Goal: Task Accomplishment & Management: Manage account settings

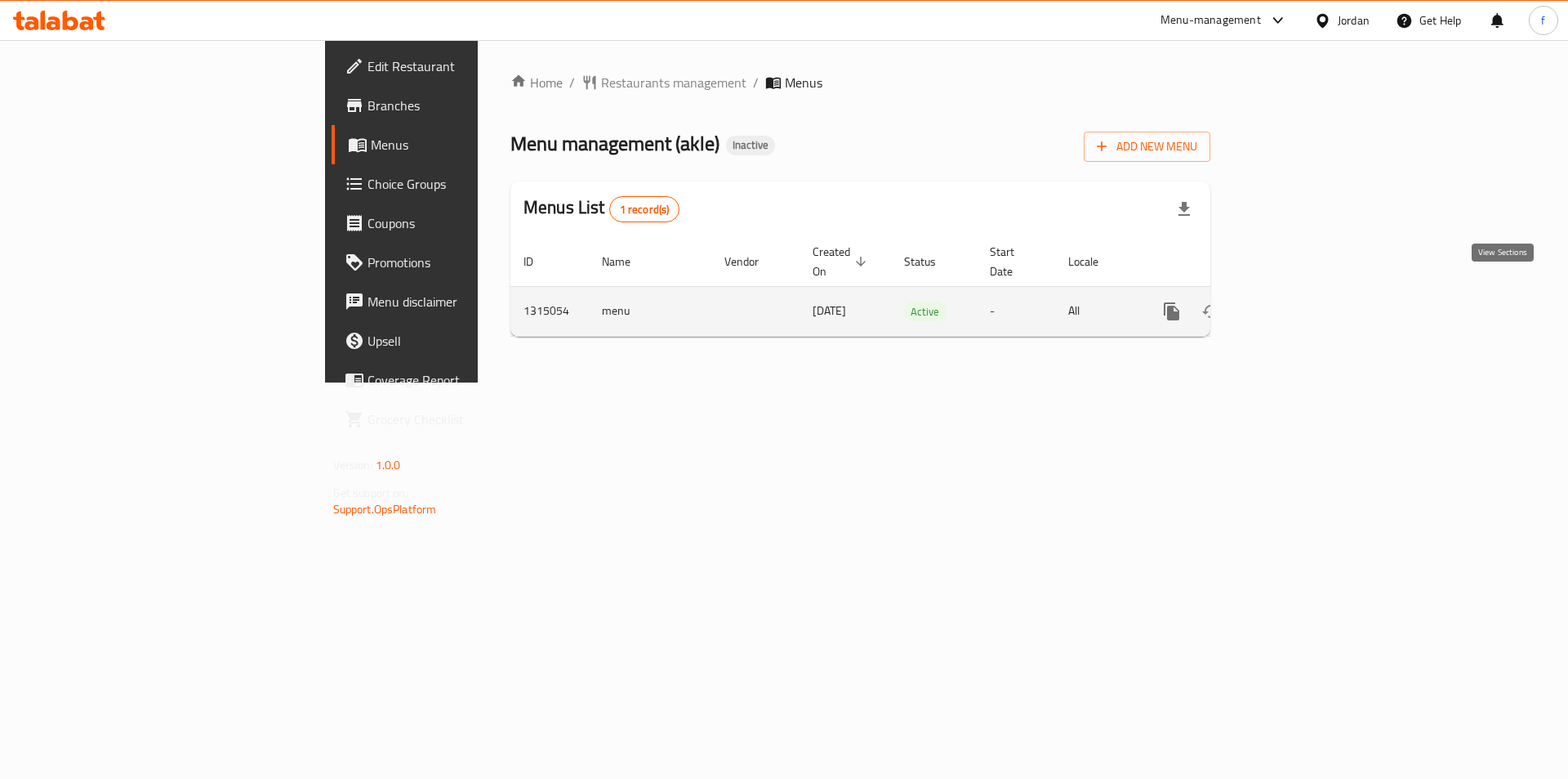
click at [1300, 301] on icon "enhanced table" at bounding box center [1290, 311] width 20 height 20
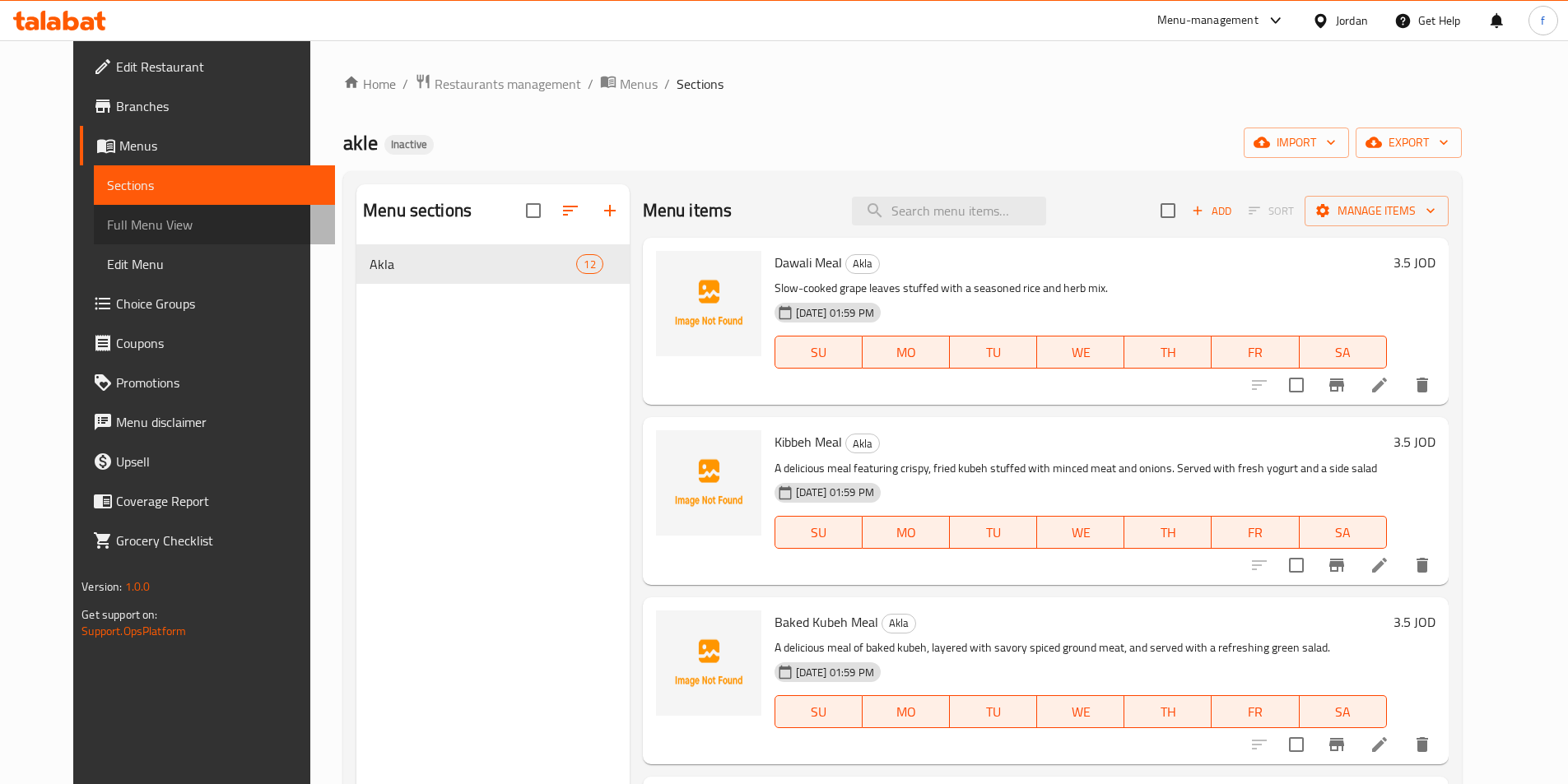
click at [122, 225] on span "Full Menu View" at bounding box center [214, 224] width 214 height 20
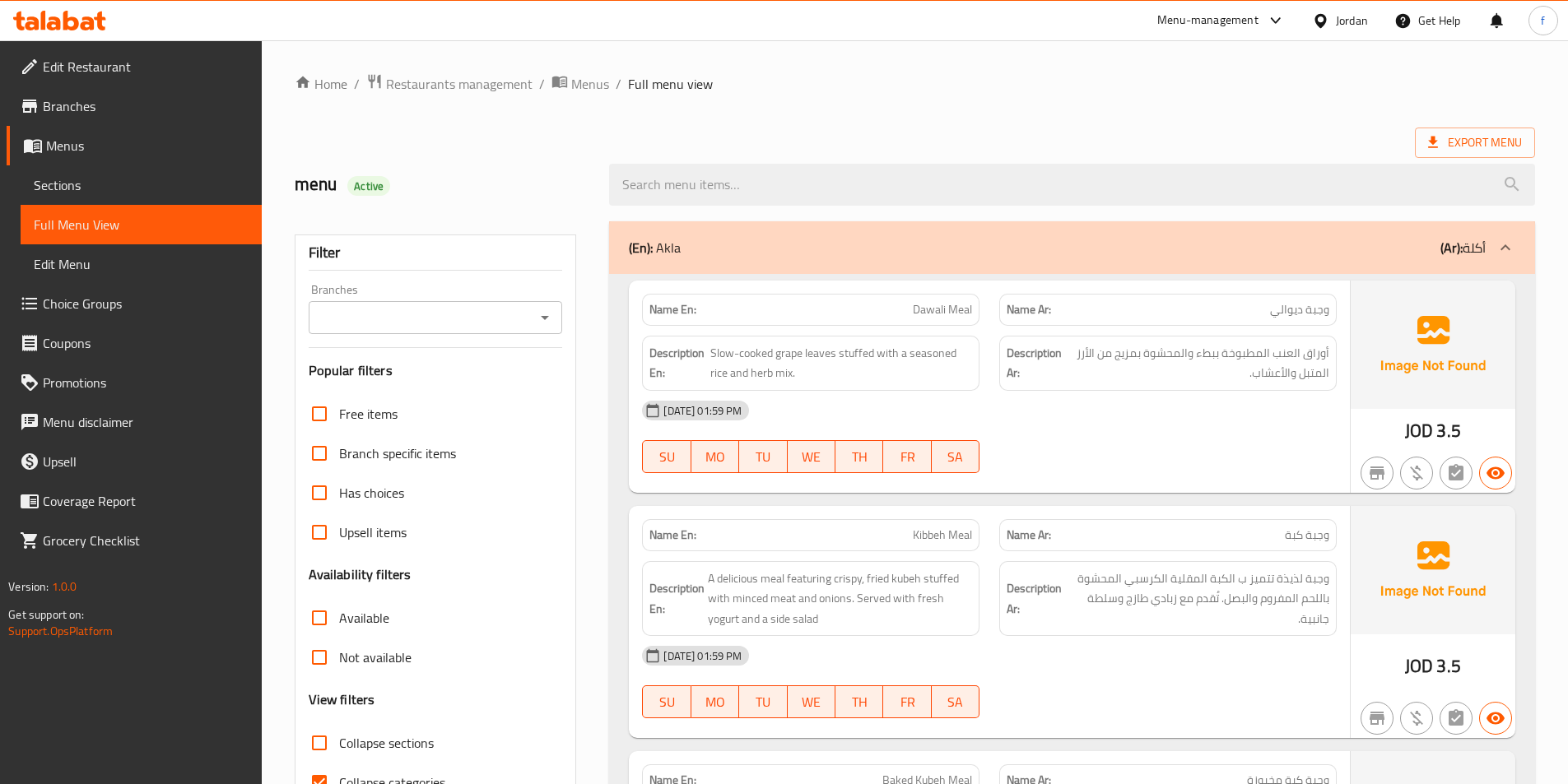
scroll to position [329, 0]
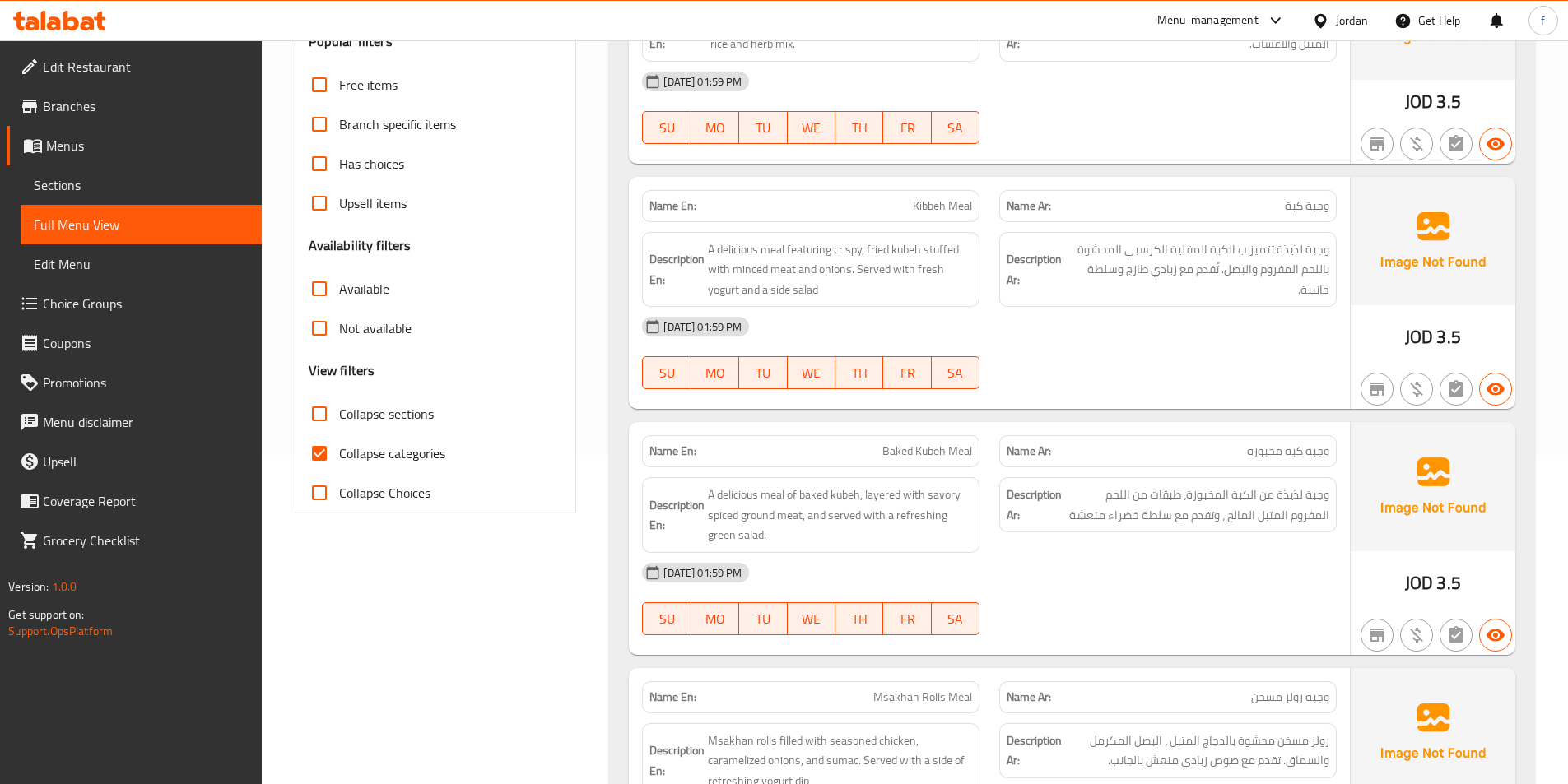
click at [319, 452] on input "Collapse categories" at bounding box center [319, 452] width 39 height 39
checkbox input "false"
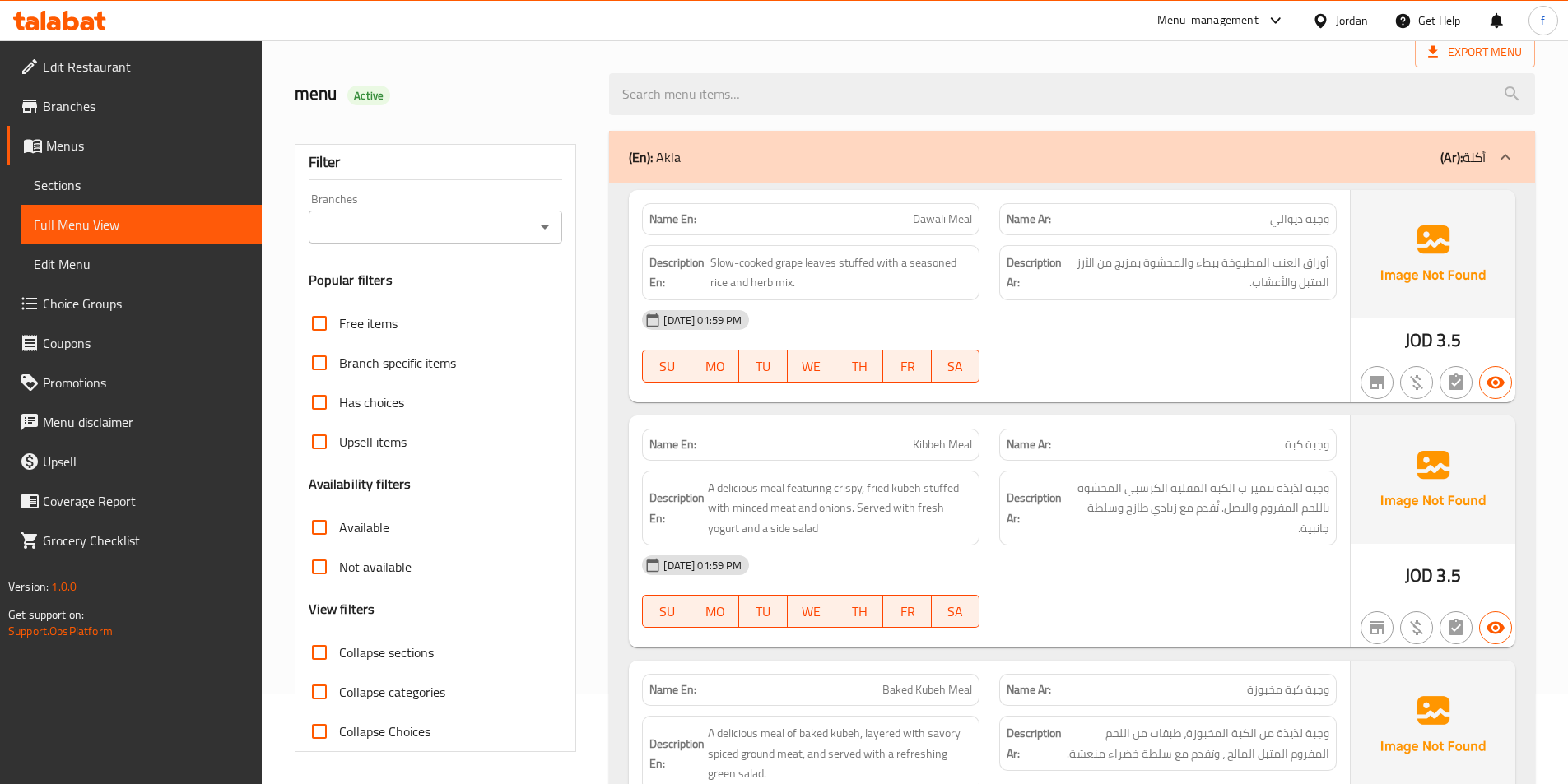
scroll to position [0, 0]
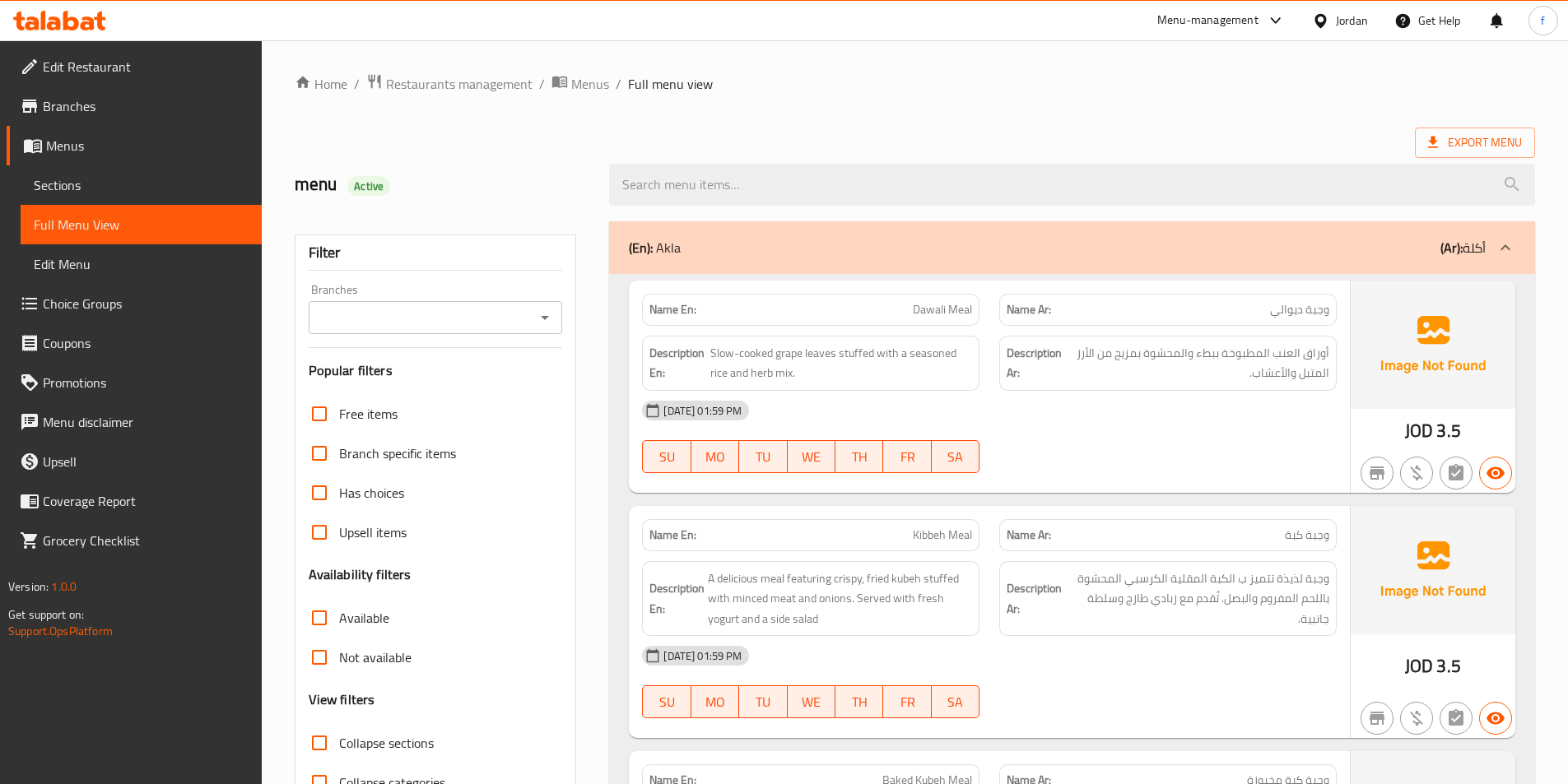
click at [932, 310] on span "Dawali Meal" at bounding box center [942, 310] width 60 height 17
click at [729, 353] on span "Slow-cooked grape leaves stuffed with a seasoned rice and herb mix." at bounding box center [841, 363] width 262 height 40
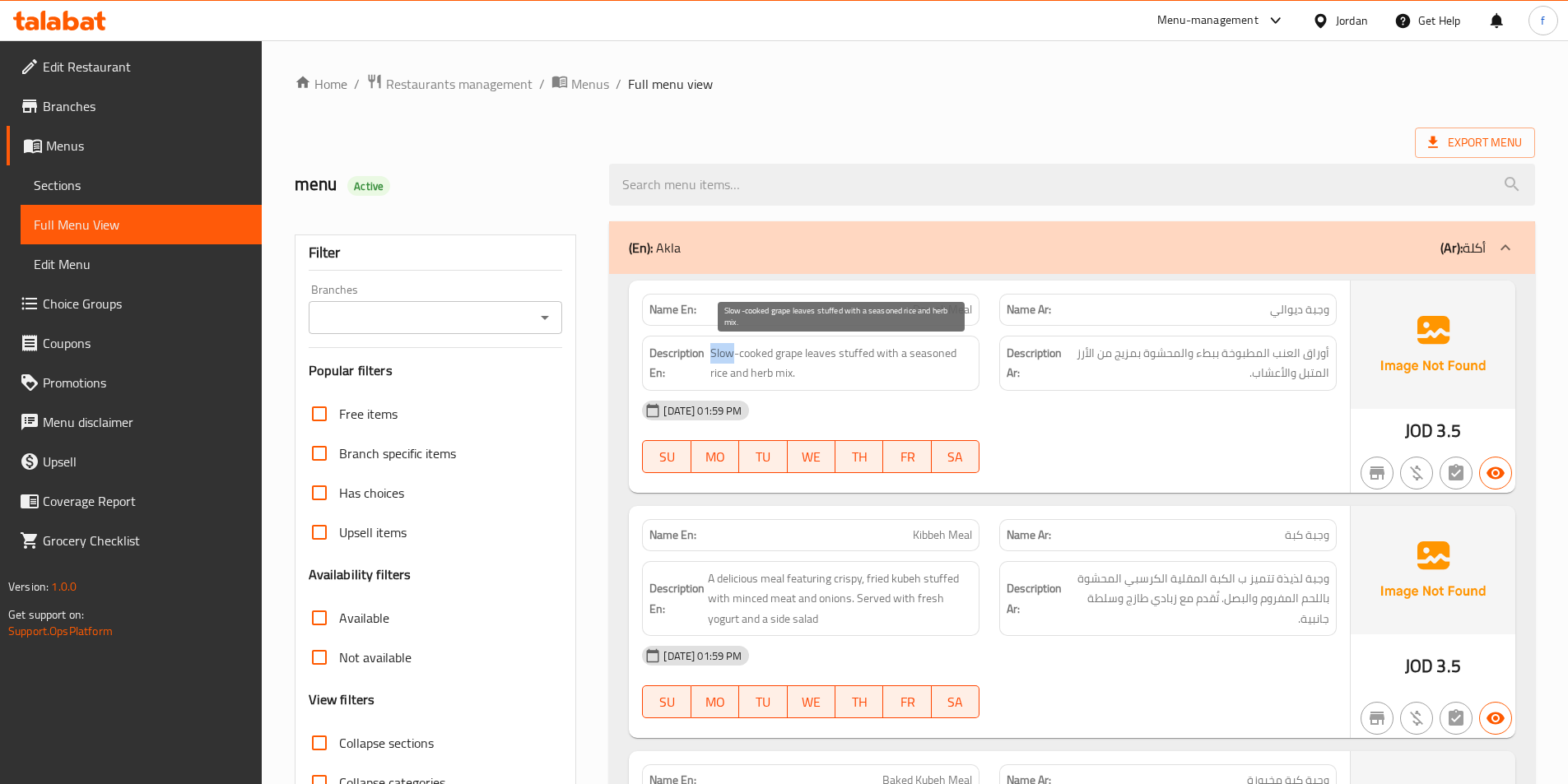
click at [729, 353] on span "Slow-cooked grape leaves stuffed with a seasoned rice and herb mix." at bounding box center [841, 363] width 262 height 40
click at [756, 344] on span "Slow-cooked grape leaves stuffed with a seasoned rice and herb mix." at bounding box center [841, 363] width 262 height 40
click at [823, 346] on span "Slow-cooked grape leaves stuffed with a seasoned rice and herb mix." at bounding box center [841, 363] width 262 height 40
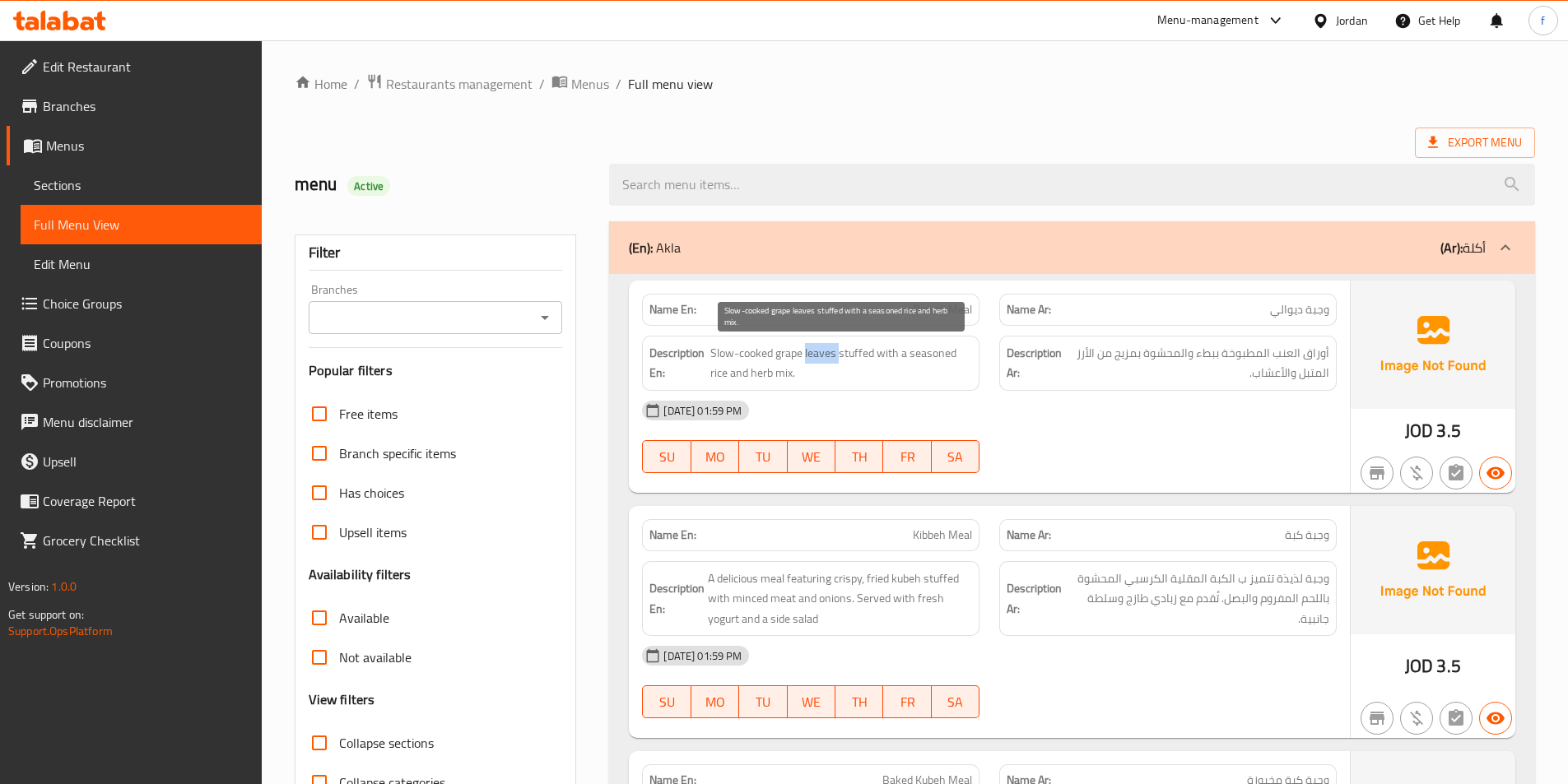
click at [786, 354] on span "Slow-cooked grape leaves stuffed with a seasoned rice and herb mix." at bounding box center [841, 363] width 262 height 40
click at [747, 354] on span "Slow-cooked grape leaves stuffed with a seasoned rice and herb mix." at bounding box center [841, 363] width 262 height 40
click at [727, 353] on span "Slow-cooked grape leaves stuffed with a seasoned rice and herb mix." at bounding box center [841, 363] width 262 height 40
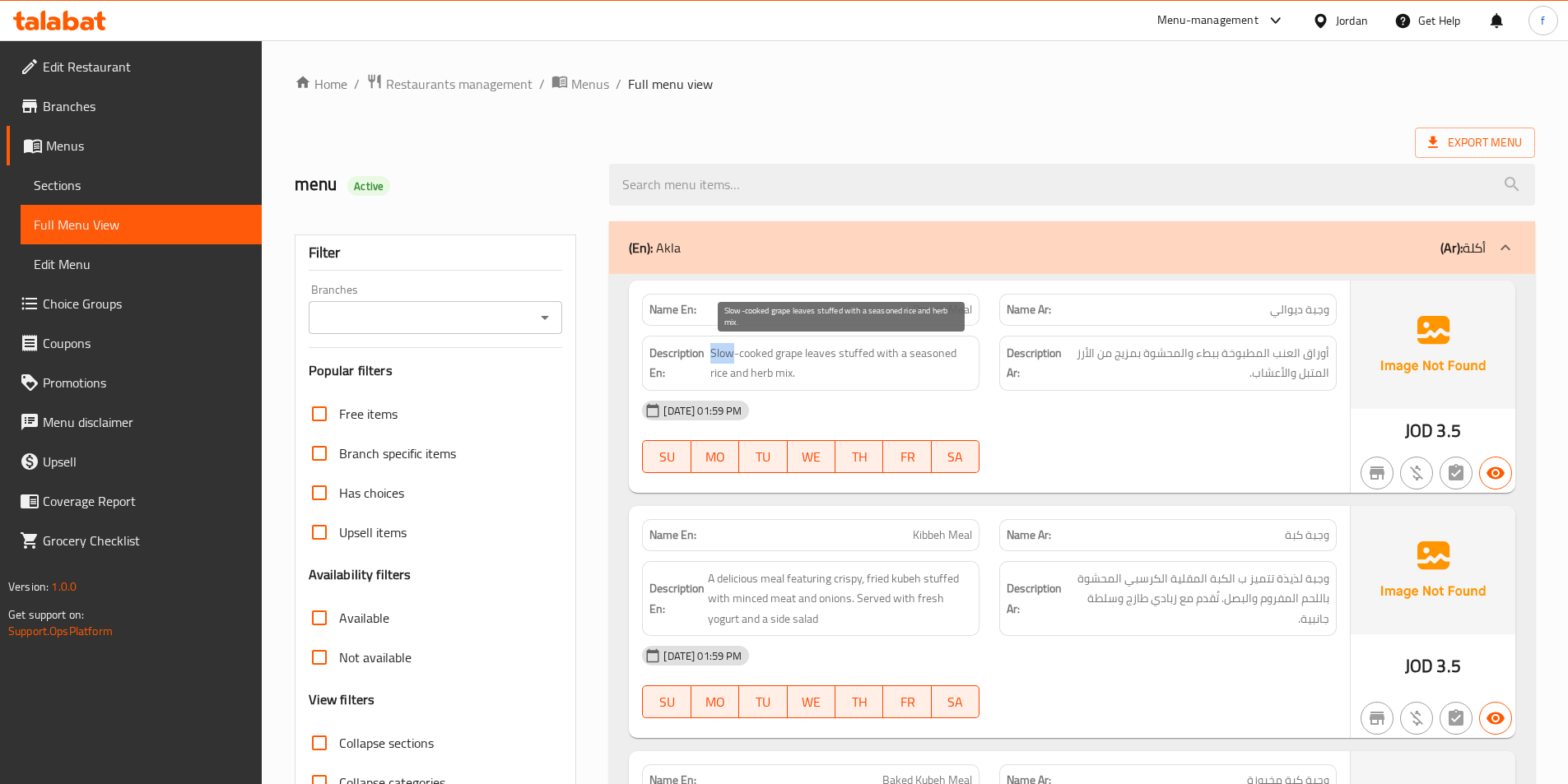
click at [727, 353] on span "Slow-cooked grape leaves stuffed with a seasoned rice and herb mix." at bounding box center [841, 363] width 262 height 40
click at [845, 356] on span "Slow-cooked grape leaves stuffed with a seasoned rice and herb mix." at bounding box center [841, 363] width 262 height 40
click at [880, 355] on span "Slow-cooked grape leaves stuffed with a seasoned rice and herb mix." at bounding box center [841, 363] width 262 height 40
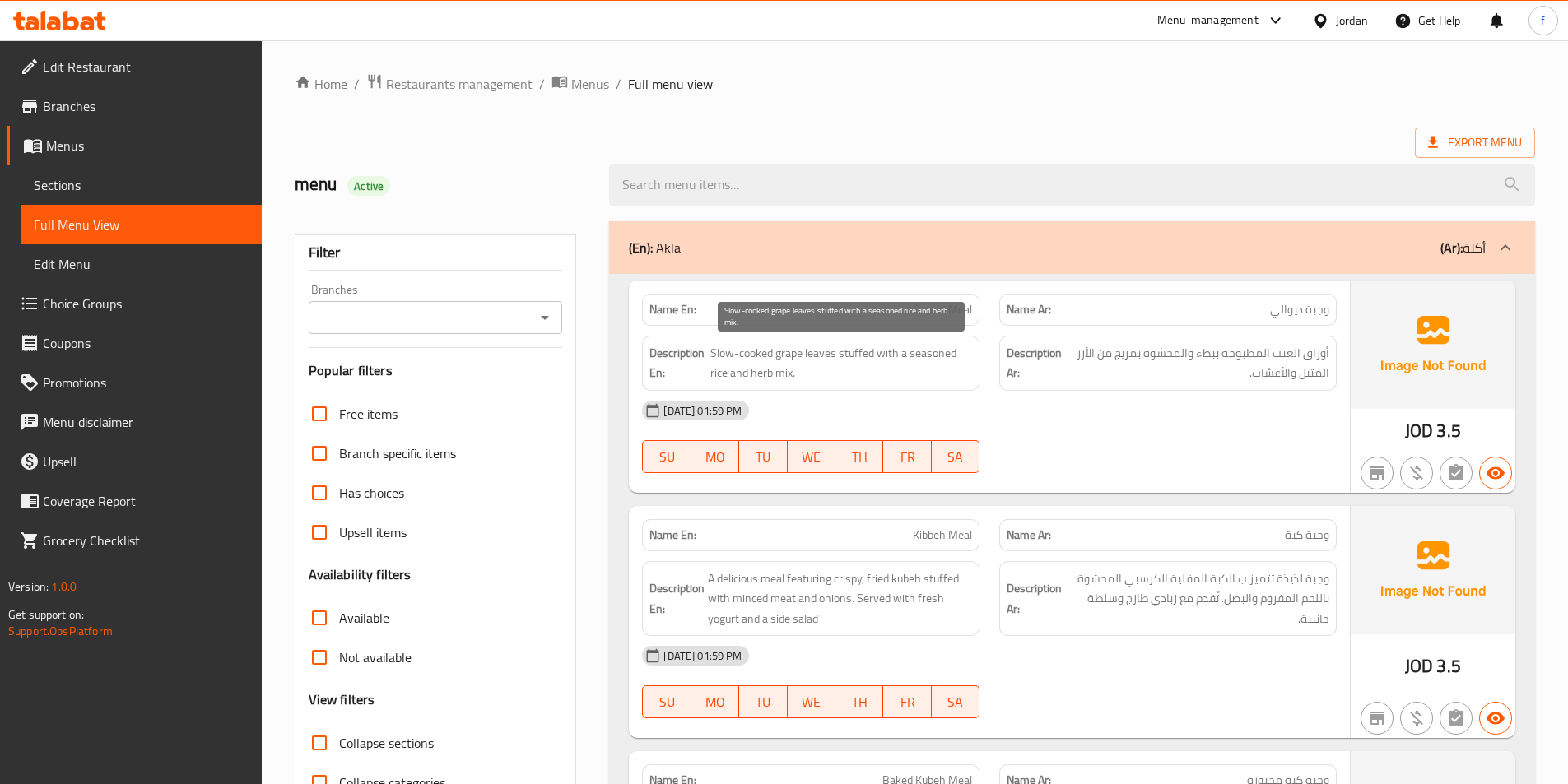
click at [786, 373] on span "Slow-cooked grape leaves stuffed with a seasoned rice and herb mix." at bounding box center [841, 363] width 262 height 40
click at [713, 370] on span "Slow-cooked grape leaves stuffed with a seasoned rice and herb mix." at bounding box center [841, 363] width 262 height 40
click at [759, 373] on span "Slow-cooked grape leaves stuffed with a seasoned rice and herb mix." at bounding box center [841, 363] width 262 height 40
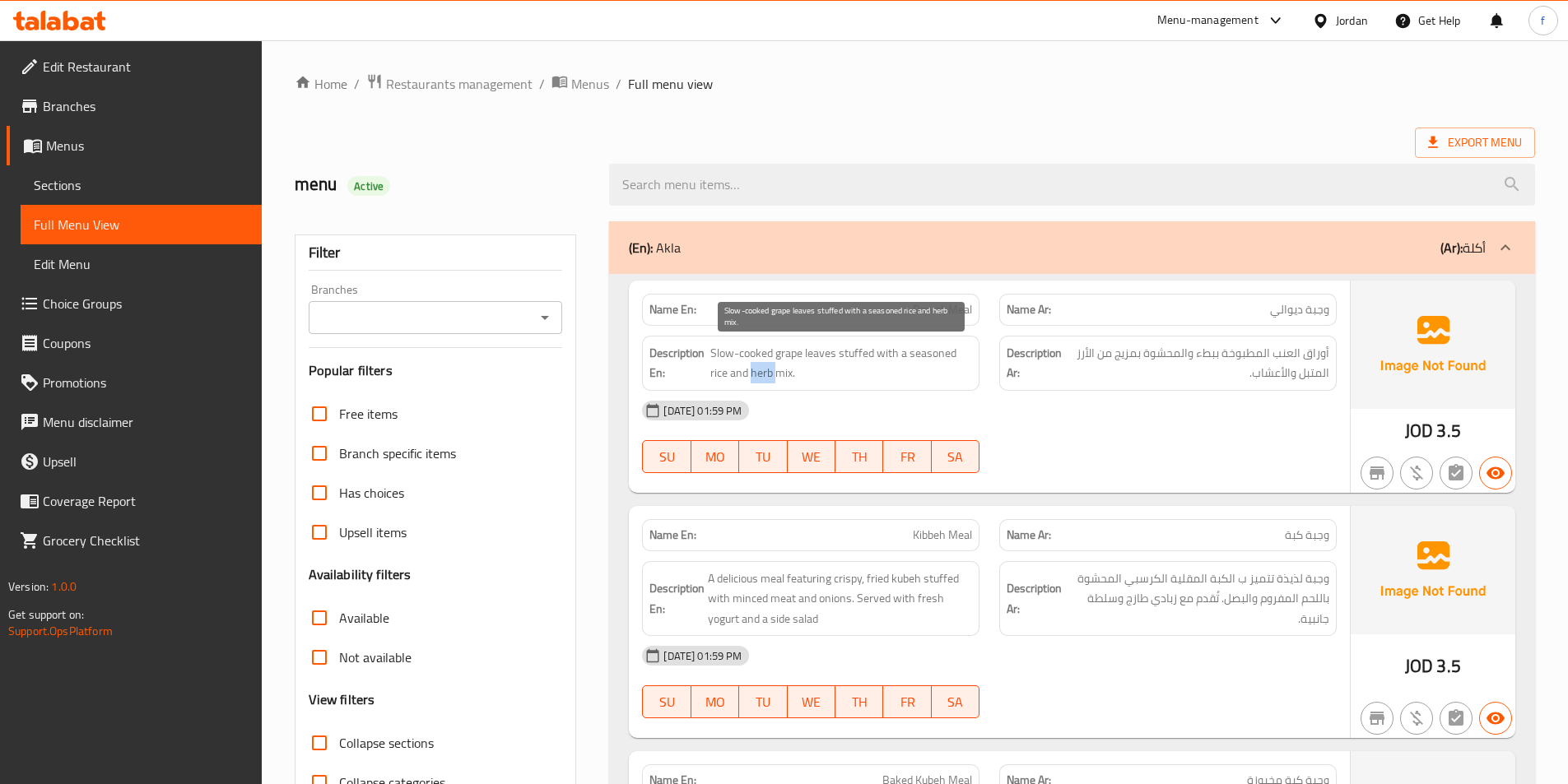
click at [759, 373] on span "Slow-cooked grape leaves stuffed with a seasoned rice and herb mix." at bounding box center [841, 363] width 262 height 40
click at [922, 354] on span "Slow-cooked grape leaves stuffed with a seasoned rice and herb mix." at bounding box center [841, 363] width 262 height 40
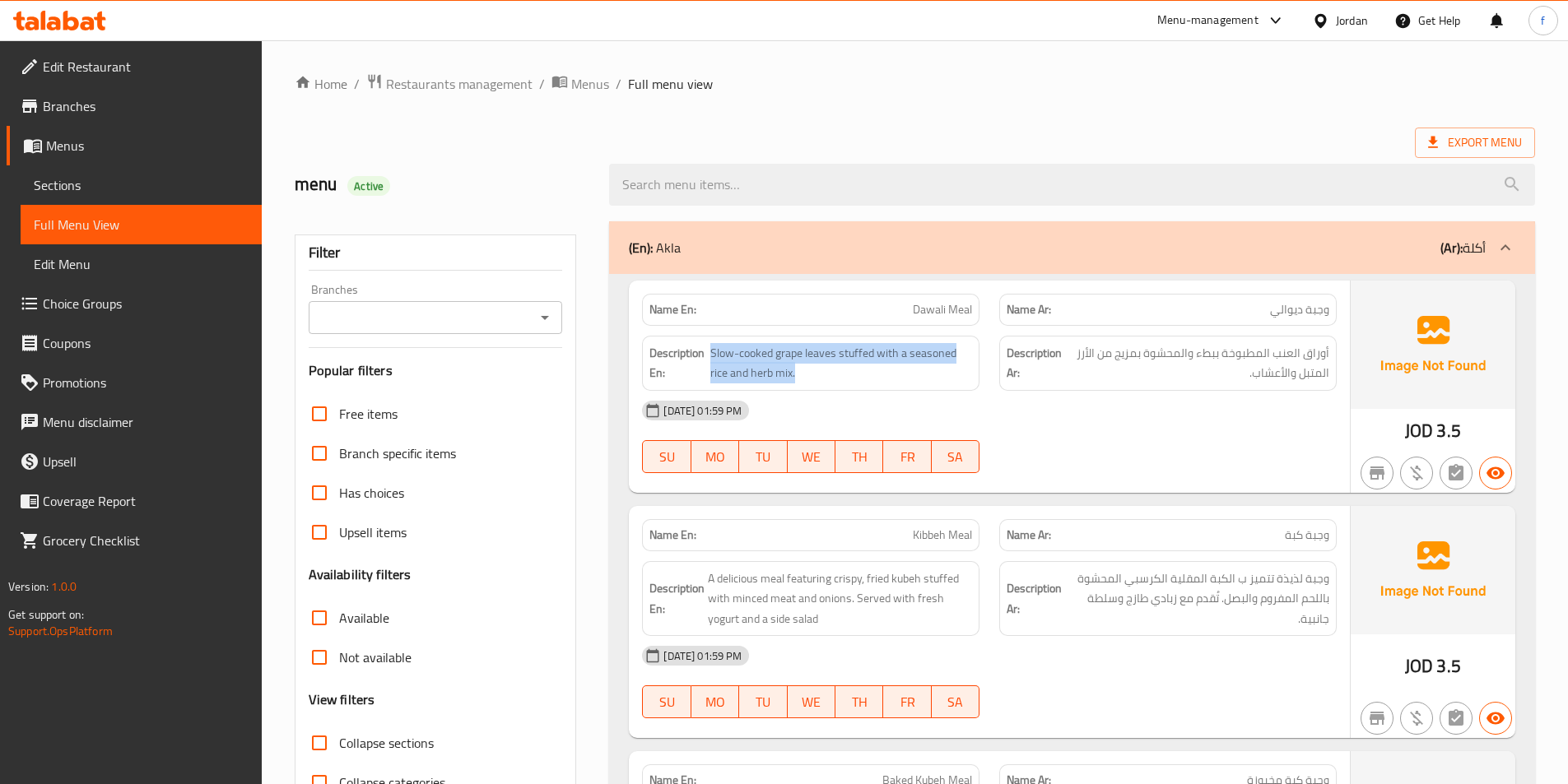
click at [722, 375] on span "Slow-cooked grape leaves stuffed with a seasoned rice and herb mix." at bounding box center [841, 363] width 262 height 40
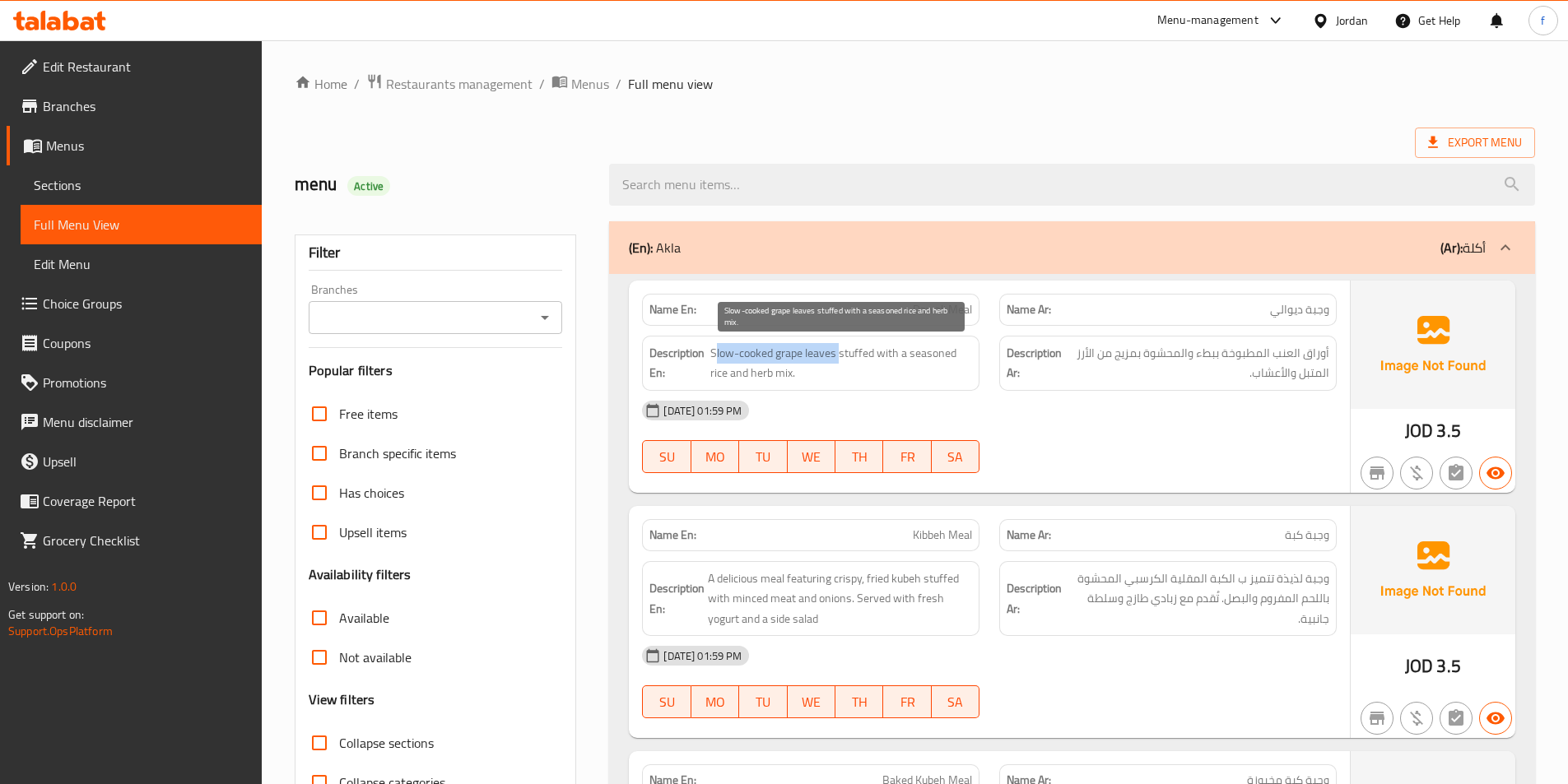
drag, startPoint x: 714, startPoint y: 348, endPoint x: 839, endPoint y: 351, distance: 125.0
click at [839, 351] on span "Slow-cooked grape leaves stuffed with a seasoned rice and herb mix." at bounding box center [841, 363] width 262 height 40
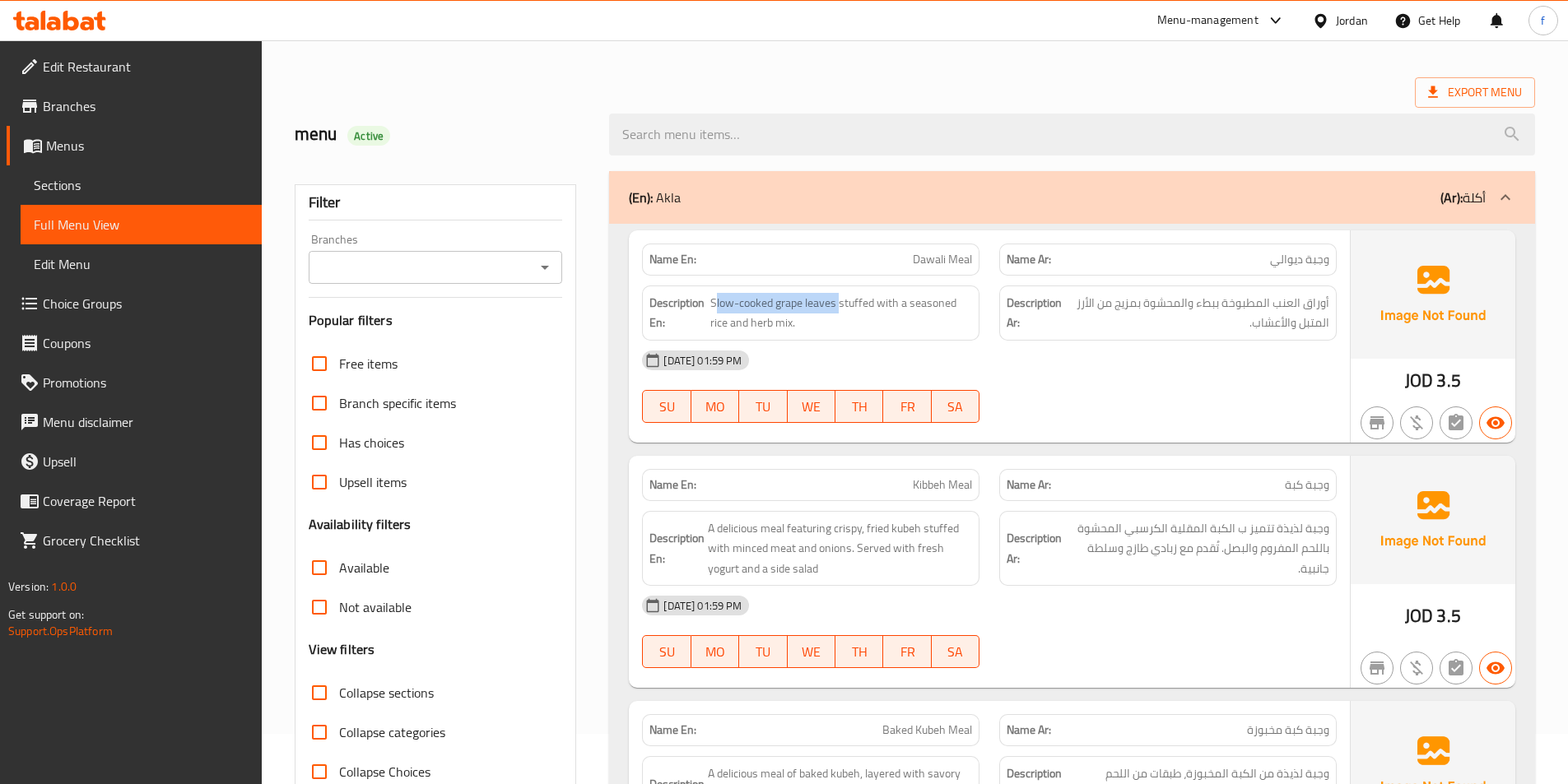
scroll to position [165, 0]
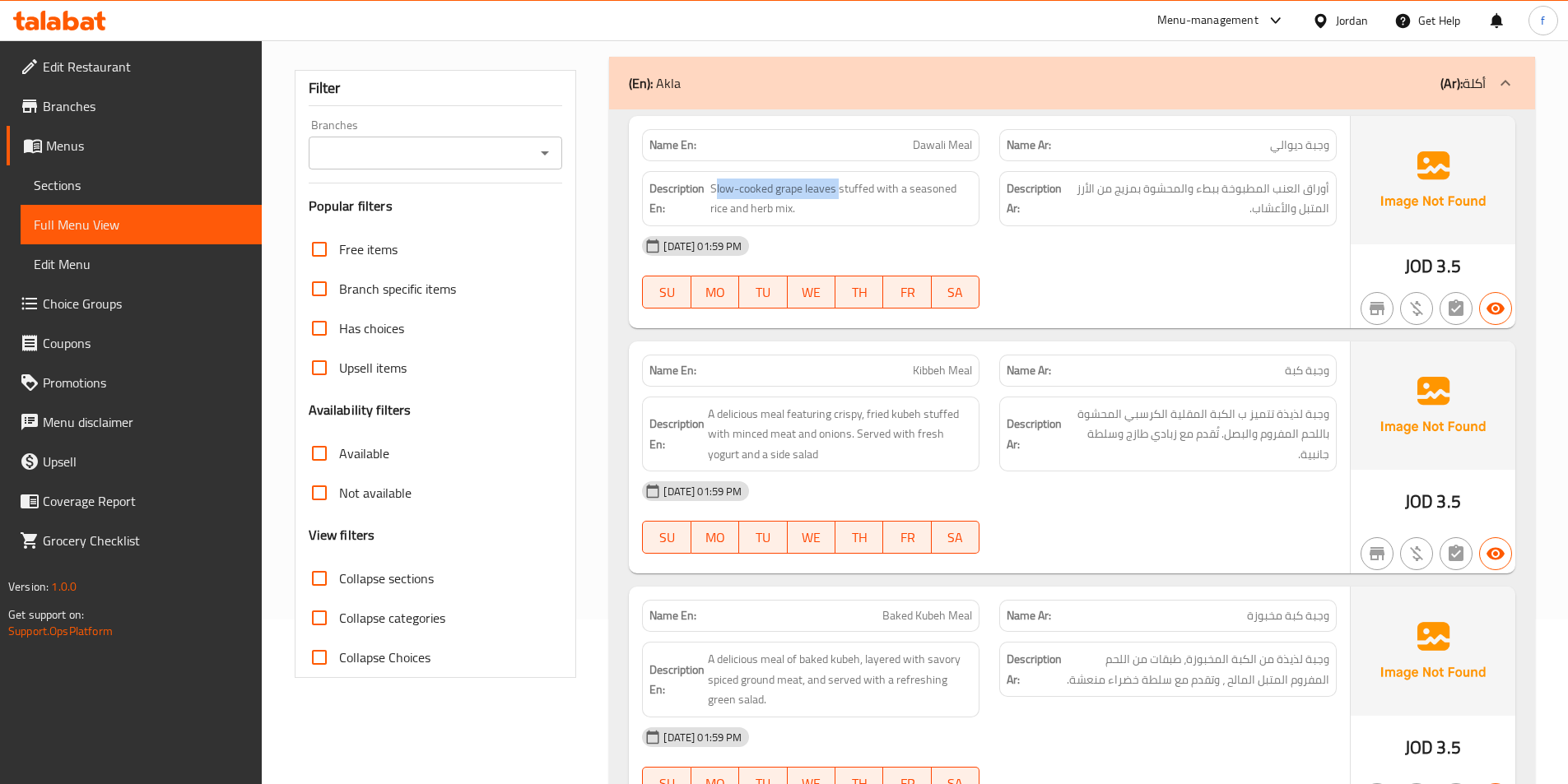
click at [757, 176] on div "Description En: Slow-cooked grape leaves stuffed with a seasoned rice and herb …" at bounding box center [810, 199] width 337 height 55
click at [899, 173] on div "Description En: Slow-cooked grape leaves stuffed with a seasoned rice and herb …" at bounding box center [810, 199] width 337 height 55
click at [872, 179] on span "Slow-cooked grape leaves stuffed with a seasoned rice and herb mix." at bounding box center [841, 199] width 262 height 40
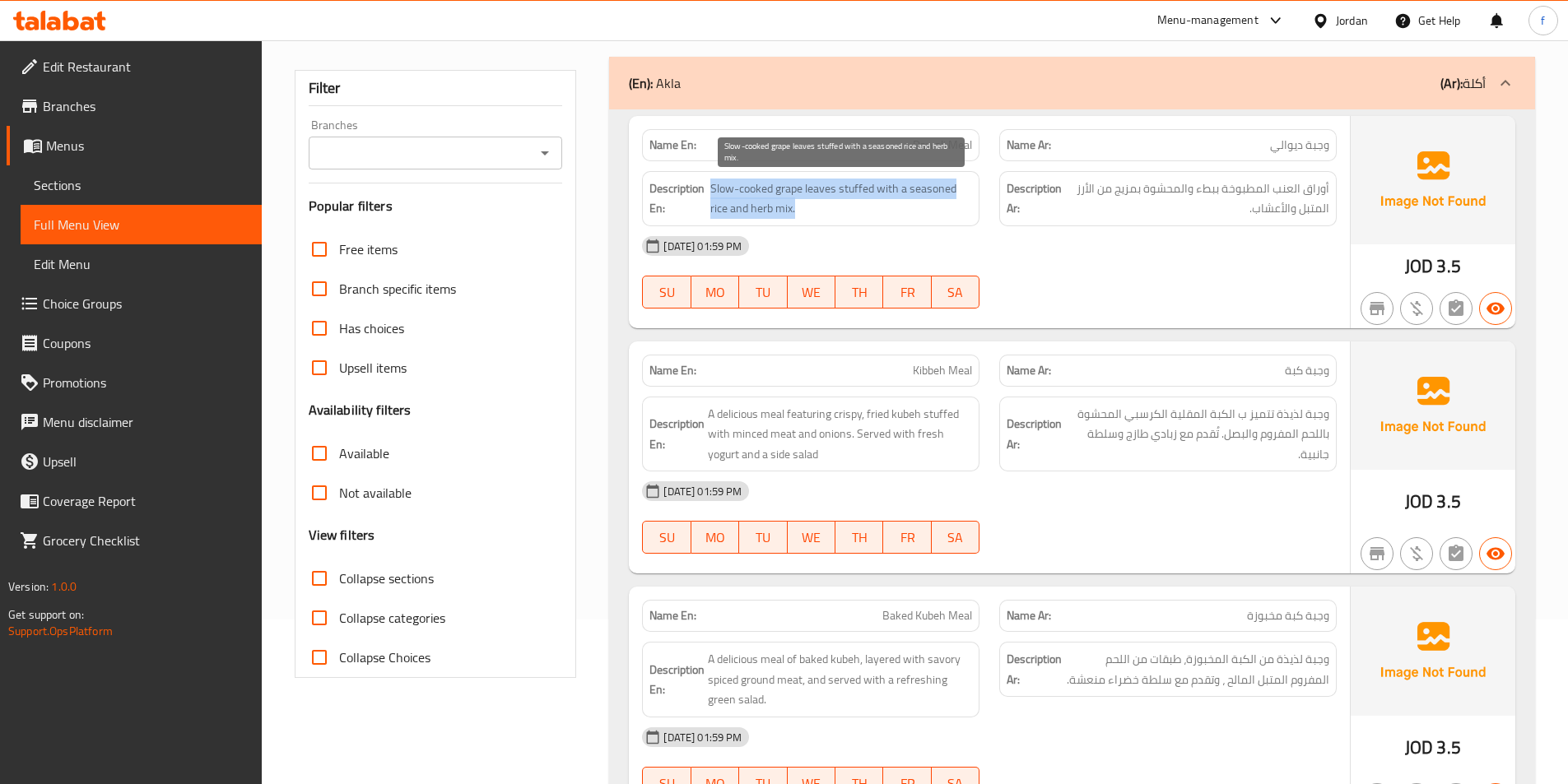
click at [872, 179] on span "Slow-cooked grape leaves stuffed with a seasoned rice and herb mix." at bounding box center [841, 199] width 262 height 40
click at [948, 189] on span "Slow-cooked grape leaves stuffed with a seasoned rice and herb mix." at bounding box center [841, 199] width 262 height 40
click at [714, 210] on span "Slow-cooked grape leaves stuffed with a seasoned rice and herb mix." at bounding box center [841, 199] width 262 height 40
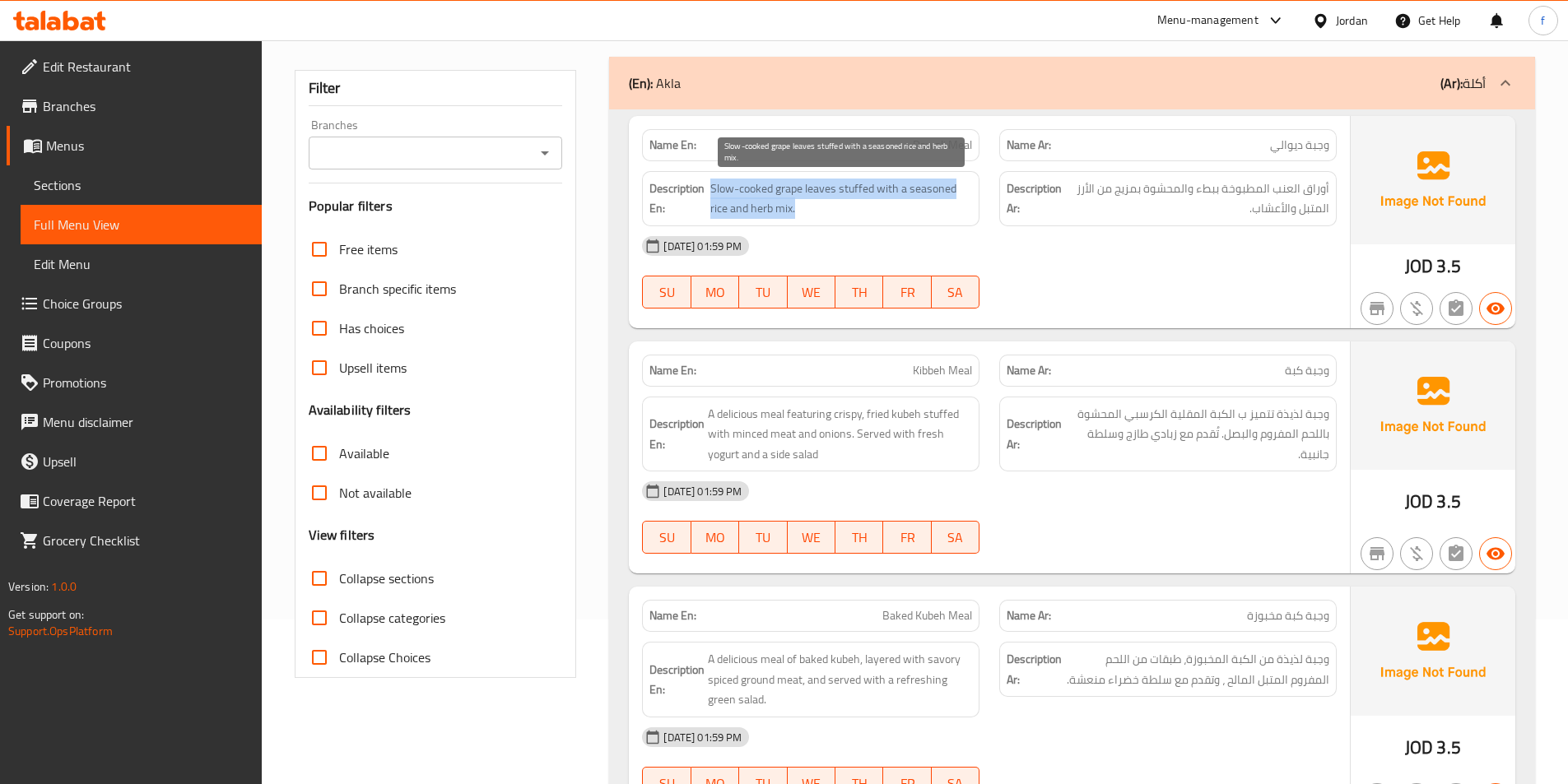
click at [714, 210] on span "Slow-cooked grape leaves stuffed with a seasoned rice and herb mix." at bounding box center [841, 199] width 262 height 40
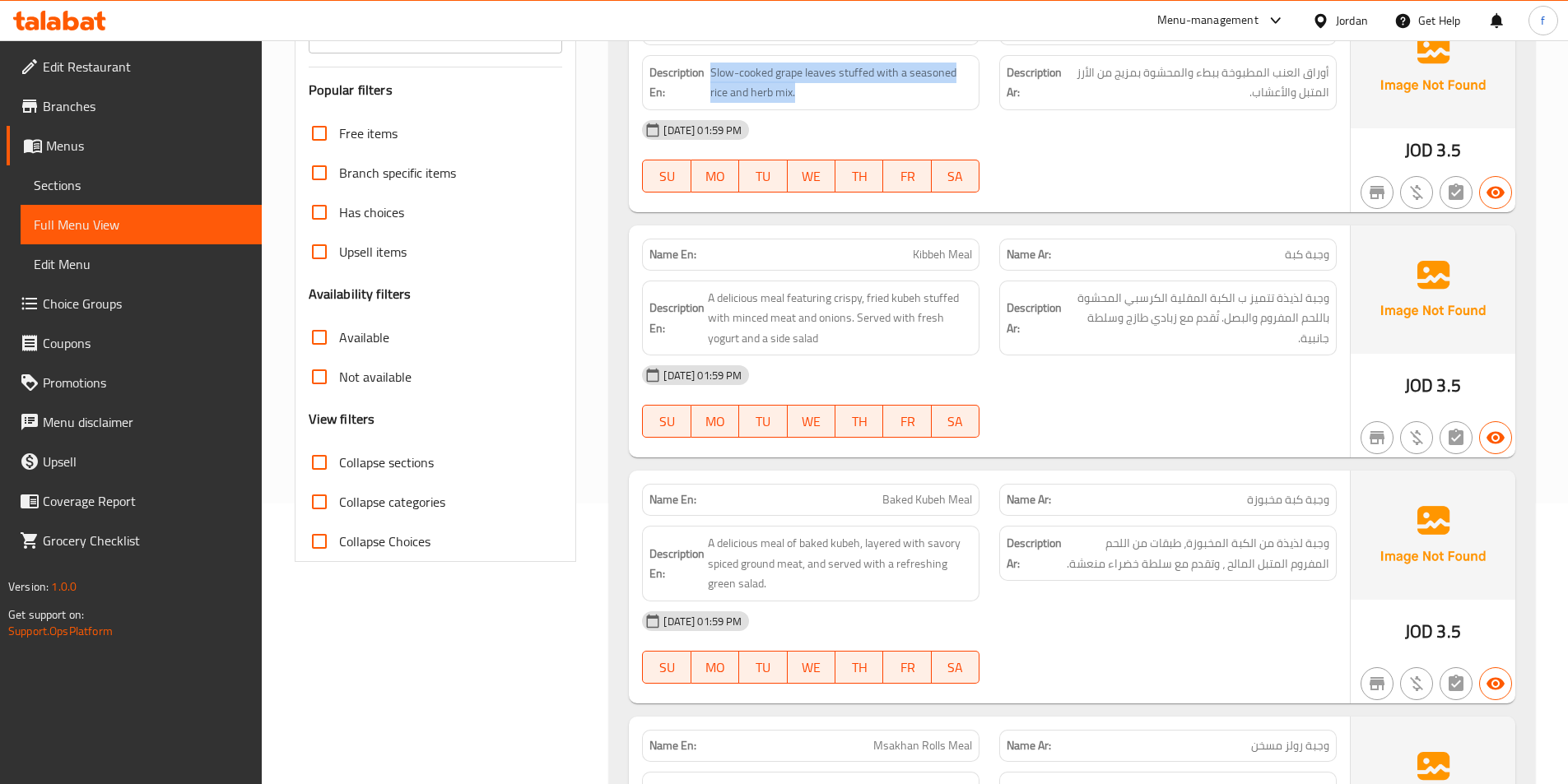
scroll to position [329, 0]
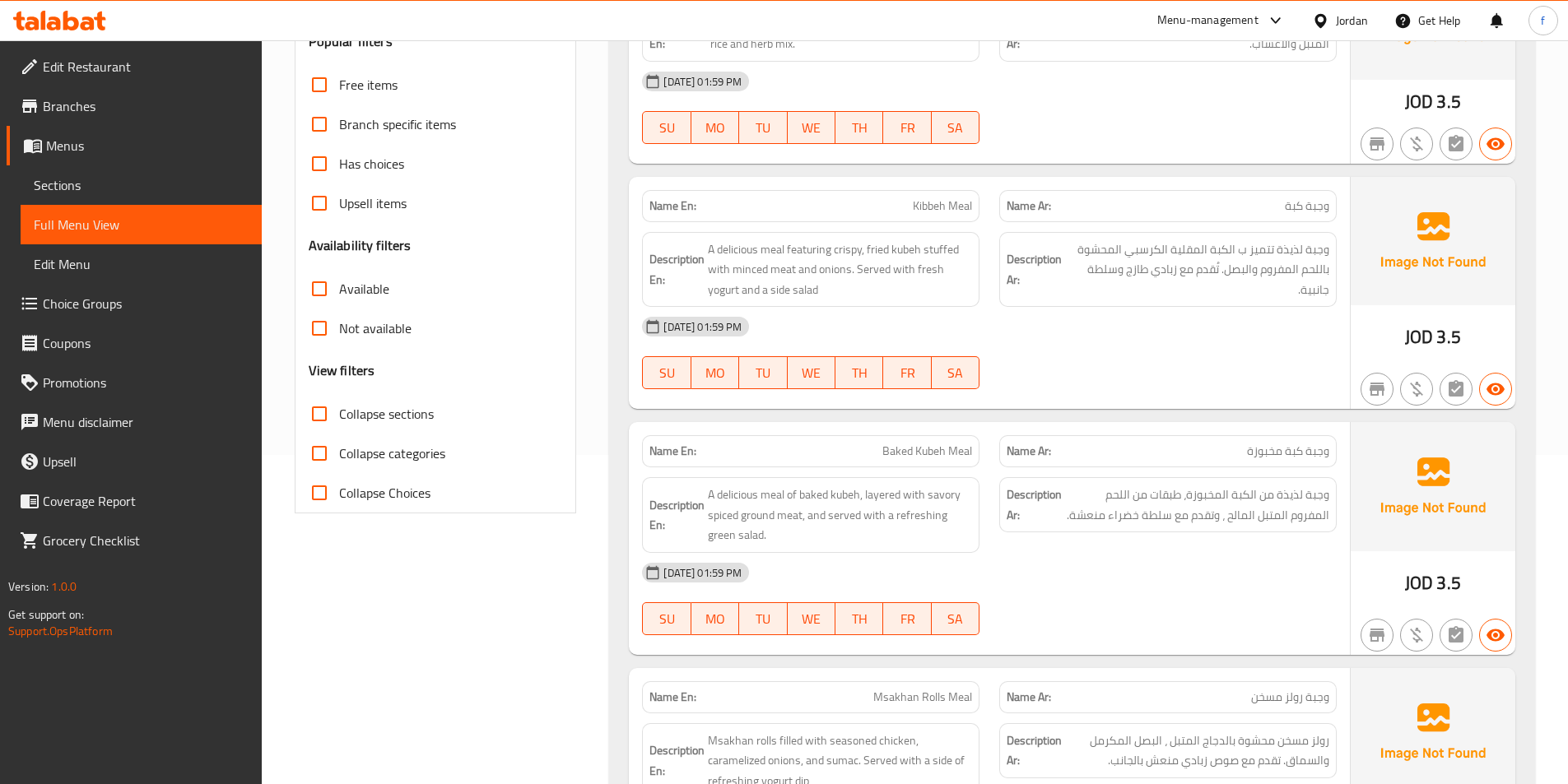
click at [917, 204] on span "Kibbeh Meal" at bounding box center [942, 206] width 60 height 17
click at [907, 204] on p "Name En: Kibbeh Meal" at bounding box center [810, 206] width 323 height 17
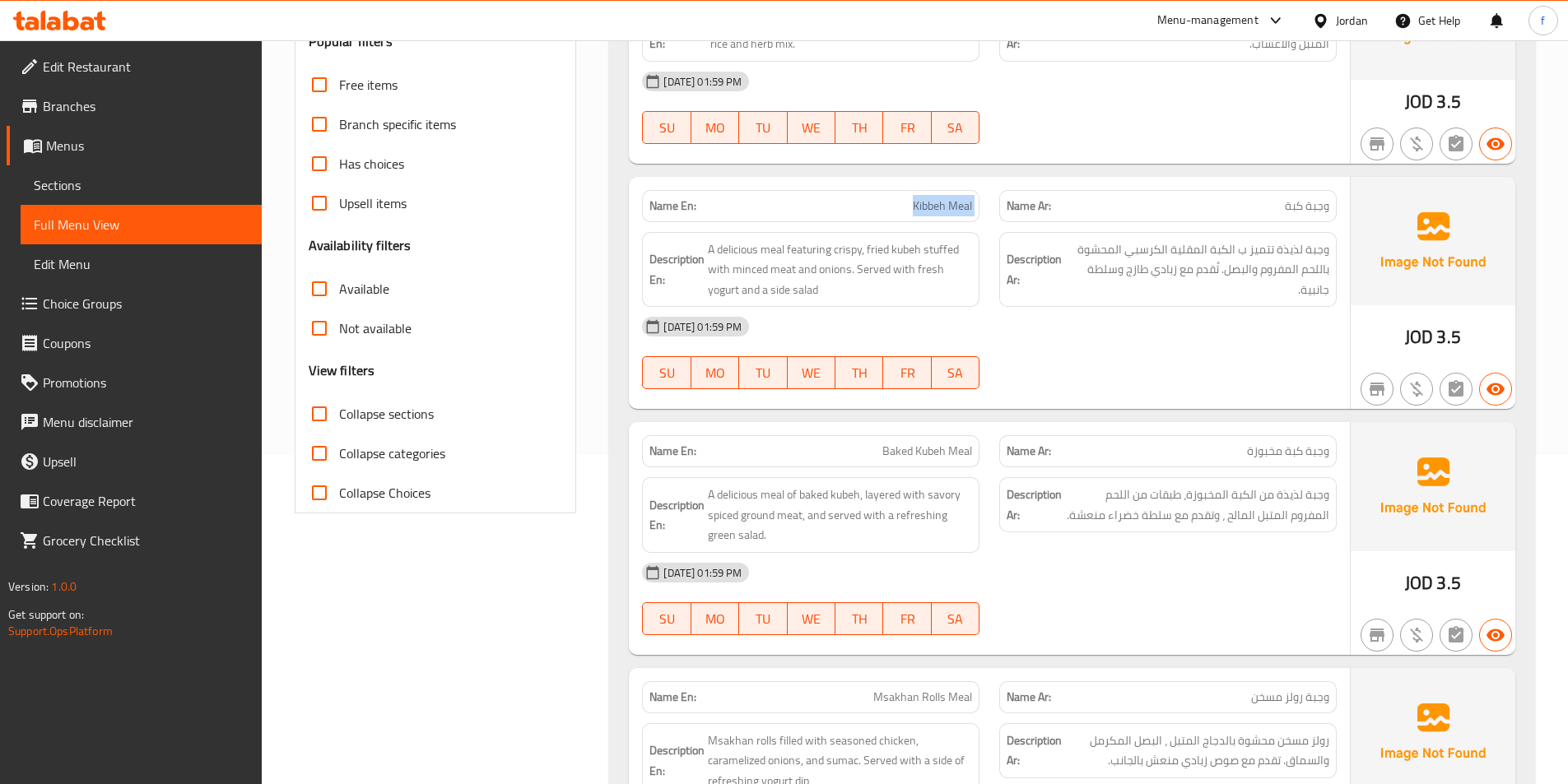
click at [907, 204] on p "Name En: Kibbeh Meal" at bounding box center [810, 206] width 323 height 17
click at [895, 244] on span "A delicious meal featuring crispy, fried kubeh stuffed with minced meat and oni…" at bounding box center [839, 269] width 264 height 60
click at [706, 258] on h6 "Description En: A delicious meal featuring crispy, fried kubeh stuffed with min…" at bounding box center [810, 269] width 323 height 60
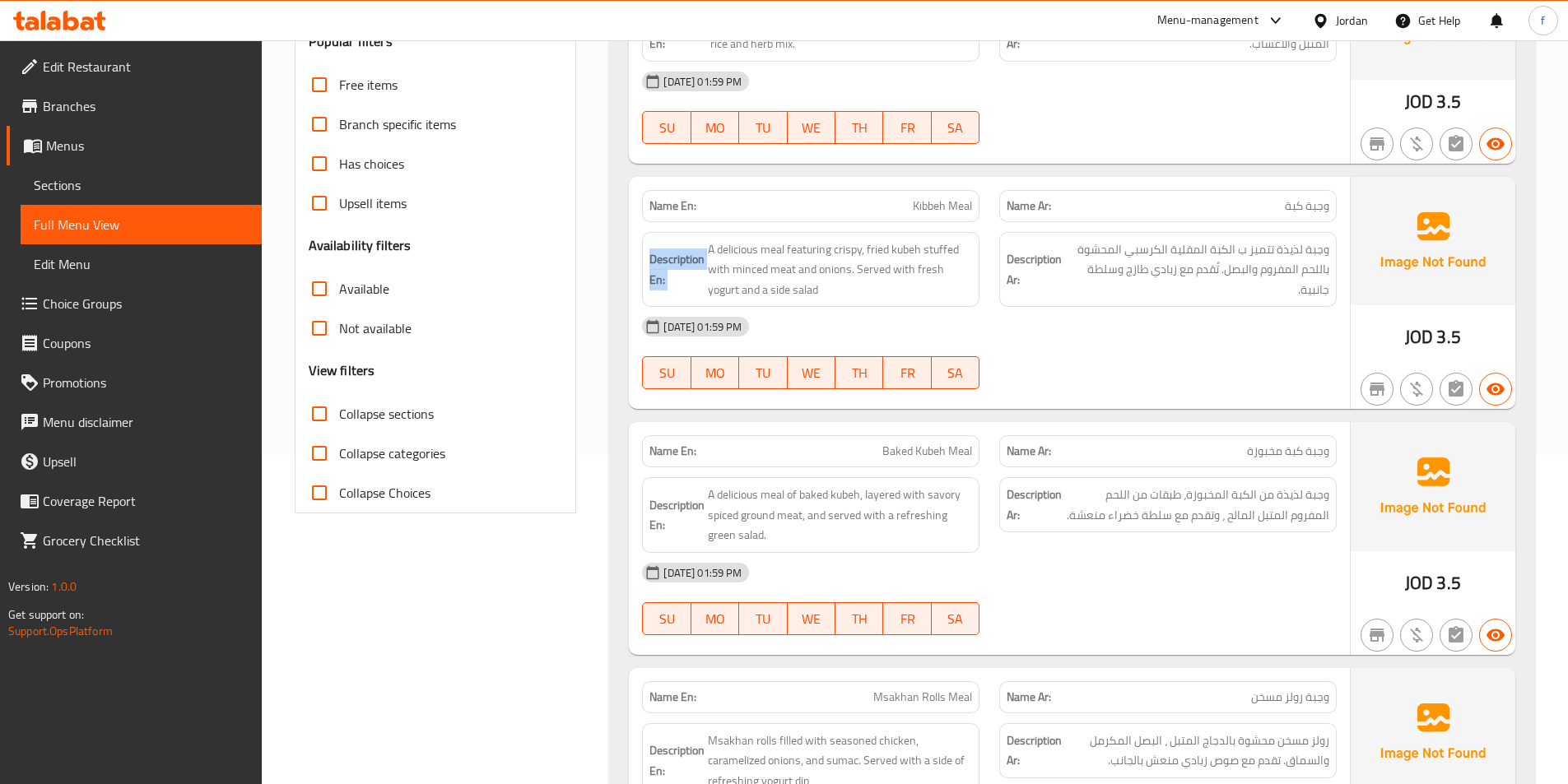
drag, startPoint x: 706, startPoint y: 262, endPoint x: 718, endPoint y: 264, distance: 12.2
click at [706, 263] on h6 "Description En: A delicious meal featuring crispy, fried kubeh stuffed with min…" at bounding box center [810, 269] width 323 height 60
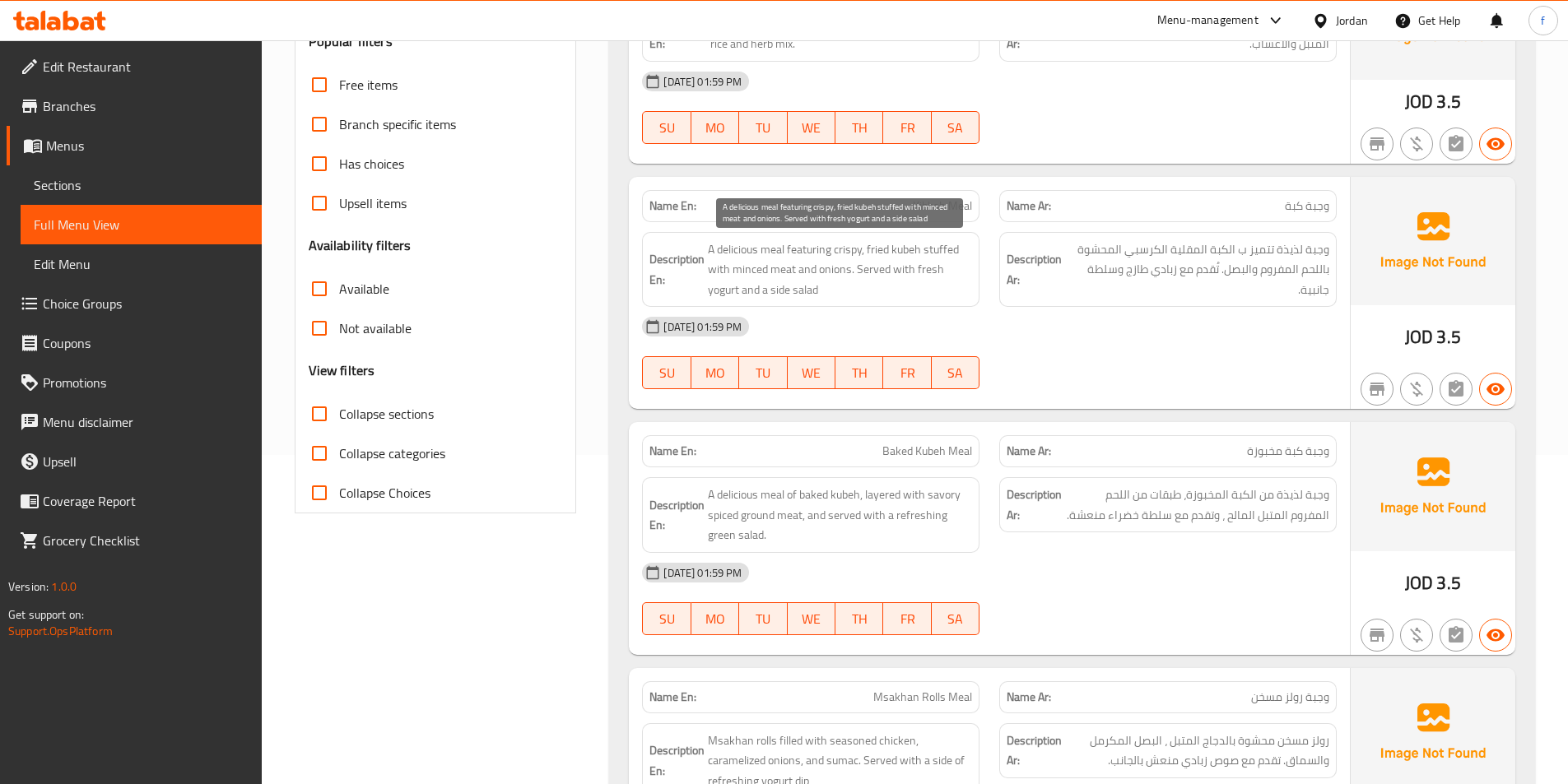
click at [794, 278] on span "A delicious meal featuring crispy, fried kubeh stuffed with minced meat and oni…" at bounding box center [839, 269] width 264 height 60
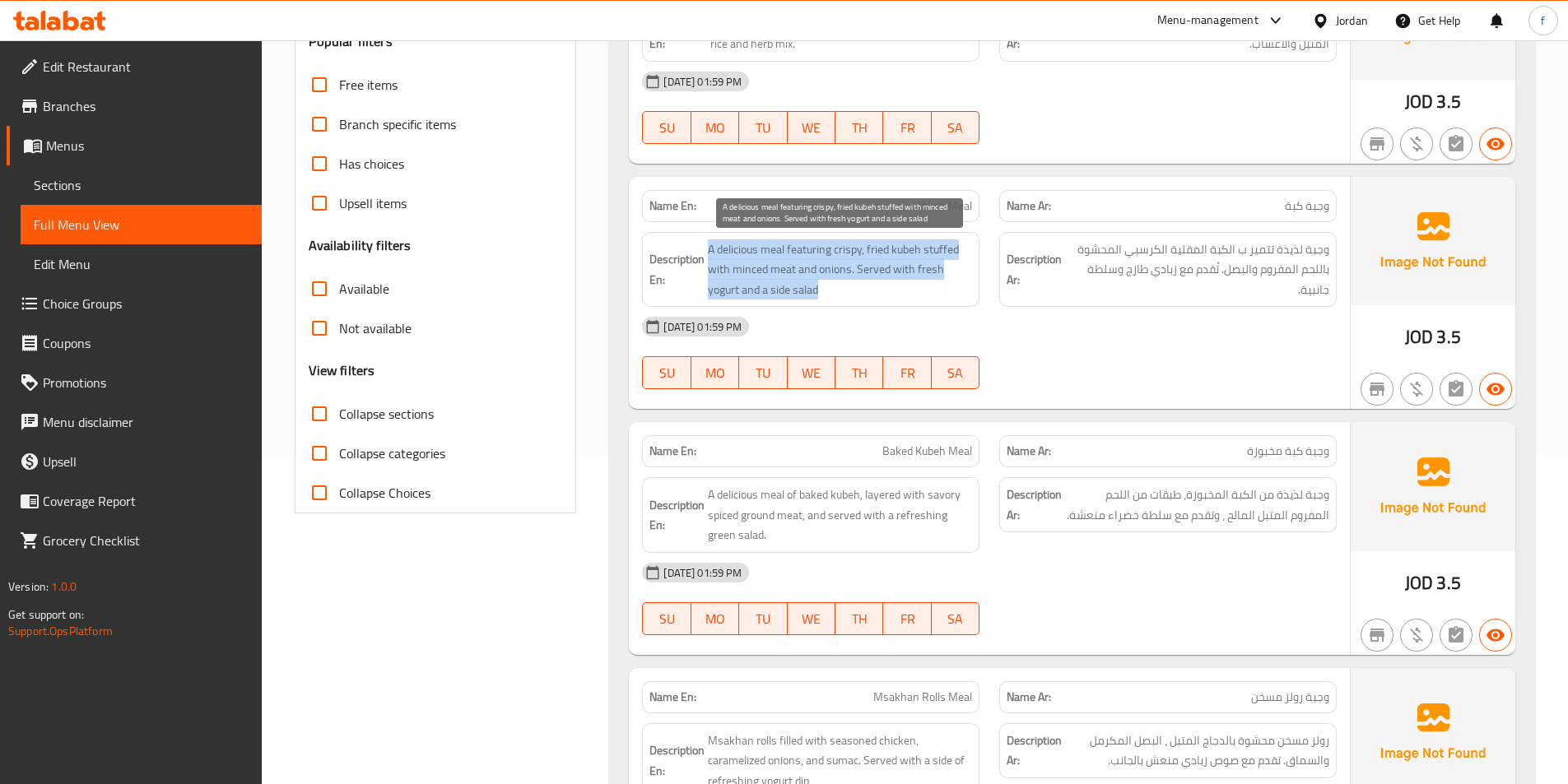
click at [794, 278] on span "A delicious meal featuring crispy, fried kubeh stuffed with minced meat and oni…" at bounding box center [839, 269] width 264 height 60
click at [890, 262] on span "A delicious meal featuring crispy, fried kubeh stuffed with minced meat and oni…" at bounding box center [839, 269] width 264 height 60
click at [777, 255] on span "A delicious meal featuring crispy, fried kubeh stuffed with minced meat and oni…" at bounding box center [839, 269] width 264 height 60
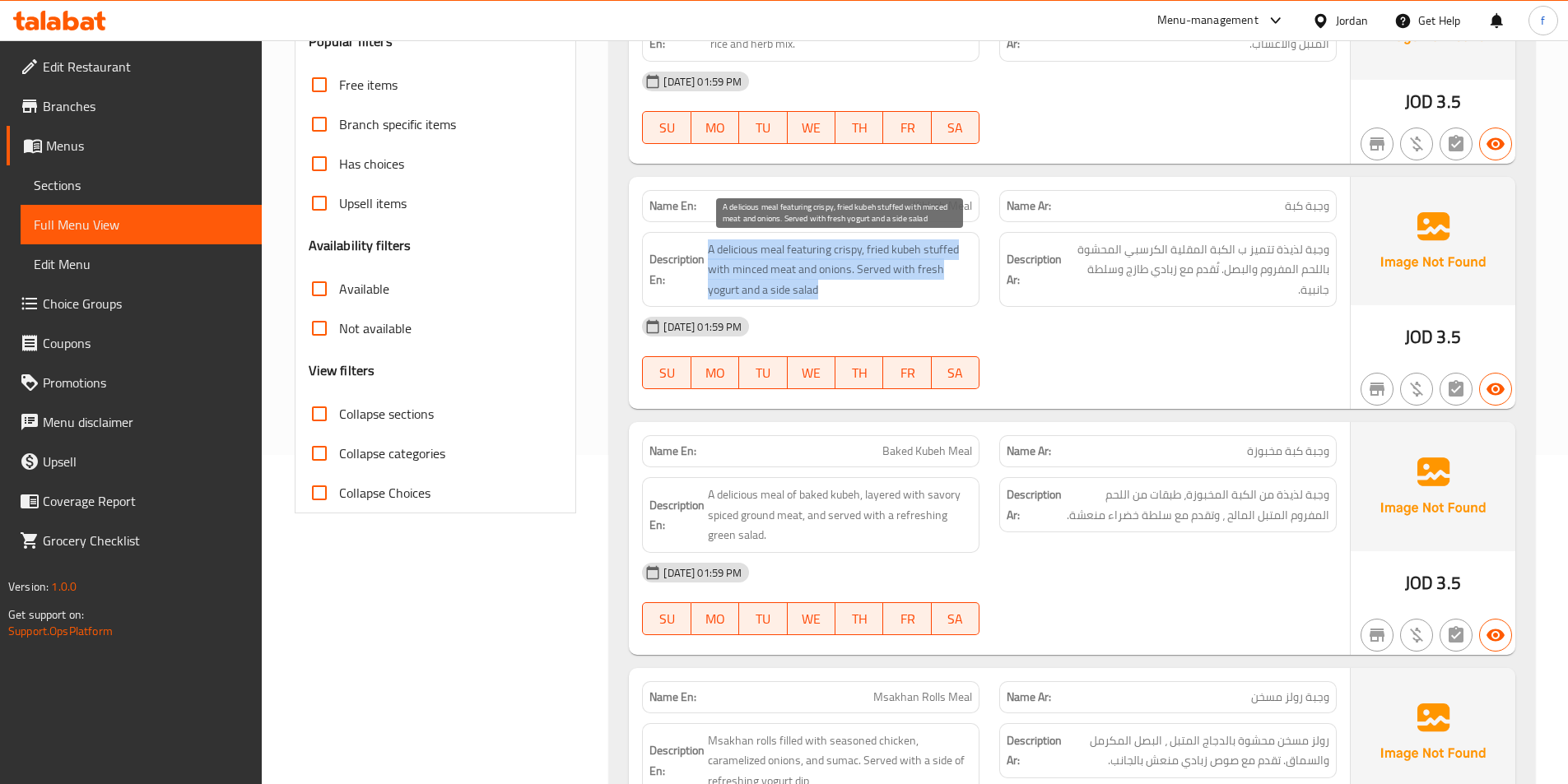
click at [748, 248] on span "A delicious meal featuring crispy, fried kubeh stuffed with minced meat and oni…" at bounding box center [839, 269] width 264 height 60
click at [760, 248] on span "A delicious meal featuring crispy, fried kubeh stuffed with minced meat and oni…" at bounding box center [839, 269] width 264 height 60
click at [769, 248] on span "A delicious meal featuring crispy, fried kubeh stuffed with minced meat and oni…" at bounding box center [839, 269] width 264 height 60
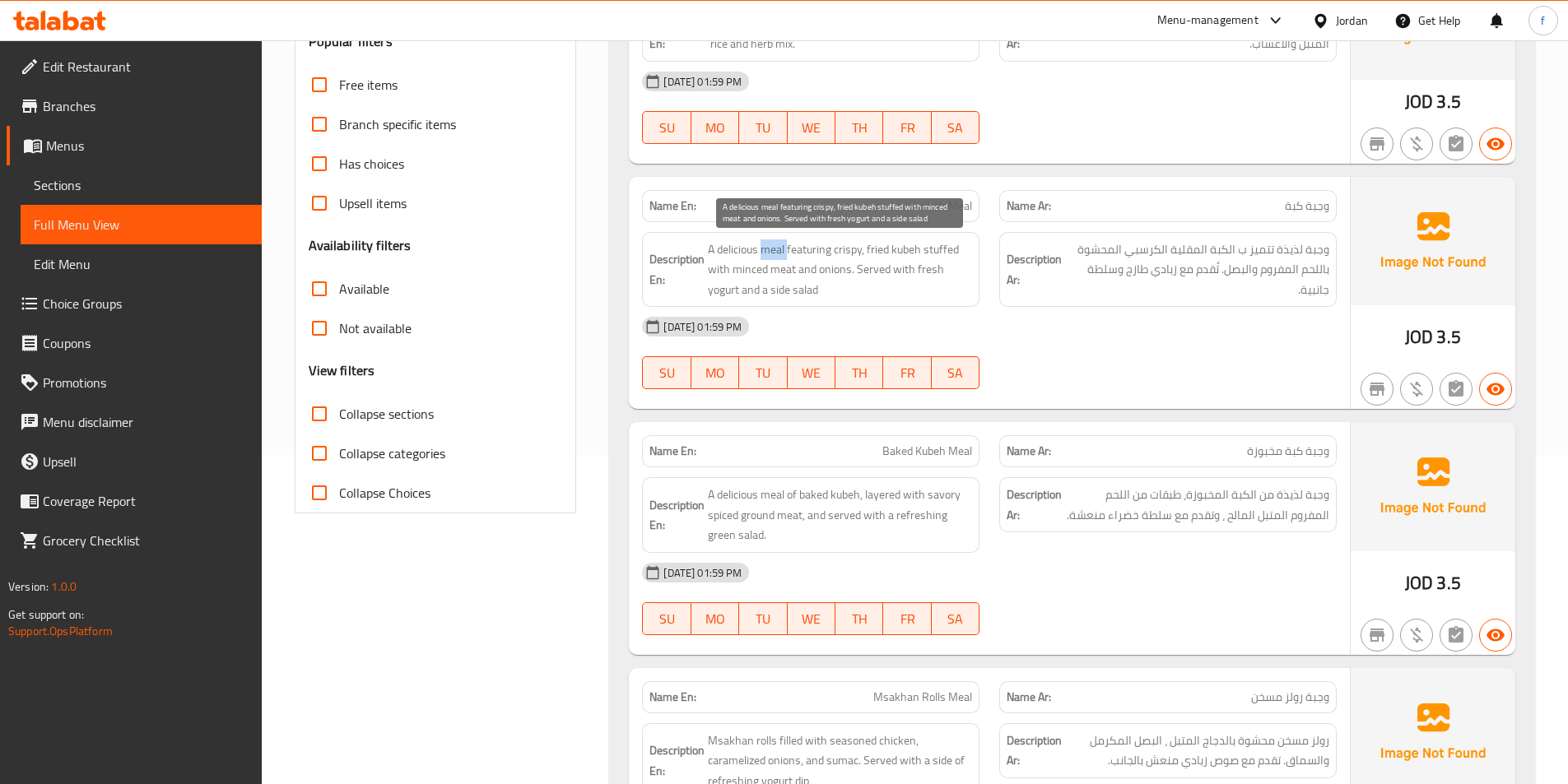
click at [769, 248] on span "A delicious meal featuring crispy, fried kubeh stuffed with minced meat and oni…" at bounding box center [839, 269] width 264 height 60
click at [750, 248] on span "A delicious meal featuring crispy, fried kubeh stuffed with minced meat and oni…" at bounding box center [839, 269] width 264 height 60
click at [768, 248] on span "A delicious meal featuring crispy, fried kubeh stuffed with minced meat and oni…" at bounding box center [839, 269] width 264 height 60
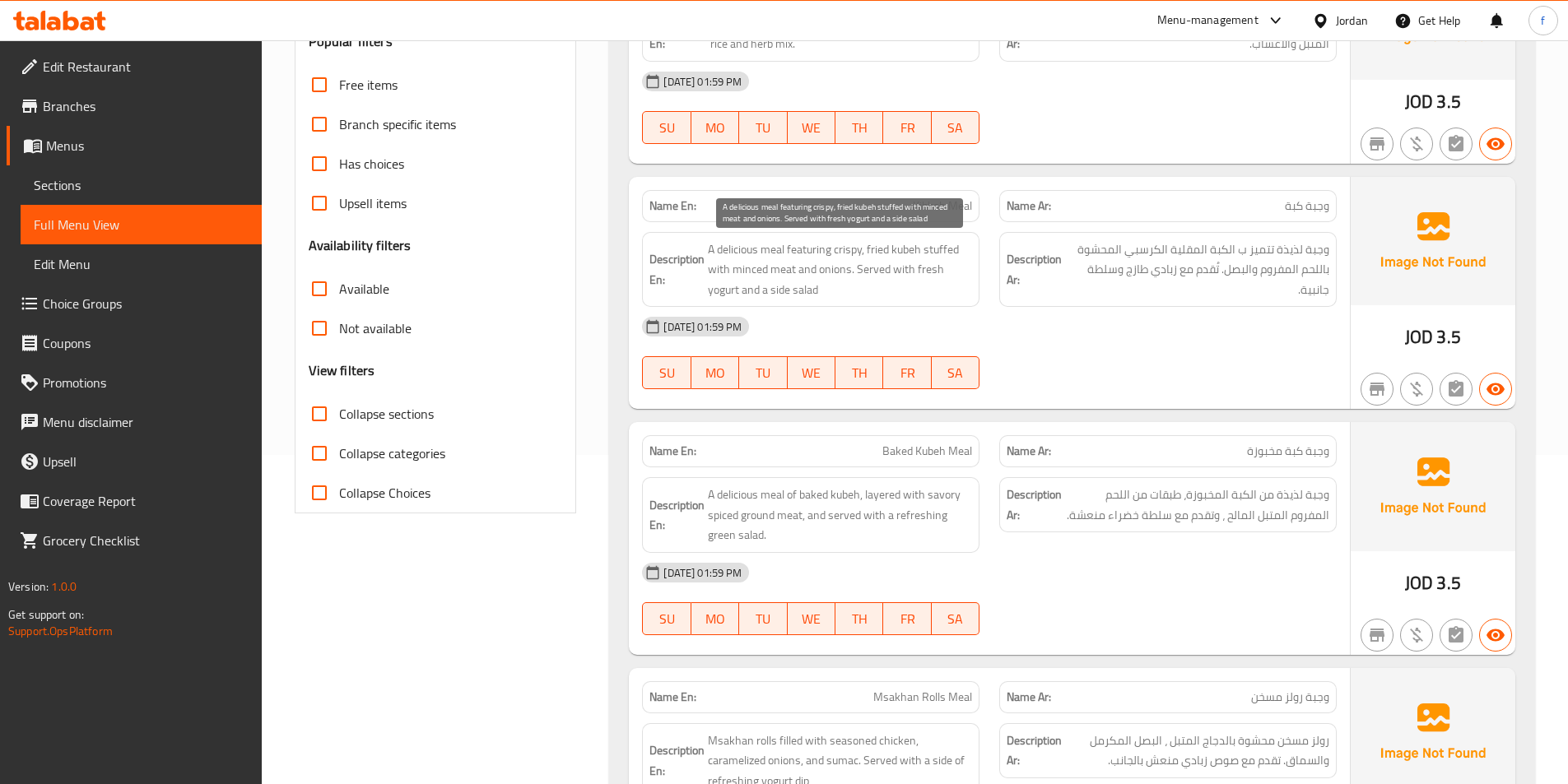
click at [751, 247] on span "A delicious meal featuring crispy, fried kubeh stuffed with minced meat and oni…" at bounding box center [839, 269] width 264 height 60
click at [798, 249] on span "A delicious meal featuring crispy, fried kubeh stuffed with minced meat and oni…" at bounding box center [839, 269] width 264 height 60
click at [899, 249] on span "A delicious meal featuring crispy, fried kubeh stuffed with minced meat and oni…" at bounding box center [839, 269] width 264 height 60
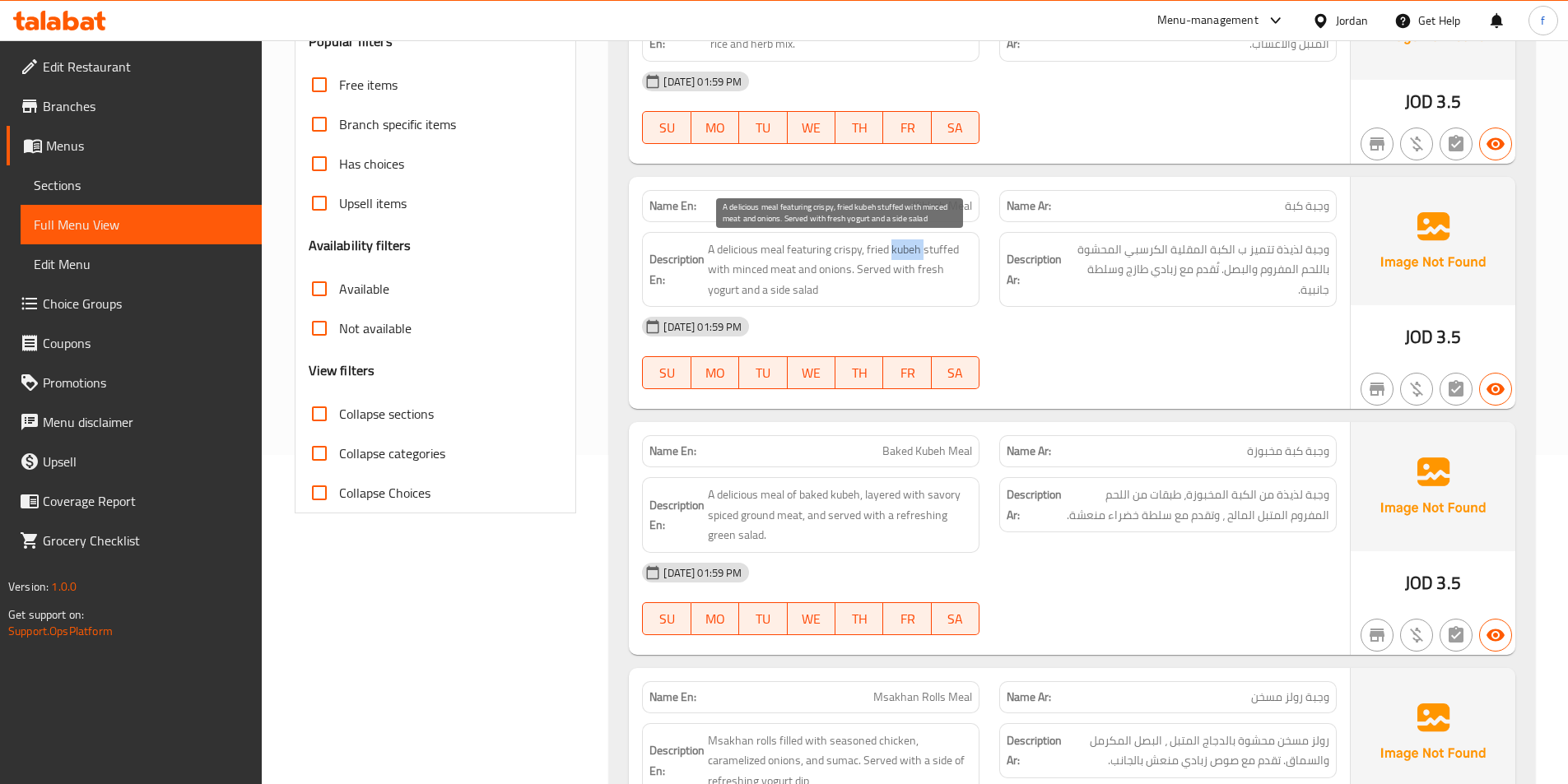
click at [899, 249] on span "A delicious meal featuring crispy, fried kubeh stuffed with minced meat and oni…" at bounding box center [839, 269] width 264 height 60
click at [876, 249] on span "A delicious meal featuring crispy, fried kubeh stuffed with minced meat and oni…" at bounding box center [839, 269] width 264 height 60
click at [842, 247] on span "A delicious meal featuring crispy, fried kubeh stuffed with minced meat and oni…" at bounding box center [839, 269] width 264 height 60
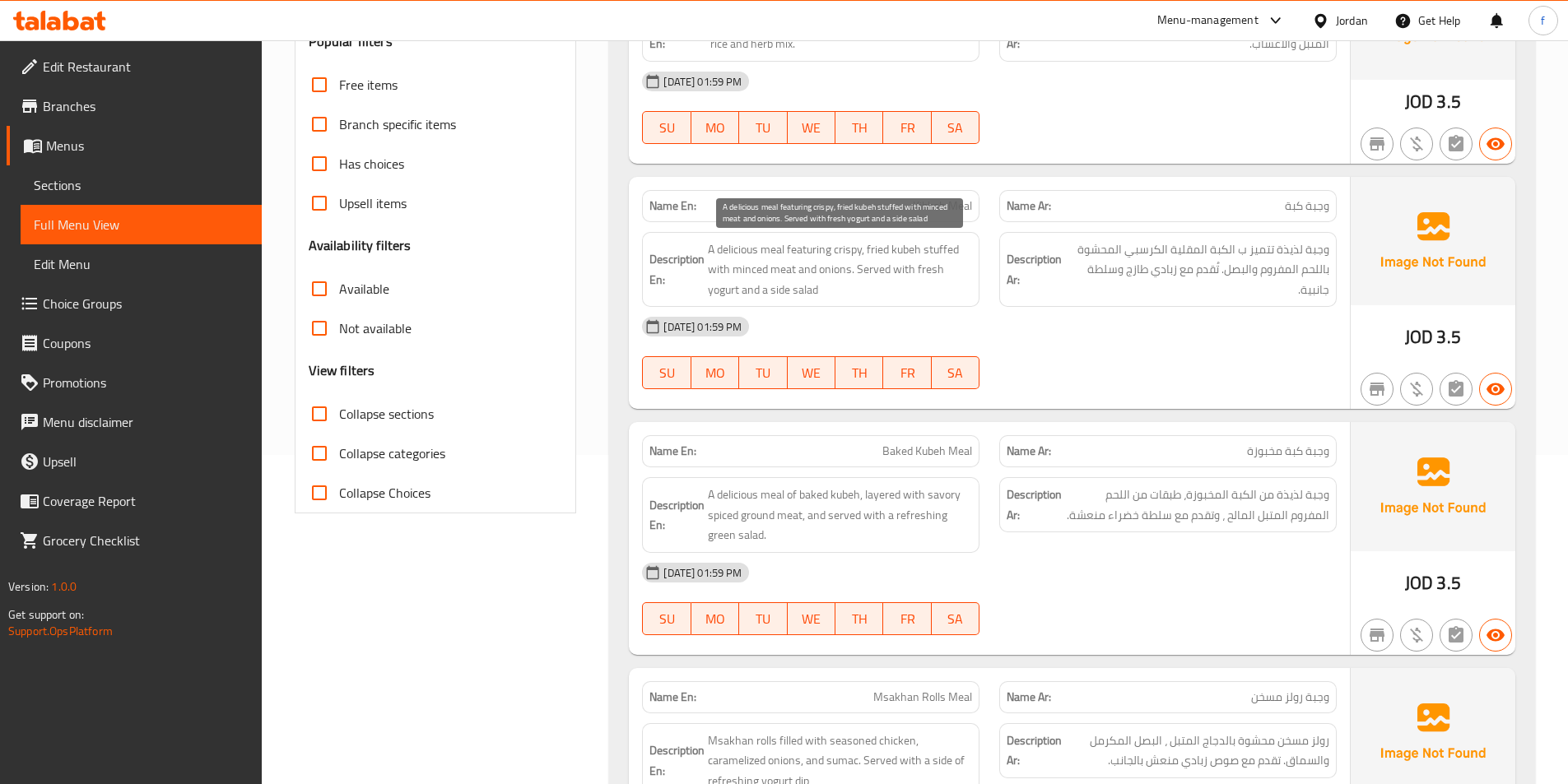
click at [941, 245] on span "A delicious meal featuring crispy, fried kubeh stuffed with minced meat and oni…" at bounding box center [839, 269] width 264 height 60
click at [785, 271] on span "A delicious meal featuring crispy, fried kubeh stuffed with minced meat and oni…" at bounding box center [839, 269] width 264 height 60
click at [753, 271] on span "A delicious meal featuring crispy, fried kubeh stuffed with minced meat and oni…" at bounding box center [839, 269] width 264 height 60
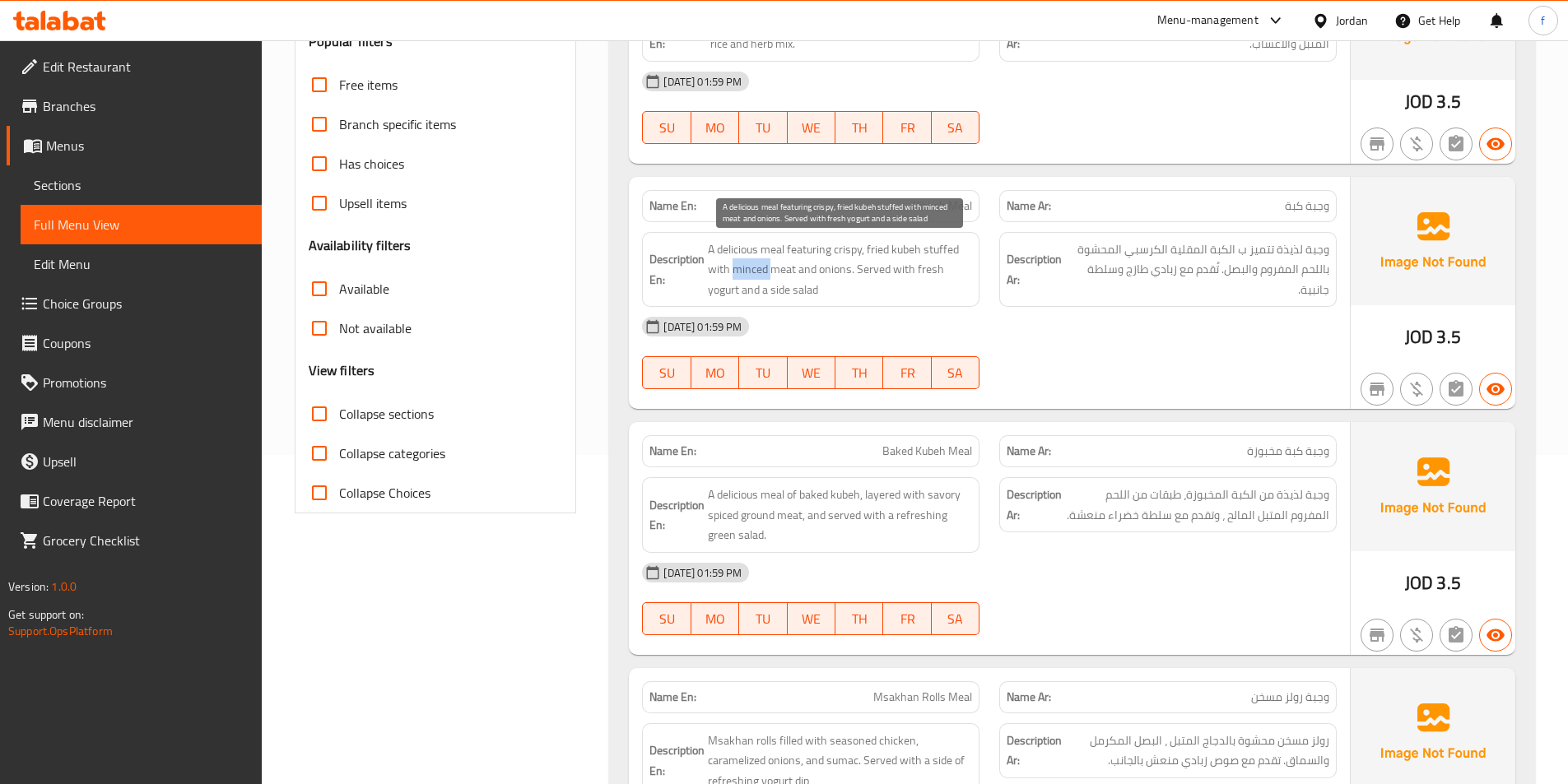
click at [753, 271] on span "A delicious meal featuring crispy, fried kubeh stuffed with minced meat and oni…" at bounding box center [839, 269] width 264 height 60
click at [827, 267] on span "A delicious meal featuring crispy, fried kubeh stuffed with minced meat and oni…" at bounding box center [839, 269] width 264 height 60
click at [876, 268] on span "A delicious meal featuring crispy, fried kubeh stuffed with minced meat and oni…" at bounding box center [839, 269] width 264 height 60
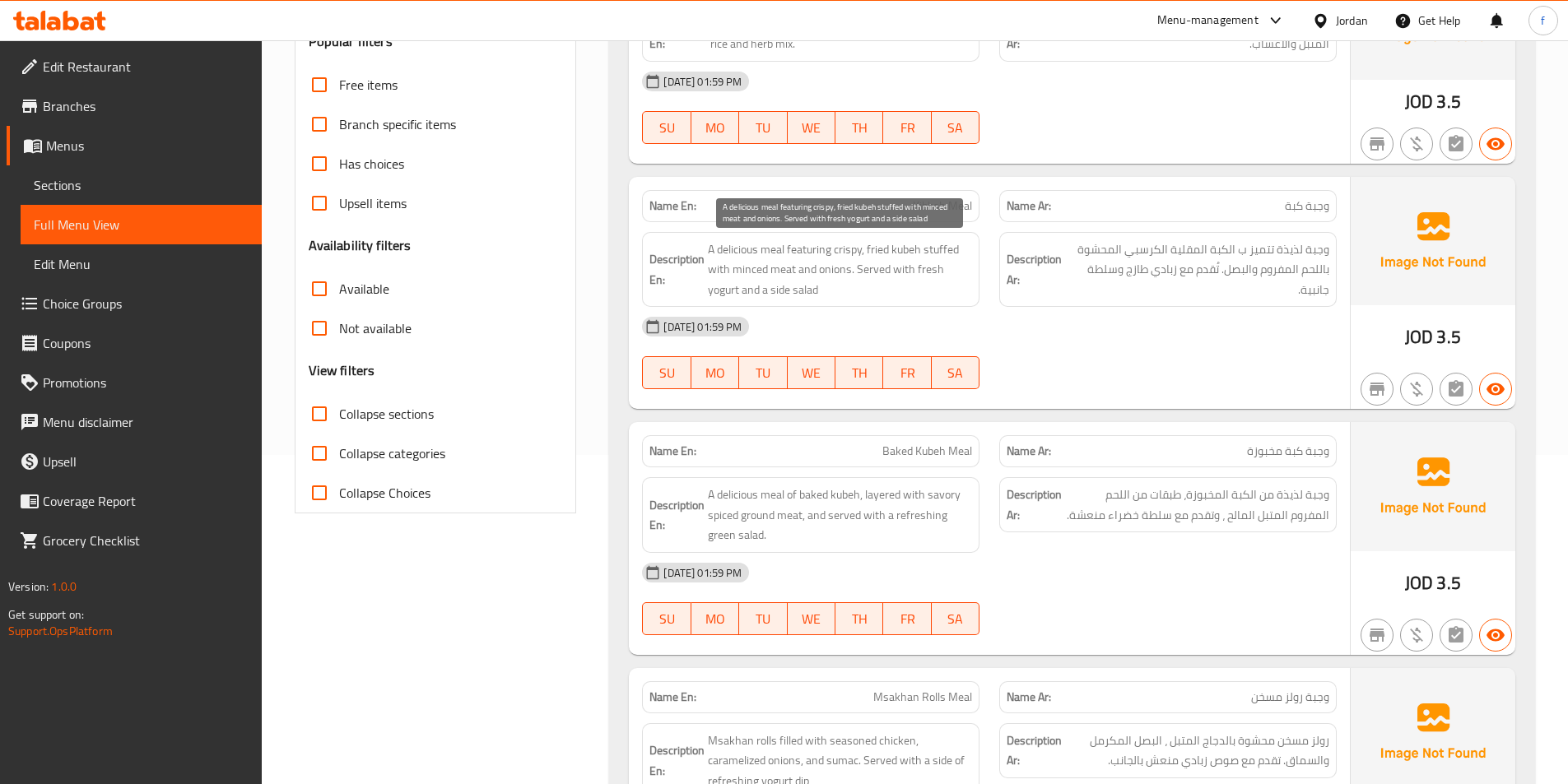
click at [896, 268] on span "A delicious meal featuring crispy, fried kubeh stuffed with minced meat and oni…" at bounding box center [839, 269] width 264 height 60
click at [814, 295] on span "A delicious meal featuring crispy, fried kubeh stuffed with minced meat and oni…" at bounding box center [839, 269] width 264 height 60
click at [723, 289] on span "A delicious meal featuring crispy, fried kubeh stuffed with minced meat and oni…" at bounding box center [839, 269] width 264 height 60
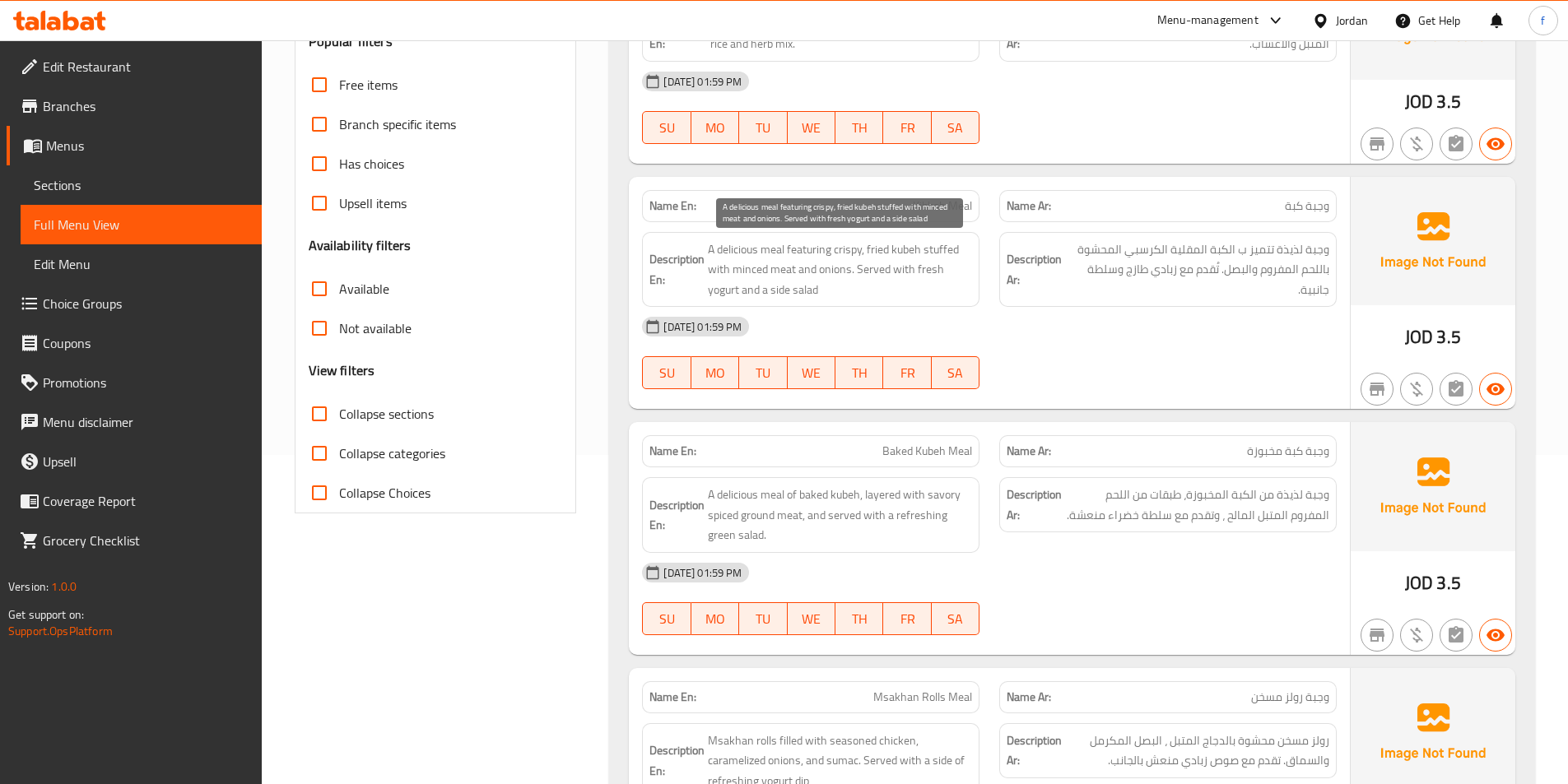
click at [723, 289] on span "A delicious meal featuring crispy, fried kubeh stuffed with minced meat and oni…" at bounding box center [839, 269] width 264 height 60
drag, startPoint x: 915, startPoint y: 269, endPoint x: 834, endPoint y: 270, distance: 81.0
click at [834, 270] on span "A delicious meal featuring crispy, fried kubeh stuffed with minced meat and oni…" at bounding box center [839, 269] width 264 height 60
click at [784, 284] on span "A delicious meal featuring crispy, fried kubeh stuffed with minced meat and oni…" at bounding box center [839, 269] width 264 height 60
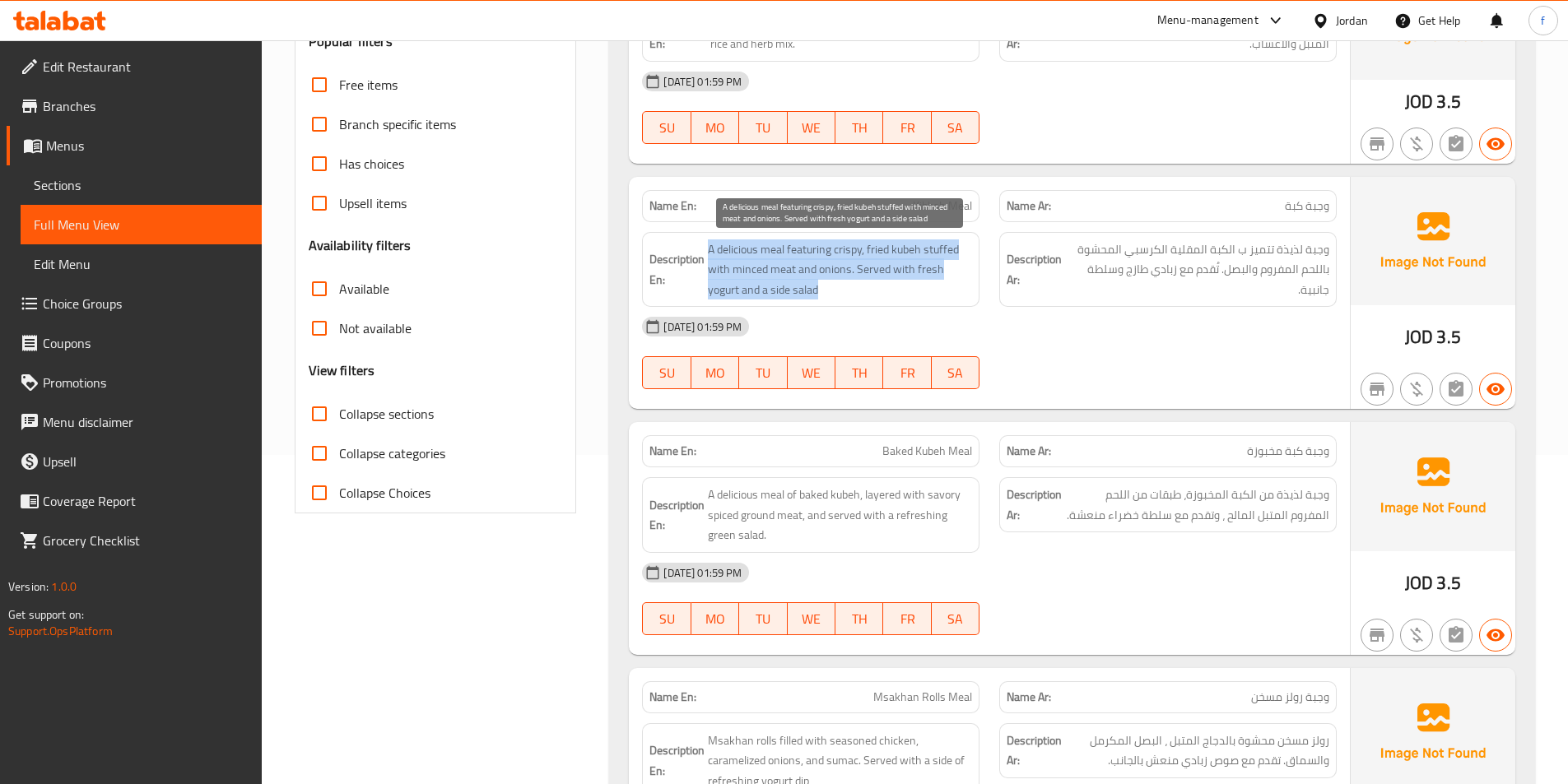
click at [784, 284] on span "A delicious meal featuring crispy, fried kubeh stuffed with minced meat and oni…" at bounding box center [839, 269] width 264 height 60
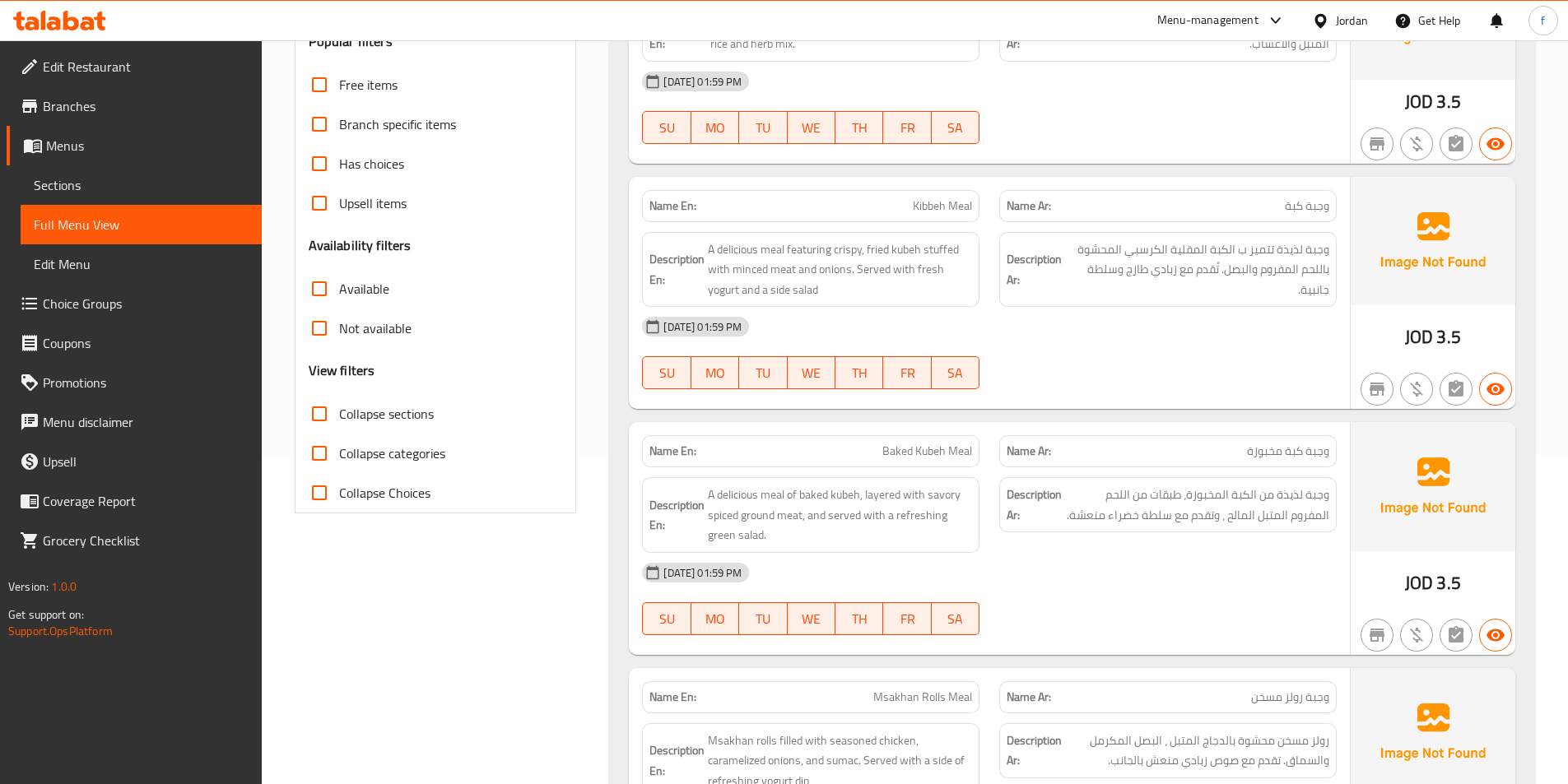
click at [1358, 319] on div "JOD 3.5" at bounding box center [1432, 293] width 165 height 233
click at [1310, 302] on div "Description Ar: وجبة لذيذة تتميز ب الكبة المقلية الكرسبي المحشوة باللحم المفروم…" at bounding box center [1168, 269] width 337 height 76
click at [1216, 329] on div "[DATE] 01:59 PM" at bounding box center [989, 326] width 714 height 39
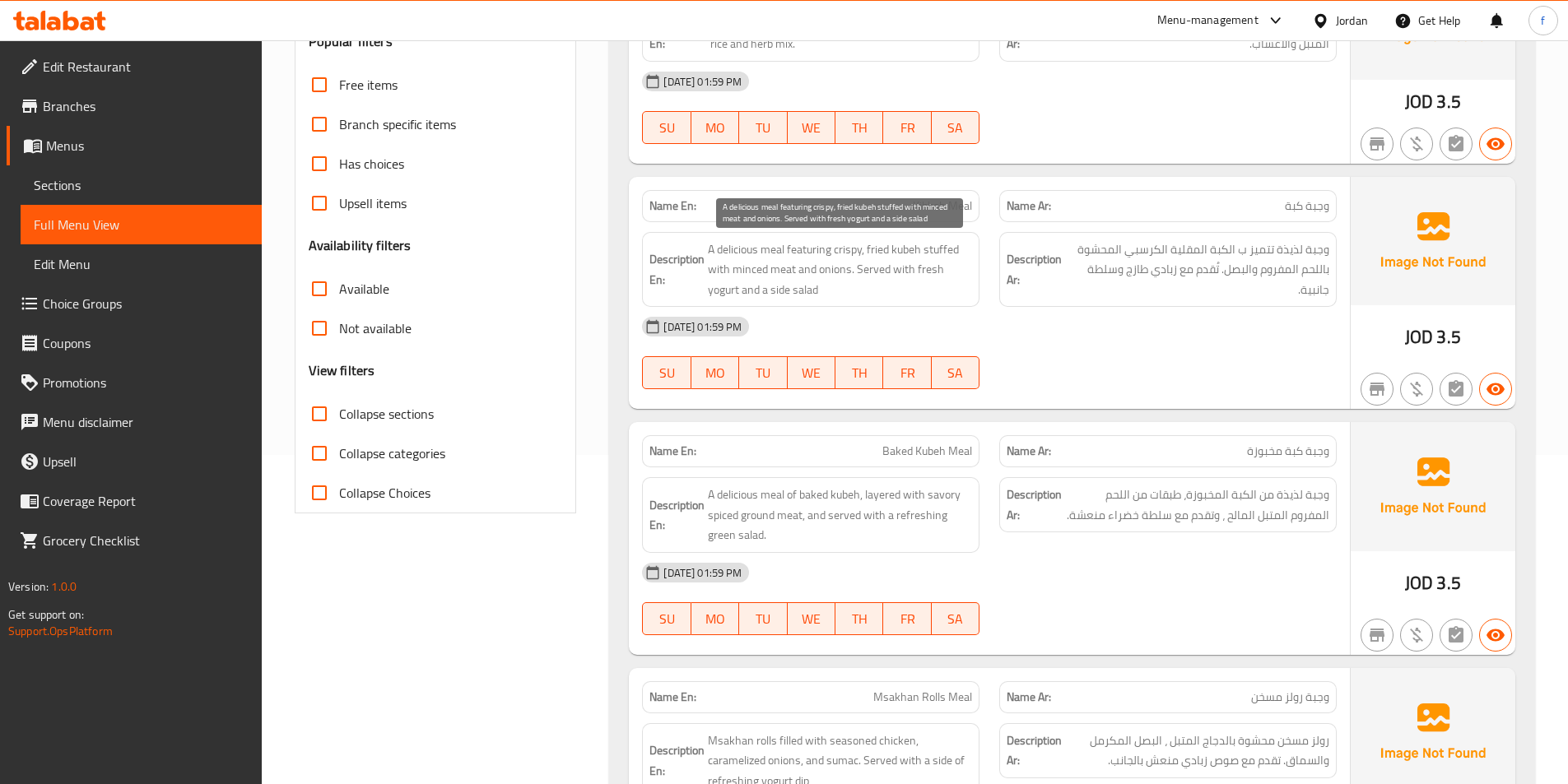
click at [870, 245] on span "A delicious meal featuring crispy, fried kubeh stuffed with minced meat and oni…" at bounding box center [839, 269] width 264 height 60
click at [869, 245] on span "A delicious meal featuring crispy, fried kubeh stuffed with minced meat and oni…" at bounding box center [839, 269] width 264 height 60
click at [905, 294] on span "A delicious meal featuring crispy, fried kubeh stuffed with minced meat and oni…" at bounding box center [839, 269] width 264 height 60
click at [904, 294] on span "A delicious meal featuring crispy, fried kubeh stuffed with minced meat and oni…" at bounding box center [839, 269] width 264 height 60
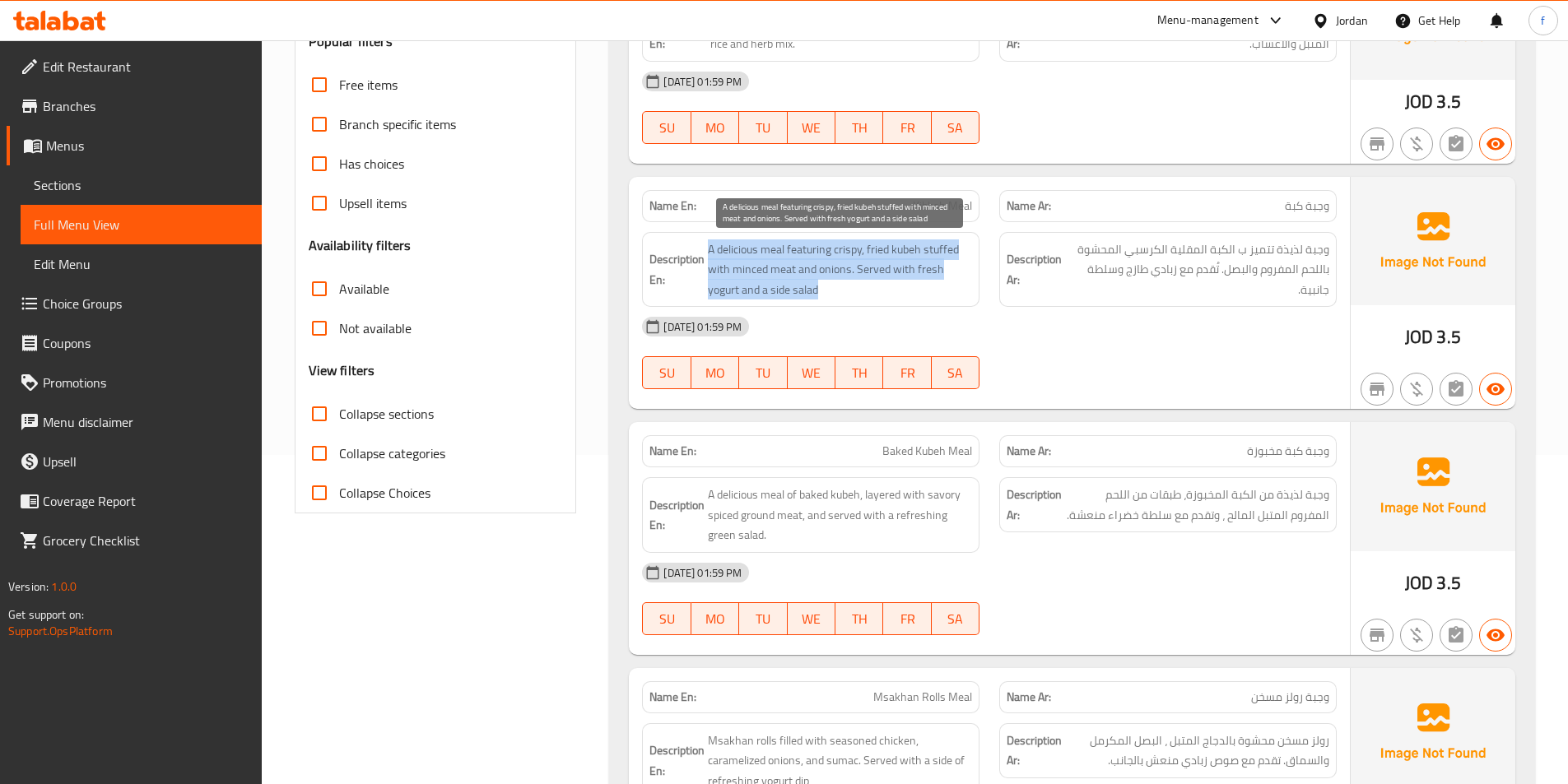
click at [902, 279] on span "A delicious meal featuring crispy, fried kubeh stuffed with minced meat and oni…" at bounding box center [839, 269] width 264 height 60
click at [921, 303] on div "Description En: A delicious meal featuring crispy, fried kubeh stuffed with min…" at bounding box center [810, 269] width 337 height 76
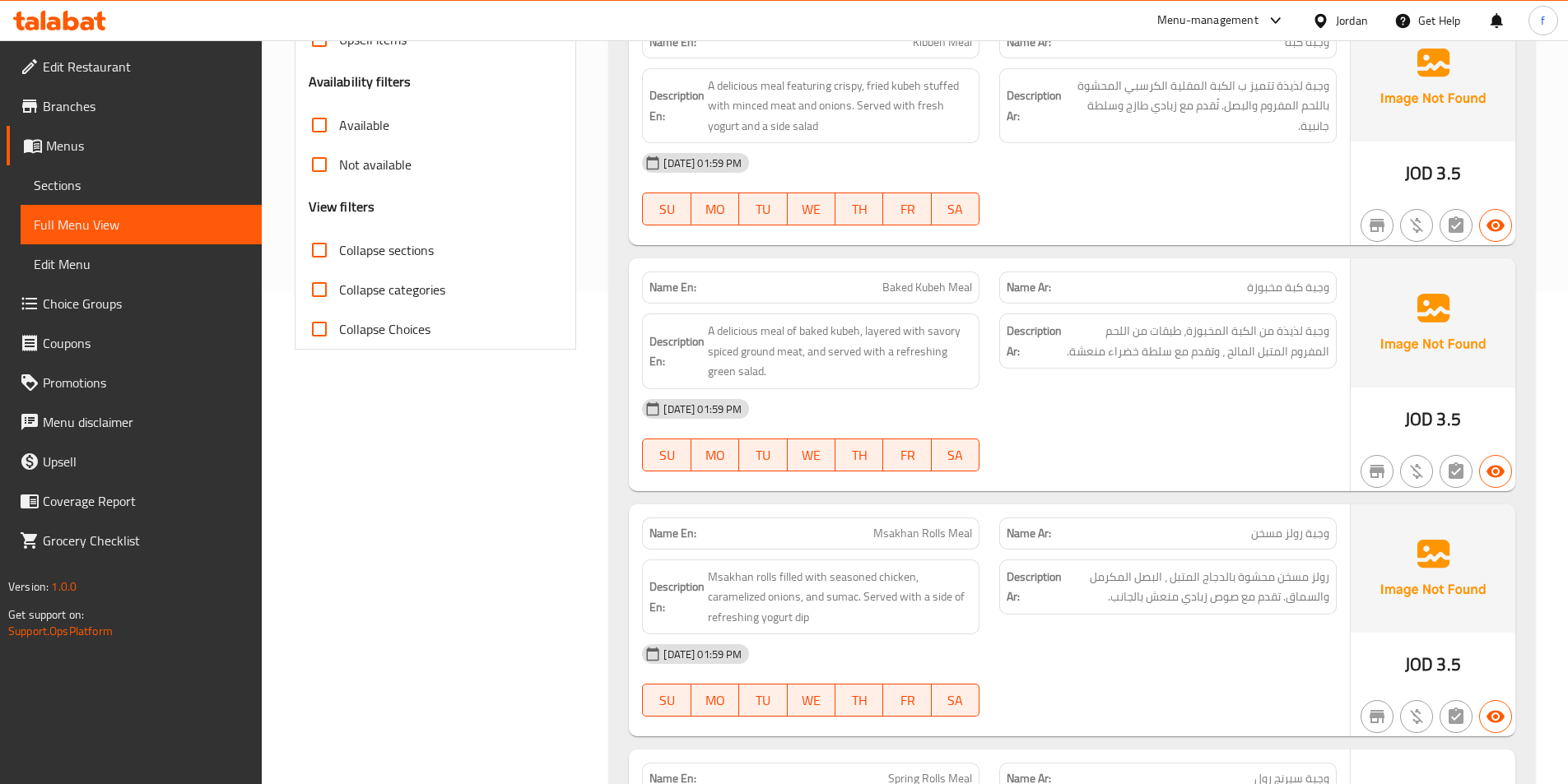
scroll to position [494, 0]
click at [955, 287] on span "Baked Kubeh Meal" at bounding box center [927, 286] width 90 height 17
click at [927, 291] on span "Baked Kubeh Meal" at bounding box center [927, 286] width 90 height 17
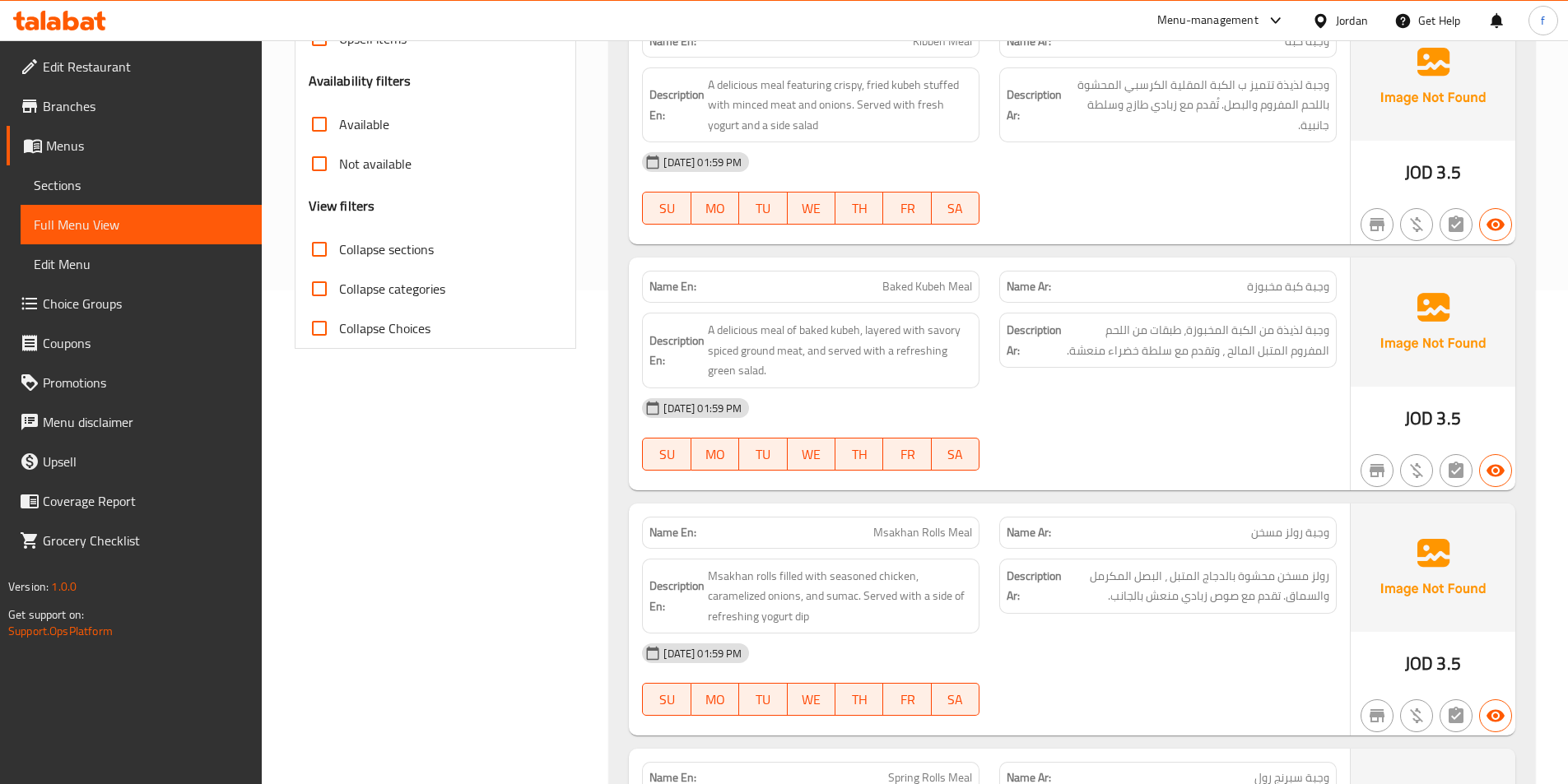
click at [914, 289] on span "Baked Kubeh Meal" at bounding box center [927, 286] width 90 height 17
click at [952, 288] on span "Baked Kubeh Meal" at bounding box center [927, 286] width 90 height 17
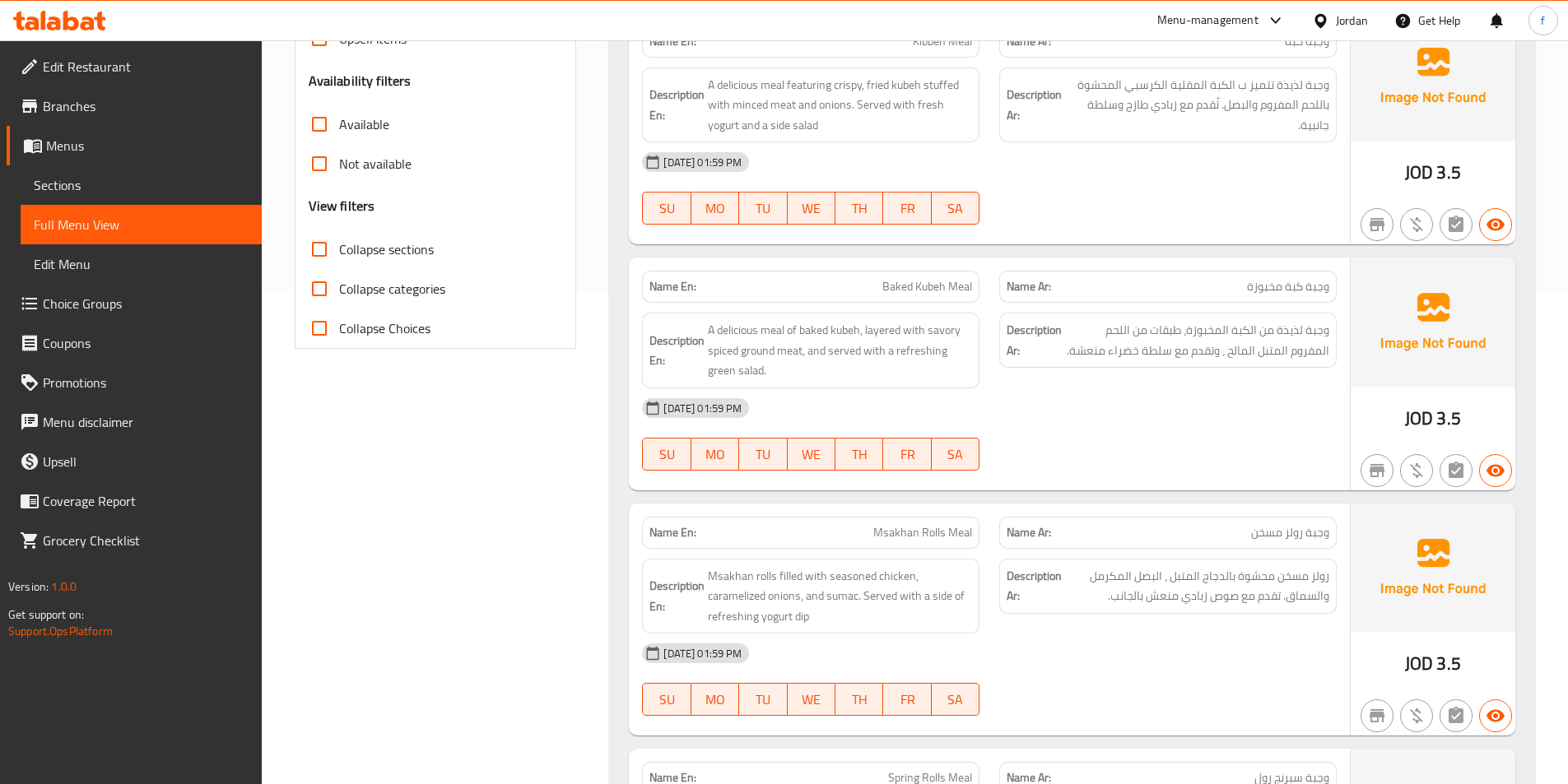
click at [935, 288] on span "Baked Kubeh Meal" at bounding box center [927, 286] width 90 height 17
click at [910, 288] on span "Baked Kubeh Meal" at bounding box center [927, 286] width 90 height 17
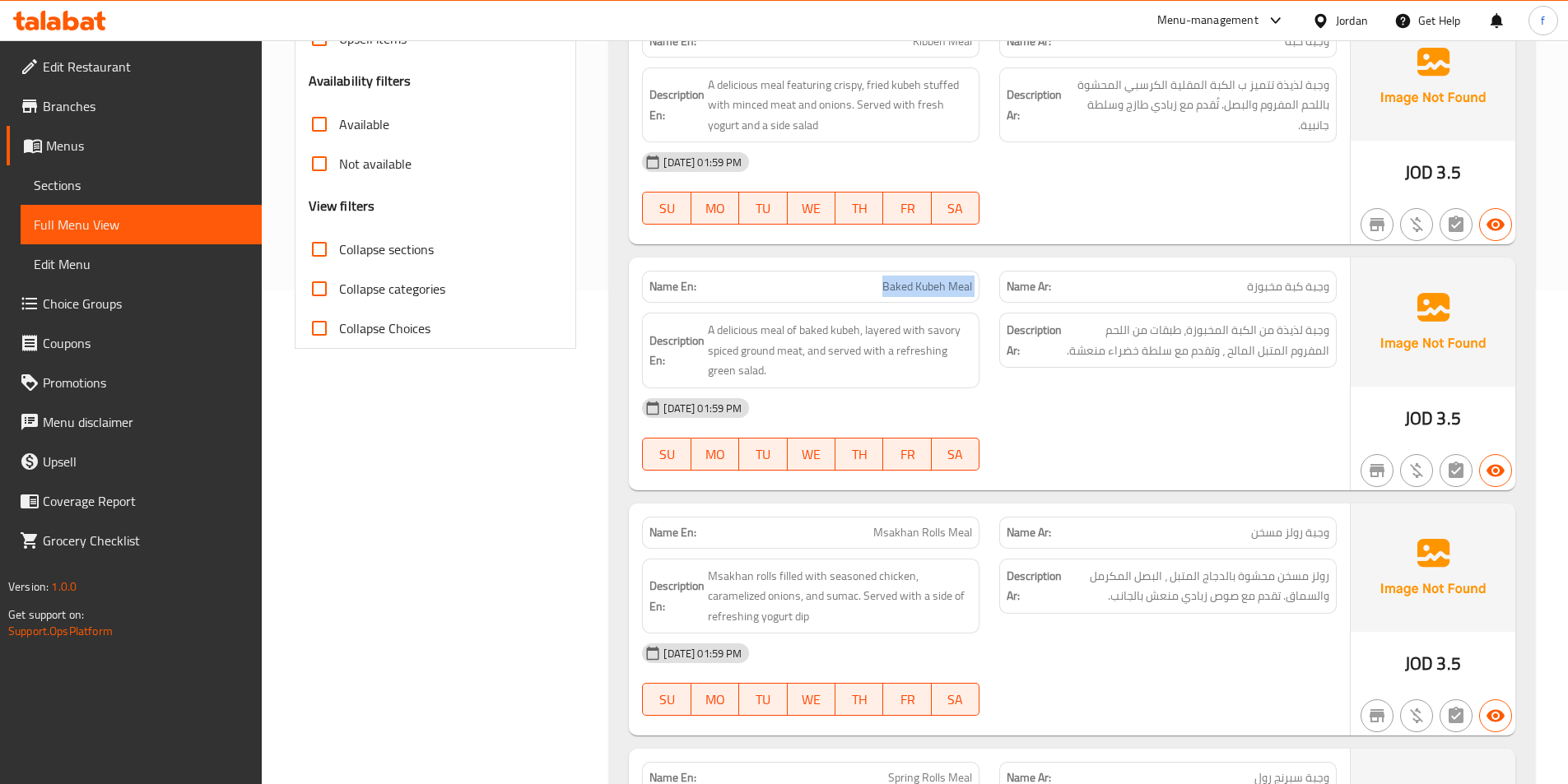
click at [938, 287] on span "Baked Kubeh Meal" at bounding box center [927, 286] width 90 height 17
click at [949, 286] on span "Baked Kubeh Meal" at bounding box center [927, 286] width 90 height 17
click at [959, 286] on span "Baked Kubeh Meal" at bounding box center [927, 286] width 90 height 17
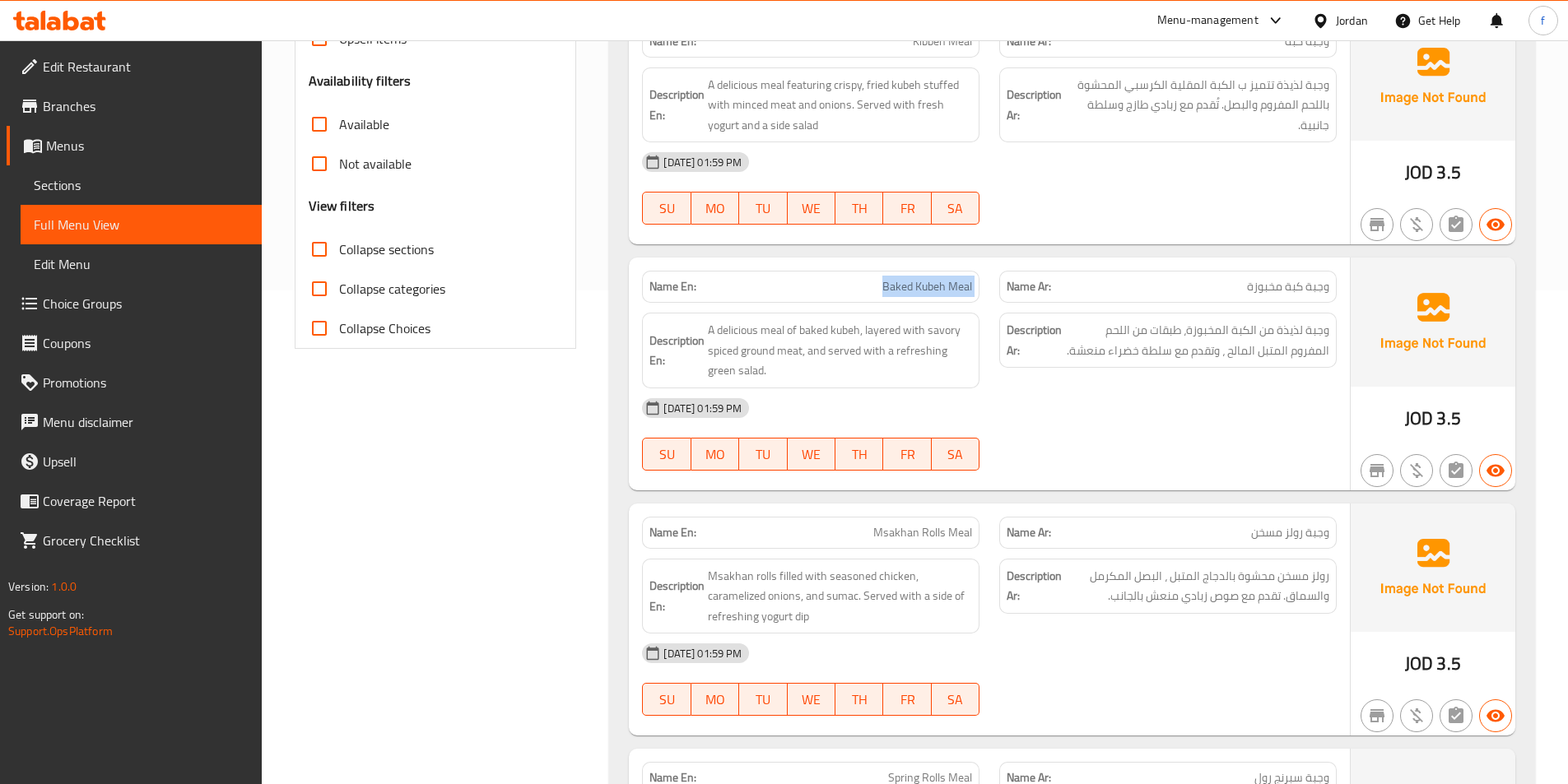
click at [959, 286] on span "Baked Kubeh Meal" at bounding box center [927, 286] width 90 height 17
click at [949, 286] on span "Baked Kubeh Meal" at bounding box center [927, 286] width 90 height 17
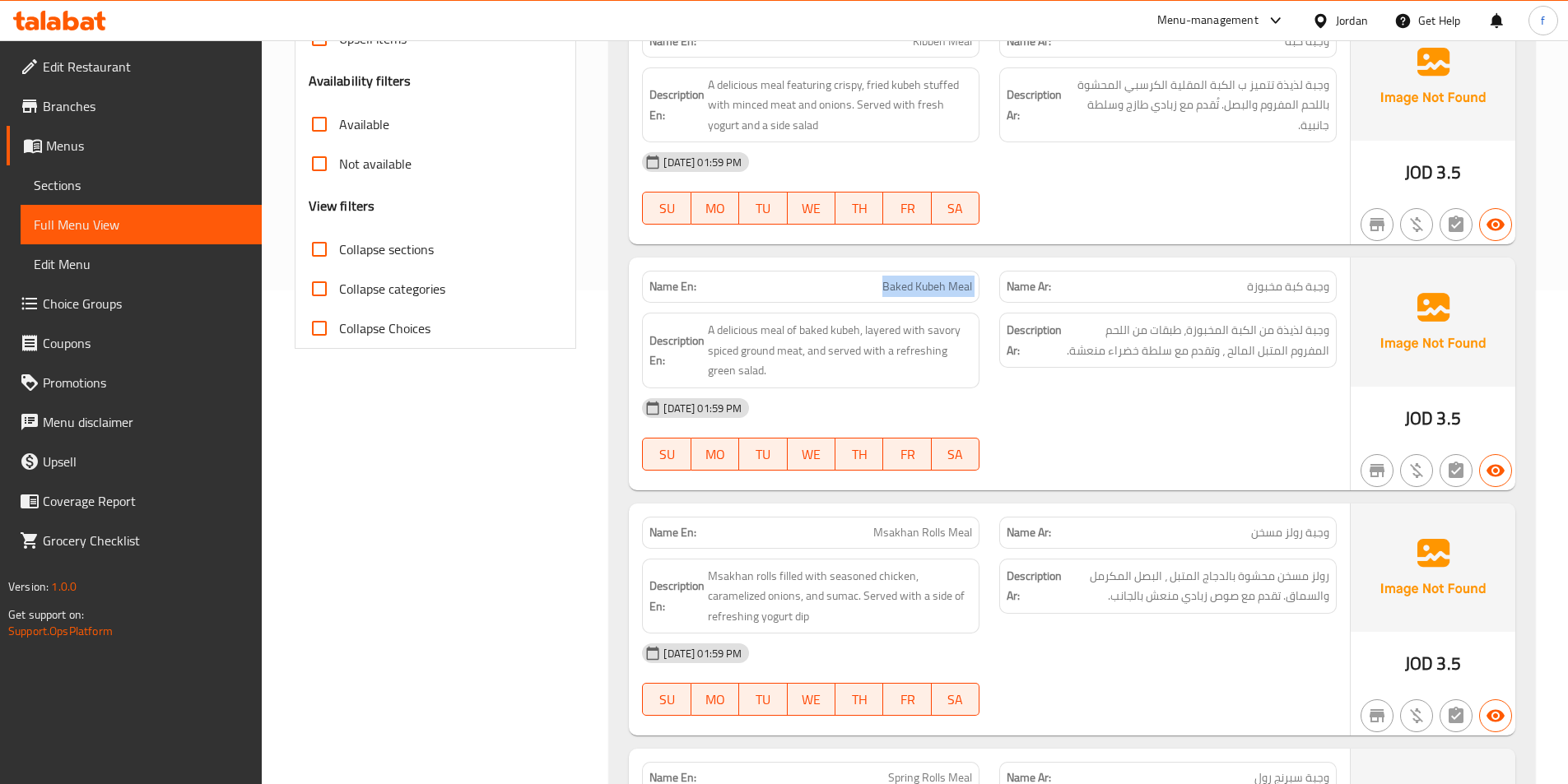
click at [925, 287] on span "Baked Kubeh Meal" at bounding box center [927, 286] width 90 height 17
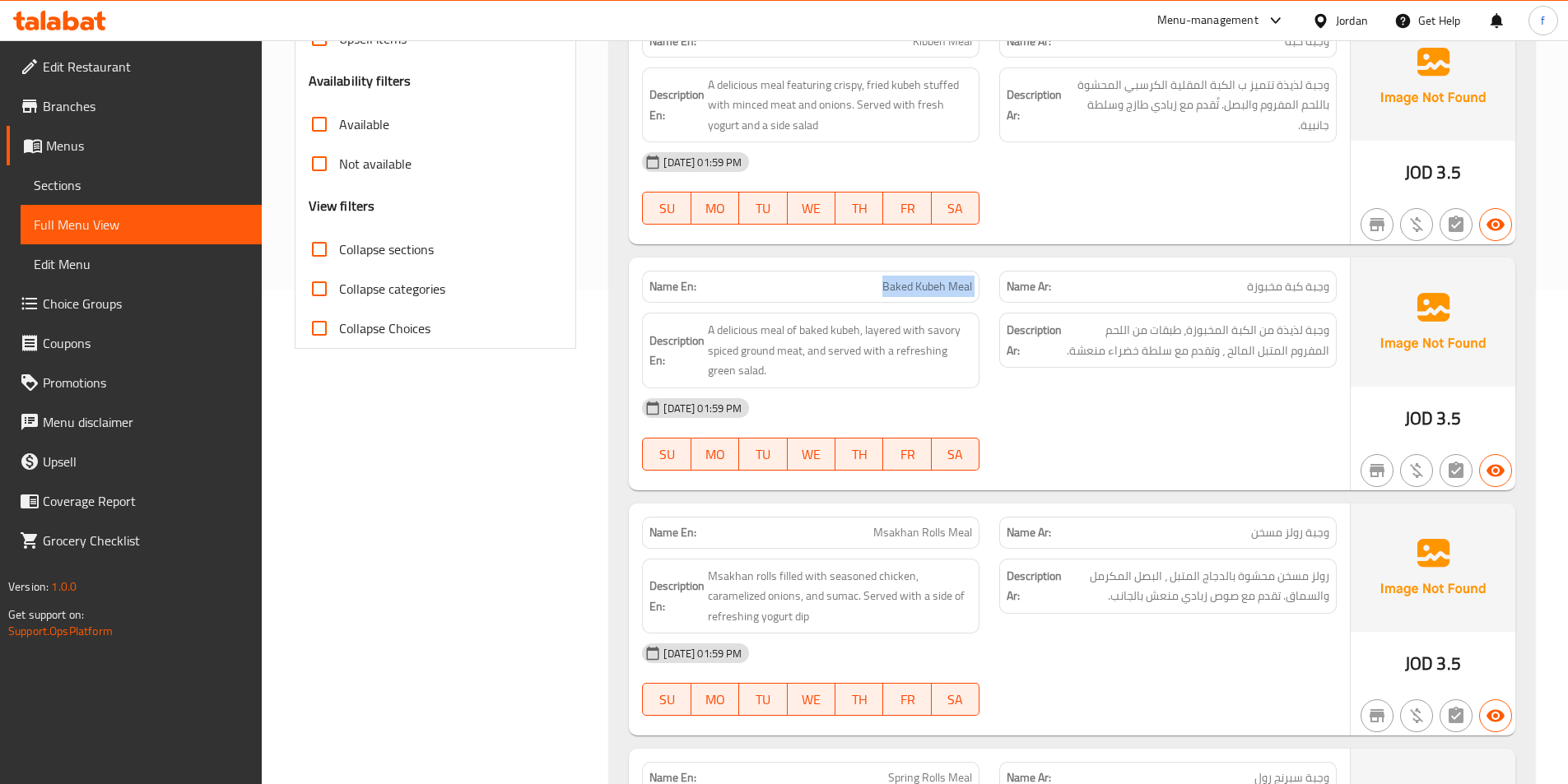
click at [925, 287] on span "Baked Kubeh Meal" at bounding box center [927, 286] width 90 height 17
click at [963, 295] on span "Baked Kubeh Meal" at bounding box center [927, 286] width 90 height 17
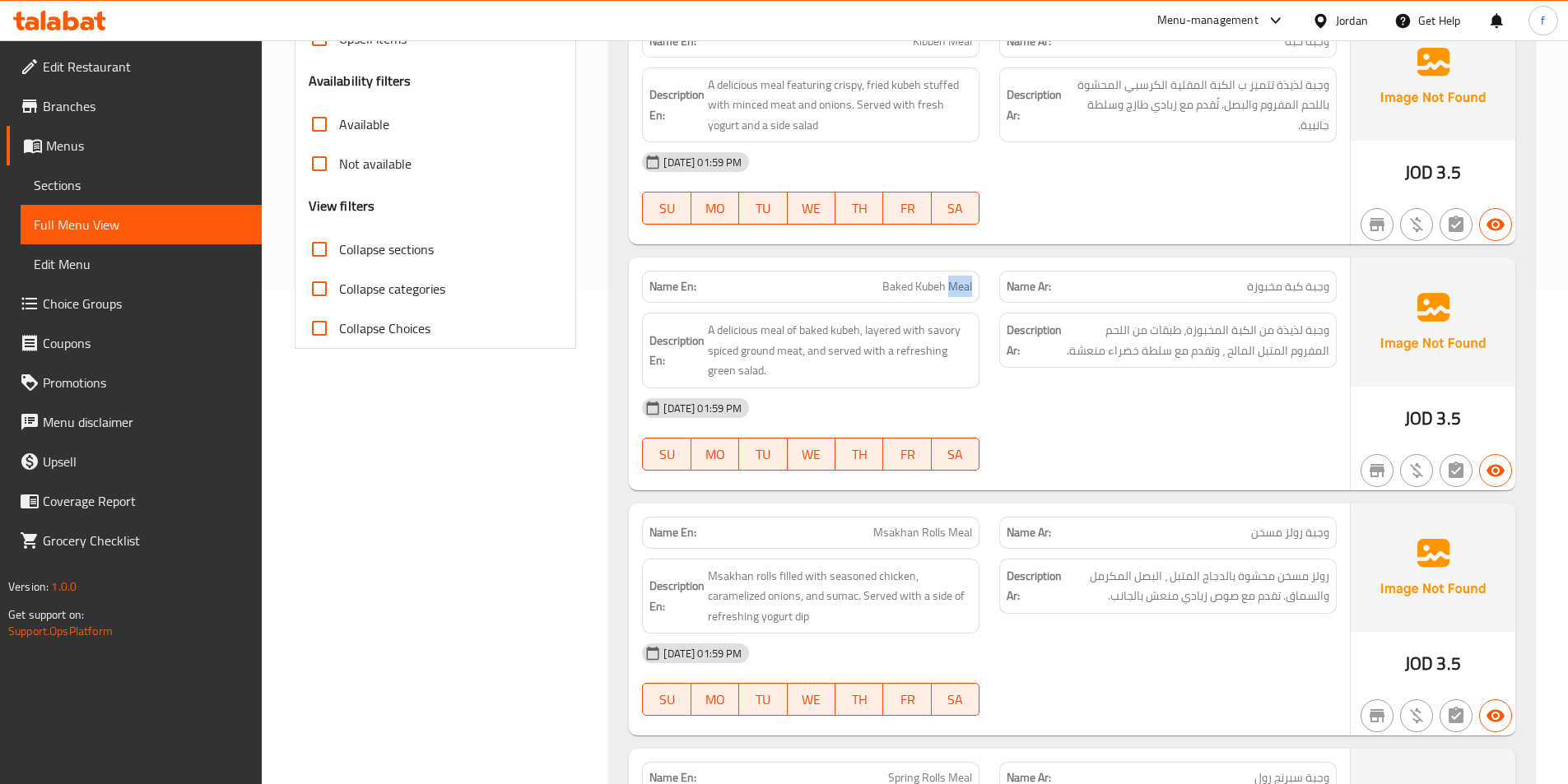
click at [963, 295] on span "Baked Kubeh Meal" at bounding box center [927, 286] width 90 height 17
click at [945, 295] on span "Baked Kubeh Meal" at bounding box center [927, 286] width 90 height 17
click at [936, 286] on span "Baked Kubeh Meal" at bounding box center [927, 286] width 90 height 17
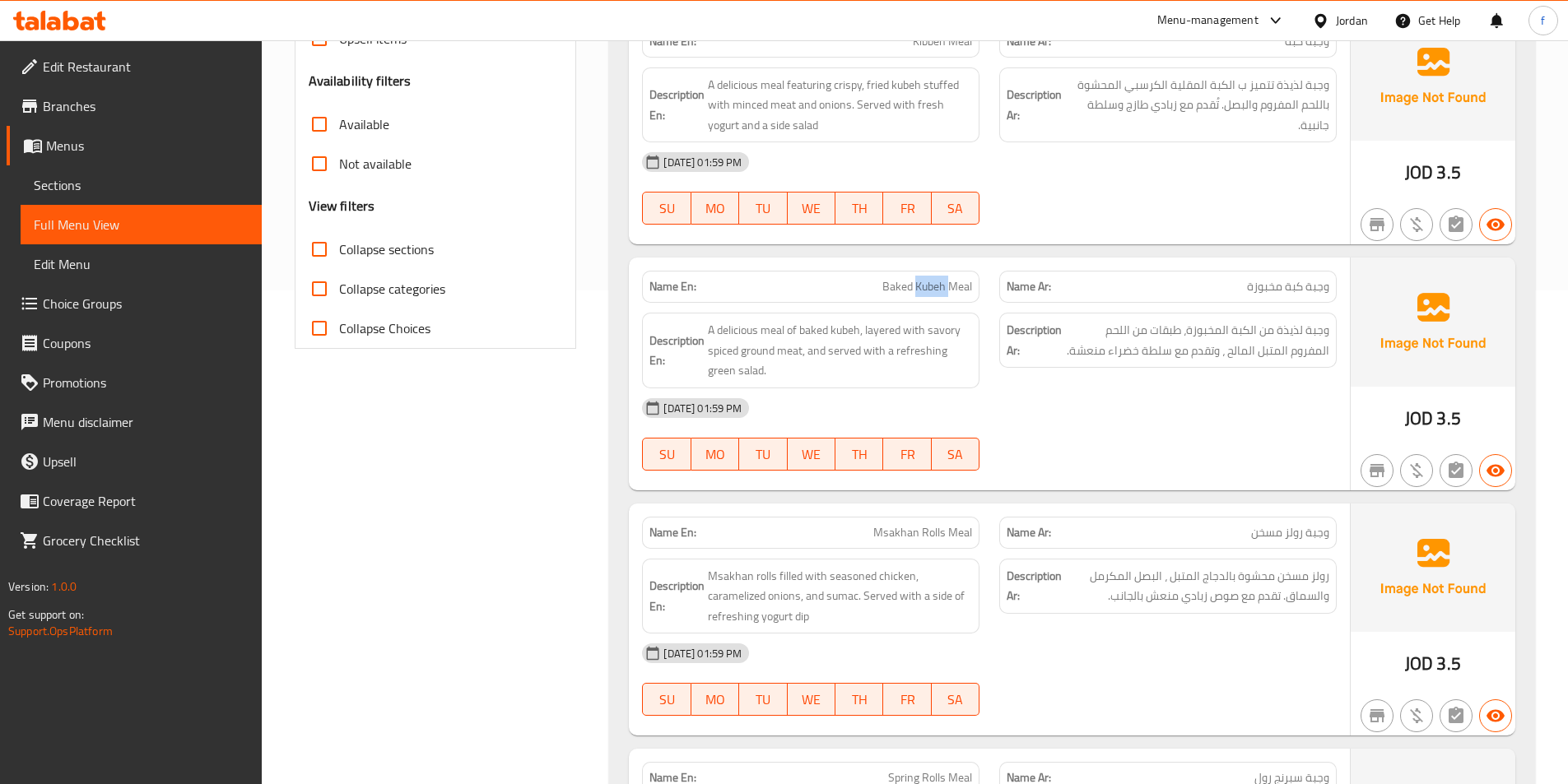
click at [936, 286] on span "Baked Kubeh Meal" at bounding box center [927, 286] width 90 height 17
click at [899, 286] on span "Baked Kubeh Meal" at bounding box center [927, 286] width 90 height 17
click at [767, 329] on span "A delicious meal of baked kubeh, layered with savory spiced ground meat, and se…" at bounding box center [839, 350] width 264 height 60
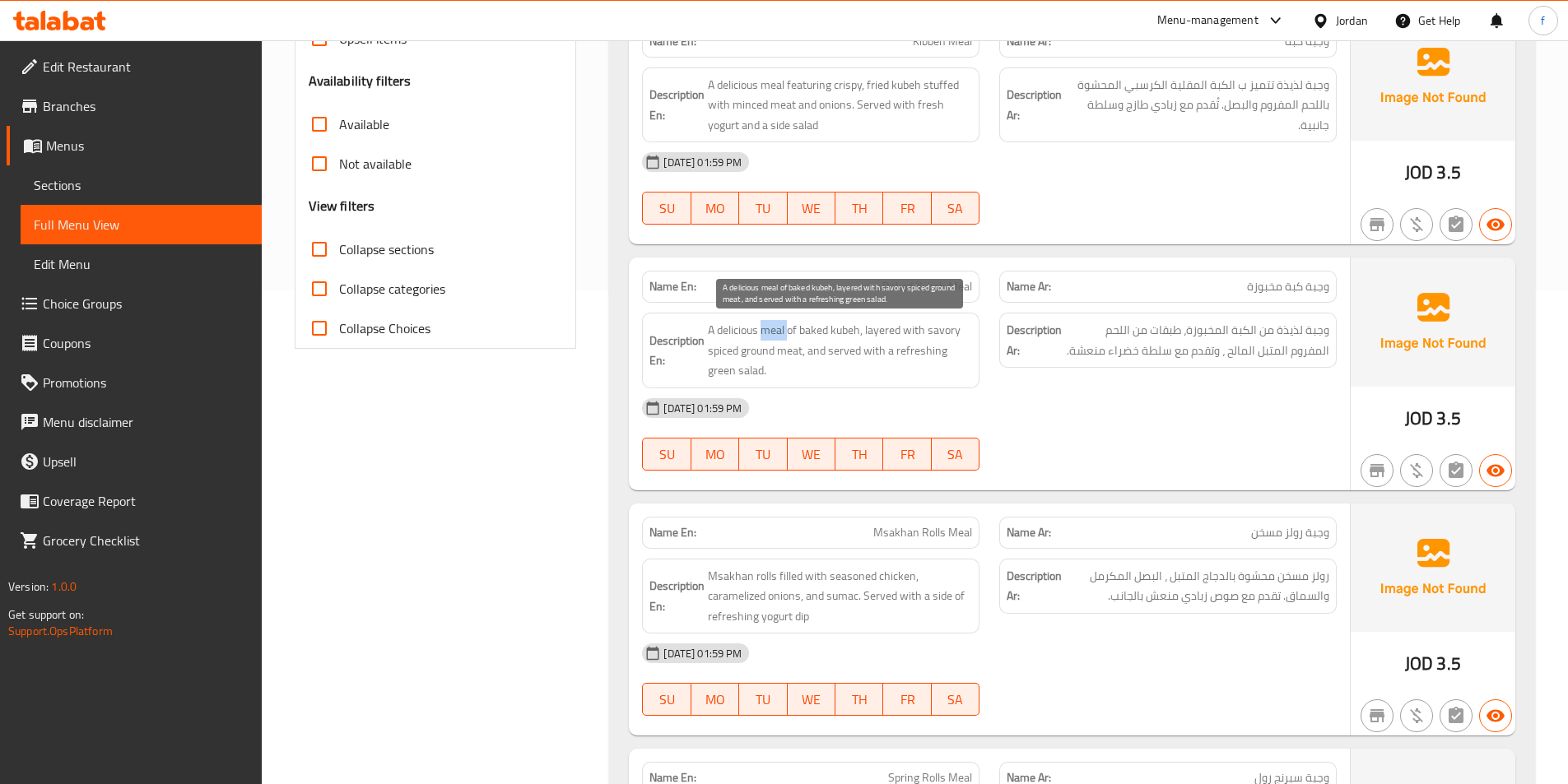
click at [767, 329] on span "A delicious meal of baked kubeh, layered with savory spiced ground meat, and se…" at bounding box center [839, 350] width 264 height 60
click at [751, 329] on span "A delicious meal of baked kubeh, layered with savory spiced ground meat, and se…" at bounding box center [839, 350] width 264 height 60
click at [848, 329] on span "A delicious meal of baked kubeh, layered with savory spiced ground meat, and se…" at bounding box center [839, 350] width 264 height 60
click at [846, 329] on span "A delicious meal of baked kubeh, layered with savory spiced ground meat, and se…" at bounding box center [839, 350] width 264 height 60
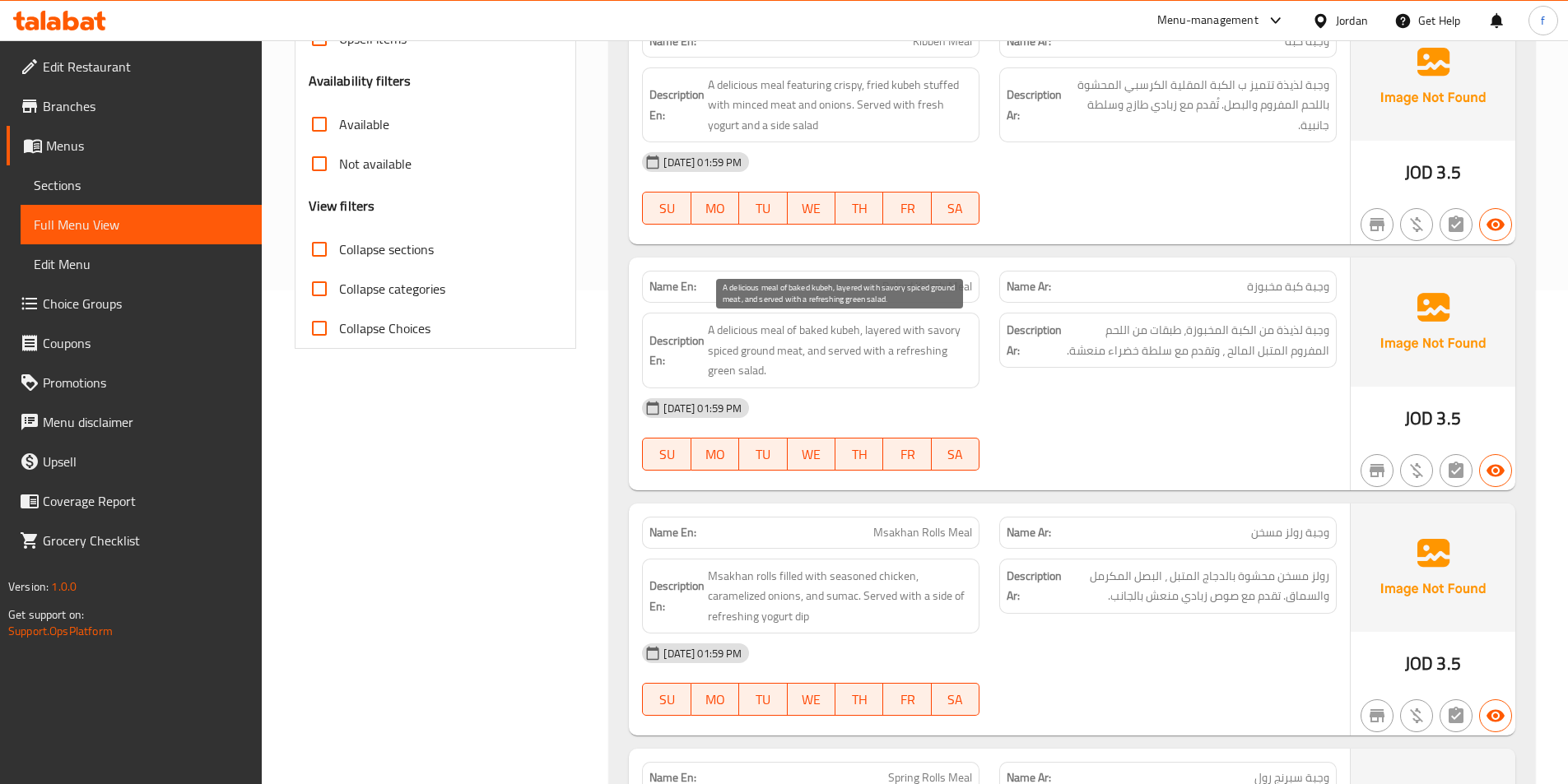
click at [806, 327] on span "A delicious meal of baked kubeh, layered with savory spiced ground meat, and se…" at bounding box center [839, 350] width 264 height 60
click at [888, 330] on span "A delicious meal of baked kubeh, layered with savory spiced ground meat, and se…" at bounding box center [839, 350] width 264 height 60
click at [891, 336] on span "A delicious meal of baked kubeh, layered with savory spiced ground meat, and se…" at bounding box center [839, 350] width 264 height 60
click at [786, 349] on span "A delicious meal of baked kubeh, layered with savory spiced ground meat, and se…" at bounding box center [839, 350] width 264 height 60
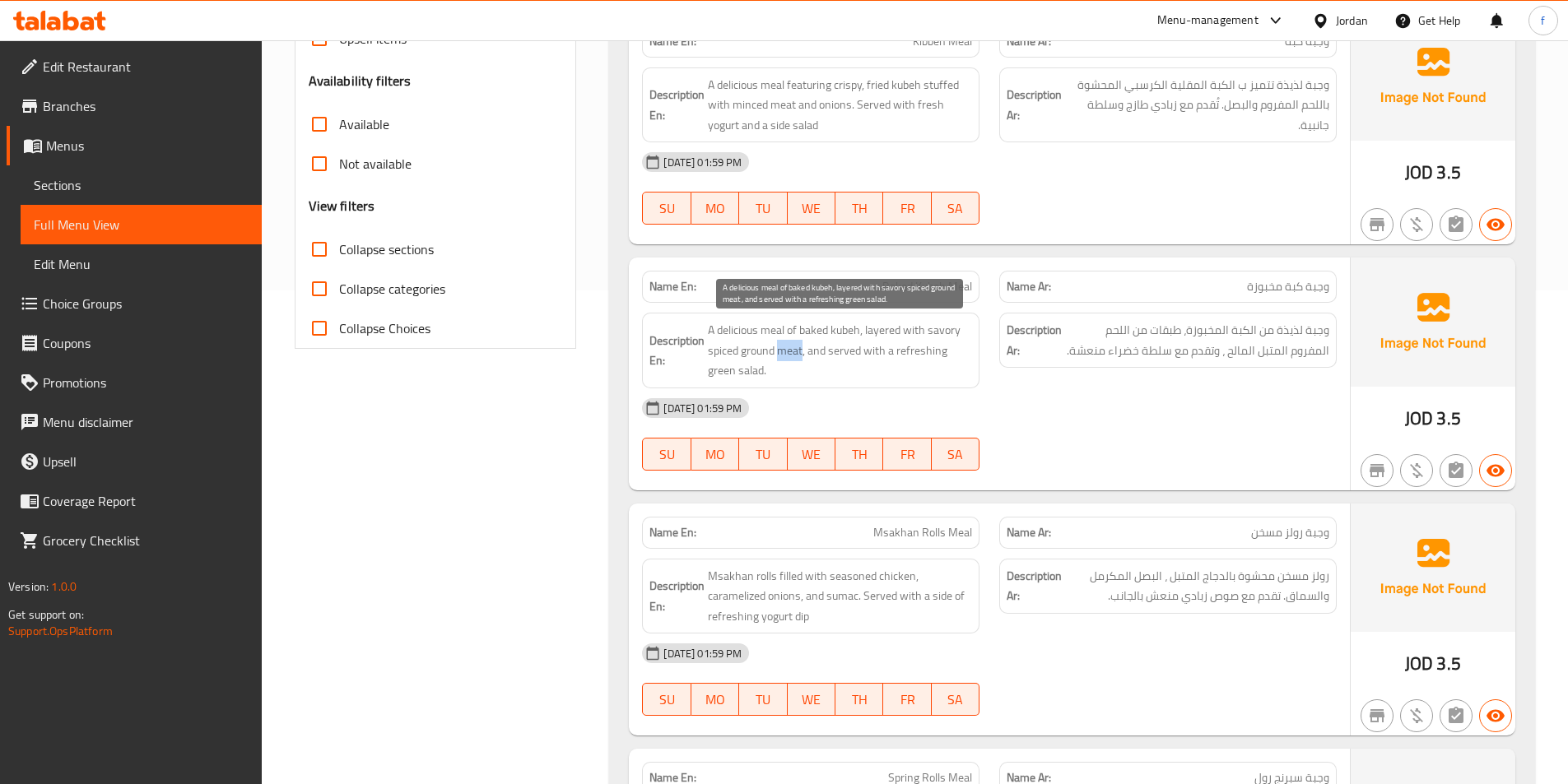
click at [786, 349] on span "A delicious meal of baked kubeh, layered with savory spiced ground meat, and se…" at bounding box center [839, 350] width 264 height 60
click at [764, 349] on span "A delicious meal of baked kubeh, layered with savory spiced ground meat, and se…" at bounding box center [839, 350] width 264 height 60
click at [707, 349] on span "A delicious meal of baked kubeh, layered with savory spiced ground meat, and se…" at bounding box center [839, 350] width 264 height 60
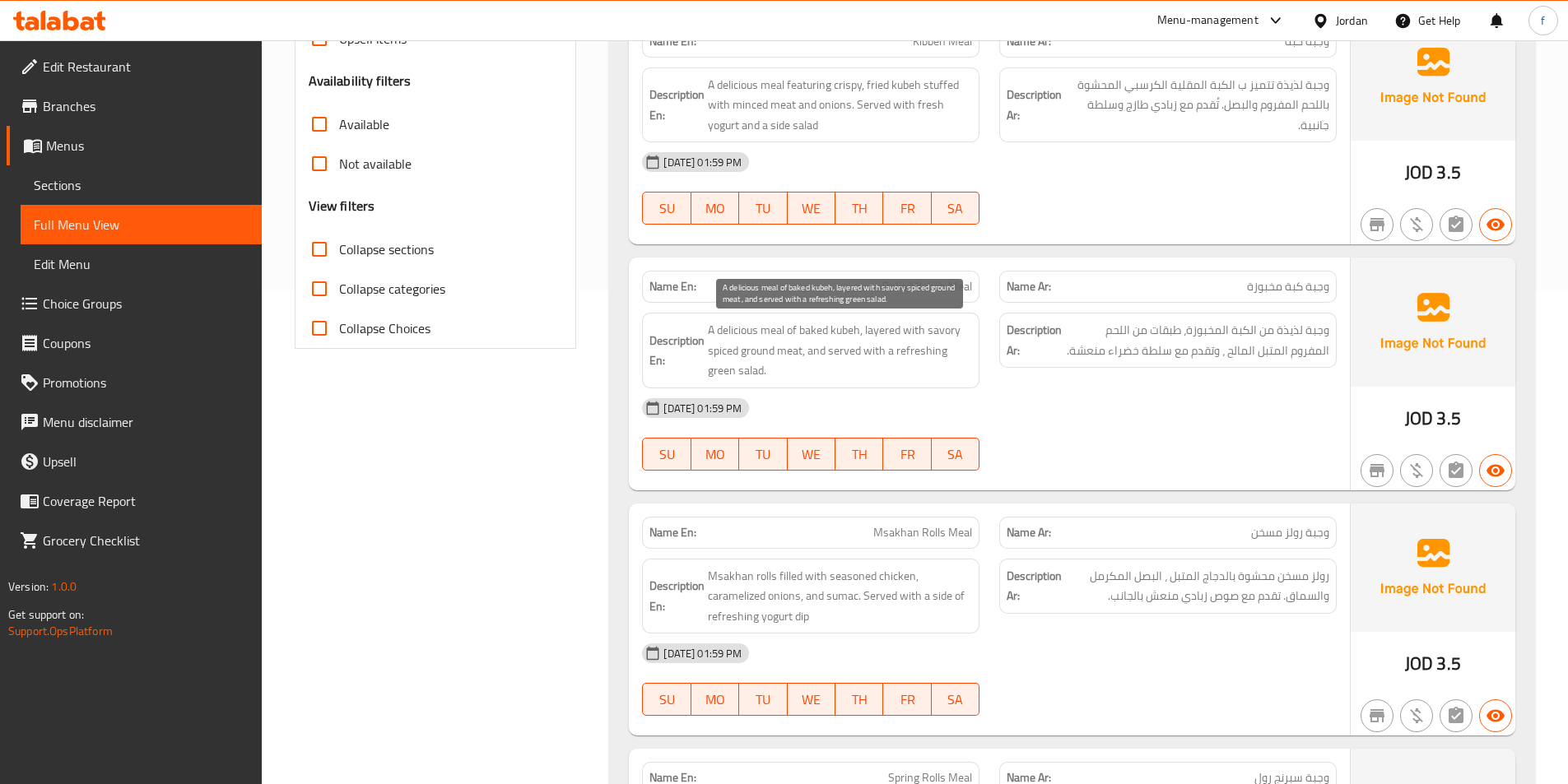
click at [949, 327] on span "A delicious meal of baked kubeh, layered with savory spiced ground meat, and se…" at bounding box center [839, 350] width 264 height 60
click at [841, 349] on span "A delicious meal of baked kubeh, layered with savory spiced ground meat, and se…" at bounding box center [839, 350] width 264 height 60
click at [880, 351] on span "A delicious meal of baked kubeh, layered with savory spiced ground meat, and se…" at bounding box center [839, 350] width 264 height 60
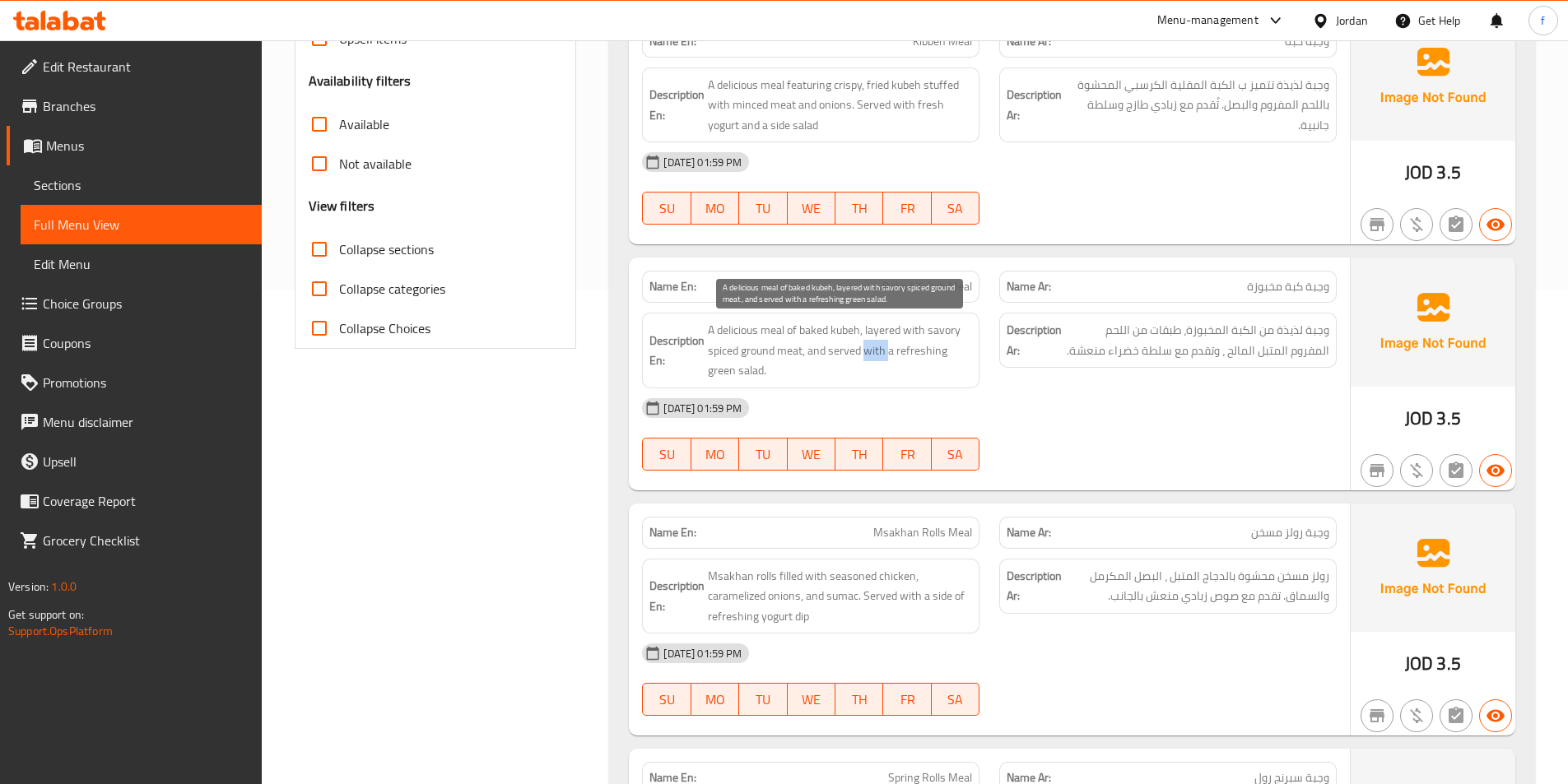
click at [880, 351] on span "A delicious meal of baked kubeh, layered with savory spiced ground meat, and se…" at bounding box center [839, 350] width 264 height 60
click at [756, 365] on span "A delicious meal of baked kubeh, layered with savory spiced ground meat, and se…" at bounding box center [839, 350] width 264 height 60
click at [721, 362] on span "A delicious meal of baked kubeh, layered with savory spiced ground meat, and se…" at bounding box center [839, 350] width 264 height 60
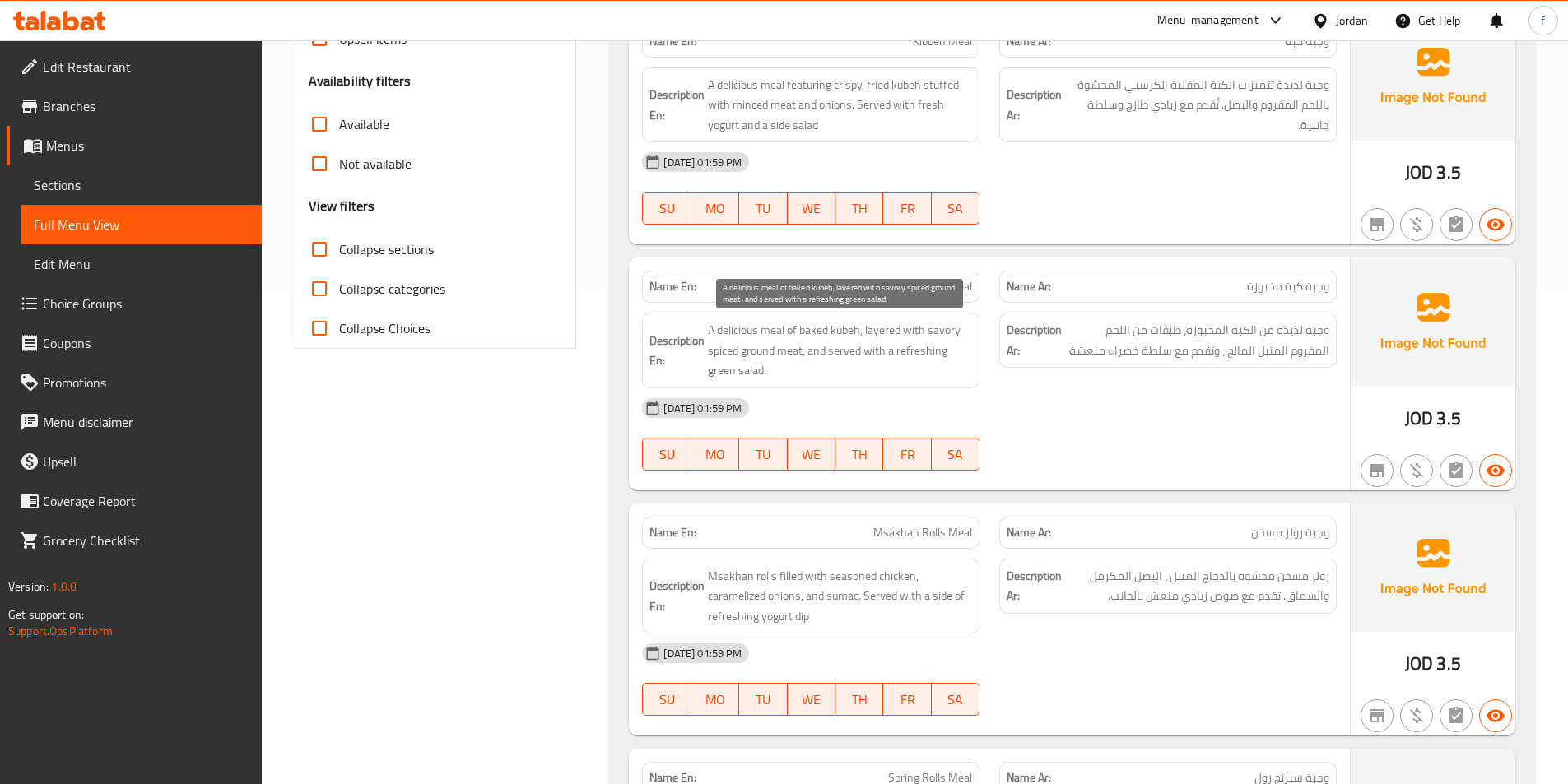
click at [918, 348] on span "A delicious meal of baked kubeh, layered with savory spiced ground meat, and se…" at bounding box center [839, 350] width 264 height 60
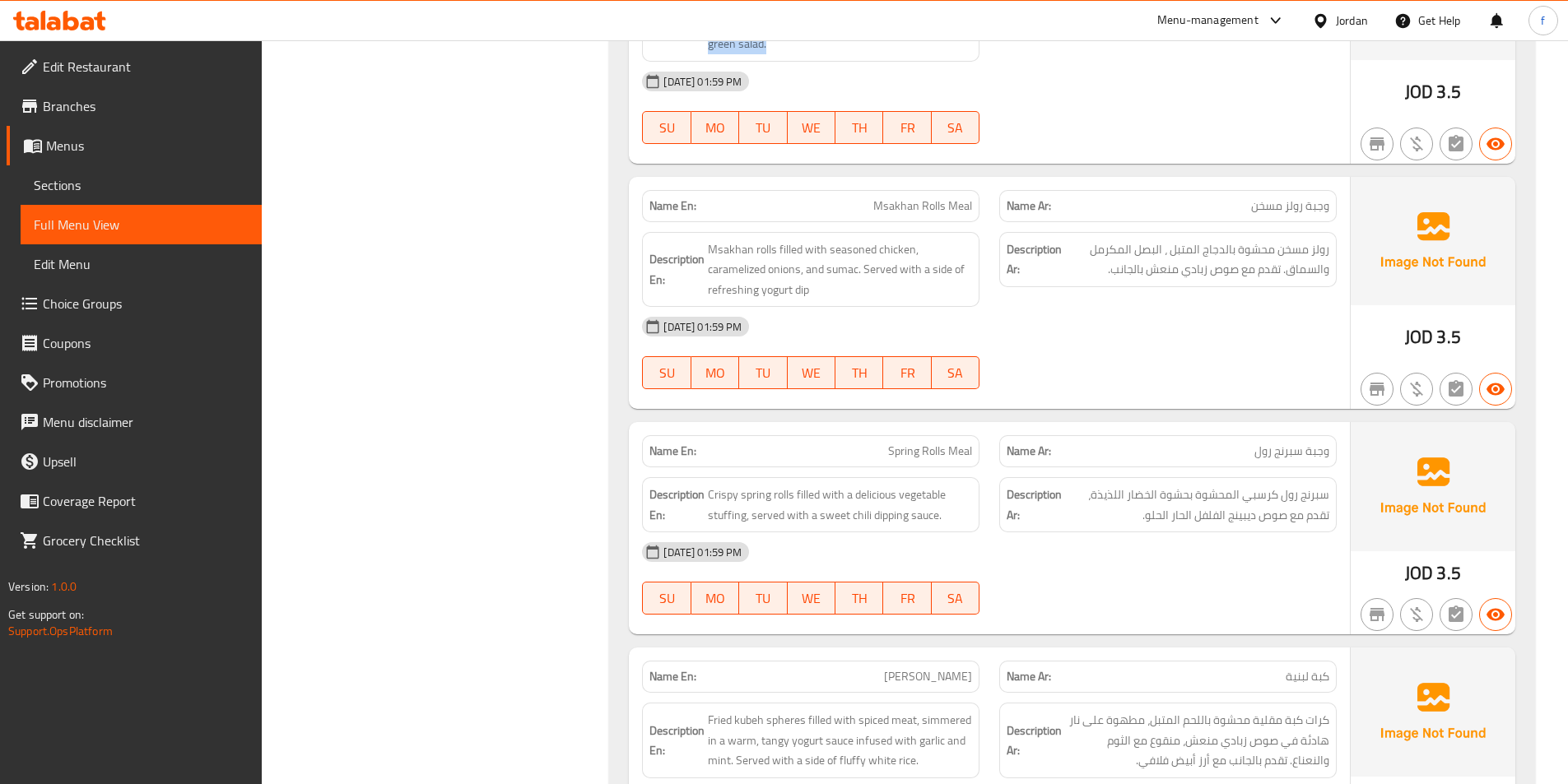
scroll to position [822, 0]
click at [964, 201] on span "Msakhan Rolls Meal" at bounding box center [923, 203] width 99 height 17
click at [942, 201] on span "Msakhan Rolls Meal" at bounding box center [923, 203] width 99 height 17
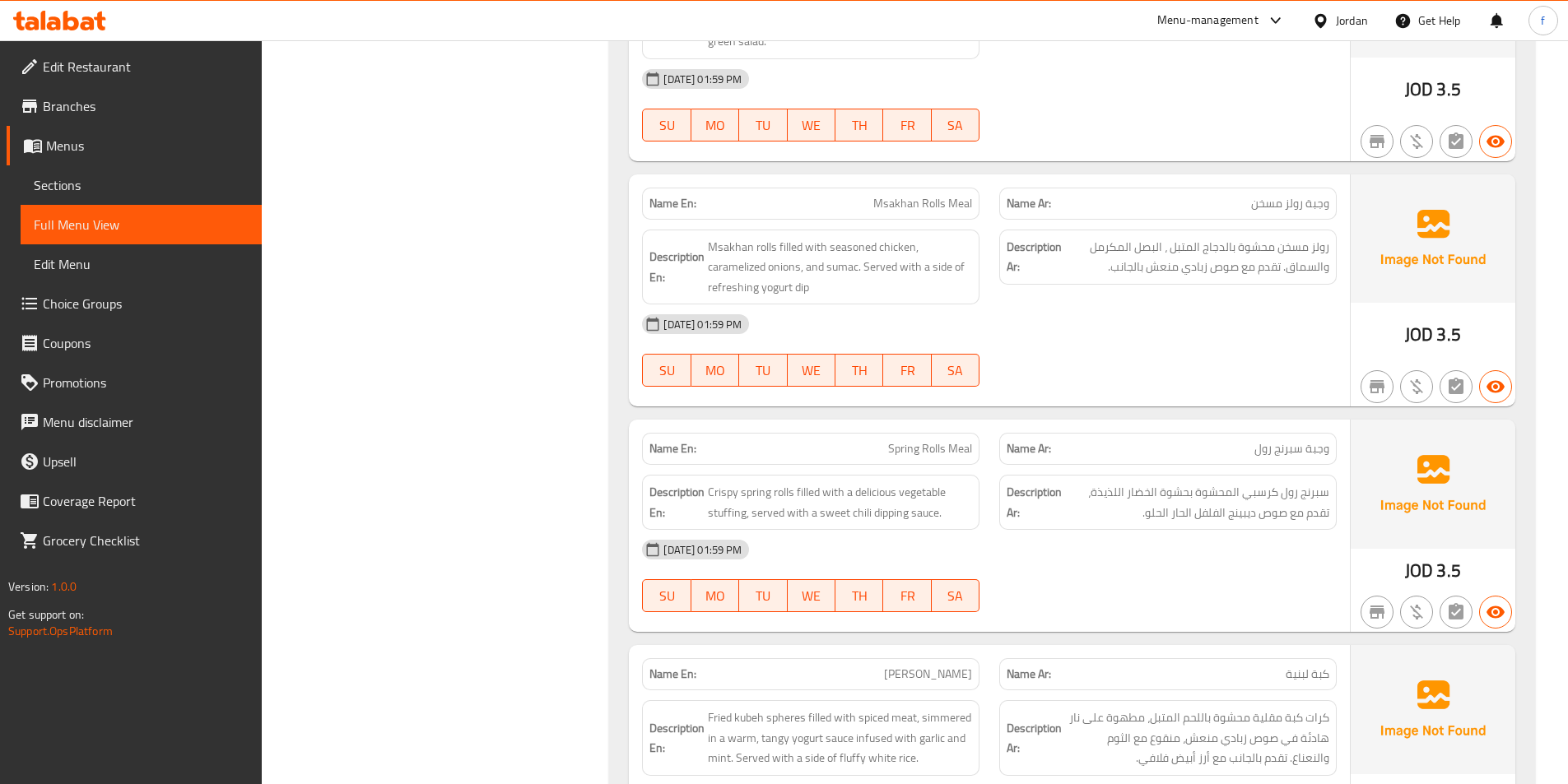
click at [887, 208] on span "Msakhan Rolls Meal" at bounding box center [923, 203] width 99 height 17
click at [753, 245] on span "Msakhan rolls filled with seasoned chicken, caramelized onions, and sumac. Serv…" at bounding box center [839, 267] width 264 height 60
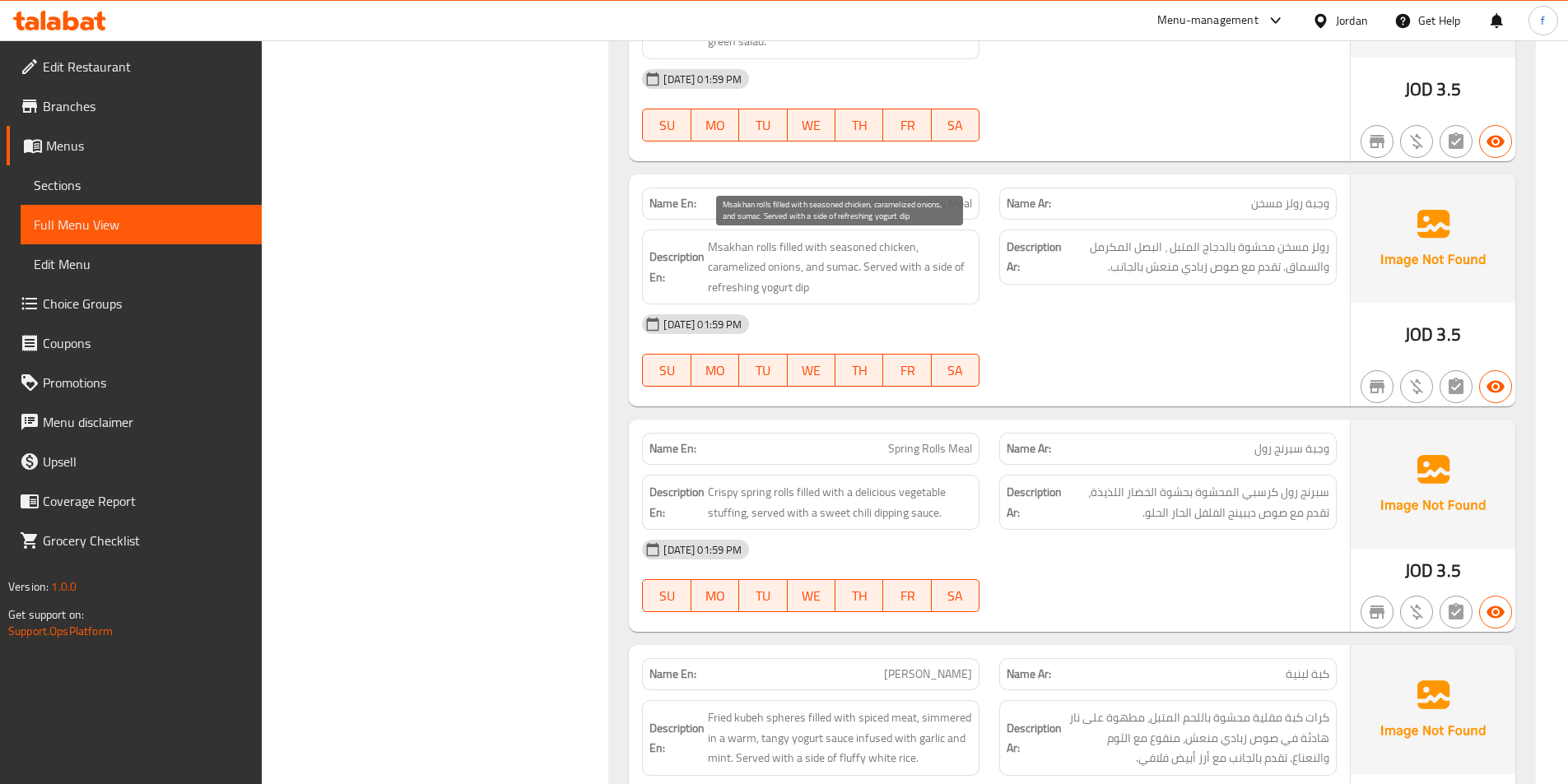
click at [734, 245] on span "Msakhan rolls filled with seasoned chicken, caramelized onions, and sumac. Serv…" at bounding box center [839, 267] width 264 height 60
click at [787, 243] on span "Msakhan rolls filled with seasoned chicken, caramelized onions, and sumac. Serv…" at bounding box center [839, 267] width 264 height 60
click at [816, 245] on span "Msakhan rolls filled with seasoned chicken, caramelized onions, and sumac. Serv…" at bounding box center [839, 267] width 264 height 60
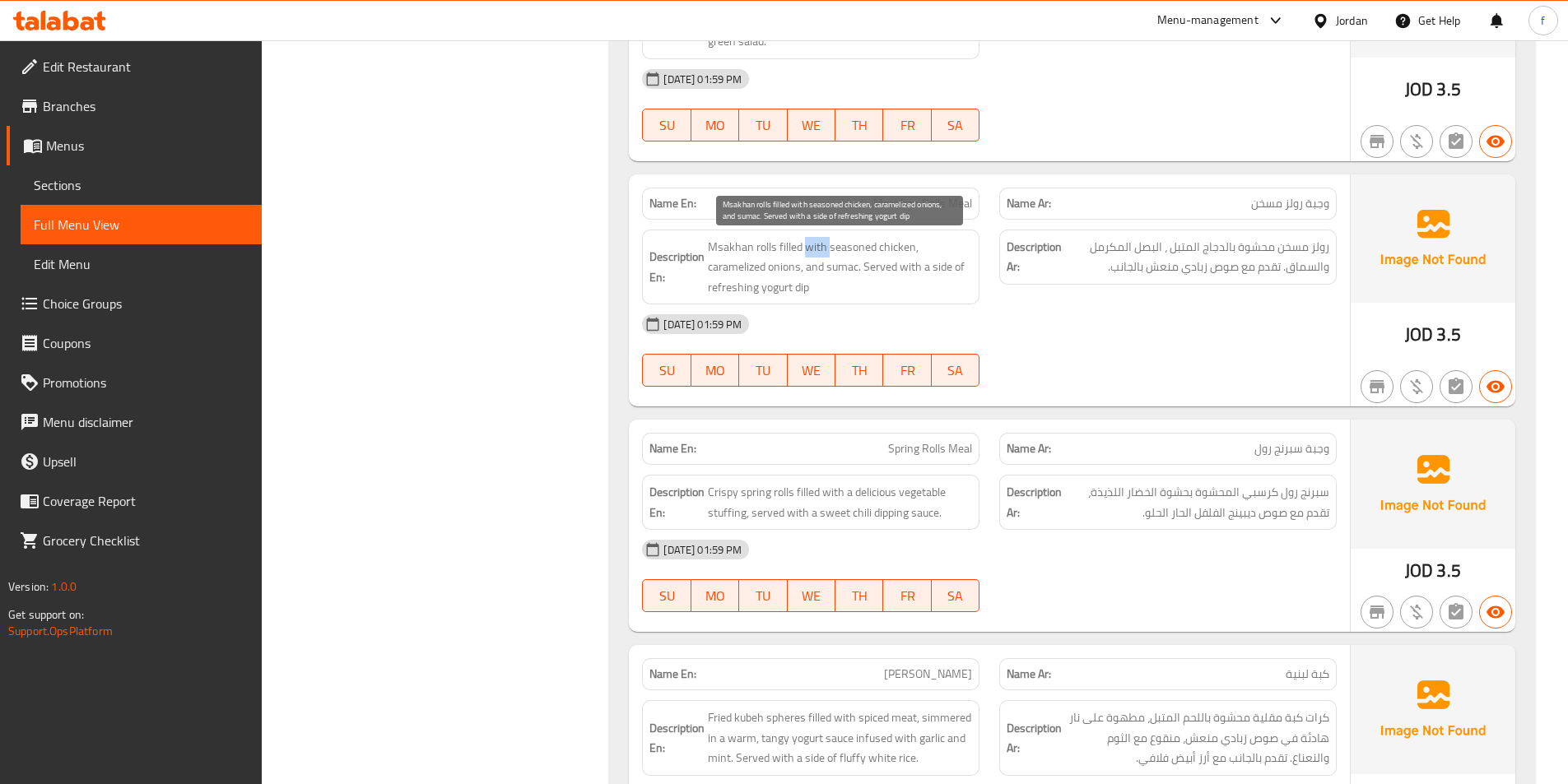
click at [816, 245] on span "Msakhan rolls filled with seasoned chicken, caramelized onions, and sumac. Serv…" at bounding box center [839, 267] width 264 height 60
click at [890, 245] on span "Msakhan rolls filled with seasoned chicken, caramelized onions, and sumac. Serv…" at bounding box center [839, 267] width 264 height 60
click at [859, 246] on span "Msakhan rolls filled with seasoned chicken, caramelized onions, and sumac. Serv…" at bounding box center [839, 267] width 264 height 60
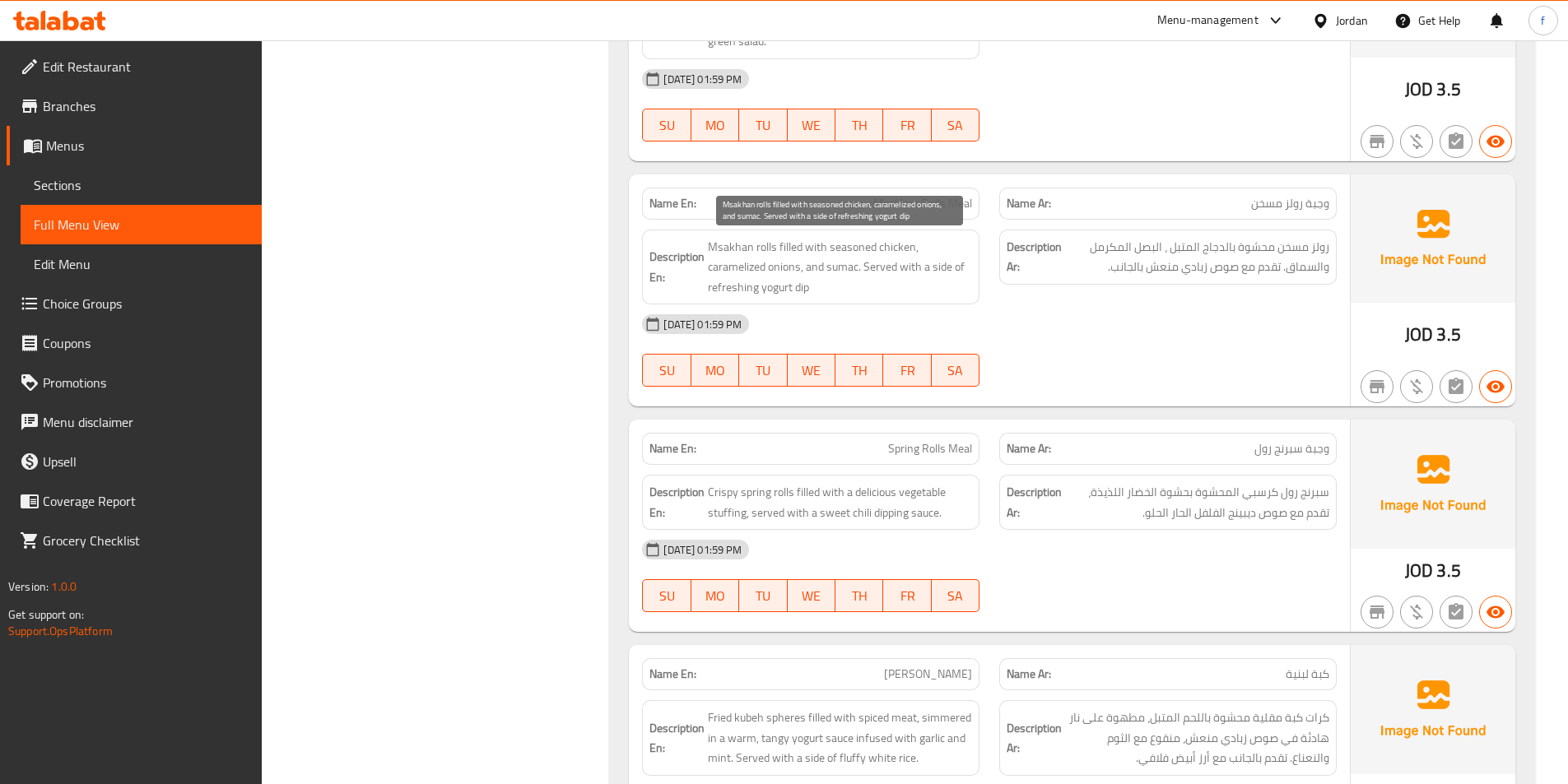
click at [731, 264] on span "Msakhan rolls filled with seasoned chicken, caramelized onions, and sumac. Serv…" at bounding box center [839, 267] width 264 height 60
click at [775, 263] on span "Msakhan rolls filled with seasoned chicken, caramelized onions, and sumac. Serv…" at bounding box center [839, 267] width 264 height 60
click at [845, 269] on span "Msakhan rolls filled with seasoned chicken, caramelized onions, and sumac. Serv…" at bounding box center [839, 267] width 264 height 60
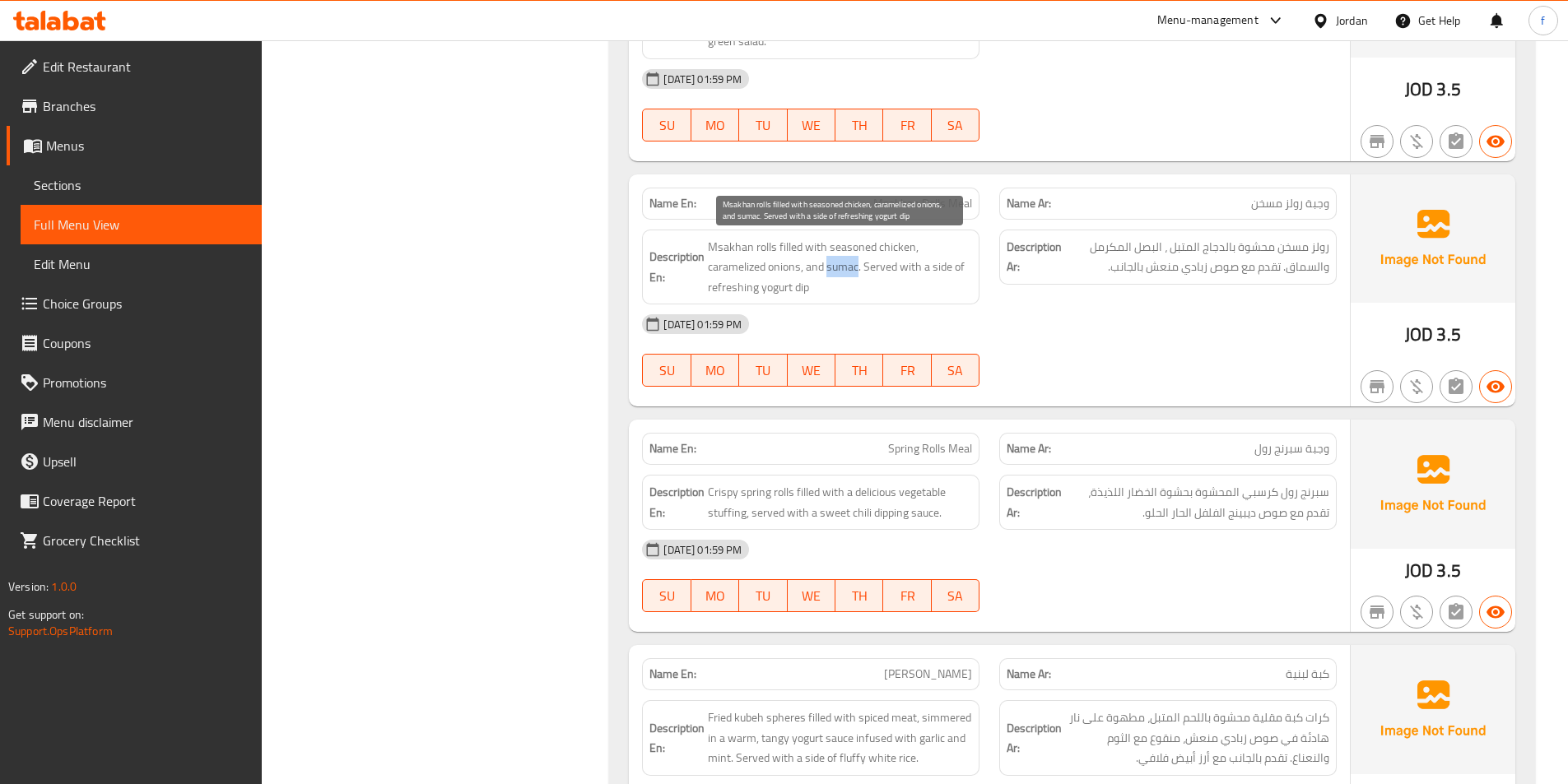
click at [845, 269] on span "Msakhan rolls filled with seasoned chicken, caramelized onions, and sumac. Serv…" at bounding box center [839, 267] width 264 height 60
click at [892, 269] on span "Msakhan rolls filled with seasoned chicken, caramelized onions, and sumac. Serv…" at bounding box center [839, 267] width 264 height 60
click at [920, 266] on span "Msakhan rolls filled with seasoned chicken, caramelized onions, and sumac. Serv…" at bounding box center [839, 267] width 264 height 60
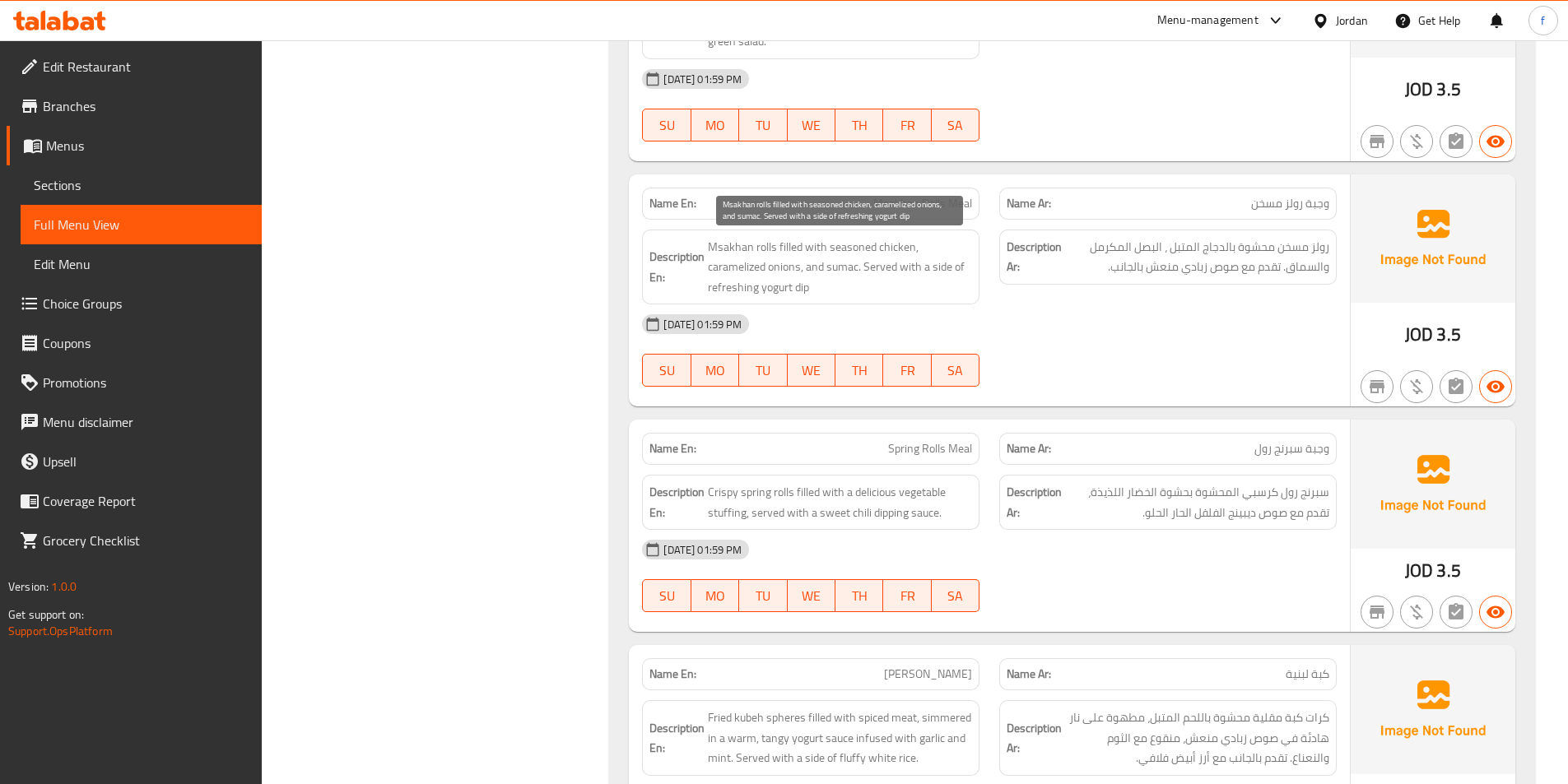
click at [911, 267] on span "Msakhan rolls filled with seasoned chicken, caramelized onions, and sumac. Serv…" at bounding box center [839, 267] width 264 height 60
click at [773, 286] on span "Msakhan rolls filled with seasoned chicken, caramelized onions, and sumac. Serv…" at bounding box center [839, 267] width 264 height 60
click at [812, 286] on span "Msakhan rolls filled with seasoned chicken, caramelized onions, and sumac. Serv…" at bounding box center [839, 267] width 264 height 60
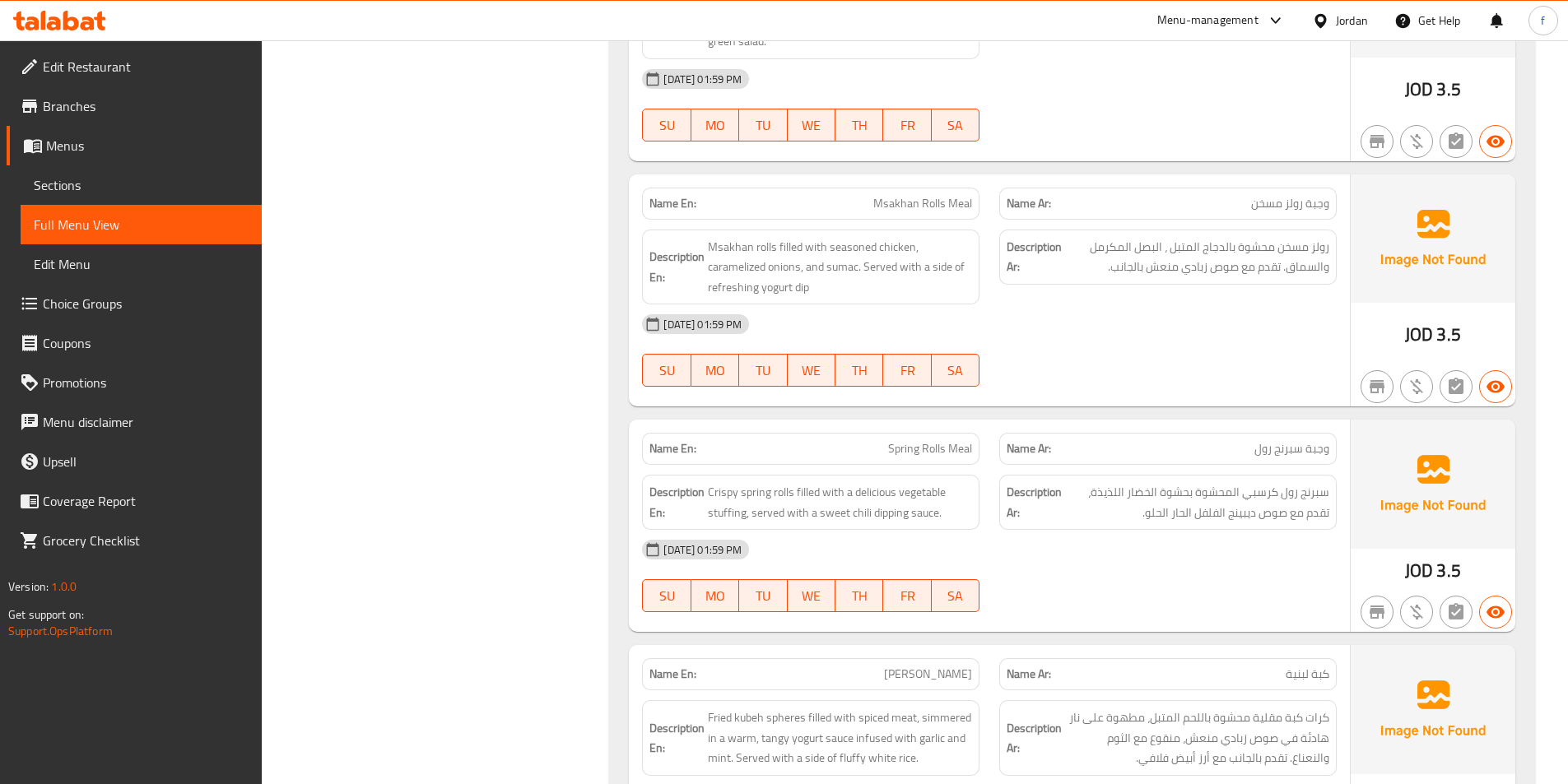
click at [953, 205] on span "Msakhan Rolls Meal" at bounding box center [923, 203] width 99 height 17
click at [948, 210] on span "Msakhan Rolls Meal" at bounding box center [923, 203] width 99 height 17
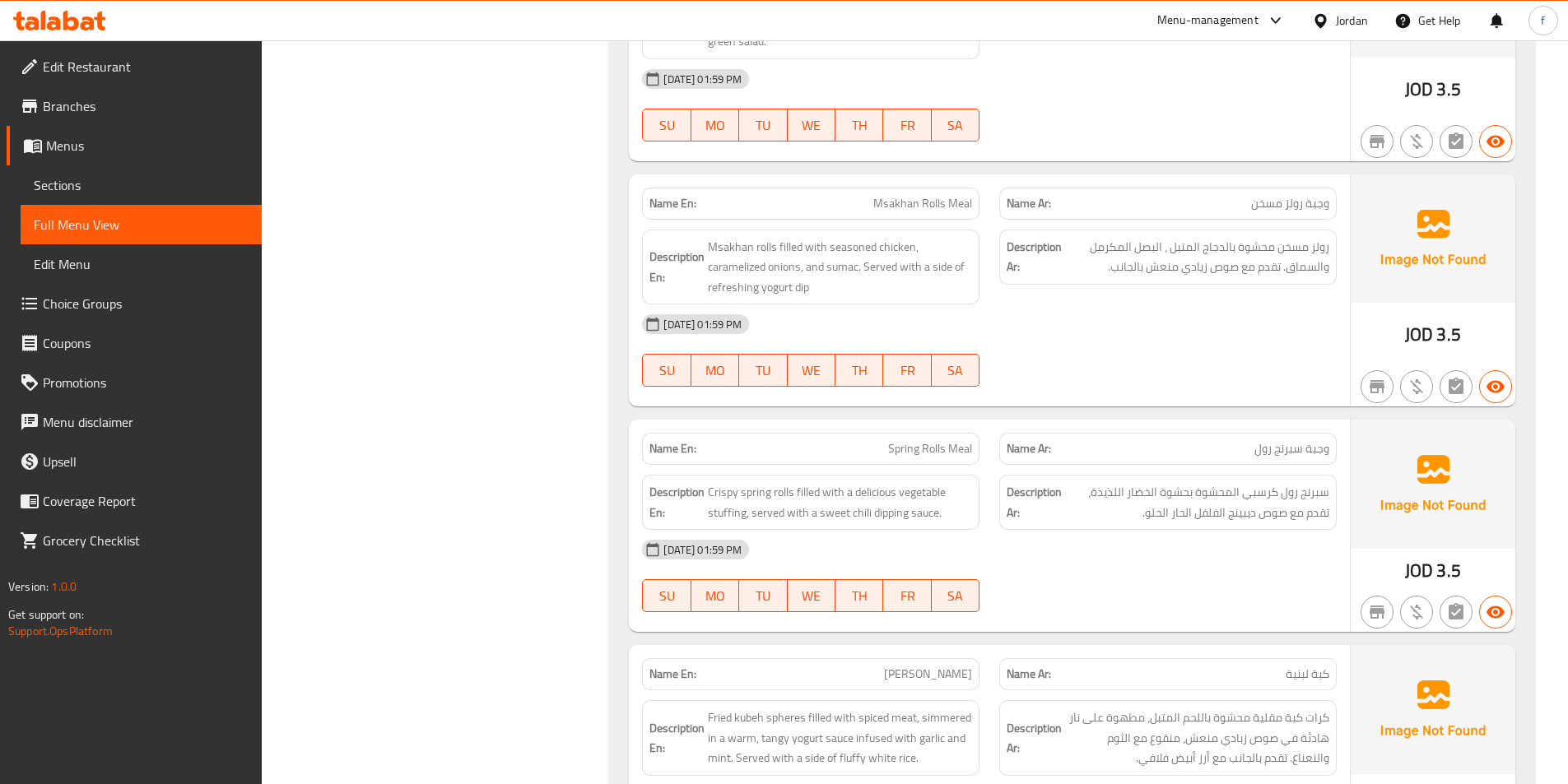
click at [938, 201] on span "Msakhan Rolls Meal" at bounding box center [923, 203] width 99 height 17
click at [870, 210] on p "Name En: Msakhan Rolls Meal" at bounding box center [810, 203] width 323 height 17
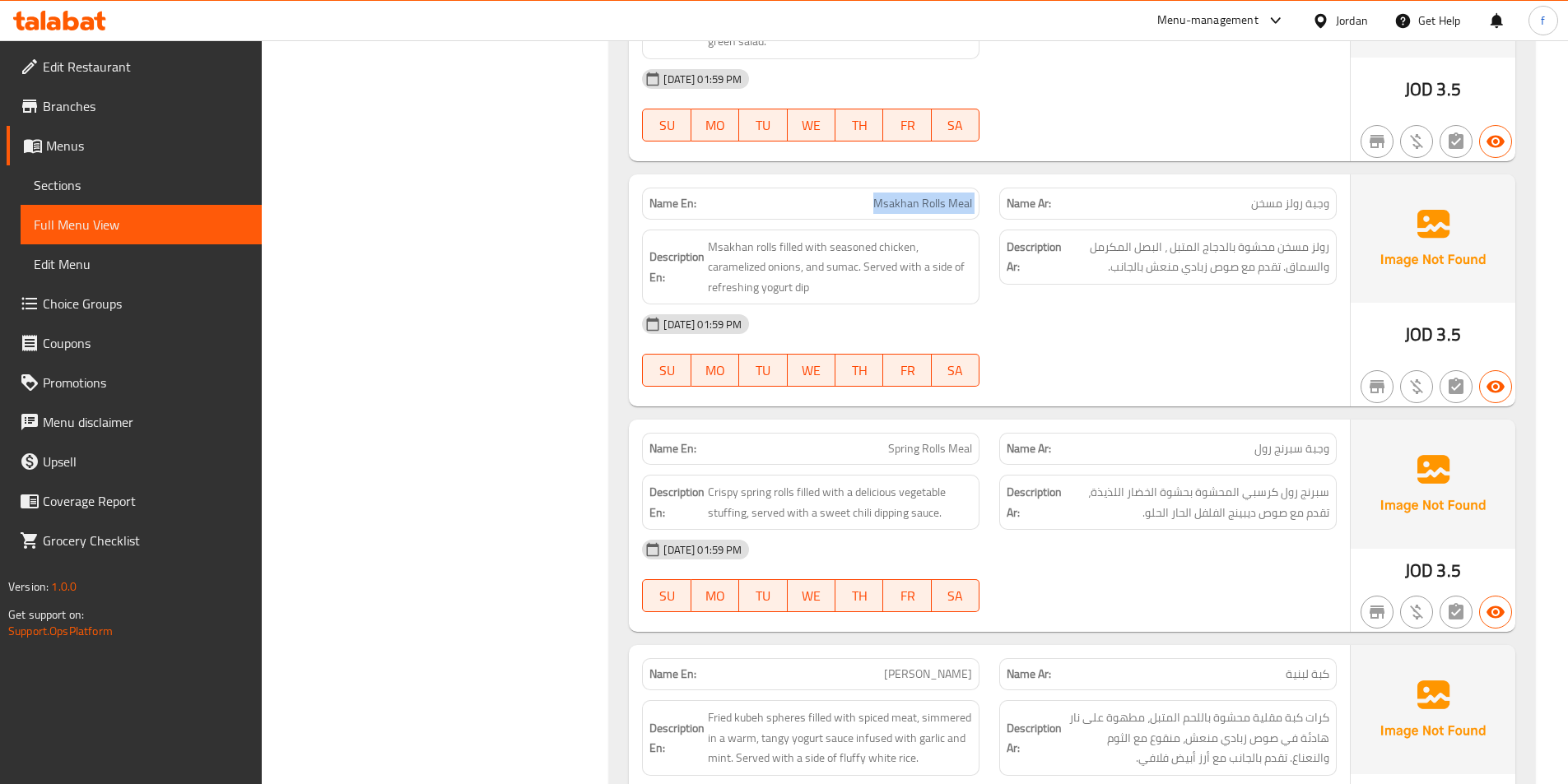
click at [870, 210] on p "Name En: Msakhan Rolls Meal" at bounding box center [810, 203] width 323 height 17
click at [935, 223] on div "Description En: Msakhan rolls filled with seasoned chicken, caramelized onions,…" at bounding box center [811, 267] width 357 height 95
click at [948, 203] on span "Msakhan Rolls Meal" at bounding box center [923, 203] width 99 height 17
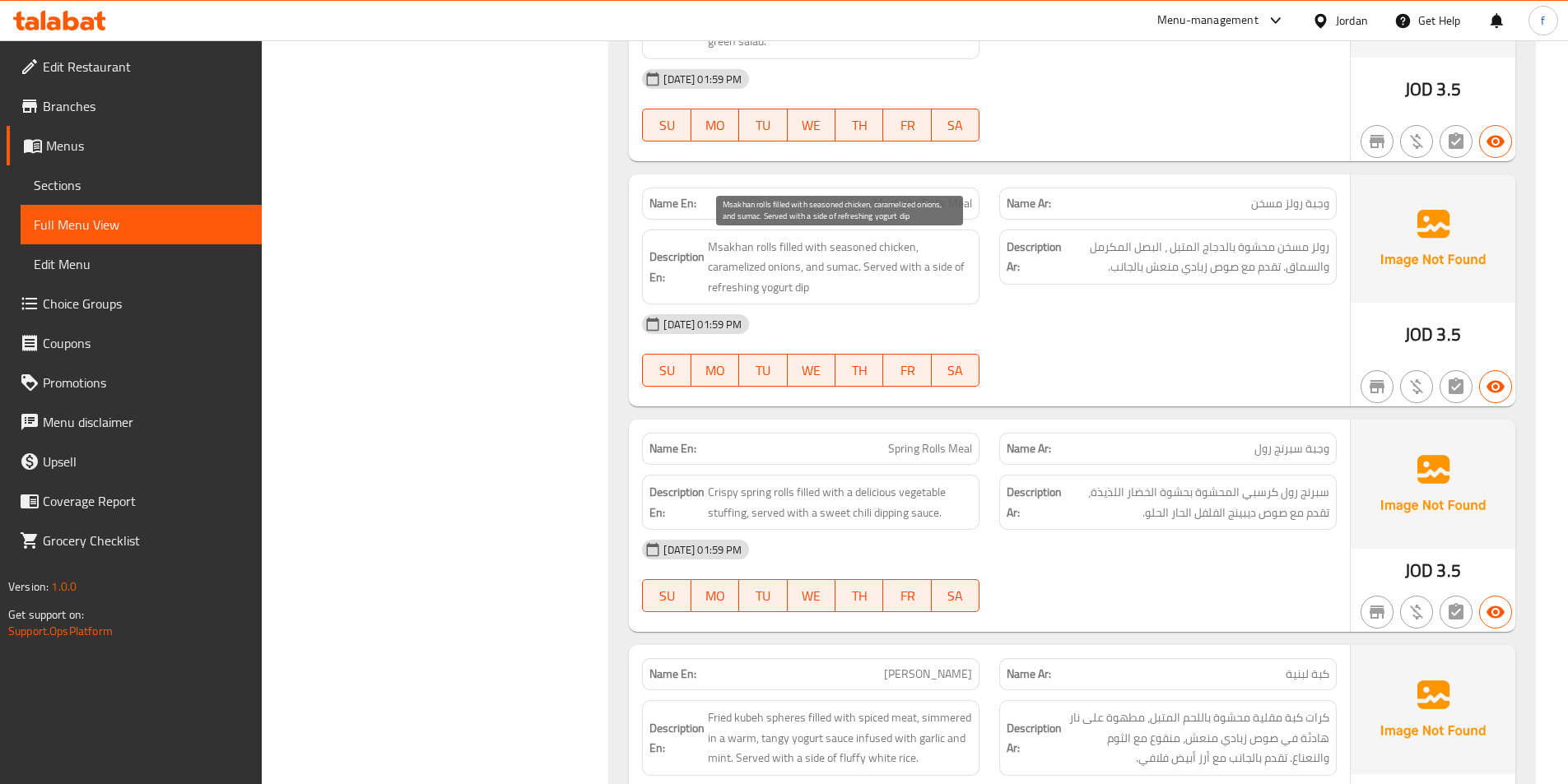
click at [966, 297] on span "Msakhan rolls filled with seasoned chicken, caramelized onions, and sumac. Serv…" at bounding box center [839, 267] width 264 height 60
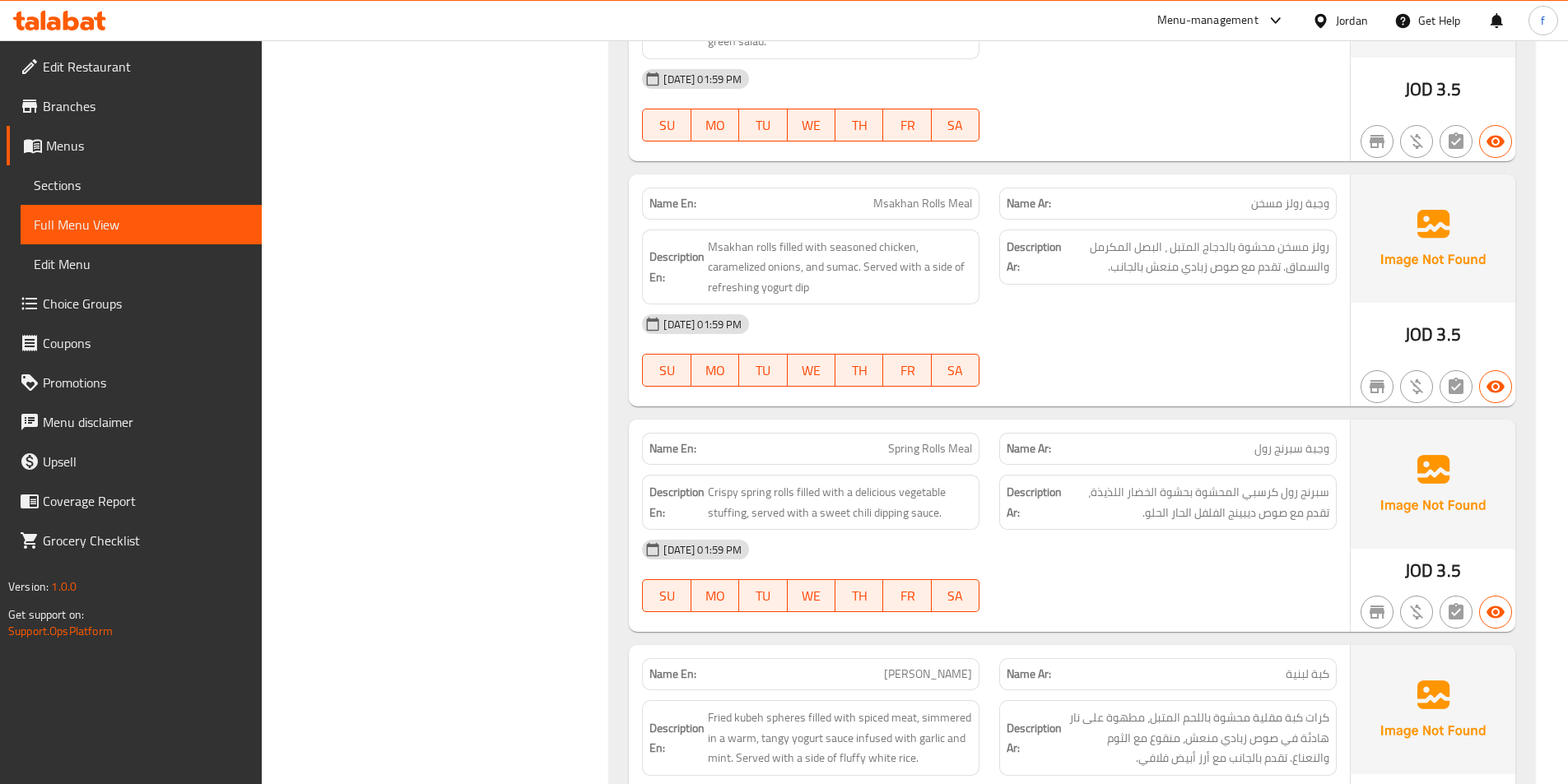
click at [965, 206] on span "Msakhan Rolls Meal" at bounding box center [923, 203] width 99 height 17
click at [946, 208] on span "Msakhan Rolls Meal" at bounding box center [923, 203] width 99 height 17
click at [936, 205] on span "Msakhan Rolls Meal" at bounding box center [923, 203] width 99 height 17
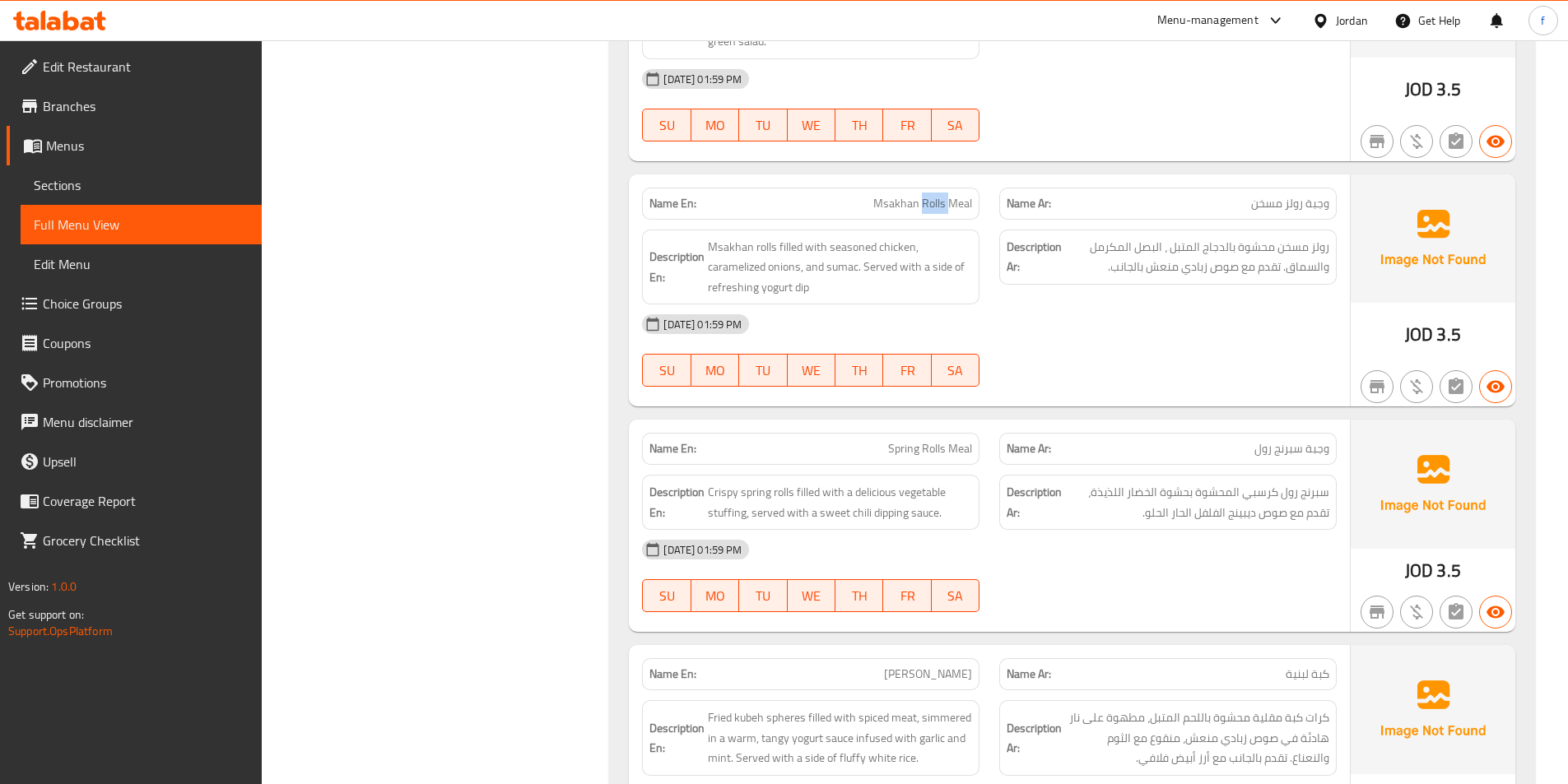
click at [936, 205] on span "Msakhan Rolls Meal" at bounding box center [923, 203] width 99 height 17
click at [759, 250] on span "Msakhan rolls filled with seasoned chicken, caramelized onions, and sumac. Serv…" at bounding box center [839, 267] width 264 height 60
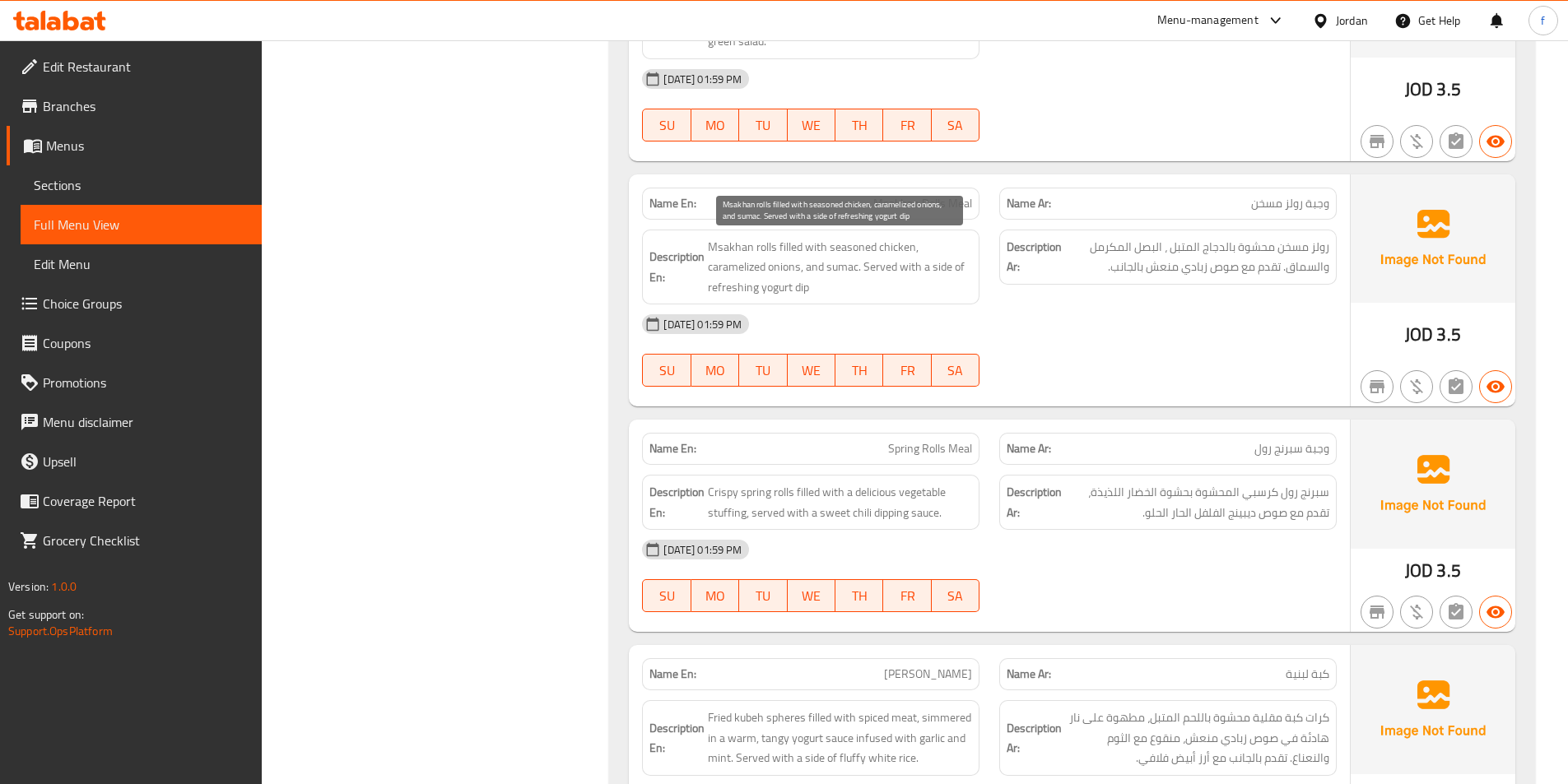
click at [738, 245] on span "Msakhan rolls filled with seasoned chicken, caramelized onions, and sumac. Serv…" at bounding box center [839, 267] width 264 height 60
click at [795, 245] on span "Msakhan rolls filled with seasoned chicken, caramelized onions, and sumac. Serv…" at bounding box center [839, 267] width 264 height 60
click at [815, 247] on span "Msakhan rolls filled with seasoned chicken, caramelized onions, and sumac. Serv…" at bounding box center [839, 267] width 264 height 60
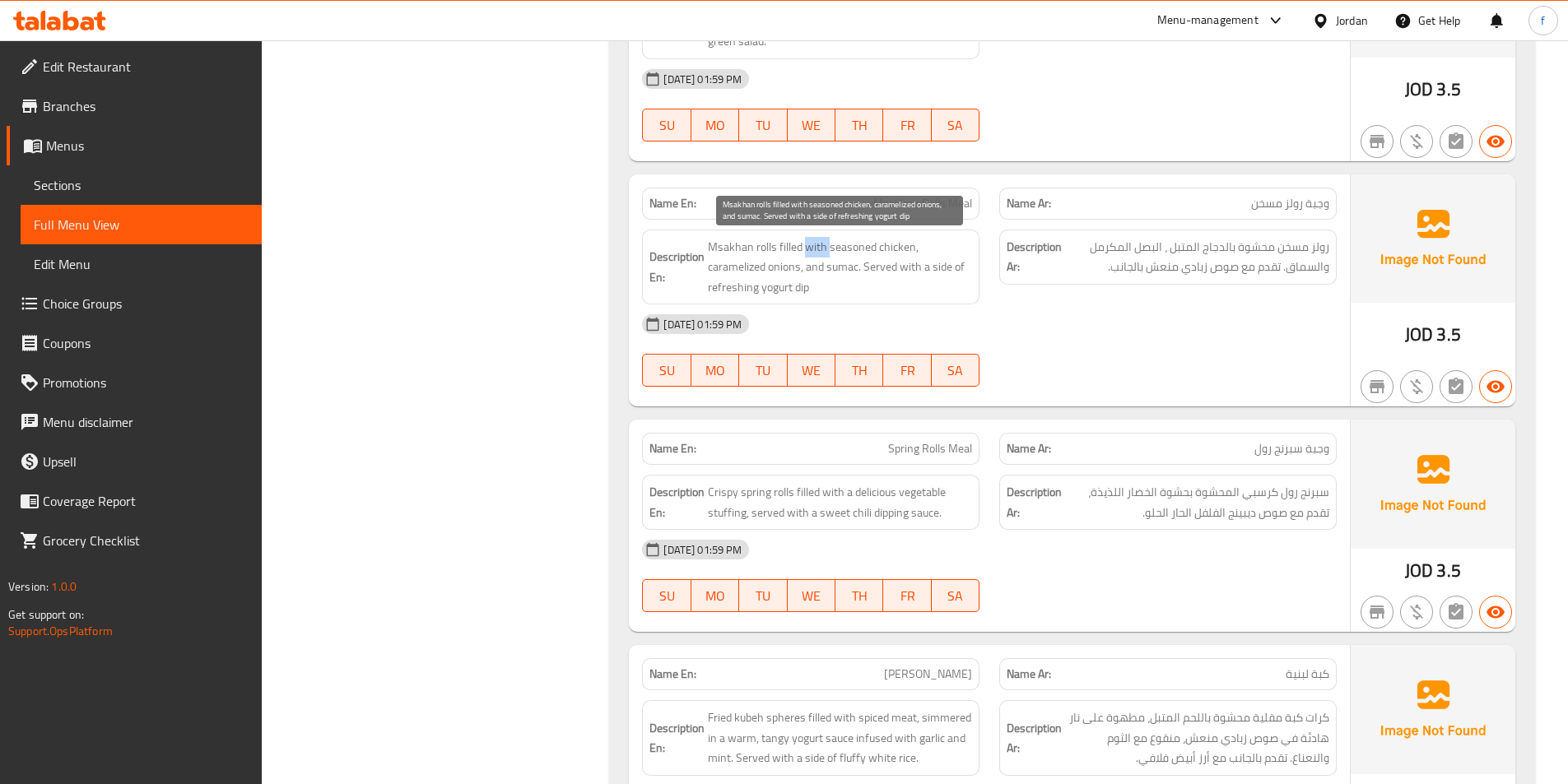
click at [815, 247] on span "Msakhan rolls filled with seasoned chicken, caramelized onions, and sumac. Serv…" at bounding box center [839, 267] width 264 height 60
click at [846, 247] on span "Msakhan rolls filled with seasoned chicken, caramelized onions, and sumac. Serv…" at bounding box center [839, 267] width 264 height 60
click at [884, 245] on span "Msakhan rolls filled with seasoned chicken, caramelized onions, and sumac. Serv…" at bounding box center [839, 267] width 264 height 60
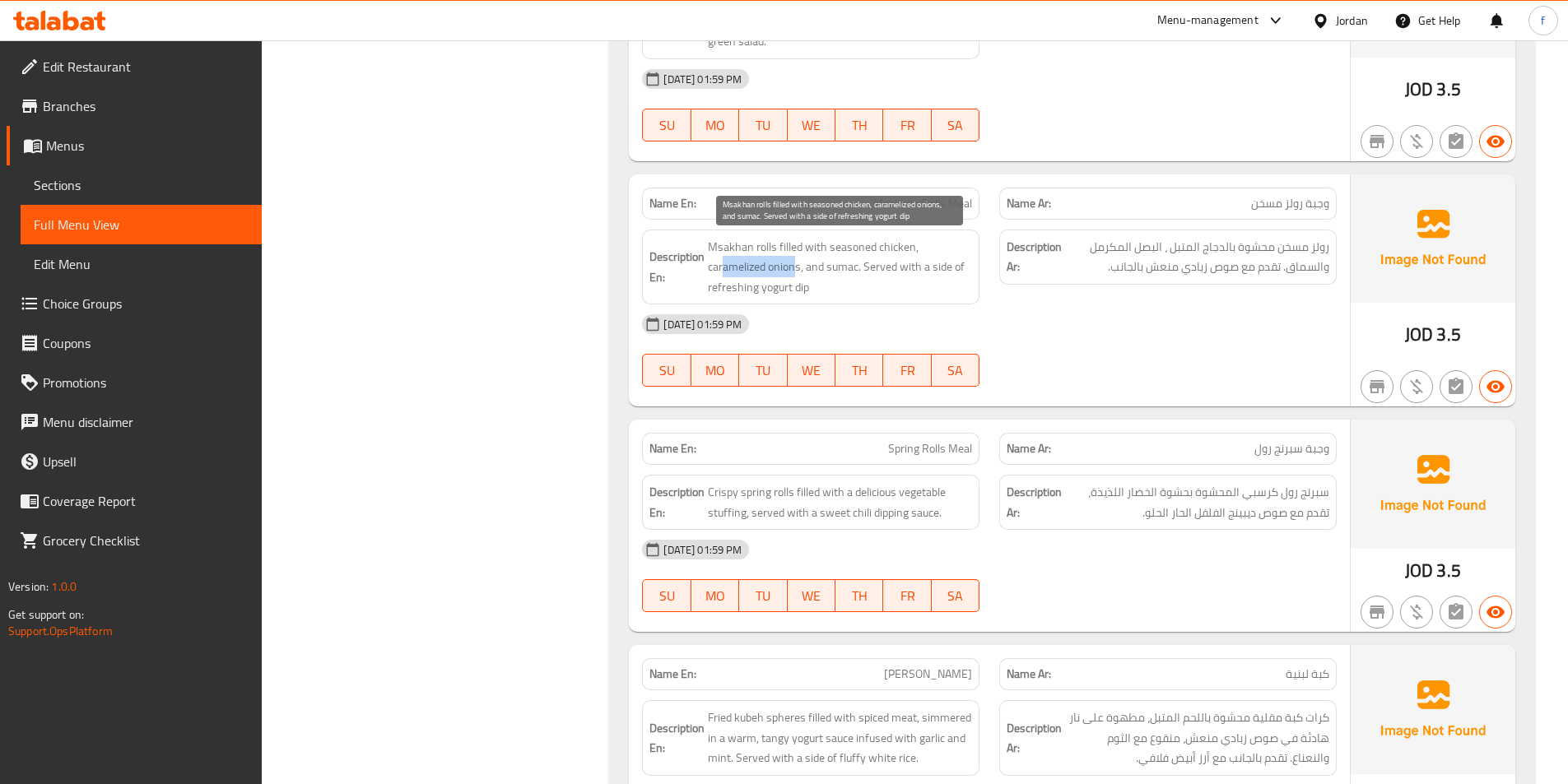
drag, startPoint x: 725, startPoint y: 269, endPoint x: 796, endPoint y: 269, distance: 71.0
click at [796, 269] on span "Msakhan rolls filled with seasoned chicken, caramelized onions, and sumac. Serv…" at bounding box center [839, 267] width 264 height 60
click at [841, 269] on span "Msakhan rolls filled with seasoned chicken, caramelized onions, and sumac. Serv…" at bounding box center [839, 267] width 264 height 60
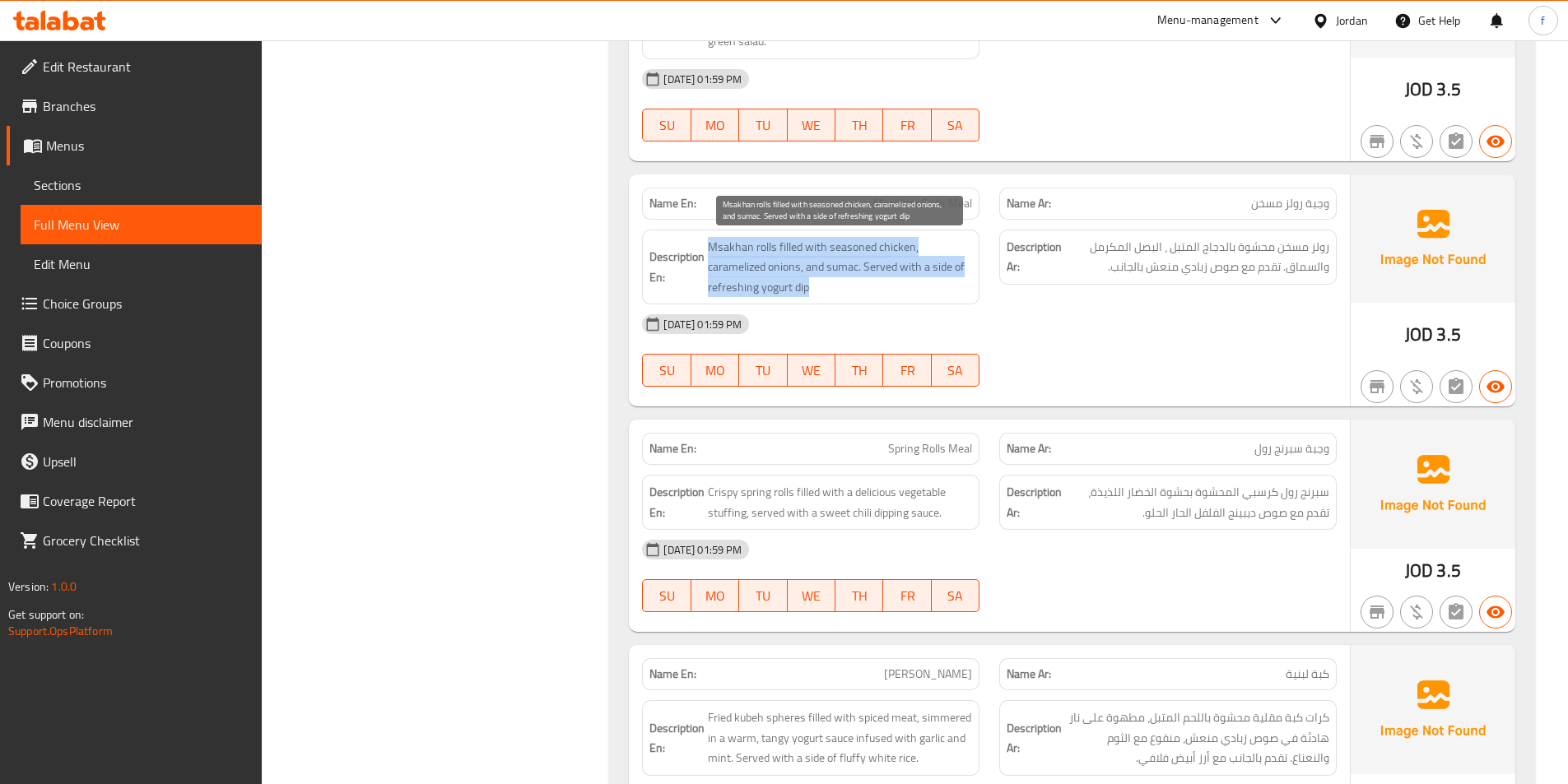
click at [841, 269] on span "Msakhan rolls filled with seasoned chicken, caramelized onions, and sumac. Serv…" at bounding box center [839, 267] width 264 height 60
click at [915, 261] on span "Msakhan rolls filled with seasoned chicken, caramelized onions, and sumac. Serv…" at bounding box center [839, 267] width 264 height 60
click at [874, 270] on span "Msakhan rolls filled with seasoned chicken, caramelized onions, and sumac. Serv…" at bounding box center [839, 267] width 264 height 60
click at [927, 268] on span "Msakhan rolls filled with seasoned chicken, caramelized onions, and sumac. Serv…" at bounding box center [839, 267] width 264 height 60
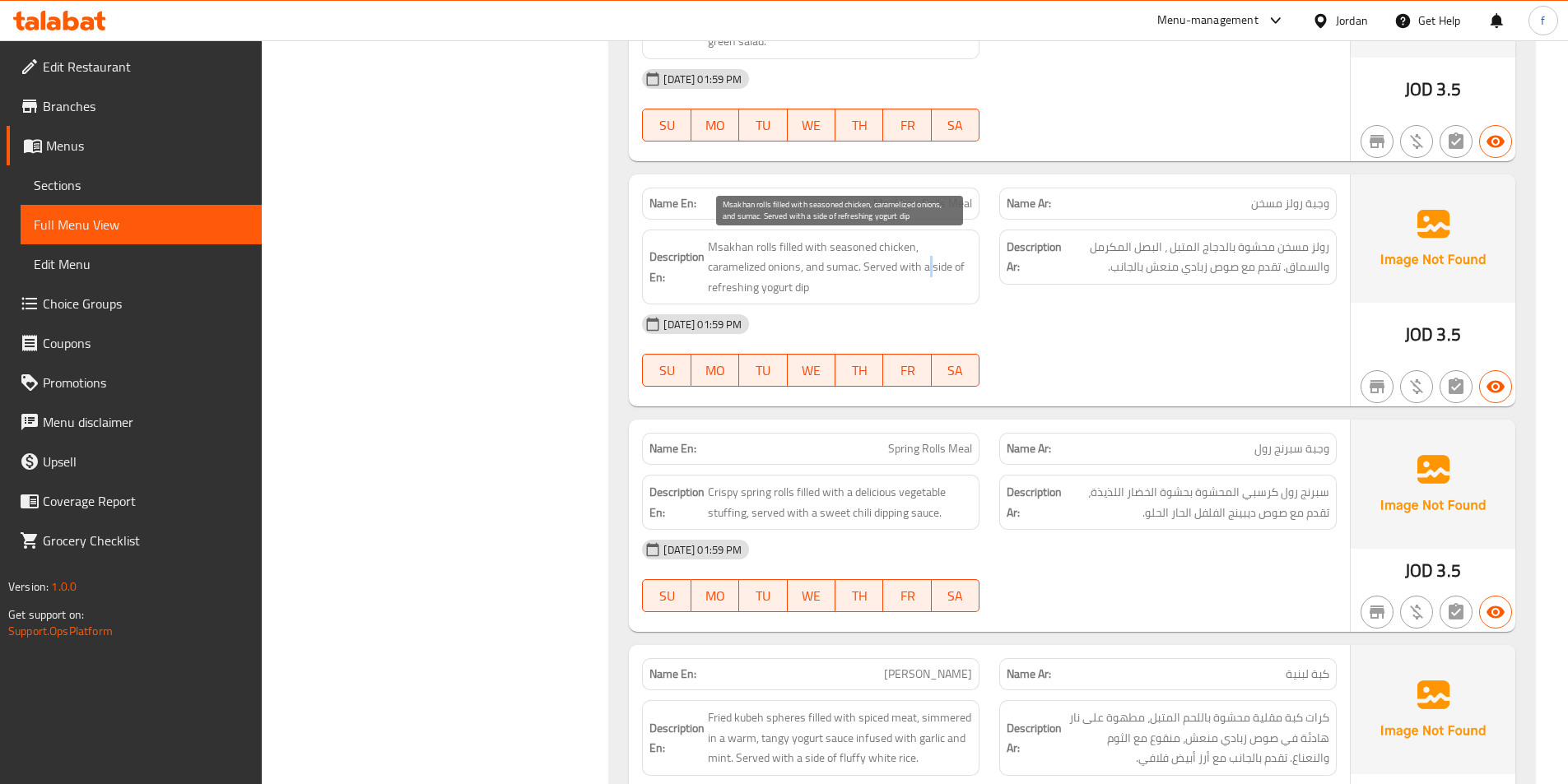
click at [927, 268] on span "Msakhan rolls filled with seasoned chicken, caramelized onions, and sumac. Serv…" at bounding box center [839, 267] width 264 height 60
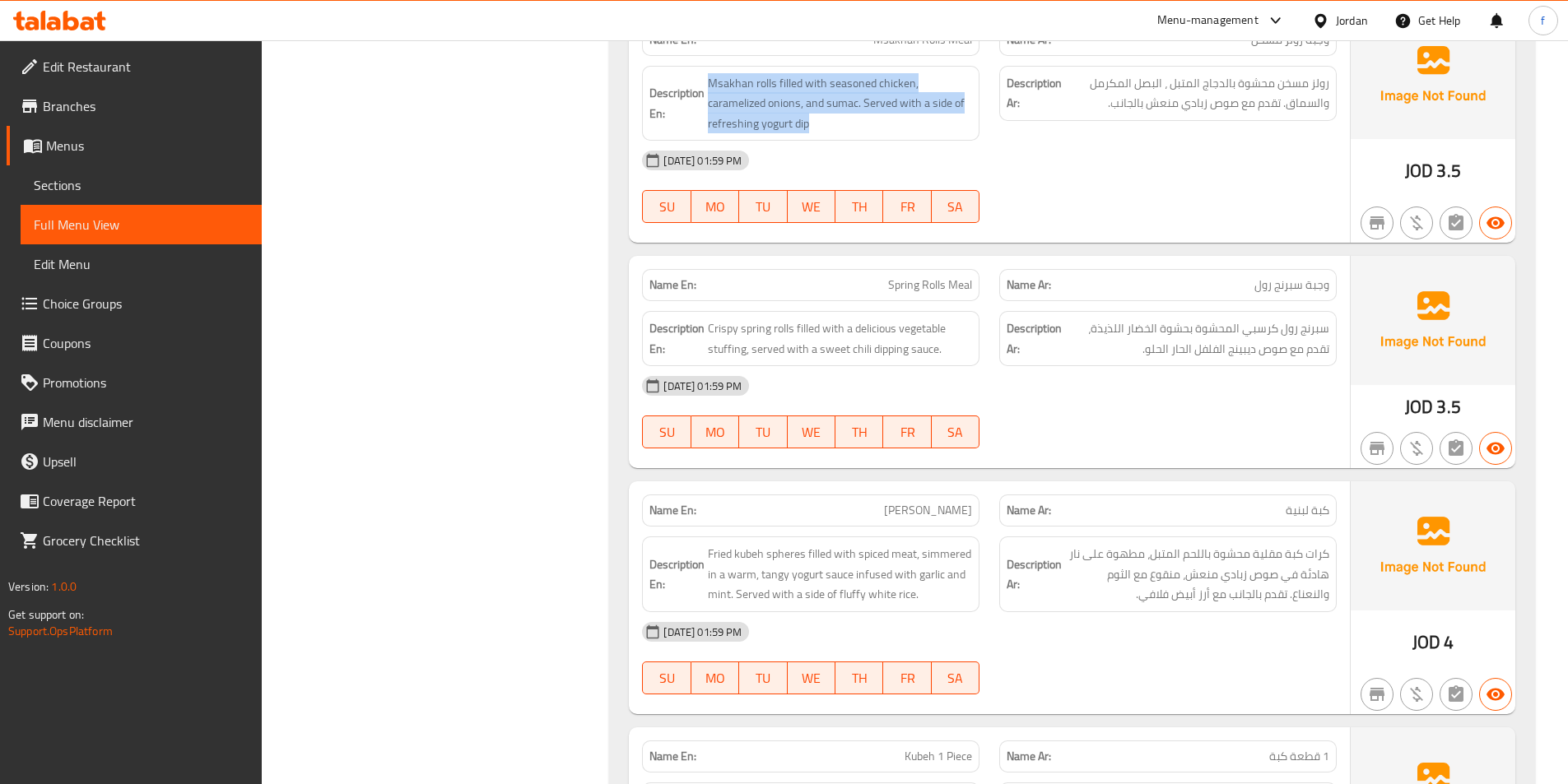
scroll to position [987, 0]
click at [956, 285] on span "Spring Rolls Meal" at bounding box center [930, 284] width 84 height 17
click at [941, 289] on span "Spring Rolls Meal" at bounding box center [930, 284] width 84 height 17
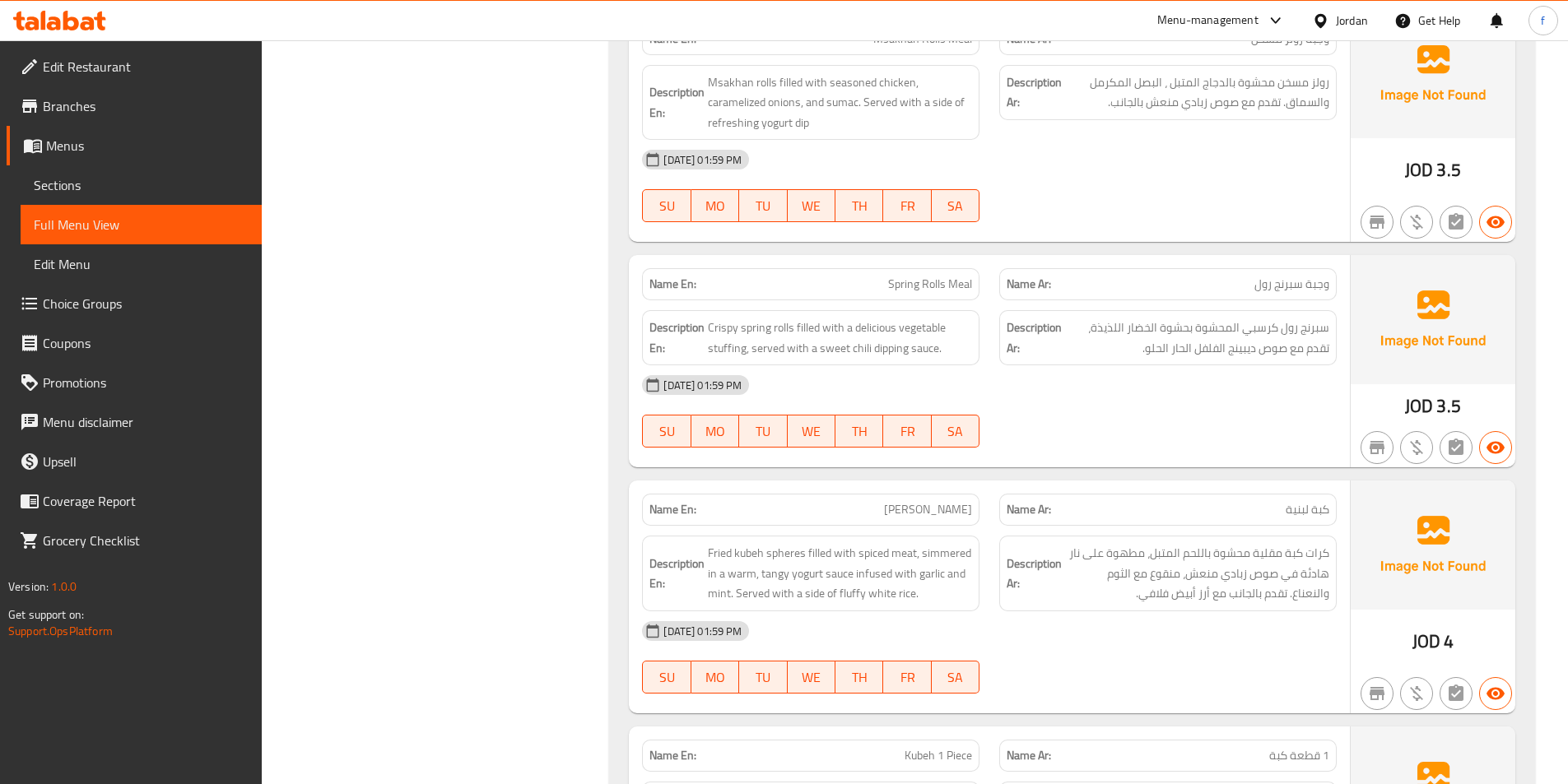
click at [907, 281] on span "Spring Rolls Meal" at bounding box center [930, 284] width 84 height 17
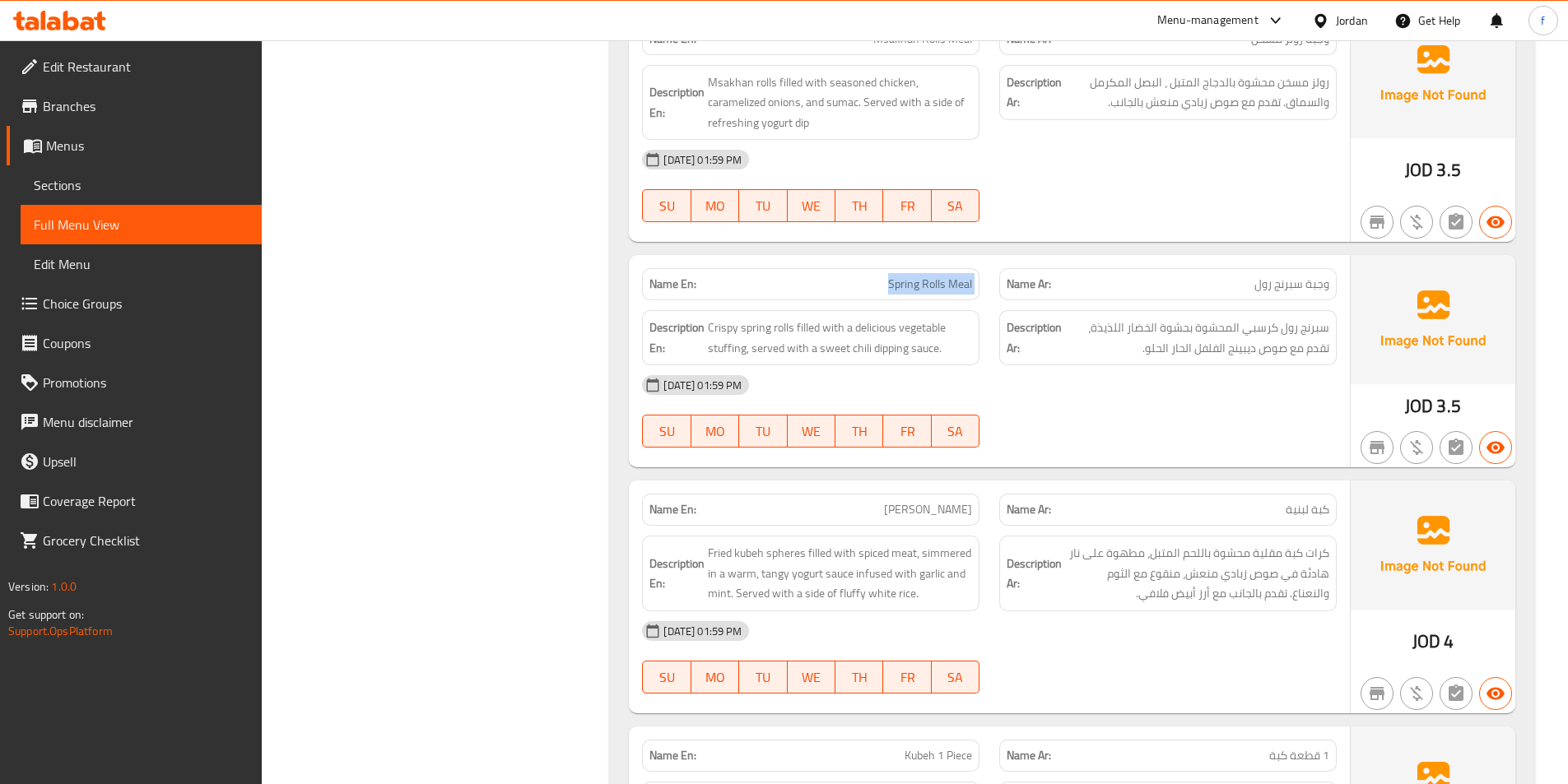
click at [907, 281] on span "Spring Rolls Meal" at bounding box center [930, 284] width 84 height 17
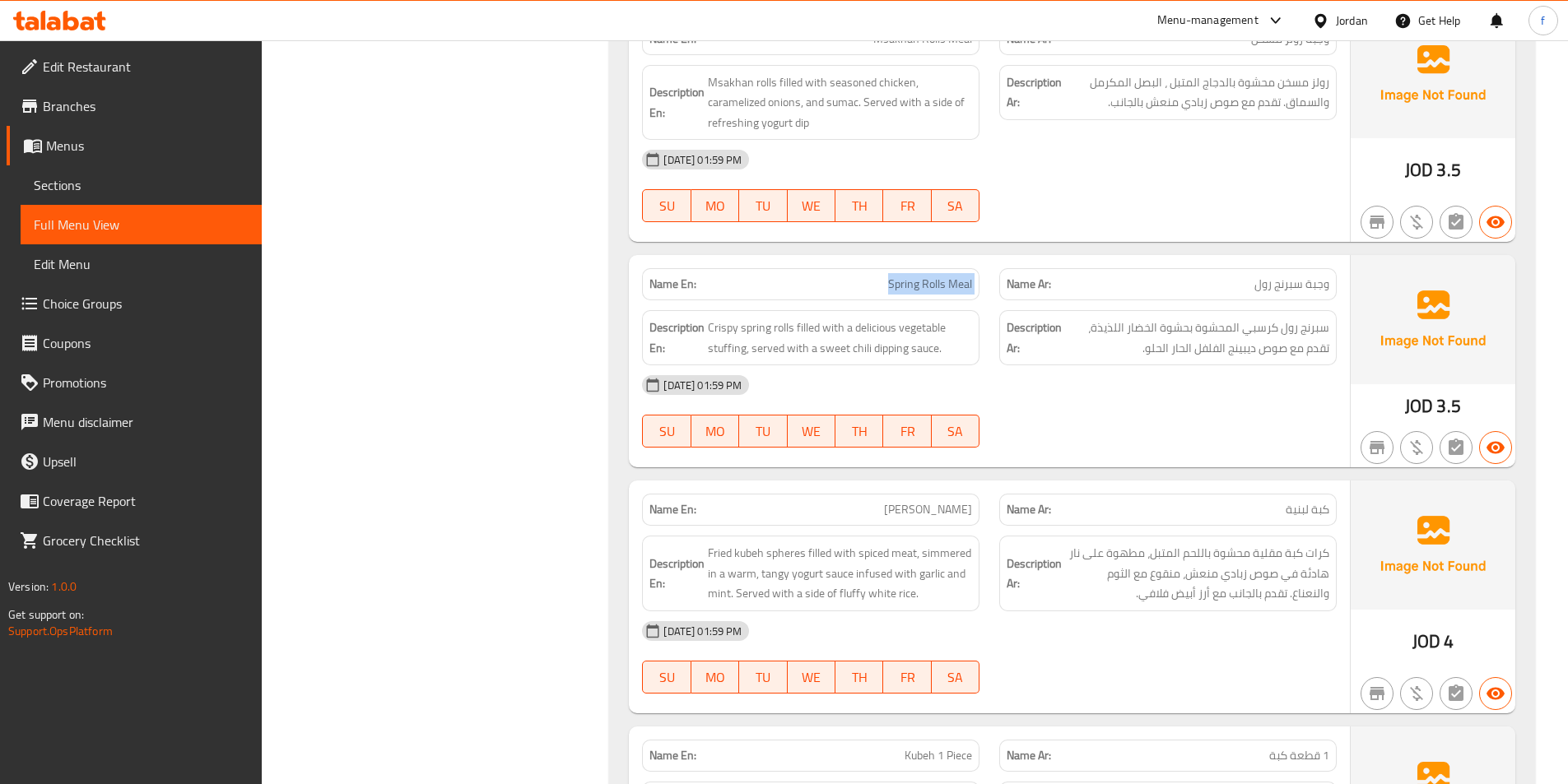
click at [907, 281] on span "Spring Rolls Meal" at bounding box center [930, 284] width 84 height 17
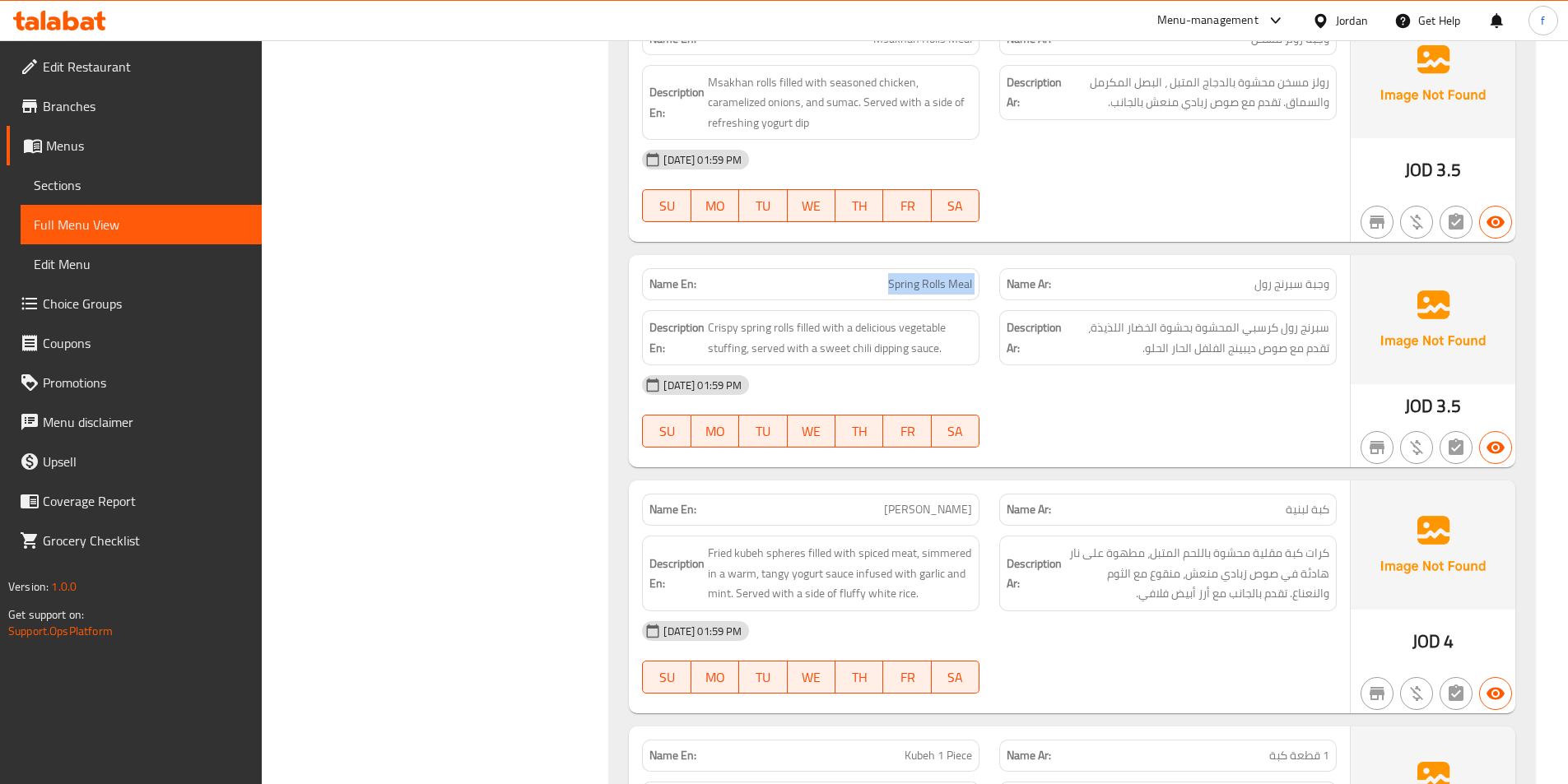
click at [907, 281] on span "Spring Rolls Meal" at bounding box center [930, 284] width 84 height 17
click at [770, 328] on span "Crispy spring rolls filled with a delicious vegetable stuffing, served with a s…" at bounding box center [839, 338] width 264 height 40
click at [776, 325] on span "Crispy spring rolls filled with a delicious vegetable stuffing, served with a s…" at bounding box center [839, 338] width 264 height 40
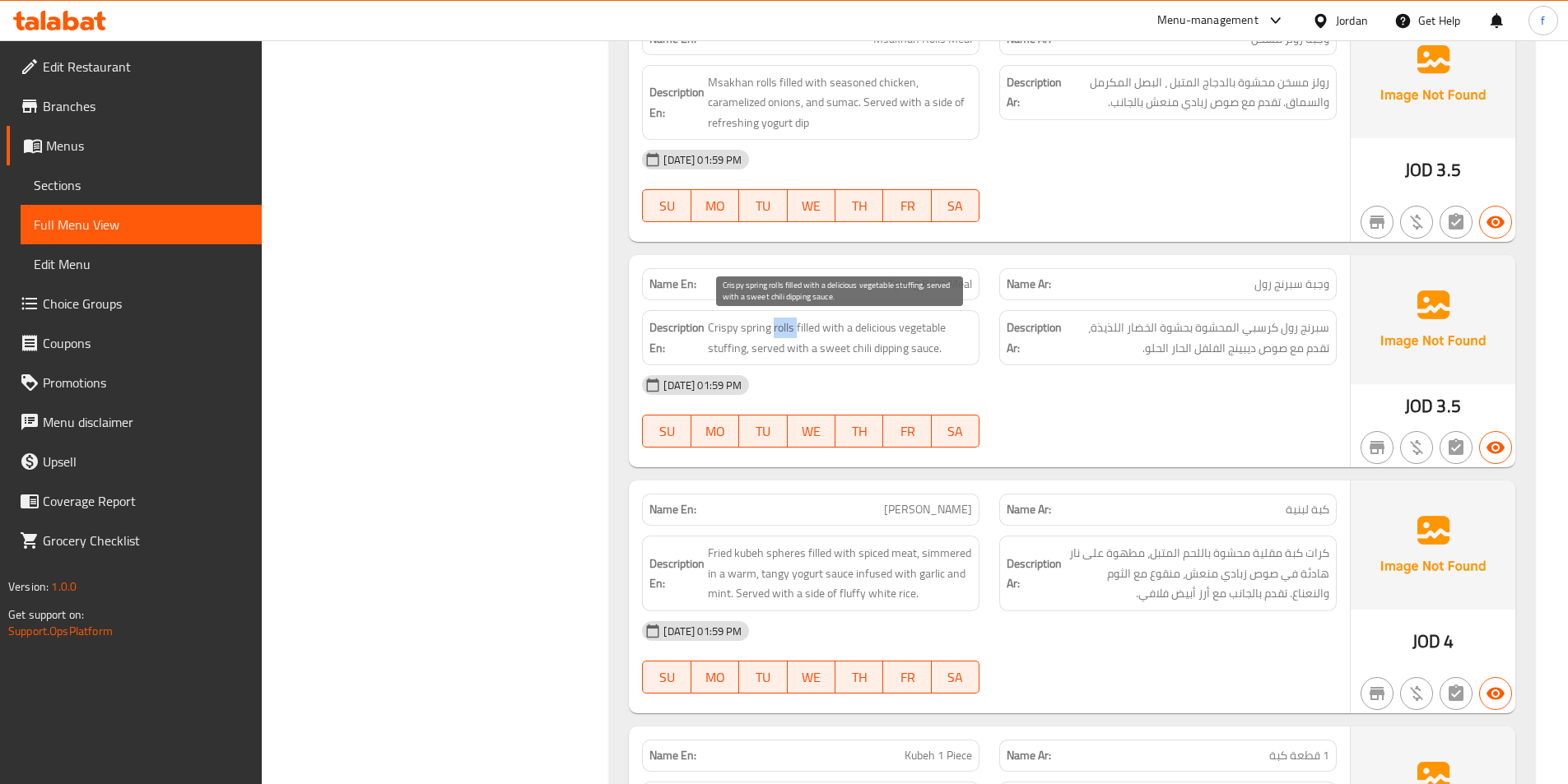
click at [776, 325] on span "Crispy spring rolls filled with a delicious vegetable stuffing, served with a s…" at bounding box center [839, 338] width 264 height 40
click at [747, 325] on span "Crispy spring rolls filled with a delicious vegetable stuffing, served with a s…" at bounding box center [839, 338] width 264 height 40
click at [720, 325] on span "Crispy spring rolls filled with a delicious vegetable stuffing, served with a s…" at bounding box center [839, 338] width 264 height 40
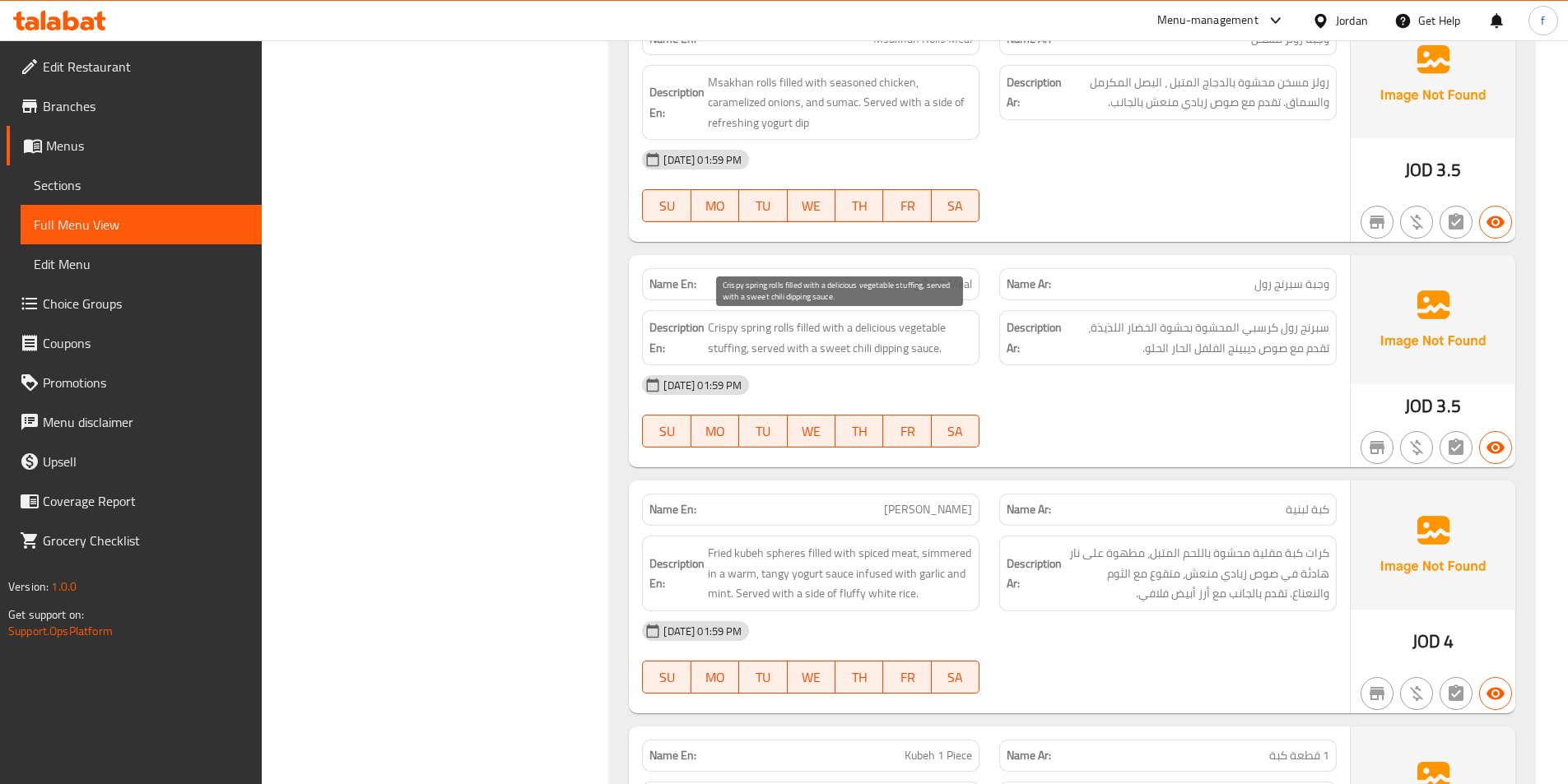
click at [807, 325] on span "Crispy spring rolls filled with a delicious vegetable stuffing, served with a s…" at bounding box center [839, 338] width 264 height 40
click at [832, 325] on span "Crispy spring rolls filled with a delicious vegetable stuffing, served with a s…" at bounding box center [839, 338] width 264 height 40
click at [865, 327] on span "Crispy spring rolls filled with a delicious vegetable stuffing, served with a s…" at bounding box center [839, 338] width 264 height 40
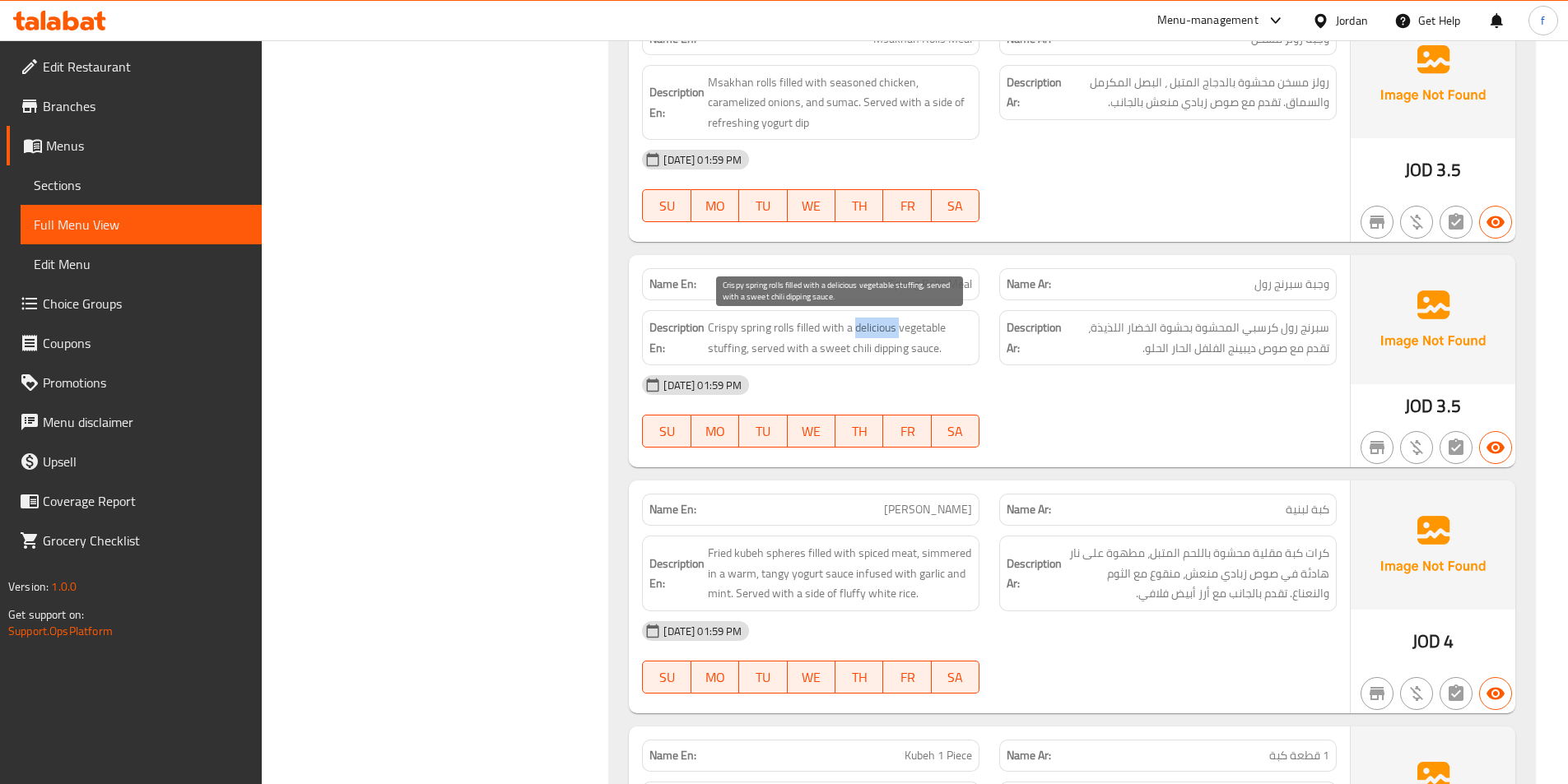
click at [865, 327] on span "Crispy spring rolls filled with a delicious vegetable stuffing, served with a s…" at bounding box center [839, 338] width 264 height 40
click at [899, 322] on span "Crispy spring rolls filled with a delicious vegetable stuffing, served with a s…" at bounding box center [839, 338] width 264 height 40
click at [878, 325] on span "Crispy spring rolls filled with a delicious vegetable stuffing, served with a s…" at bounding box center [839, 338] width 264 height 40
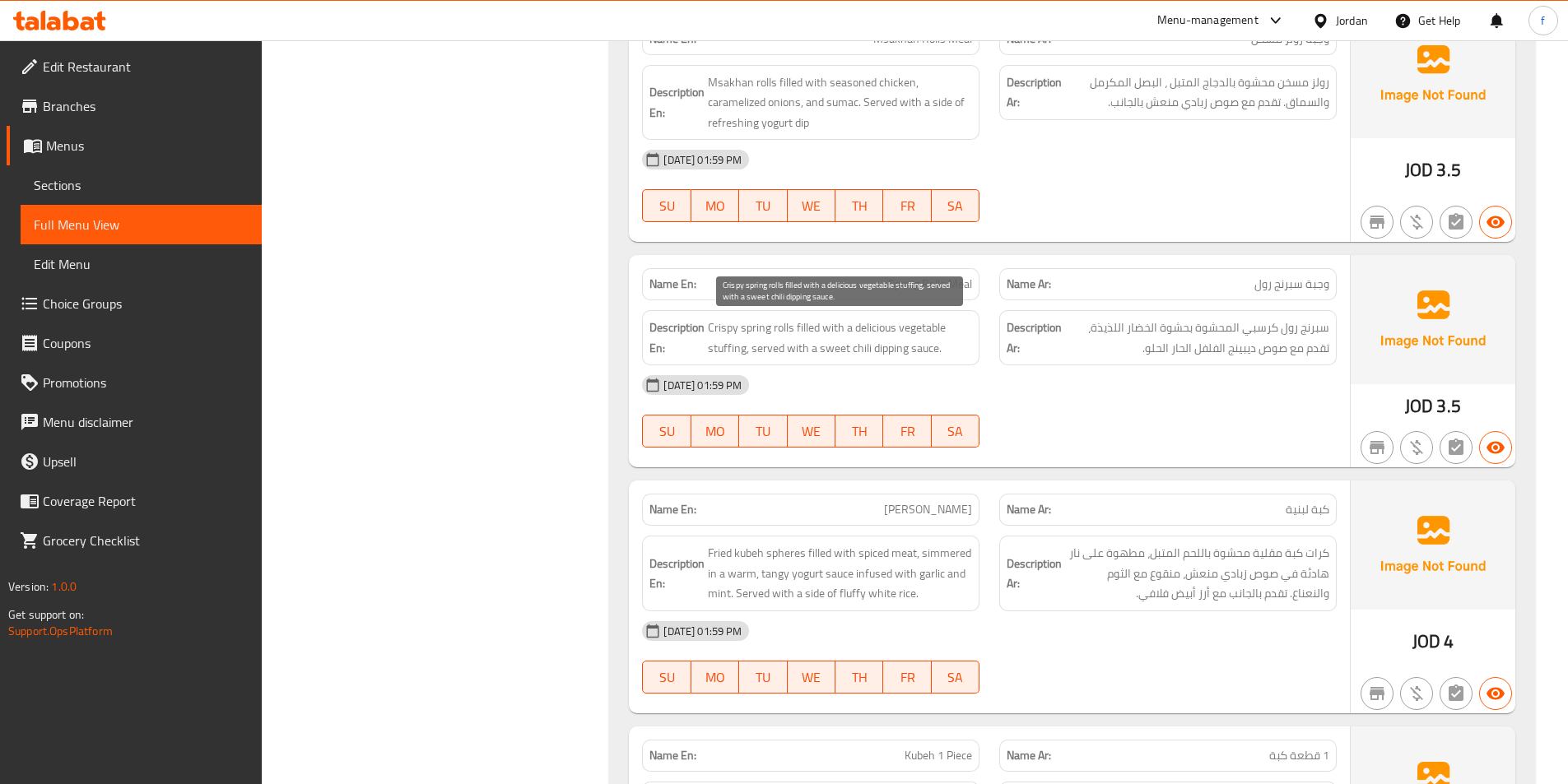
click at [915, 329] on span "Crispy spring rolls filled with a delicious vegetable stuffing, served with a s…" at bounding box center [839, 338] width 264 height 40
click at [883, 330] on span "Crispy spring rolls filled with a delicious vegetable stuffing, served with a s…" at bounding box center [839, 338] width 264 height 40
click at [902, 324] on span "Crispy spring rolls filled with a delicious vegetable stuffing, served with a s…" at bounding box center [839, 338] width 264 height 40
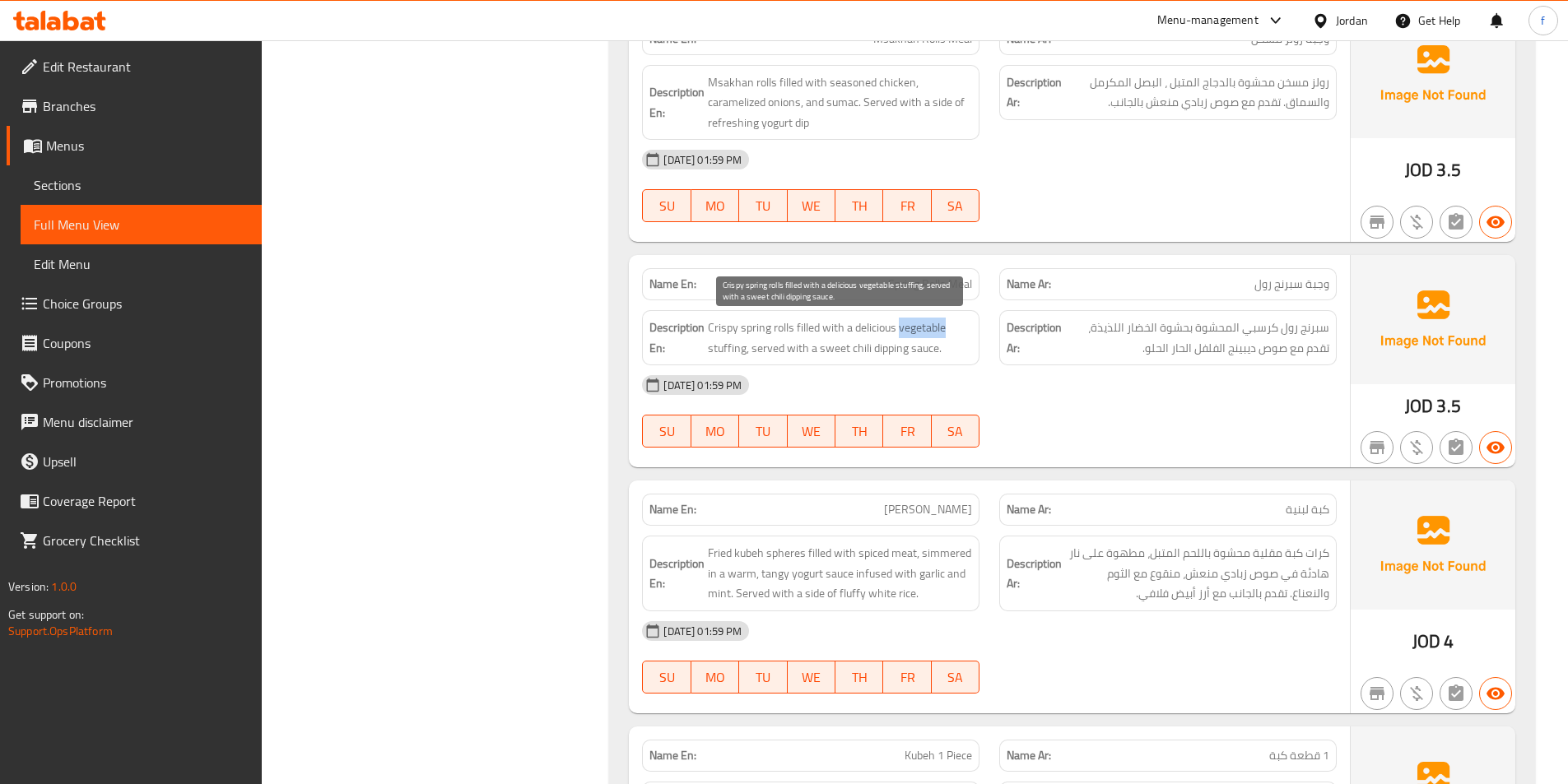
click at [902, 324] on span "Crispy spring rolls filled with a delicious vegetable stuffing, served with a s…" at bounding box center [839, 338] width 264 height 40
drag, startPoint x: 852, startPoint y: 327, endPoint x: 939, endPoint y: 326, distance: 87.0
click at [939, 326] on span "Crispy spring rolls filled with a delicious vegetable stuffing, served with a s…" at bounding box center [839, 338] width 264 height 40
click at [717, 344] on span "Crispy spring rolls filled with a delicious vegetable stuffing, served with a s…" at bounding box center [839, 338] width 264 height 40
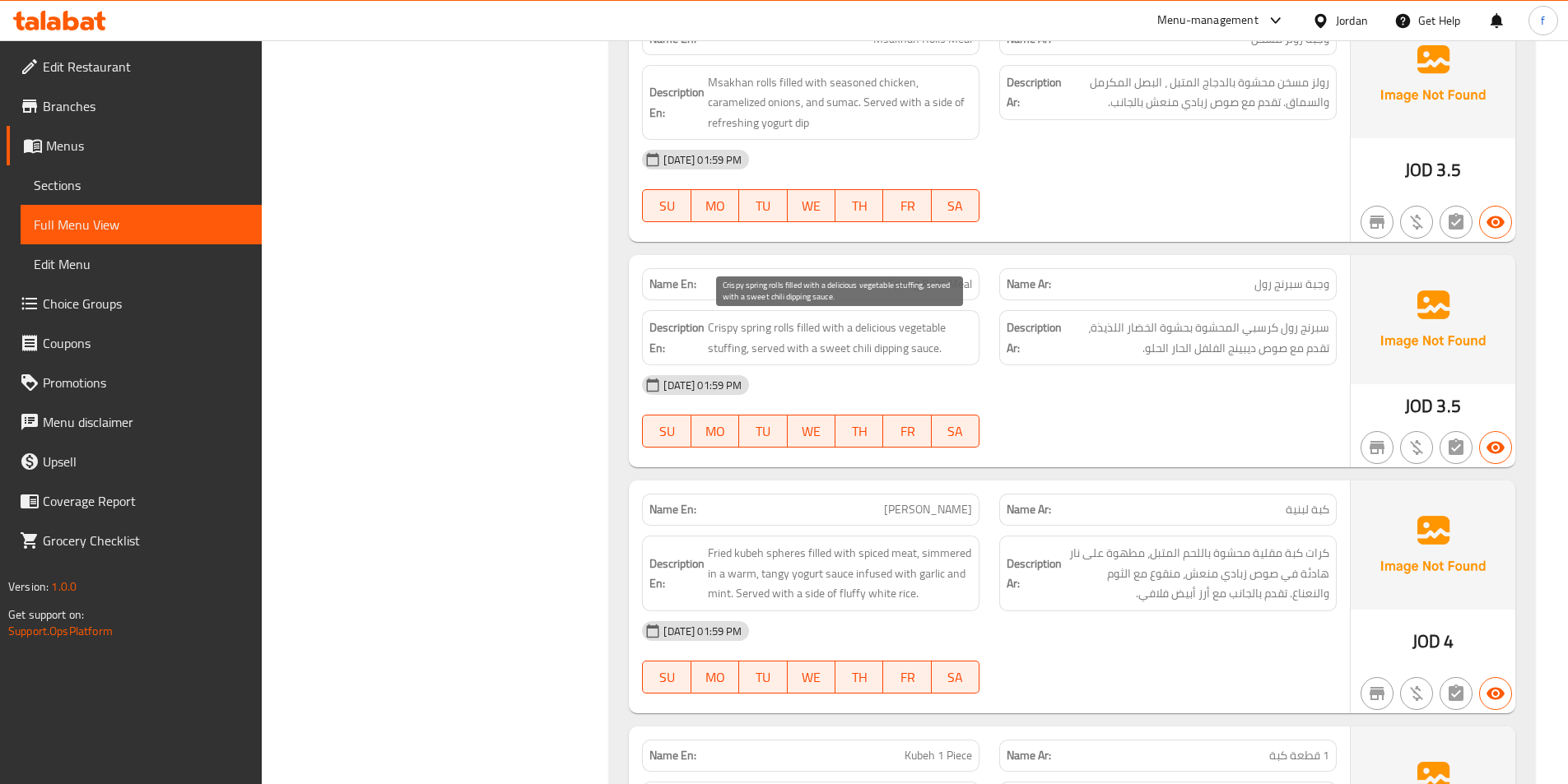
click at [768, 345] on span "Crispy spring rolls filled with a delicious vegetable stuffing, served with a s…" at bounding box center [839, 338] width 264 height 40
click at [770, 349] on span "Crispy spring rolls filled with a delicious vegetable stuffing, served with a s…" at bounding box center [839, 338] width 264 height 40
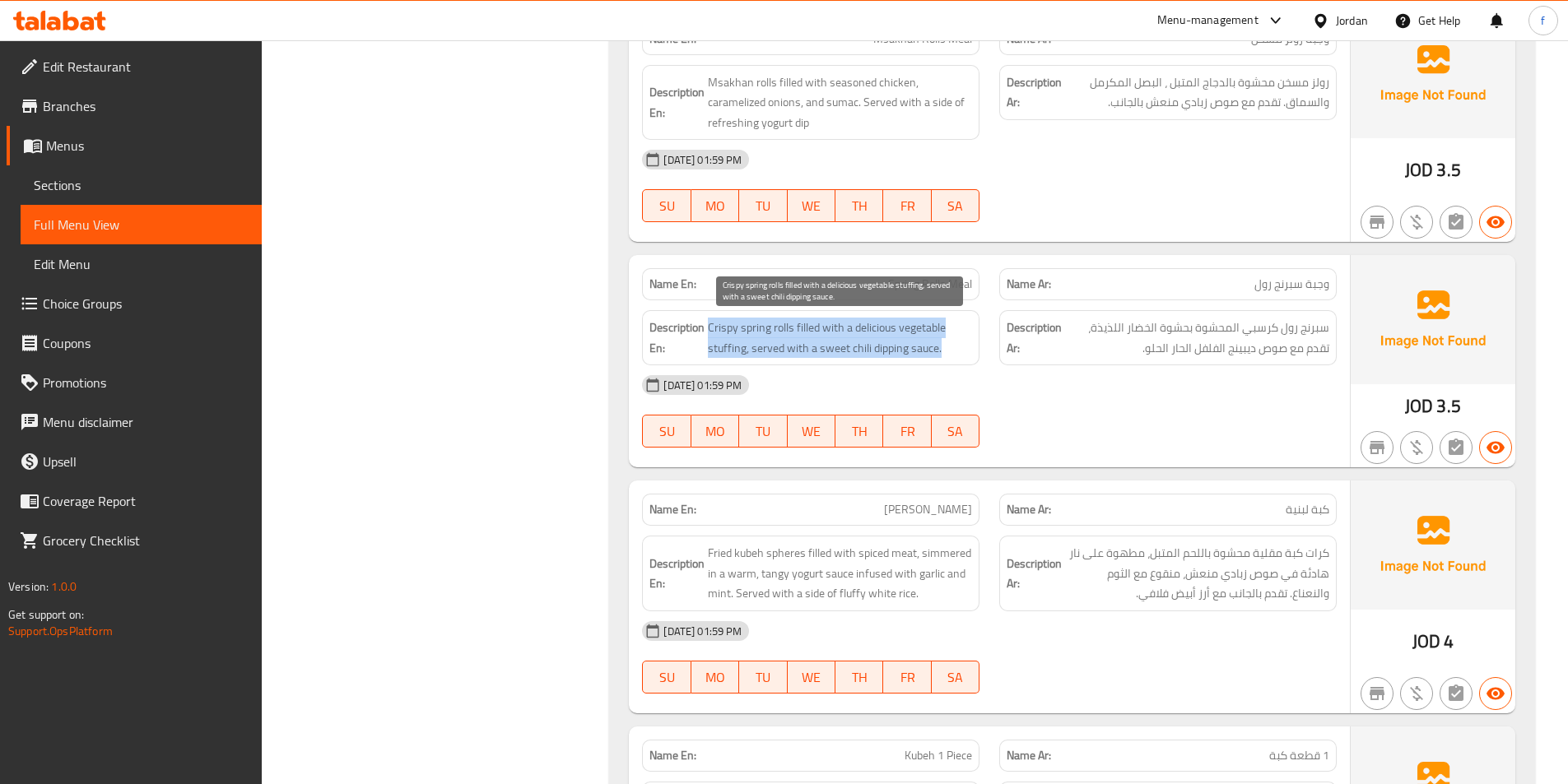
click at [770, 349] on span "Crispy spring rolls filled with a delicious vegetable stuffing, served with a s…" at bounding box center [839, 338] width 264 height 40
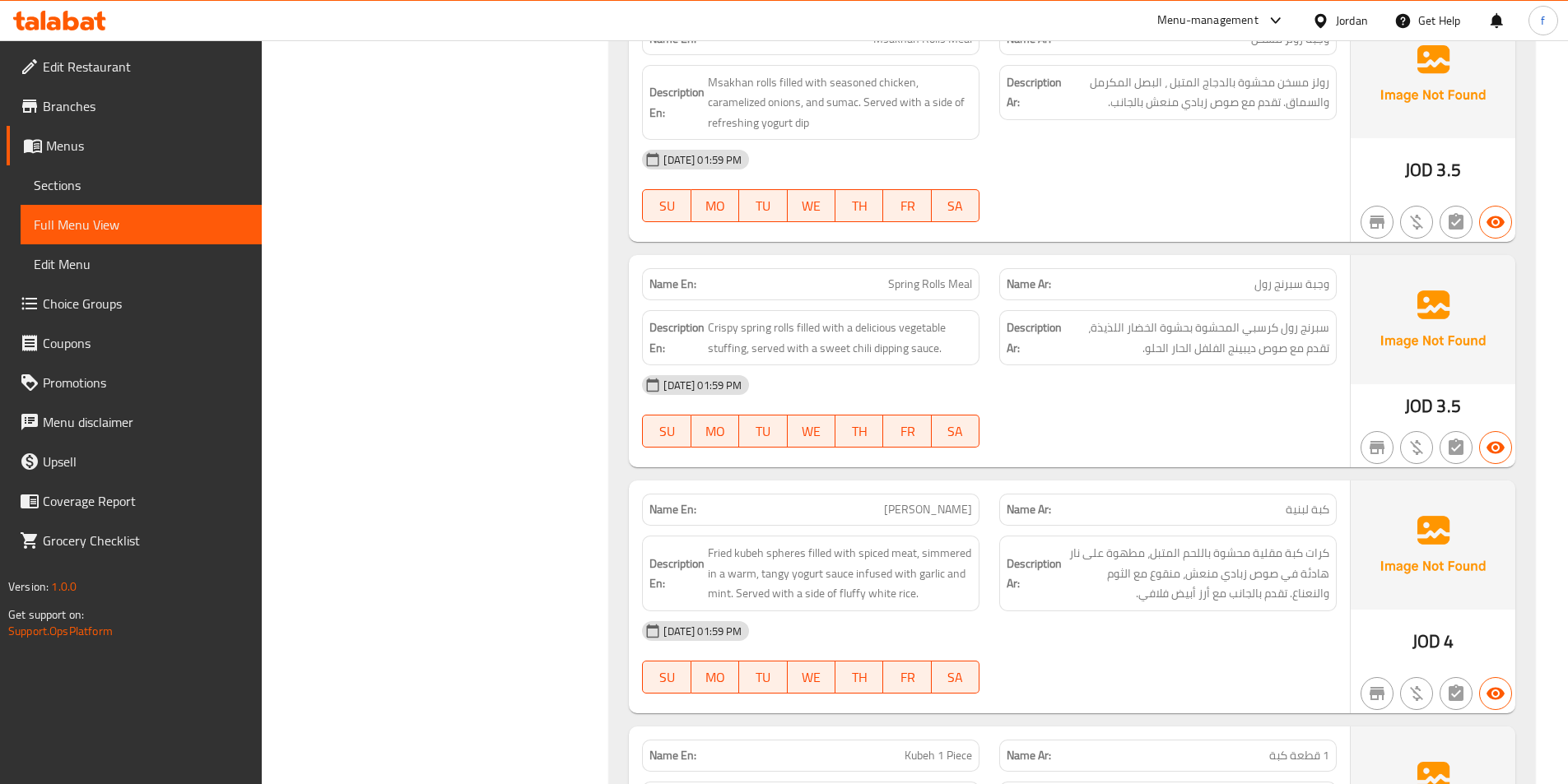
click at [898, 277] on span "Spring Rolls Meal" at bounding box center [930, 284] width 84 height 17
click at [771, 325] on span "Crispy spring rolls filled with a delicious vegetable stuffing, served with a s…" at bounding box center [839, 338] width 264 height 40
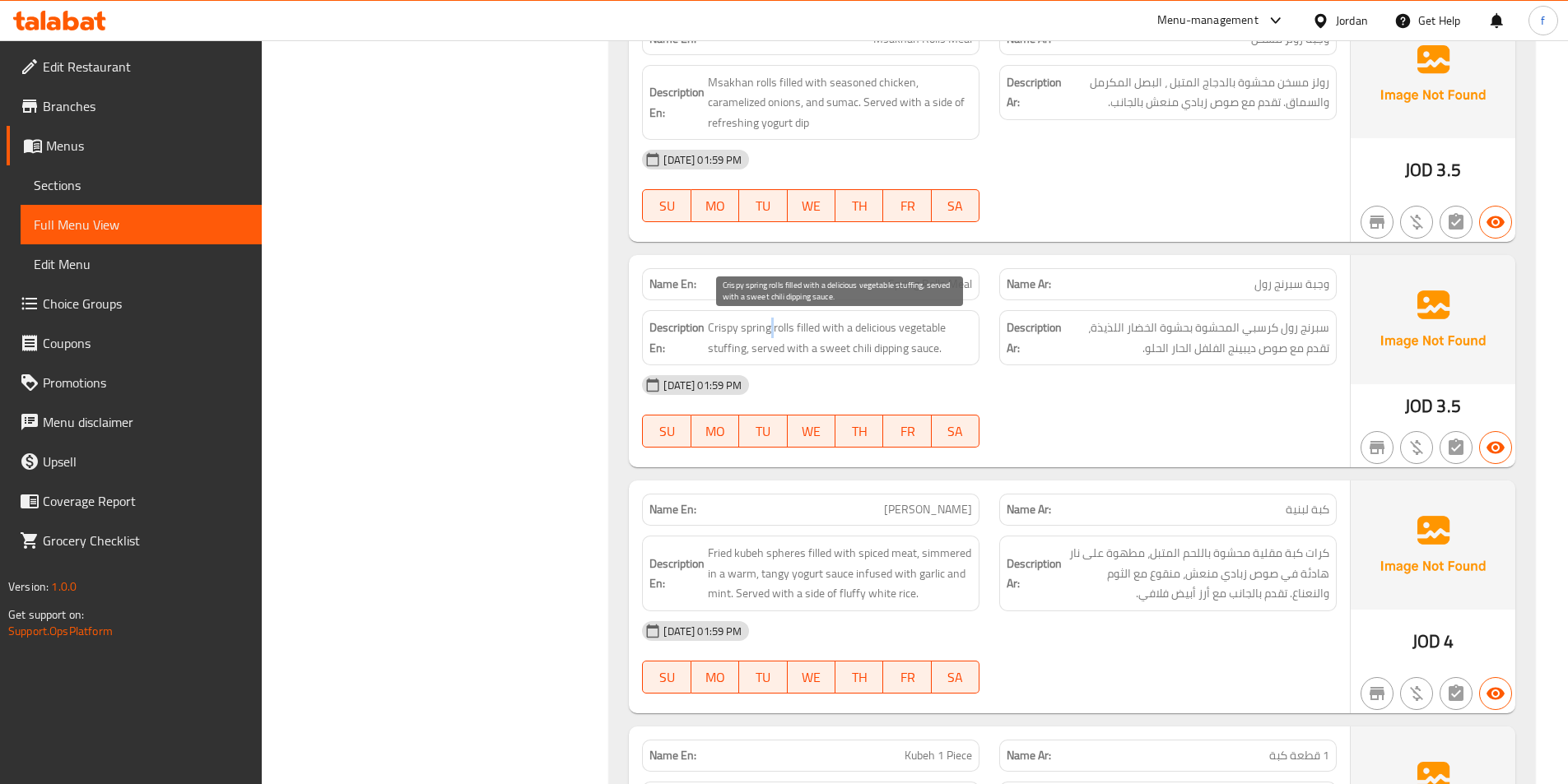
click at [771, 325] on span "Crispy spring rolls filled with a delicious vegetable stuffing, served with a s…" at bounding box center [839, 338] width 264 height 40
click at [754, 326] on span "Crispy spring rolls filled with a delicious vegetable stuffing, served with a s…" at bounding box center [839, 338] width 264 height 40
click at [719, 325] on span "Crispy spring rolls filled with a delicious vegetable stuffing, served with a s…" at bounding box center [839, 338] width 264 height 40
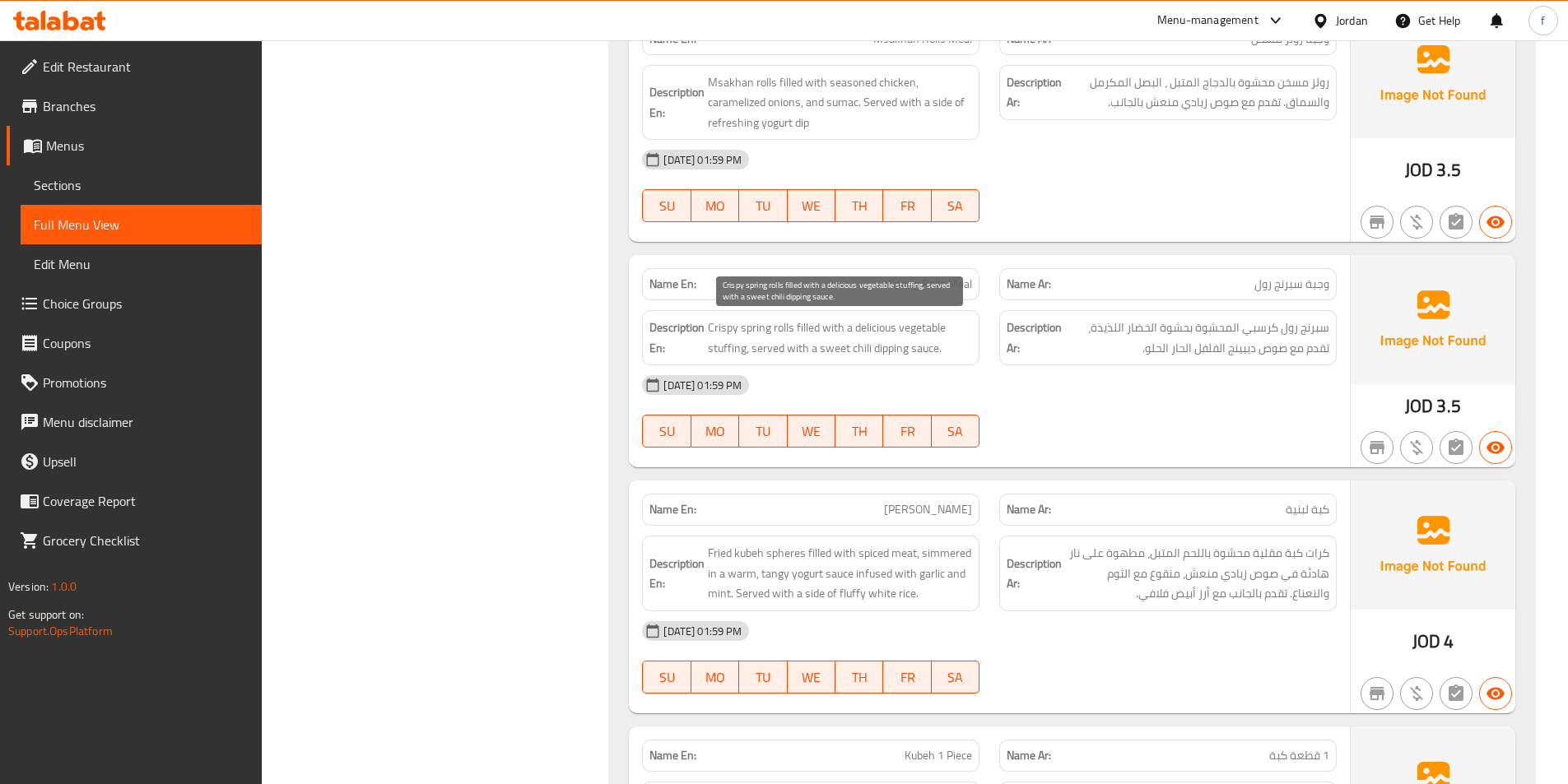
click at [806, 331] on span "Crispy spring rolls filled with a delicious vegetable stuffing, served with a s…" at bounding box center [839, 338] width 264 height 40
click at [718, 343] on span "Crispy spring rolls filled with a delicious vegetable stuffing, served with a s…" at bounding box center [839, 338] width 264 height 40
click at [935, 329] on span "Crispy spring rolls filled with a delicious vegetable stuffing, served with a s…" at bounding box center [839, 338] width 264 height 40
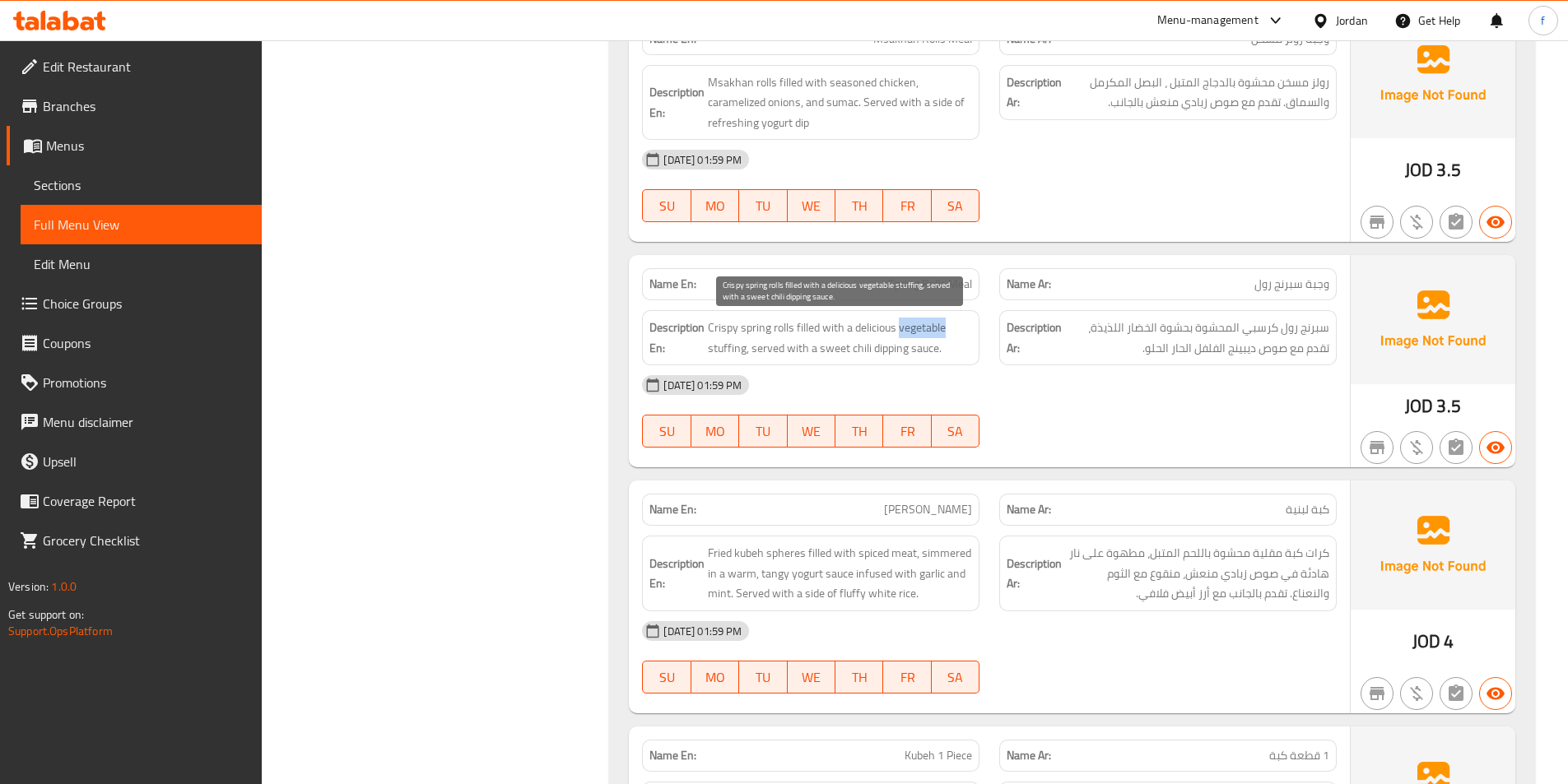
click at [935, 329] on span "Crispy spring rolls filled with a delicious vegetable stuffing, served with a s…" at bounding box center [839, 338] width 264 height 40
click at [883, 318] on span "Crispy spring rolls filled with a delicious vegetable stuffing, served with a s…" at bounding box center [839, 338] width 264 height 40
click at [760, 343] on span "Crispy spring rolls filled with a delicious vegetable stuffing, served with a s…" at bounding box center [839, 338] width 264 height 40
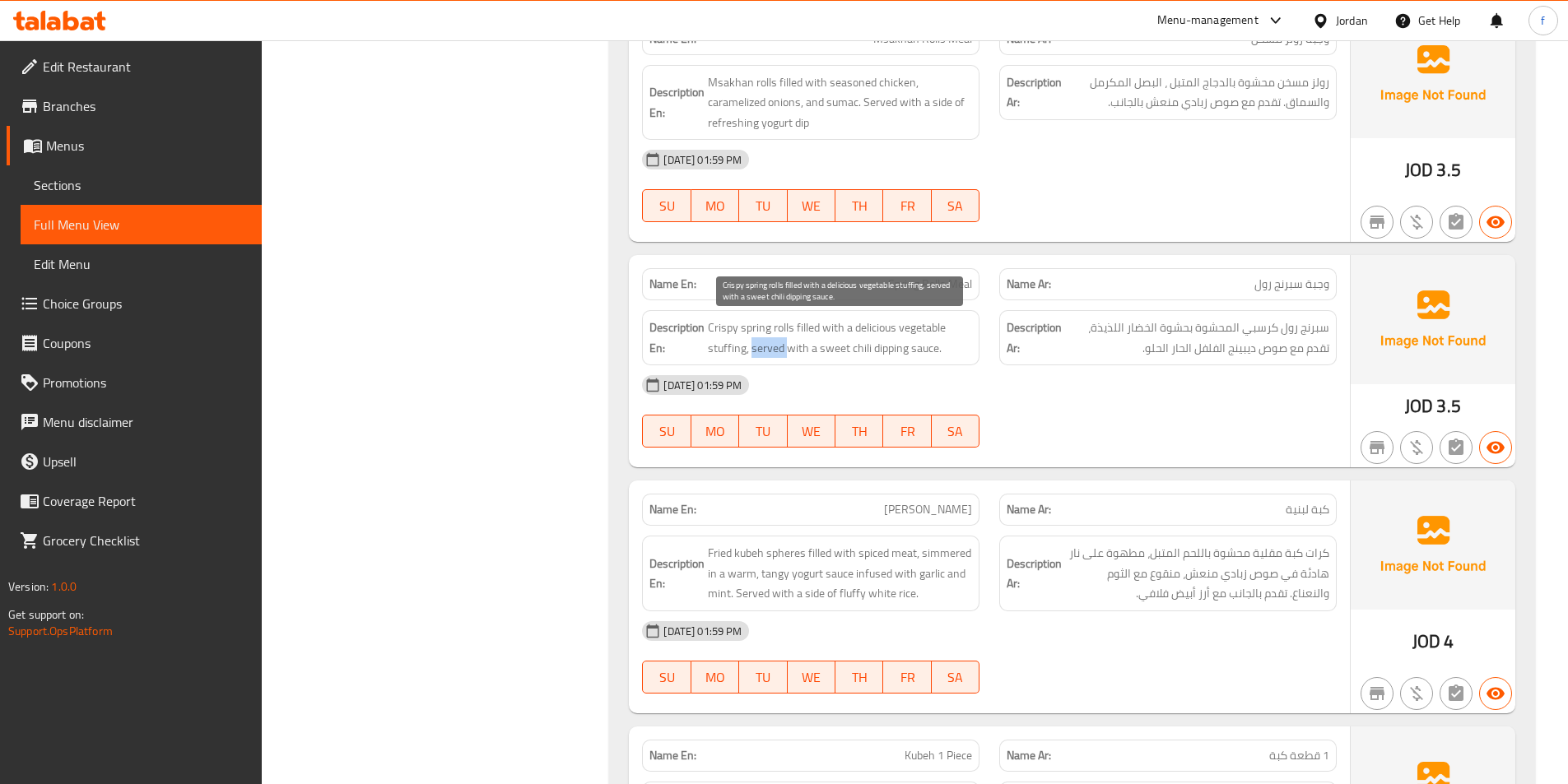
click at [783, 343] on span "Crispy spring rolls filled with a delicious vegetable stuffing, served with a s…" at bounding box center [839, 338] width 264 height 40
click at [789, 343] on span "Crispy spring rolls filled with a delicious vegetable stuffing, served with a s…" at bounding box center [839, 338] width 264 height 40
click at [921, 345] on span "Crispy spring rolls filled with a delicious vegetable stuffing, served with a s…" at bounding box center [839, 338] width 264 height 40
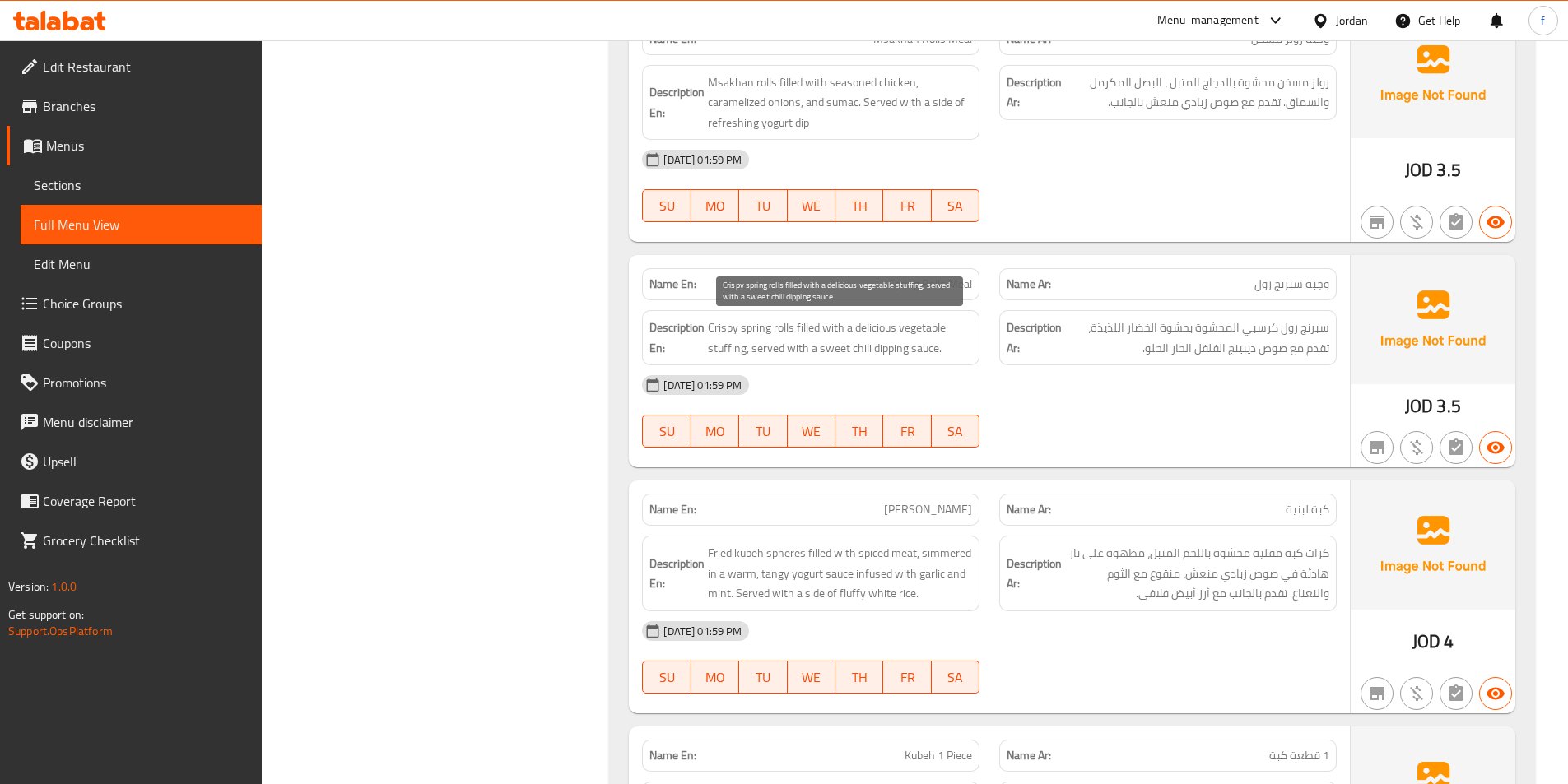
click at [905, 345] on span "Crispy spring rolls filled with a delicious vegetable stuffing, served with a s…" at bounding box center [839, 338] width 264 height 40
click at [865, 346] on span "Crispy spring rolls filled with a delicious vegetable stuffing, served with a s…" at bounding box center [839, 338] width 264 height 40
click at [836, 344] on span "Crispy spring rolls filled with a delicious vegetable stuffing, served with a s…" at bounding box center [839, 338] width 264 height 40
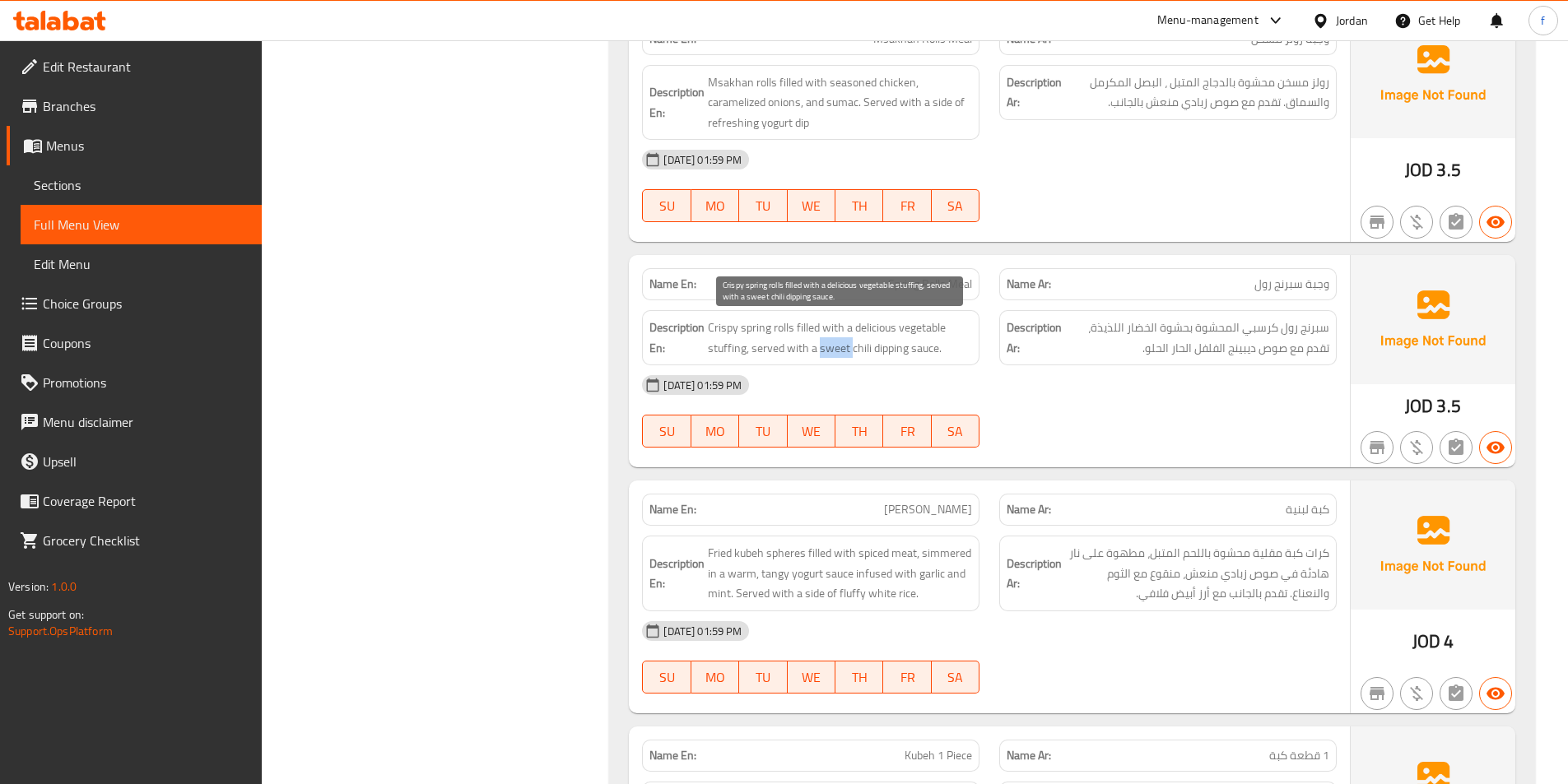
click at [836, 344] on span "Crispy spring rolls filled with a delicious vegetable stuffing, served with a s…" at bounding box center [839, 338] width 264 height 40
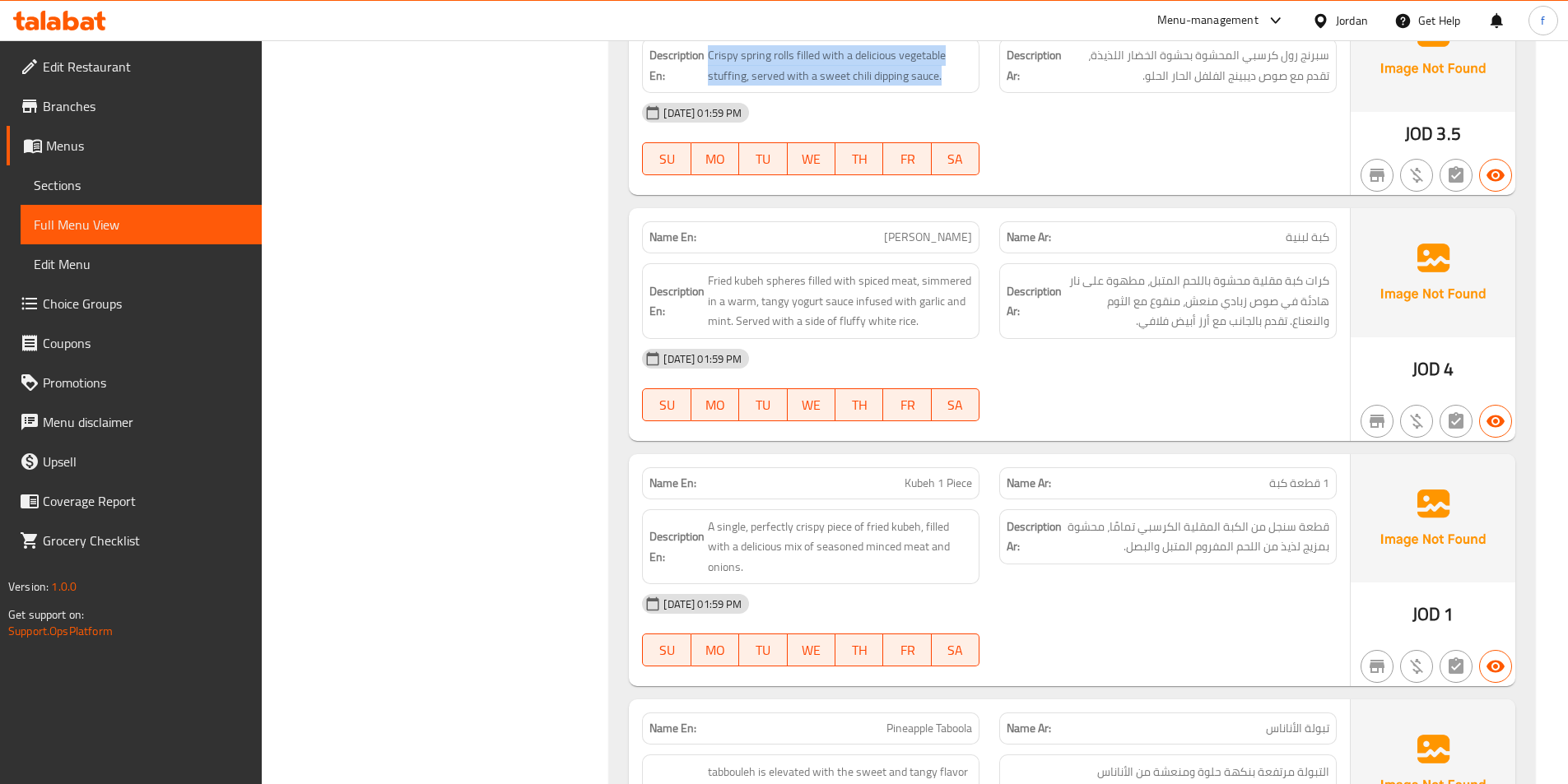
scroll to position [1316, 0]
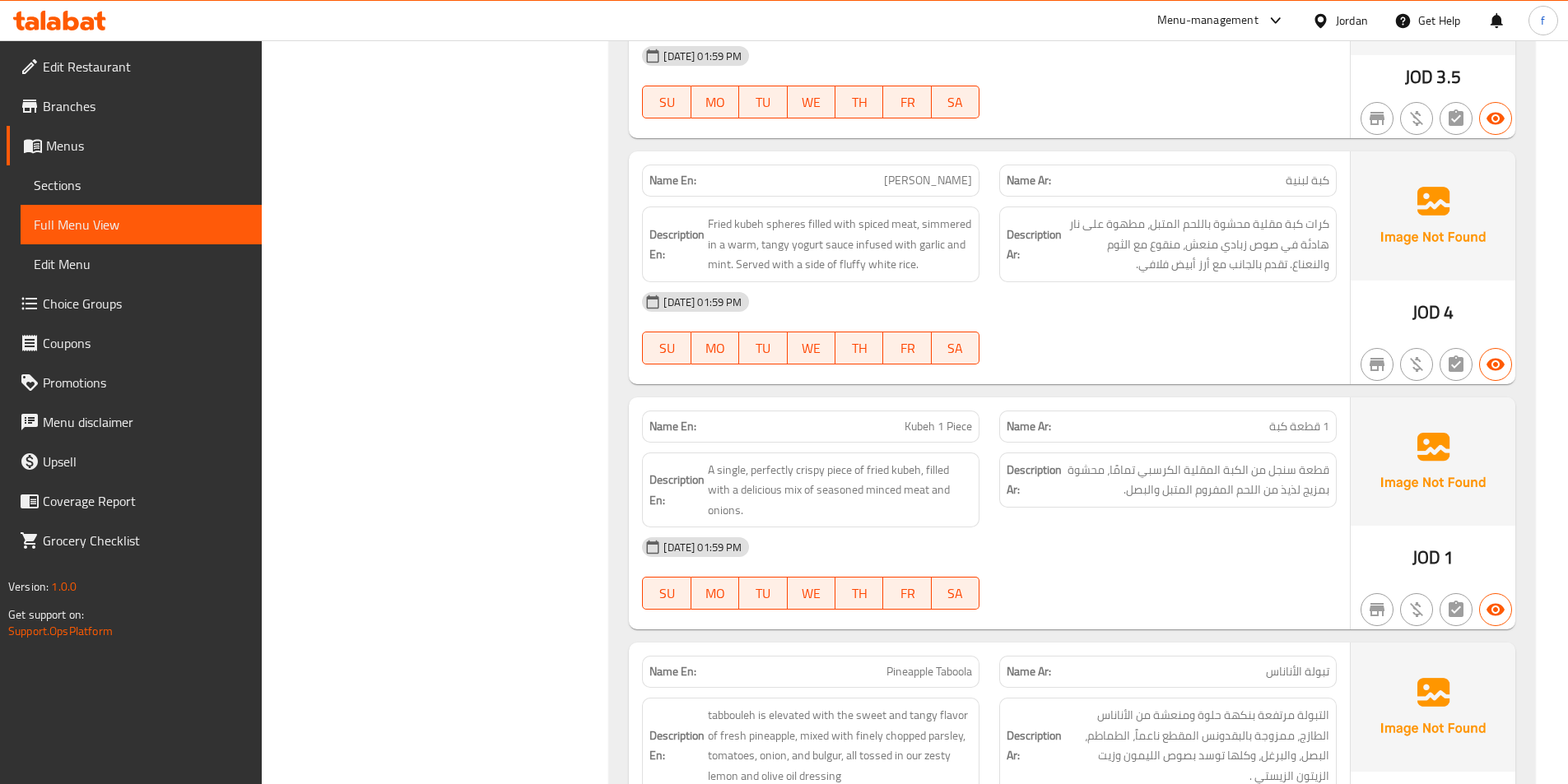
click at [934, 179] on span "[PERSON_NAME]" at bounding box center [927, 180] width 88 height 17
click at [784, 219] on span "Fried kubeh spheres filled with spiced meat, simmered in a warm, tangy yogurt s…" at bounding box center [839, 244] width 264 height 60
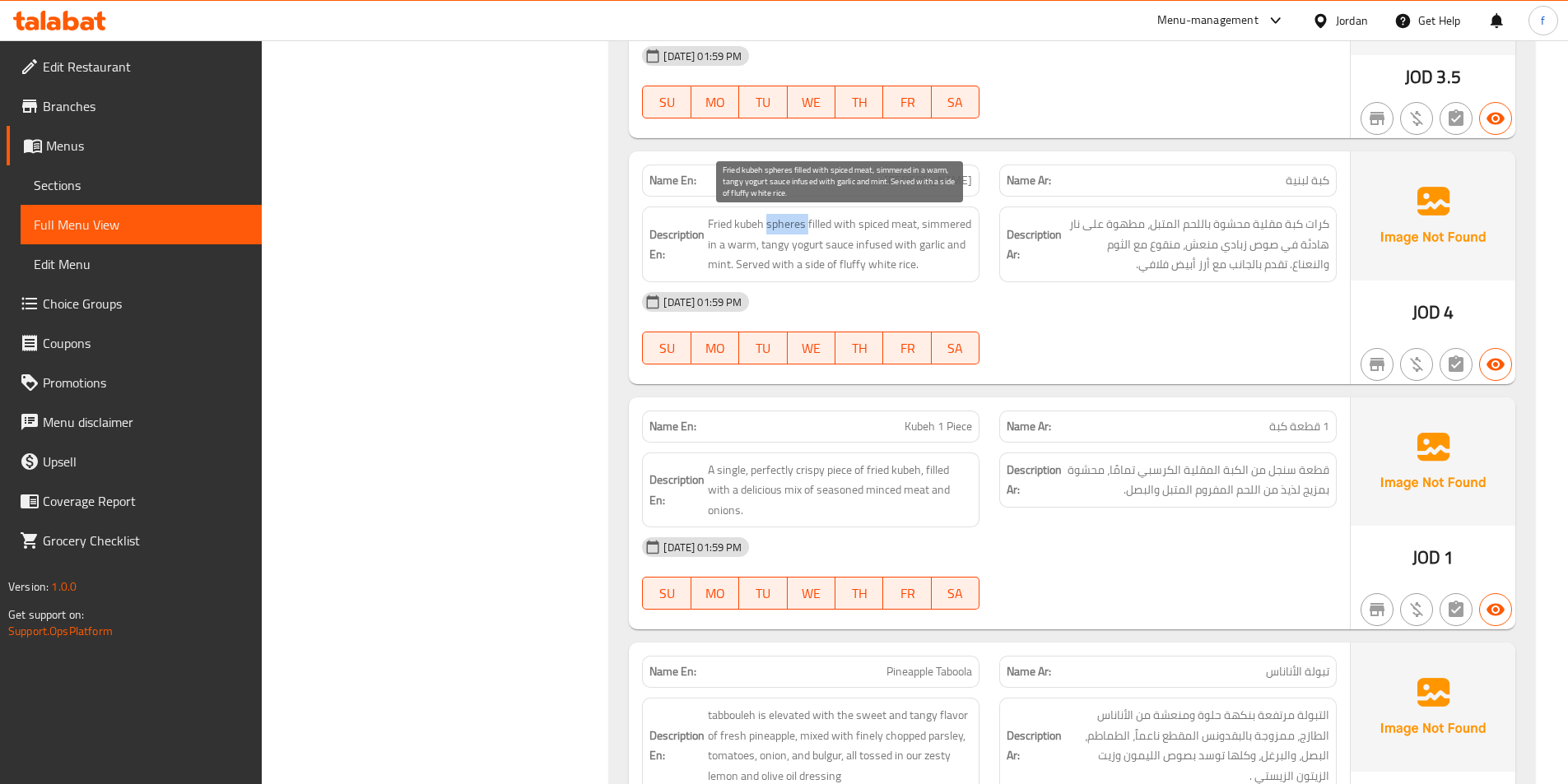
click at [784, 219] on span "Fried kubeh spheres filled with spiced meat, simmered in a warm, tangy yogurt s…" at bounding box center [839, 244] width 264 height 60
click at [740, 230] on span "Fried kubeh spheres filled with spiced meat, simmered in a warm, tangy yogurt s…" at bounding box center [839, 244] width 264 height 60
click at [717, 222] on span "Fried kubeh spheres filled with spiced meat, simmered in a warm, tangy yogurt s…" at bounding box center [839, 244] width 264 height 60
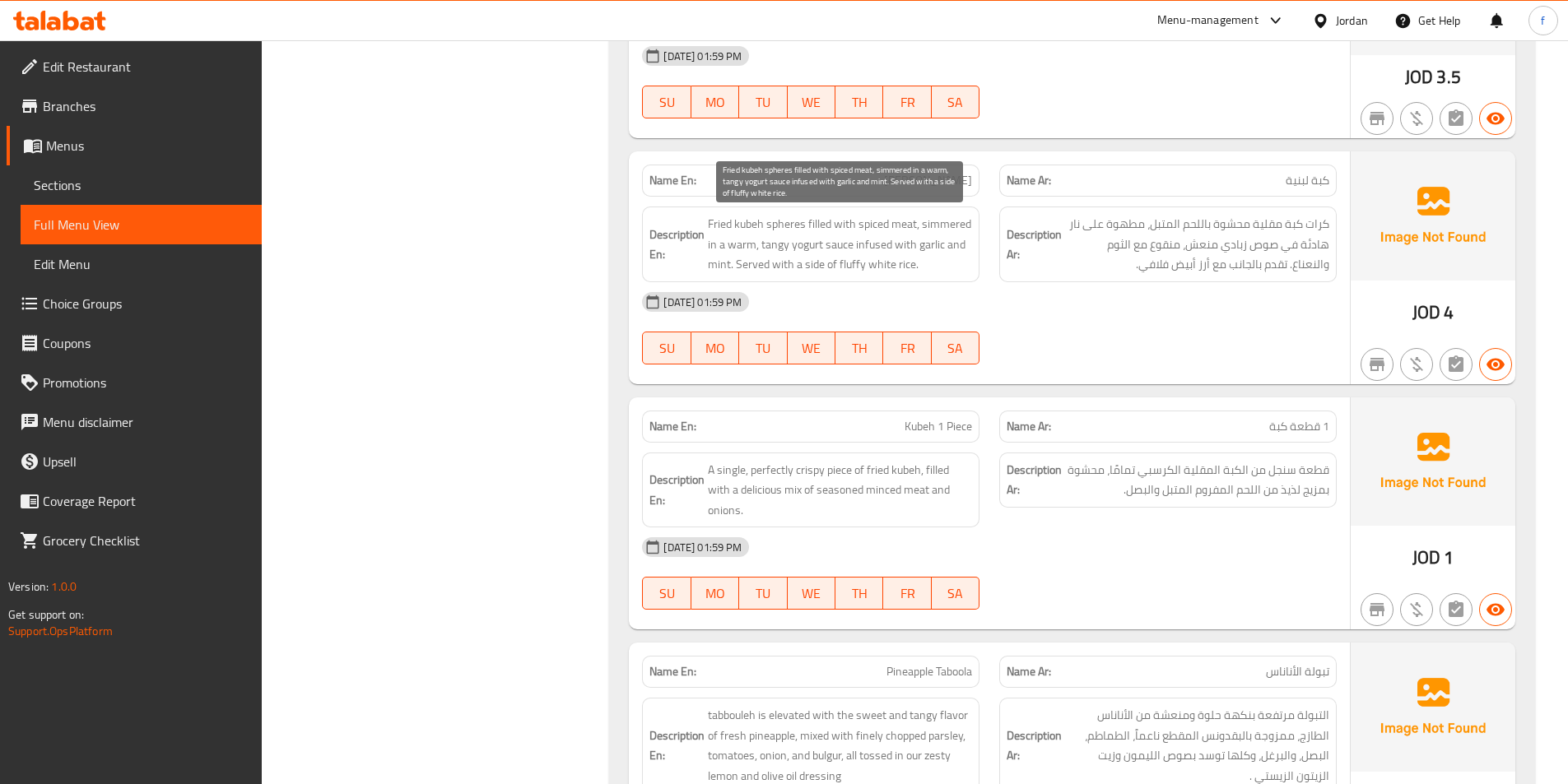
click at [812, 220] on span "Fried kubeh spheres filled with spiced meat, simmered in a warm, tangy yogurt s…" at bounding box center [839, 244] width 264 height 60
click at [901, 221] on span "Fried kubeh spheres filled with spiced meat, simmered in a warm, tangy yogurt s…" at bounding box center [839, 244] width 264 height 60
click at [879, 227] on span "Fried kubeh spheres filled with spiced meat, simmered in a warm, tangy yogurt s…" at bounding box center [839, 244] width 264 height 60
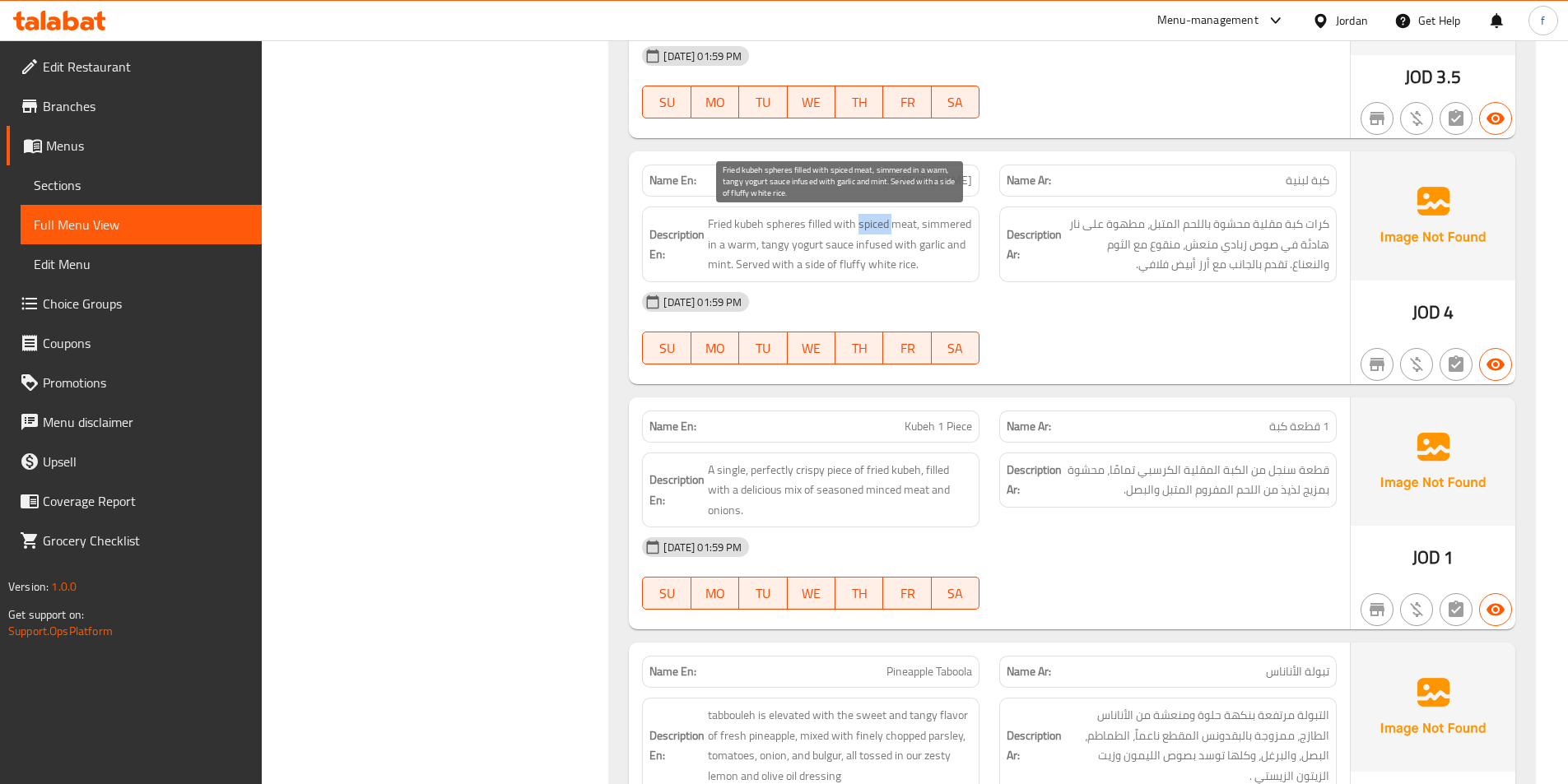
click at [879, 227] on span "Fried kubeh spheres filled with spiced meat, simmered in a warm, tangy yogurt s…" at bounding box center [839, 244] width 264 height 60
click at [908, 223] on span "Fried kubeh spheres filled with spiced meat, simmered in a warm, tangy yogurt s…" at bounding box center [839, 244] width 264 height 60
click at [880, 223] on span "Fried kubeh spheres filled with spiced meat, simmered in a warm, tangy yogurt s…" at bounding box center [839, 244] width 264 height 60
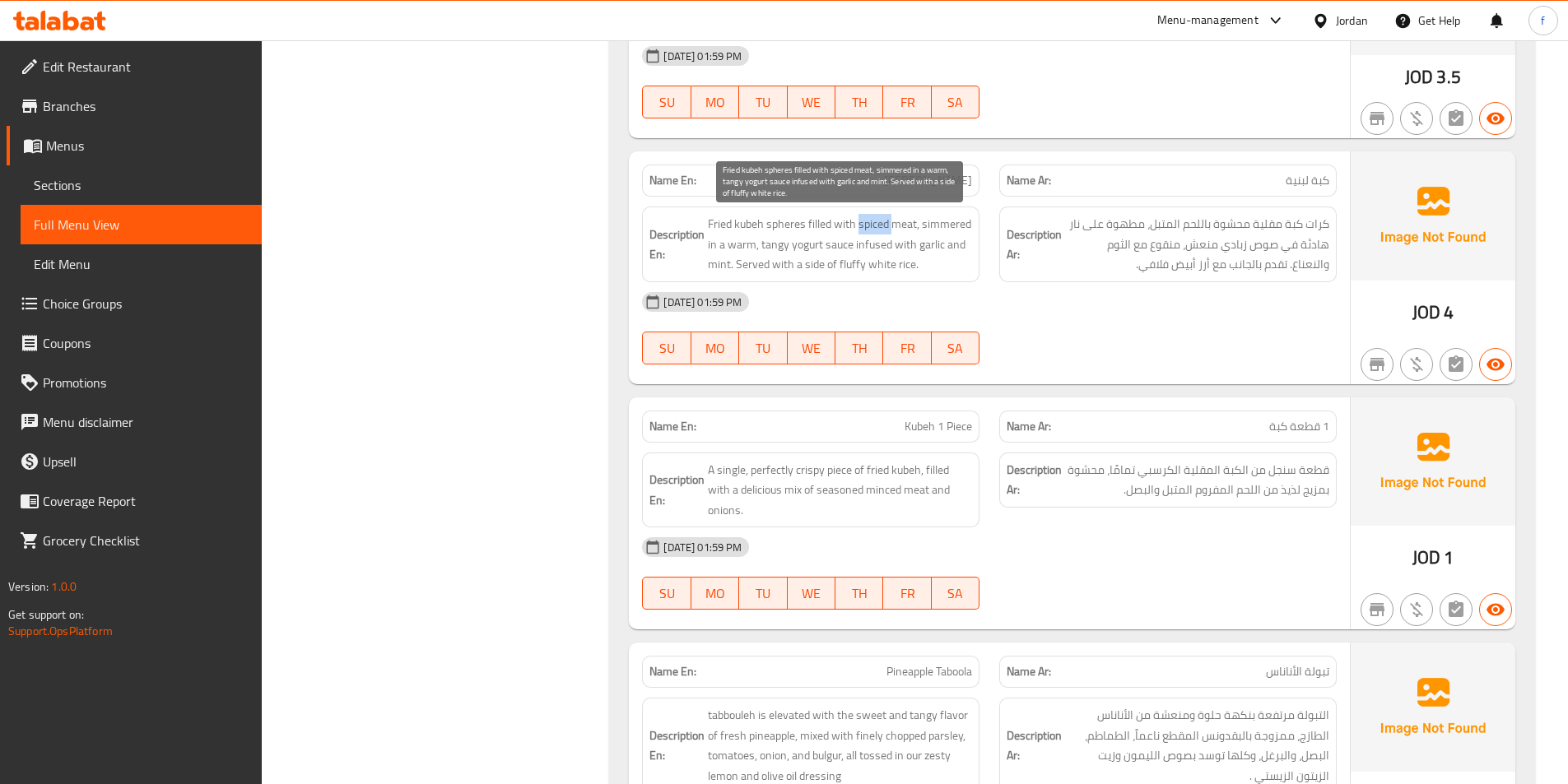
click at [880, 223] on span "Fried kubeh spheres filled with spiced meat, simmered in a warm, tangy yogurt s…" at bounding box center [839, 244] width 264 height 60
click at [939, 230] on span "Fried kubeh spheres filled with spiced meat, simmered in a warm, tangy yogurt s…" at bounding box center [839, 244] width 264 height 60
drag, startPoint x: 709, startPoint y: 245, endPoint x: 763, endPoint y: 245, distance: 54.0
click at [763, 245] on span "Fried kubeh spheres filled with spiced meat, simmered in a warm, tangy yogurt s…" at bounding box center [839, 244] width 264 height 60
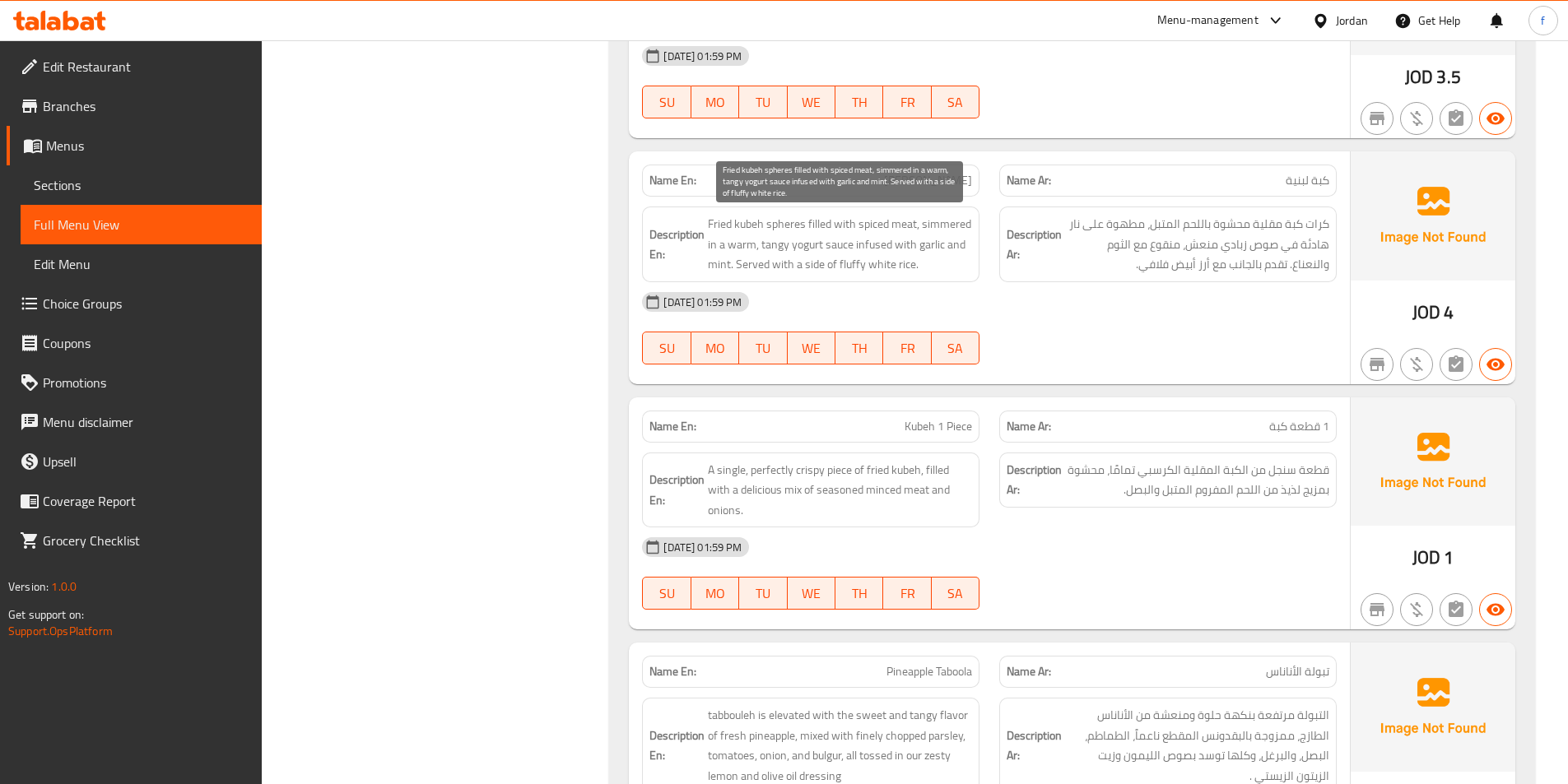
click at [784, 245] on span "Fried kubeh spheres filled with spiced meat, simmered in a warm, tangy yogurt s…" at bounding box center [839, 244] width 264 height 60
click at [842, 246] on span "Fried kubeh spheres filled with spiced meat, simmered in a warm, tangy yogurt s…" at bounding box center [839, 244] width 264 height 60
click at [814, 245] on span "Fried kubeh spheres filled with spiced meat, simmered in a warm, tangy yogurt s…" at bounding box center [839, 244] width 264 height 60
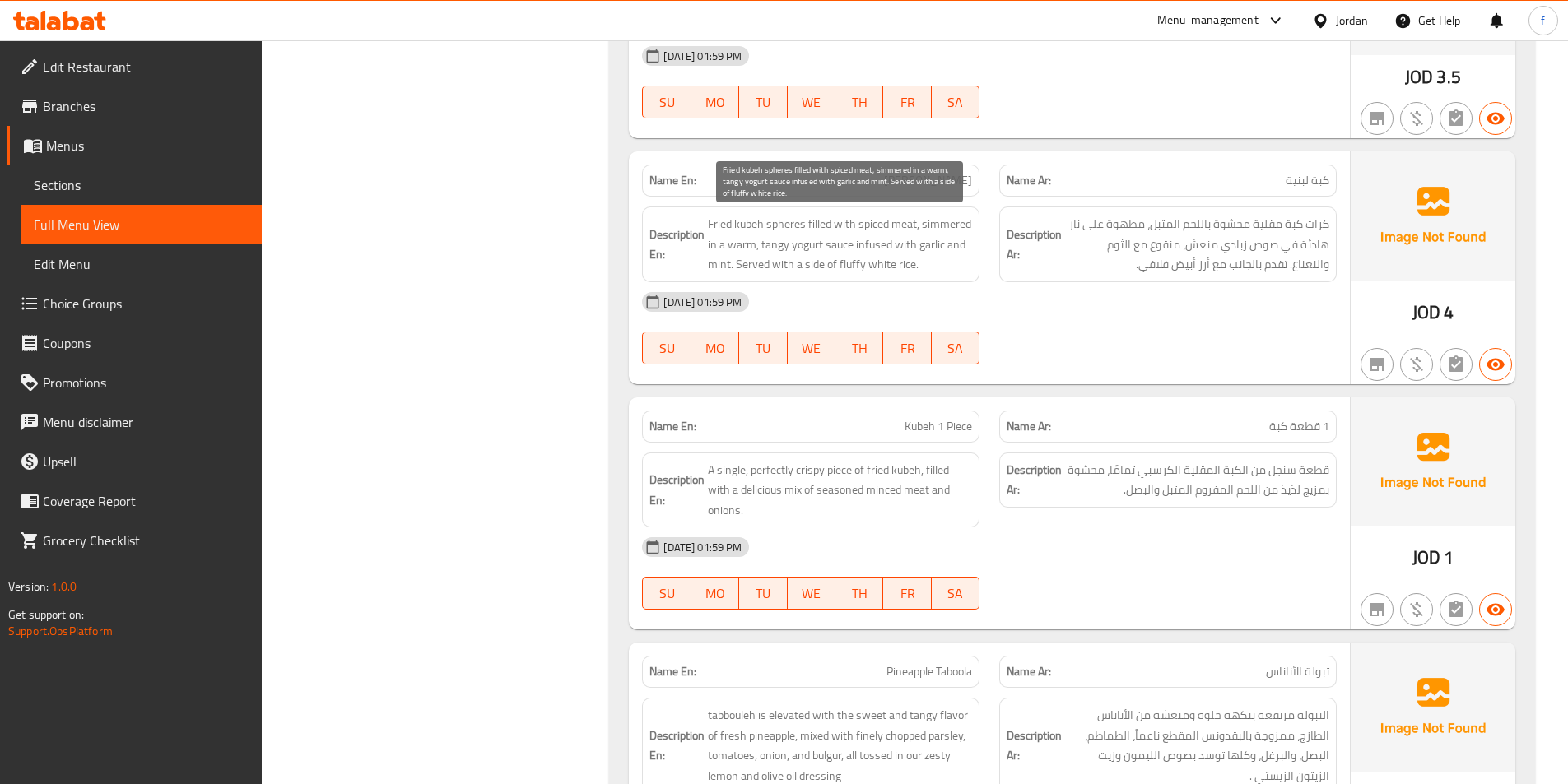
click at [783, 247] on span "Fried kubeh spheres filled with spiced meat, simmered in a warm, tangy yogurt s…" at bounding box center [839, 244] width 264 height 60
click at [872, 244] on span "Fried kubeh spheres filled with spiced meat, simmered in a warm, tangy yogurt s…" at bounding box center [839, 244] width 264 height 60
click at [923, 245] on span "Fried kubeh spheres filled with spiced meat, simmered in a warm, tangy yogurt s…" at bounding box center [839, 244] width 264 height 60
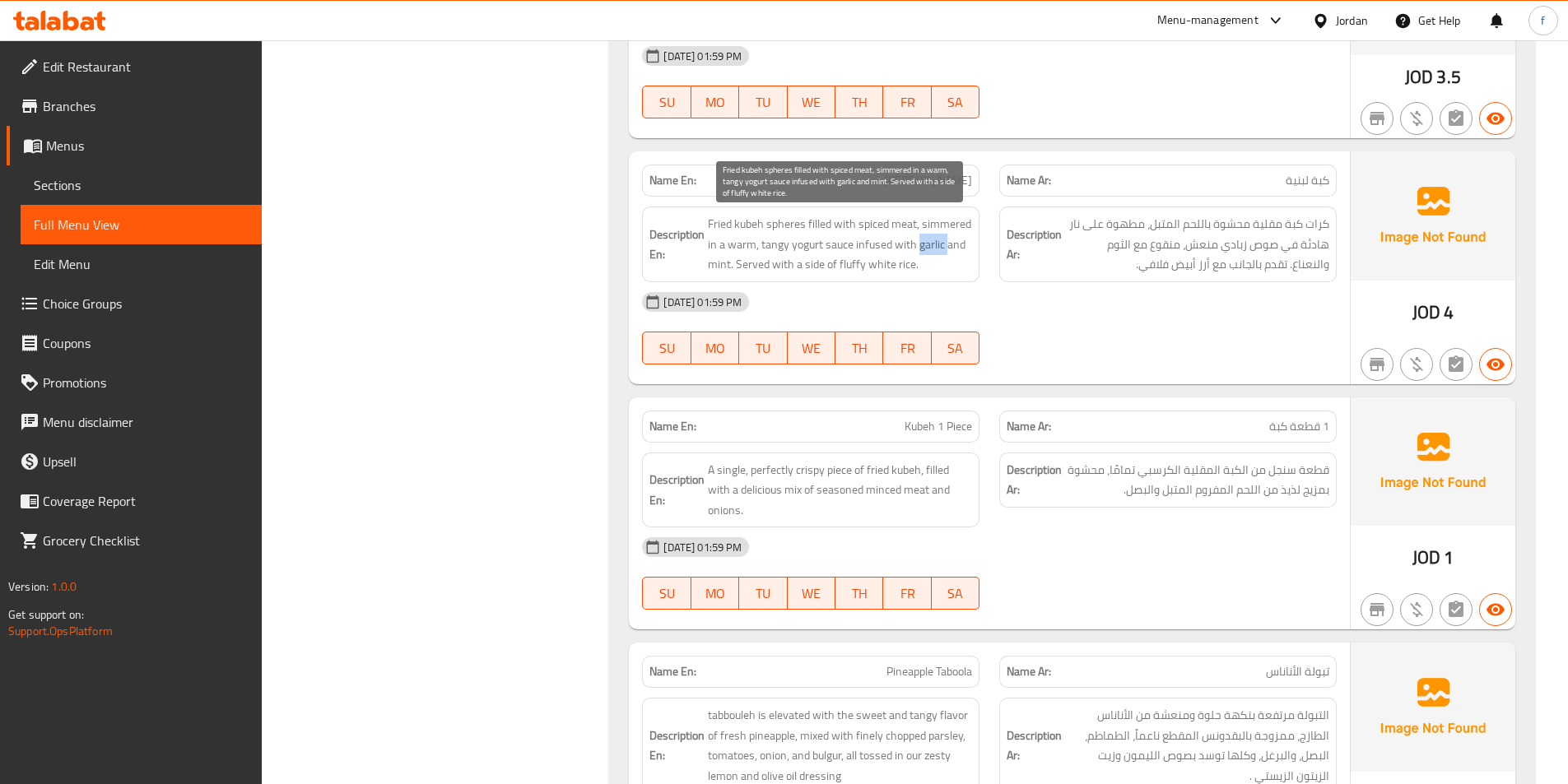
click at [923, 245] on span "Fried kubeh spheres filled with spiced meat, simmered in a warm, tangy yogurt s…" at bounding box center [839, 244] width 264 height 60
click at [712, 261] on span "Fried kubeh spheres filled with spiced meat, simmered in a warm, tangy yogurt s…" at bounding box center [839, 244] width 264 height 60
click at [753, 262] on span "Fried kubeh spheres filled with spiced meat, simmered in a warm, tangy yogurt s…" at bounding box center [839, 244] width 264 height 60
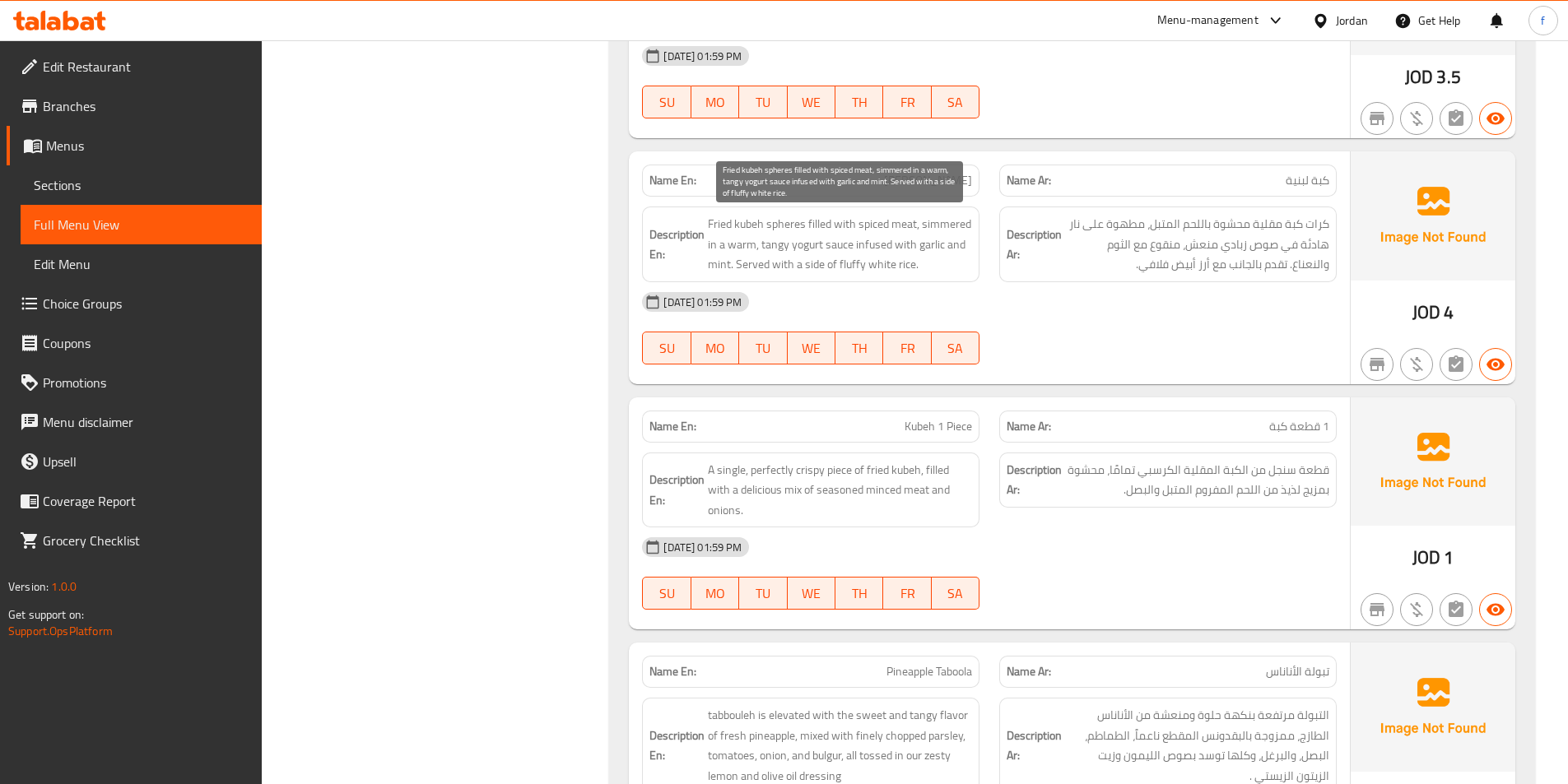
click at [781, 262] on span "Fried kubeh spheres filled with spiced meat, simmered in a warm, tangy yogurt s…" at bounding box center [839, 244] width 264 height 60
click at [903, 262] on span "Fried kubeh spheres filled with spiced meat, simmered in a warm, tangy yogurt s…" at bounding box center [839, 244] width 264 height 60
click at [887, 262] on span "Fried kubeh spheres filled with spiced meat, simmered in a warm, tangy yogurt s…" at bounding box center [839, 244] width 264 height 60
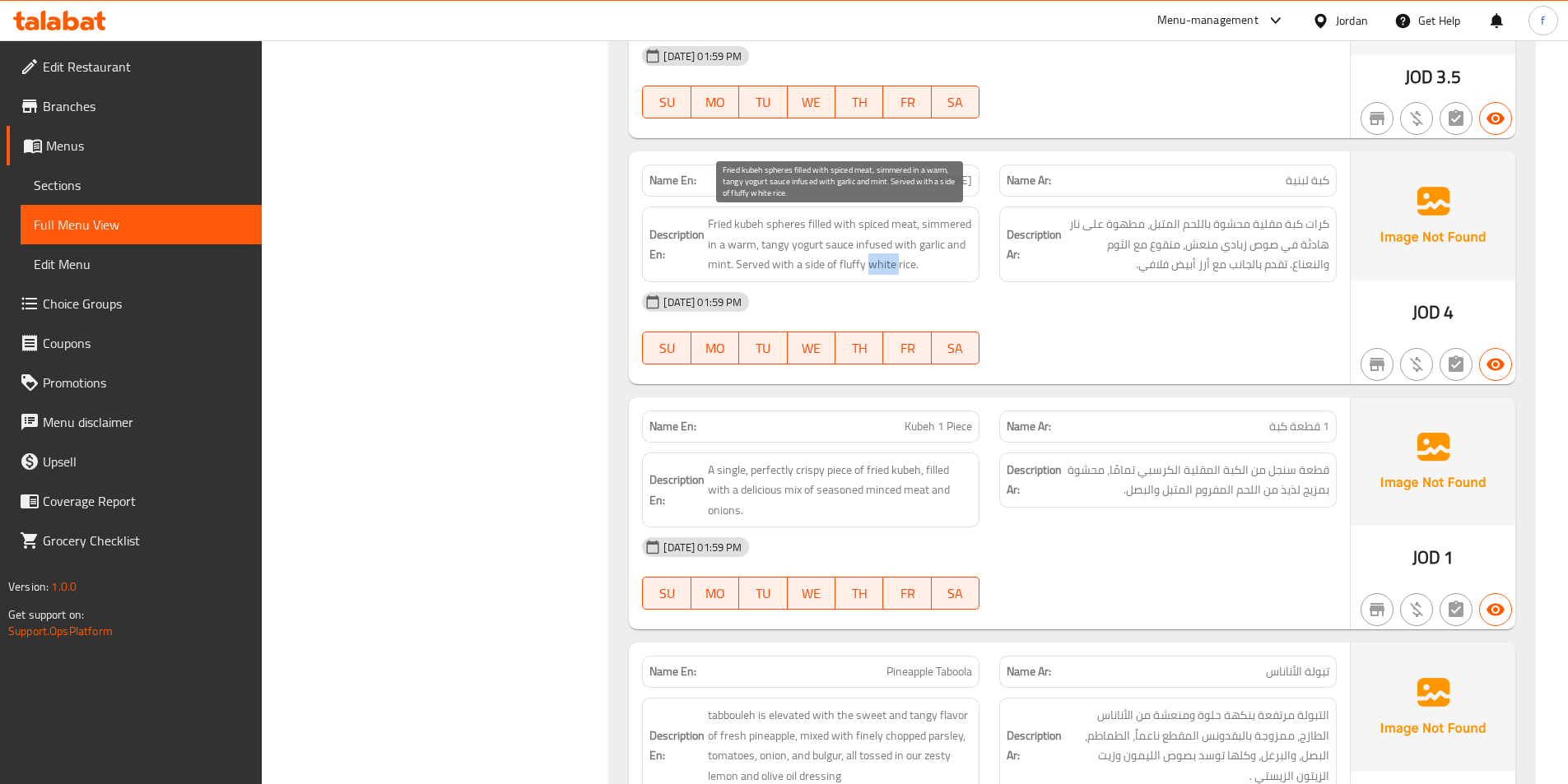
click at [887, 262] on span "Fried kubeh spheres filled with spiced meat, simmered in a warm, tangy yogurt s…" at bounding box center [839, 244] width 264 height 60
click at [850, 265] on span "Fried kubeh spheres filled with spiced meat, simmered in a warm, tangy yogurt s…" at bounding box center [839, 244] width 264 height 60
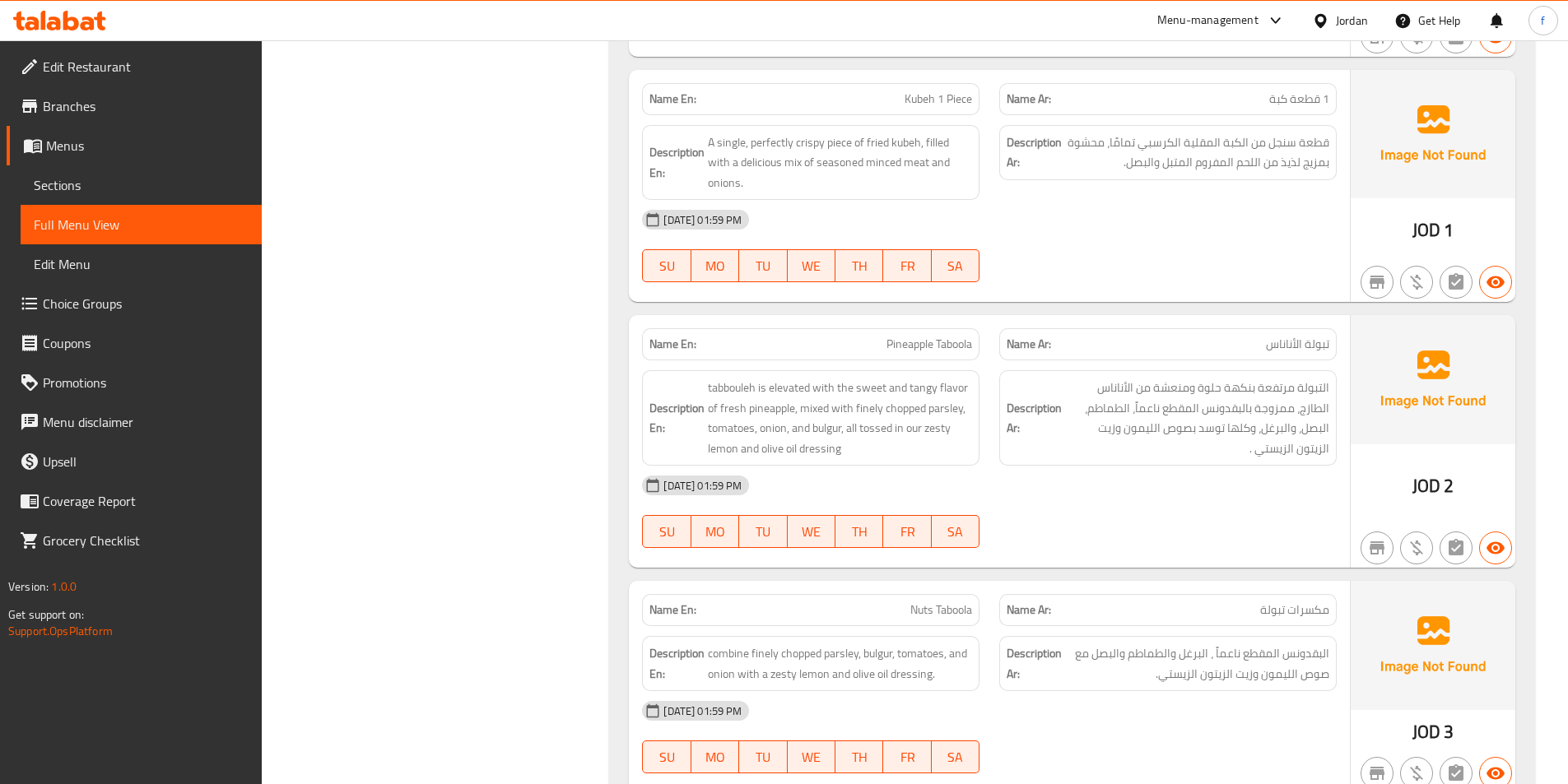
scroll to position [1645, 0]
click at [907, 105] on span "Kubeh 1 Piece" at bounding box center [938, 97] width 68 height 17
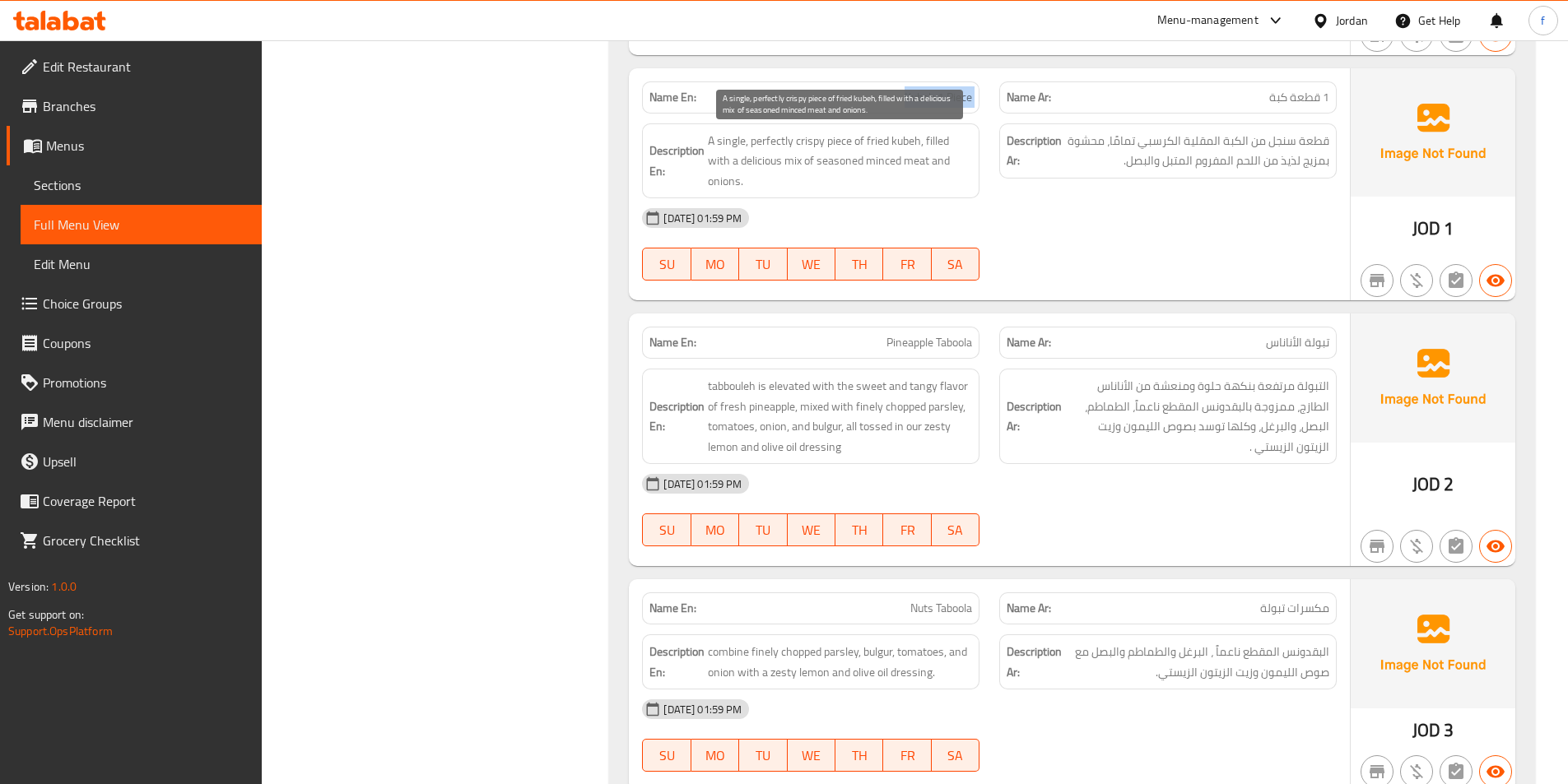
scroll to position [1563, 0]
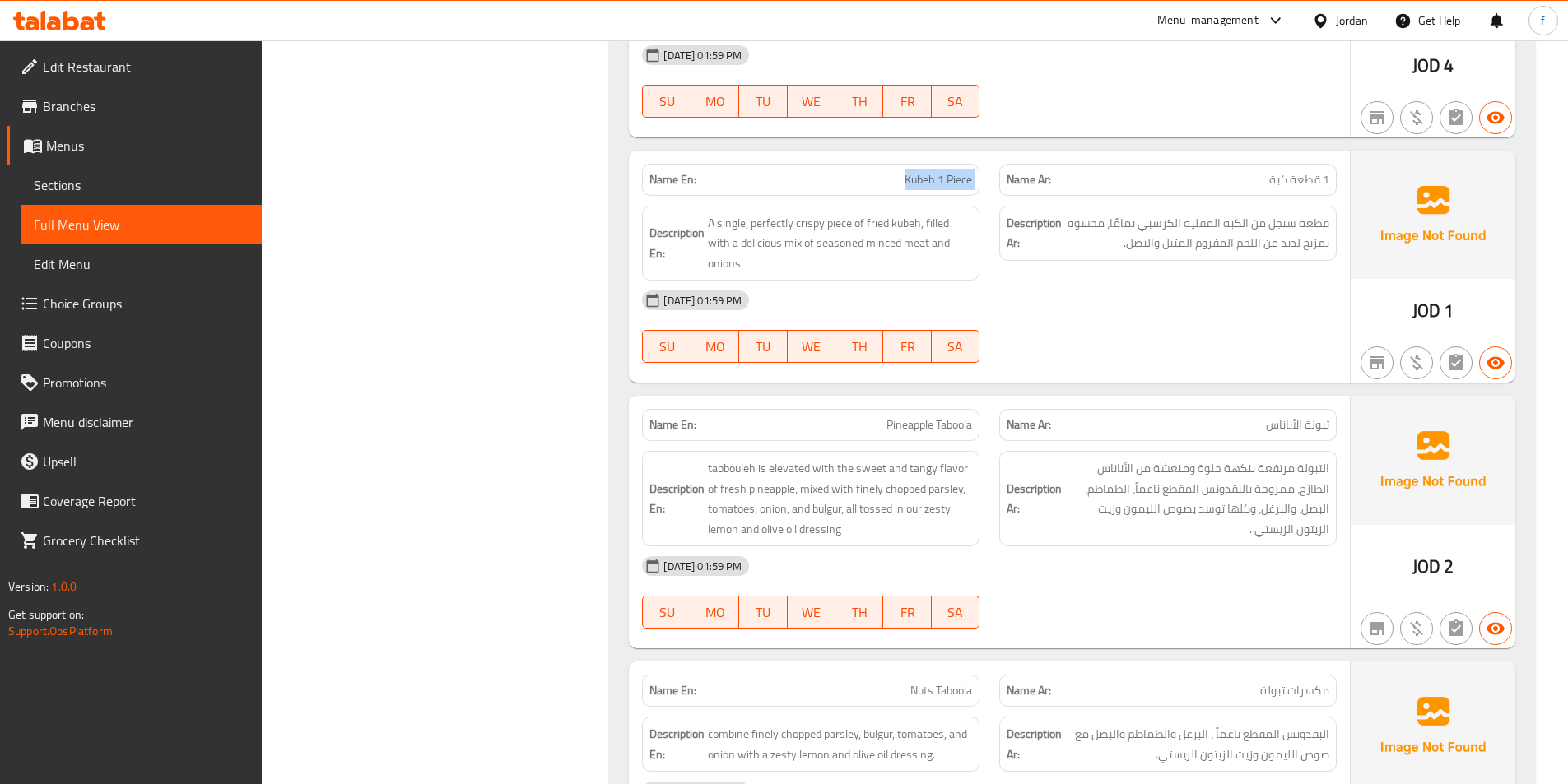
click at [987, 181] on div "Name En: Kubeh 1 Piece" at bounding box center [811, 180] width 357 height 52
click at [840, 225] on span "A single, perfectly crispy piece of fried kubeh, filled with a delicious mix of…" at bounding box center [839, 244] width 264 height 60
click at [732, 224] on span "A single, perfectly crispy piece of fried kubeh, filled with a delicious mix of…" at bounding box center [839, 244] width 264 height 60
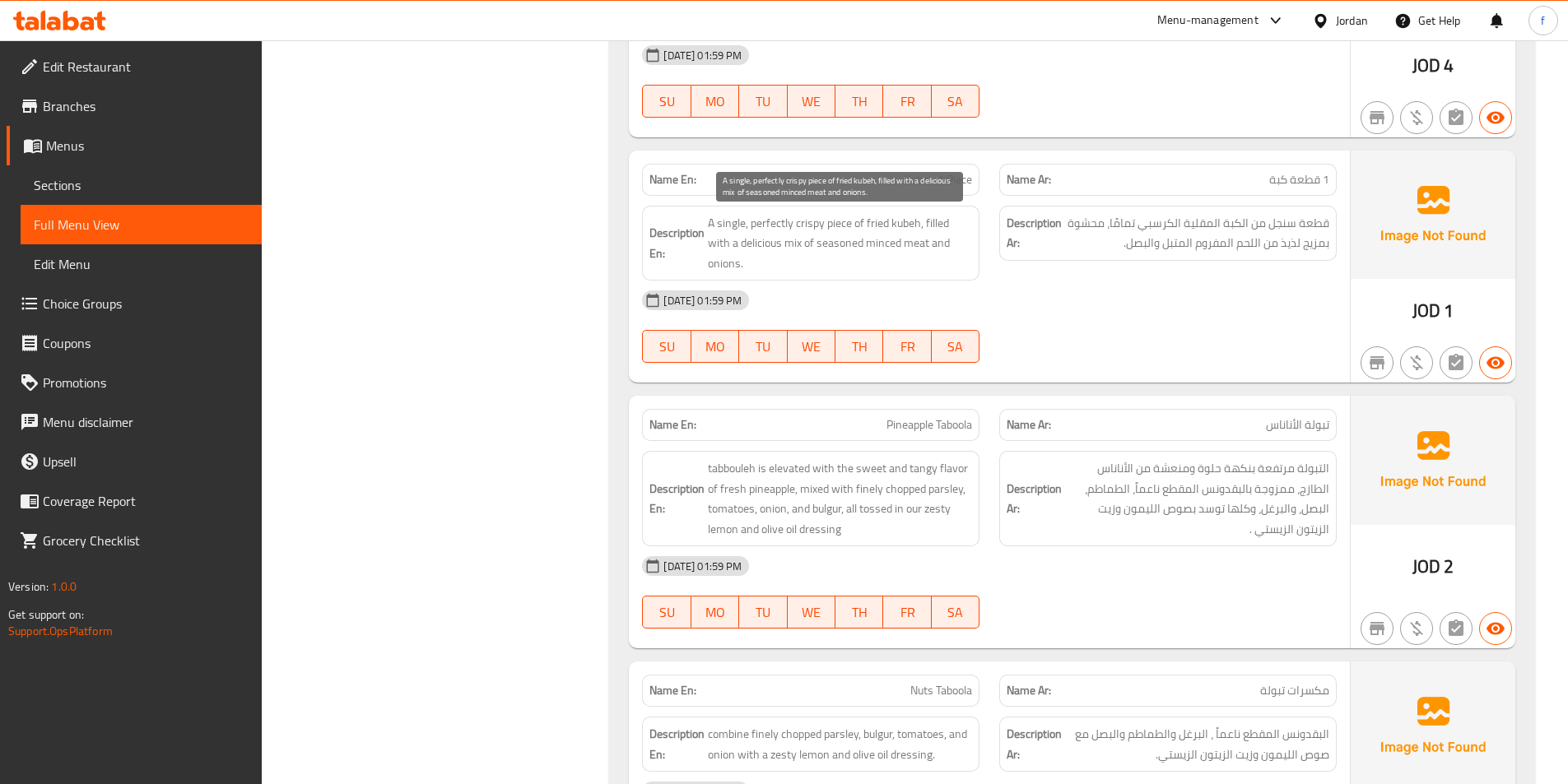
click at [891, 217] on span "A single, perfectly crispy piece of fried kubeh, filled with a delicious mix of…" at bounding box center [839, 244] width 264 height 60
click at [867, 217] on span "A single, perfectly crispy piece of fried kubeh, filled with a delicious mix of…" at bounding box center [839, 244] width 264 height 60
click at [773, 222] on span "A single, perfectly crispy piece of fried kubeh, filled with a delicious mix of…" at bounding box center [839, 244] width 264 height 60
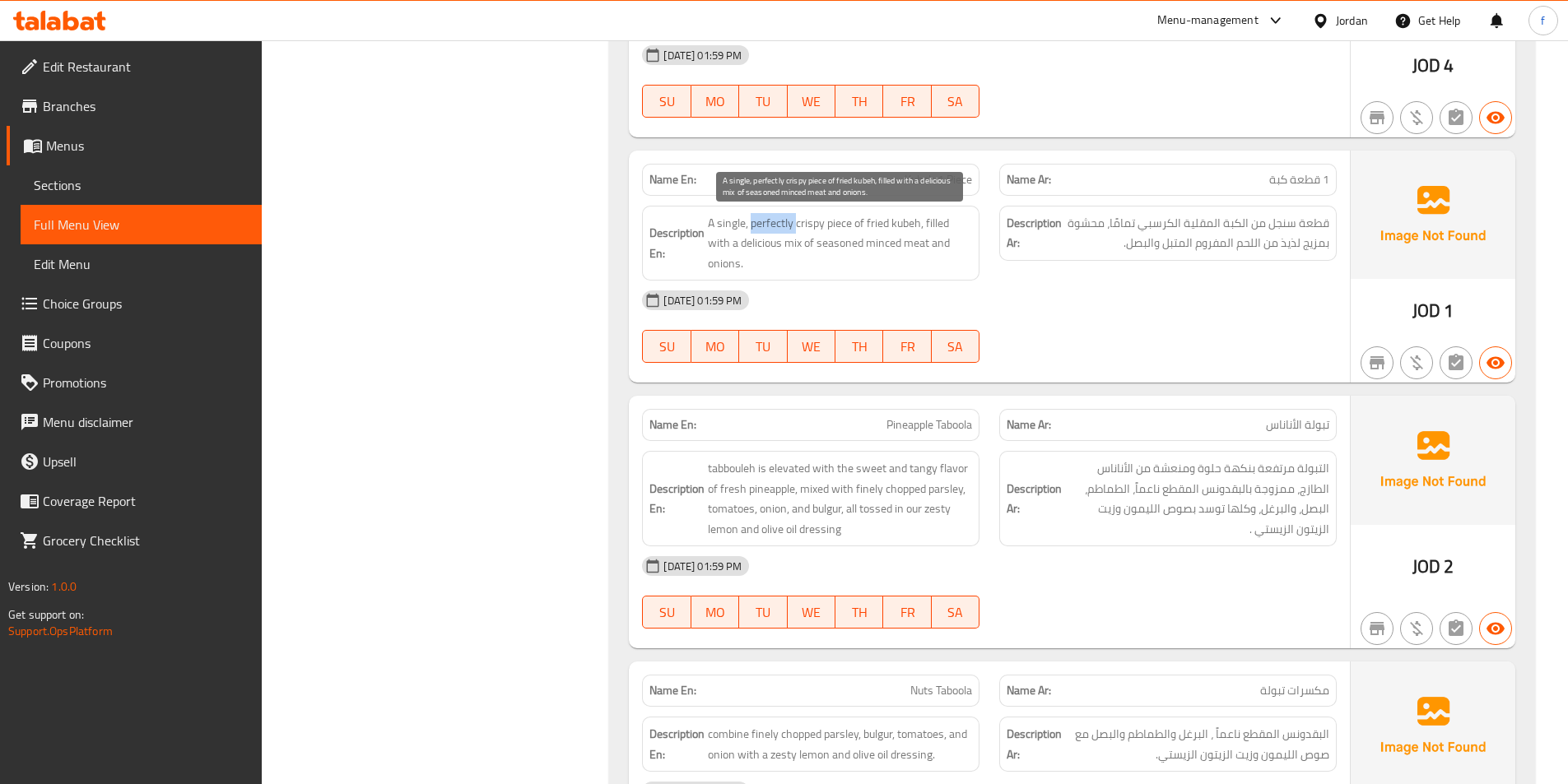
click at [773, 222] on span "A single, perfectly crispy piece of fried kubeh, filled with a delicious mix of…" at bounding box center [839, 244] width 264 height 60
click at [933, 225] on span "A single, perfectly crispy piece of fried kubeh, filled with a delicious mix of…" at bounding box center [839, 244] width 264 height 60
click at [795, 242] on span "A single, perfectly crispy piece of fried kubeh, filled with a delicious mix of…" at bounding box center [839, 244] width 264 height 60
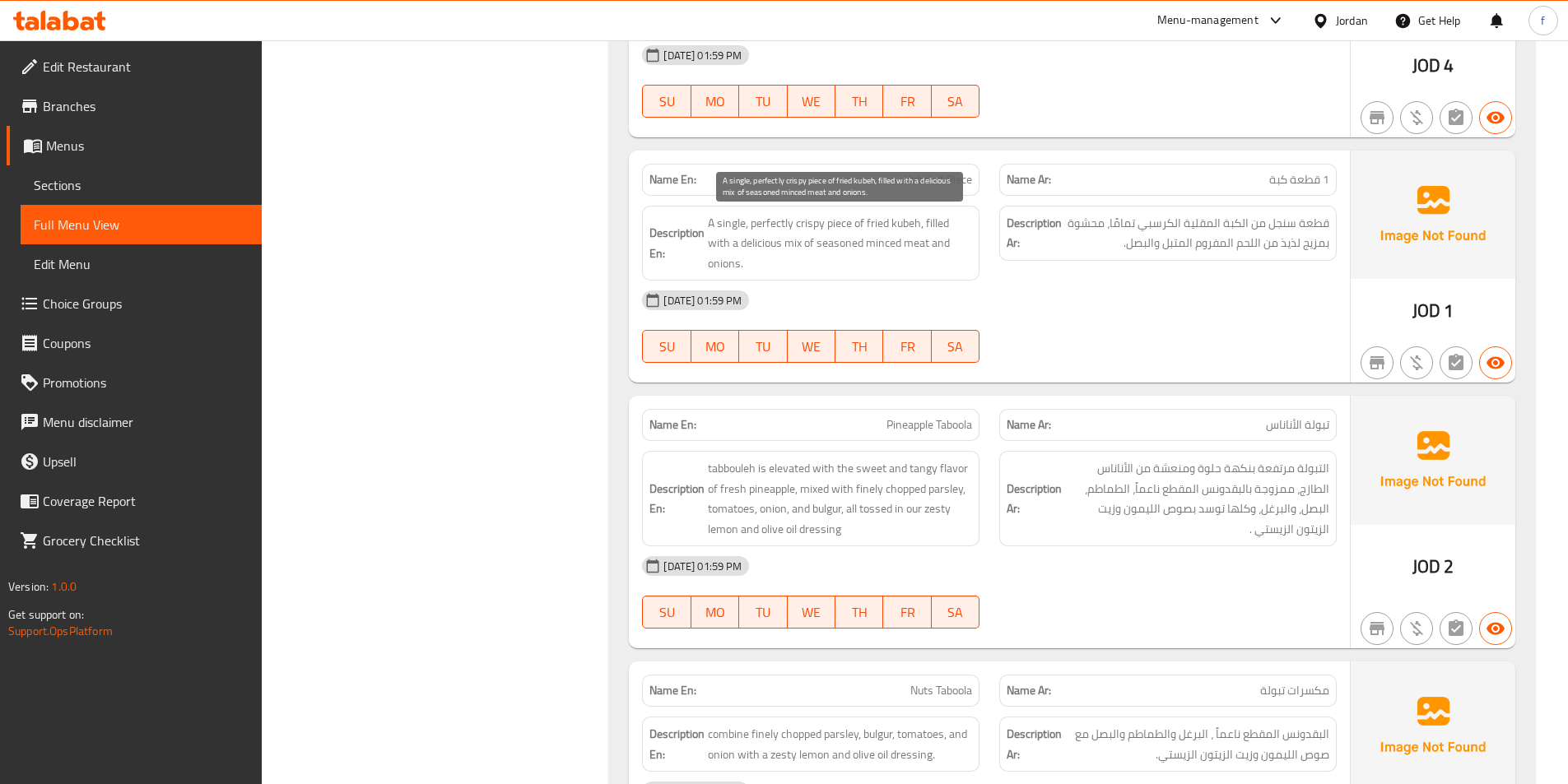
click at [771, 242] on span "A single, perfectly crispy piece of fried kubeh, filled with a delicious mix of…" at bounding box center [839, 244] width 264 height 60
click at [806, 242] on span "A single, perfectly crispy piece of fried kubeh, filled with a delicious mix of…" at bounding box center [839, 244] width 264 height 60
click at [913, 241] on span "A single, perfectly crispy piece of fried kubeh, filled with a delicious mix of…" at bounding box center [839, 244] width 264 height 60
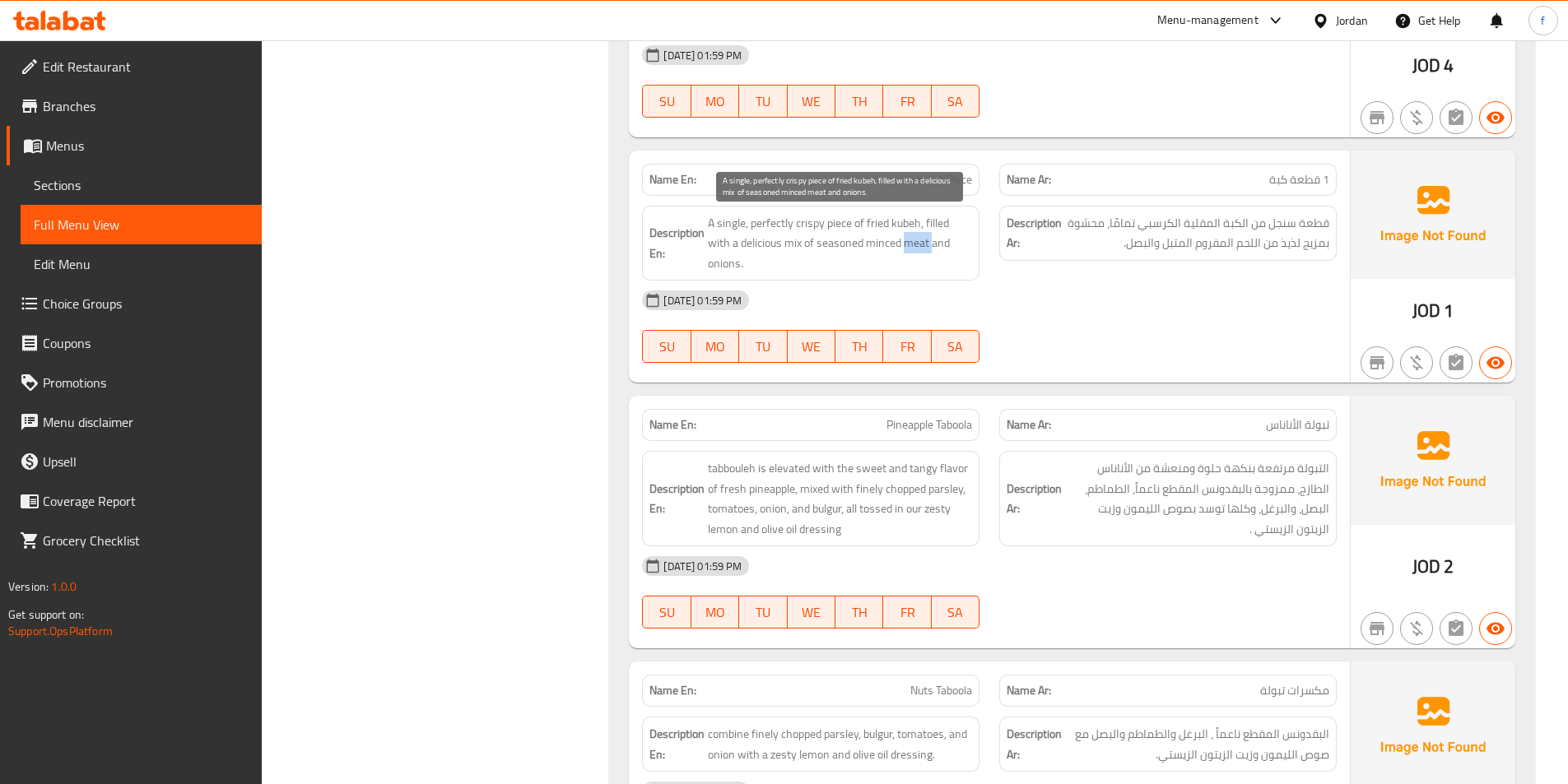
click at [913, 241] on span "A single, perfectly crispy piece of fried kubeh, filled with a delicious mix of…" at bounding box center [839, 244] width 264 height 60
click at [883, 241] on span "A single, perfectly crispy piece of fried kubeh, filled with a delicious mix of…" at bounding box center [839, 244] width 264 height 60
click at [854, 245] on span "A single, perfectly crispy piece of fried kubeh, filled with a delicious mix of…" at bounding box center [839, 244] width 264 height 60
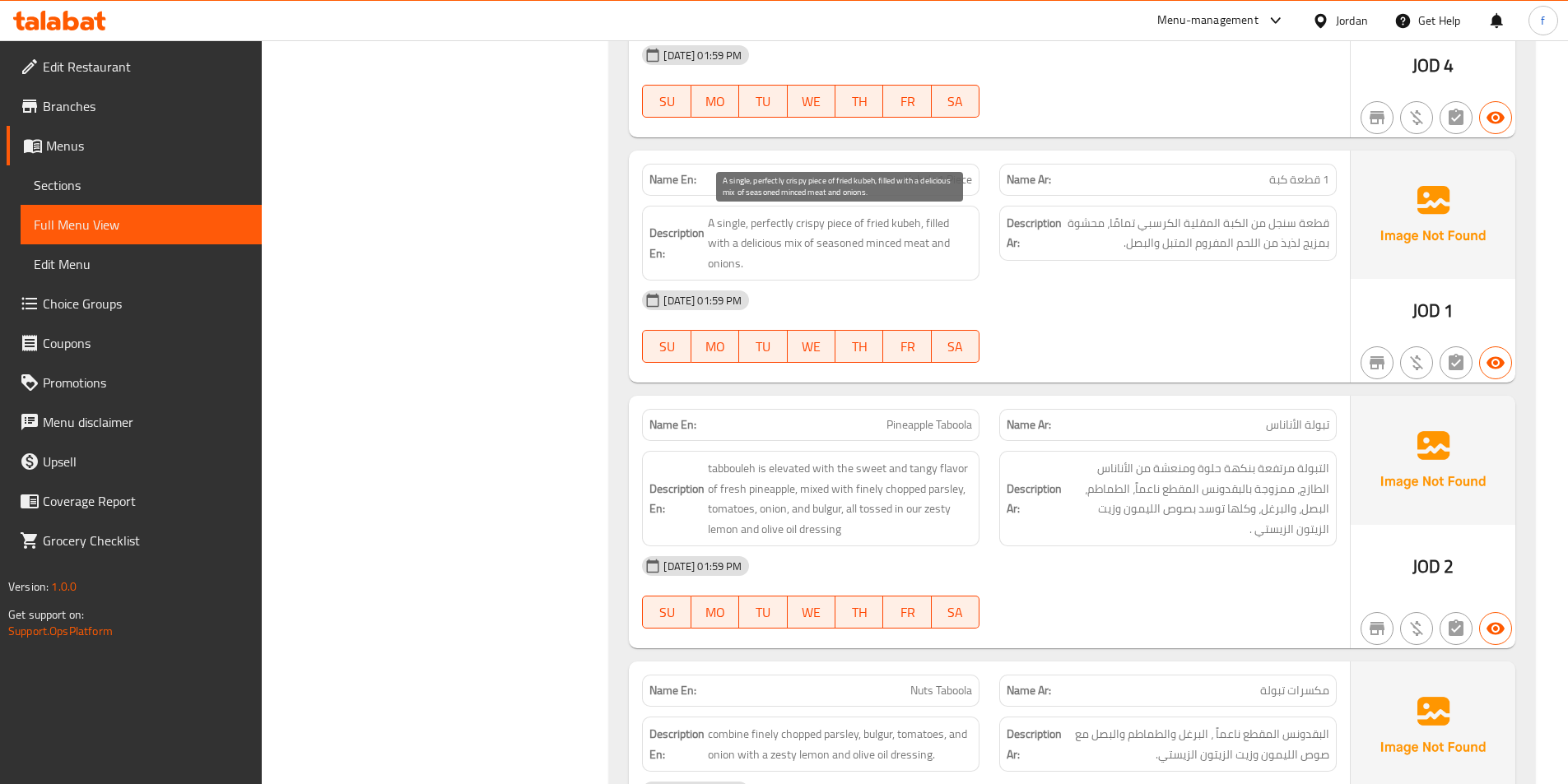
click at [724, 258] on span "A single, perfectly crispy piece of fried kubeh, filled with a delicious mix of…" at bounding box center [839, 244] width 264 height 60
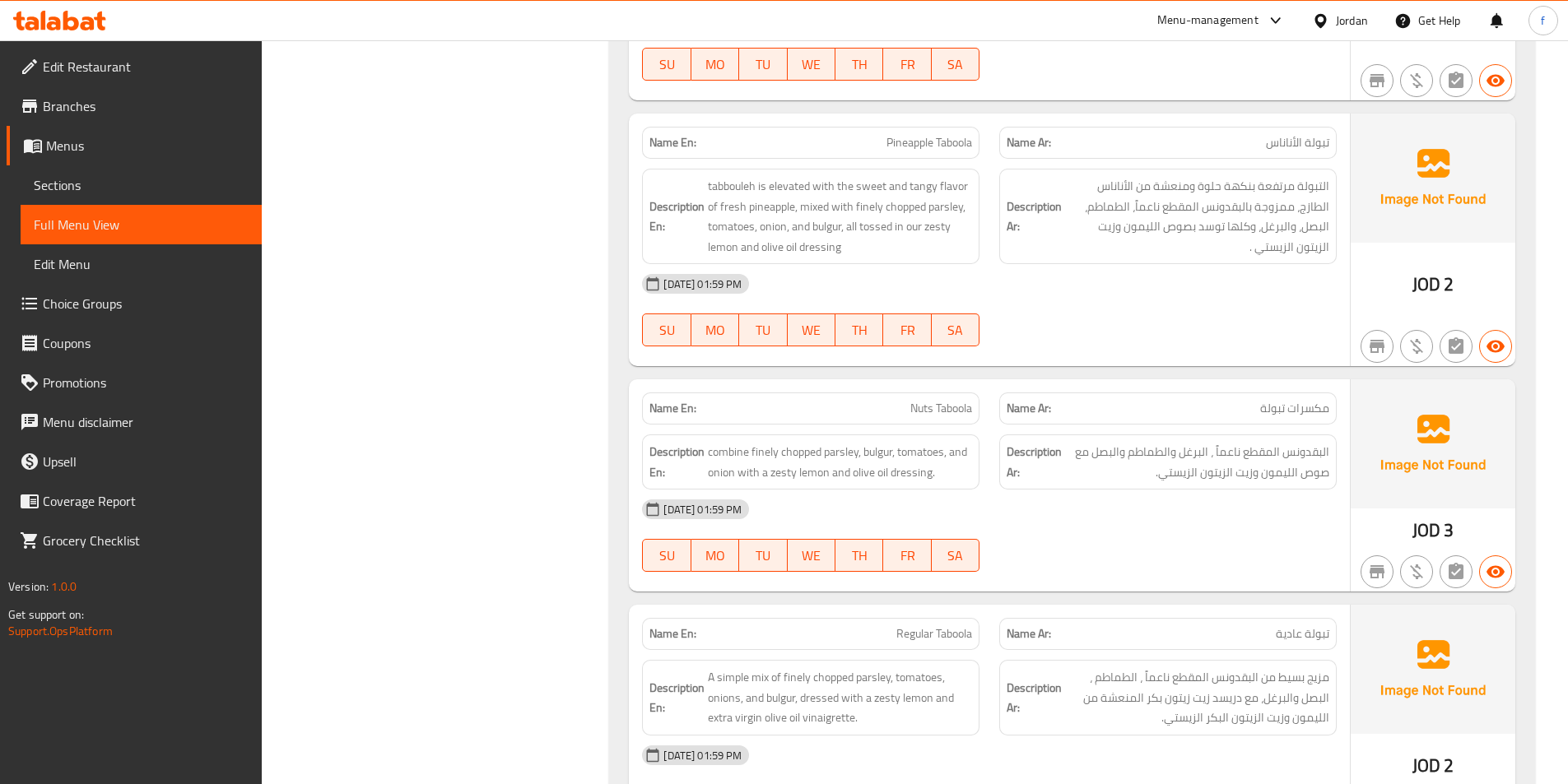
scroll to position [1891, 0]
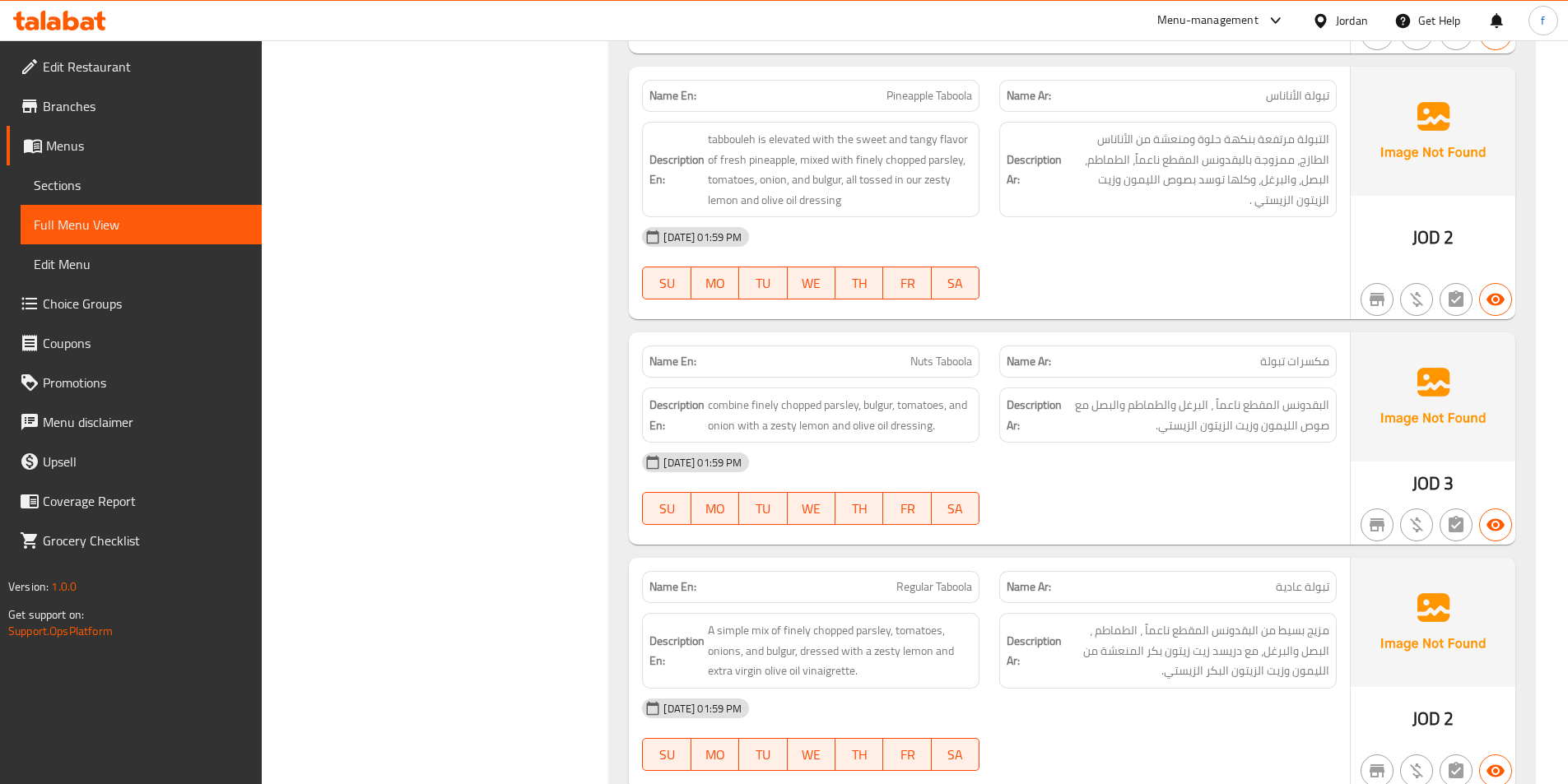
click at [907, 103] on span "Pineapple Taboola" at bounding box center [928, 95] width 85 height 17
click at [731, 145] on span "tabbouleh is elevated with the sweet and tangy flavor of fresh pineapple, mixed…" at bounding box center [839, 169] width 264 height 81
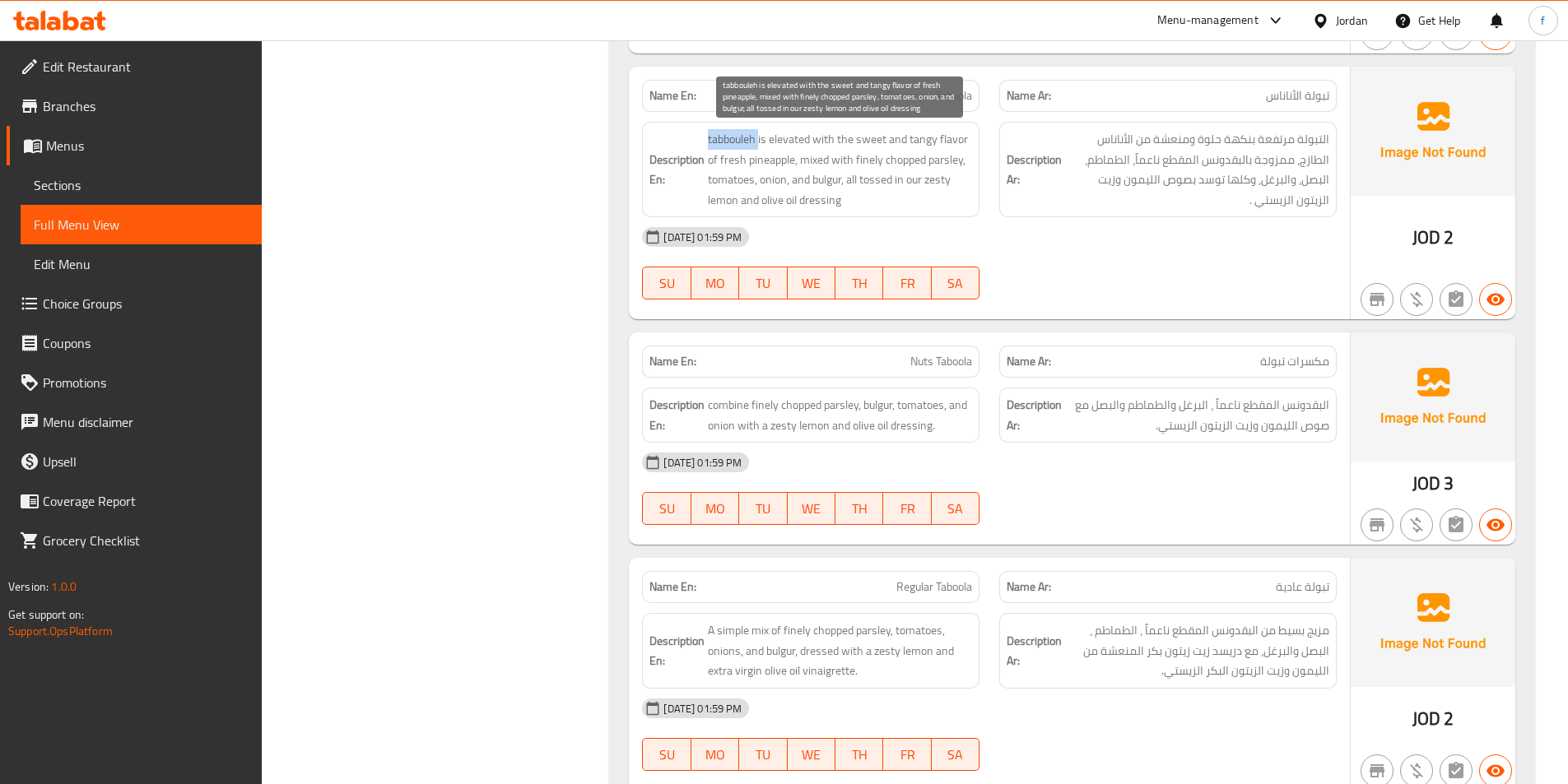
click at [731, 145] on span "tabbouleh is elevated with the sweet and tangy flavor of fresh pineapple, mixed…" at bounding box center [839, 169] width 264 height 81
click at [792, 143] on span "tabbouleh is elevated with the sweet and tangy flavor of fresh pineapple, mixed…" at bounding box center [839, 169] width 264 height 81
click at [952, 135] on span "tabbouleh is elevated with the sweet and tangy flavor of fresh pineapple, mixed…" at bounding box center [839, 169] width 264 height 81
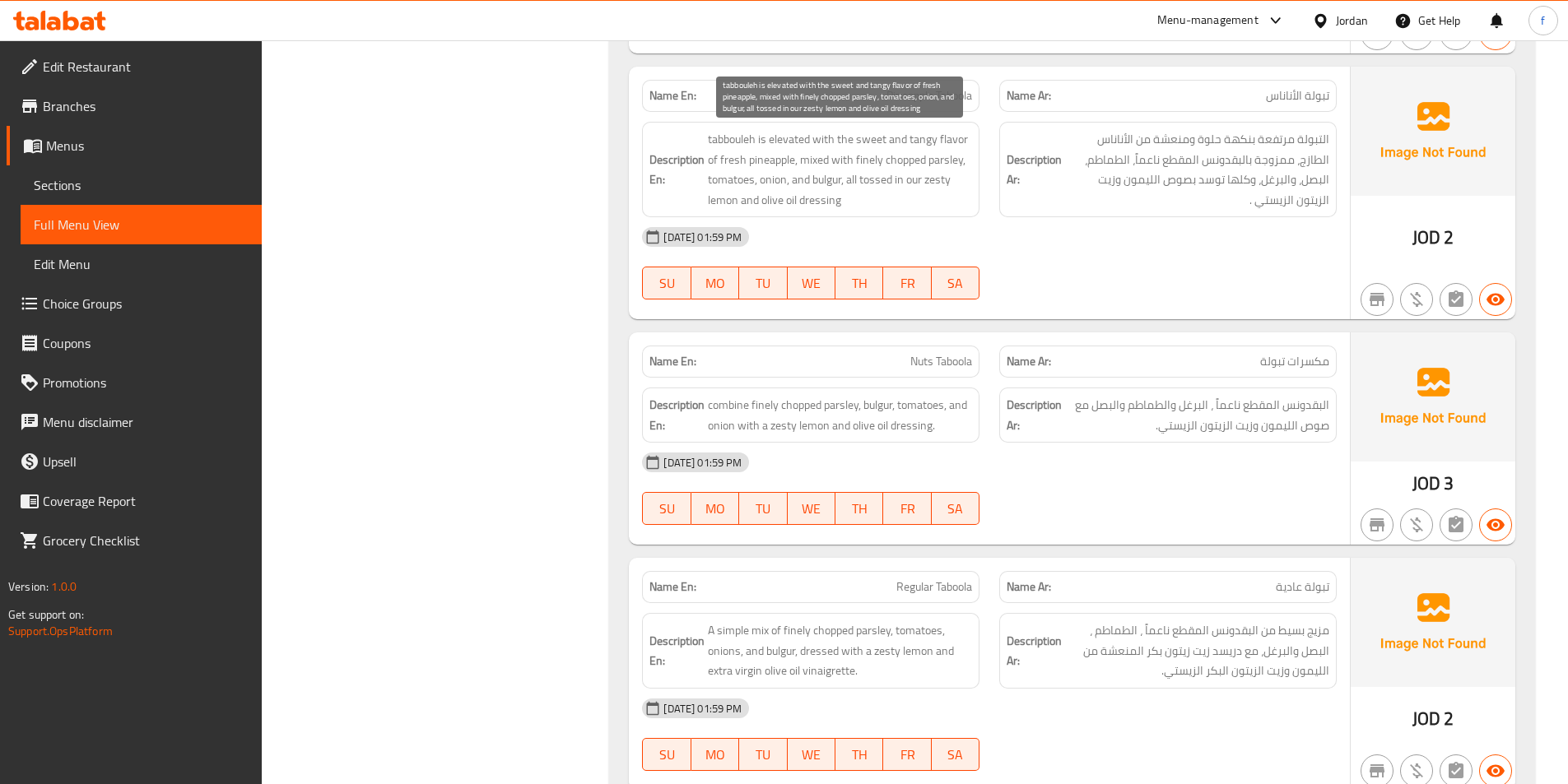
click at [861, 138] on span "tabbouleh is elevated with the sweet and tangy flavor of fresh pineapple, mixed…" at bounding box center [839, 169] width 264 height 81
click at [932, 140] on span "tabbouleh is elevated with the sweet and tangy flavor of fresh pineapple, mixed…" at bounding box center [839, 169] width 264 height 81
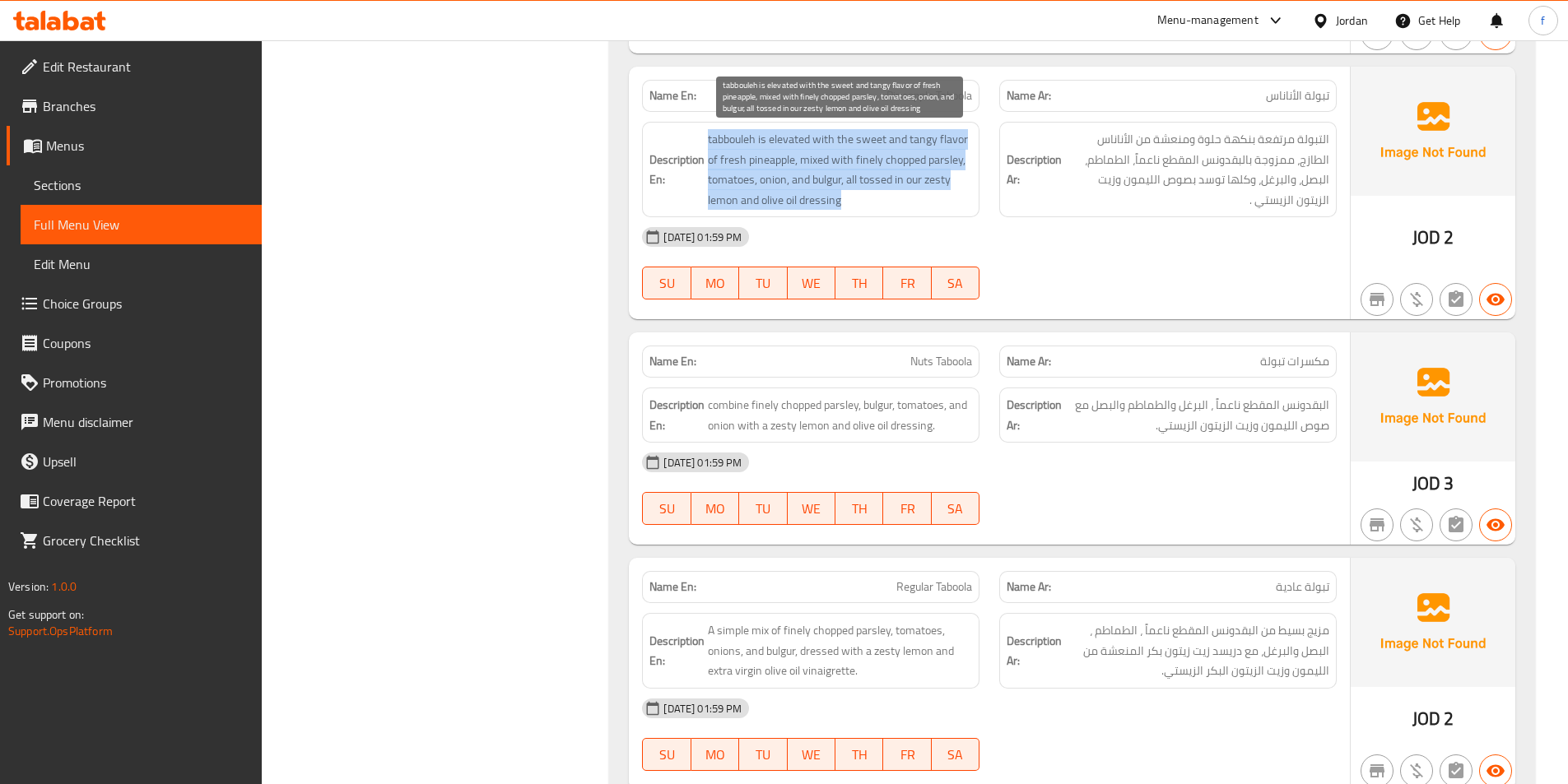
click at [932, 140] on span "tabbouleh is elevated with the sweet and tangy flavor of fresh pineapple, mixed…" at bounding box center [839, 169] width 264 height 81
click at [748, 150] on span "tabbouleh is elevated with the sweet and tangy flavor of fresh pineapple, mixed…" at bounding box center [839, 169] width 264 height 81
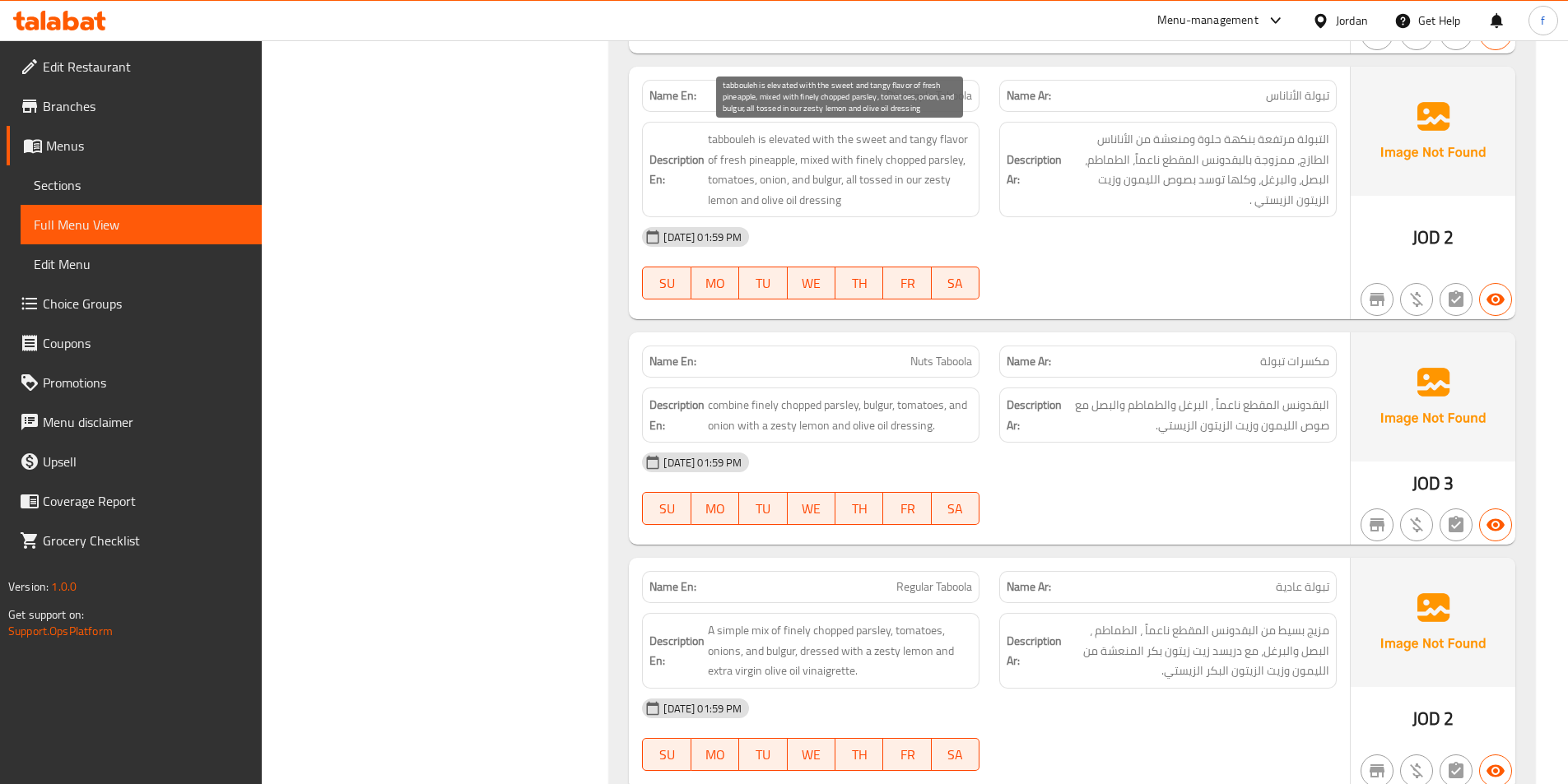
click at [719, 158] on span "tabbouleh is elevated with the sweet and tangy flavor of fresh pineapple, mixed…" at bounding box center [839, 169] width 264 height 81
click at [753, 158] on span "tabbouleh is elevated with the sweet and tangy flavor of fresh pineapple, mixed…" at bounding box center [839, 169] width 264 height 81
click at [736, 158] on span "tabbouleh is elevated with the sweet and tangy flavor of fresh pineapple, mixed…" at bounding box center [839, 169] width 264 height 81
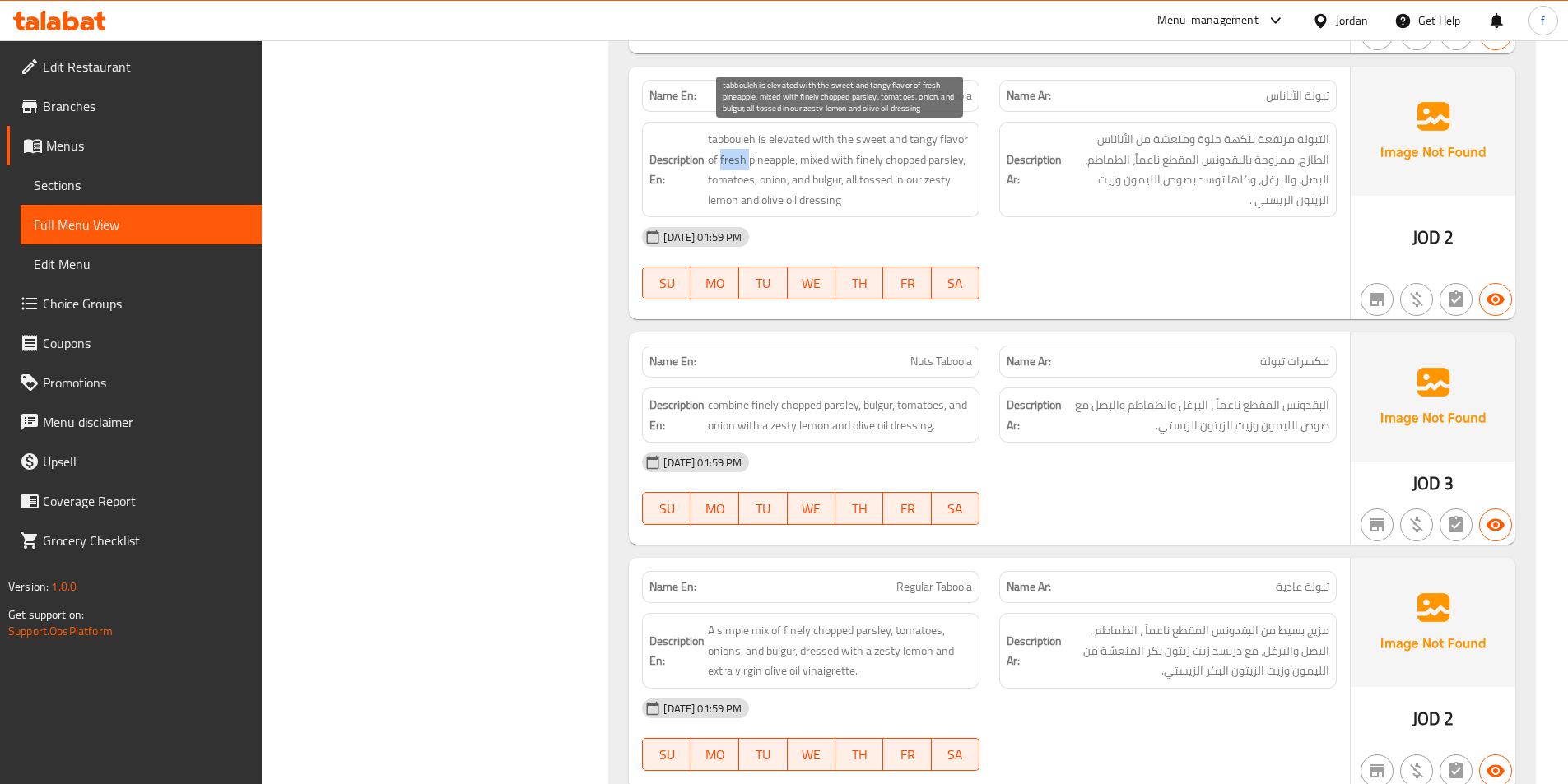
click at [736, 158] on span "tabbouleh is elevated with the sweet and tangy flavor of fresh pineapple, mixed…" at bounding box center [839, 169] width 264 height 81
click at [751, 158] on span "tabbouleh is elevated with the sweet and tangy flavor of fresh pineapple, mixed…" at bounding box center [839, 169] width 264 height 81
click at [809, 159] on span "tabbouleh is elevated with the sweet and tangy flavor of fresh pineapple, mixed…" at bounding box center [839, 169] width 264 height 81
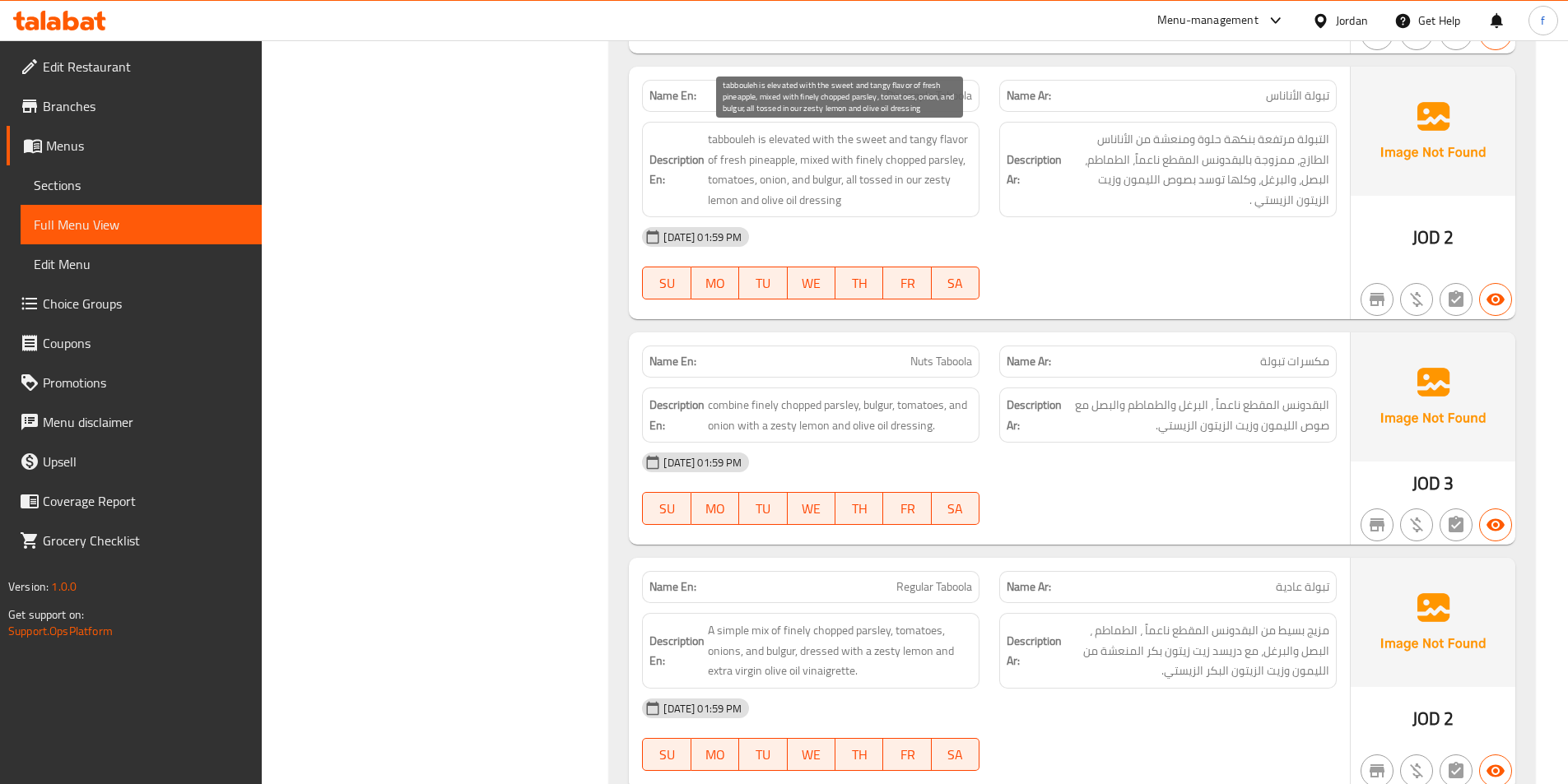
click at [941, 156] on span "tabbouleh is elevated with the sweet and tangy flavor of fresh pineapple, mixed…" at bounding box center [839, 169] width 264 height 81
click at [905, 155] on span "tabbouleh is elevated with the sweet and tangy flavor of fresh pineapple, mixed…" at bounding box center [839, 169] width 264 height 81
click at [874, 162] on span "tabbouleh is elevated with the sweet and tangy flavor of fresh pineapple, mixed…" at bounding box center [839, 169] width 264 height 81
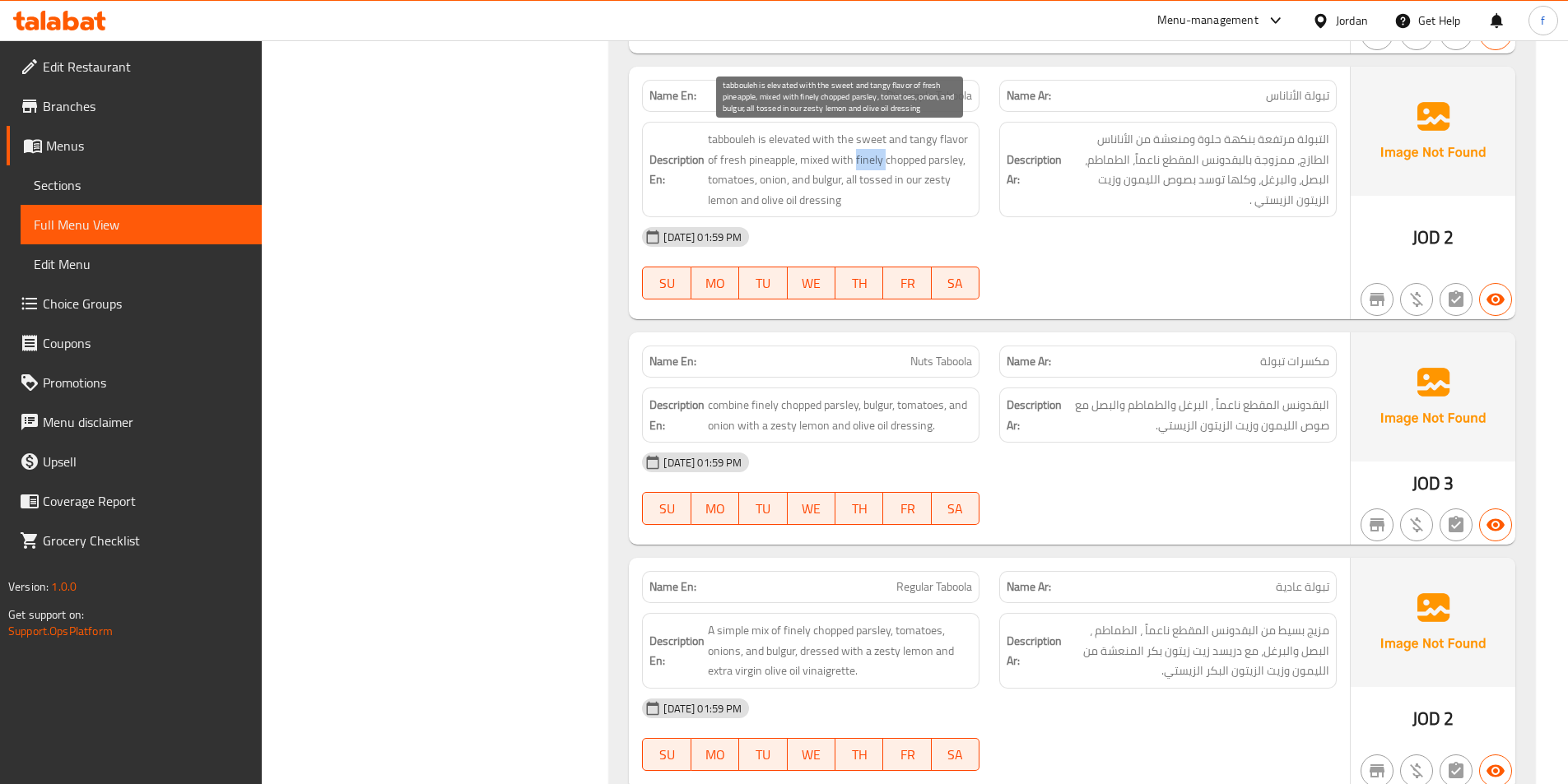
click at [874, 162] on span "tabbouleh is elevated with the sweet and tangy flavor of fresh pineapple, mixed…" at bounding box center [839, 169] width 264 height 81
click at [728, 178] on span "tabbouleh is elevated with the sweet and tangy flavor of fresh pineapple, mixed…" at bounding box center [839, 169] width 264 height 81
click at [764, 177] on span "tabbouleh is elevated with the sweet and tangy flavor of fresh pineapple, mixed…" at bounding box center [839, 169] width 264 height 81
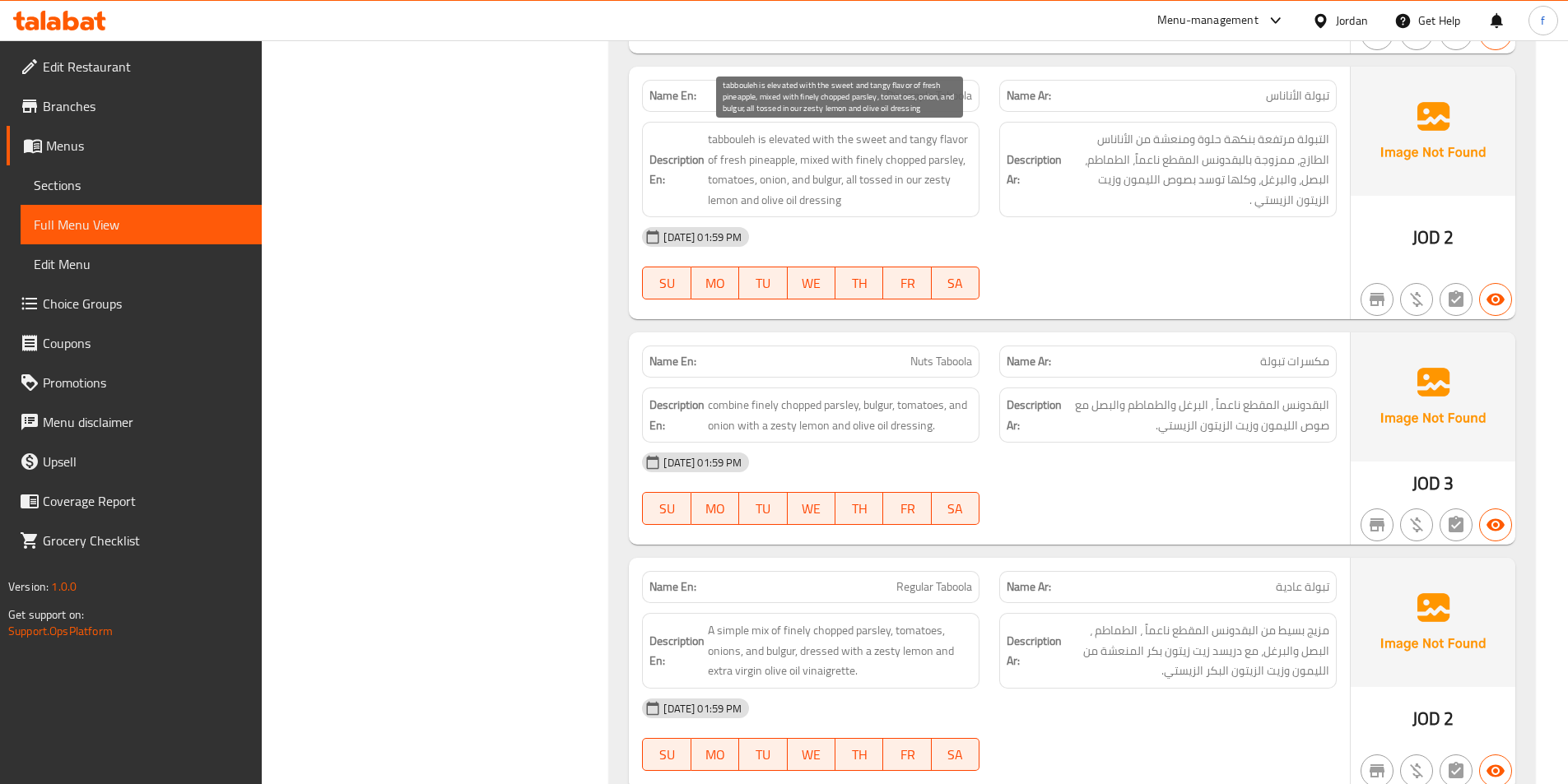
click at [827, 179] on span "tabbouleh is elevated with the sweet and tangy flavor of fresh pineapple, mixed…" at bounding box center [839, 169] width 264 height 81
drag, startPoint x: 849, startPoint y: 179, endPoint x: 894, endPoint y: 180, distance: 45.0
click at [894, 180] on span "tabbouleh is elevated with the sweet and tangy flavor of fresh pineapple, mixed…" at bounding box center [839, 169] width 264 height 81
click at [824, 201] on span "tabbouleh is elevated with the sweet and tangy flavor of fresh pineapple, mixed…" at bounding box center [839, 169] width 264 height 81
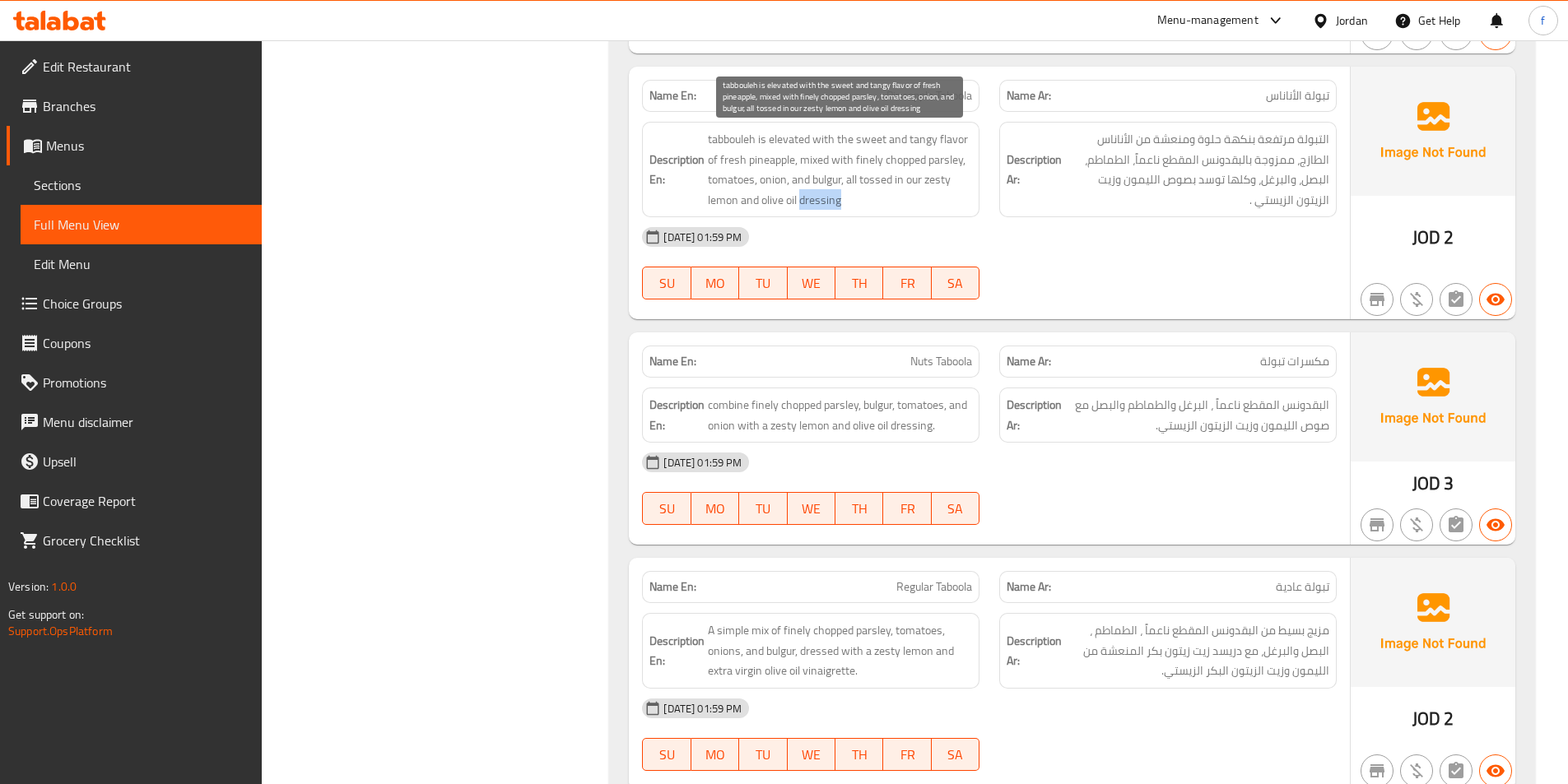
click at [824, 201] on span "tabbouleh is elevated with the sweet and tangy flavor of fresh pineapple, mixed…" at bounding box center [839, 169] width 264 height 81
click at [724, 198] on span "tabbouleh is elevated with the sweet and tangy flavor of fresh pineapple, mixed…" at bounding box center [839, 169] width 264 height 81
drag, startPoint x: 762, startPoint y: 198, endPoint x: 882, endPoint y: 194, distance: 120.1
click at [850, 195] on span "tabbouleh is elevated with the sweet and tangy flavor of fresh pineapple, mixed…" at bounding box center [839, 169] width 264 height 81
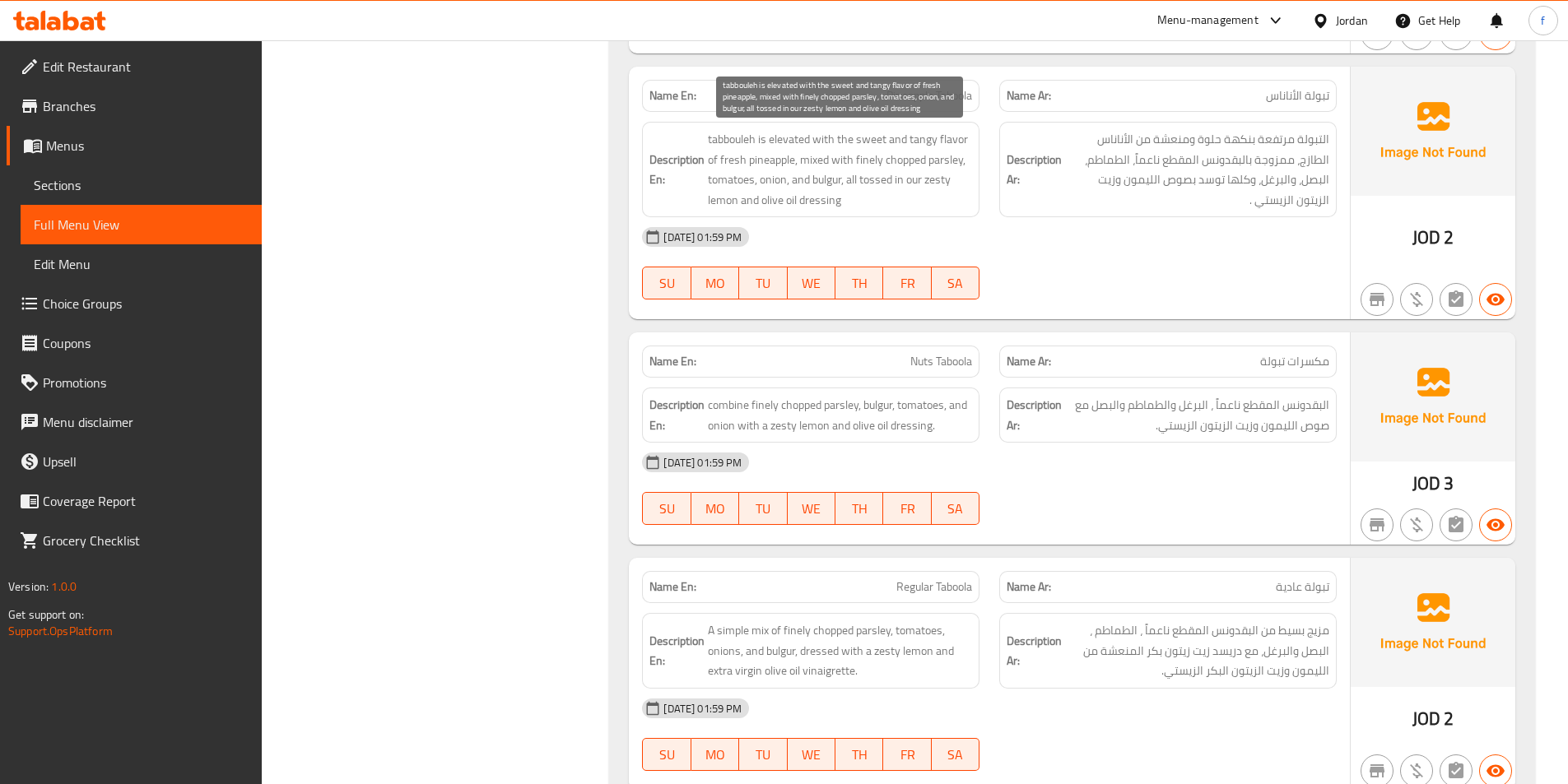
click at [939, 180] on span "tabbouleh is elevated with the sweet and tangy flavor of fresh pineapple, mixed…" at bounding box center [839, 169] width 264 height 81
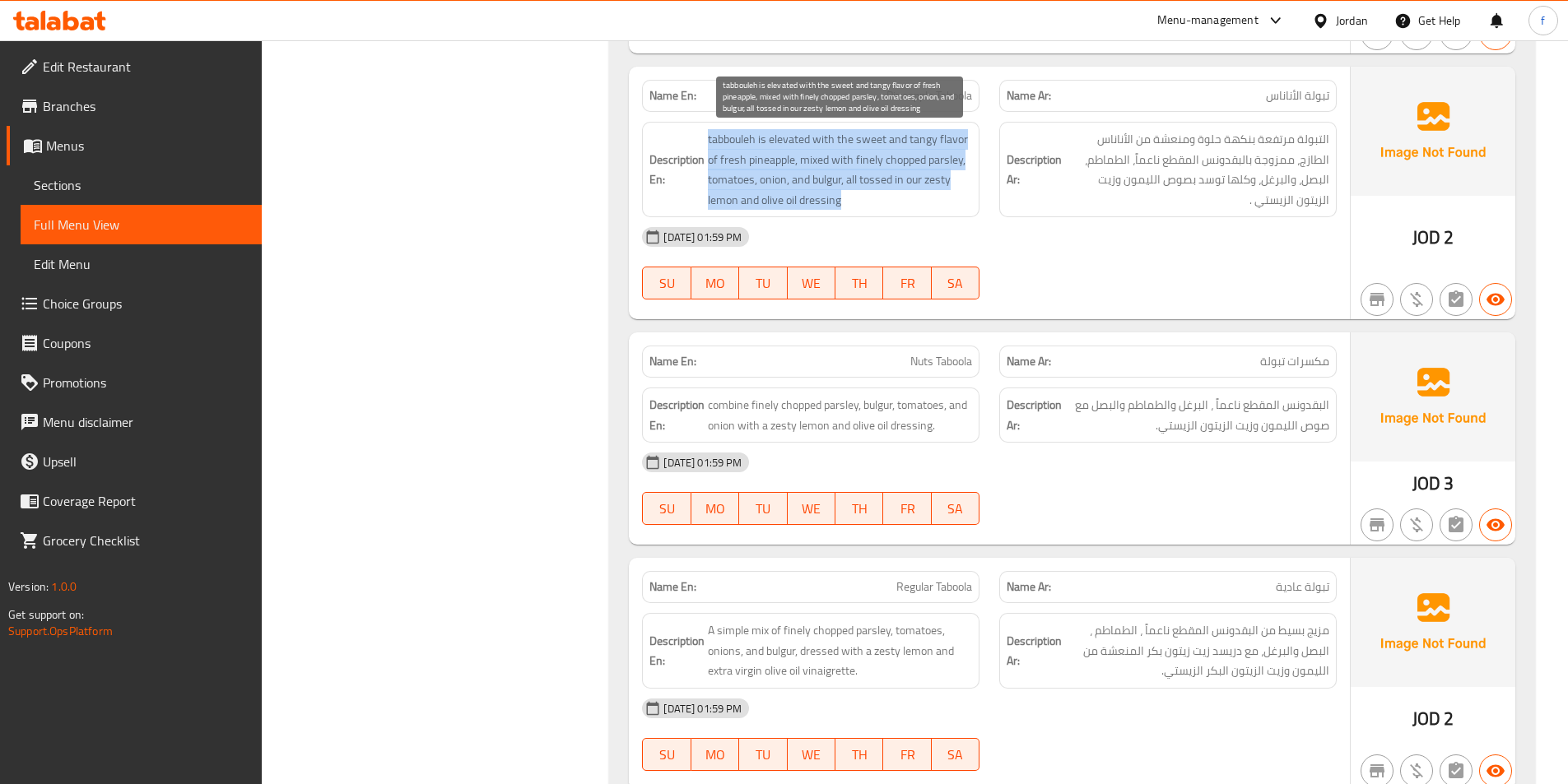
click at [939, 180] on span "tabbouleh is elevated with the sweet and tangy flavor of fresh pineapple, mixed…" at bounding box center [839, 169] width 264 height 81
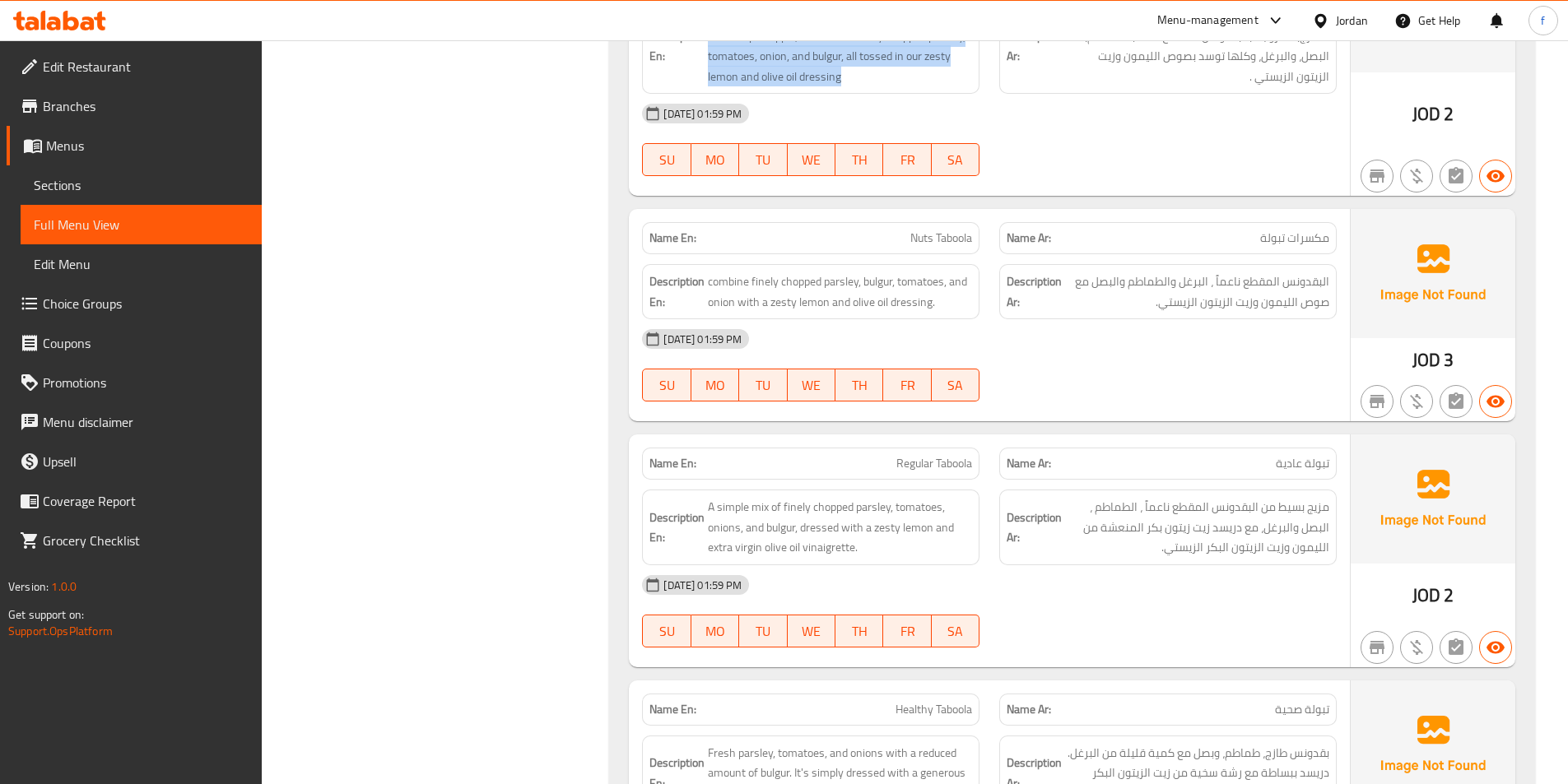
scroll to position [2056, 0]
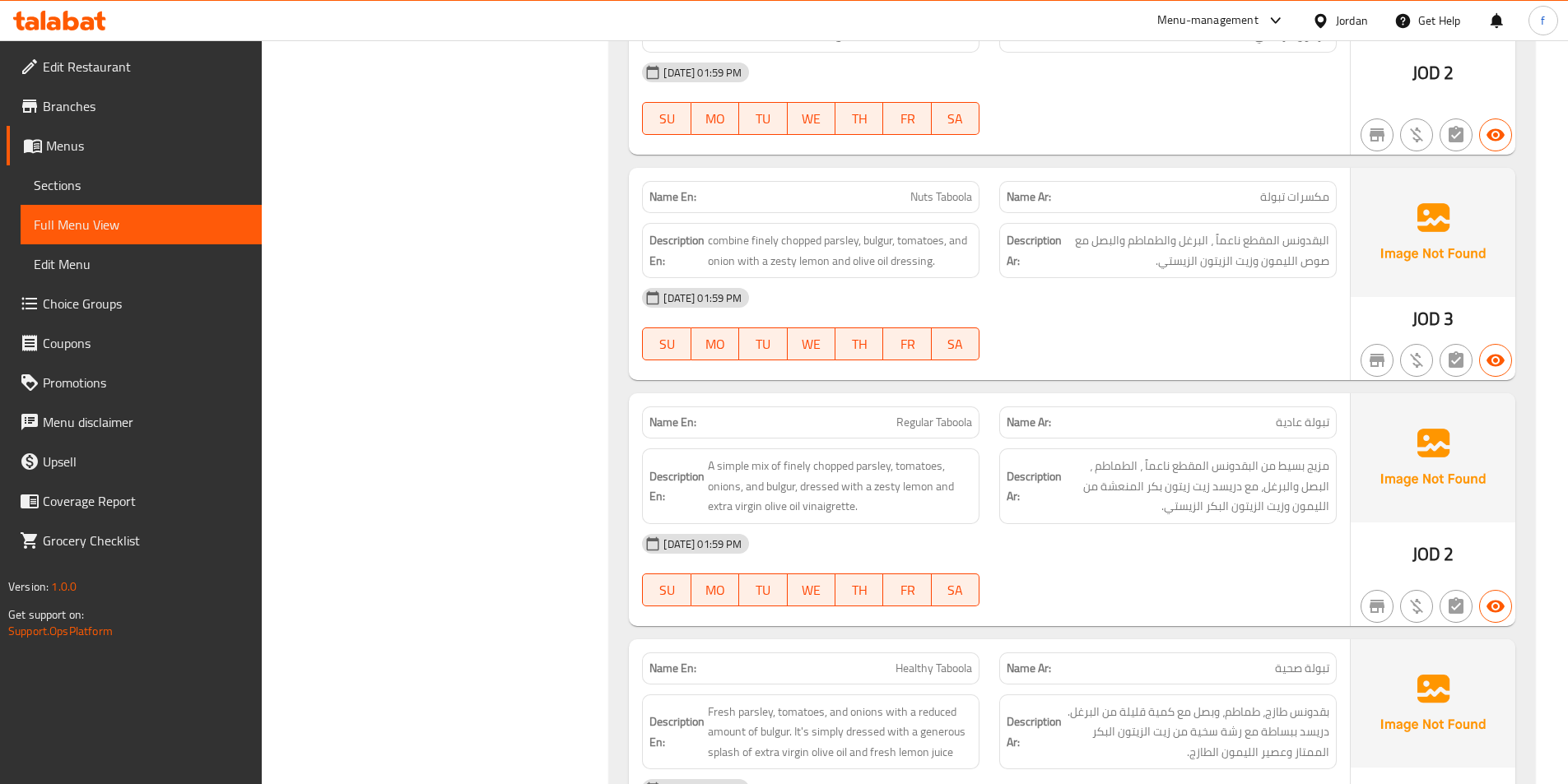
click at [926, 197] on span "Nuts Taboola" at bounding box center [940, 197] width 61 height 17
click at [835, 238] on span "combine finely chopped parsley, bulgur, tomatoes, and onion with a zesty lemon …" at bounding box center [839, 250] width 264 height 40
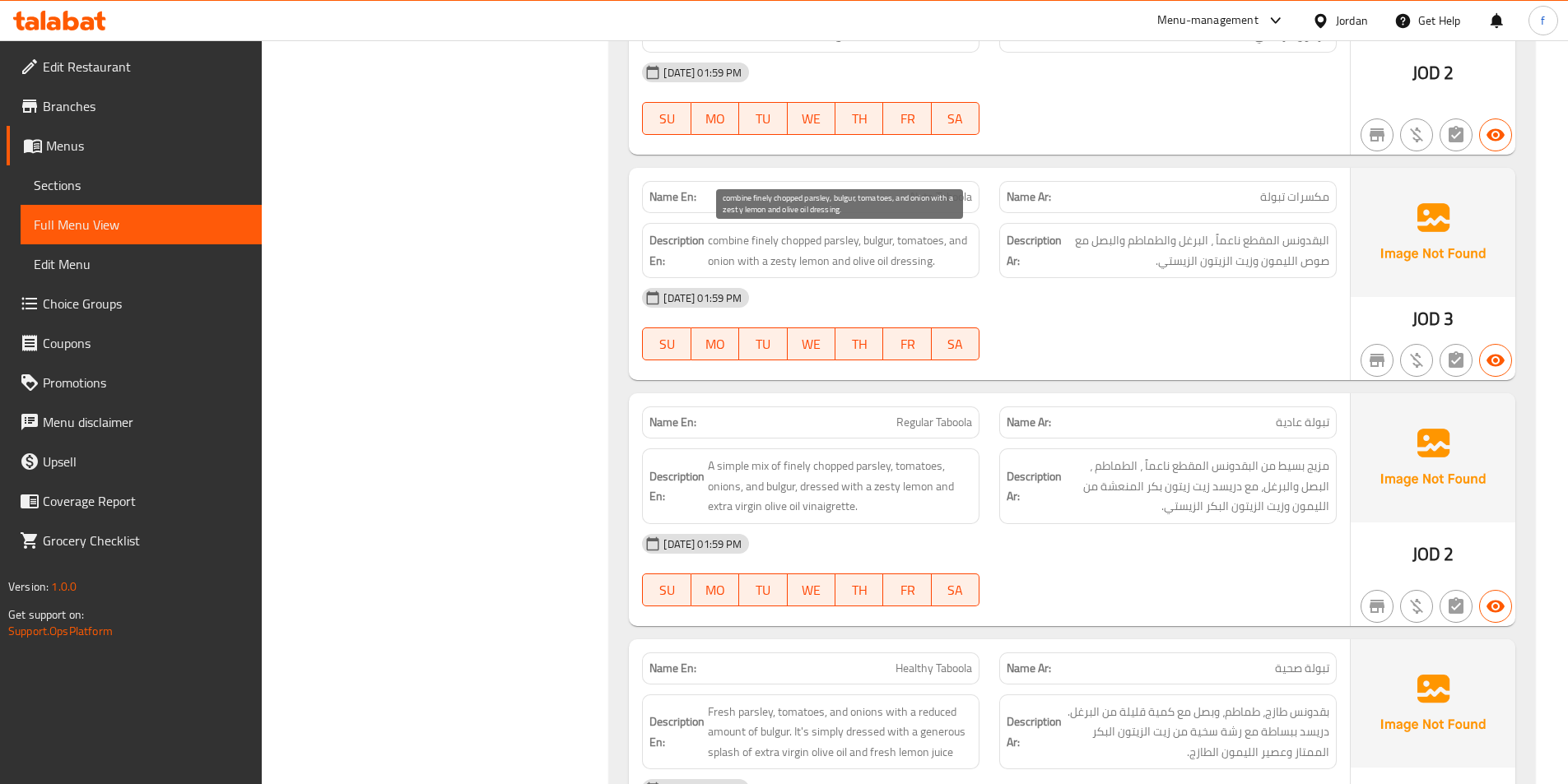
click at [802, 237] on span "combine finely chopped parsley, bulgur, tomatoes, and onion with a zesty lemon …" at bounding box center [839, 250] width 264 height 40
click at [766, 243] on span "combine finely chopped parsley, bulgur, tomatoes, and onion with a zesty lemon …" at bounding box center [839, 250] width 264 height 40
click at [732, 242] on span "combine finely chopped parsley, bulgur, tomatoes, and onion with a zesty lemon …" at bounding box center [839, 250] width 264 height 40
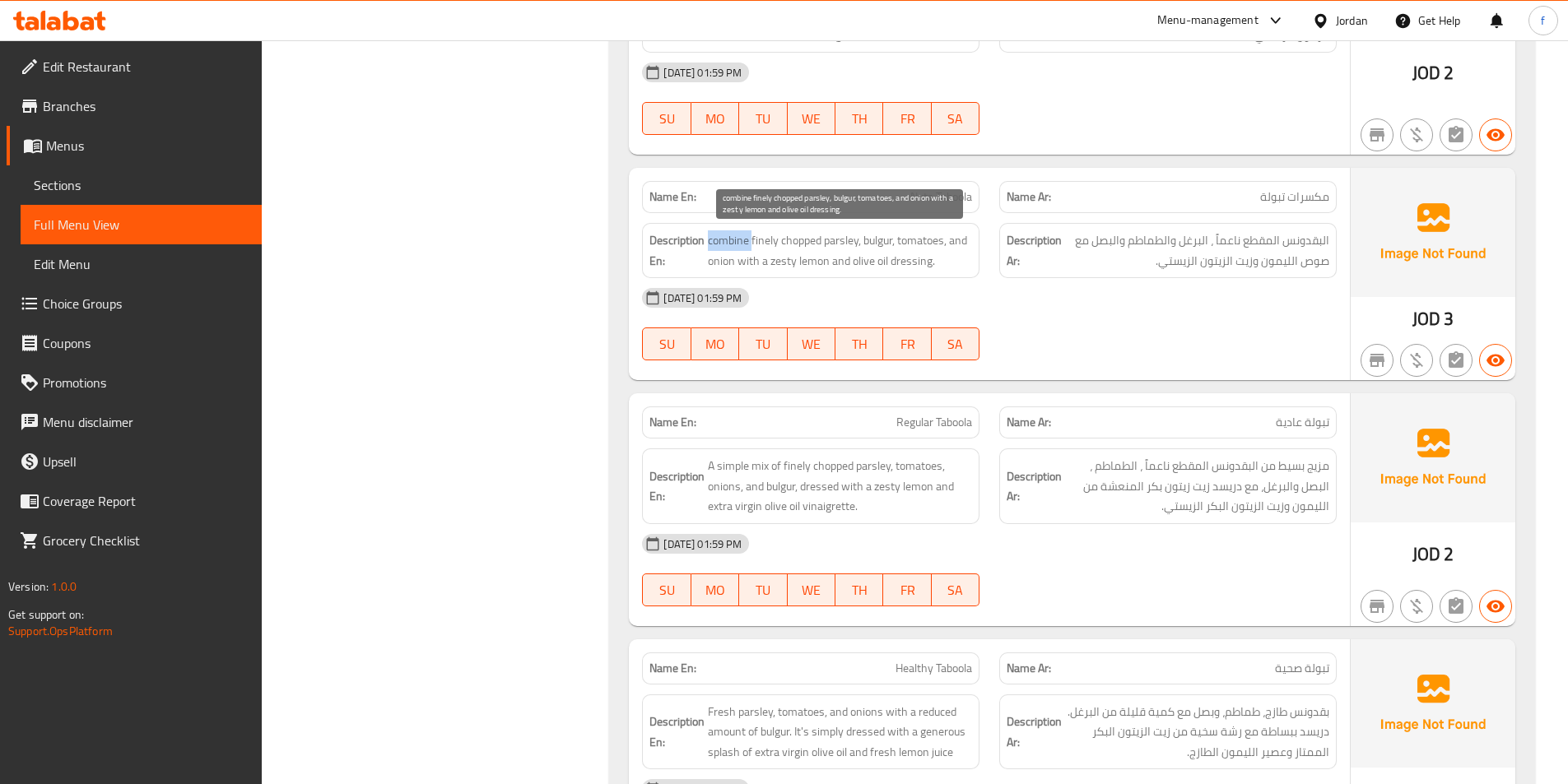
click at [732, 242] on span "combine finely chopped parsley, bulgur, tomatoes, and onion with a zesty lemon …" at bounding box center [839, 250] width 264 height 40
click at [838, 233] on span "combine finely chopped parsley, bulgur, tomatoes, and onion with a zesty lemon …" at bounding box center [839, 250] width 264 height 40
click at [803, 233] on span "combine finely chopped parsley, bulgur, tomatoes, and onion with a zesty lemon …" at bounding box center [839, 250] width 264 height 40
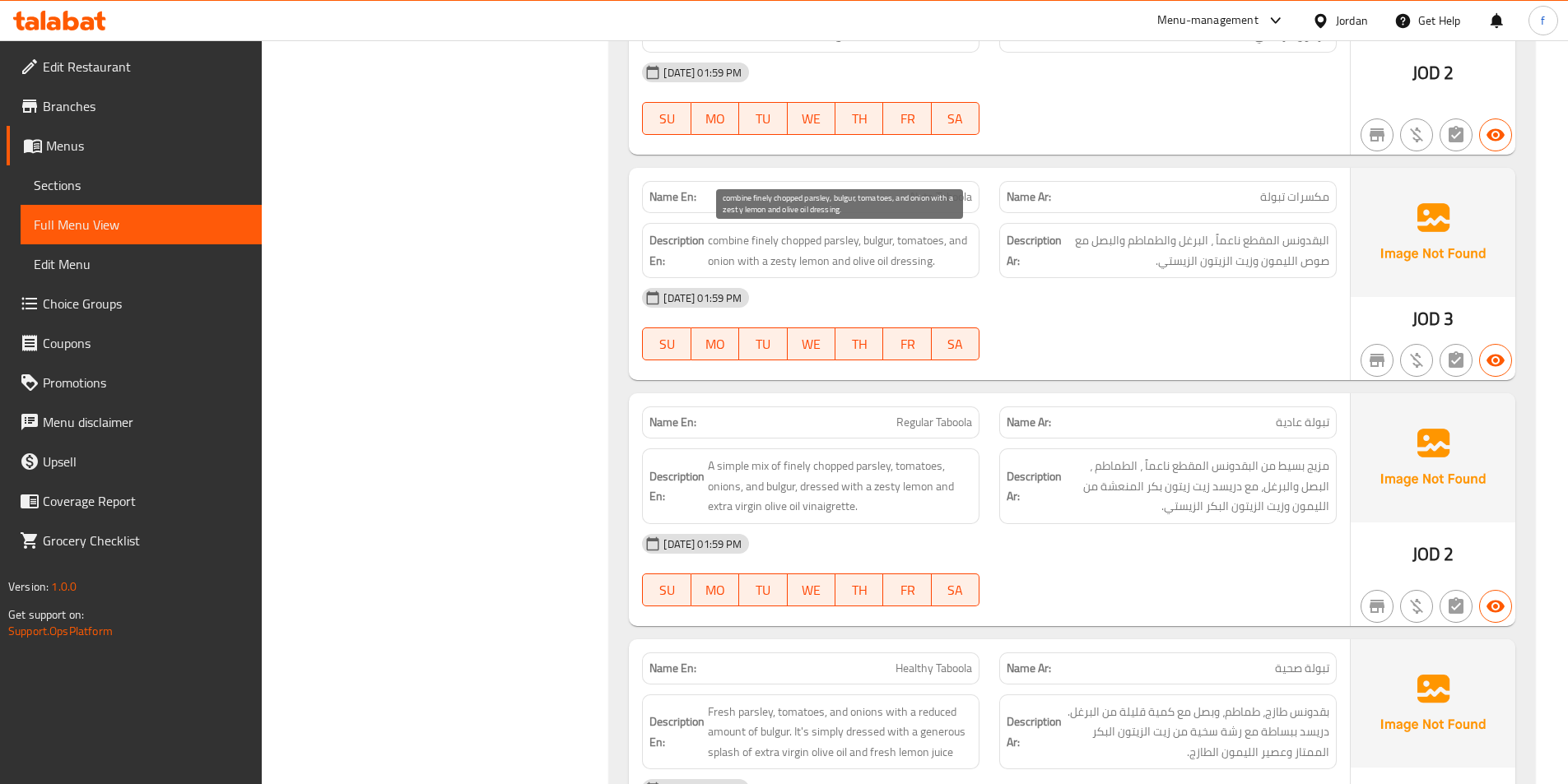
click at [762, 248] on span "combine finely chopped parsley, bulgur, tomatoes, and onion with a zesty lemon …" at bounding box center [839, 250] width 264 height 40
click at [735, 245] on span "combine finely chopped parsley, bulgur, tomatoes, and onion with a zesty lemon …" at bounding box center [839, 250] width 264 height 40
copy span "combine"
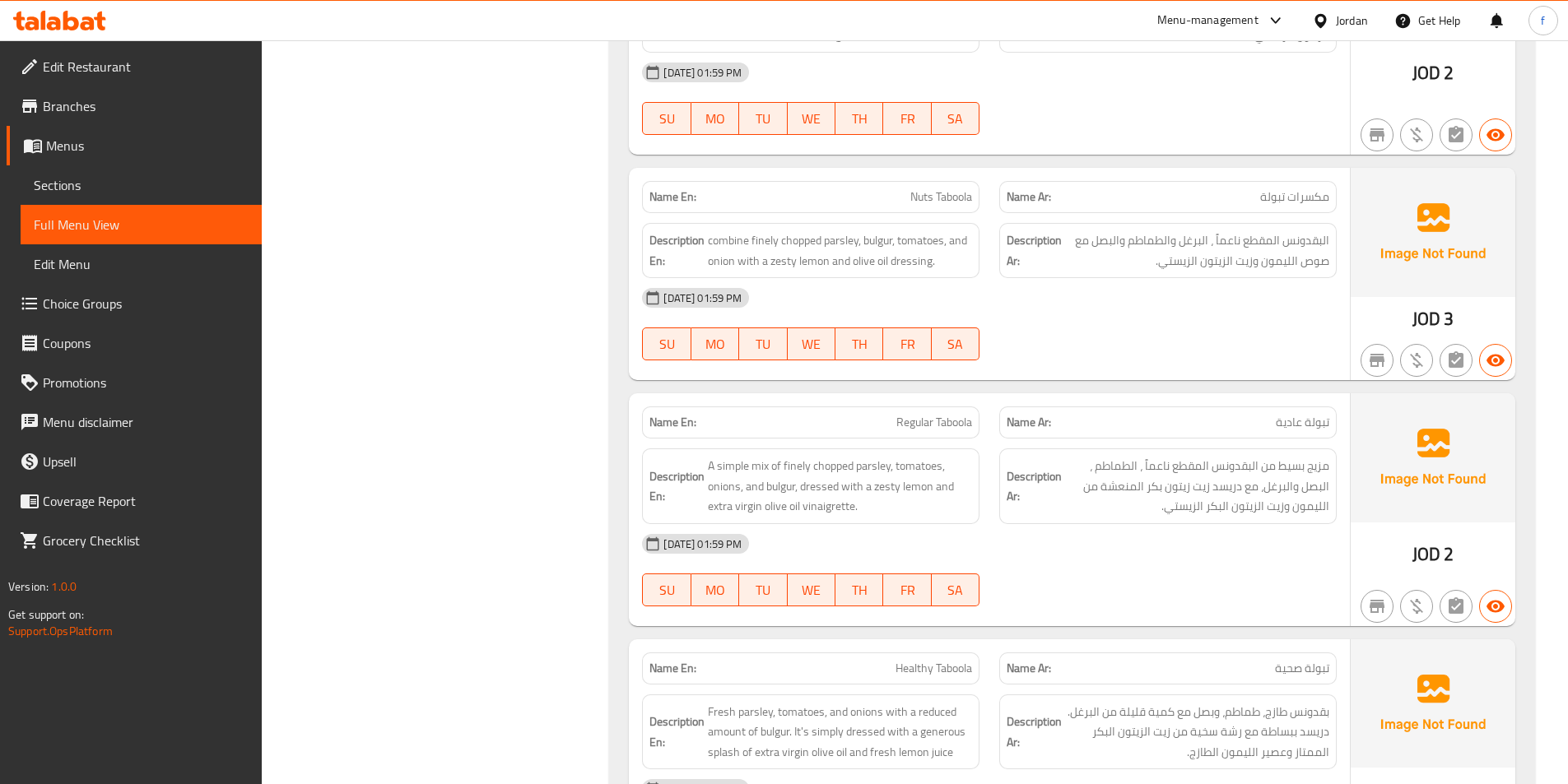
click at [951, 191] on span "Nuts Taboola" at bounding box center [940, 197] width 61 height 17
copy span "Nuts Taboola"
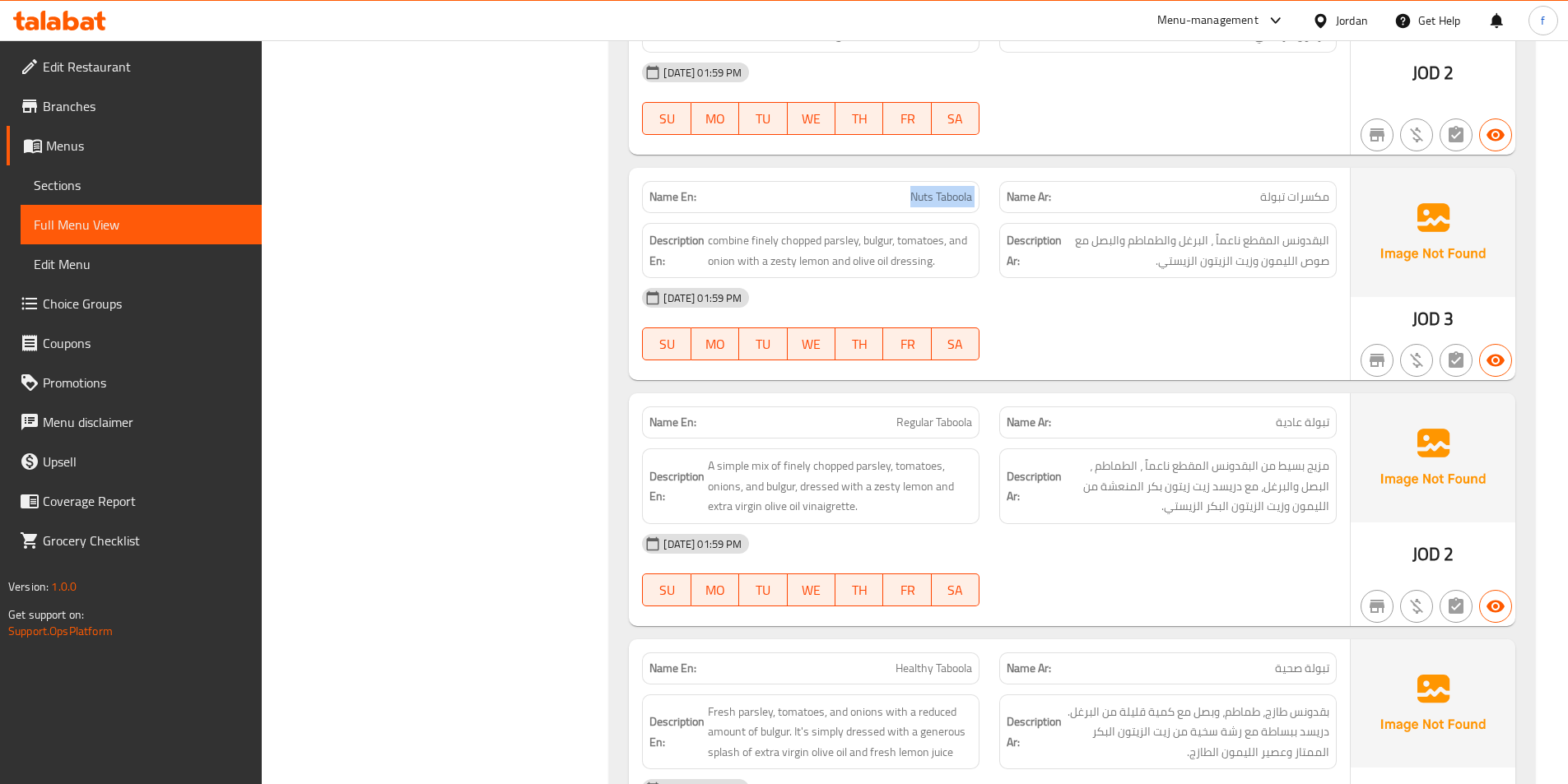
click at [970, 185] on div "Name En: Nuts Taboola" at bounding box center [810, 197] width 337 height 32
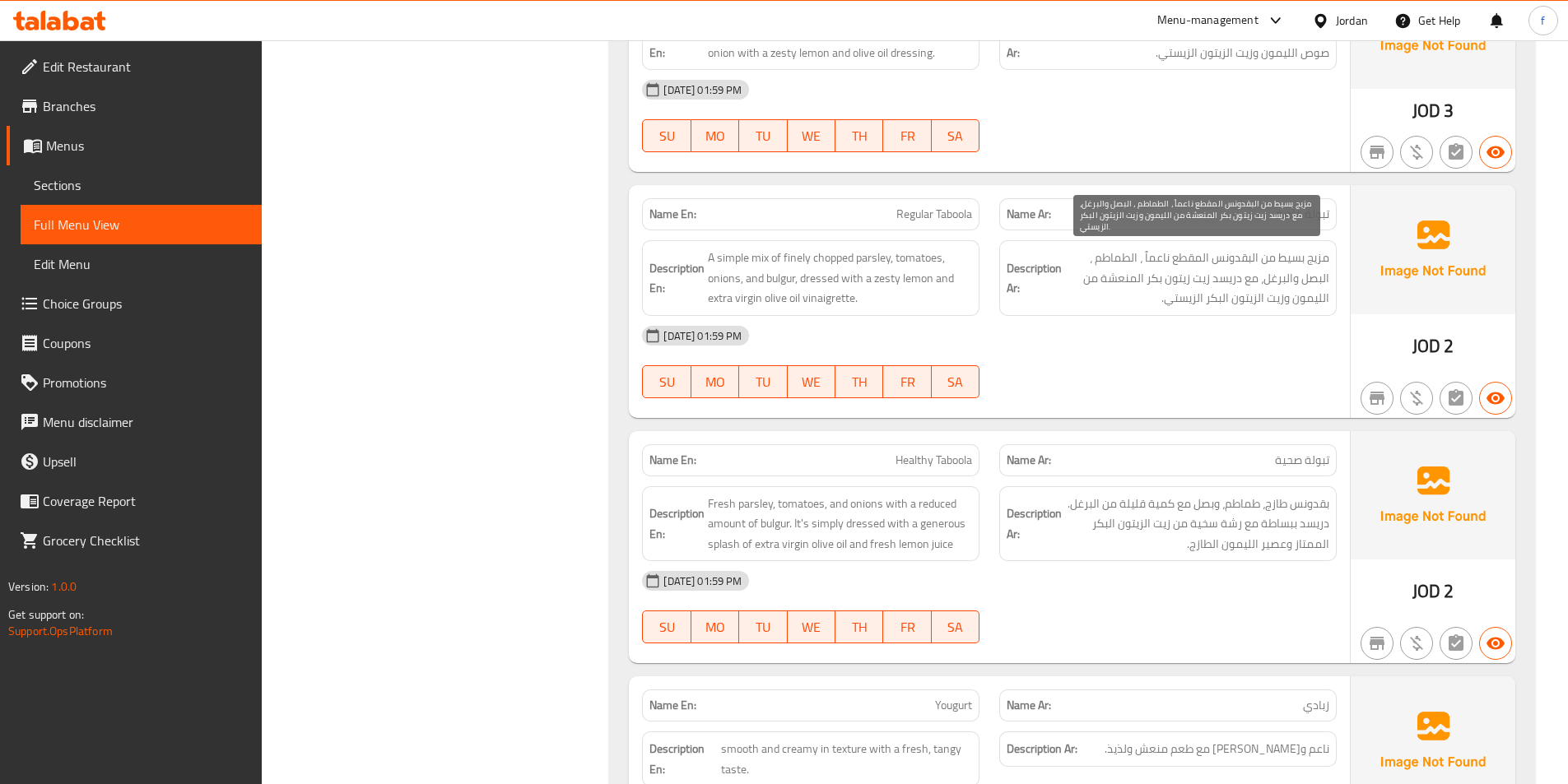
scroll to position [2303, 0]
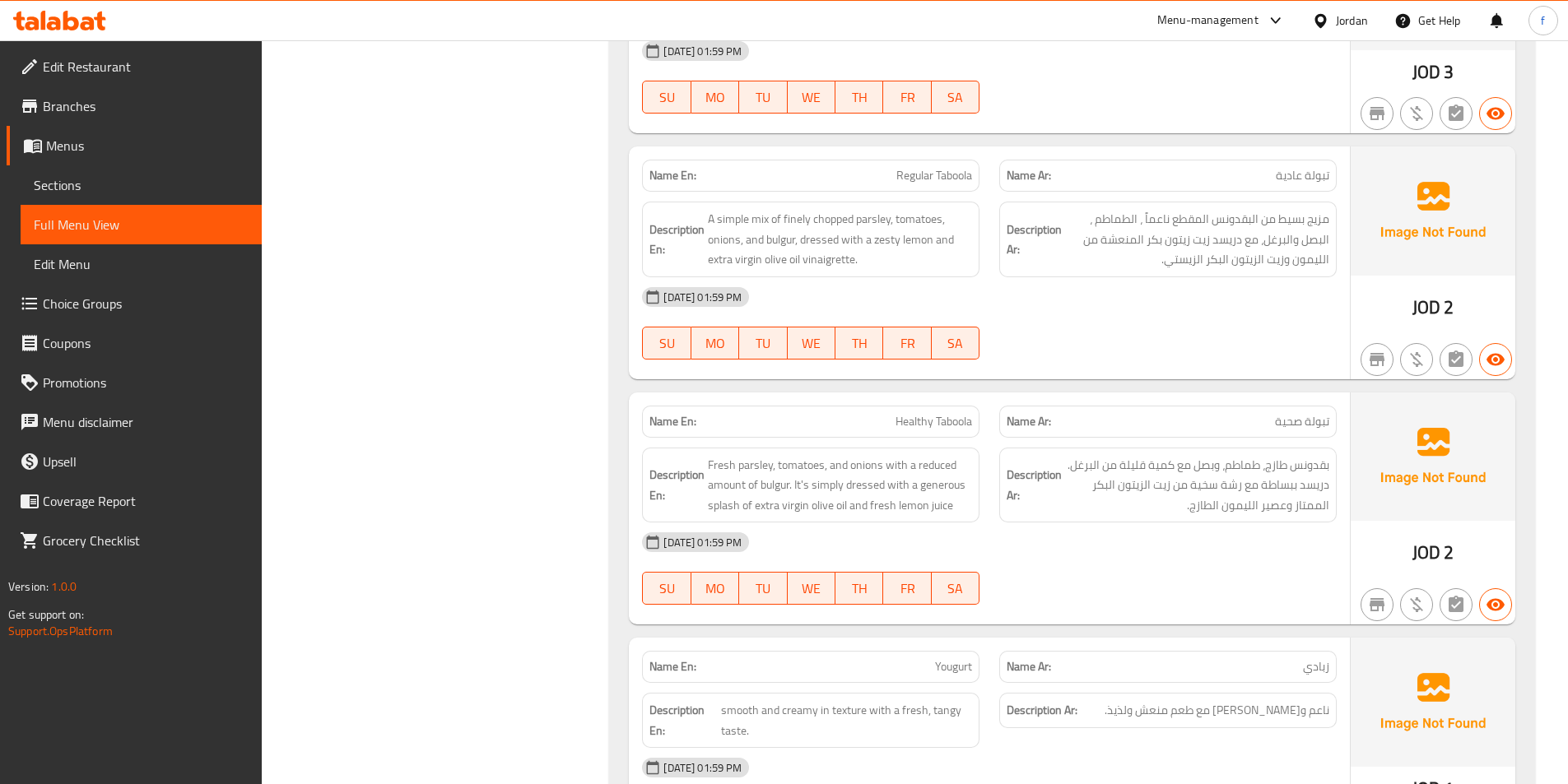
click at [956, 171] on span "Regular Taboola" at bounding box center [934, 175] width 76 height 17
copy span "Regular Taboola"
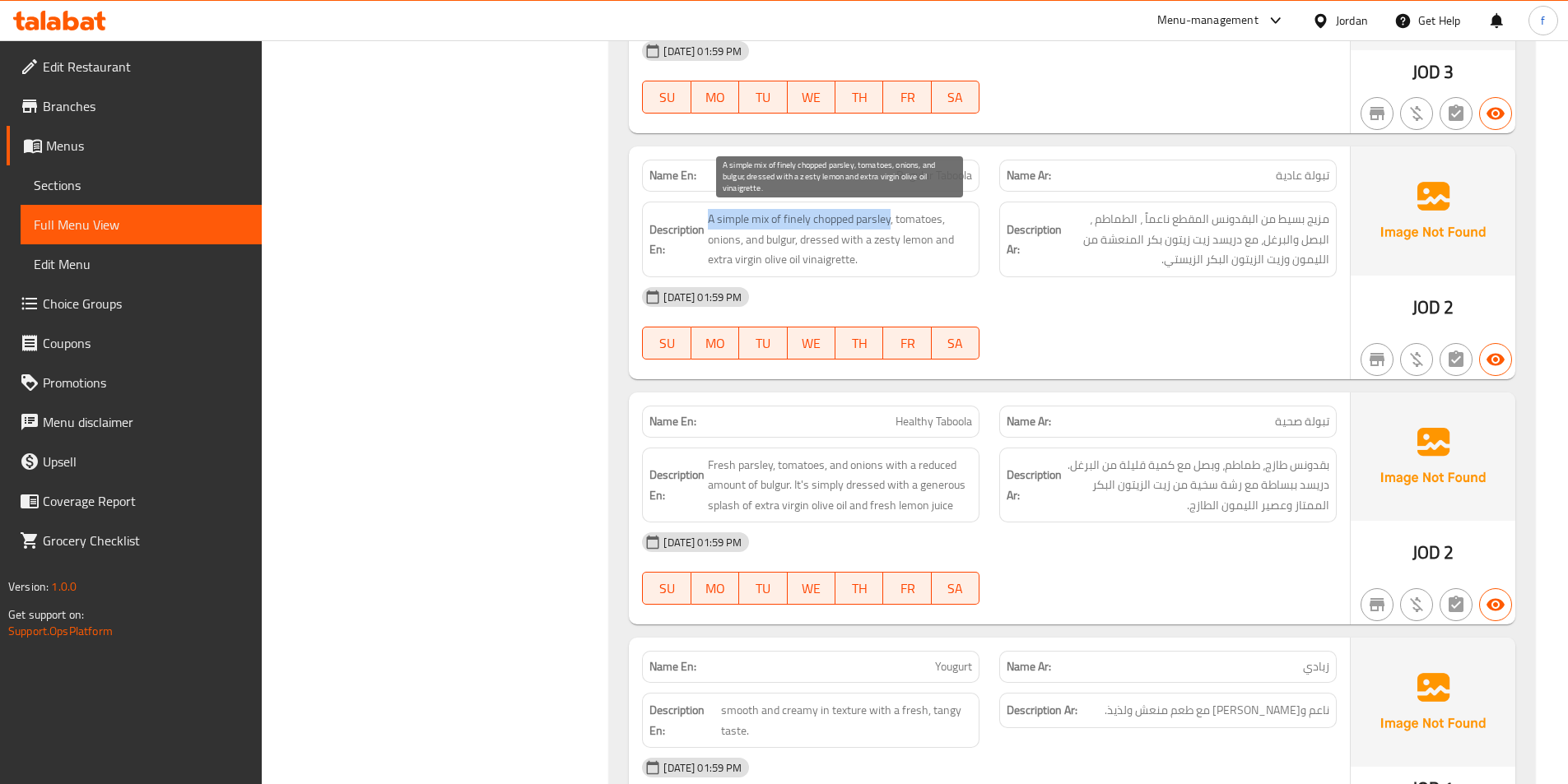
drag, startPoint x: 708, startPoint y: 215, endPoint x: 891, endPoint y: 224, distance: 183.2
click at [891, 224] on span "A simple mix of finely chopped parsley, tomatoes, onions, and bulgur, dressed w…" at bounding box center [839, 239] width 264 height 60
click at [929, 217] on span "A simple mix of finely chopped parsley, tomatoes, onions, and bulgur, dressed w…" at bounding box center [839, 239] width 264 height 60
click at [727, 237] on span "A simple mix of finely chopped parsley, tomatoes, onions, and bulgur, dressed w…" at bounding box center [839, 239] width 264 height 60
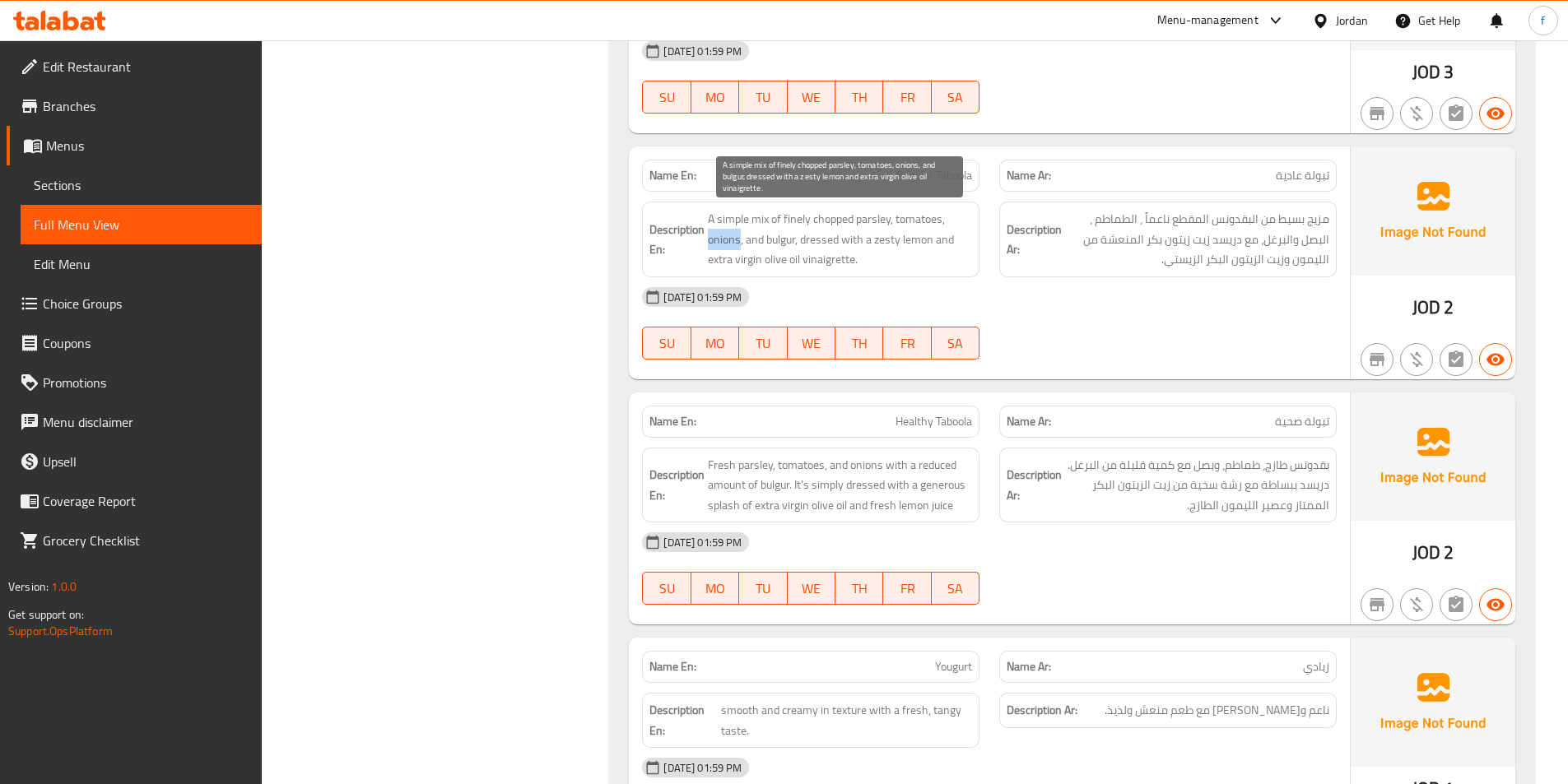
click at [727, 237] on span "A simple mix of finely chopped parsley, tomatoes, onions, and bulgur, dressed w…" at bounding box center [839, 239] width 264 height 60
click at [790, 237] on span "A simple mix of finely chopped parsley, tomatoes, onions, and bulgur, dressed w…" at bounding box center [839, 239] width 264 height 60
click at [824, 240] on span "A simple mix of finely chopped parsley, tomatoes, onions, and bulgur, dressed w…" at bounding box center [839, 239] width 264 height 60
click at [771, 237] on span "A simple mix of finely chopped parsley, tomatoes, onions, and bulgur, dressed w…" at bounding box center [839, 239] width 264 height 60
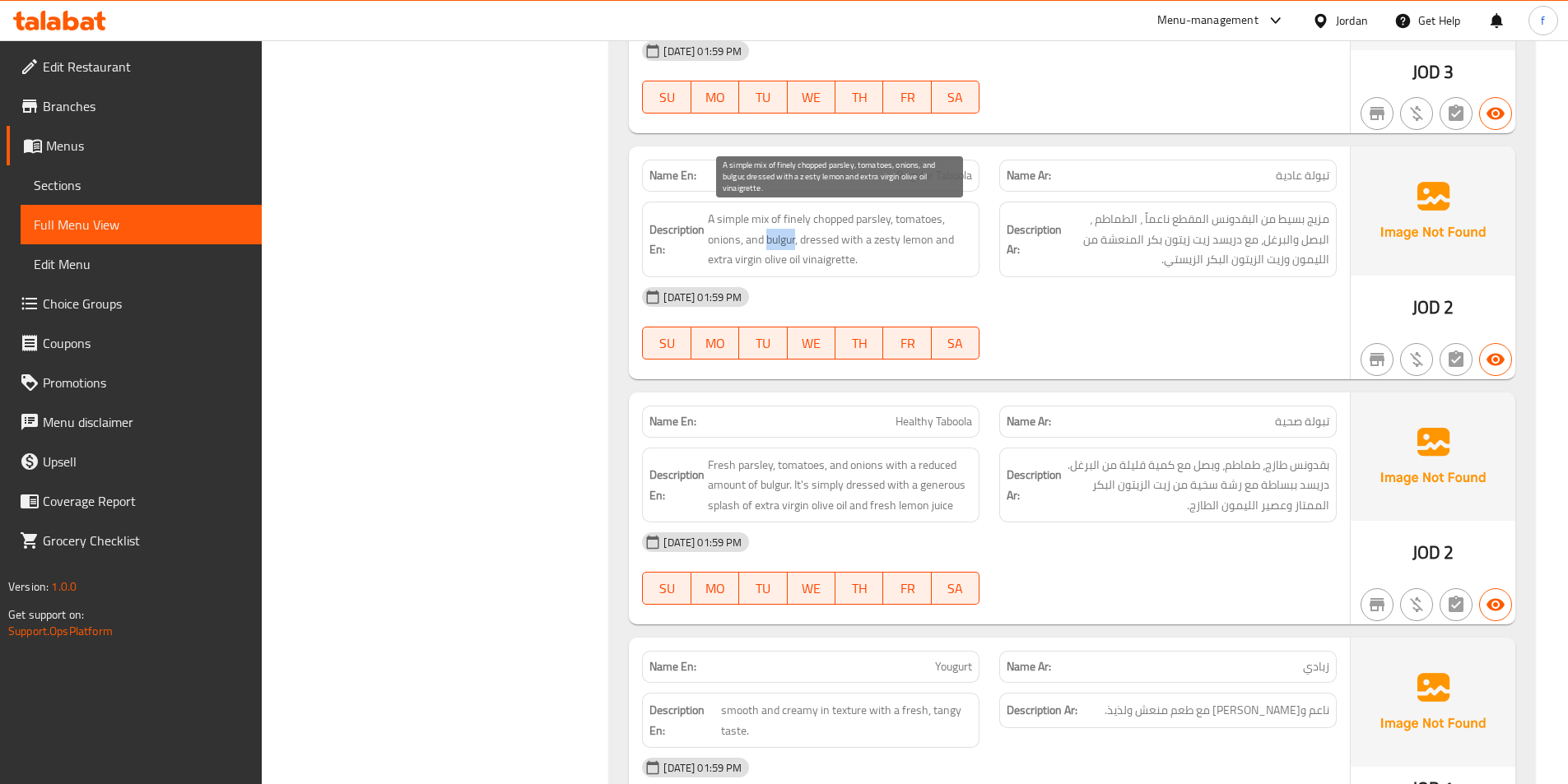
click at [771, 237] on span "A simple mix of finely chopped parsley, tomatoes, onions, and bulgur, dressed w…" at bounding box center [839, 239] width 264 height 60
click at [827, 242] on span "A simple mix of finely chopped parsley, tomatoes, onions, and bulgur, dressed w…" at bounding box center [839, 239] width 264 height 60
click at [860, 220] on span "A simple mix of finely chopped parsley, tomatoes, onions, and bulgur, dressed w…" at bounding box center [839, 239] width 264 height 60
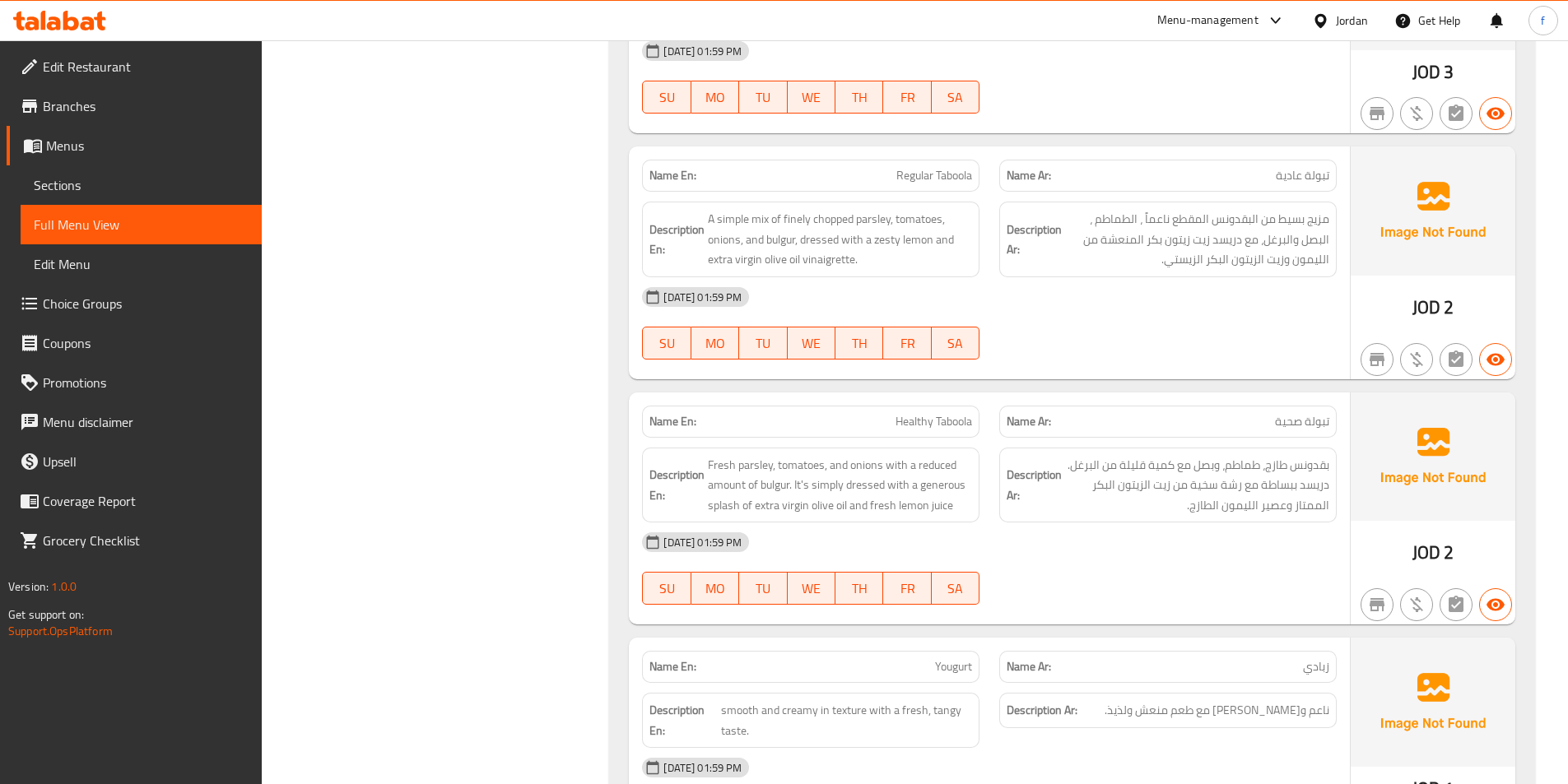
click at [946, 415] on span "Healthy Taboola" at bounding box center [934, 421] width 77 height 17
click at [948, 173] on span "Regular Taboola" at bounding box center [934, 175] width 76 height 17
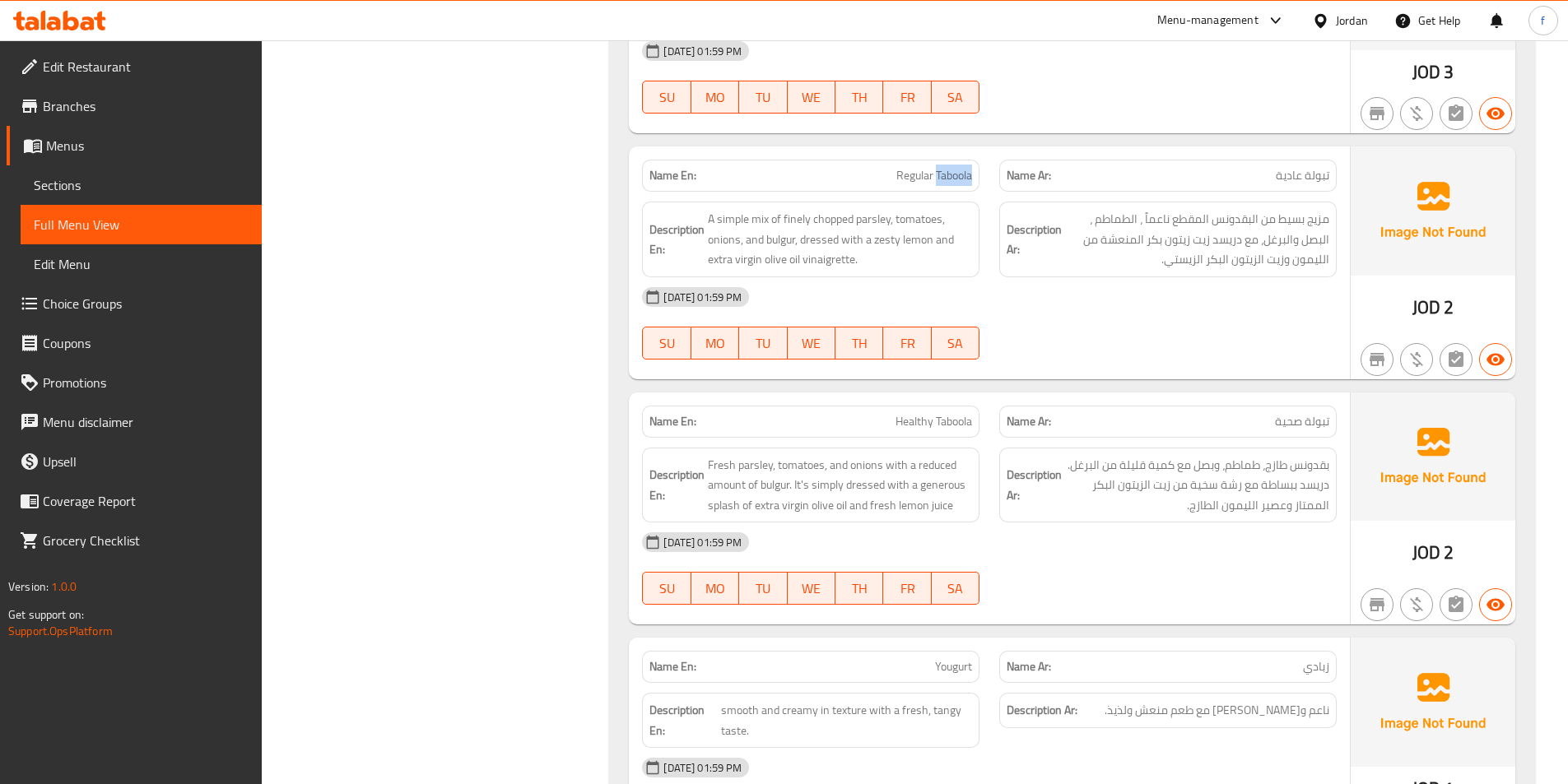
click at [948, 173] on span "Regular Taboola" at bounding box center [934, 175] width 76 height 17
copy span "Regular Taboola"
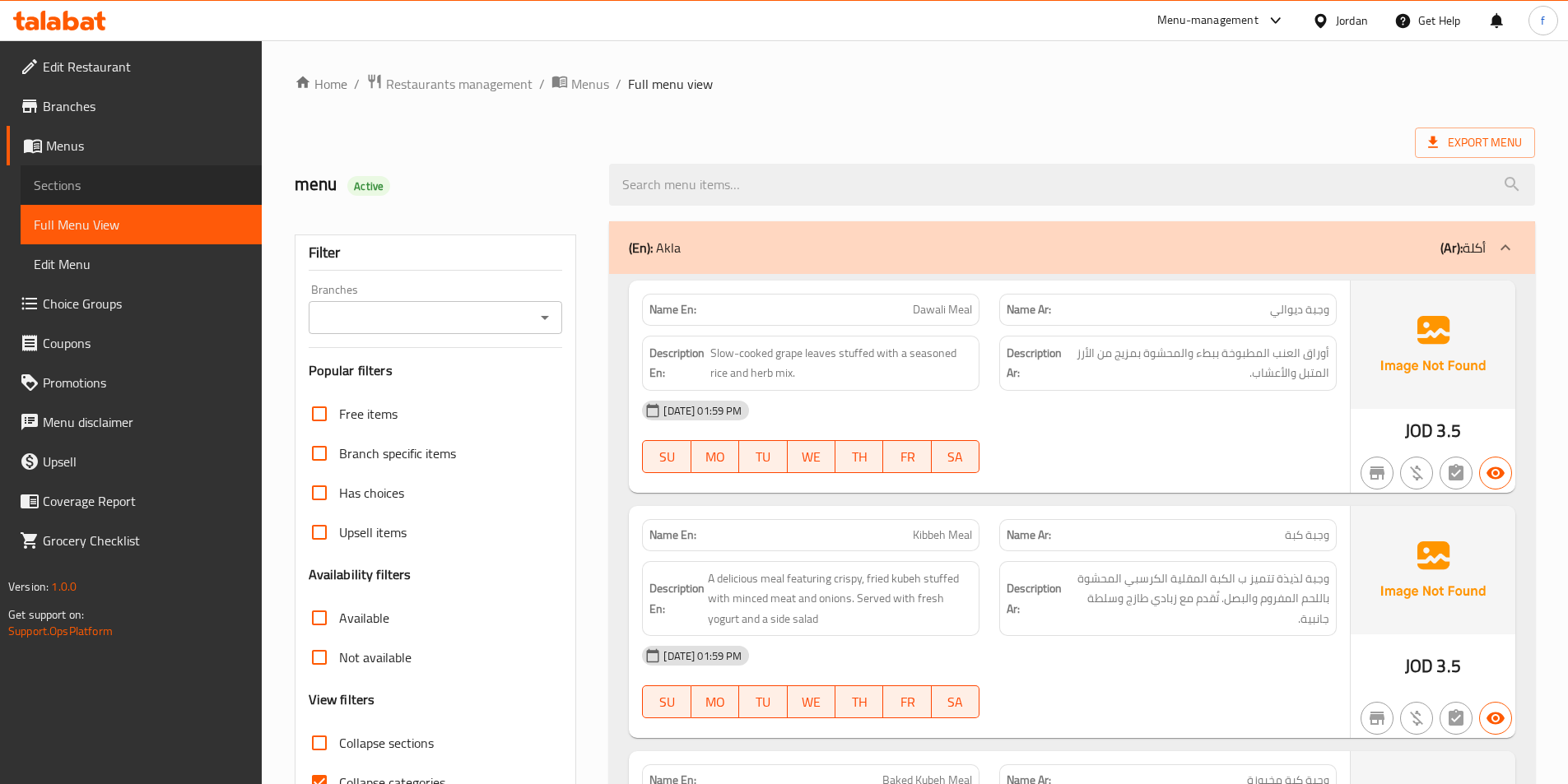
click at [92, 179] on span "Sections" at bounding box center [141, 185] width 214 height 20
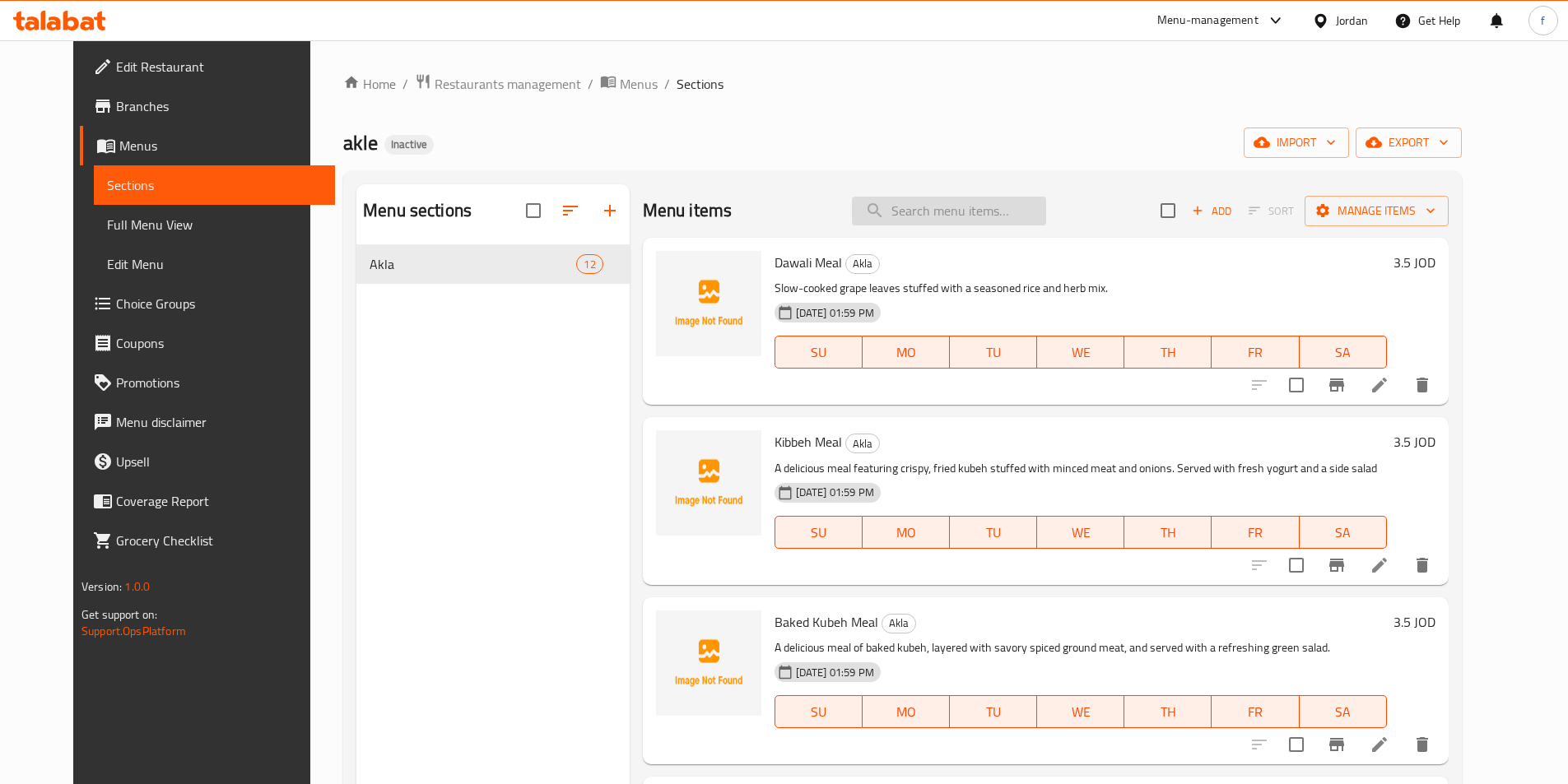
click at [923, 220] on input "search" at bounding box center [948, 211] width 194 height 28
paste input "Nuts Taboola"
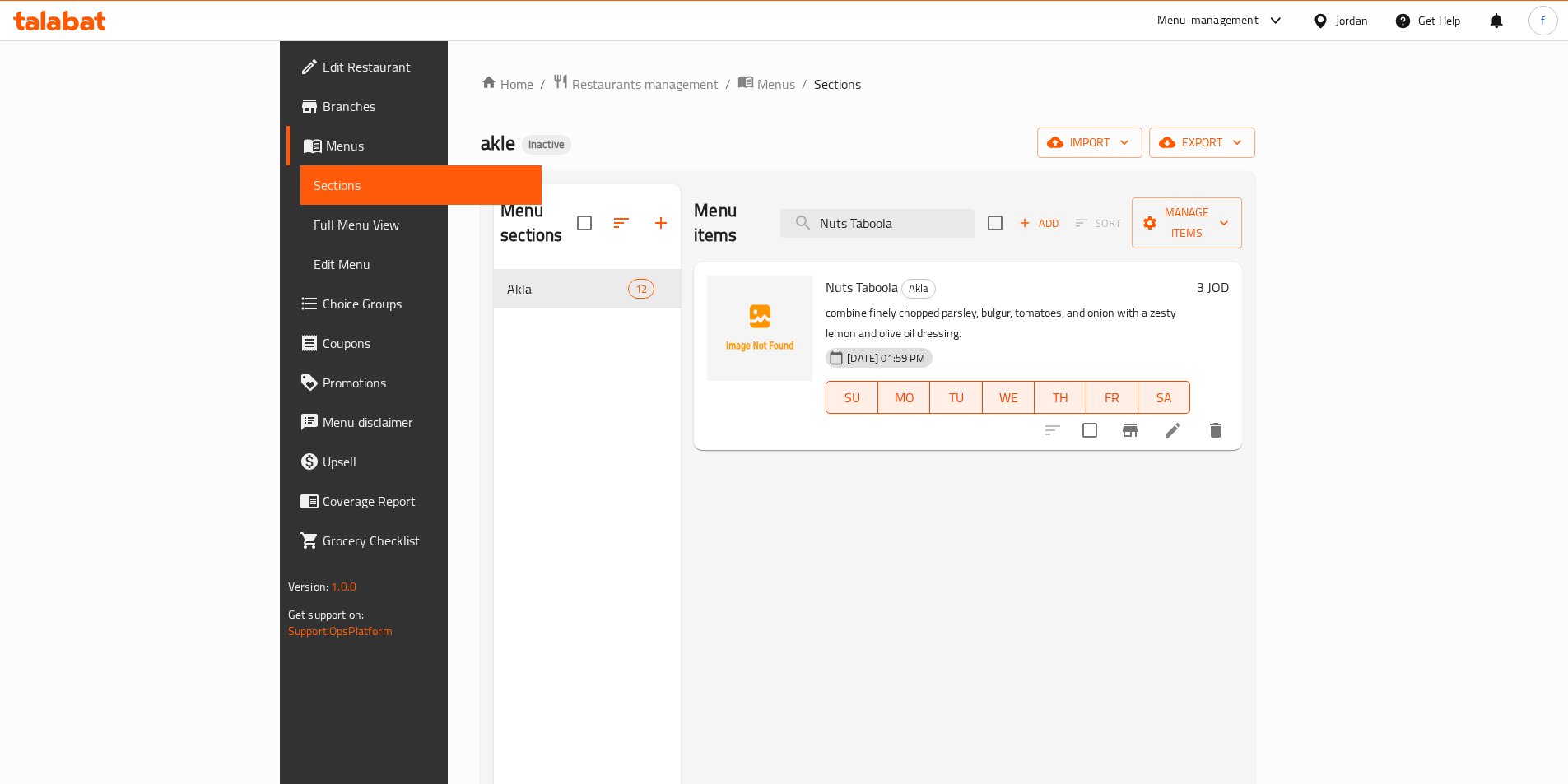
type input "Nuts Taboola"
click at [1196, 415] on li at bounding box center [1172, 430] width 46 height 29
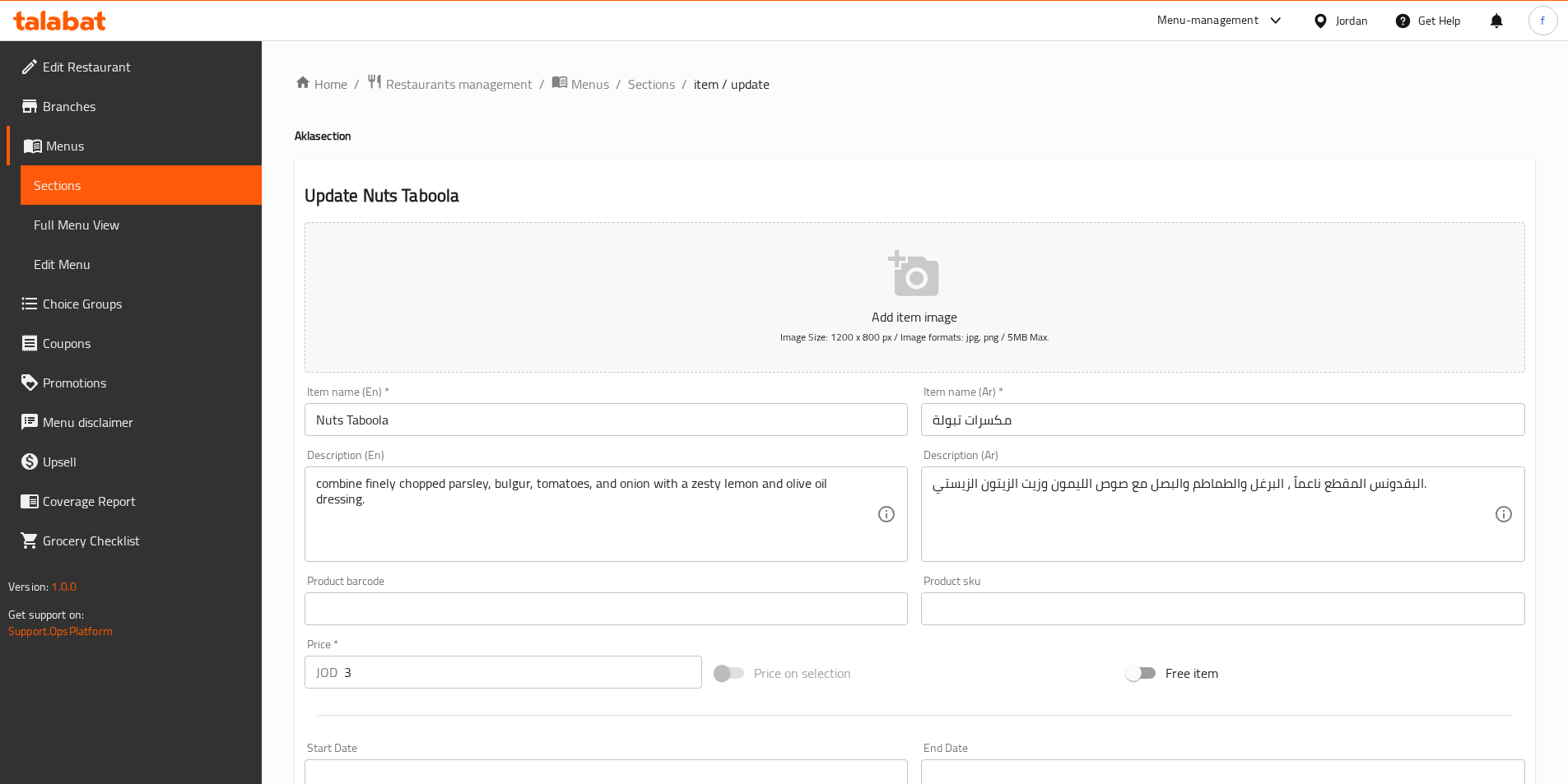
click at [1157, 412] on input "مكسرات تبولة" at bounding box center [1223, 419] width 604 height 33
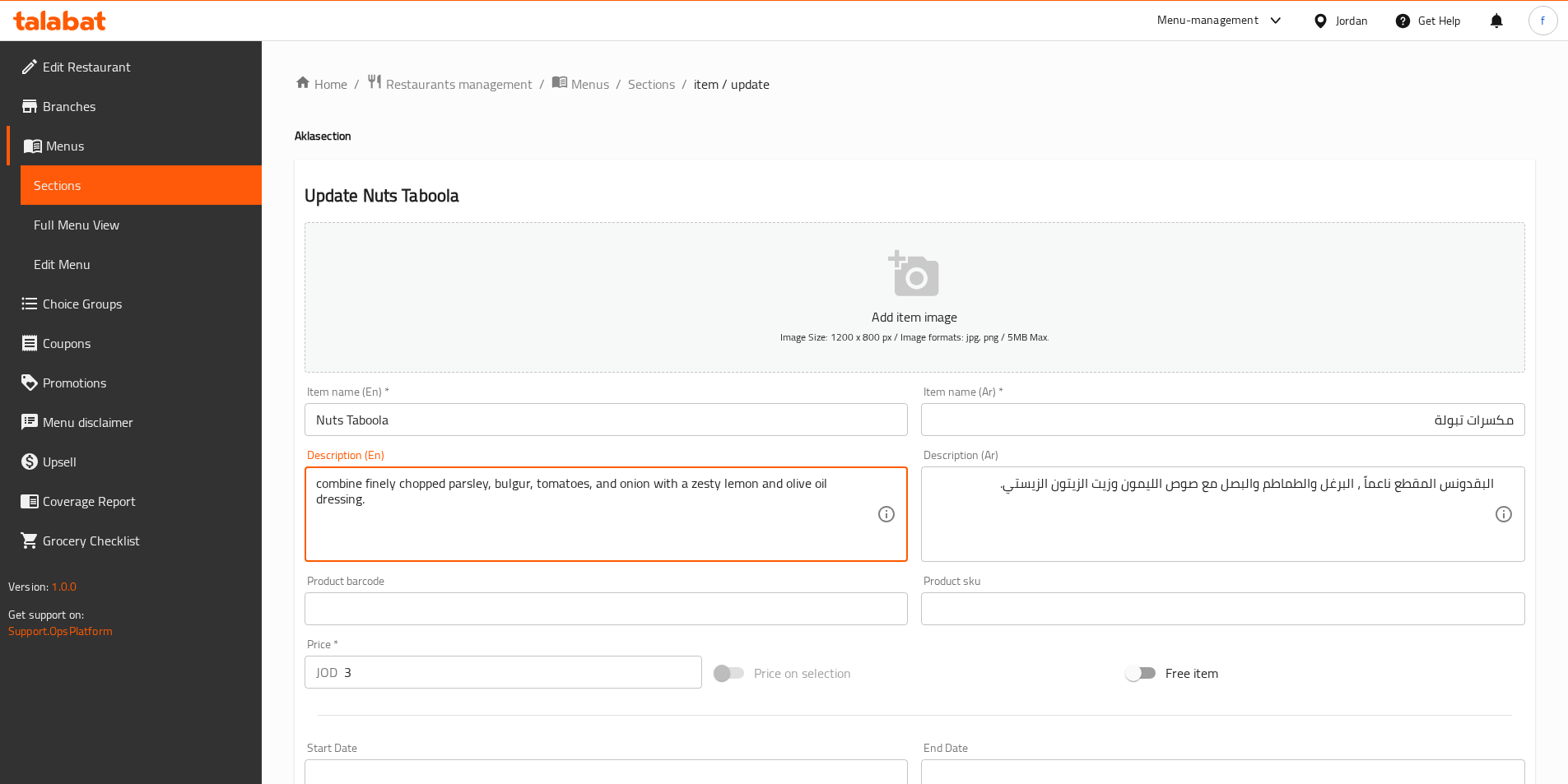
drag, startPoint x: 318, startPoint y: 481, endPoint x: 491, endPoint y: 491, distance: 173.3
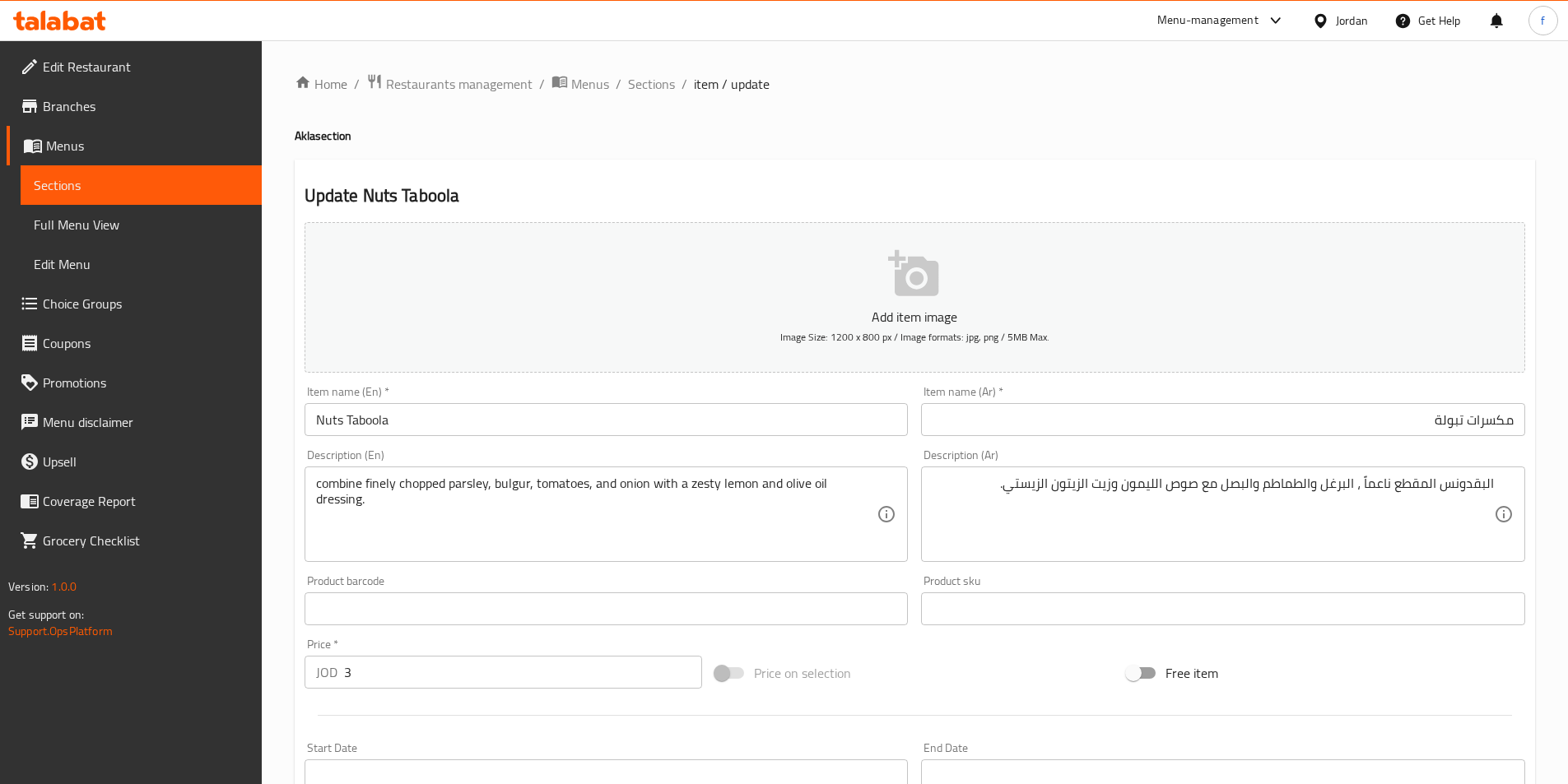
click at [326, 481] on textarea "combine finely chopped parsley, bulgur, tomatoes, and onion with a zesty lemon …" at bounding box center [597, 514] width 561 height 78
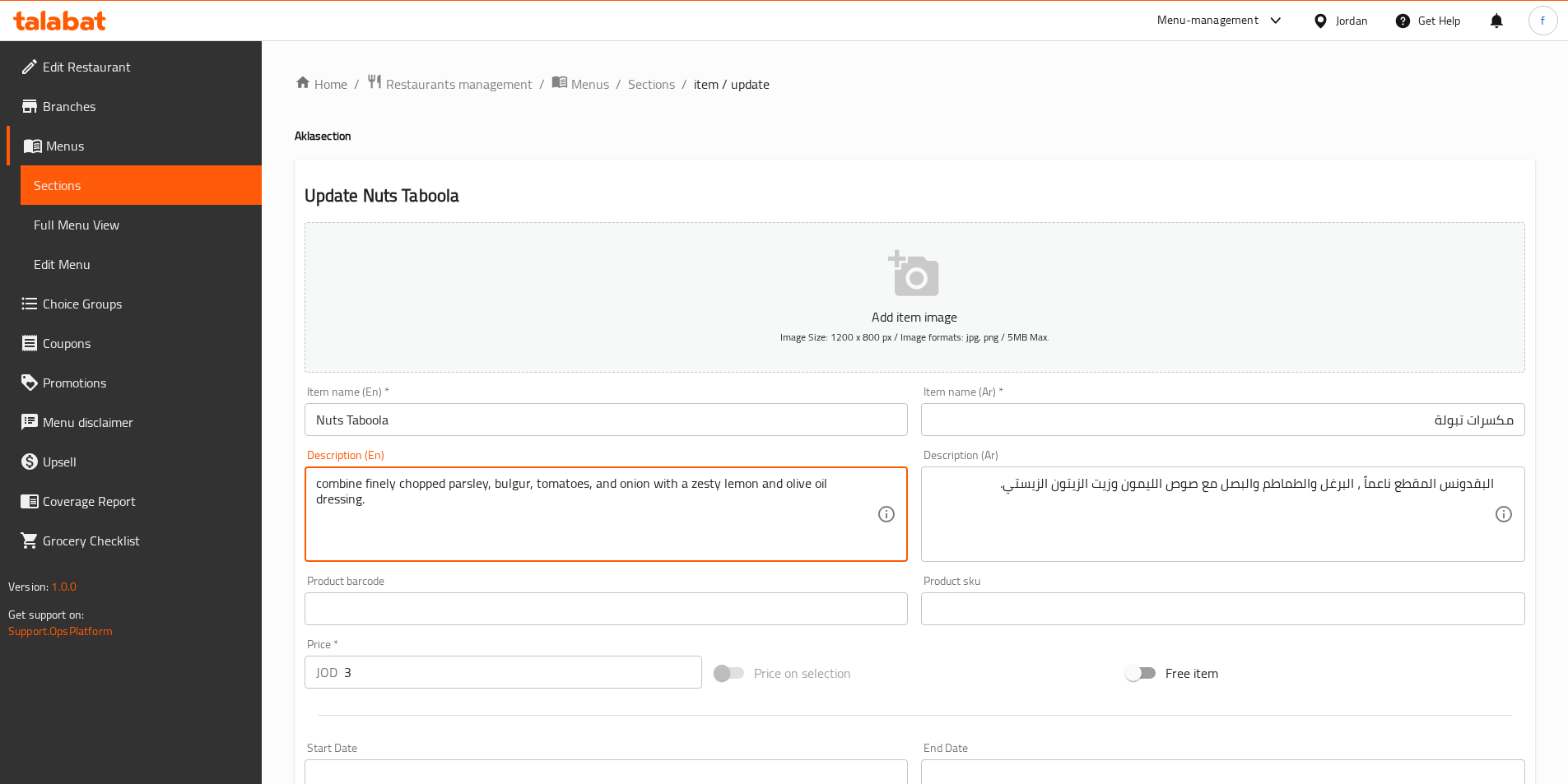
click at [326, 481] on textarea "combine finely chopped parsley, bulgur, tomatoes, and onion with a zesty lemon …" at bounding box center [597, 514] width 561 height 78
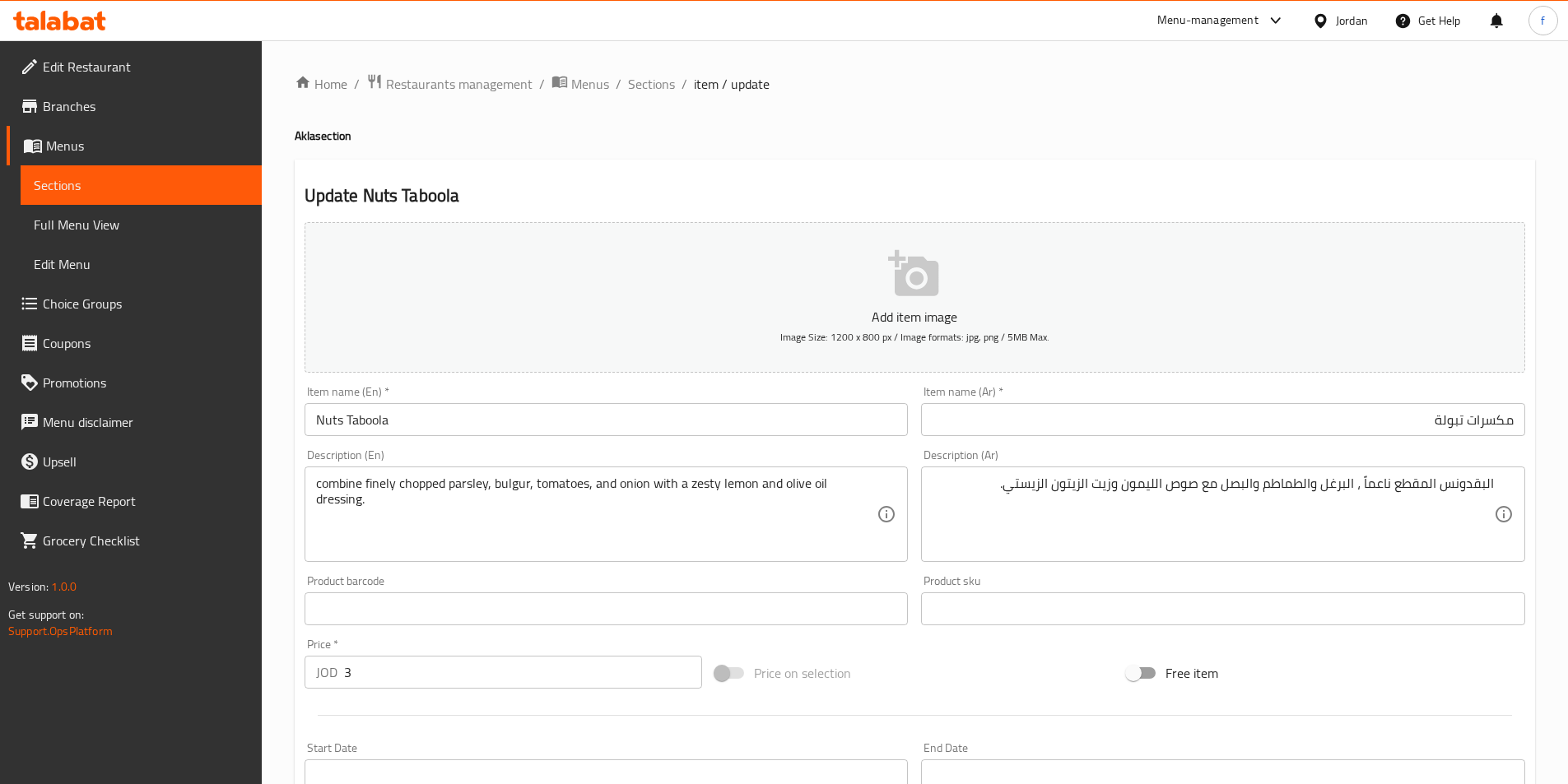
click at [1497, 484] on div "البقدونس المقطع ناعماً ، البرغل والطماطم والبصل مع صوص الليمون وزيت الزيتون الز…" at bounding box center [1223, 514] width 604 height 95
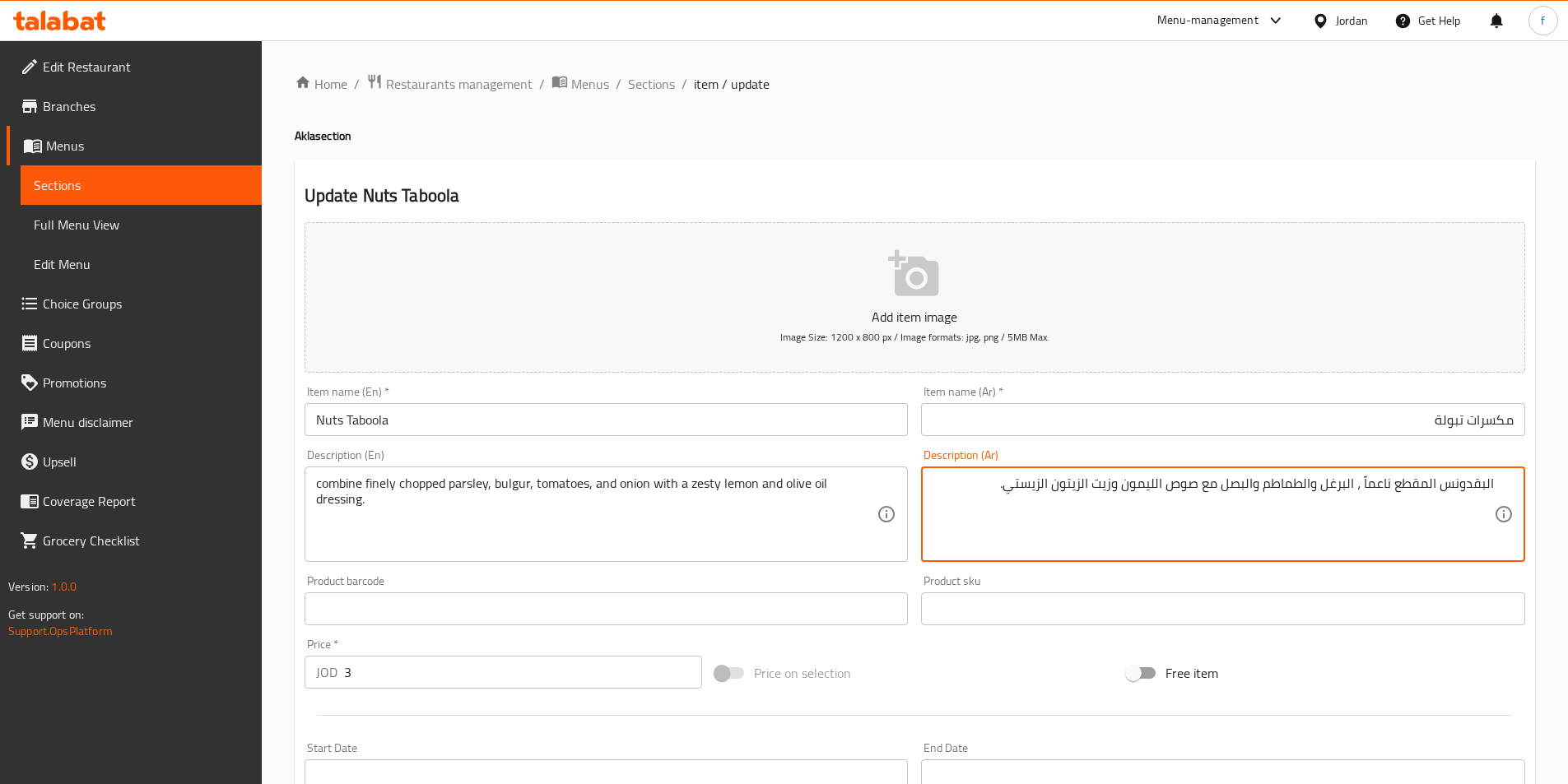
click at [1496, 484] on div "البقدونس المقطع ناعماً ، البرغل والطماطم والبصل مع صوص الليمون وزيت الزيتون الز…" at bounding box center [1223, 514] width 604 height 95
click at [1488, 482] on textarea "البقدونس المقطع ناعماً ، البرغل والطماطم والبصل مع صوص الليمون وزيت الزيتون الز…" at bounding box center [1212, 514] width 561 height 78
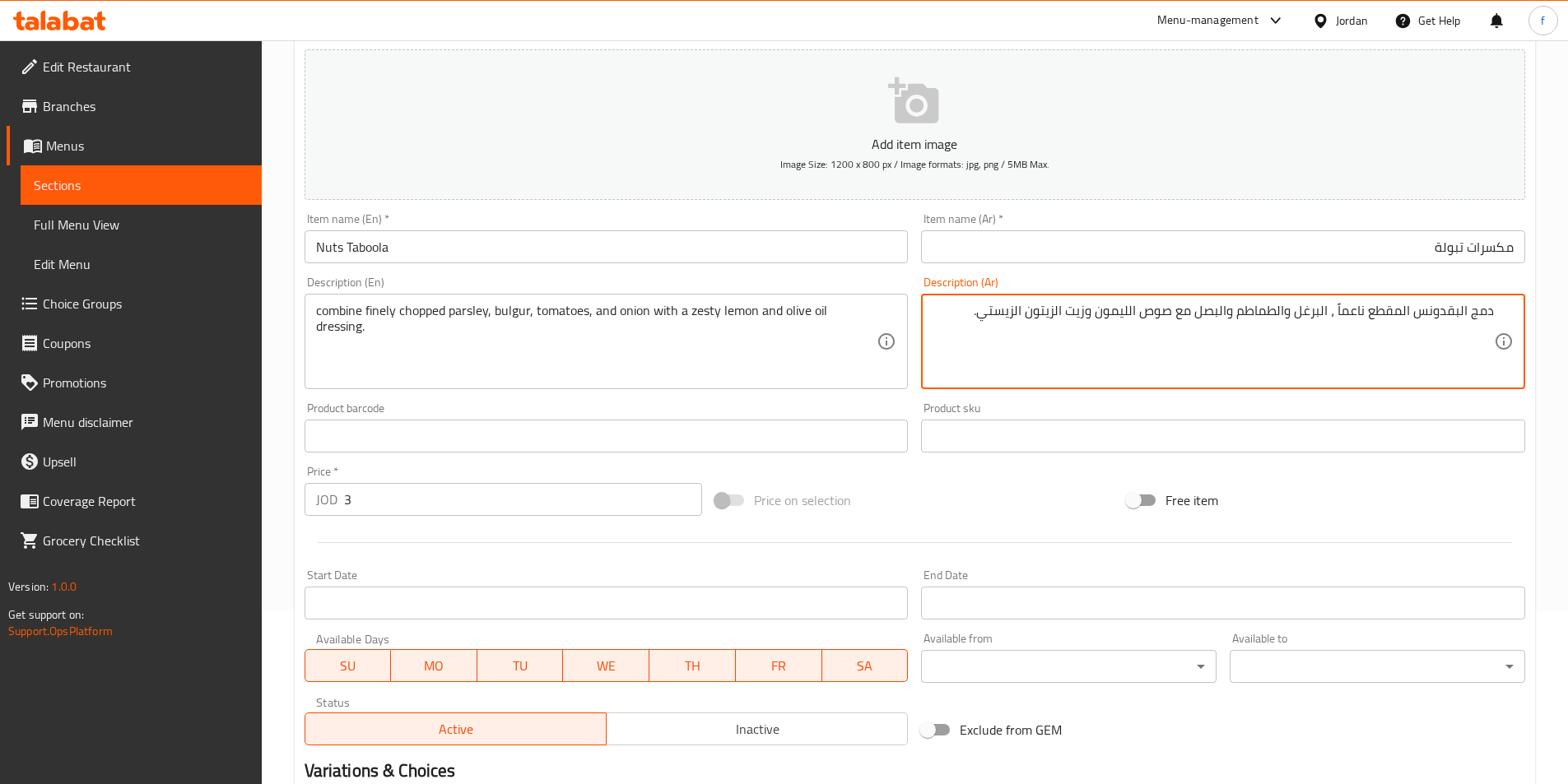
scroll to position [378, 0]
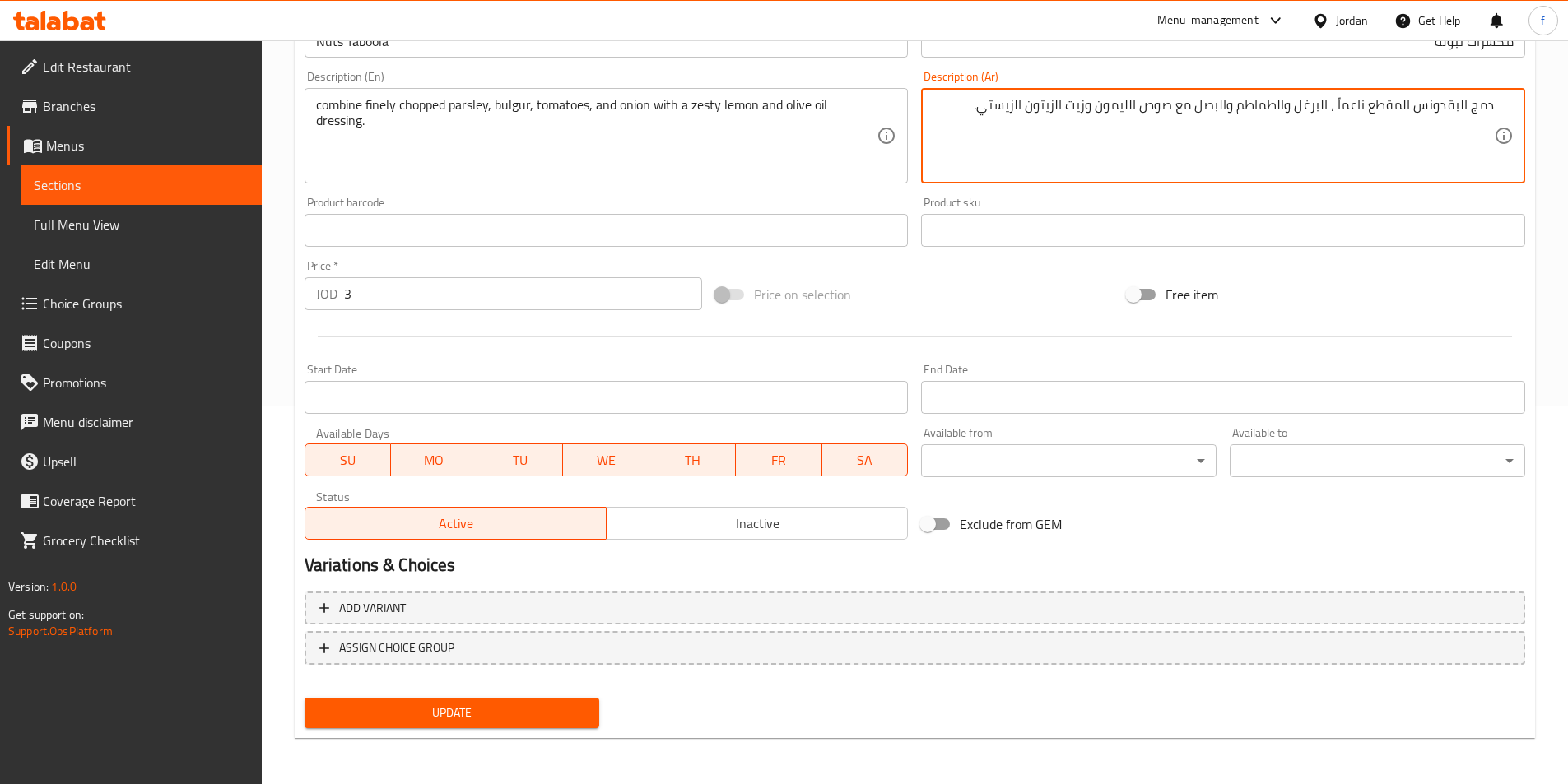
type textarea "دمج البقدونس المقطع ناعماً ، البرغل والطماطم والبصل مع صوص الليمون وزيت الزيتون…"
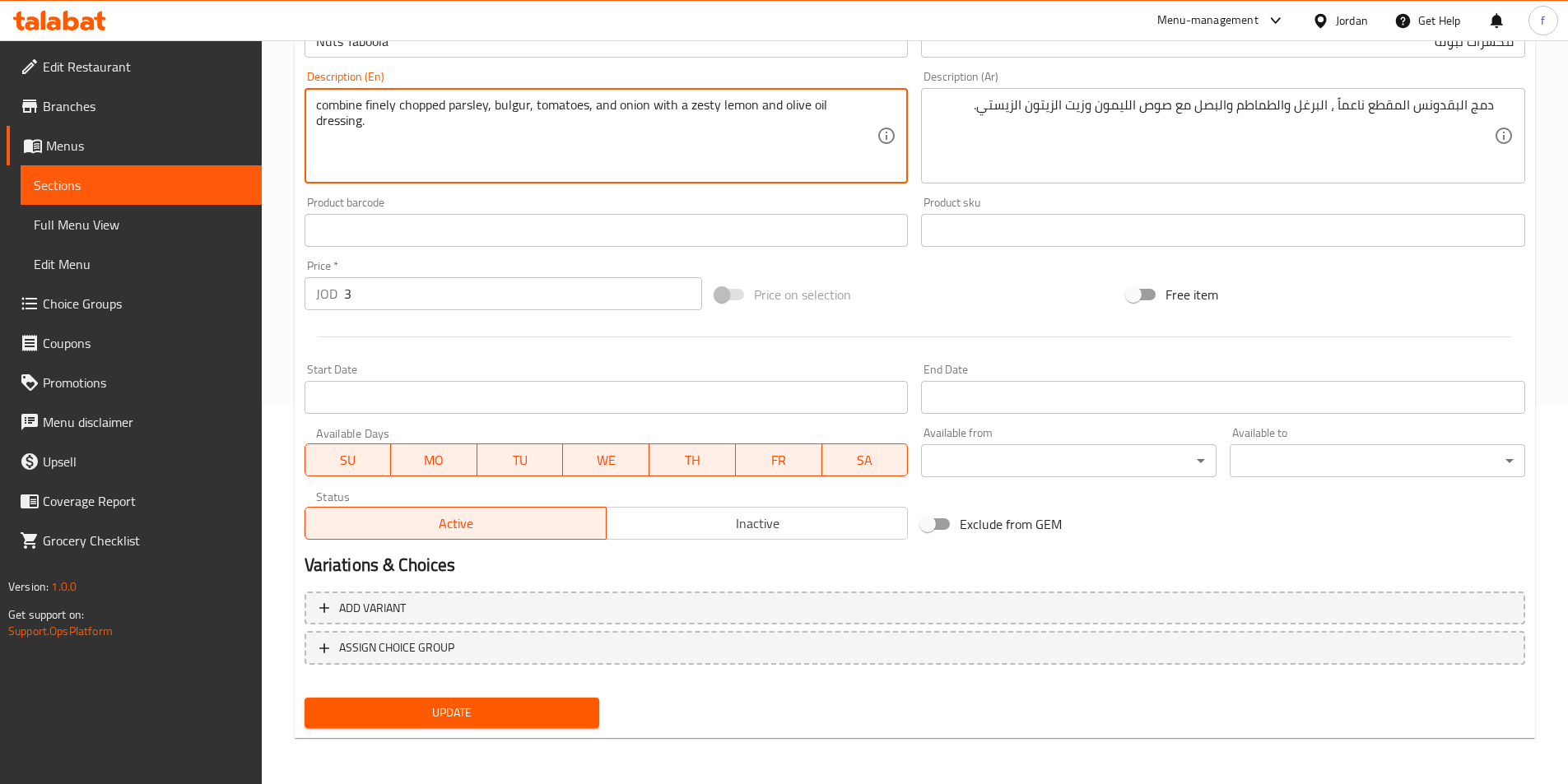
click at [501, 97] on textarea "combine finely chopped parsley, bulgur, tomatoes, and onion with a zesty lemon …" at bounding box center [597, 136] width 561 height 78
click at [571, 104] on textarea "combine finely chopped parsley, bulgur, tomatoes, and onion with a zesty lemon …" at bounding box center [597, 136] width 561 height 78
click at [624, 105] on textarea "combine finely chopped parsley, bulgur, tomatoes, and onion with a zesty lemon …" at bounding box center [597, 136] width 561 height 78
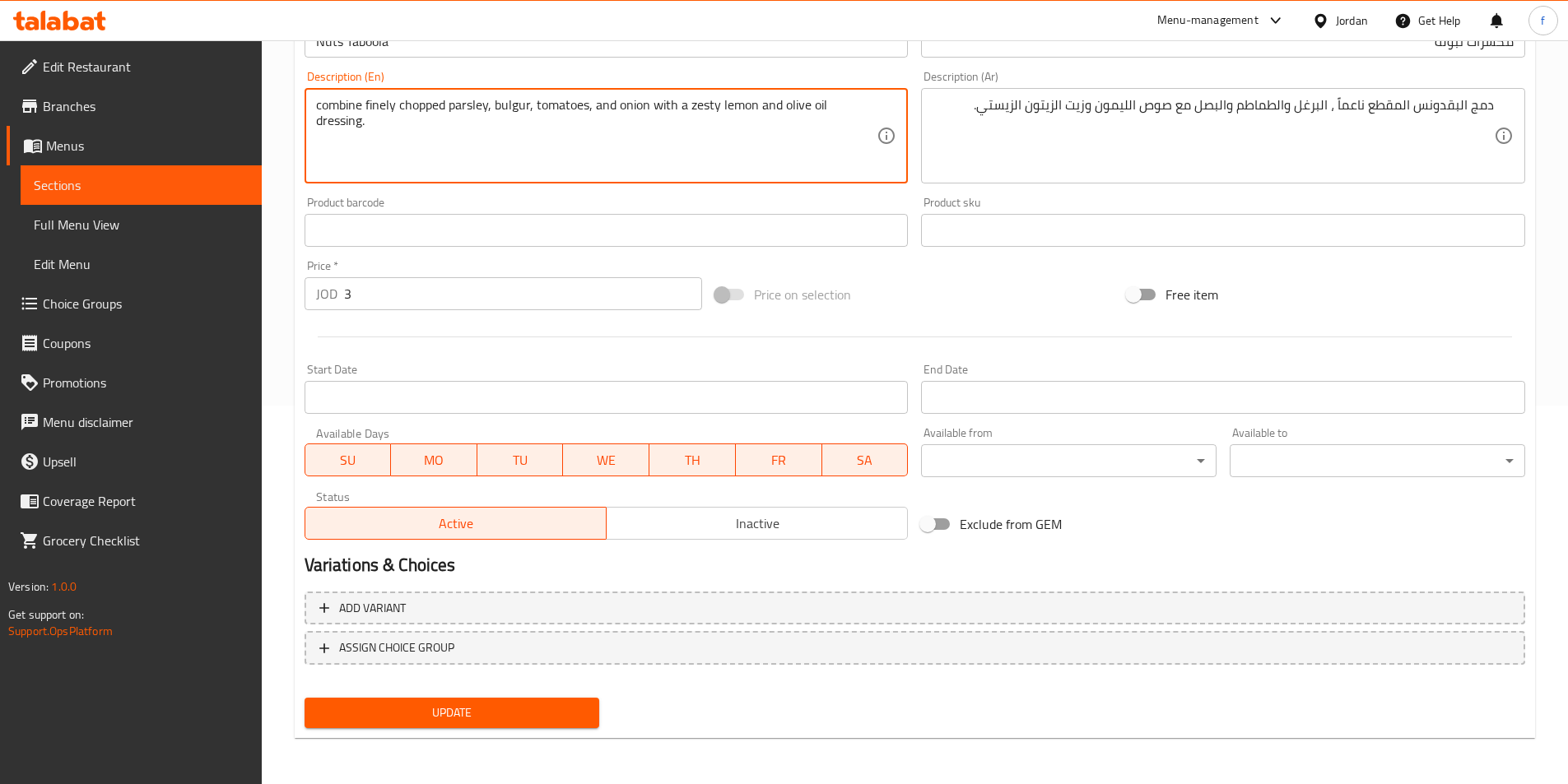
click at [855, 105] on textarea "combine finely chopped parsley, bulgur, tomatoes, and onion with a zesty lemon …" at bounding box center [597, 136] width 561 height 78
click at [732, 103] on textarea "combine finely chopped parsley, bulgur, tomatoes, and onion with a zesty lemon …" at bounding box center [597, 136] width 561 height 78
drag, startPoint x: 781, startPoint y: 103, endPoint x: 839, endPoint y: 106, distance: 58.1
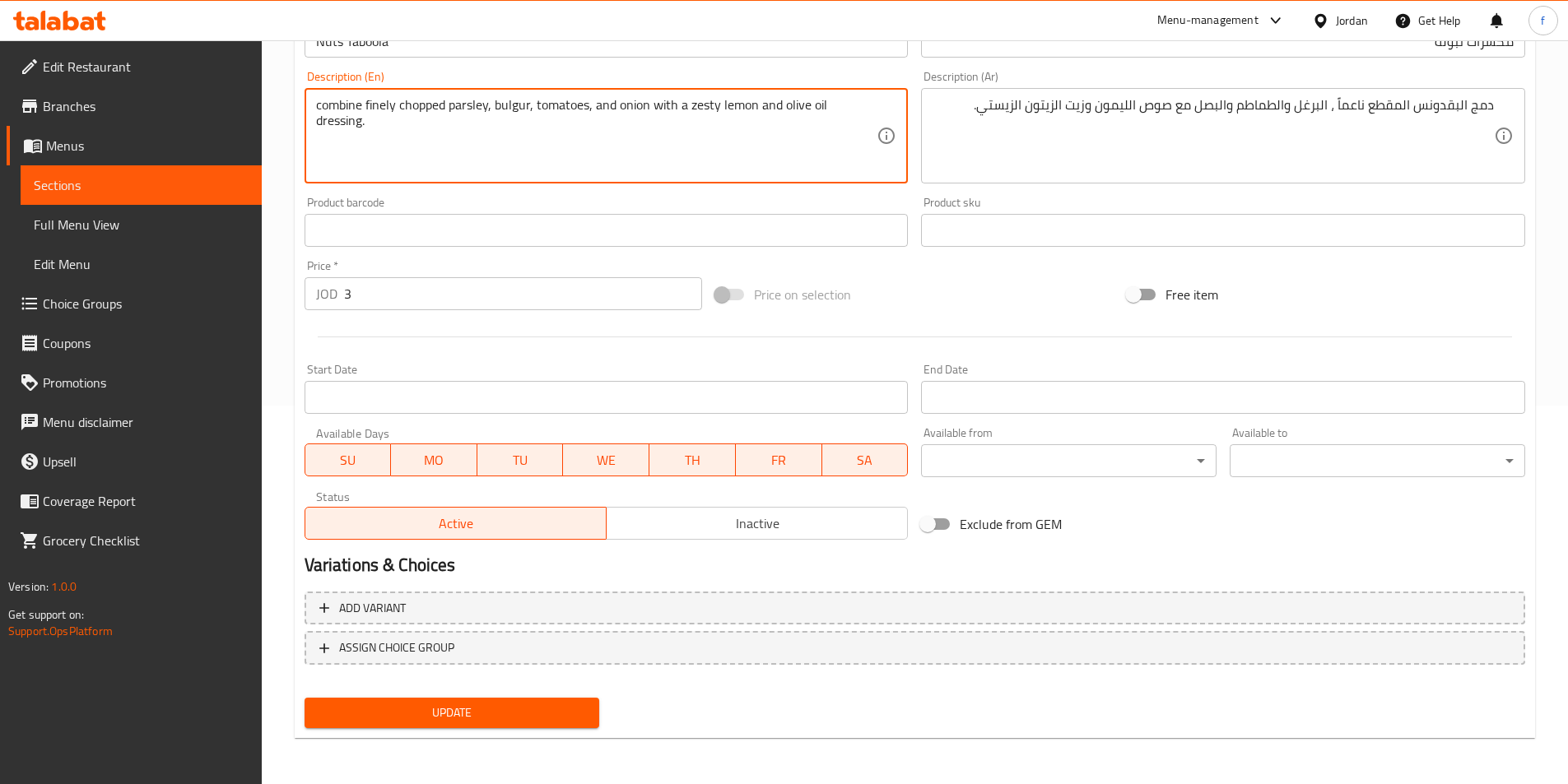
click at [839, 106] on textarea "combine finely chopped parsley, bulgur, tomatoes, and onion with a zesty lemon …" at bounding box center [597, 136] width 561 height 78
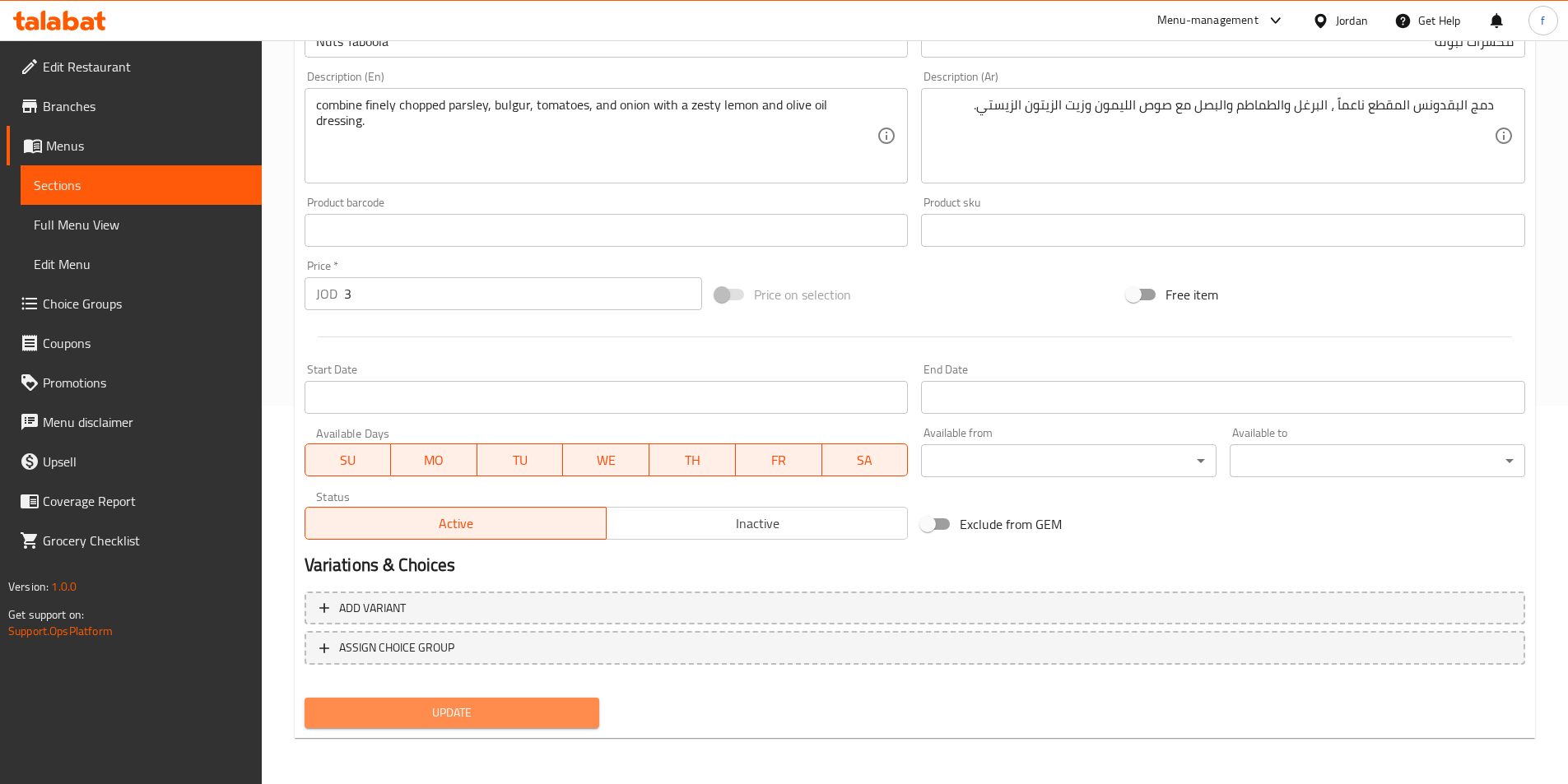
click at [518, 717] on span "Update" at bounding box center [453, 713] width 269 height 20
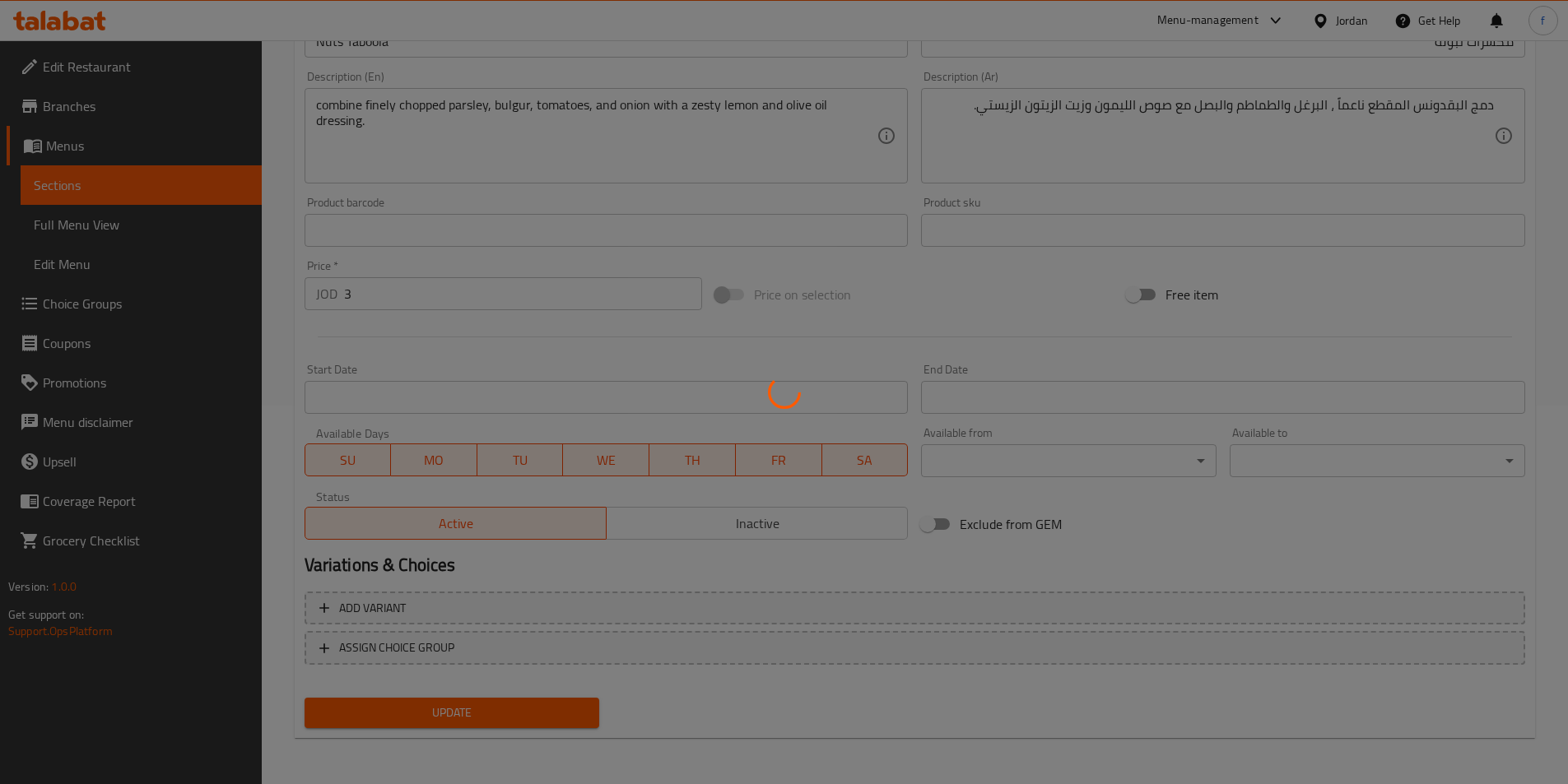
click at [799, 737] on div at bounding box center [784, 392] width 1568 height 784
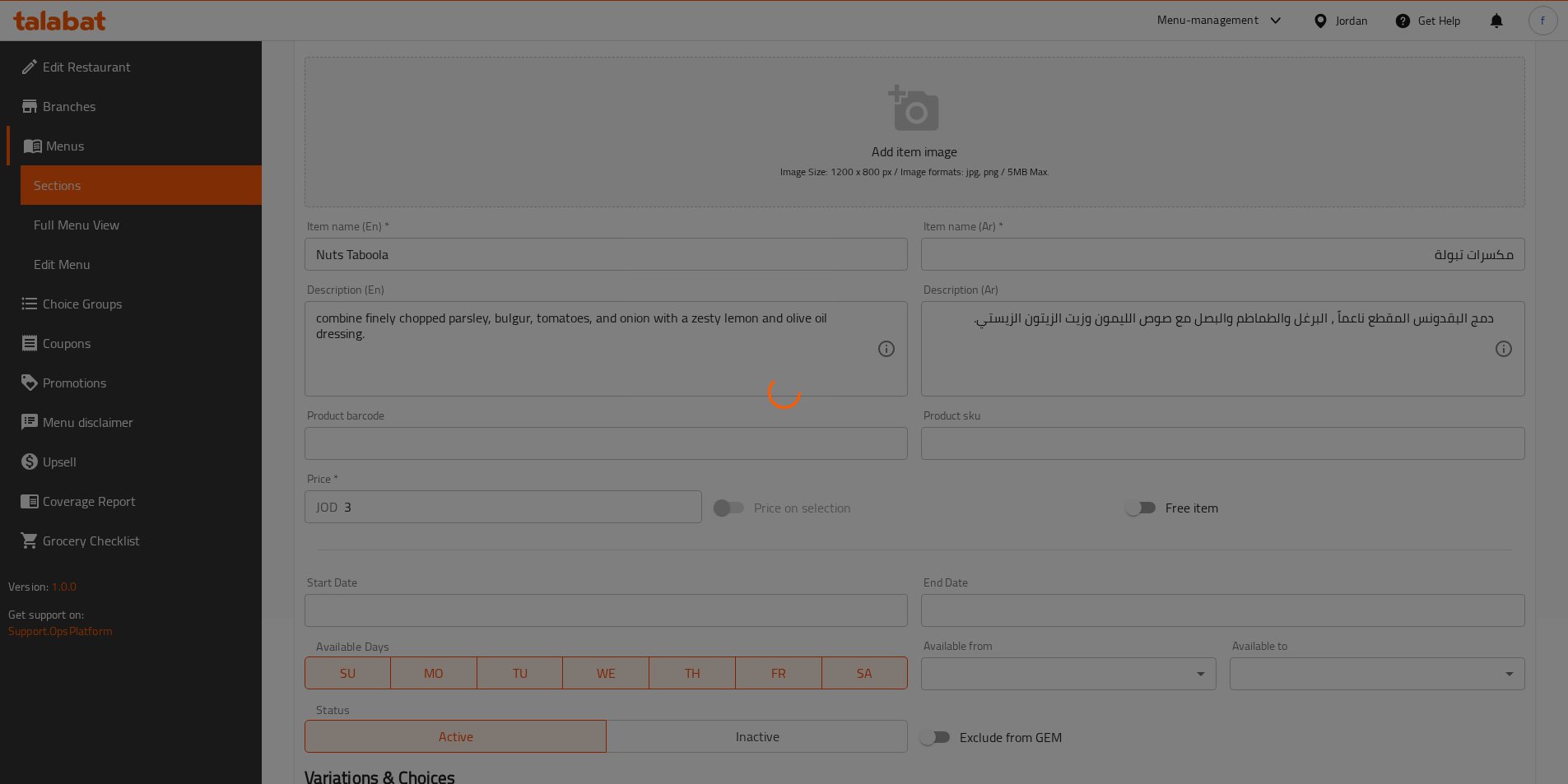
scroll to position [0, 0]
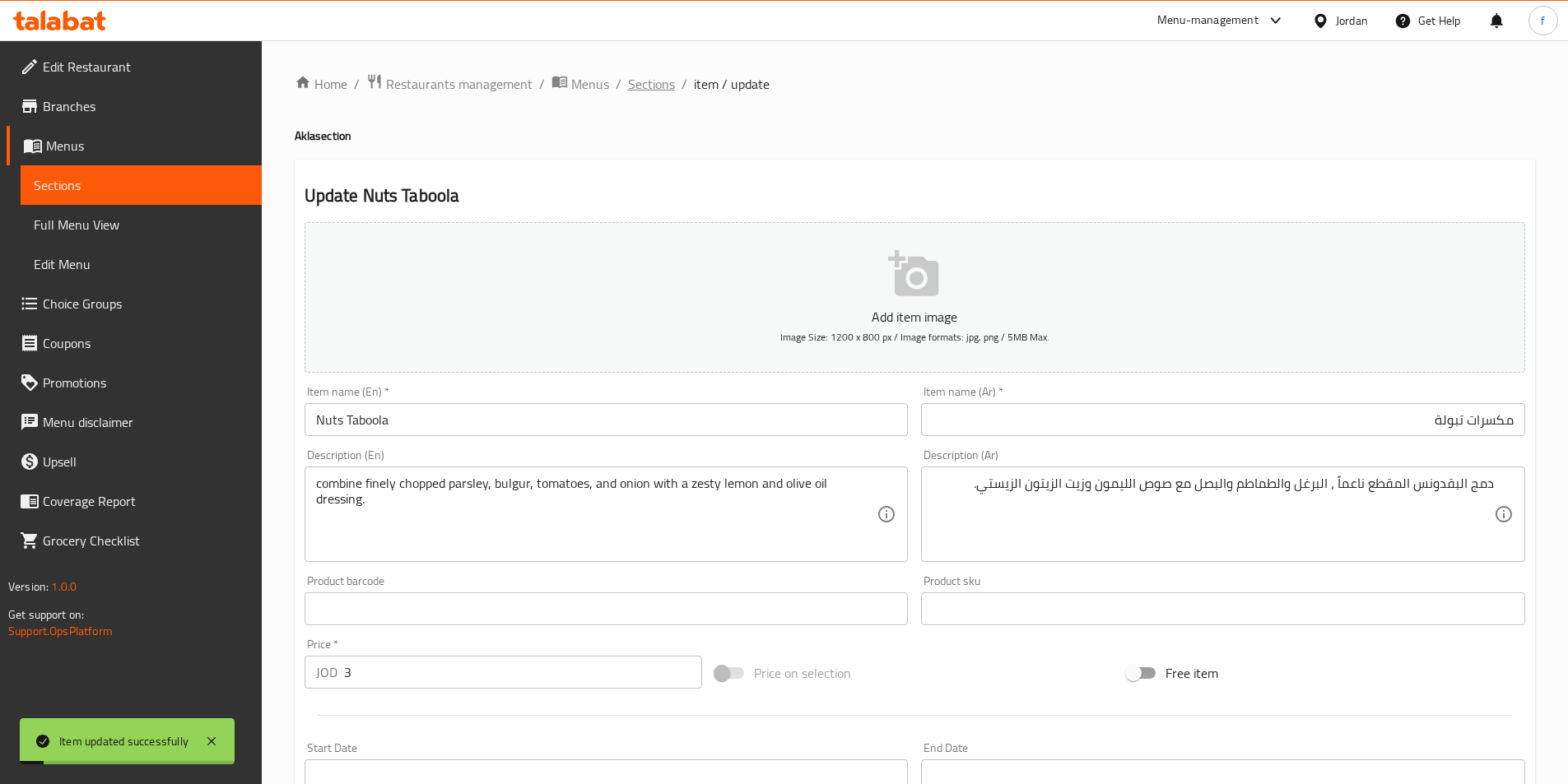
click at [653, 85] on span "Sections" at bounding box center [651, 84] width 47 height 20
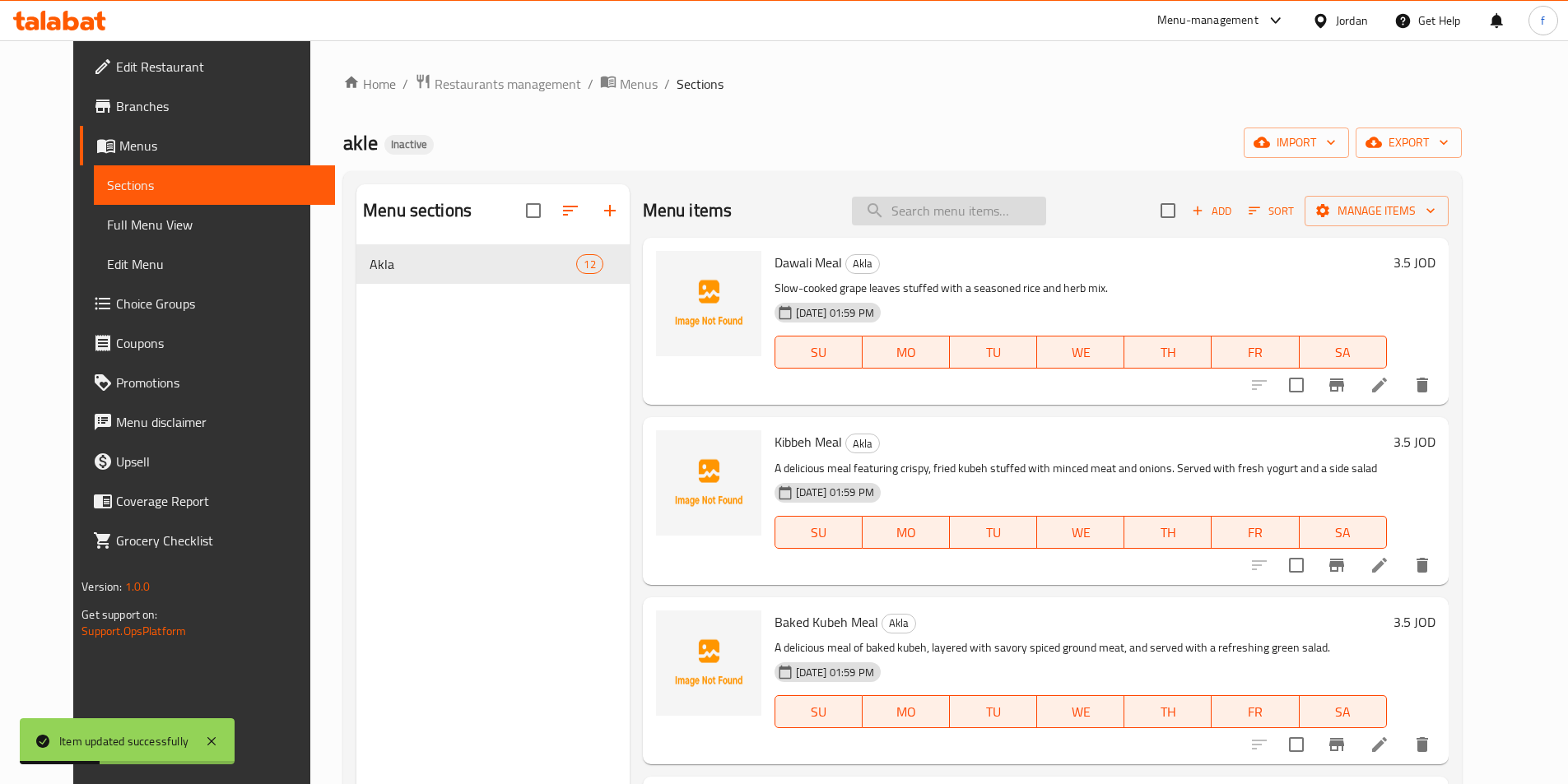
click at [932, 210] on input "search" at bounding box center [948, 211] width 194 height 28
paste input "Regular Taboola"
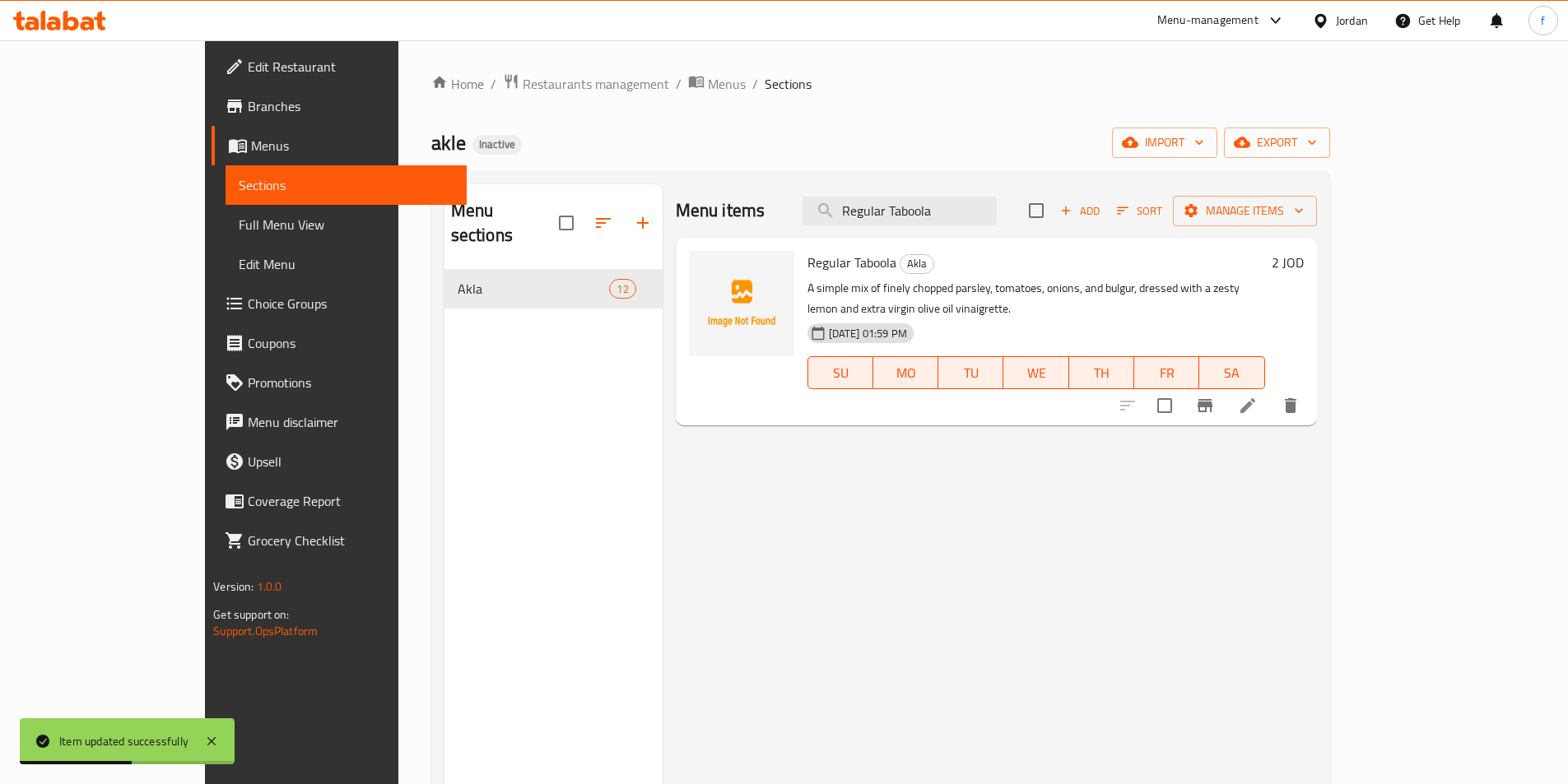
type input "Regular Taboola"
click at [1270, 391] on li at bounding box center [1247, 406] width 46 height 29
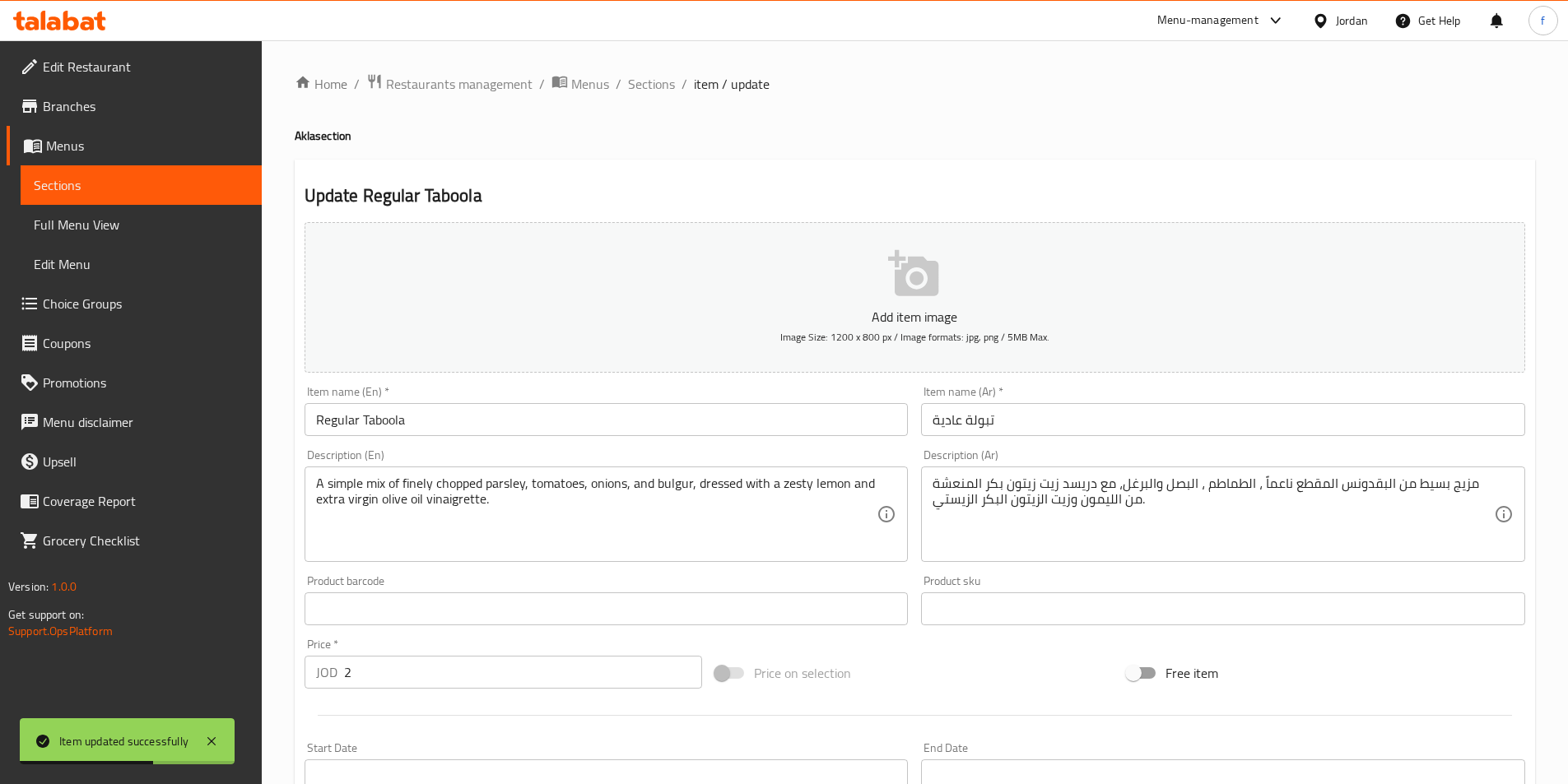
click at [1309, 417] on input "تبولة عادية" at bounding box center [1223, 419] width 604 height 33
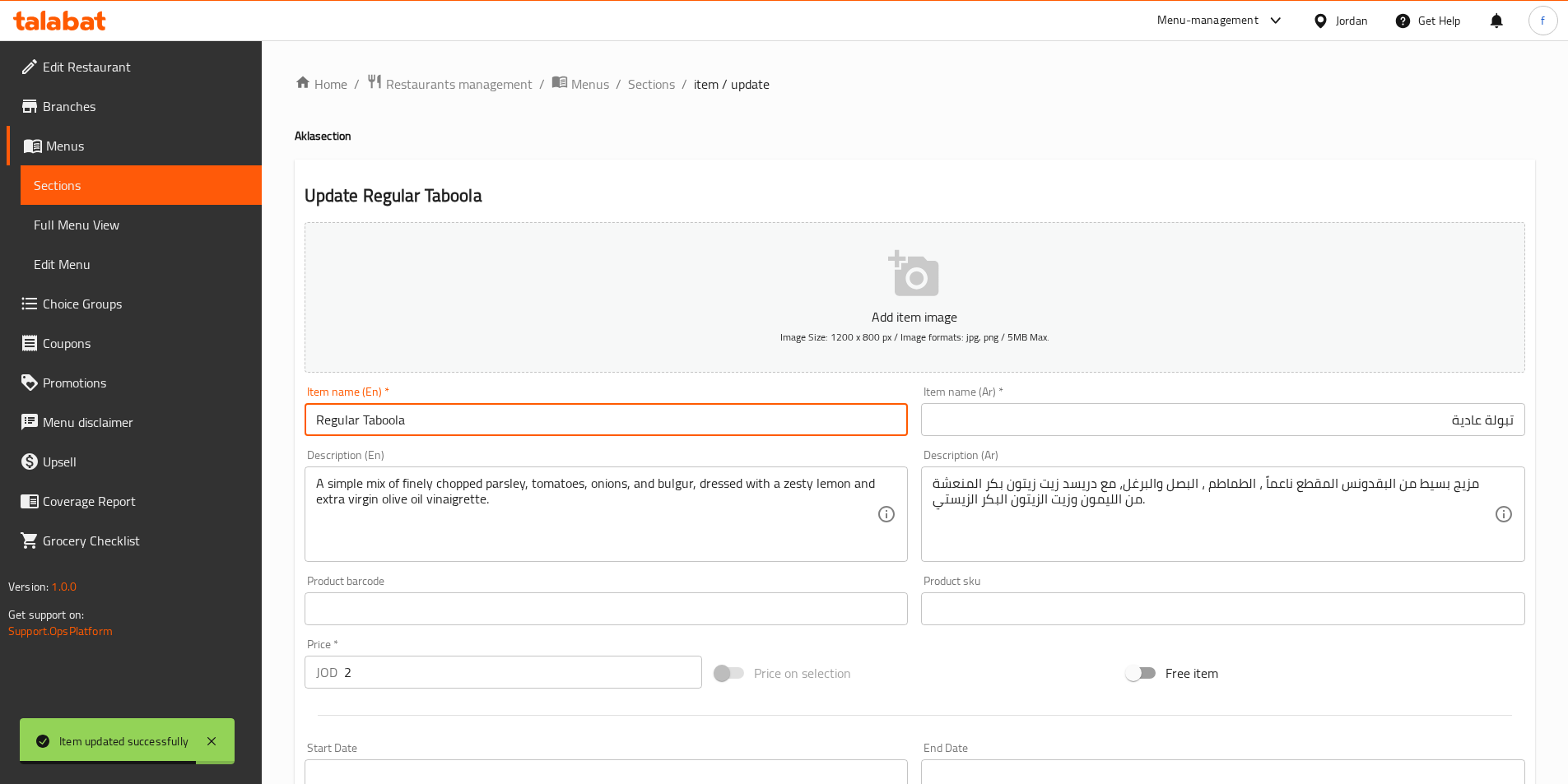
click at [334, 412] on input "Regular Taboola" at bounding box center [606, 419] width 604 height 33
click at [332, 415] on input "Plain Taboola" at bounding box center [606, 419] width 604 height 33
type input "Plain Taboola"
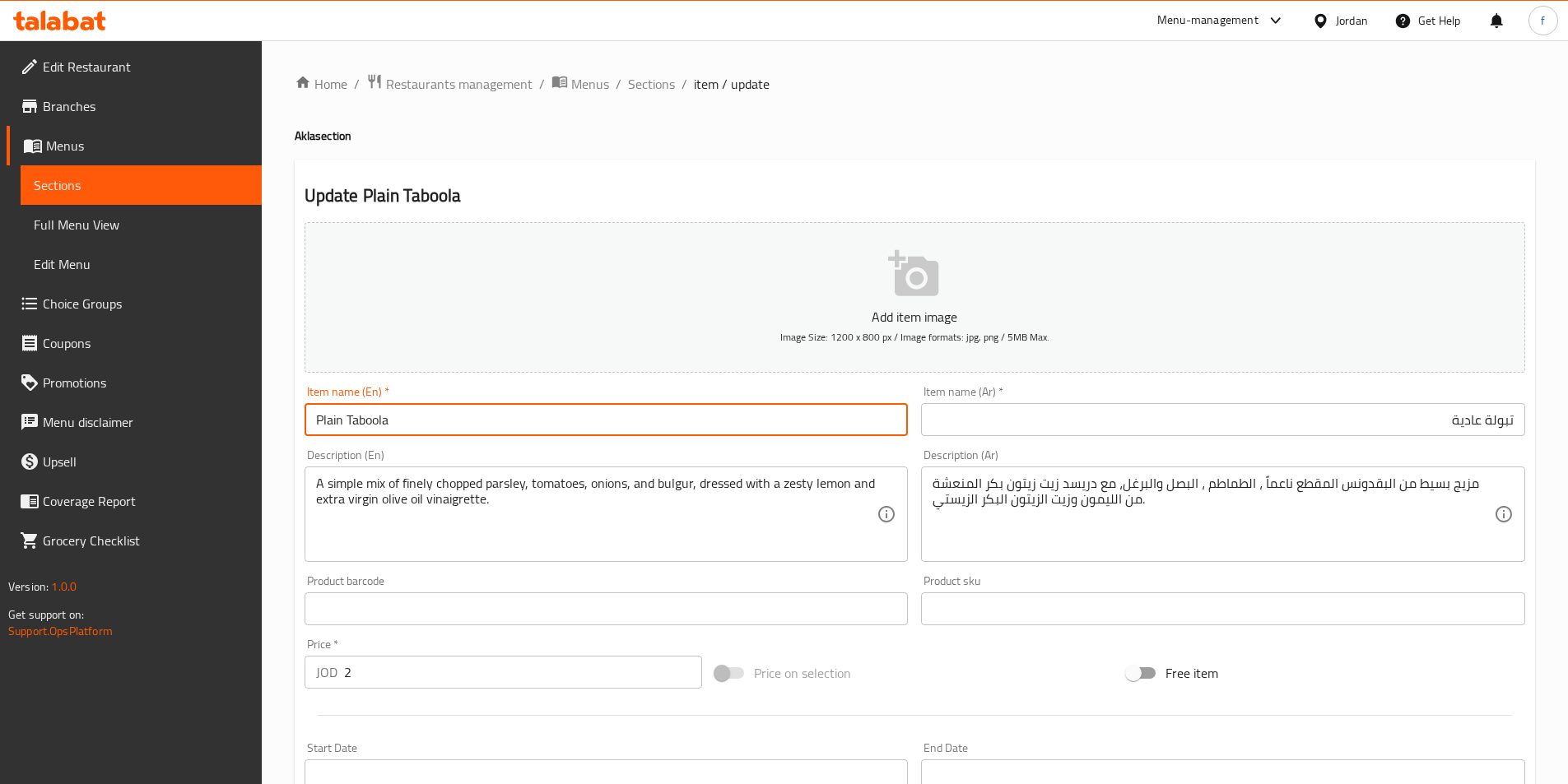
click at [1473, 418] on input "تبولة عادية" at bounding box center [1223, 419] width 604 height 33
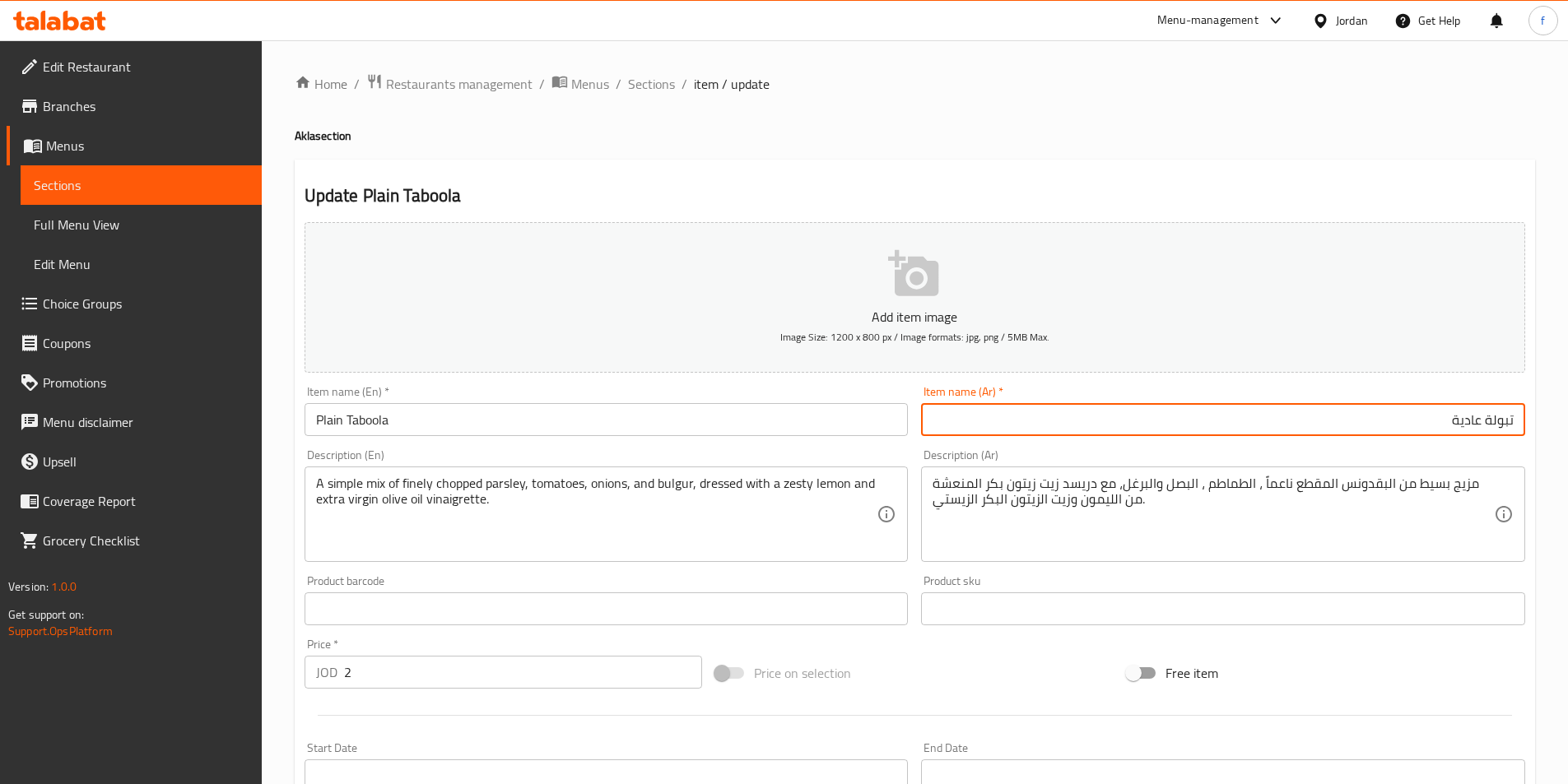
click at [1473, 418] on input "تبولة عادية" at bounding box center [1223, 419] width 604 height 33
paste input "ادة"
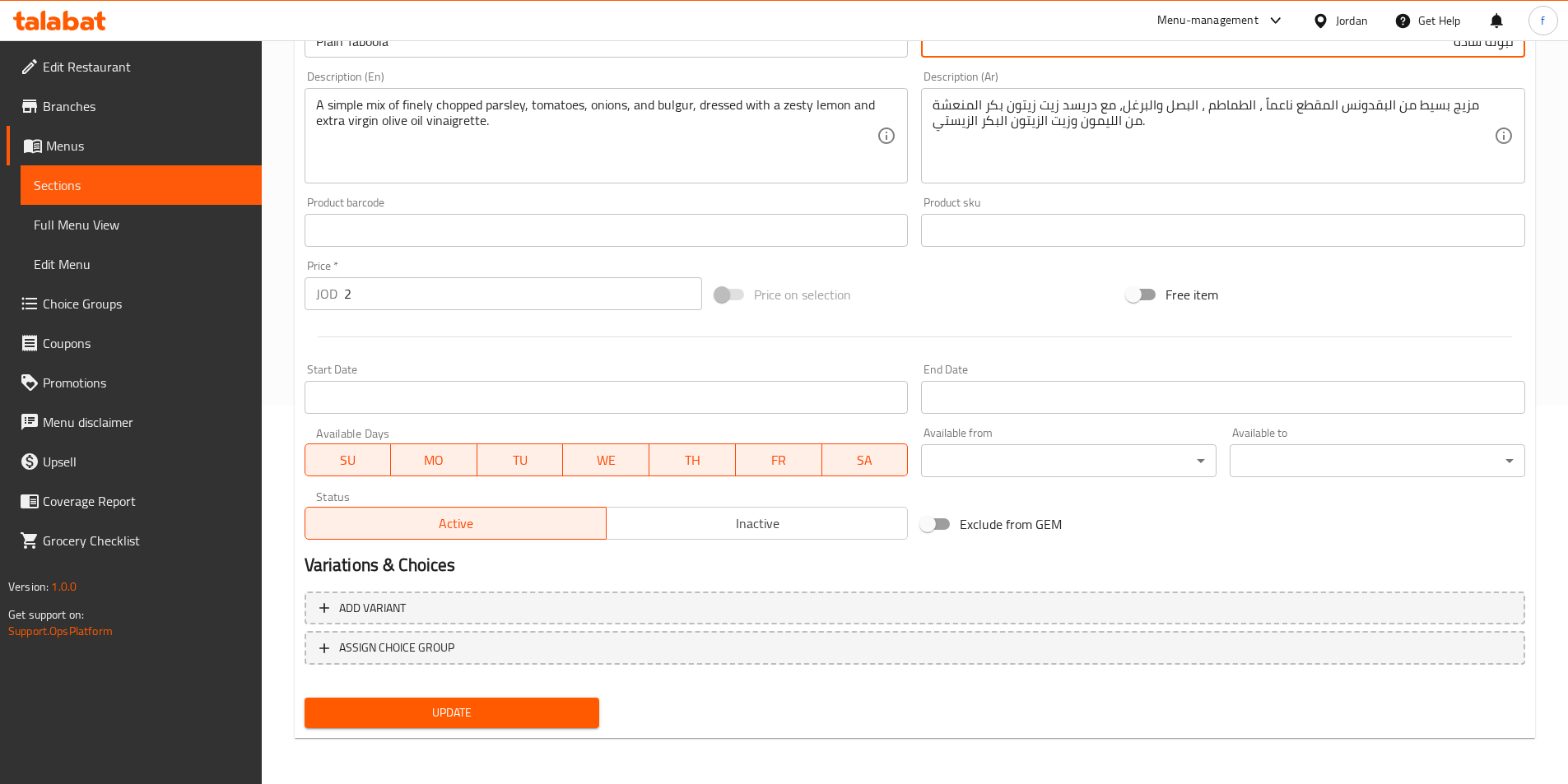
type input "تبولة سادة"
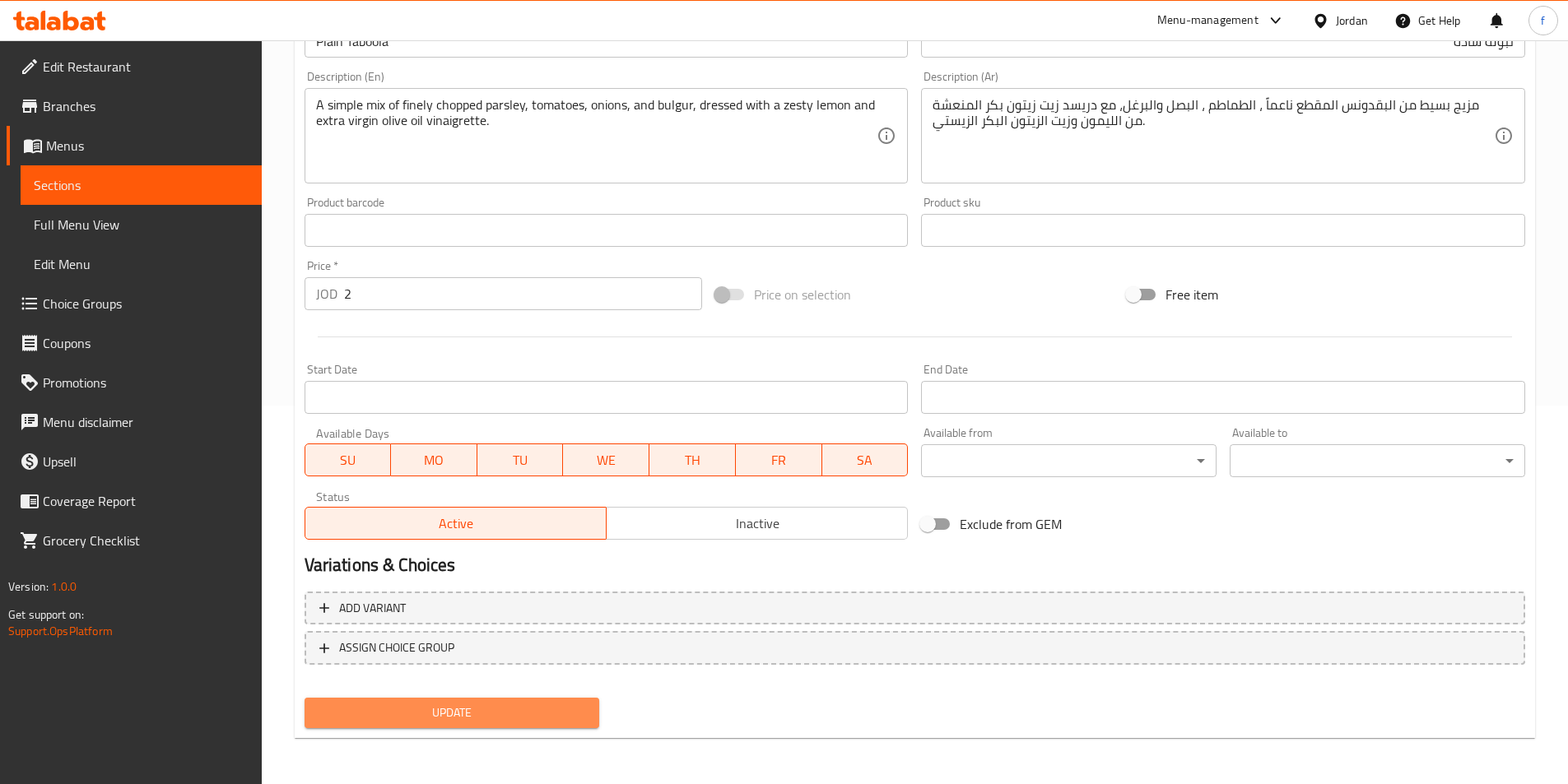
click at [435, 718] on span "Update" at bounding box center [453, 713] width 269 height 20
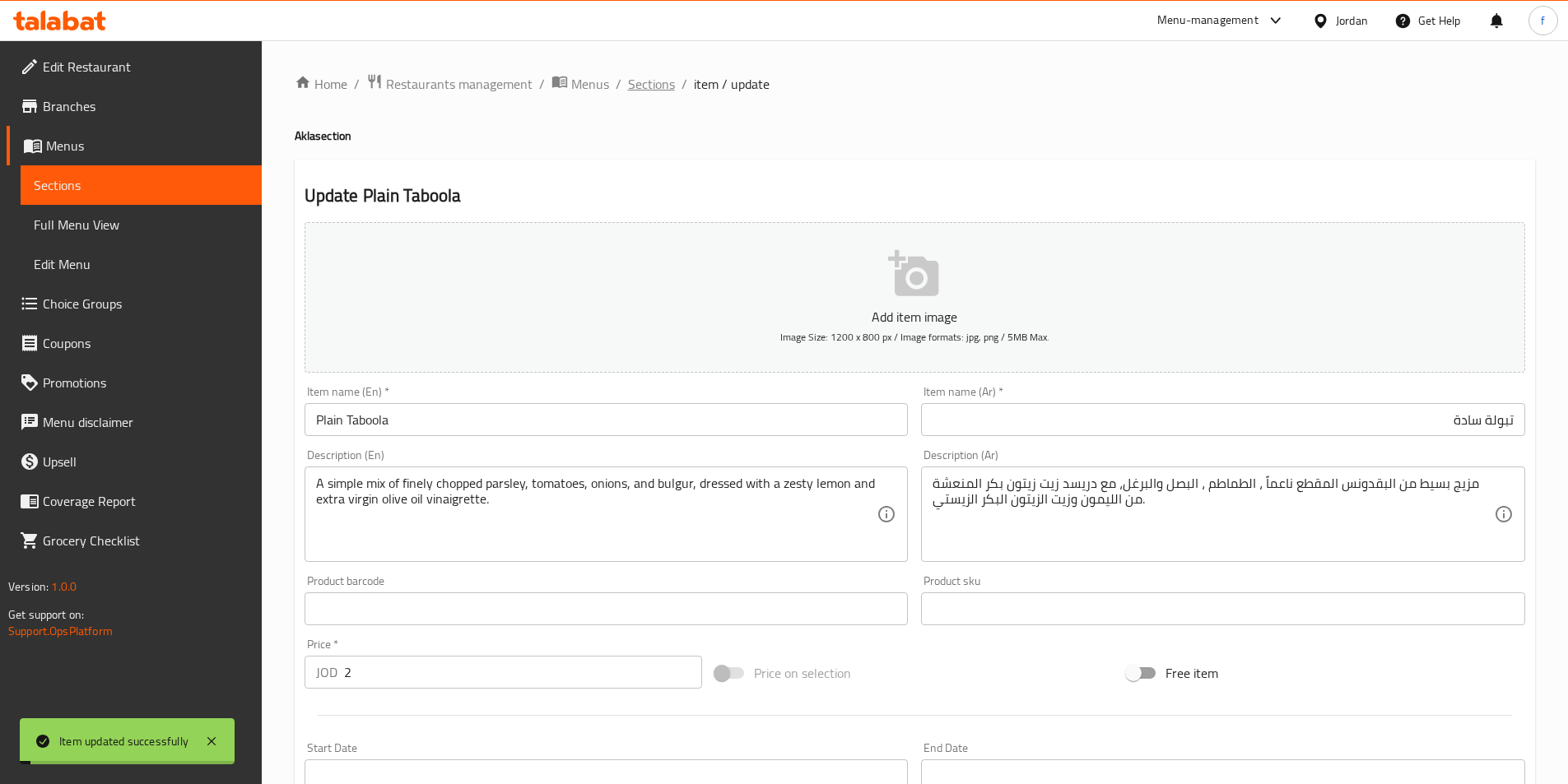
click at [642, 78] on span "Sections" at bounding box center [651, 84] width 47 height 20
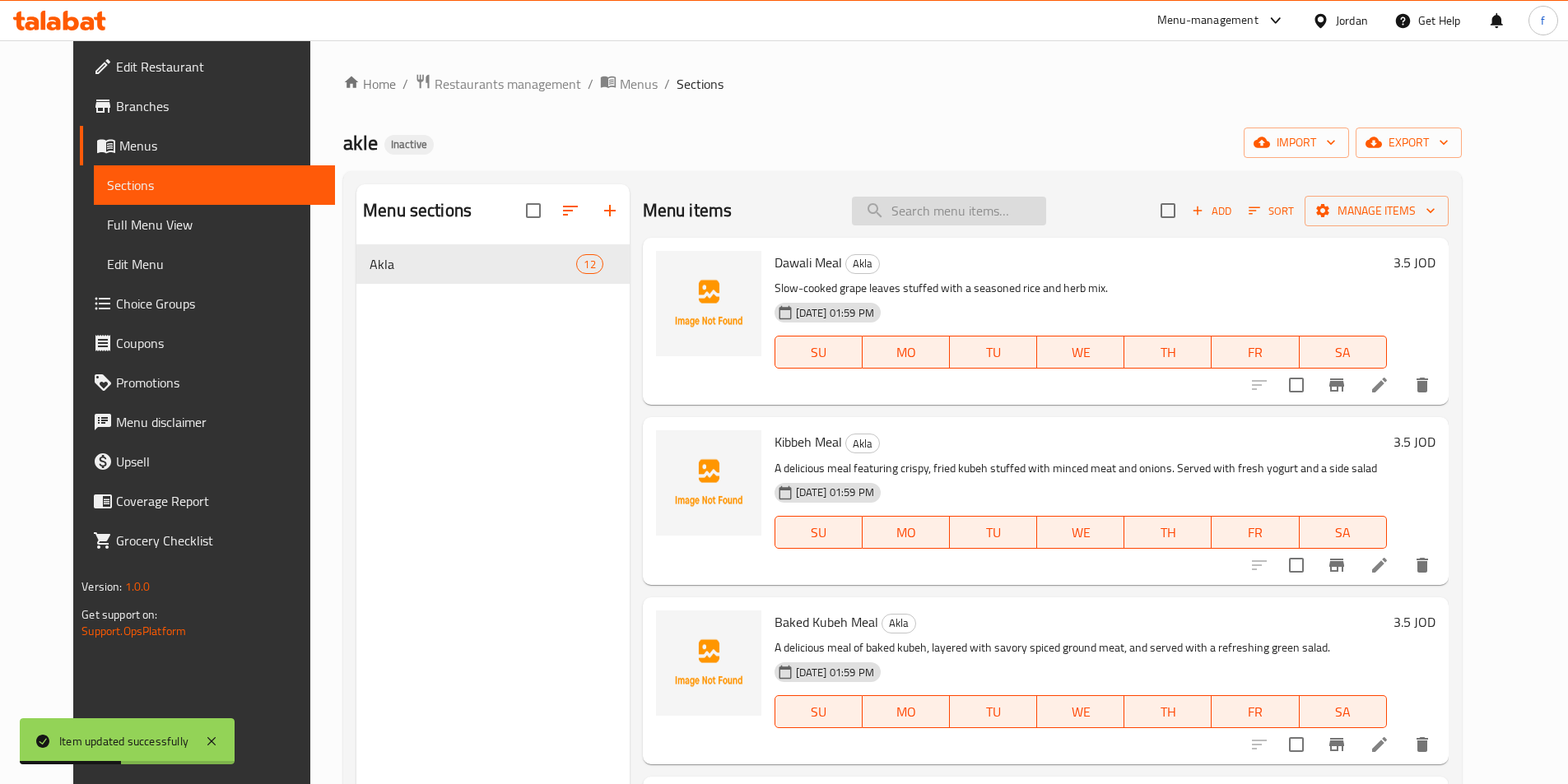
click at [991, 220] on input "search" at bounding box center [948, 211] width 194 height 28
paste input "Regular Taboola"
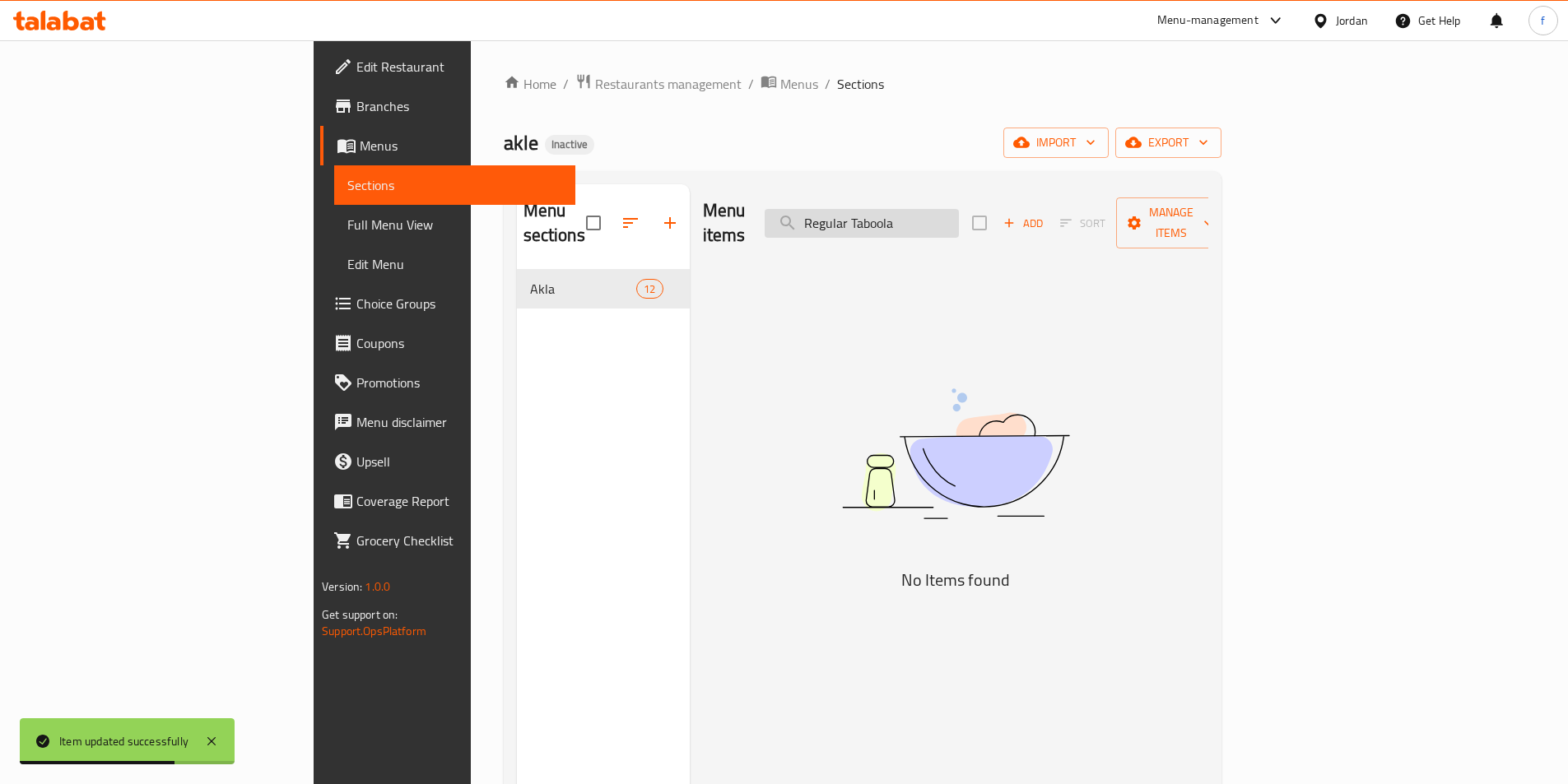
click at [914, 211] on input "Regular Taboola" at bounding box center [861, 223] width 194 height 28
click at [959, 209] on input "Regular Taboola" at bounding box center [861, 223] width 194 height 28
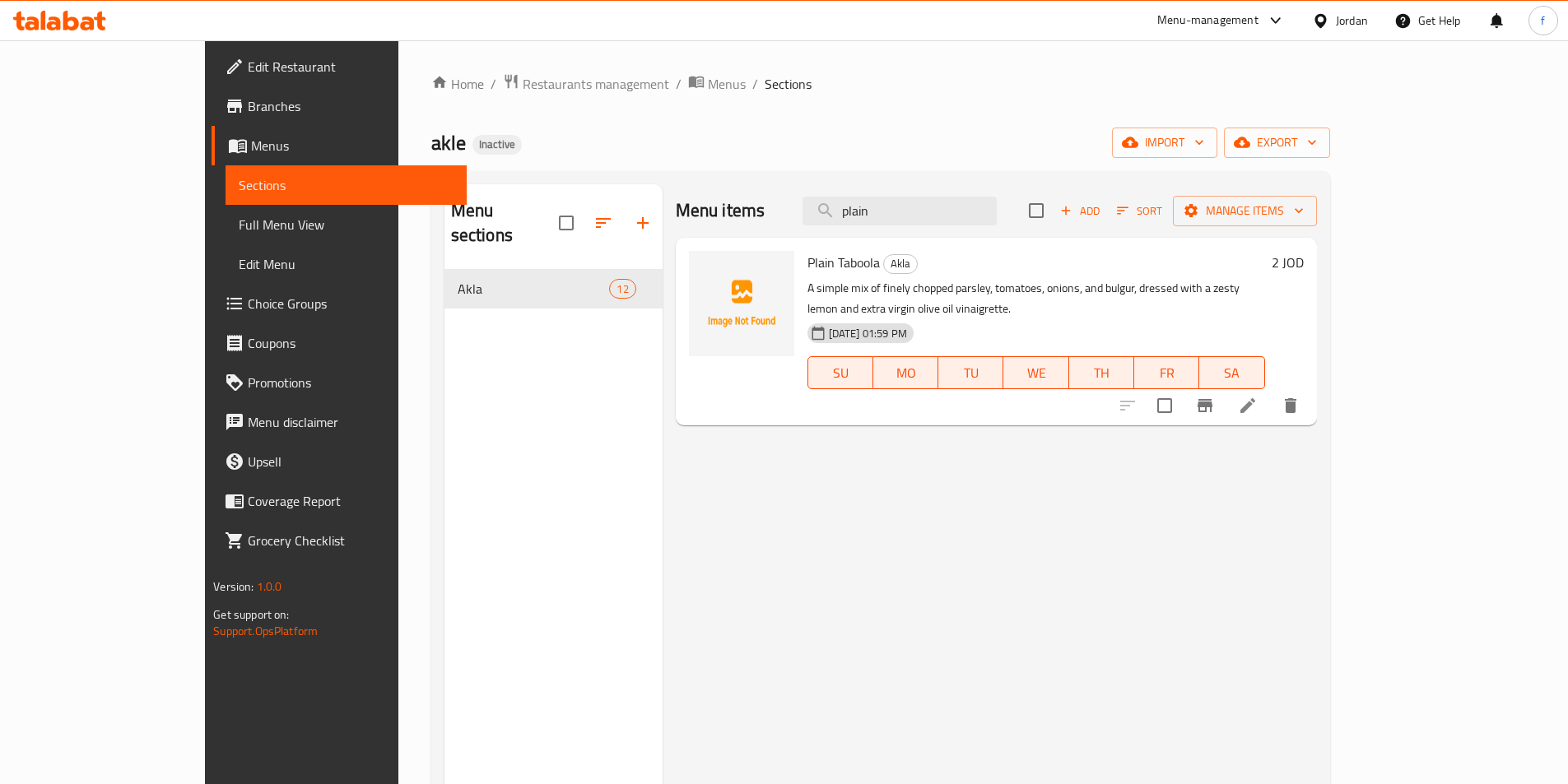
type input "plain"
click at [1270, 391] on li at bounding box center [1247, 406] width 46 height 29
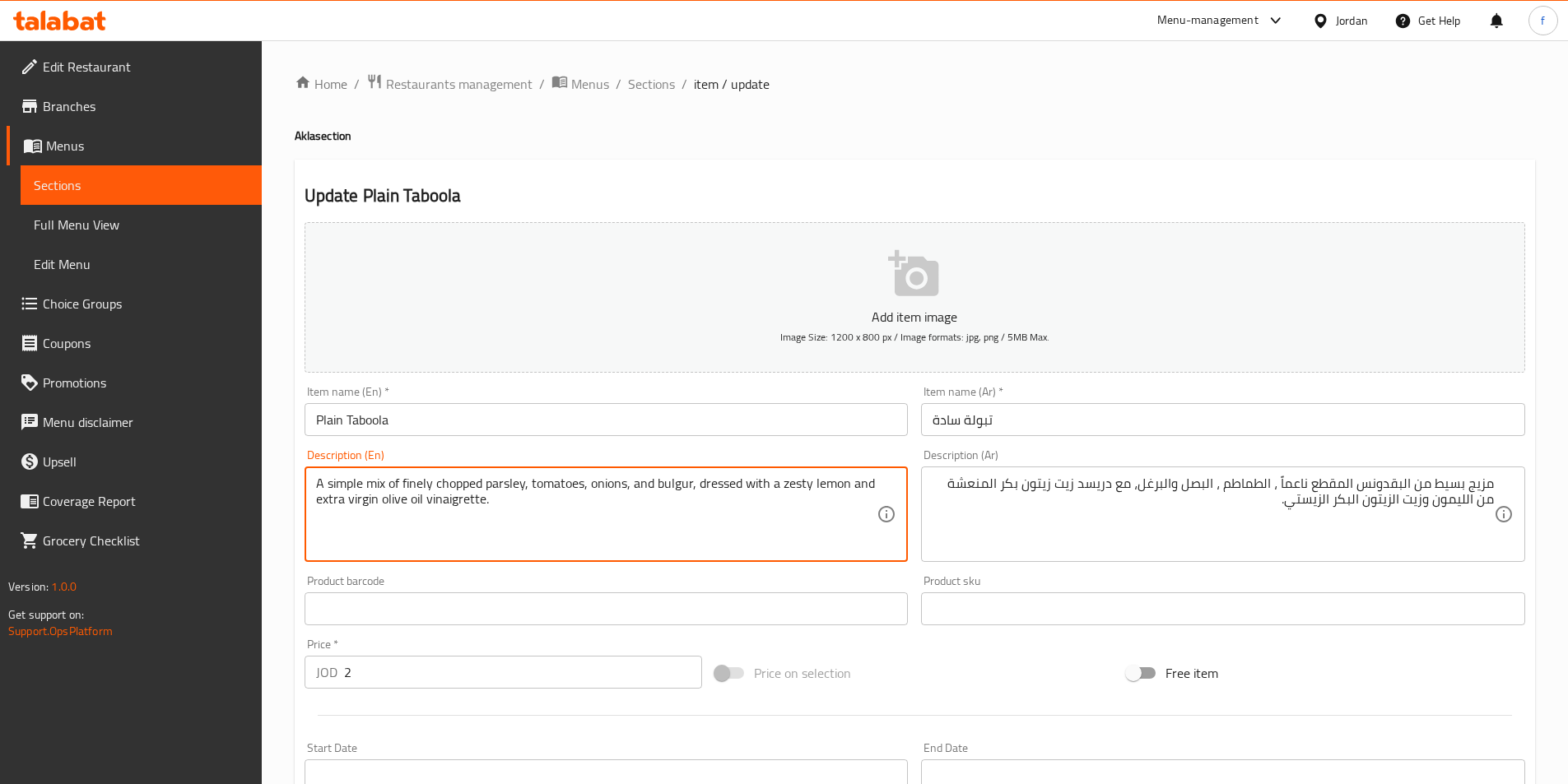
click at [549, 490] on textarea "A simple mix of finely chopped parsley, tomatoes, onions, and bulgur, dressed w…" at bounding box center [597, 514] width 561 height 78
click at [589, 487] on textarea "A simple mix of finely chopped parsley, tomatoes, onions, and bulgur, dressed w…" at bounding box center [597, 514] width 561 height 78
click at [722, 481] on textarea "A simple mix of finely chopped parsley, tomatoes, onions, and bulgur, dressed w…" at bounding box center [597, 514] width 561 height 78
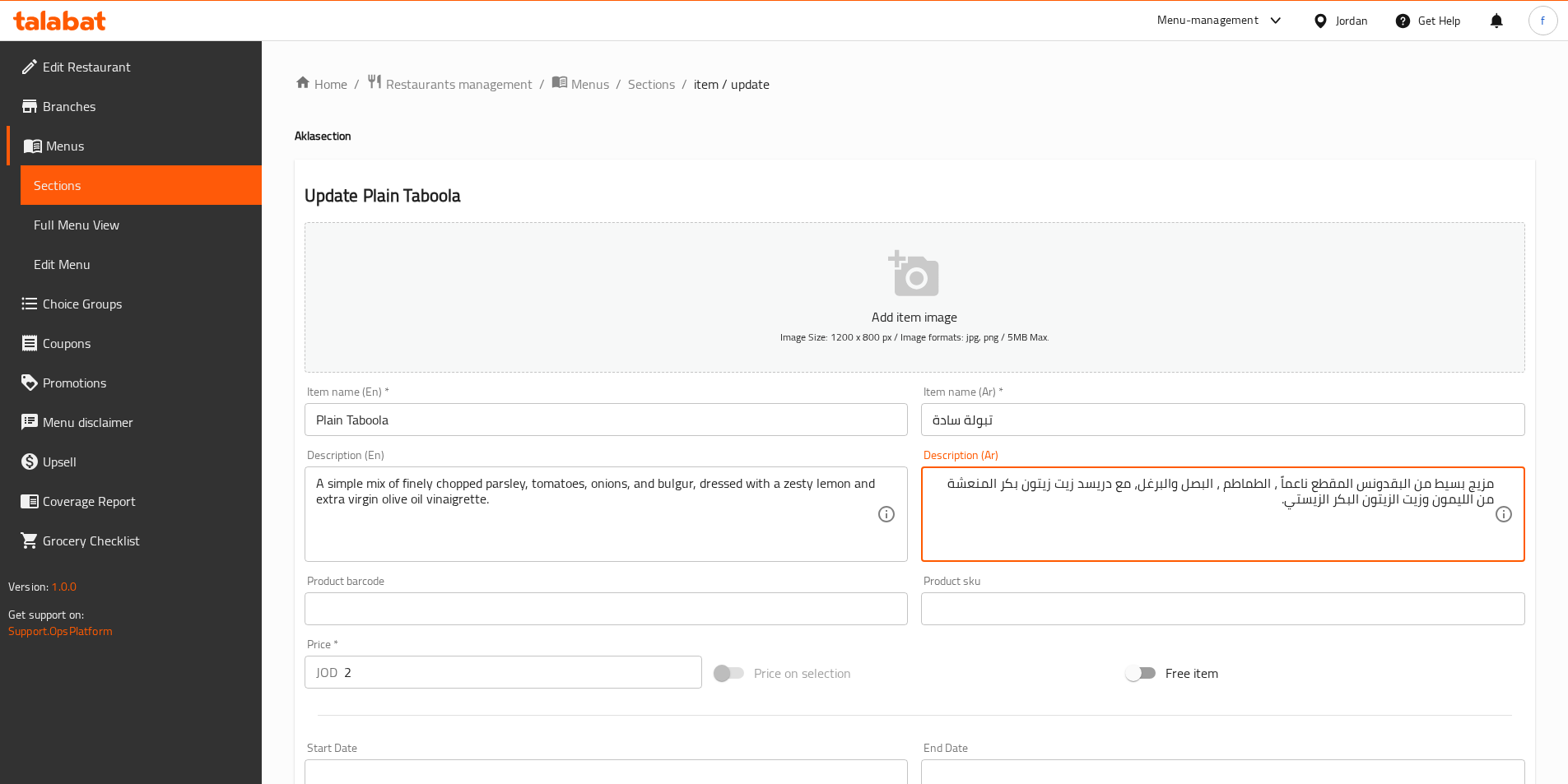
click at [1126, 485] on textarea "مزيج بسيط من البقدونس المقطع ناعماً ، الطماطم ، البصل والبرغل، مع دريسد زيت زيت…" at bounding box center [1212, 514] width 561 height 78
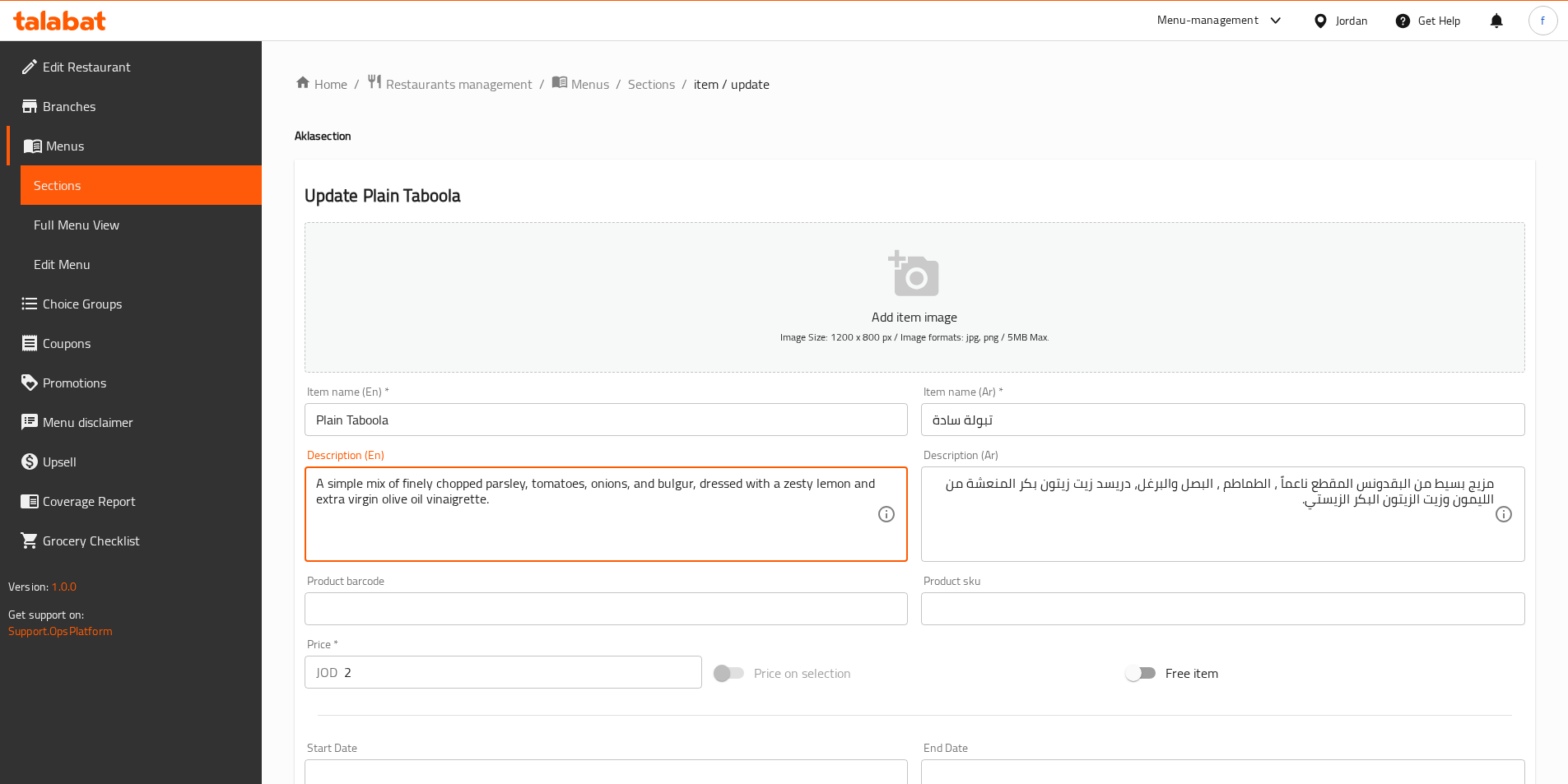
drag, startPoint x: 346, startPoint y: 501, endPoint x: 429, endPoint y: 502, distance: 83.0
click at [1013, 482] on textarea "مزيج بسيط من البقدونس المقطع ناعماً ، الطماطم ، البصل والبرغل، دريسد زيت زيتون …" at bounding box center [1212, 514] width 561 height 78
drag, startPoint x: 689, startPoint y: 478, endPoint x: 869, endPoint y: 483, distance: 180.1
drag, startPoint x: 318, startPoint y: 480, endPoint x: 394, endPoint y: 482, distance: 76.0
click at [394, 482] on textarea "A simple mix of finely chopped parsley, tomatoes, onions, and bulgur, dressed w…" at bounding box center [597, 514] width 561 height 78
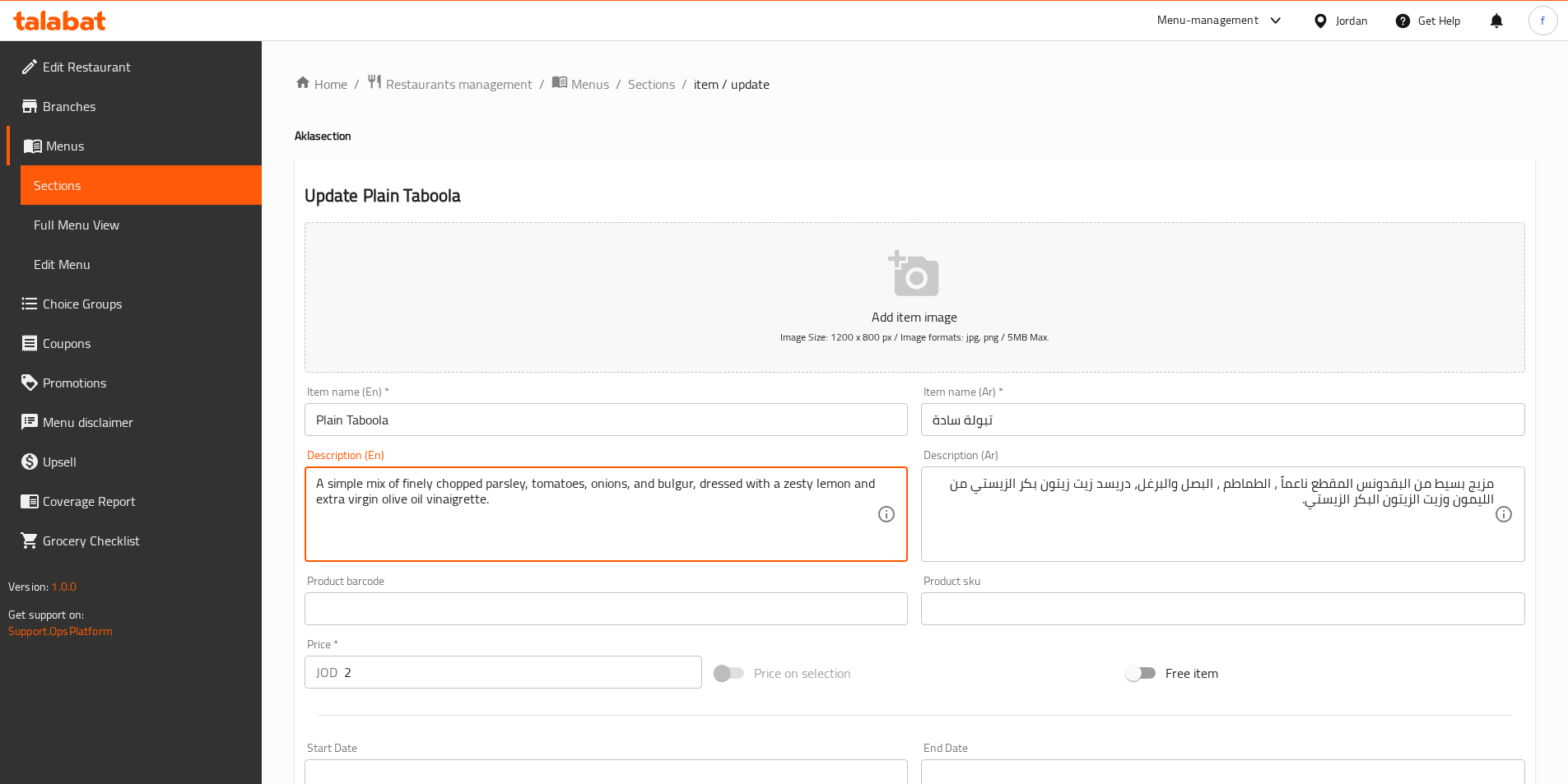
click at [501, 481] on textarea "A simple mix of finely chopped parsley, tomatoes, onions, and bulgur, dressed w…" at bounding box center [597, 514] width 561 height 78
click at [467, 484] on textarea "A simple mix of finely chopped parsley, tomatoes, onions, and bulgur, dressed w…" at bounding box center [597, 514] width 561 height 78
click at [411, 486] on textarea "A simple mix of finely chopped parsley, tomatoes, onions, and bulgur, dressed w…" at bounding box center [597, 514] width 561 height 78
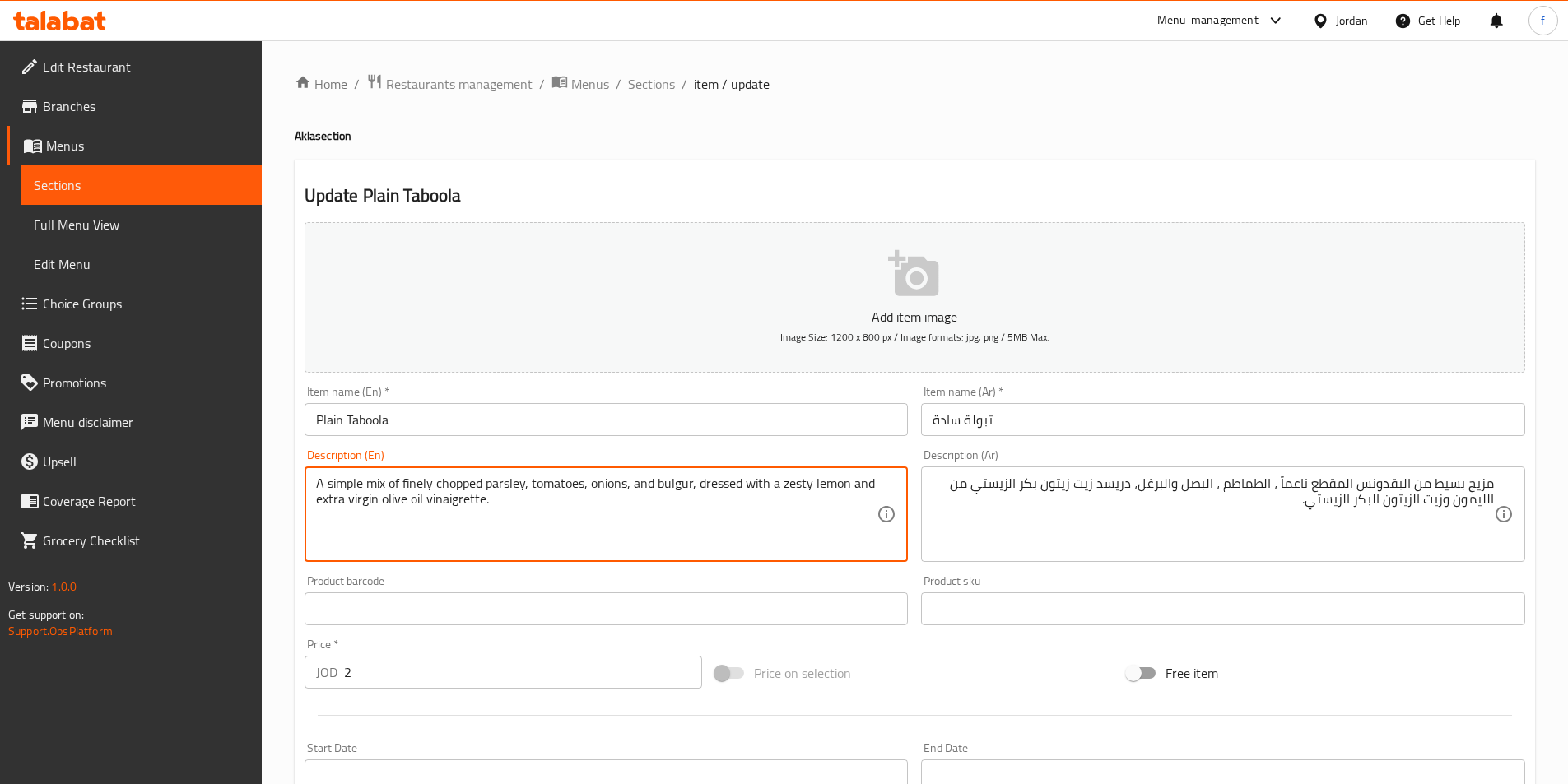
click at [411, 486] on textarea "A simple mix of finely chopped parsley, tomatoes, onions, and bulgur, dressed w…" at bounding box center [597, 514] width 561 height 78
click at [556, 484] on textarea "A simple mix of finely chopped parsley, tomatoes, onions, and bulgur, dressed w…" at bounding box center [597, 514] width 561 height 78
click at [610, 482] on textarea "A simple mix of finely chopped parsley, tomatoes, onions, and bulgur, dressed w…" at bounding box center [597, 514] width 561 height 78
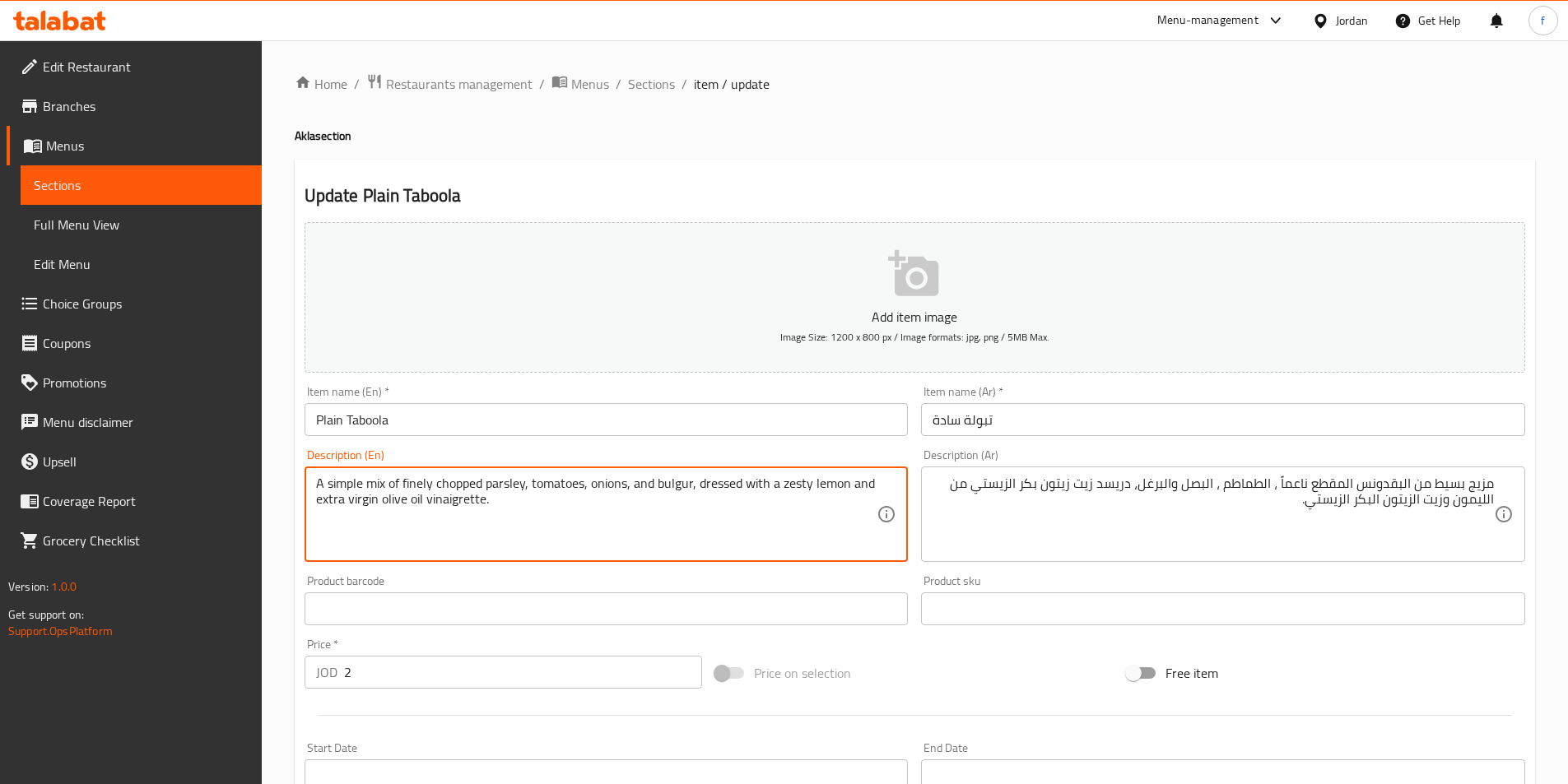
click at [669, 485] on textarea "A simple mix of finely chopped parsley, tomatoes, onions, and bulgur, dressed w…" at bounding box center [597, 514] width 561 height 78
click at [709, 483] on textarea "A simple mix of finely chopped parsley, tomatoes, onions, and bulgur, dressed w…" at bounding box center [597, 514] width 561 height 78
drag, startPoint x: 345, startPoint y: 497, endPoint x: 423, endPoint y: 511, distance: 79.2
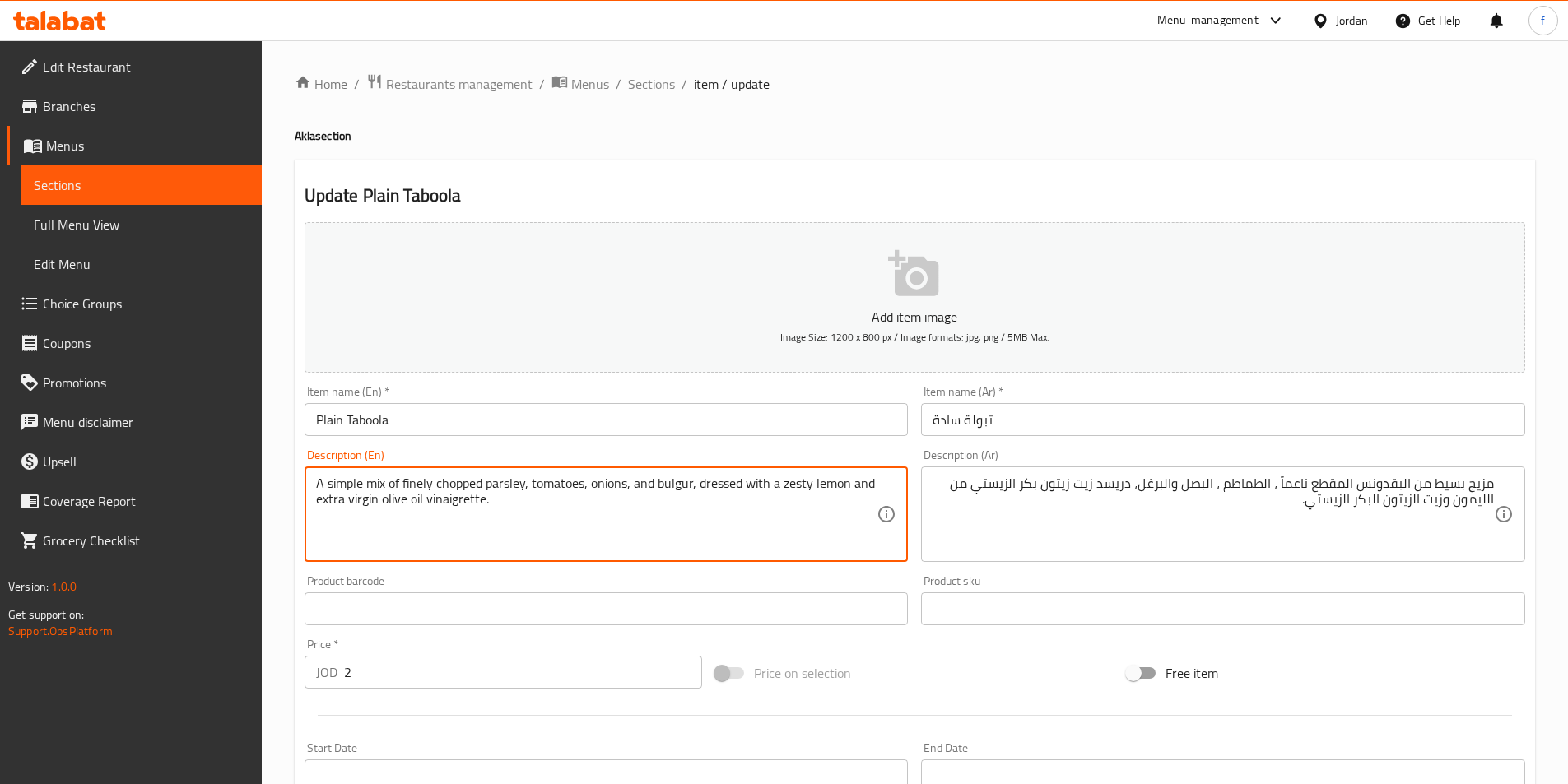
click at [423, 511] on textarea "A simple mix of finely chopped parsley, tomatoes, onions, and bulgur, dressed w…" at bounding box center [597, 514] width 561 height 78
click at [703, 477] on textarea "A simple mix of finely chopped parsley, tomatoes, onions, and bulgur, dressed w…" at bounding box center [597, 514] width 561 height 78
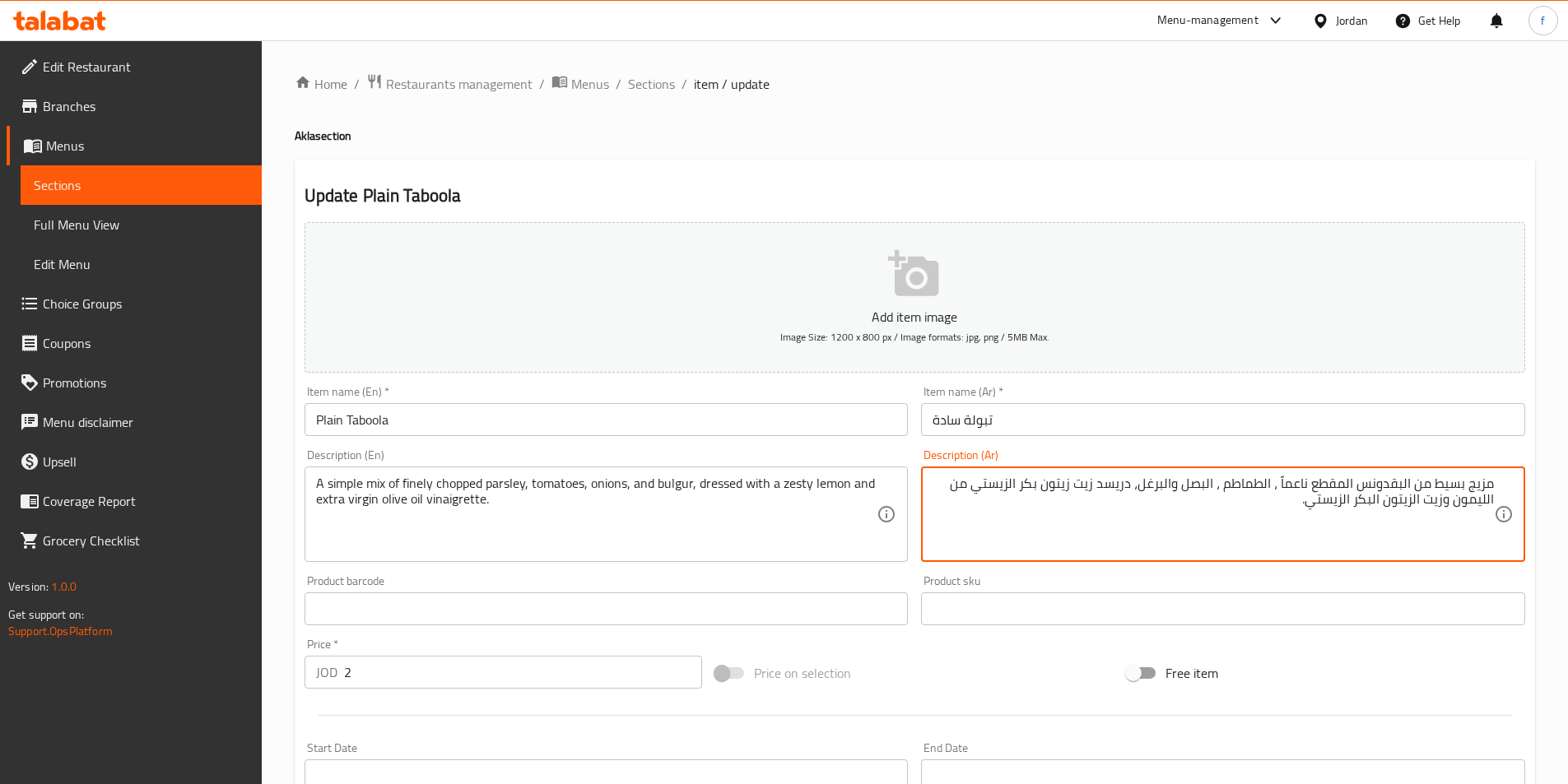
drag, startPoint x: 1102, startPoint y: 485, endPoint x: 902, endPoint y: 494, distance: 200.2
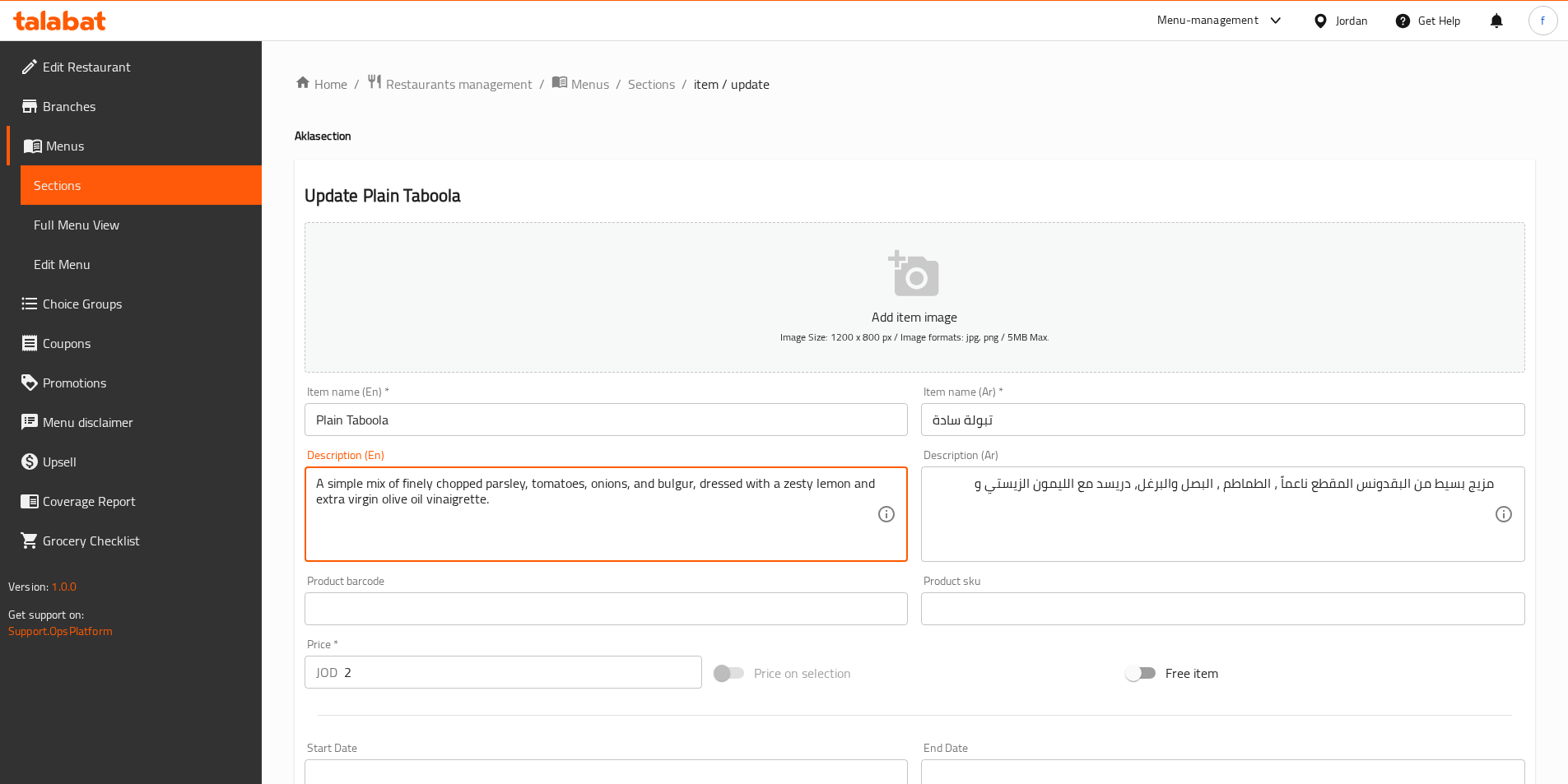
drag, startPoint x: 317, startPoint y: 500, endPoint x: 552, endPoint y: 507, distance: 235.1
click at [328, 499] on textarea "A simple mix of finely chopped parsley, tomatoes, onions, and bulgur, dressed w…" at bounding box center [597, 514] width 561 height 78
click at [363, 506] on textarea "A simple mix of finely chopped parsley, tomatoes, onions, and bulgur, dressed w…" at bounding box center [597, 514] width 561 height 78
drag, startPoint x: 349, startPoint y: 498, endPoint x: 424, endPoint y: 501, distance: 75.1
click at [424, 501] on textarea "A simple mix of finely chopped parsley, tomatoes, onions, and bulgur, dressed w…" at bounding box center [597, 514] width 561 height 78
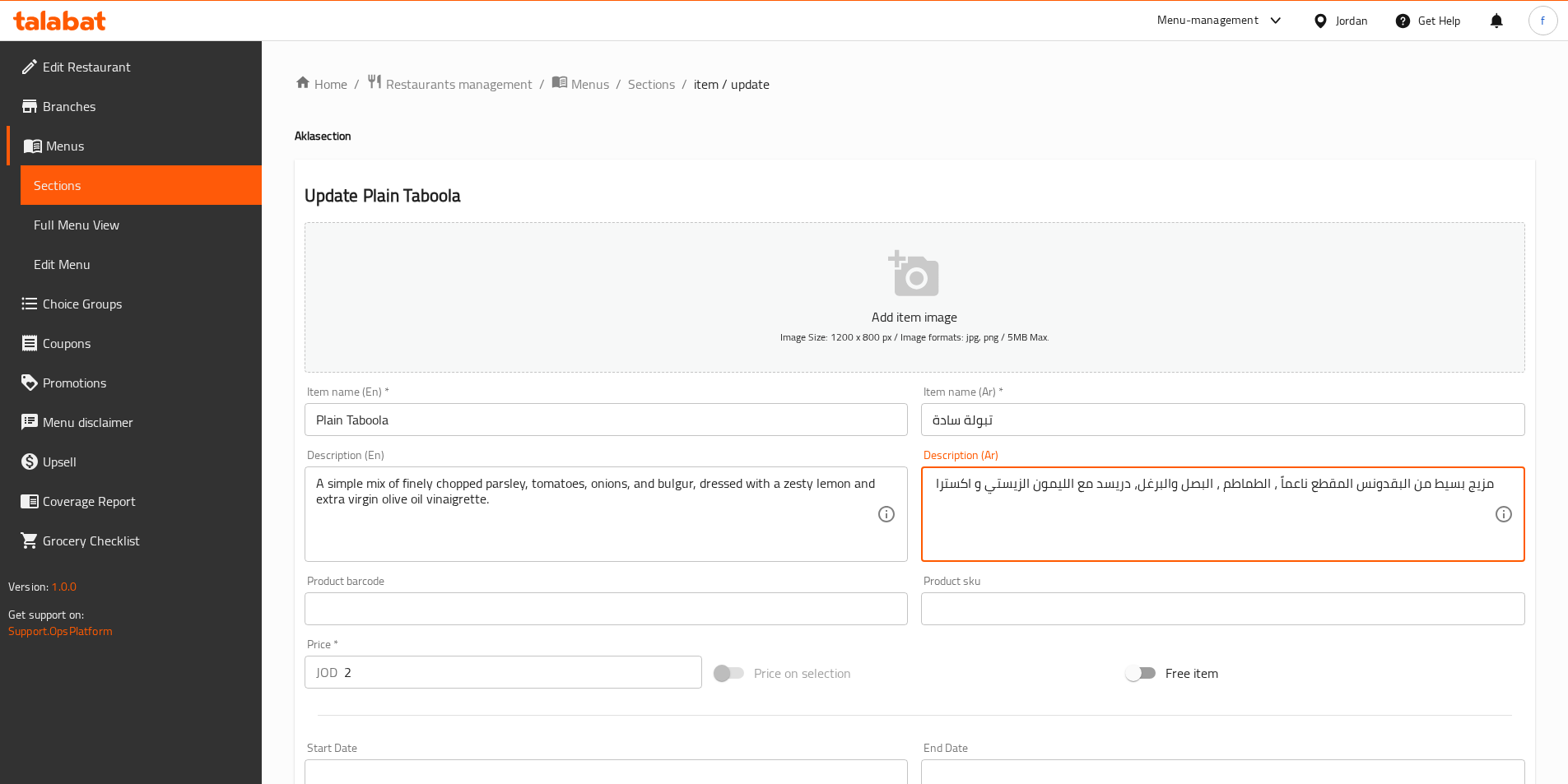
click at [932, 481] on textarea "مزيج بسيط من البقدونس المقطع ناعماً ، الطماطم ، البصل والبرغل، دريسد مع الليمون…" at bounding box center [1212, 514] width 561 height 78
click at [945, 485] on textarea "مزيج بسيط من البقدونس المقطع ناعماً ، الطماطم ، البصل والبرغل، دريسد مع الليمون…" at bounding box center [1212, 514] width 561 height 78
paste textarea "زيت زيتون بكر"
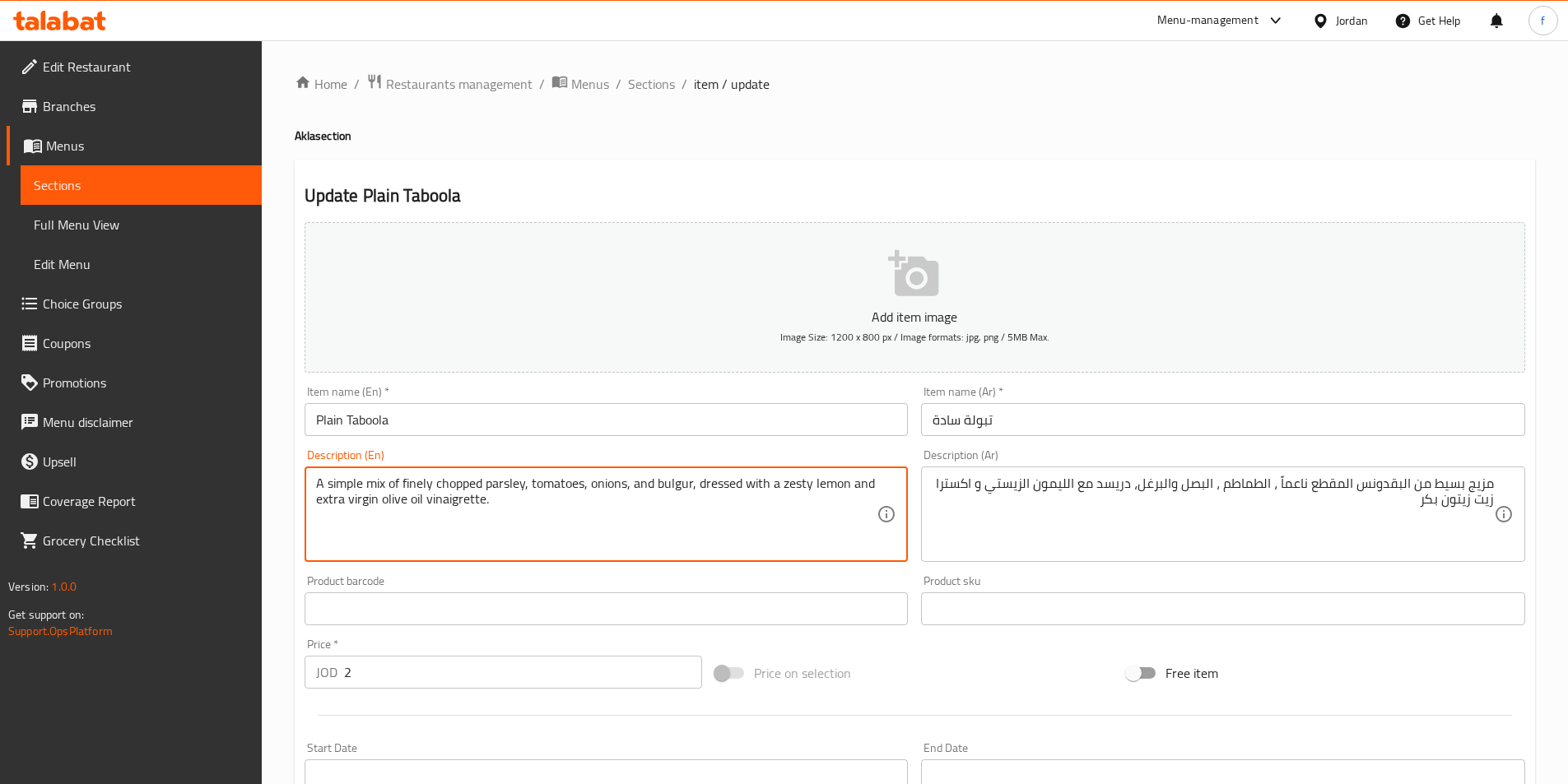
click at [455, 503] on textarea "A simple mix of finely chopped parsley, tomatoes, onions, and bulgur, dressed w…" at bounding box center [597, 514] width 561 height 78
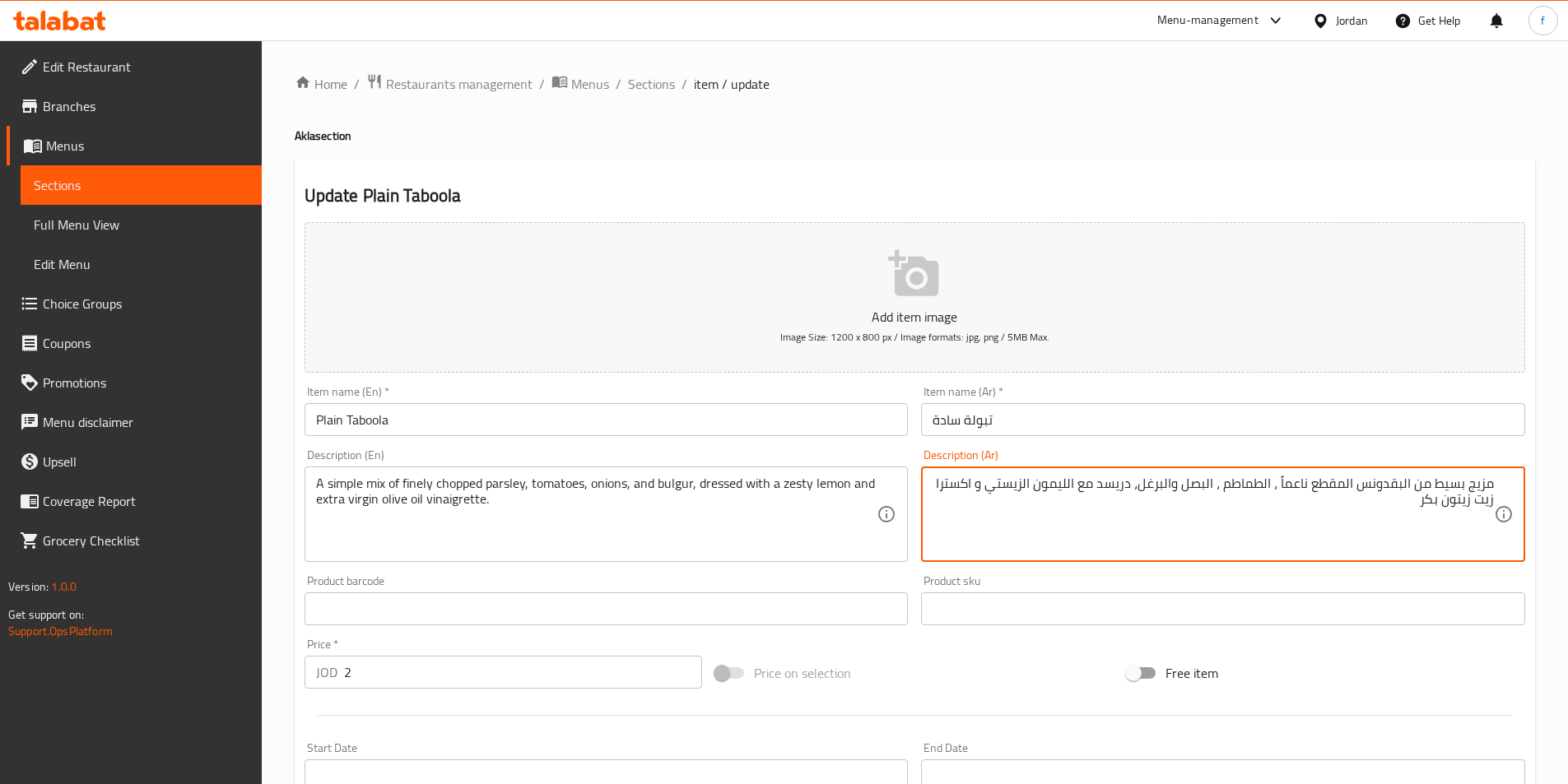
paste textarea "فينجريت"
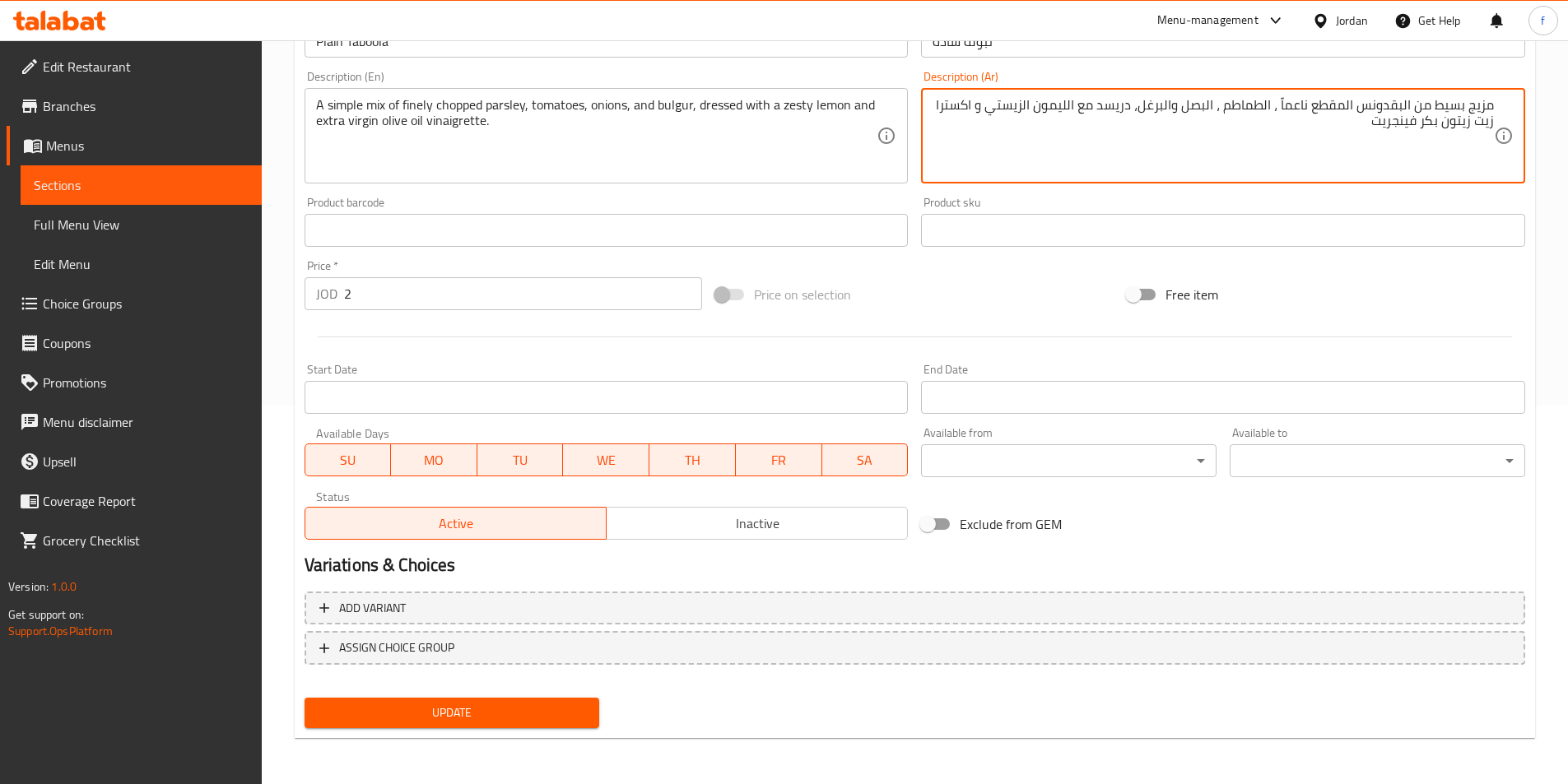
type textarea "مزيج بسيط من البقدونس المقطع ناعماً ، الطماطم ، البصل والبرغل، دريسد مع الليمون…"
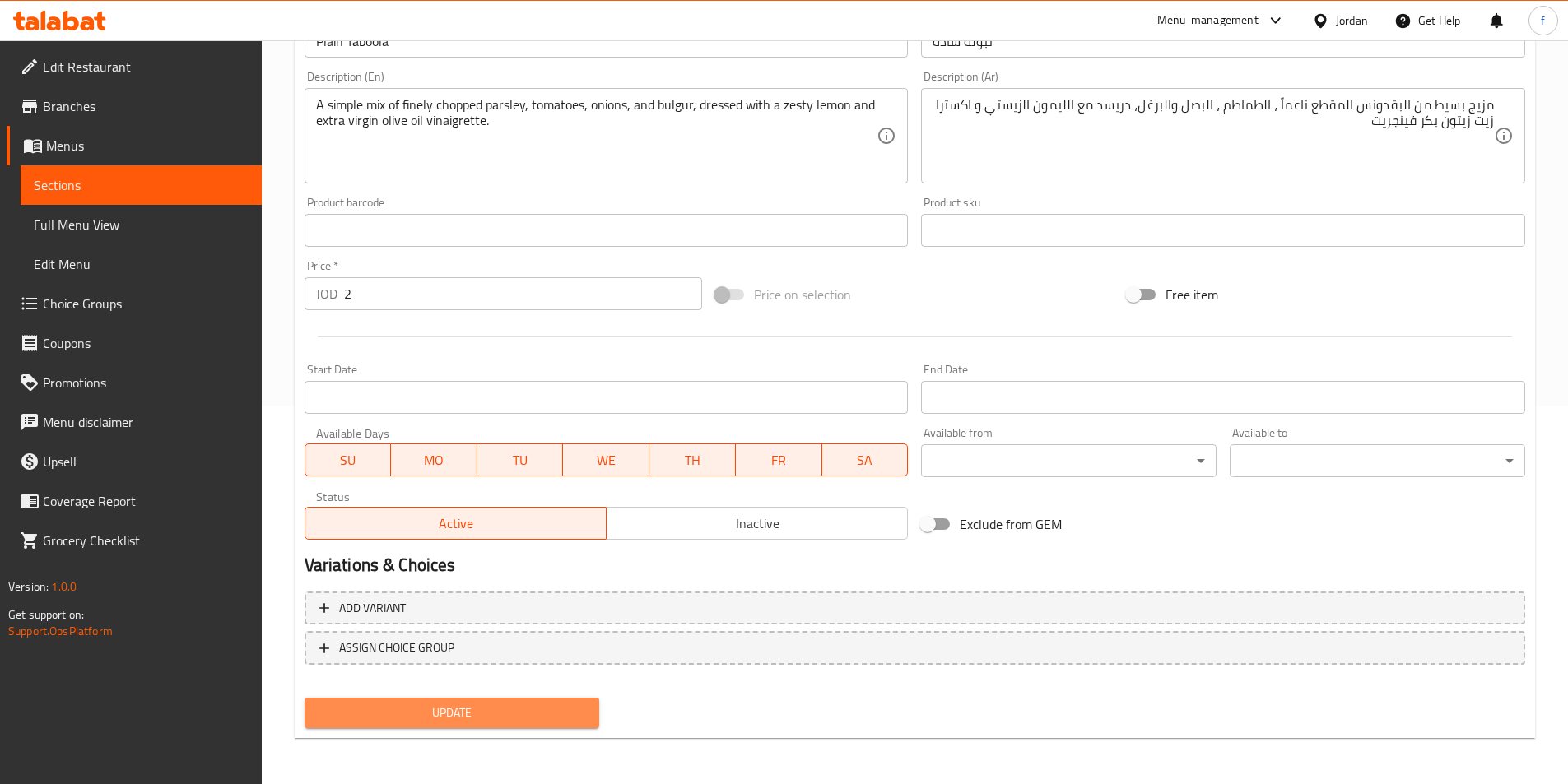
click at [406, 704] on span "Update" at bounding box center [453, 713] width 269 height 20
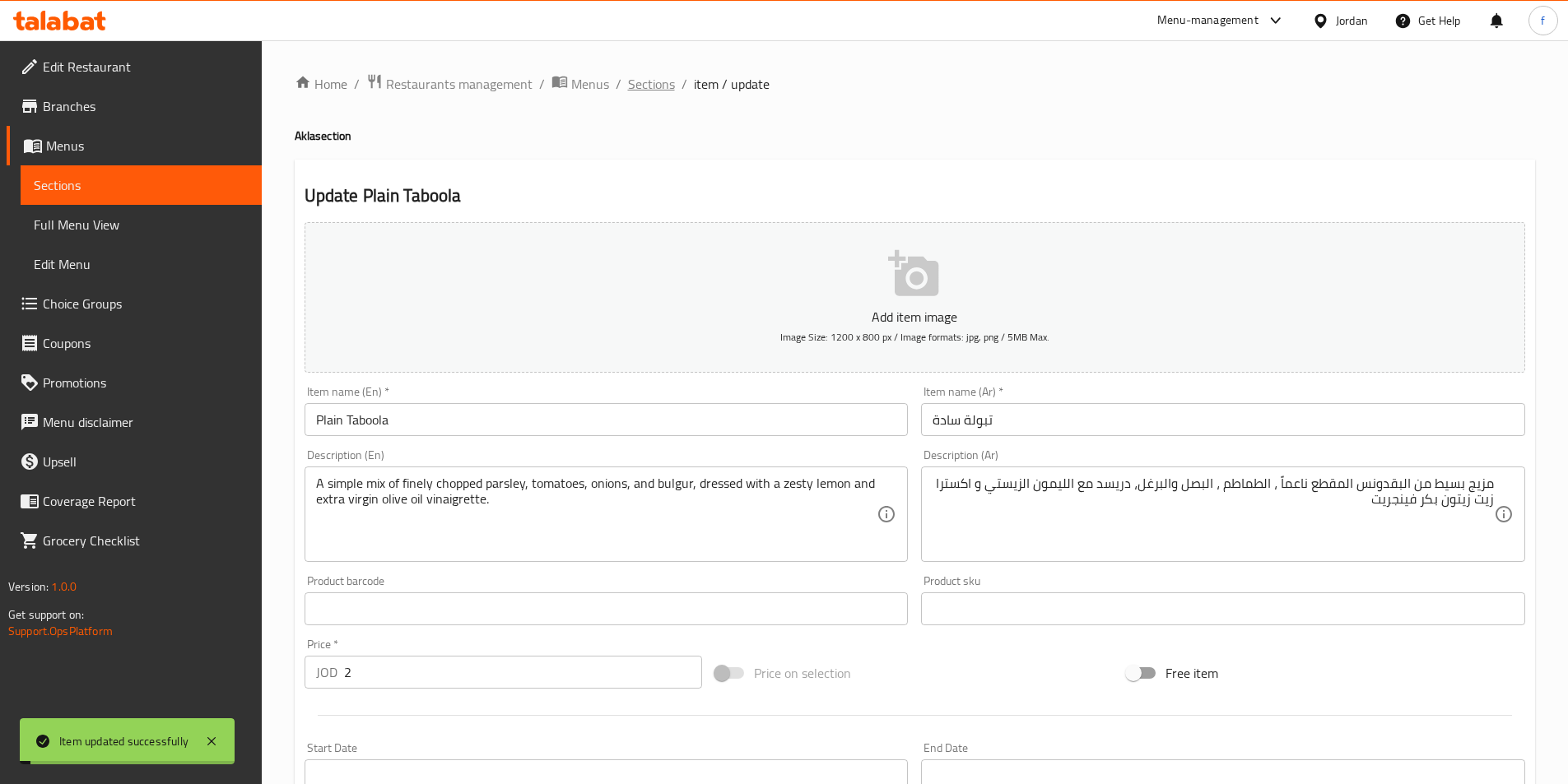
click at [655, 82] on span "Sections" at bounding box center [651, 84] width 47 height 20
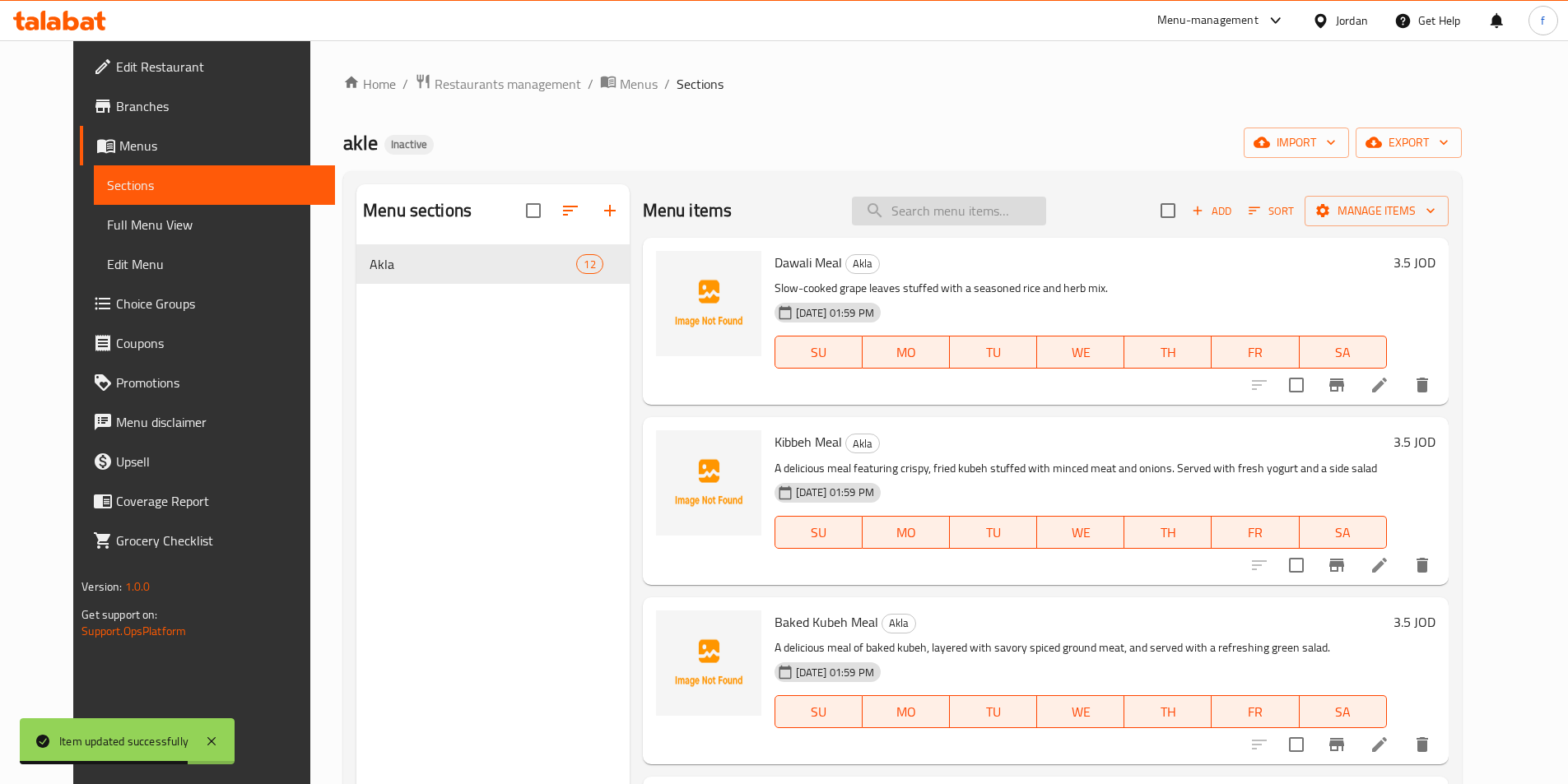
click at [962, 218] on input "search" at bounding box center [948, 211] width 194 height 28
paste input "Healthy Taboola"
type input "Healthy Taboola"
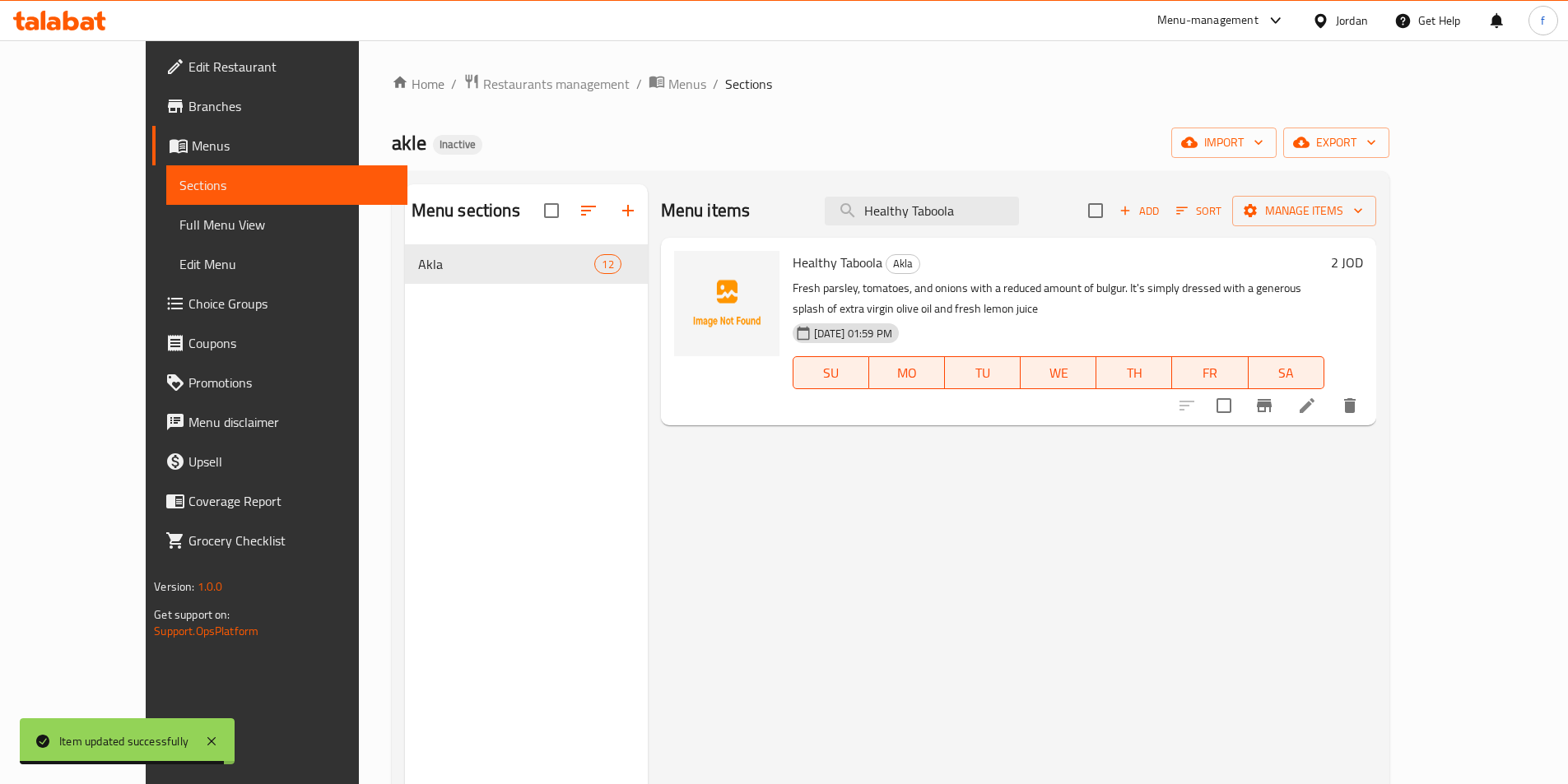
click at [1314, 409] on icon at bounding box center [1307, 406] width 15 height 15
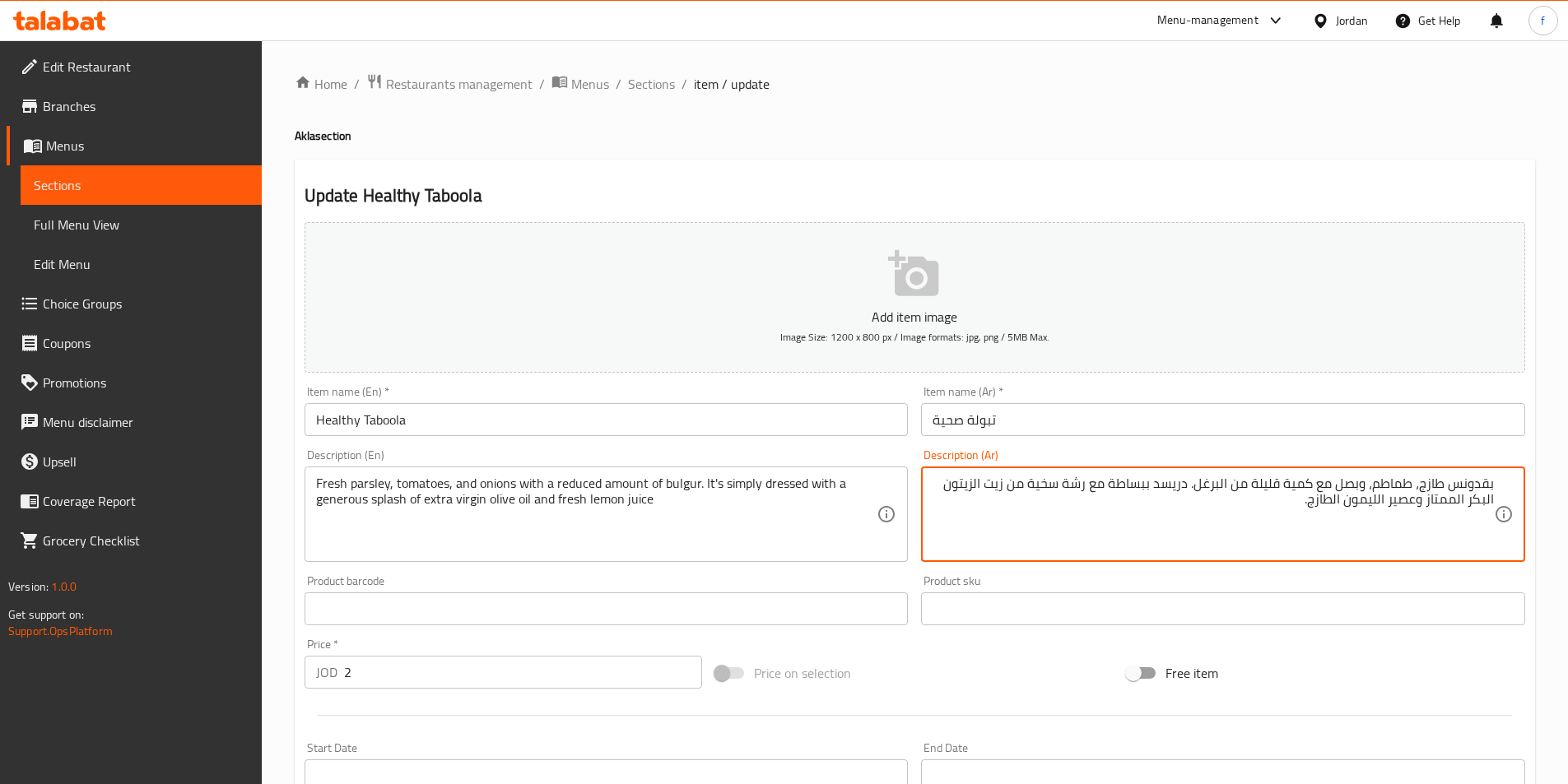
click at [408, 484] on textarea "Fresh parsley, tomatoes, and onions with a reduced amount of bulgur. It's simpl…" at bounding box center [597, 514] width 561 height 78
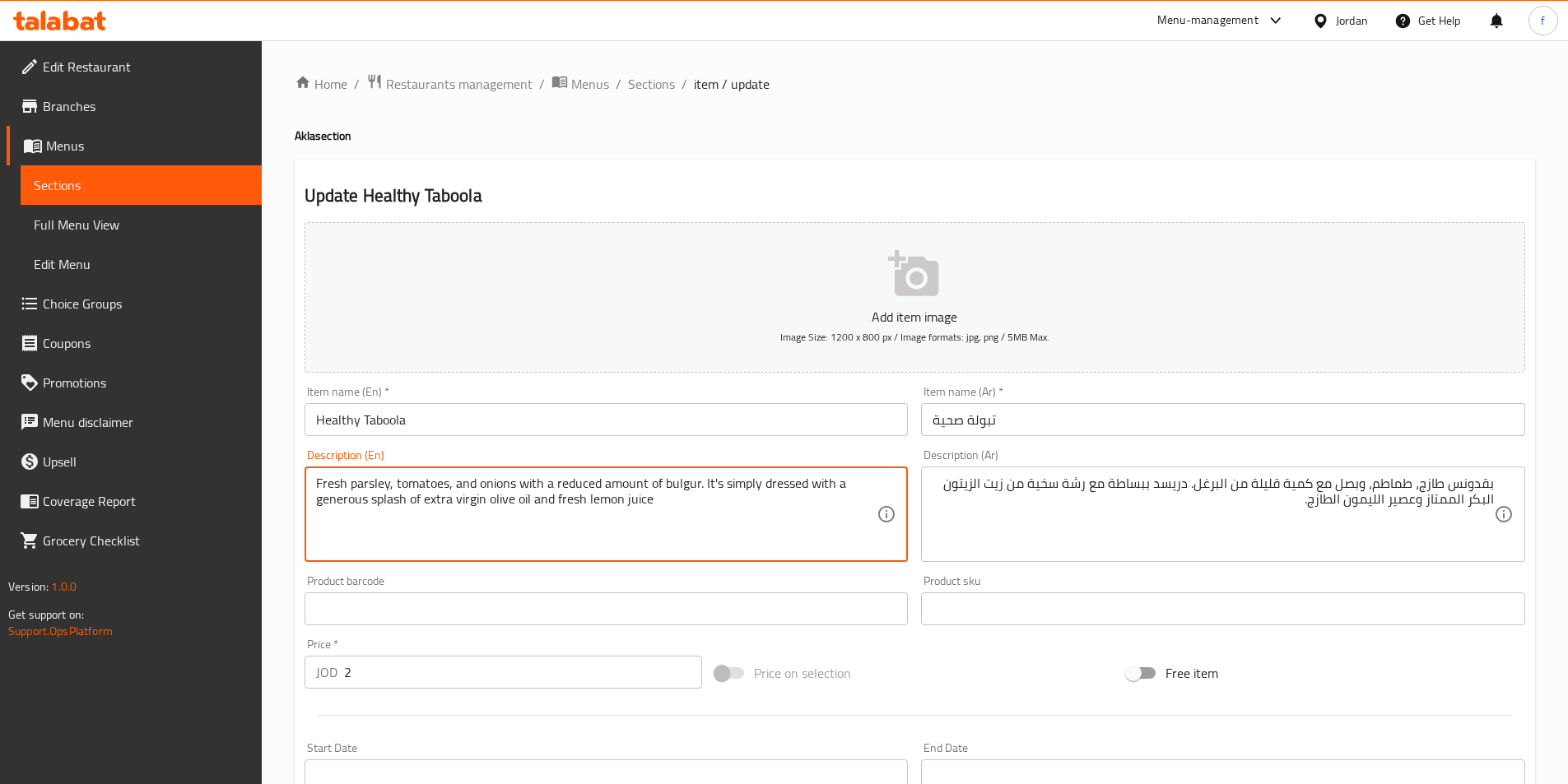
click at [491, 484] on textarea "Fresh parsley, tomatoes, and onions with a reduced amount of bulgur. It's simpl…" at bounding box center [597, 514] width 561 height 78
click at [531, 478] on textarea "Fresh parsley, tomatoes, and onions with a reduced amount of bulgur. It's simpl…" at bounding box center [597, 514] width 561 height 78
click at [572, 483] on textarea "Fresh parsley, tomatoes, and onions with a reduced amount of bulgur. It's simpl…" at bounding box center [597, 514] width 561 height 78
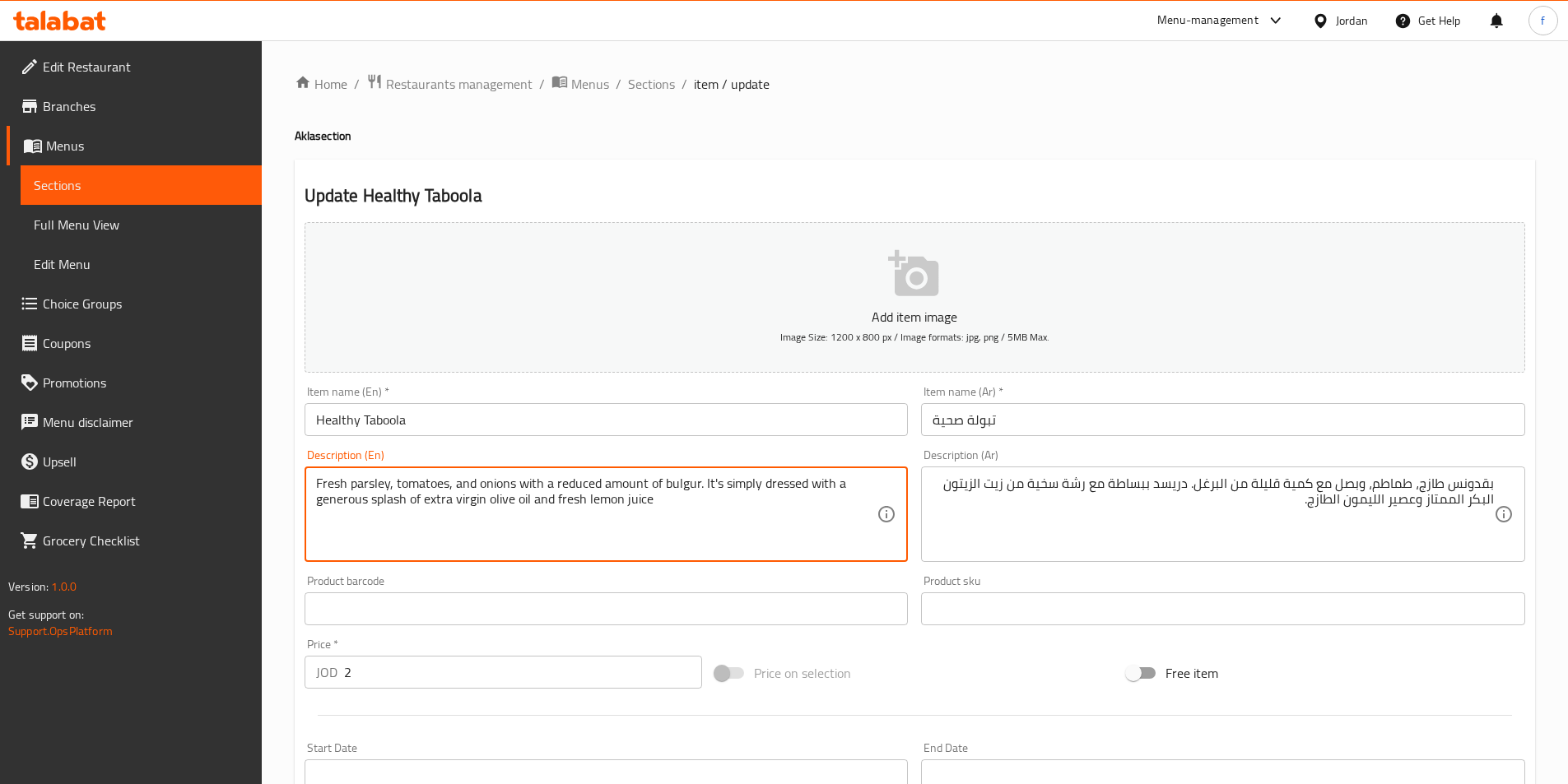
click at [572, 483] on textarea "Fresh parsley, tomatoes, and onions with a reduced amount of bulgur. It's simpl…" at bounding box center [597, 514] width 561 height 78
click at [609, 480] on textarea "Fresh parsley, tomatoes, and onions with a reduced amount of bulgur. It's simpl…" at bounding box center [597, 514] width 561 height 78
click at [681, 488] on textarea "Fresh parsley, tomatoes, and onions with a reduced amount of bulgur. It's simpl…" at bounding box center [597, 514] width 561 height 78
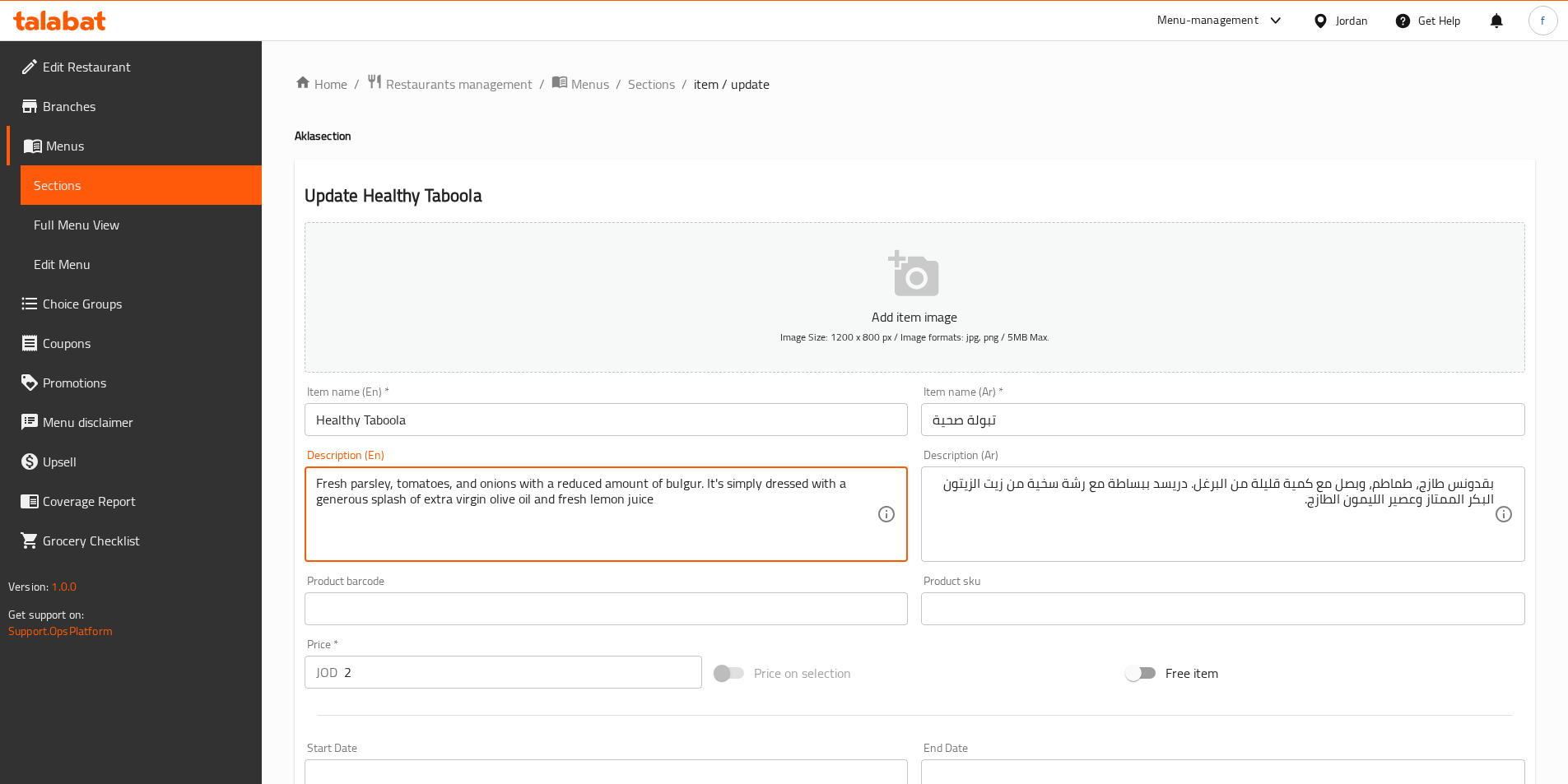
click at [780, 485] on textarea "Fresh parsley, tomatoes, and onions with a reduced amount of bulgur. It's simpl…" at bounding box center [597, 514] width 561 height 78
click at [743, 485] on textarea "Fresh parsley, tomatoes, and onions with a reduced amount of bulgur. It's simpl…" at bounding box center [597, 514] width 561 height 78
click at [824, 481] on textarea "Fresh parsley, tomatoes, and onions with a reduced amount of bulgur. It's simpl…" at bounding box center [597, 514] width 561 height 78
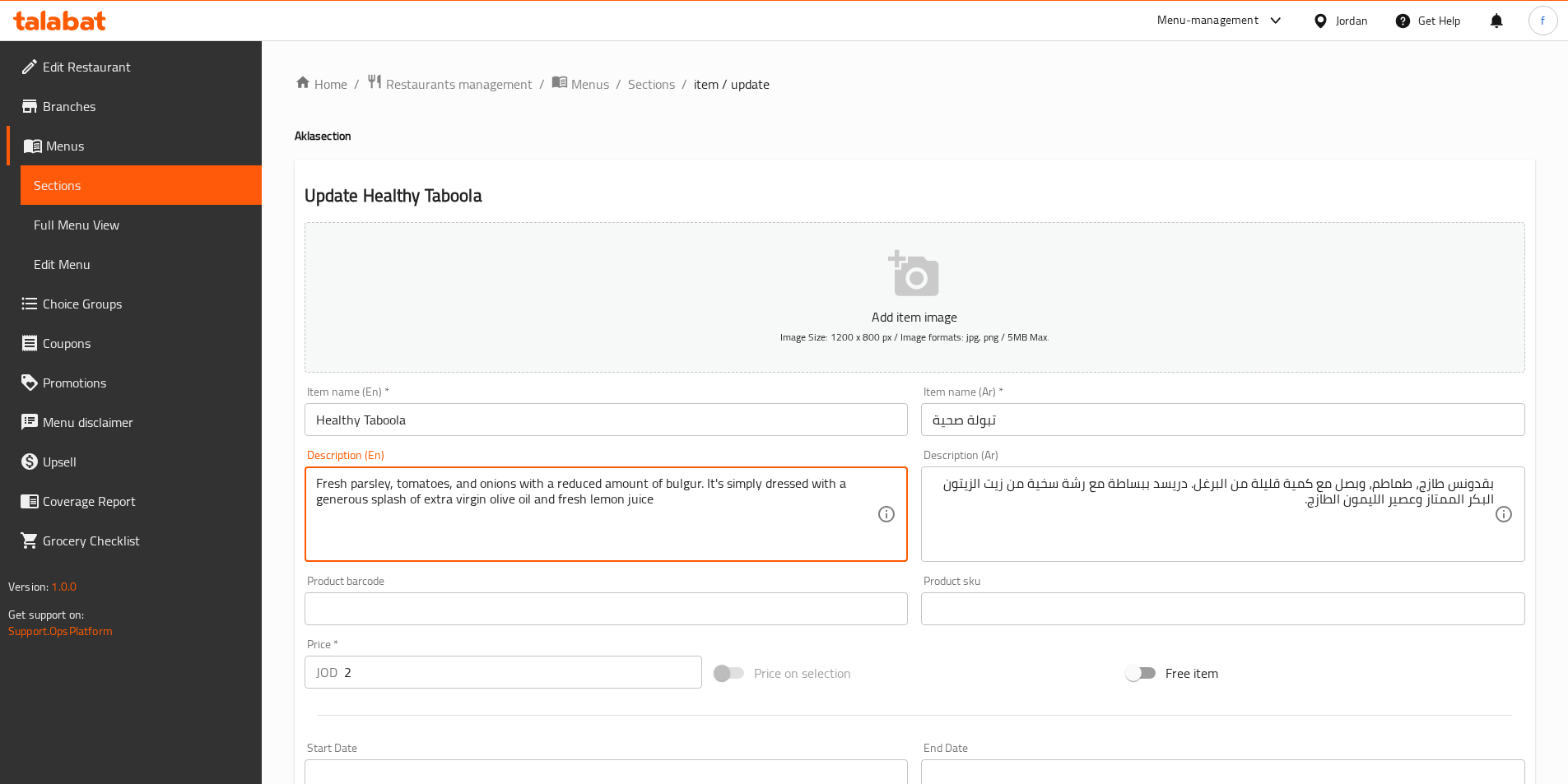
click at [824, 481] on textarea "Fresh parsley, tomatoes, and onions with a reduced amount of bulgur. It's simpl…" at bounding box center [597, 514] width 561 height 78
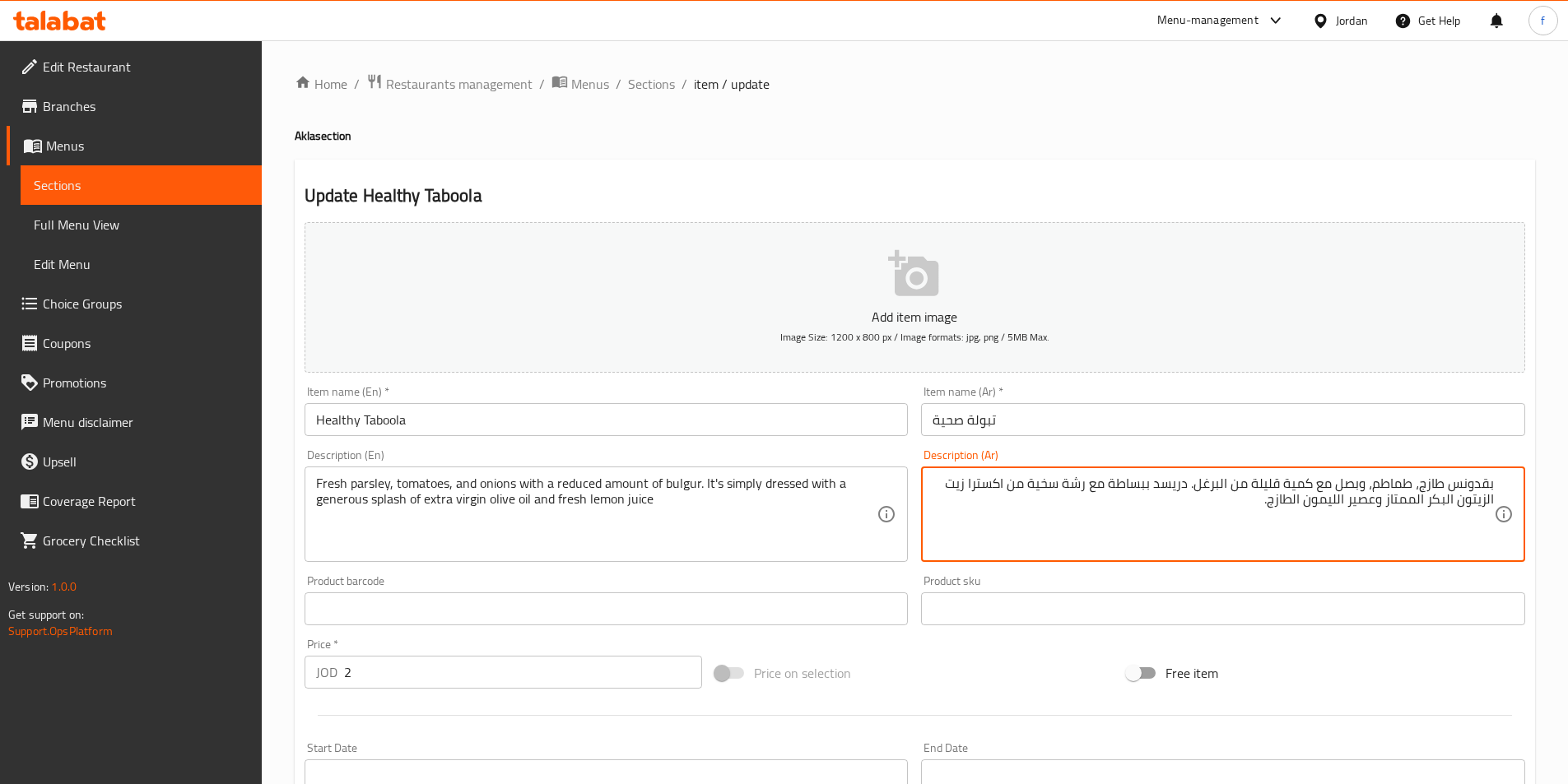
click at [1408, 504] on textarea "بقدونس طازج، طماطم، وبصل مع كمية قليلة من البرغل. دريسد ببساطة مع رشة سخية من ا…" at bounding box center [1212, 514] width 561 height 78
type textarea "بقدونس طازج، طماطم، وبصل مع كمية قليلة من البرغل. دريسد ببساطة مع رشة سخية من ا…"
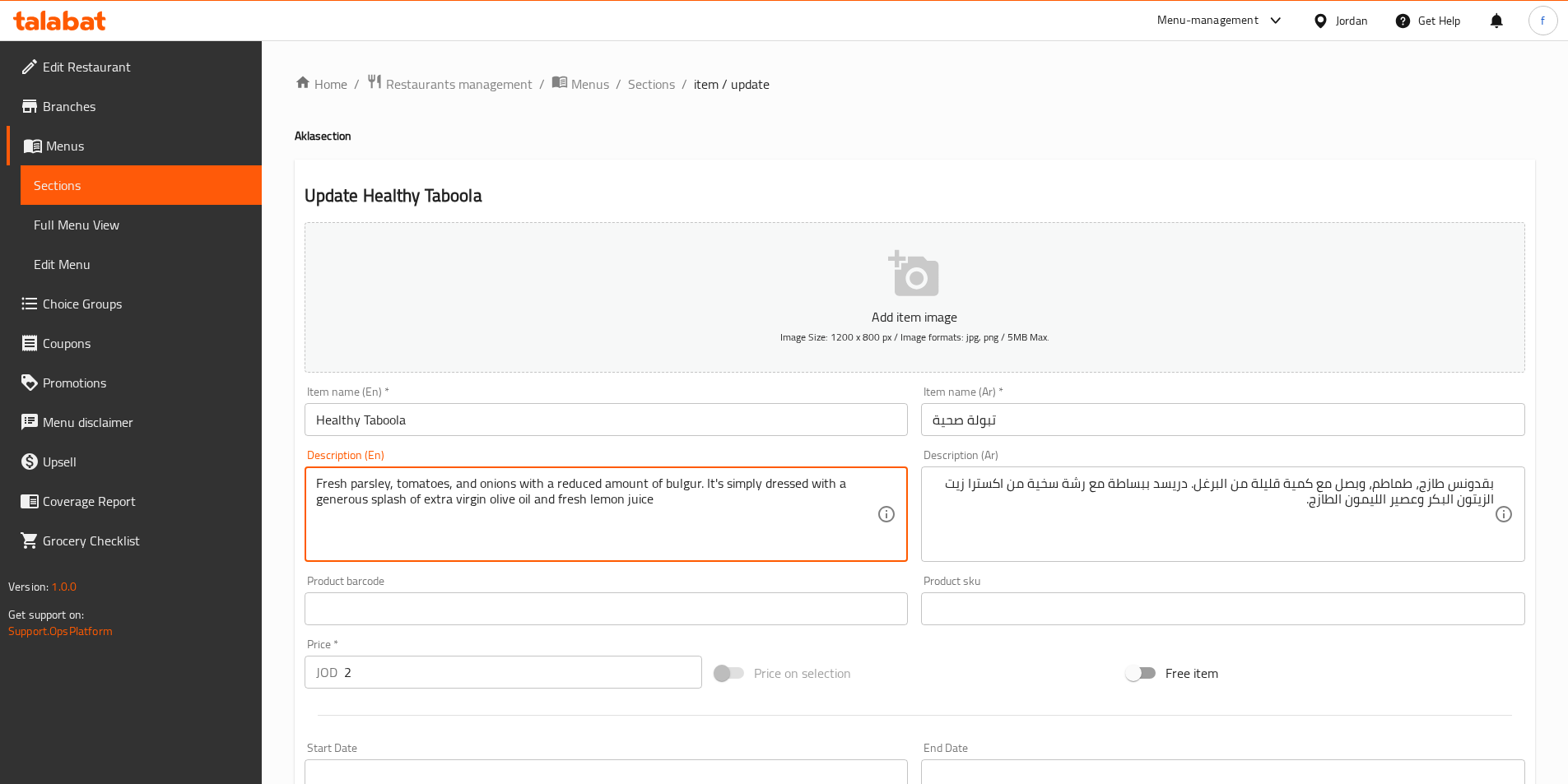
drag, startPoint x: 556, startPoint y: 495, endPoint x: 688, endPoint y: 506, distance: 132.5
click at [426, 501] on textarea "Fresh parsley, tomatoes, and onions with a reduced amount of bulgur. It's simpl…" at bounding box center [597, 514] width 561 height 78
click at [430, 493] on textarea "Fresh parsley, tomatoes, and onions with a reduced amount of bulgur. It's simpl…" at bounding box center [597, 514] width 561 height 78
drag, startPoint x: 425, startPoint y: 497, endPoint x: 697, endPoint y: 524, distance: 273.3
click at [697, 524] on textarea "Fresh parsley, tomatoes, and onions with a reduced amount of bulgur. It's simpl…" at bounding box center [597, 514] width 561 height 78
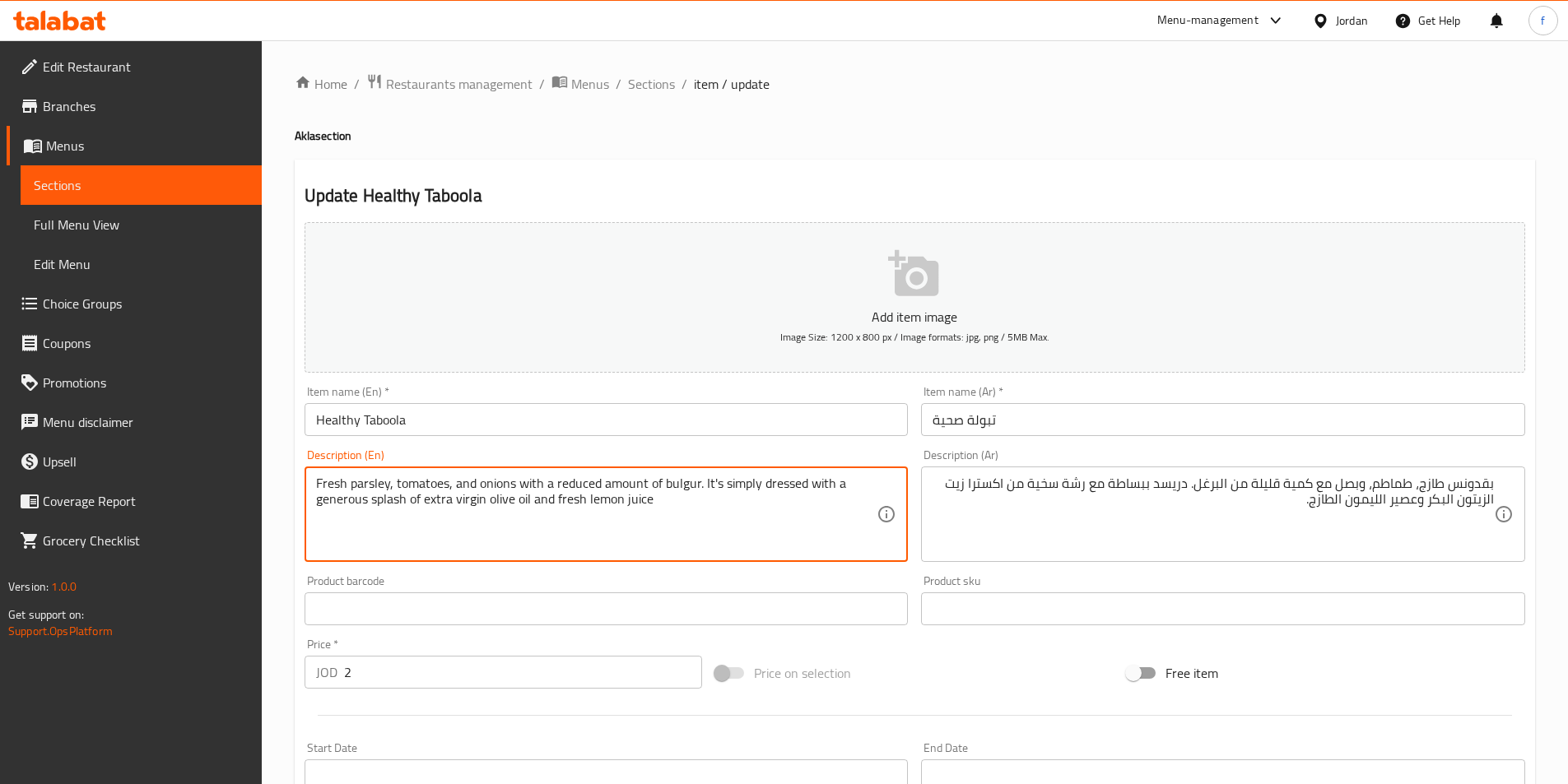
click at [697, 524] on textarea "Fresh parsley, tomatoes, and onions with a reduced amount of bulgur. It's simpl…" at bounding box center [597, 514] width 561 height 78
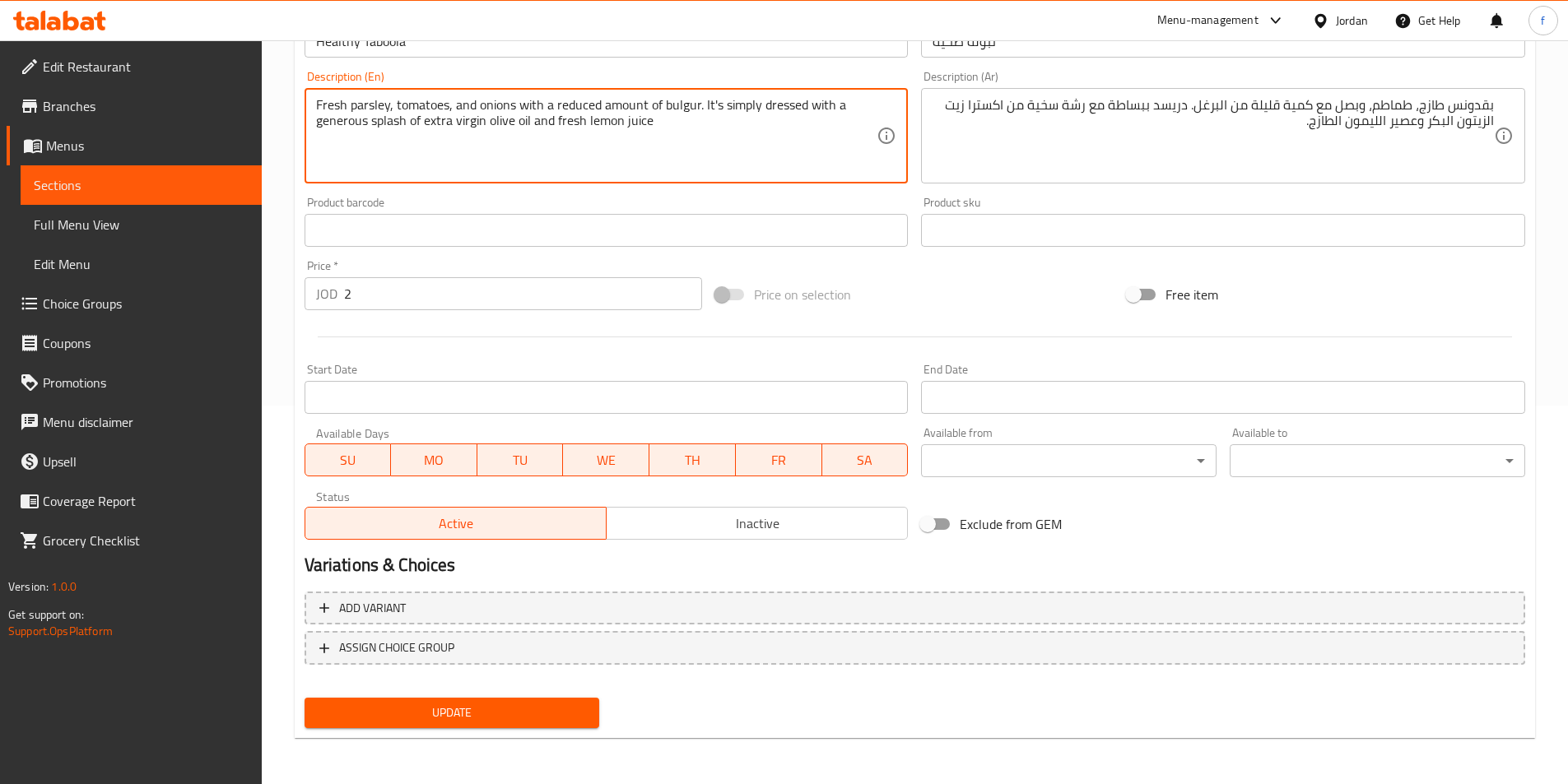
click at [562, 726] on button "Update" at bounding box center [452, 712] width 295 height 30
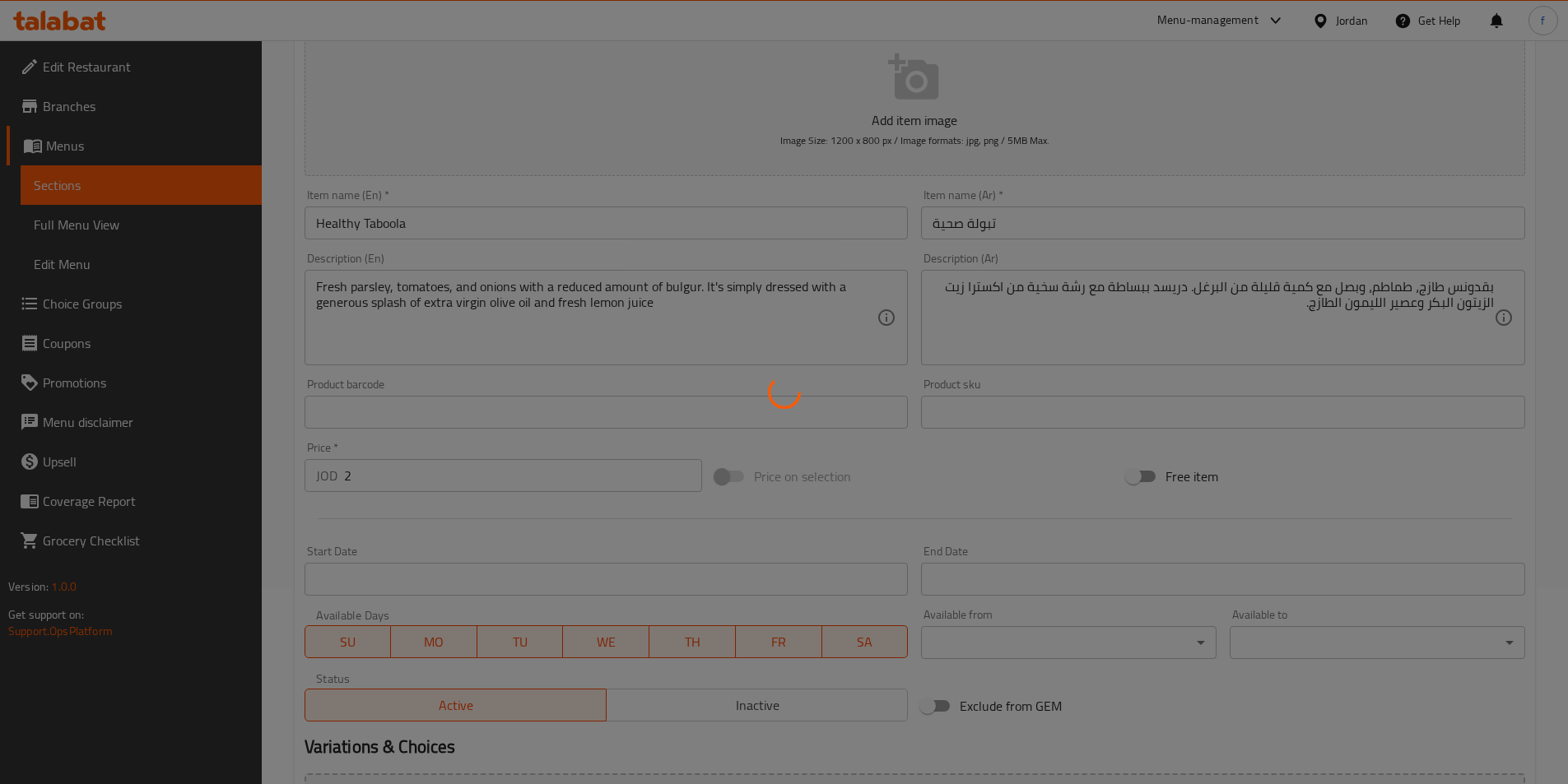
scroll to position [0, 0]
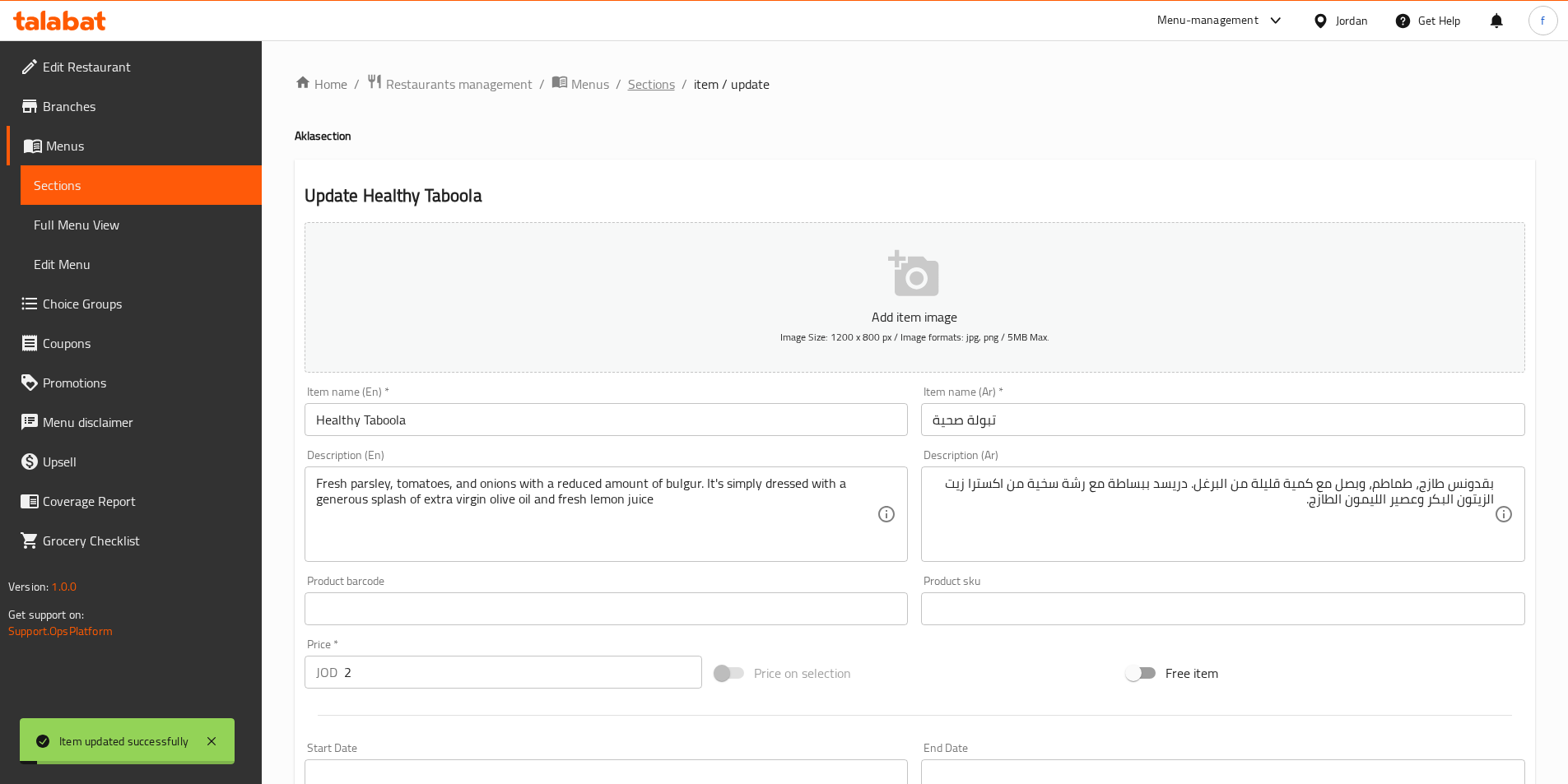
click at [645, 93] on span "Sections" at bounding box center [651, 84] width 47 height 20
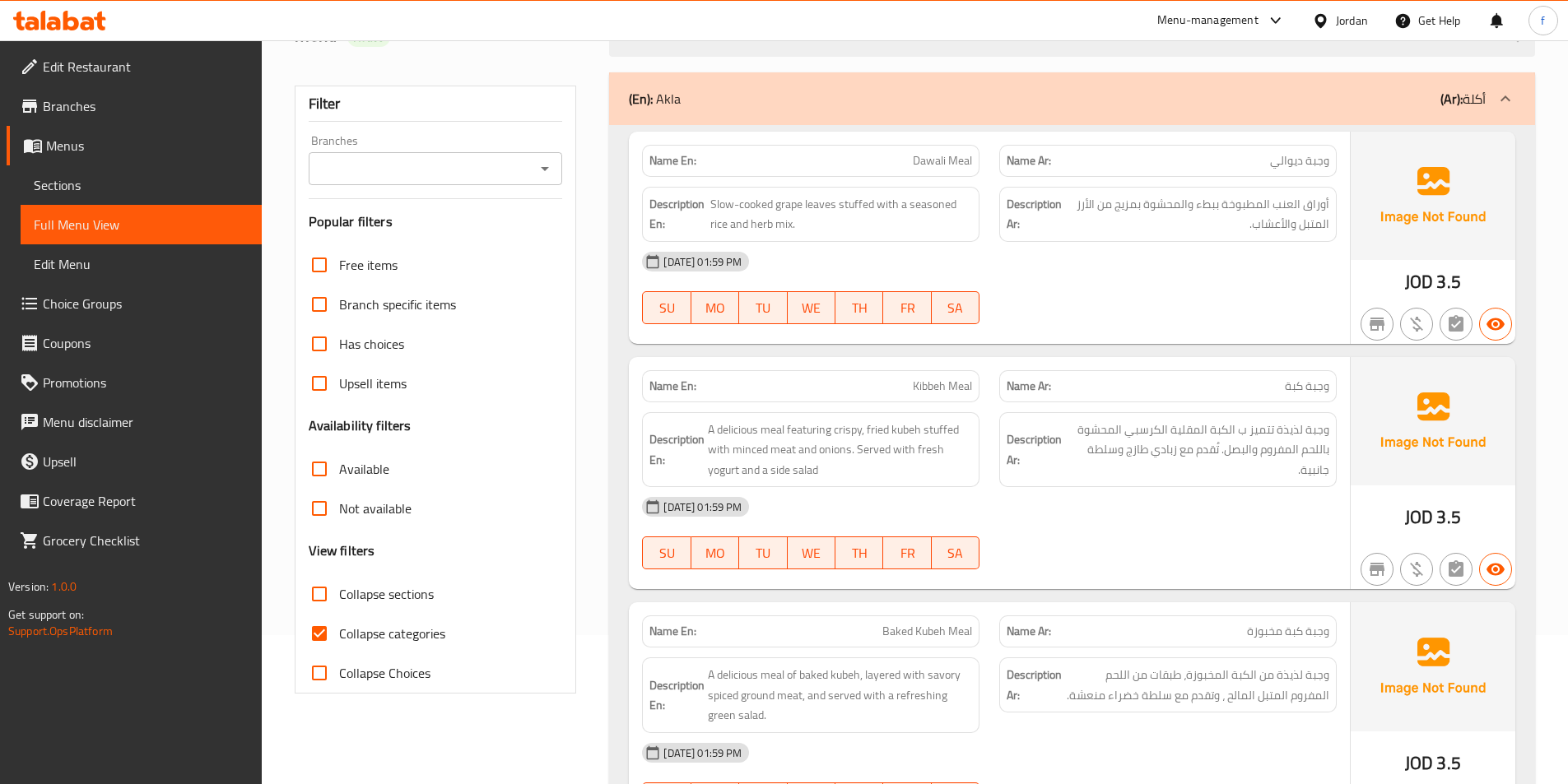
scroll to position [411, 0]
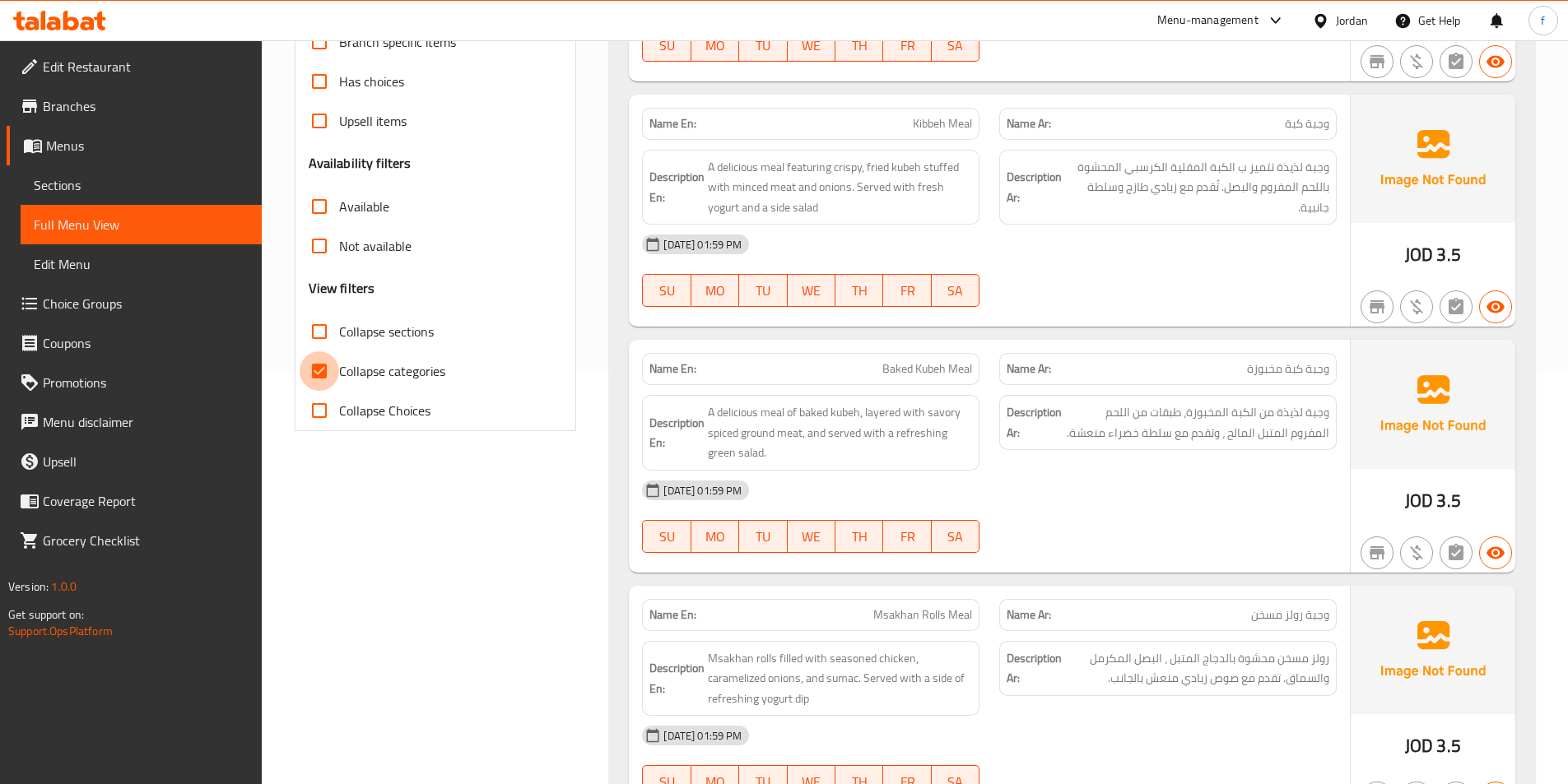
click at [310, 367] on input "Collapse categories" at bounding box center [319, 370] width 39 height 39
checkbox input "false"
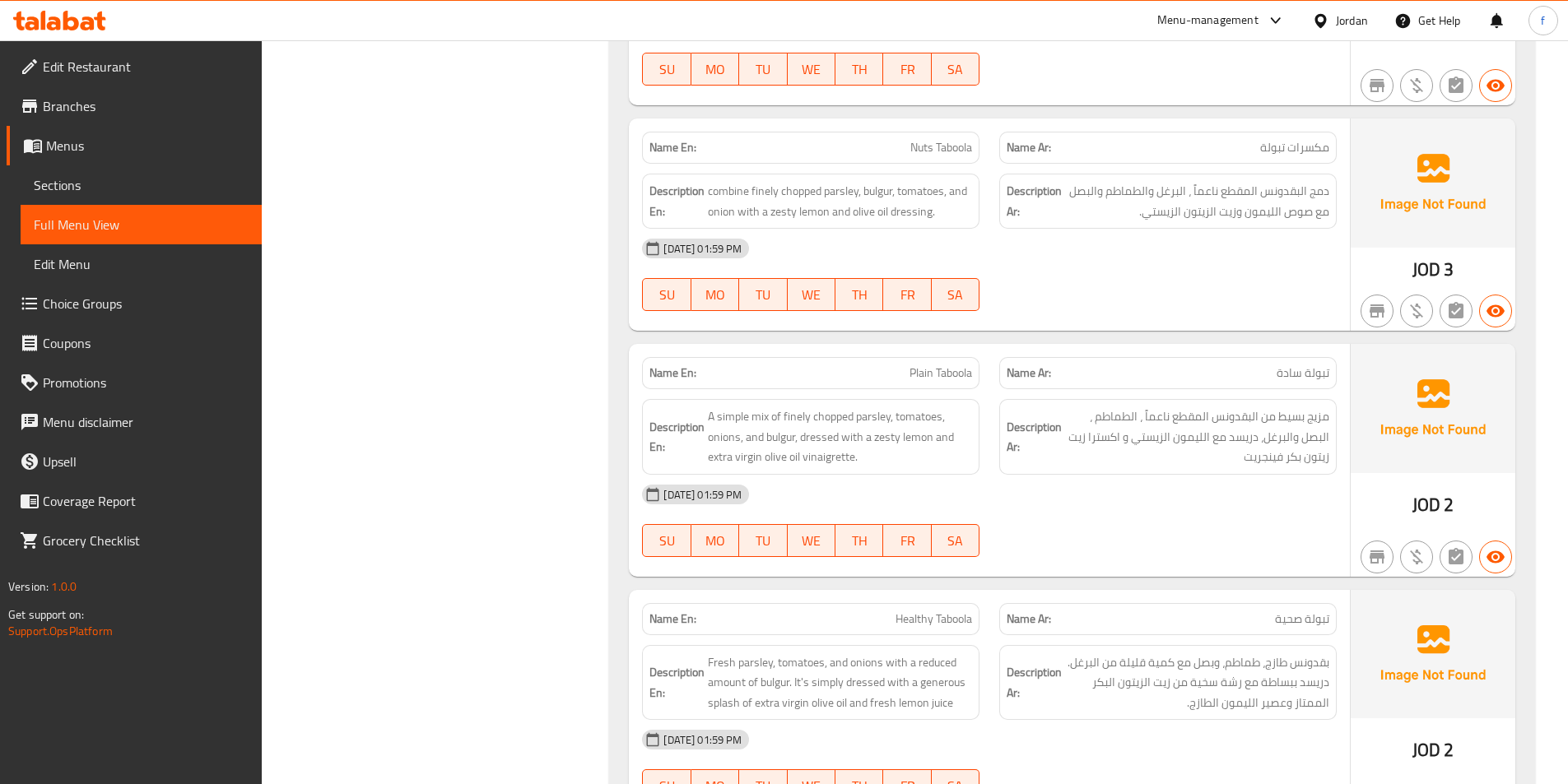
scroll to position [2352, 0]
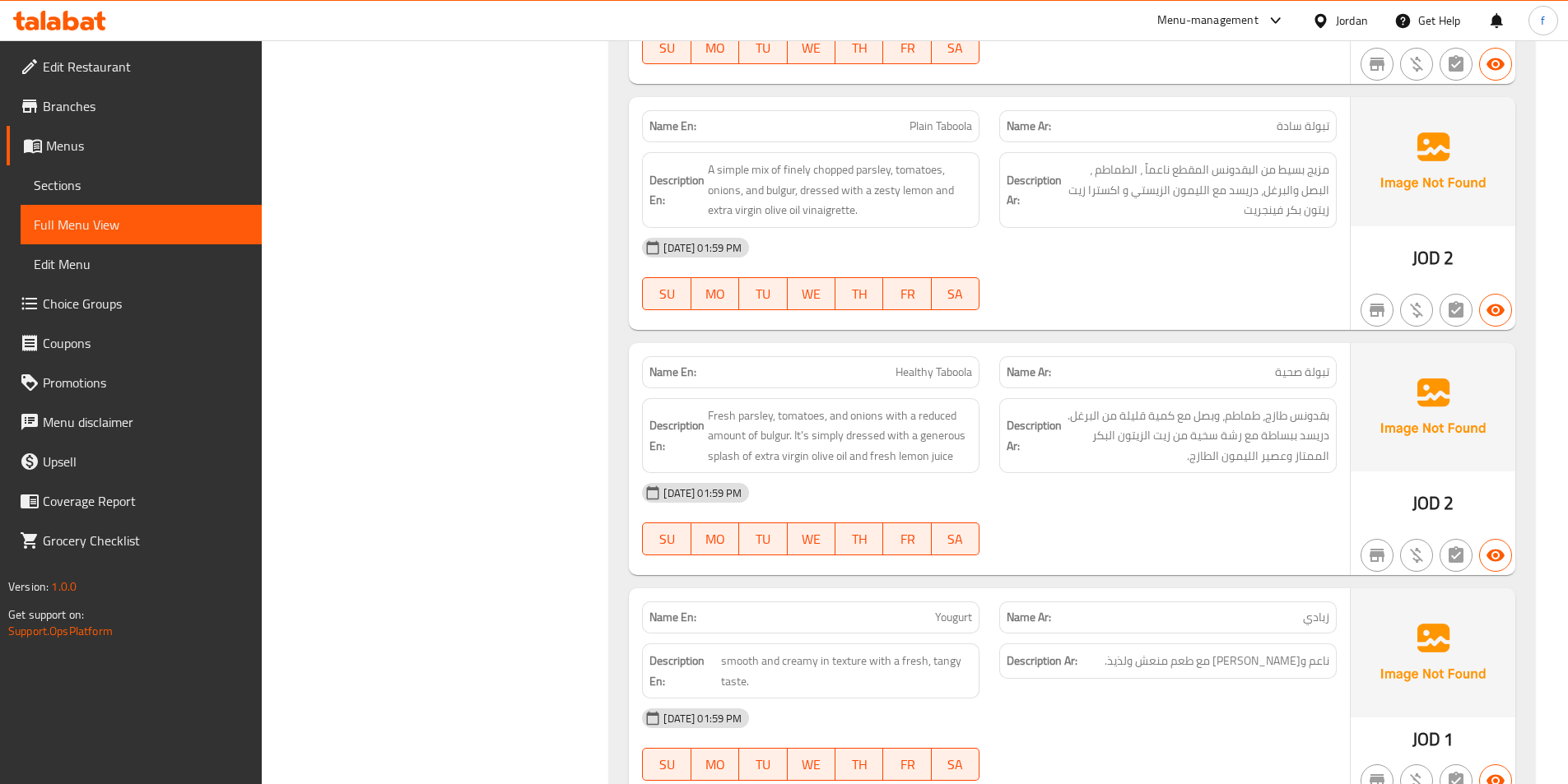
click at [912, 368] on span "Healthy Taboola" at bounding box center [934, 372] width 77 height 17
click at [718, 410] on span "Fresh parsley, tomatoes, and onions with a reduced amount of bulgur. It's simpl…" at bounding box center [839, 436] width 264 height 60
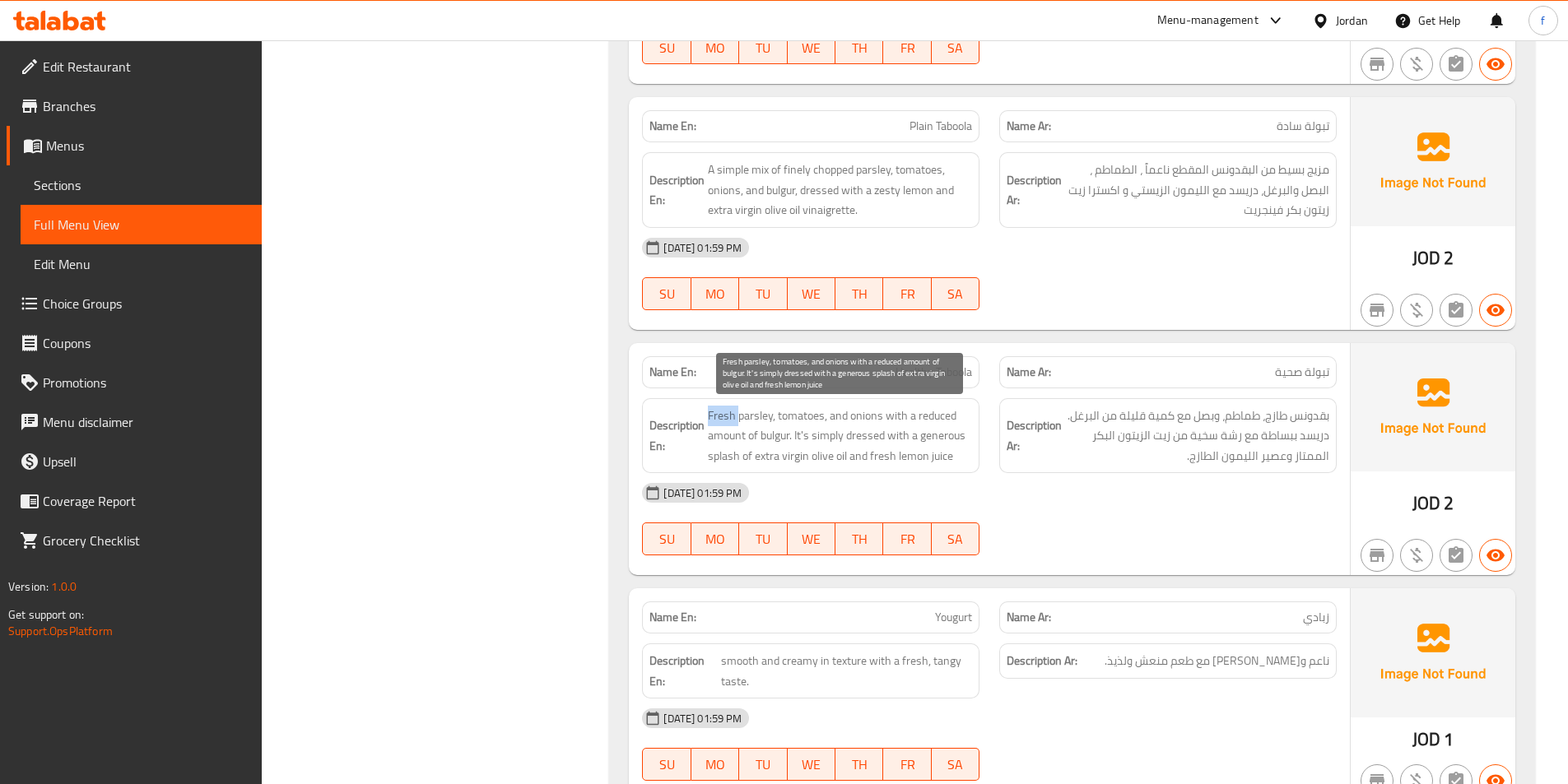
click at [718, 410] on span "Fresh parsley, tomatoes, and onions with a reduced amount of bulgur. It's simpl…" at bounding box center [839, 436] width 264 height 60
click at [750, 416] on span "Fresh parsley, tomatoes, and onions with a reduced amount of bulgur. It's simpl…" at bounding box center [839, 436] width 264 height 60
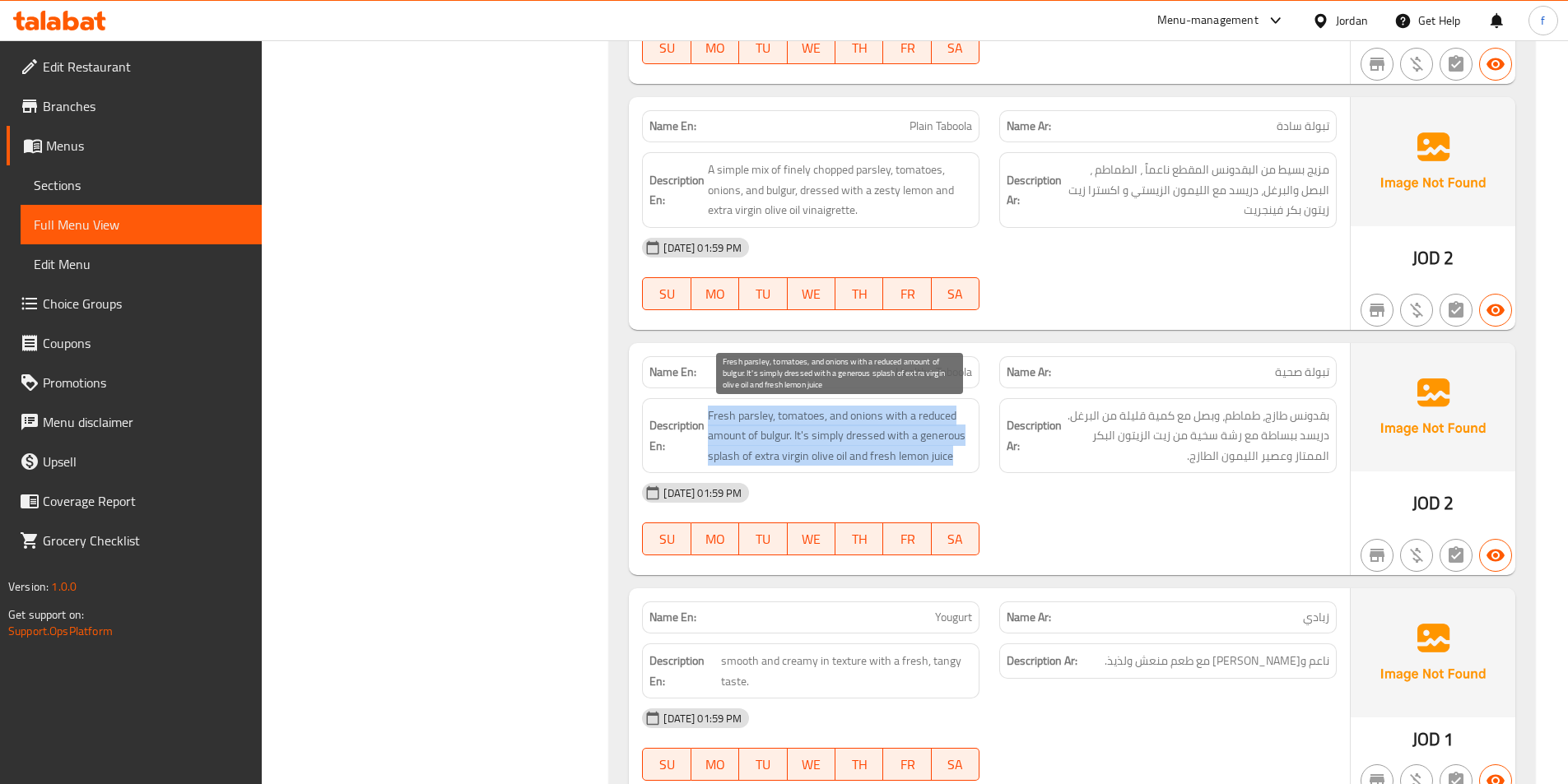
click at [750, 416] on span "Fresh parsley, tomatoes, and onions with a reduced amount of bulgur. It's simpl…" at bounding box center [839, 436] width 264 height 60
click at [749, 431] on span "Fresh parsley, tomatoes, and onions with a reduced amount of bulgur. It's simpl…" at bounding box center [839, 436] width 264 height 60
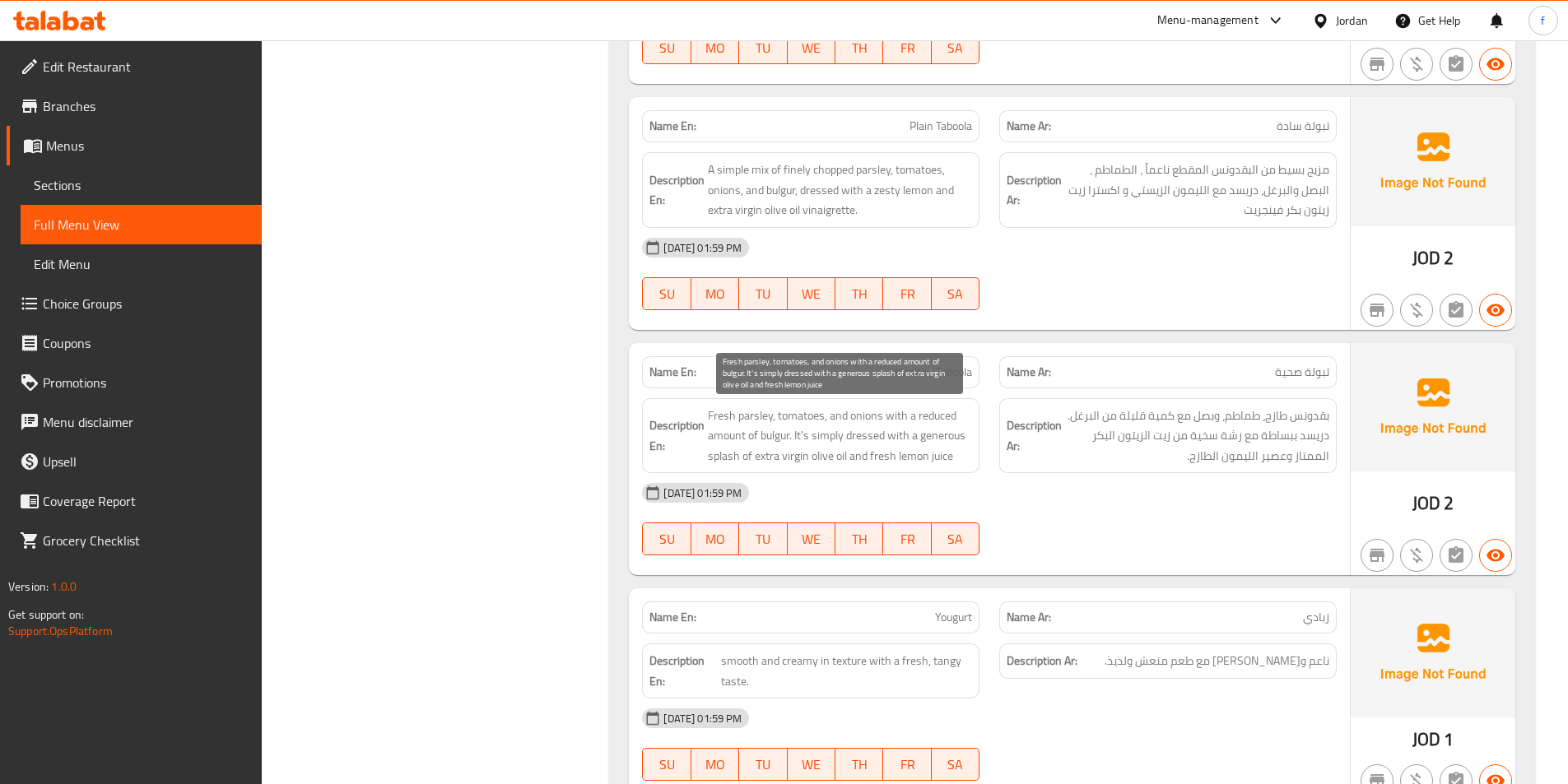
click at [713, 416] on span "Fresh parsley, tomatoes, and onions with a reduced amount of bulgur. It's simpl…" at bounding box center [839, 436] width 264 height 60
click at [749, 407] on span "Fresh parsley, tomatoes, and onions with a reduced amount of bulgur. It's simpl…" at bounding box center [839, 436] width 264 height 60
click at [797, 411] on span "Fresh parsley, tomatoes, and onions with a reduced amount of bulgur. It's simpl…" at bounding box center [839, 436] width 264 height 60
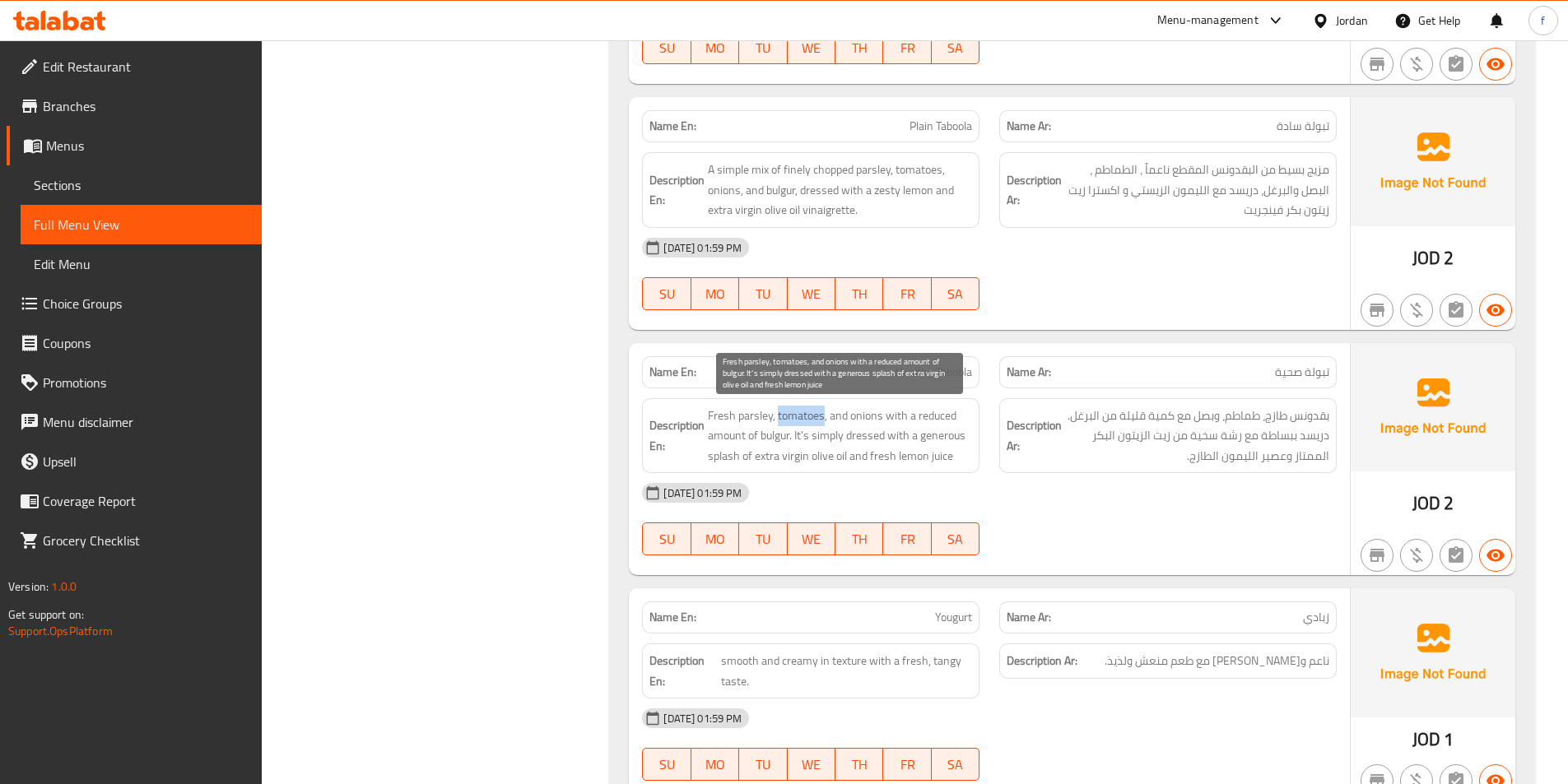
click at [797, 411] on span "Fresh parsley, tomatoes, and onions with a reduced amount of bulgur. It's simpl…" at bounding box center [839, 436] width 264 height 60
click at [838, 419] on span "Fresh parsley, tomatoes, and onions with a reduced amount of bulgur. It's simpl…" at bounding box center [839, 436] width 264 height 60
click at [866, 419] on span "Fresh parsley, tomatoes, and onions with a reduced amount of bulgur. It's simpl…" at bounding box center [839, 436] width 264 height 60
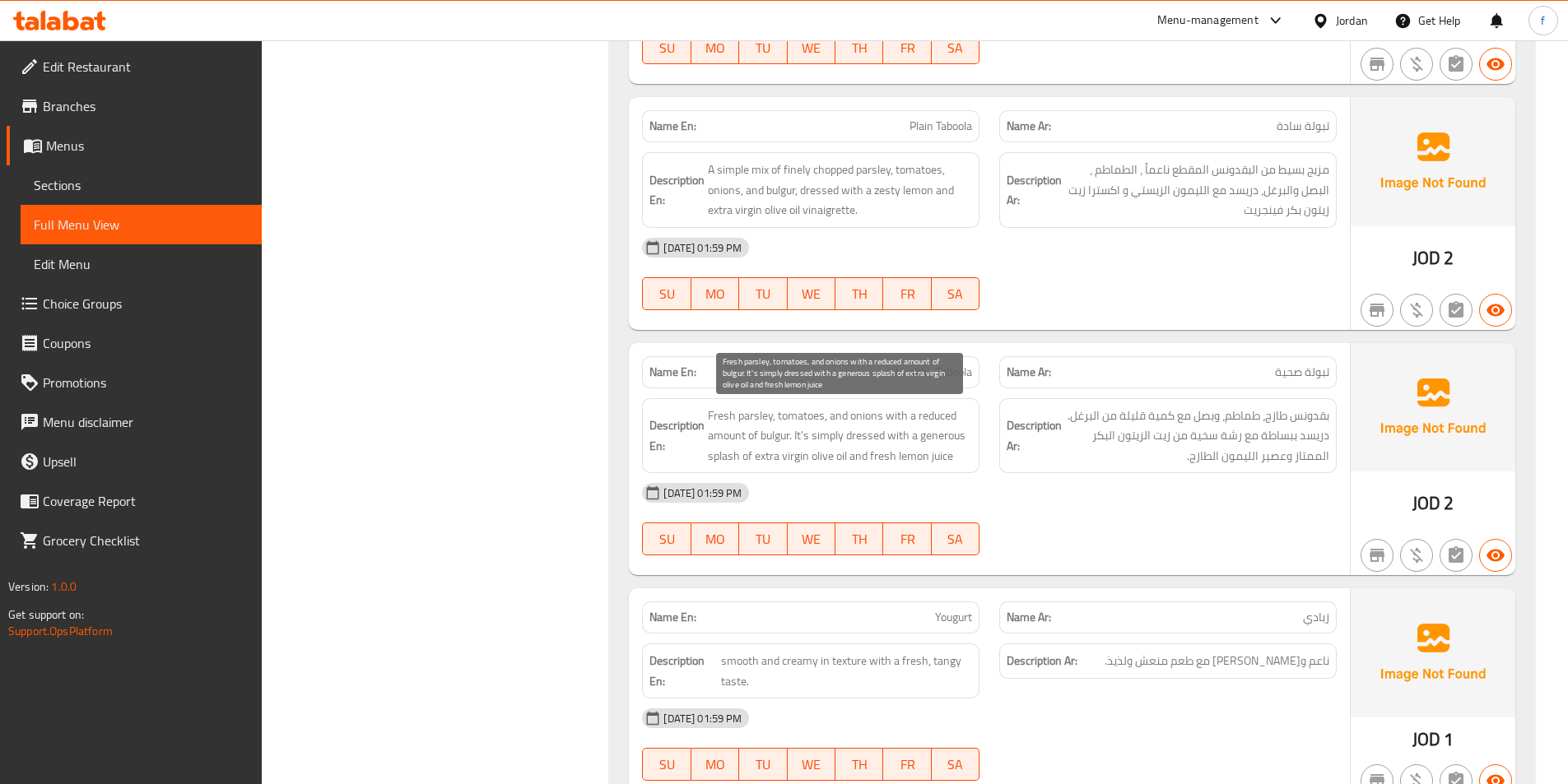
click at [899, 415] on span "Fresh parsley, tomatoes, and onions with a reduced amount of bulgur. It's simpl…" at bounding box center [839, 436] width 264 height 60
drag, startPoint x: 786, startPoint y: 434, endPoint x: 709, endPoint y: 432, distance: 77.0
click at [709, 432] on span "Fresh parsley, tomatoes, and onions with a reduced amount of bulgur. It's simpl…" at bounding box center [839, 436] width 264 height 60
drag, startPoint x: 915, startPoint y: 409, endPoint x: 794, endPoint y: 438, distance: 124.4
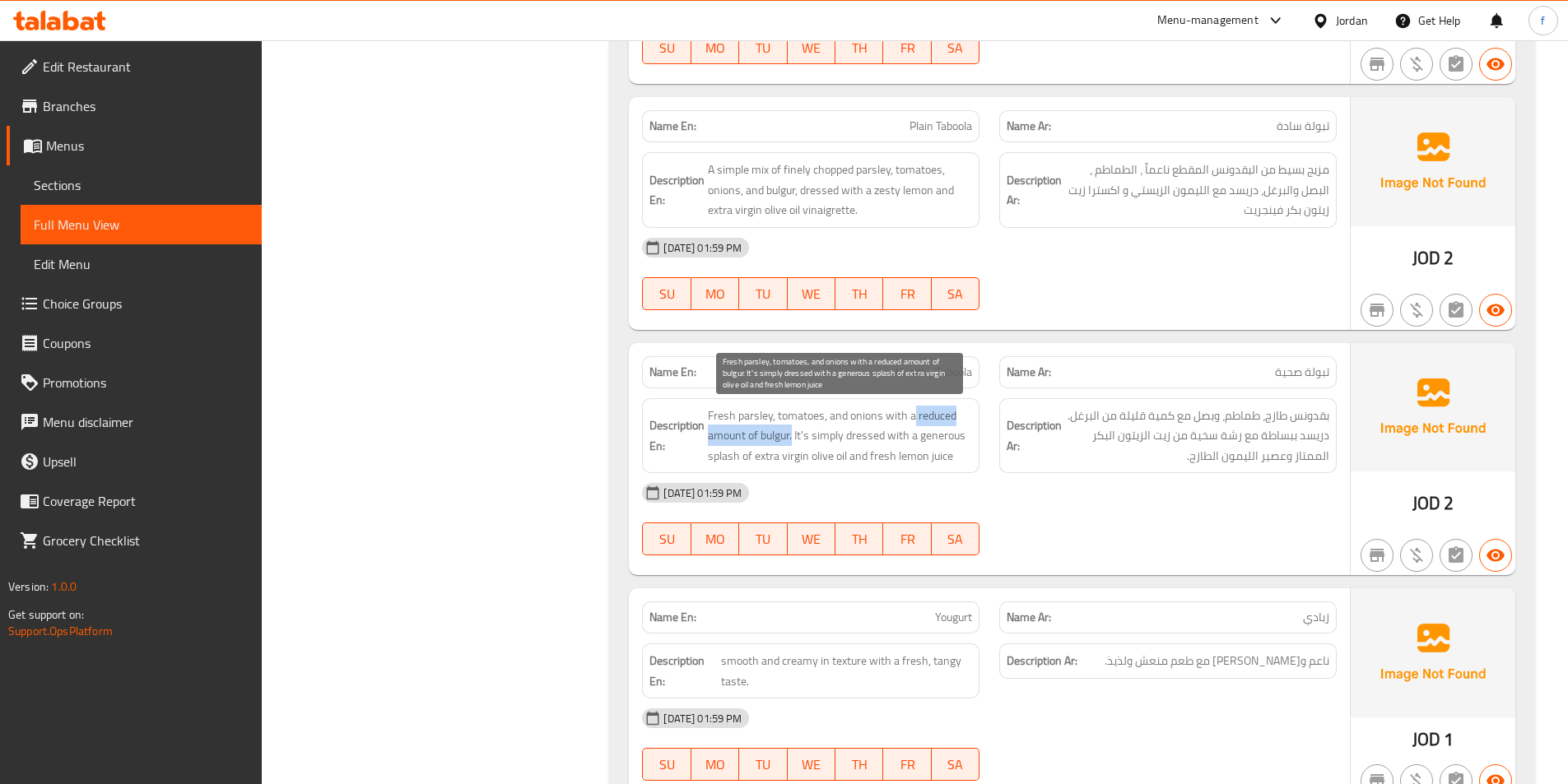
click at [794, 438] on span "Fresh parsley, tomatoes, and onions with a reduced amount of bulgur. It's simpl…" at bounding box center [839, 436] width 264 height 60
copy span "reduced amount of bulgur."
click at [794, 432] on span "Fresh parsley, tomatoes, and onions with a reduced amount of bulgur. It's simpl…" at bounding box center [839, 436] width 264 height 60
click at [798, 431] on span "Fresh parsley, tomatoes, and onions with a reduced amount of bulgur. It's simpl…" at bounding box center [839, 436] width 264 height 60
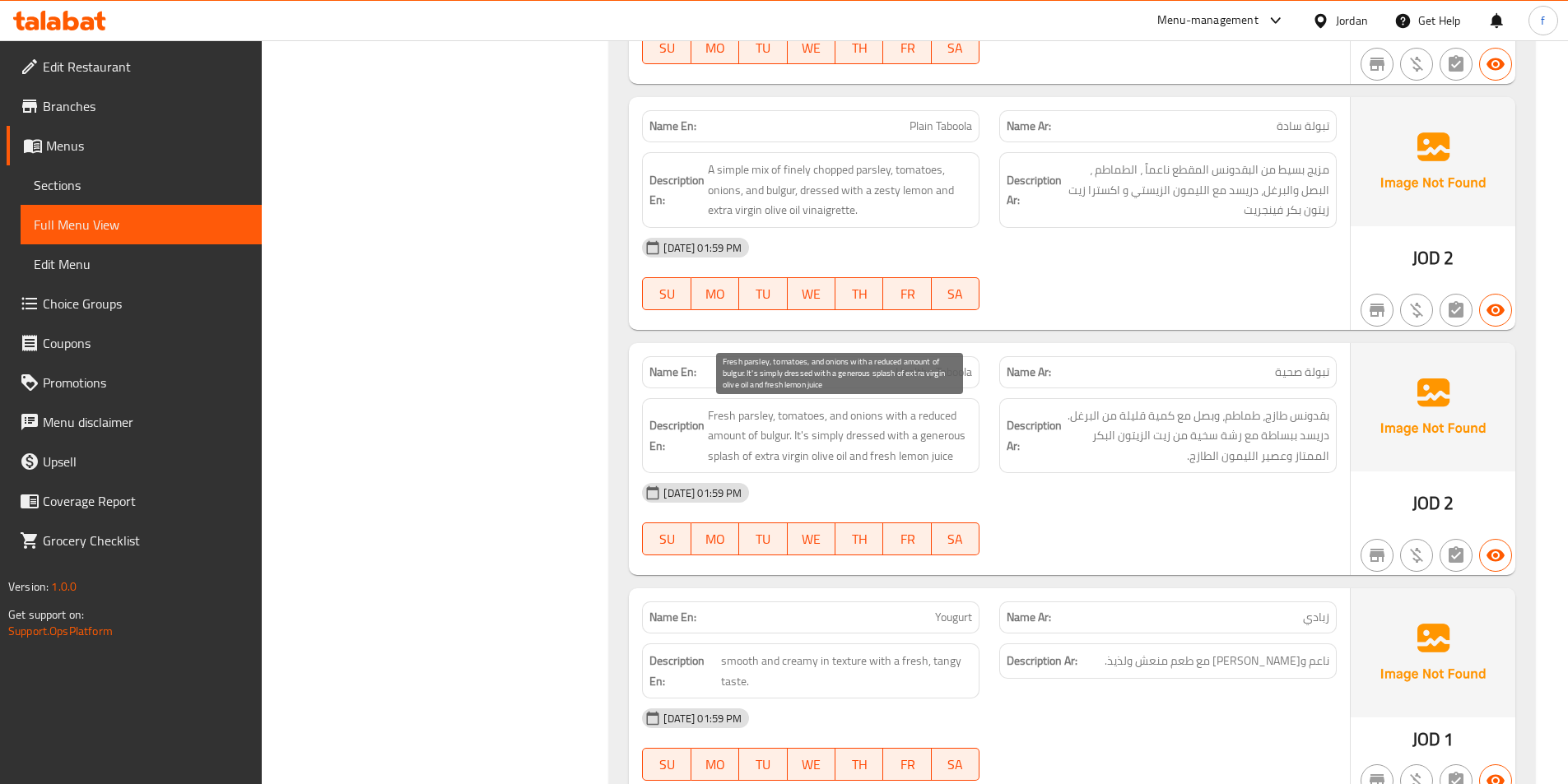
click at [863, 439] on span "Fresh parsley, tomatoes, and onions with a reduced amount of bulgur. It's simpl…" at bounding box center [839, 436] width 264 height 60
click at [828, 439] on span "Fresh parsley, tomatoes, and onions with a reduced amount of bulgur. It's simpl…" at bounding box center [839, 436] width 264 height 60
click at [900, 441] on span "Fresh parsley, tomatoes, and onions with a reduced amount of bulgur. It's simpl…" at bounding box center [839, 436] width 264 height 60
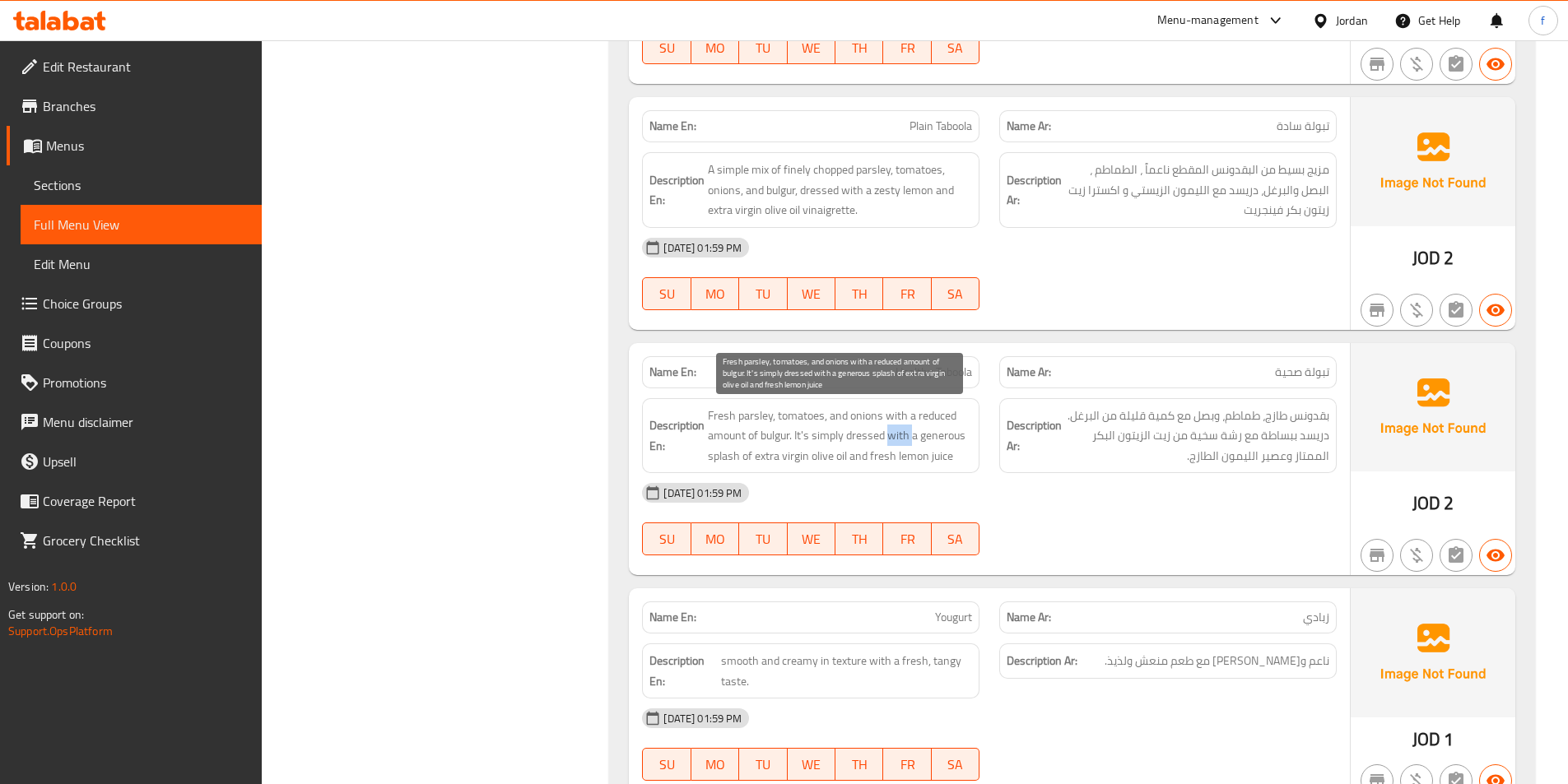
click at [900, 441] on span "Fresh parsley, tomatoes, and onions with a reduced amount of bulgur. It's simpl…" at bounding box center [839, 436] width 264 height 60
click at [934, 440] on span "Fresh parsley, tomatoes, and onions with a reduced amount of bulgur. It's simpl…" at bounding box center [839, 436] width 264 height 60
click at [729, 463] on span "Fresh parsley, tomatoes, and onions with a reduced amount of bulgur. It's simpl…" at bounding box center [839, 436] width 264 height 60
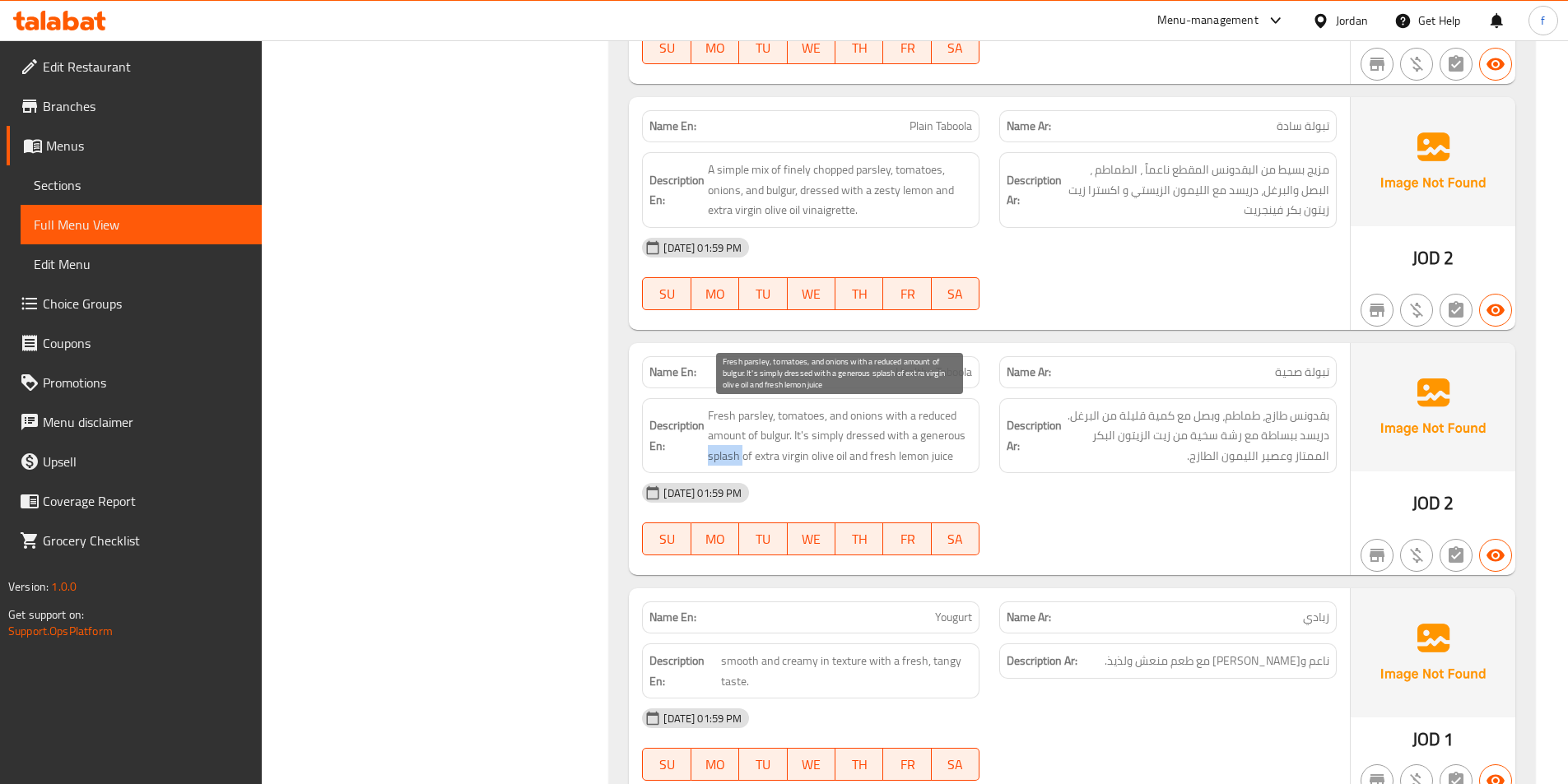
click at [741, 451] on span "Fresh parsley, tomatoes, and onions with a reduced amount of bulgur. It's simpl…" at bounding box center [839, 436] width 264 height 60
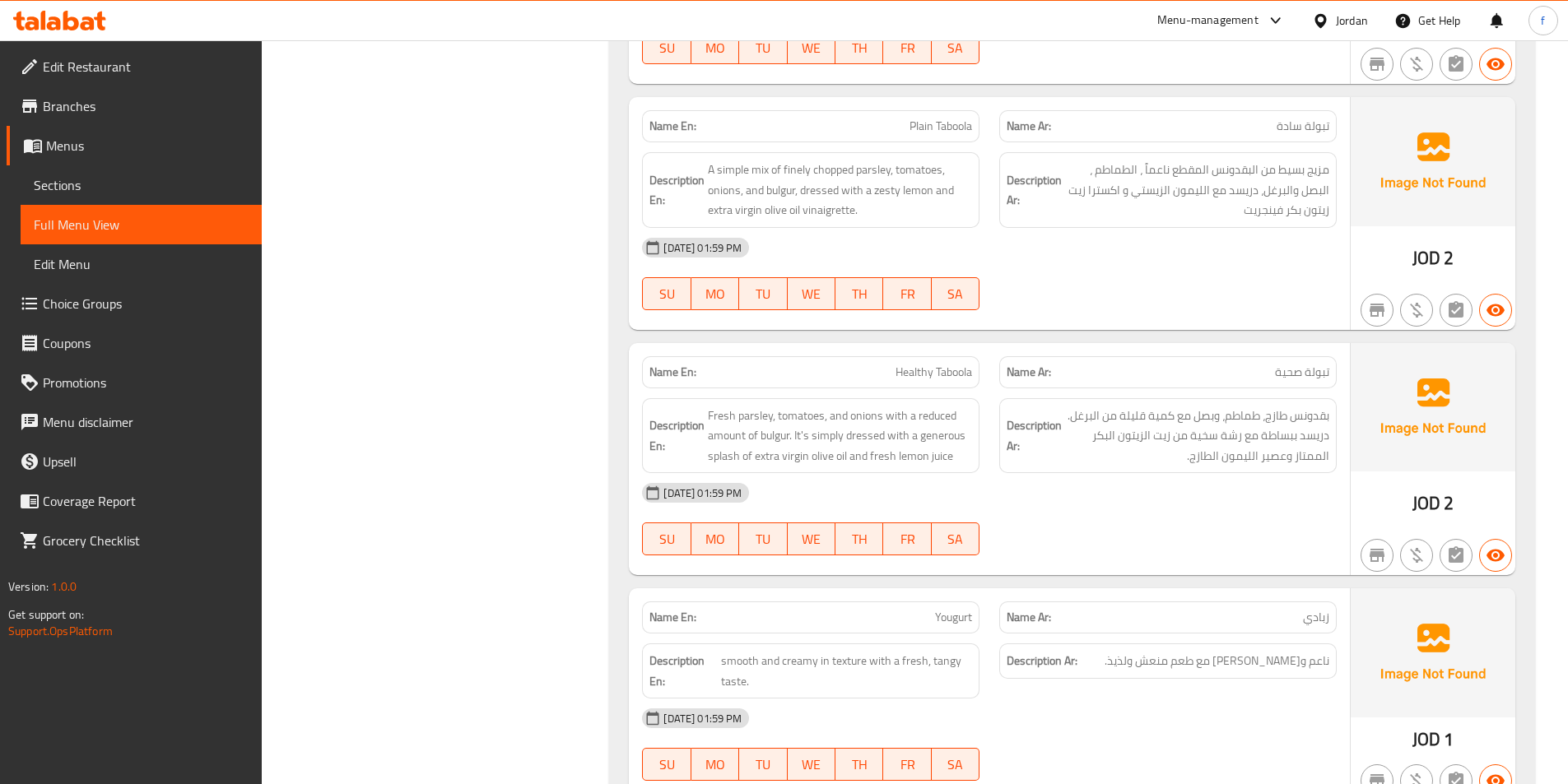
click at [928, 367] on span "Healthy Taboola" at bounding box center [934, 372] width 77 height 17
copy span "Healthy Taboola"
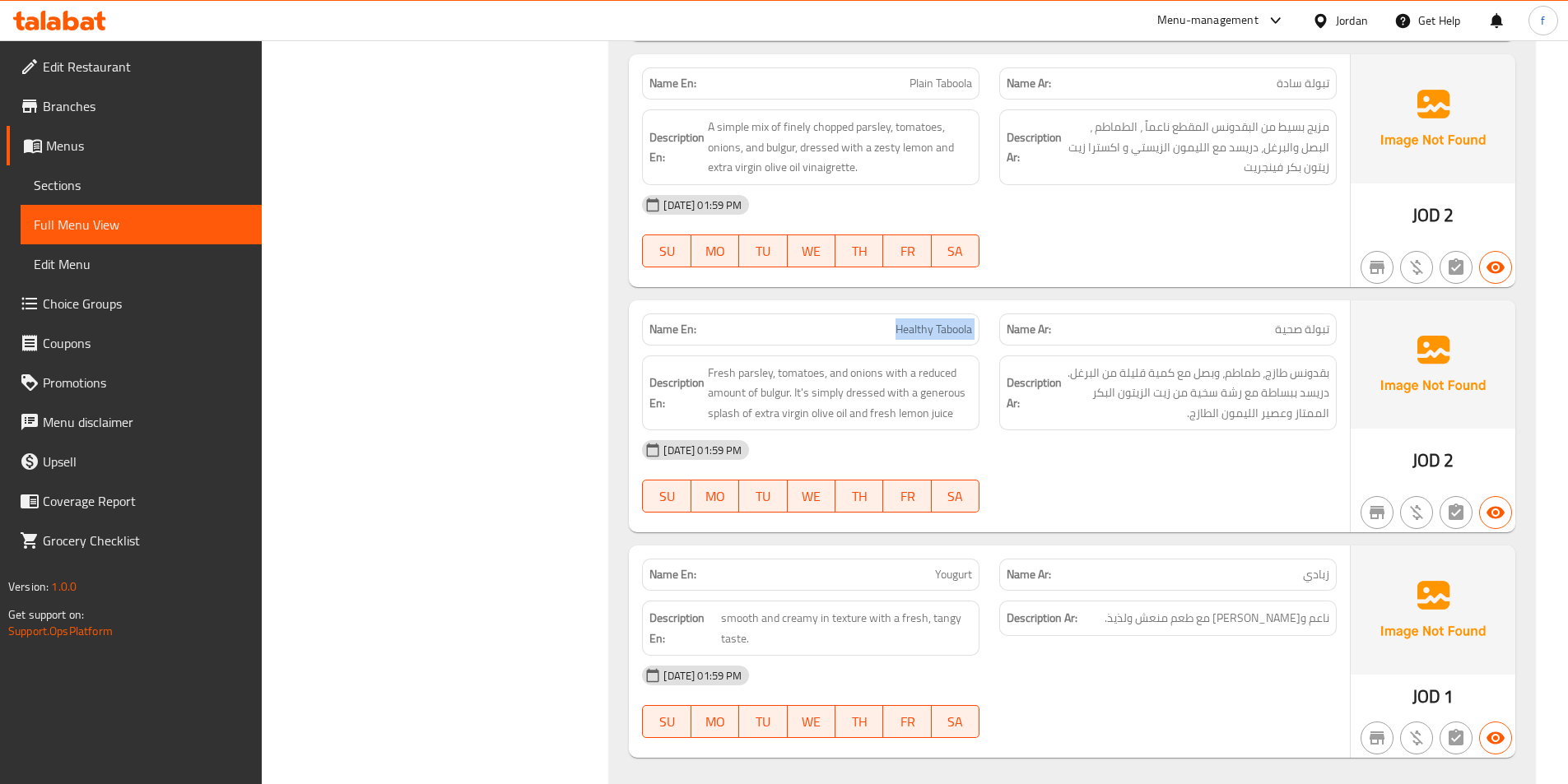
scroll to position [2434, 0]
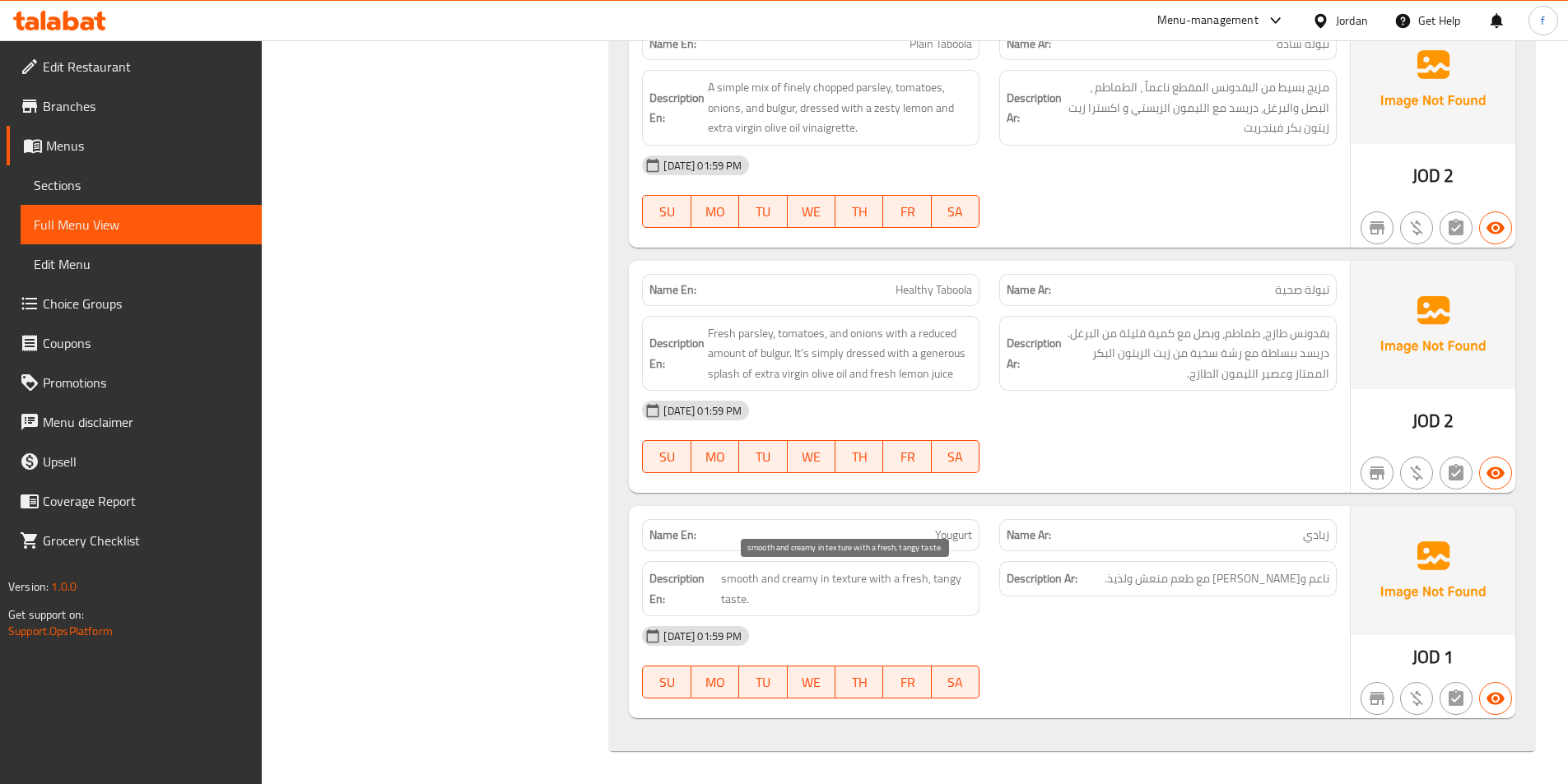
click at [740, 575] on span "smooth and creamy in texture with a fresh, tangy taste." at bounding box center [847, 588] width 251 height 40
click at [800, 579] on span "smooth and creamy in texture with a fresh, tangy taste." at bounding box center [847, 588] width 251 height 40
click at [859, 580] on span "smooth and creamy in texture with a fresh, tangy taste." at bounding box center [847, 588] width 251 height 40
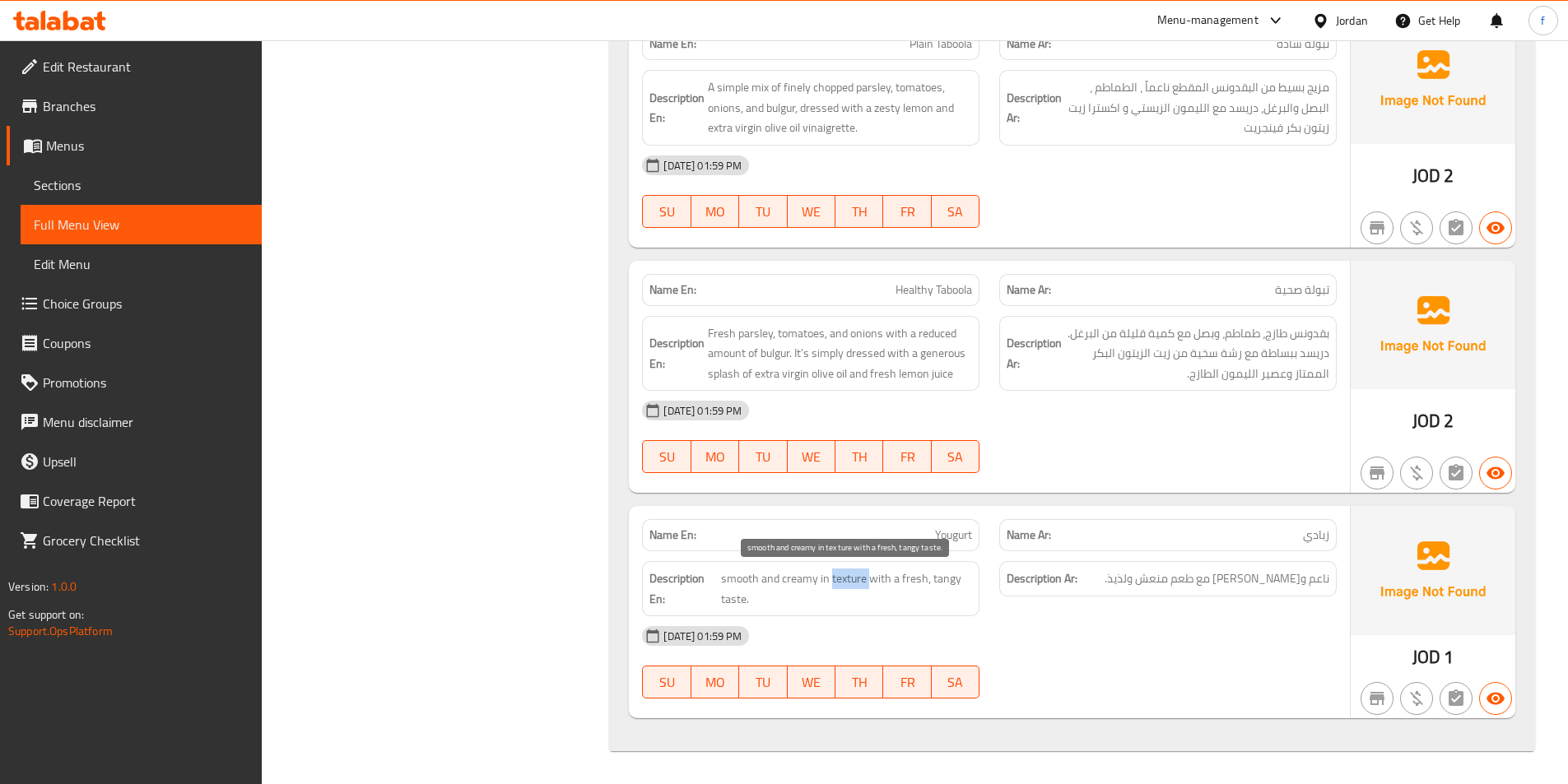
click at [859, 580] on span "smooth and creamy in texture with a fresh, tangy taste." at bounding box center [847, 588] width 251 height 40
drag, startPoint x: 720, startPoint y: 576, endPoint x: 869, endPoint y: 579, distance: 149.0
click at [869, 579] on h6 "Description En: smooth and creamy in texture with a fresh, tangy taste." at bounding box center [810, 588] width 323 height 40
copy span "smooth and creamy in texture"
click at [889, 576] on span "smooth and creamy in texture with a fresh, tangy taste." at bounding box center [847, 588] width 251 height 40
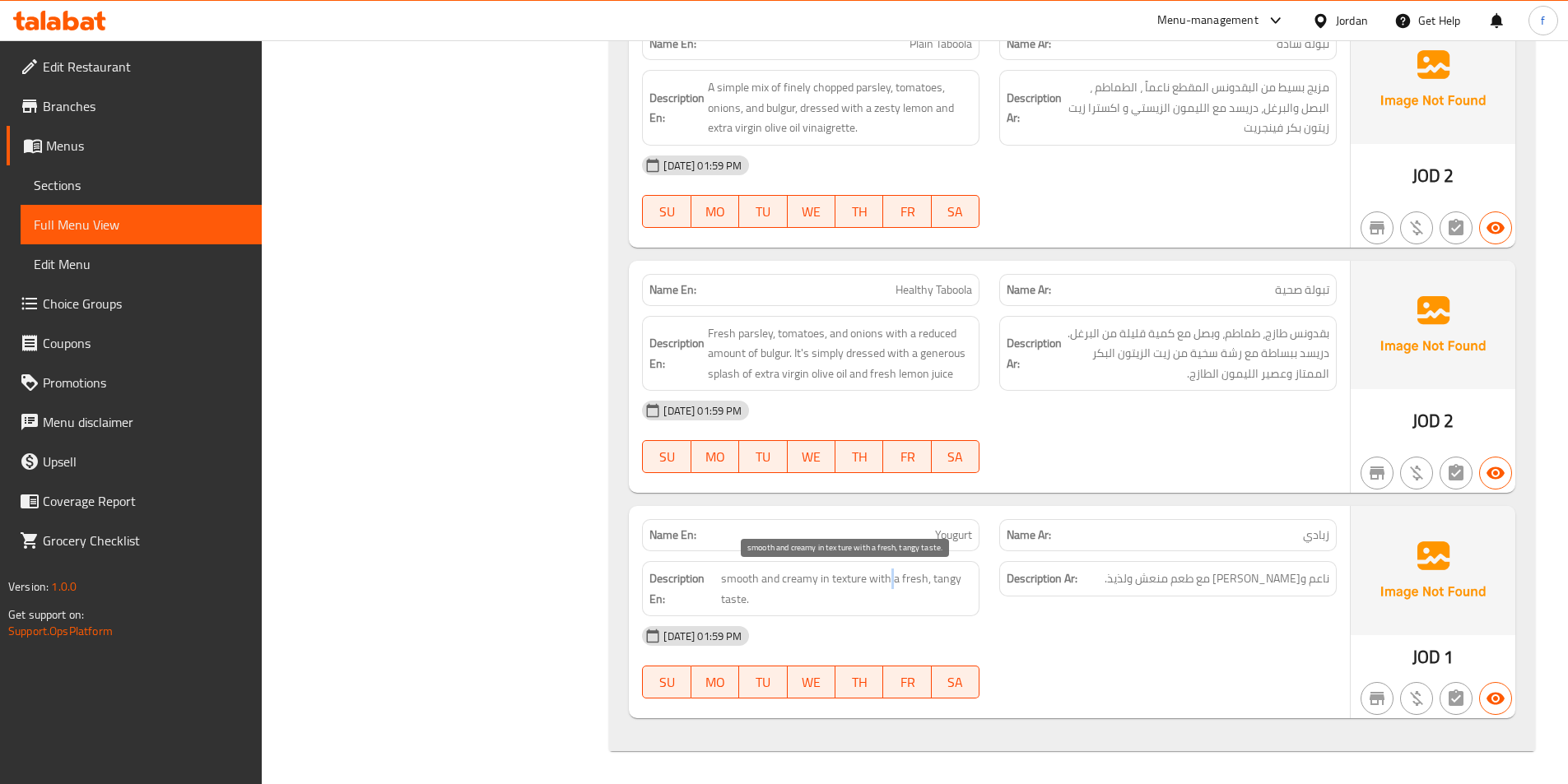
click at [889, 576] on span "smooth and creamy in texture with a fresh, tangy taste." at bounding box center [847, 588] width 251 height 40
click at [735, 602] on span "smooth and creamy in texture with a fresh, tangy taste." at bounding box center [847, 588] width 251 height 40
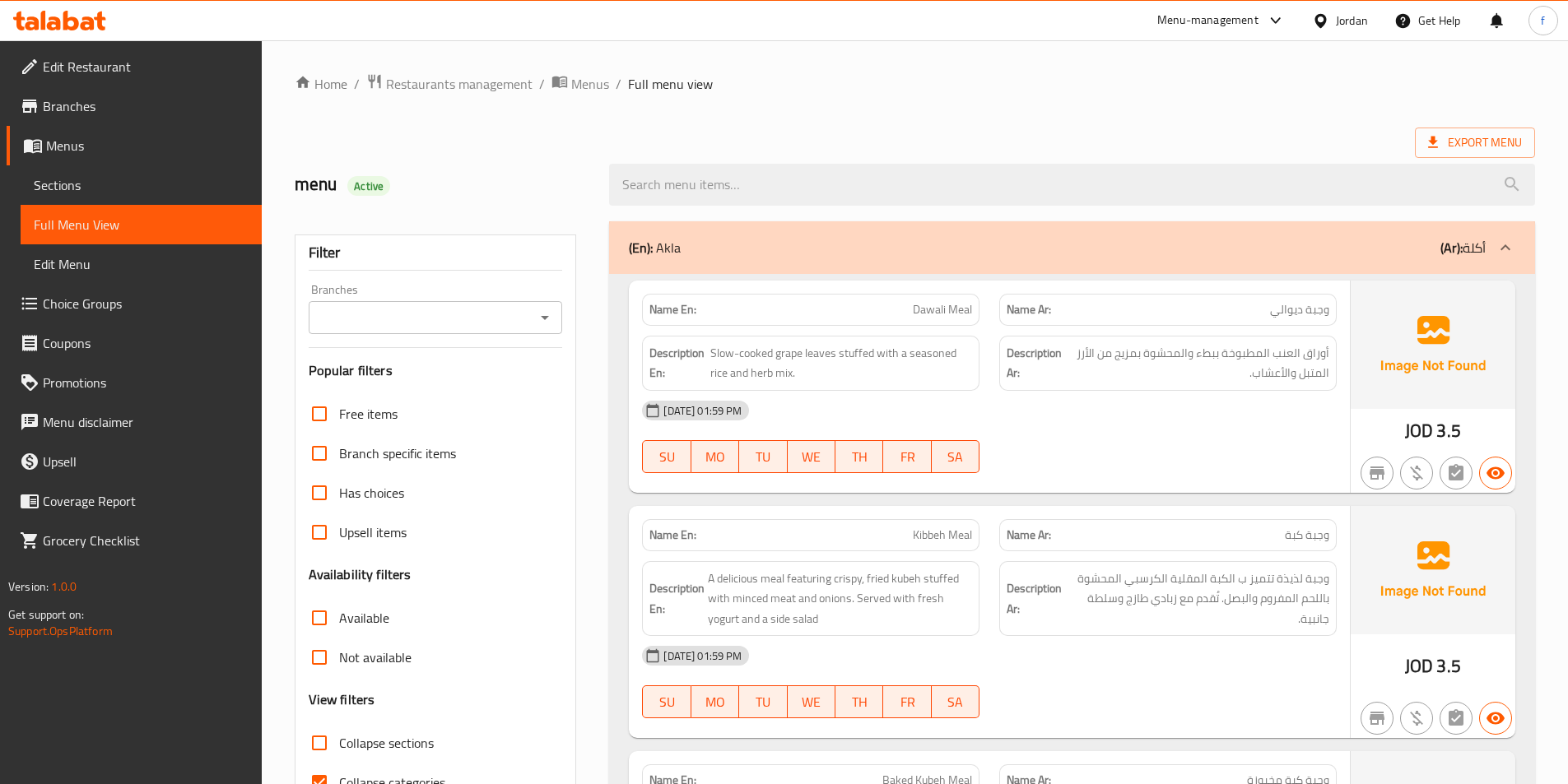
click at [140, 56] on link "Edit Restaurant" at bounding box center [134, 66] width 255 height 39
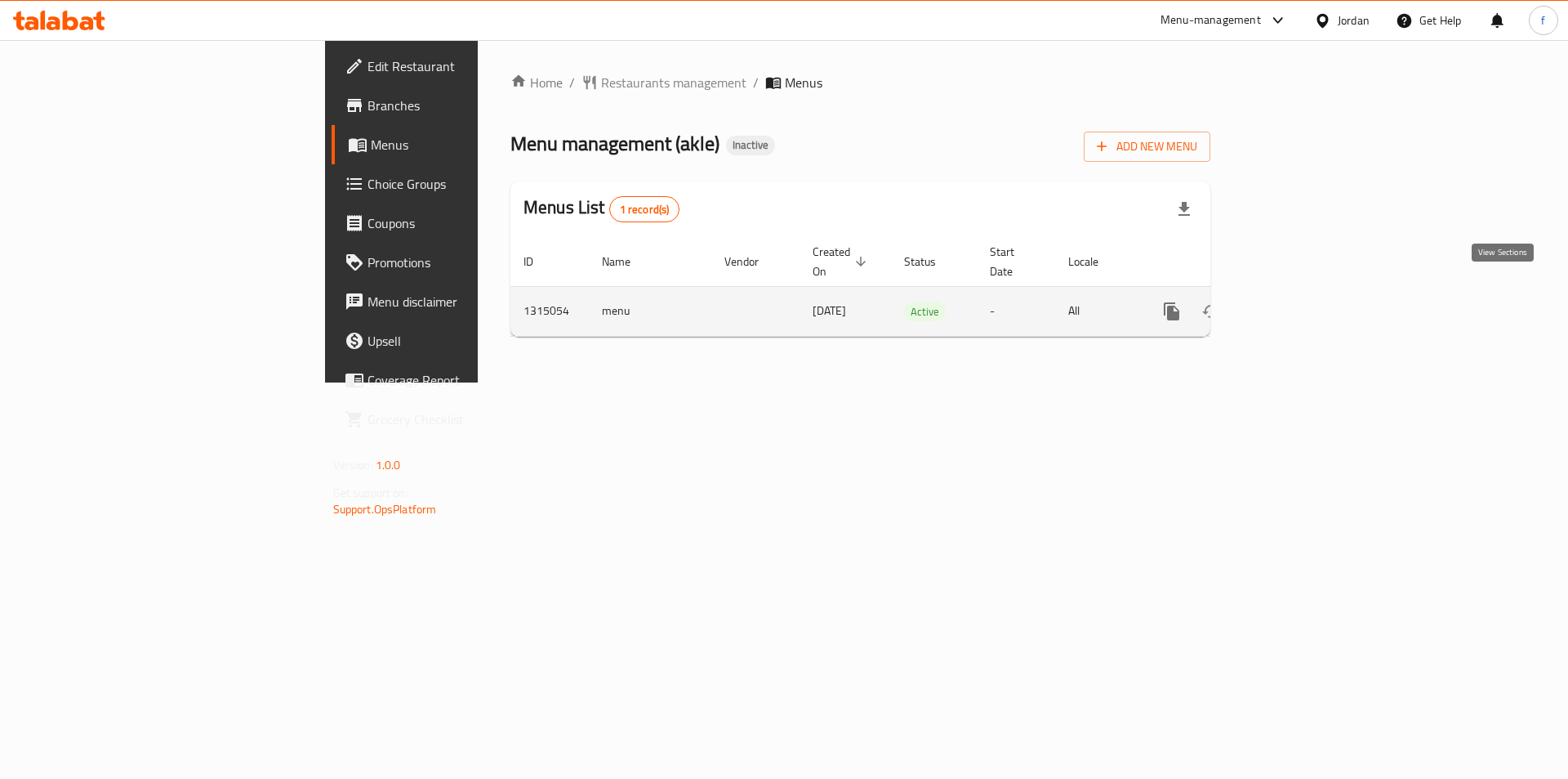
click at [1309, 292] on link "enhanced table" at bounding box center [1289, 311] width 39 height 39
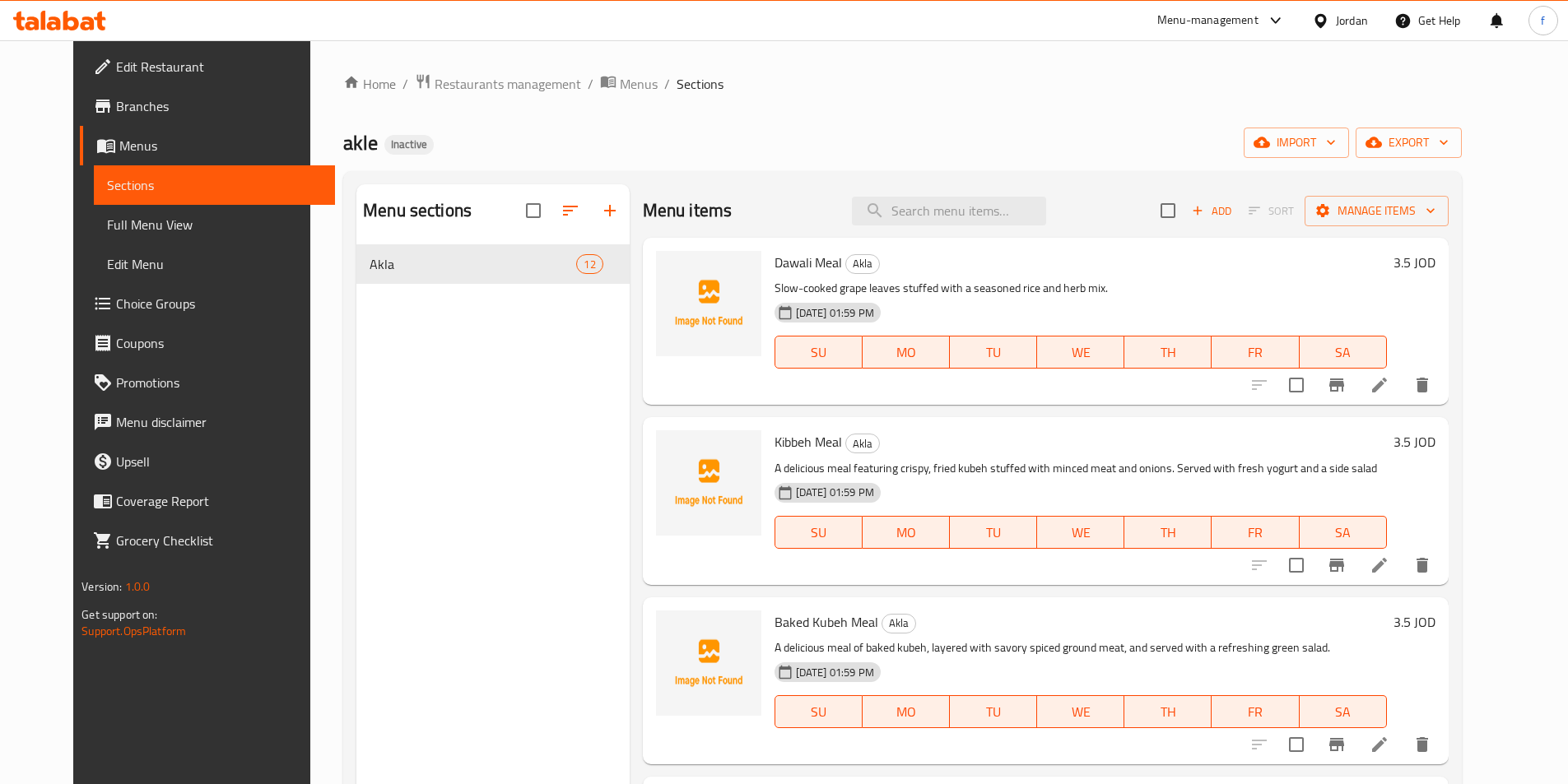
click at [107, 222] on span "Full Menu View" at bounding box center [214, 224] width 214 height 20
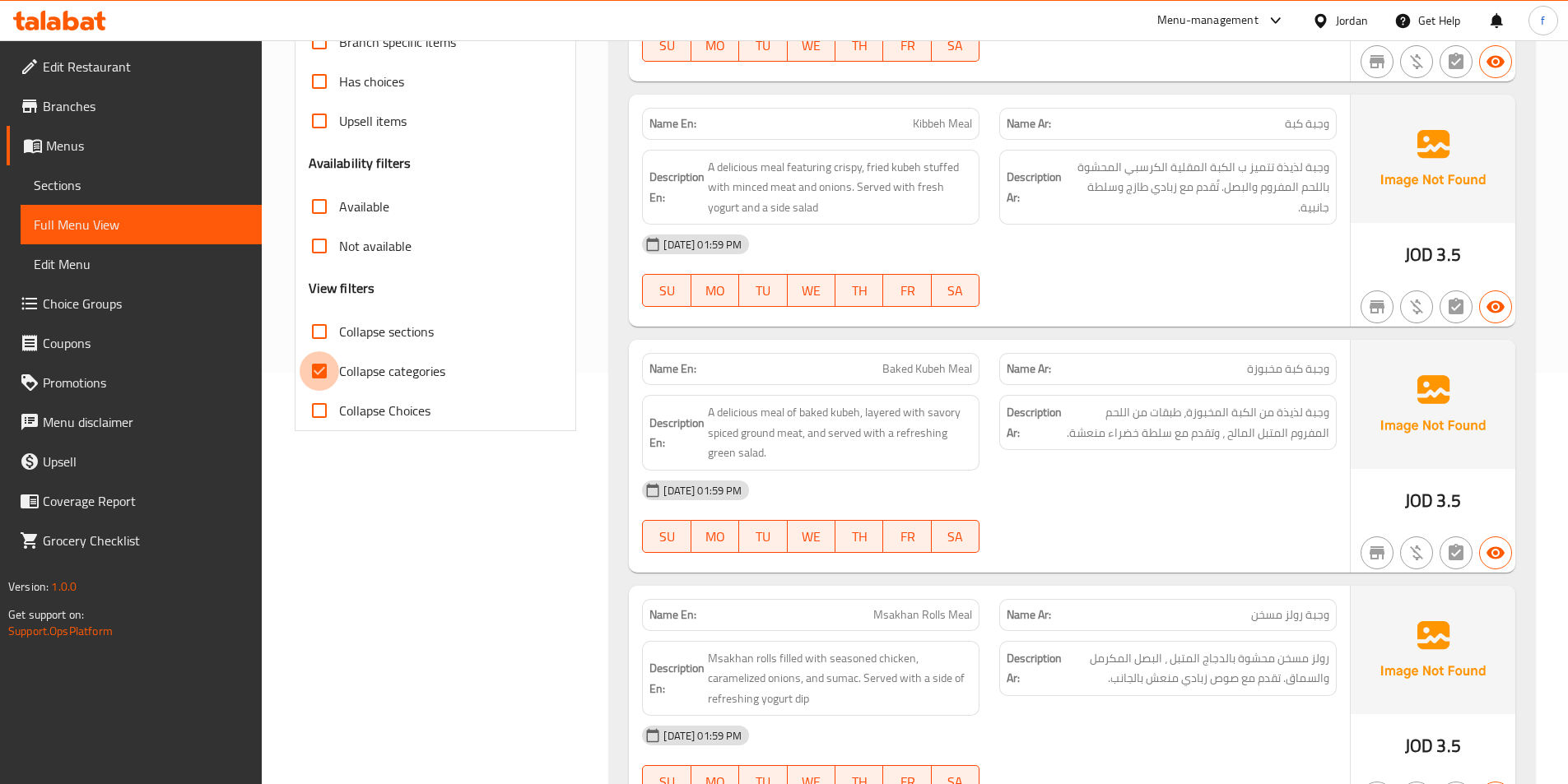
click at [320, 377] on input "Collapse categories" at bounding box center [319, 370] width 39 height 39
checkbox input "false"
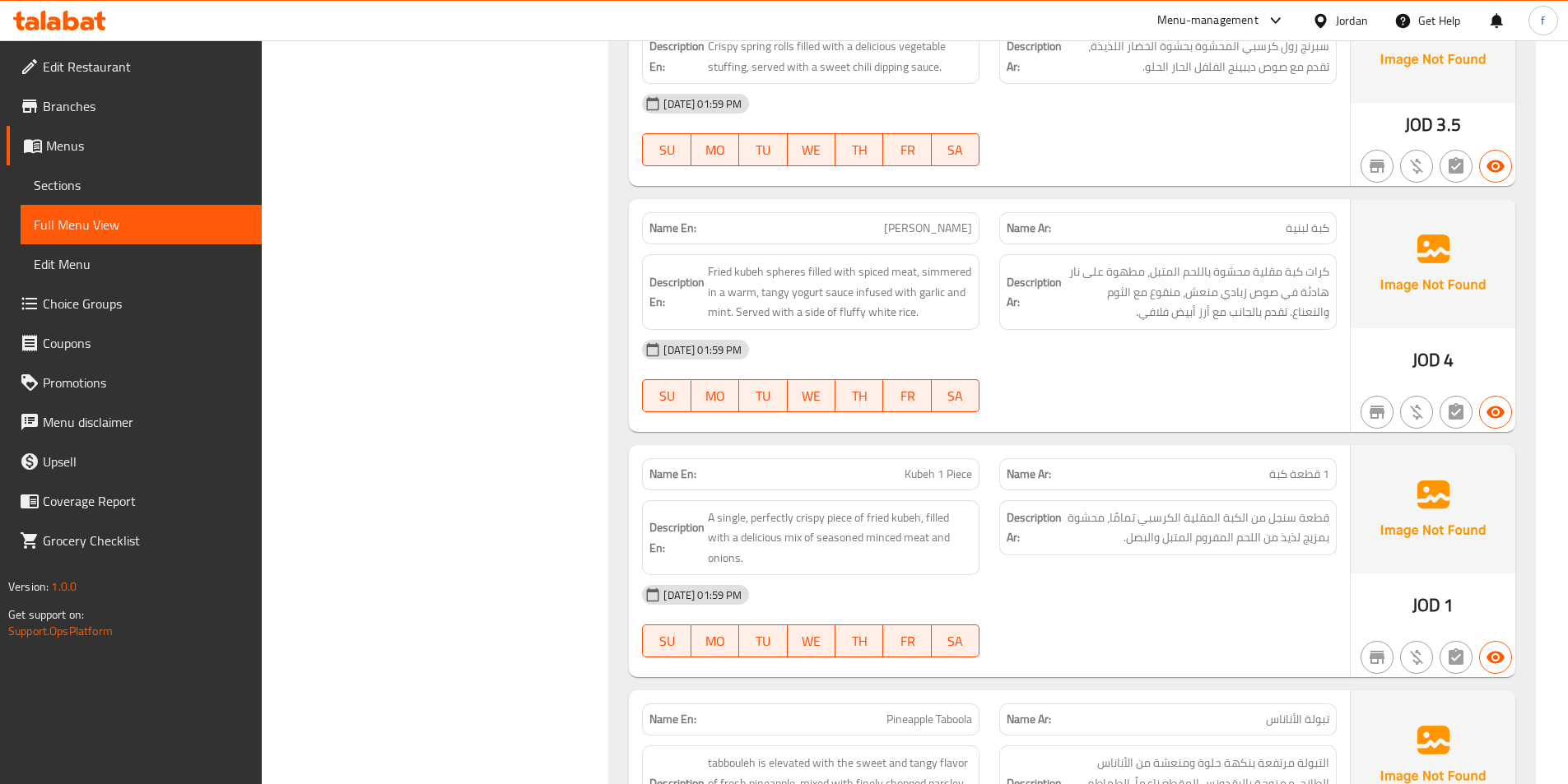
scroll to position [1017, 0]
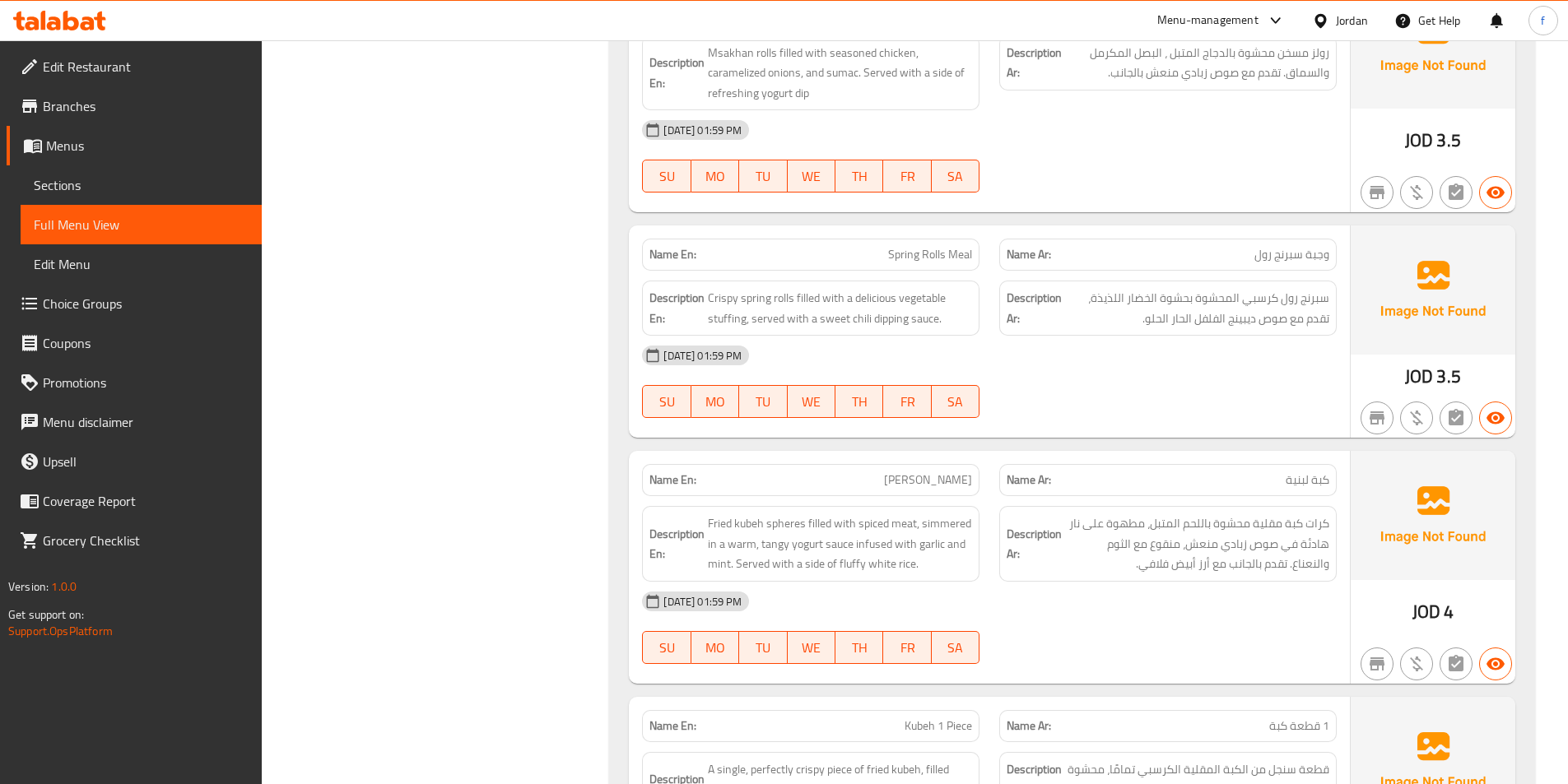
click at [1254, 115] on div "[DATE] 01:59 PM" at bounding box center [989, 129] width 714 height 39
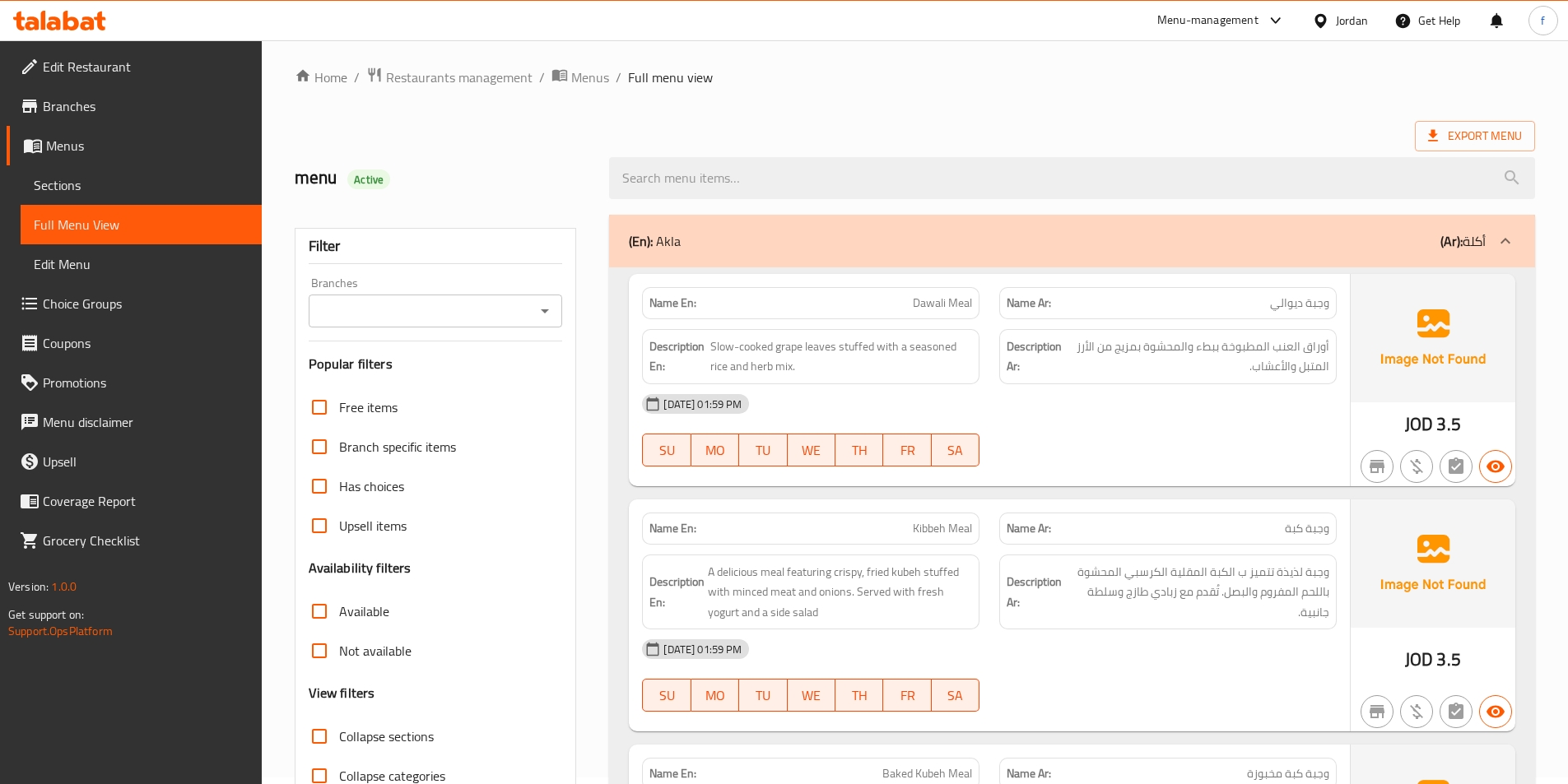
scroll to position [0, 0]
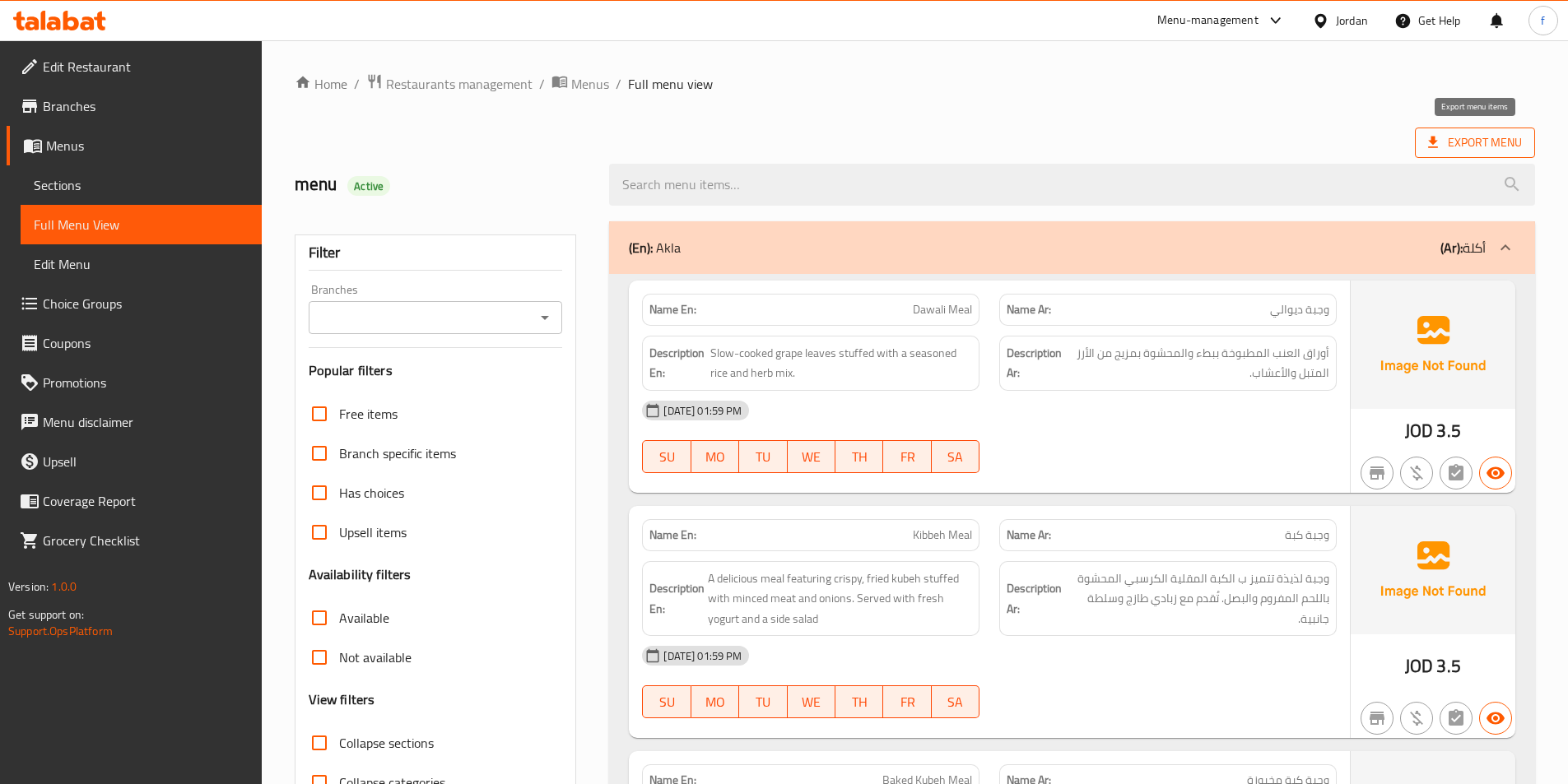
click at [1489, 149] on span "Export Menu" at bounding box center [1475, 143] width 93 height 20
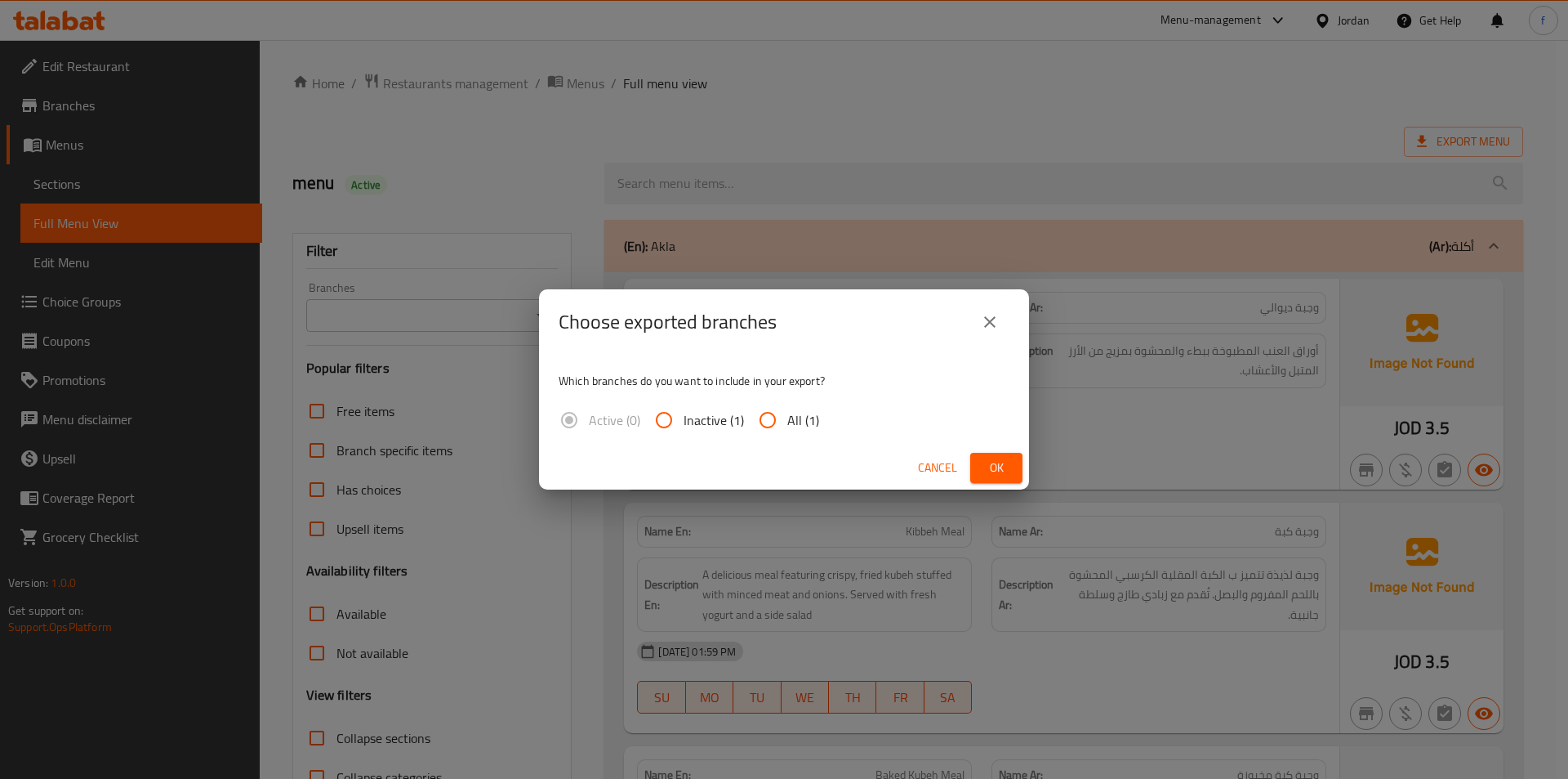
click at [759, 417] on input "All (1)" at bounding box center [767, 420] width 39 height 39
radio input "true"
click at [1004, 464] on span "Ok" at bounding box center [996, 468] width 26 height 20
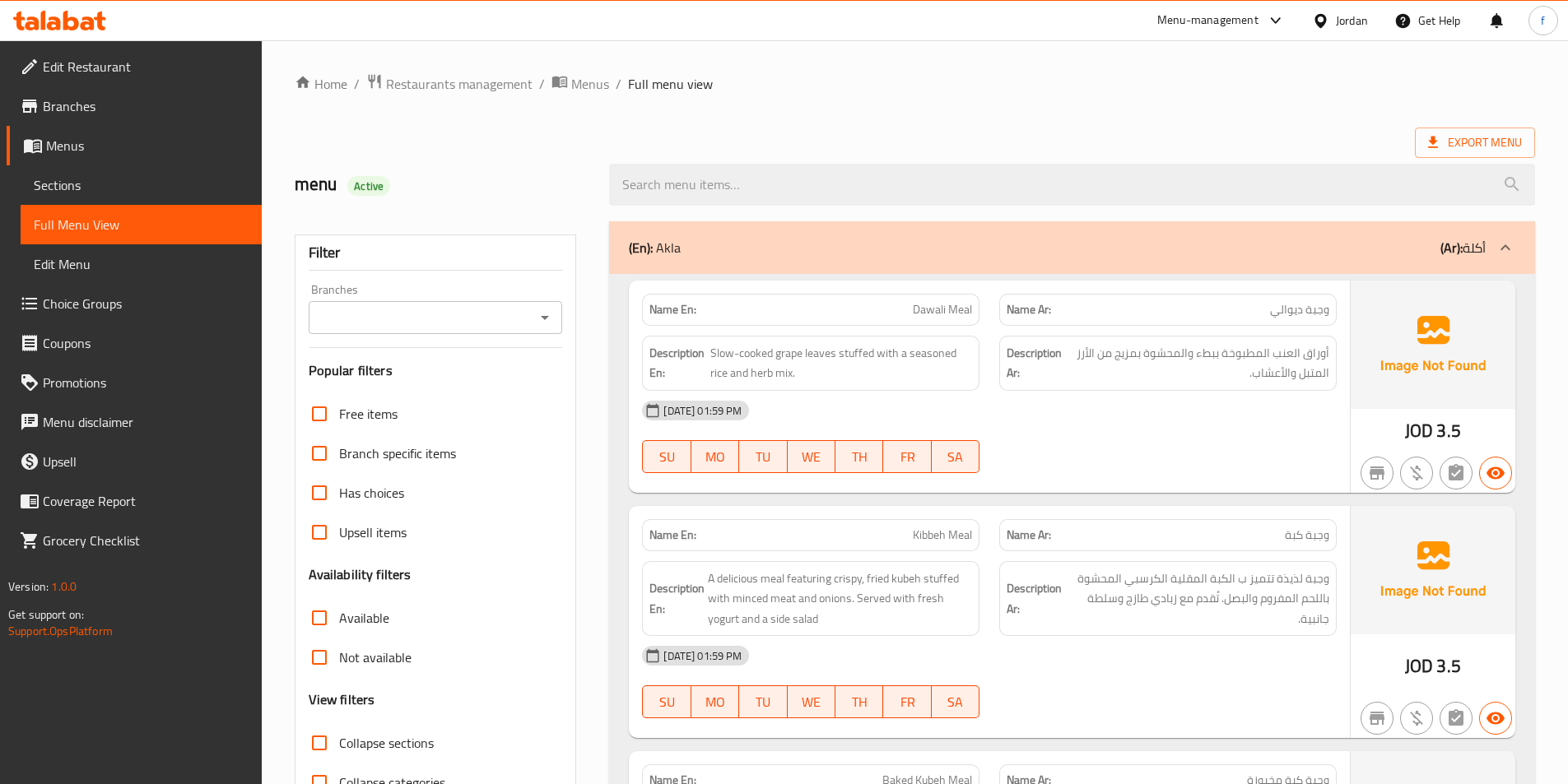
click at [827, 73] on ol "Home / Restaurants management / Menus / Full menu view" at bounding box center [914, 83] width 1240 height 21
click at [1353, 18] on div "Jordan" at bounding box center [1351, 21] width 32 height 18
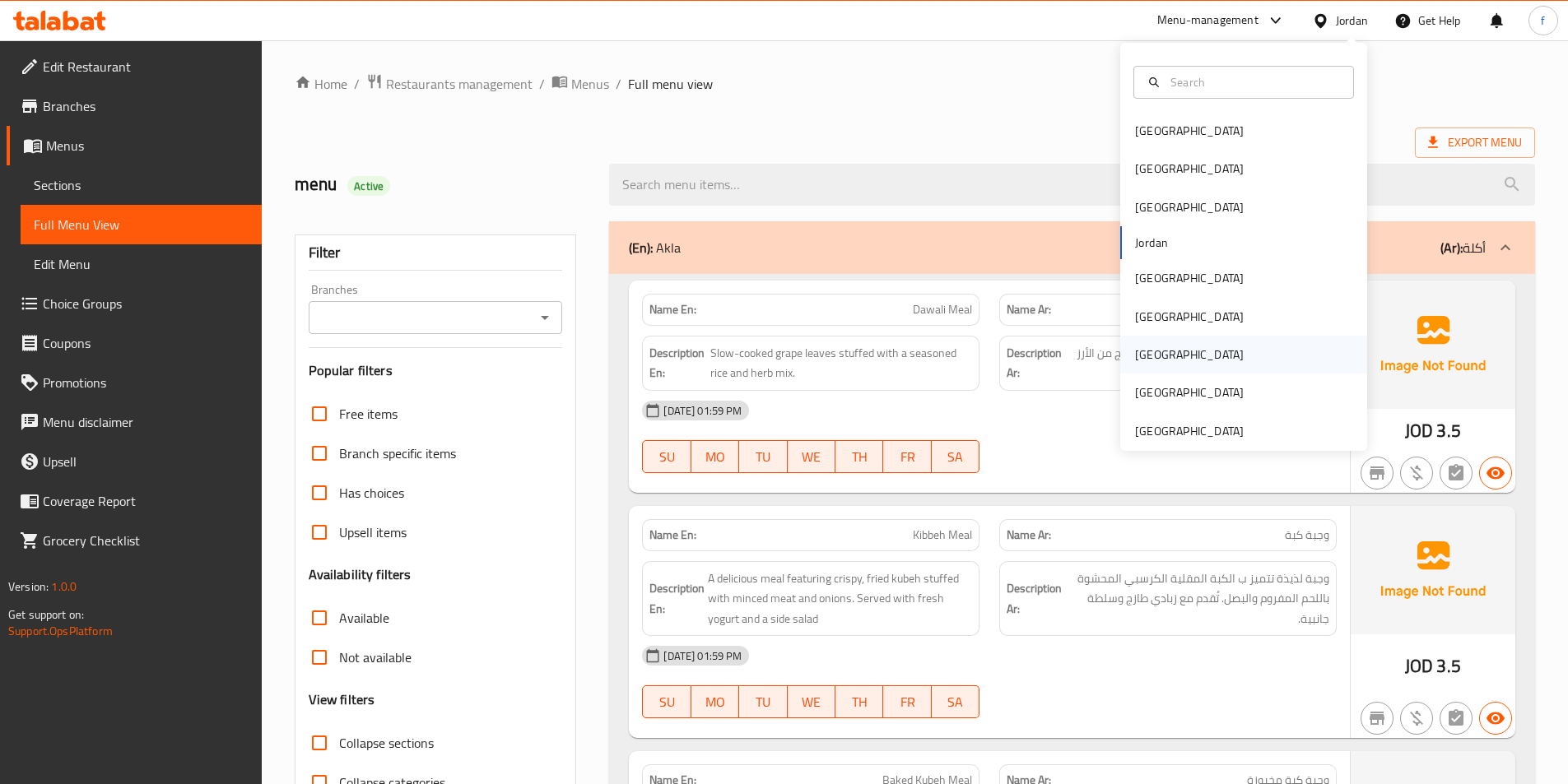
click at [1147, 348] on div "[GEOGRAPHIC_DATA]" at bounding box center [1189, 354] width 109 height 18
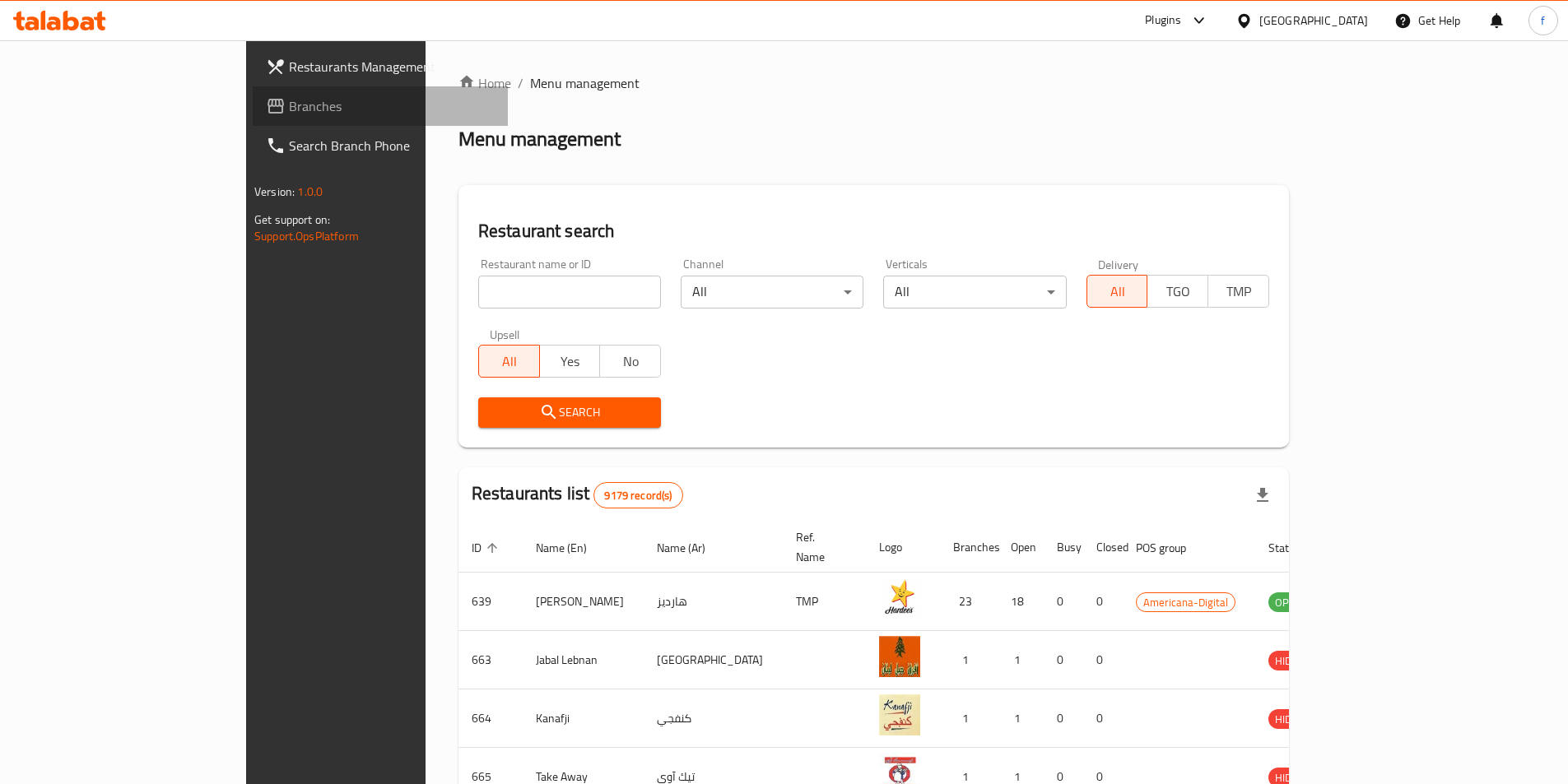
click at [289, 110] on span "Branches" at bounding box center [391, 106] width 205 height 20
